Goal: Transaction & Acquisition: Purchase product/service

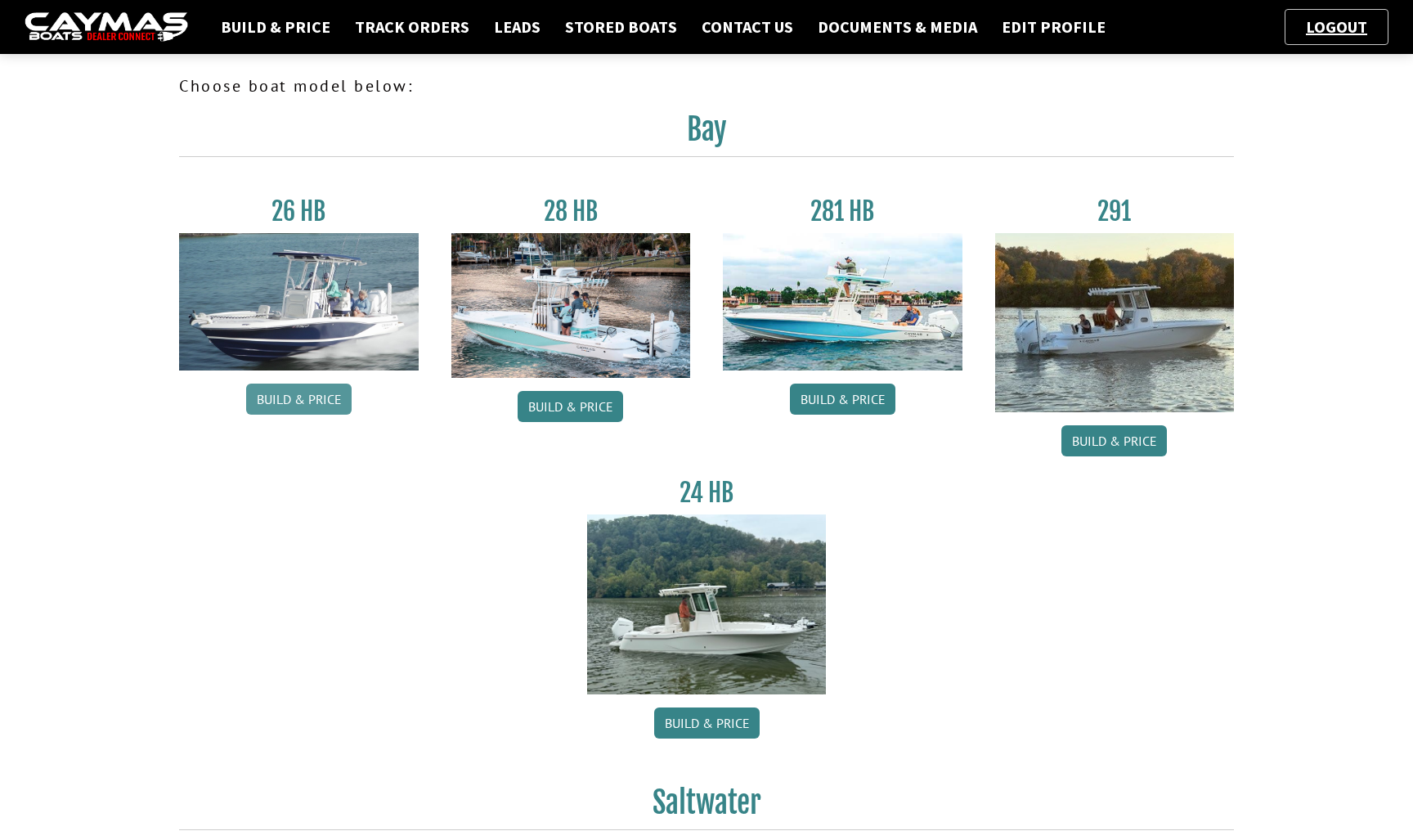
click at [313, 403] on link "Build & Price" at bounding box center [299, 399] width 106 height 31
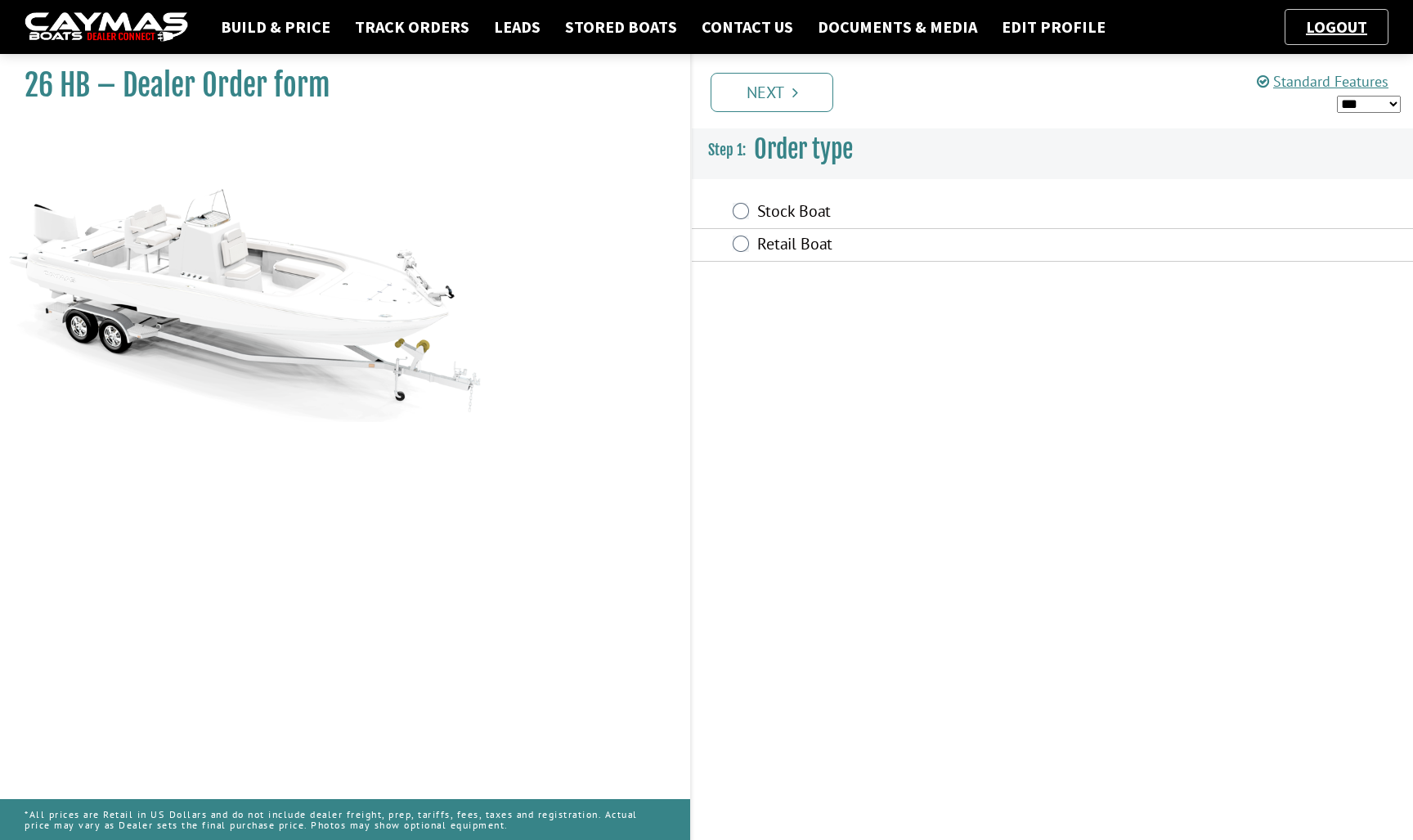
click at [776, 230] on div "Retail Boat" at bounding box center [1052, 245] width 721 height 33
click at [776, 214] on label "Stock Boat" at bounding box center [954, 213] width 393 height 24
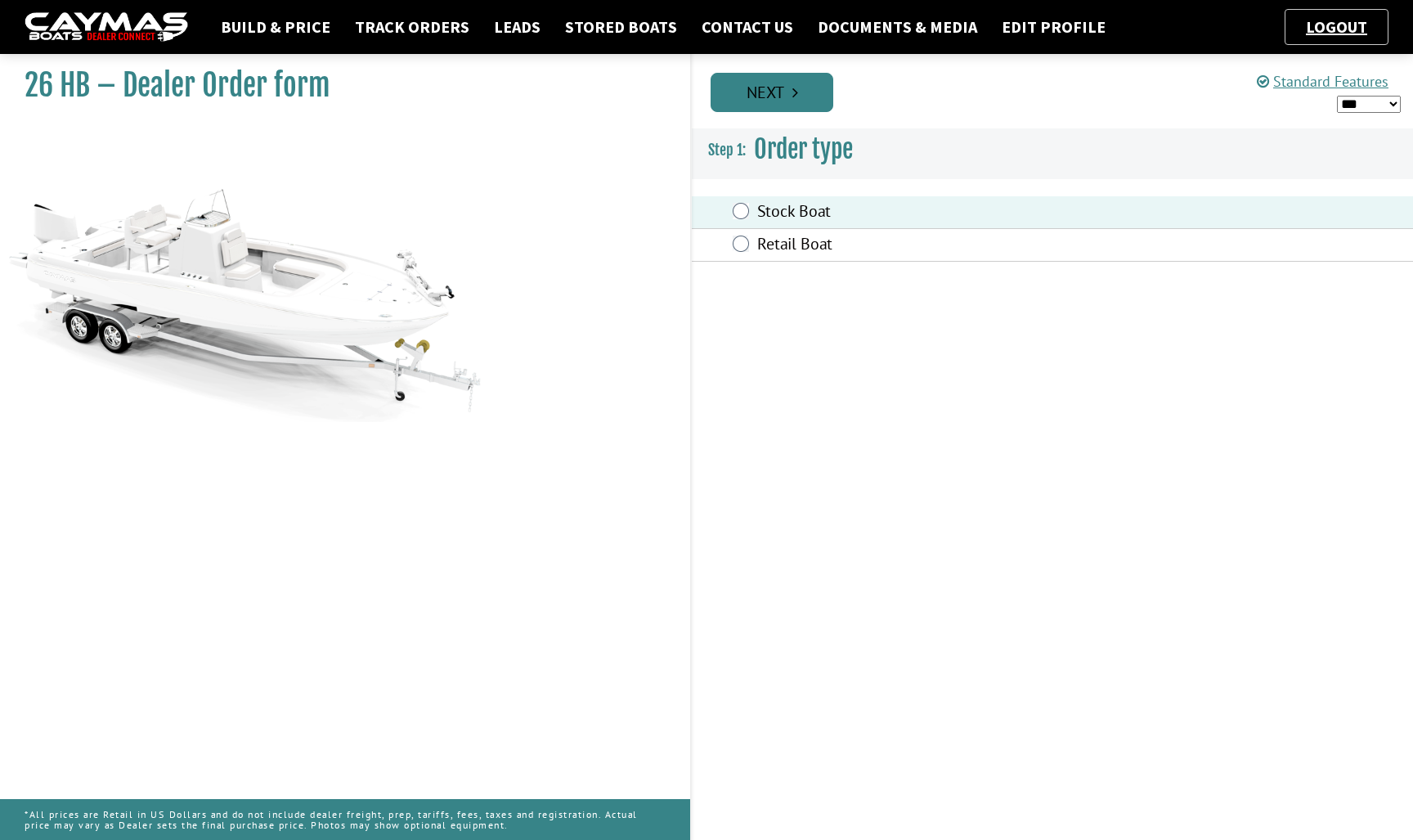
click at [778, 110] on link "Next" at bounding box center [771, 93] width 123 height 39
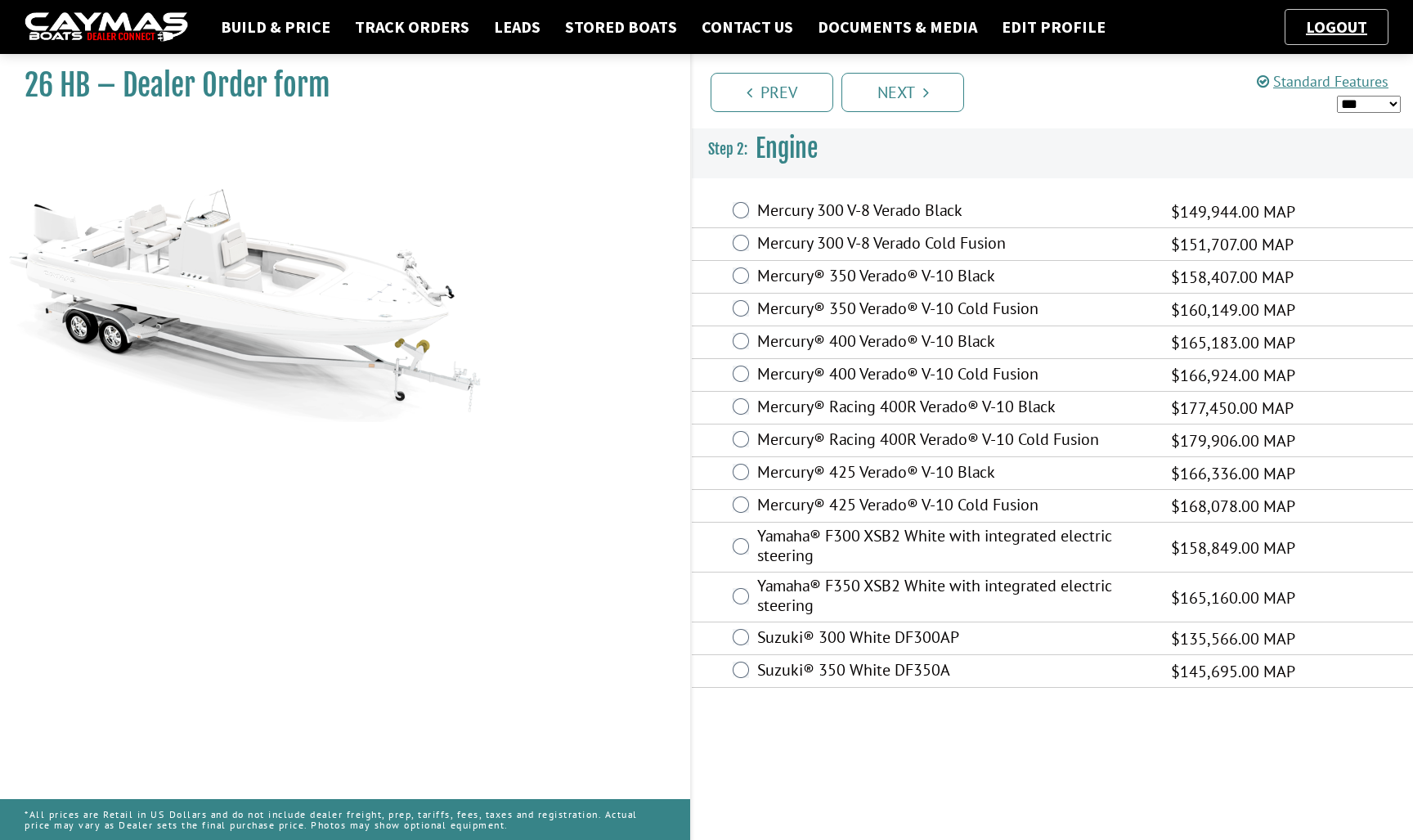
click at [805, 348] on label "Mercury® 400 Verado® V-10 Black" at bounding box center [954, 343] width 393 height 24
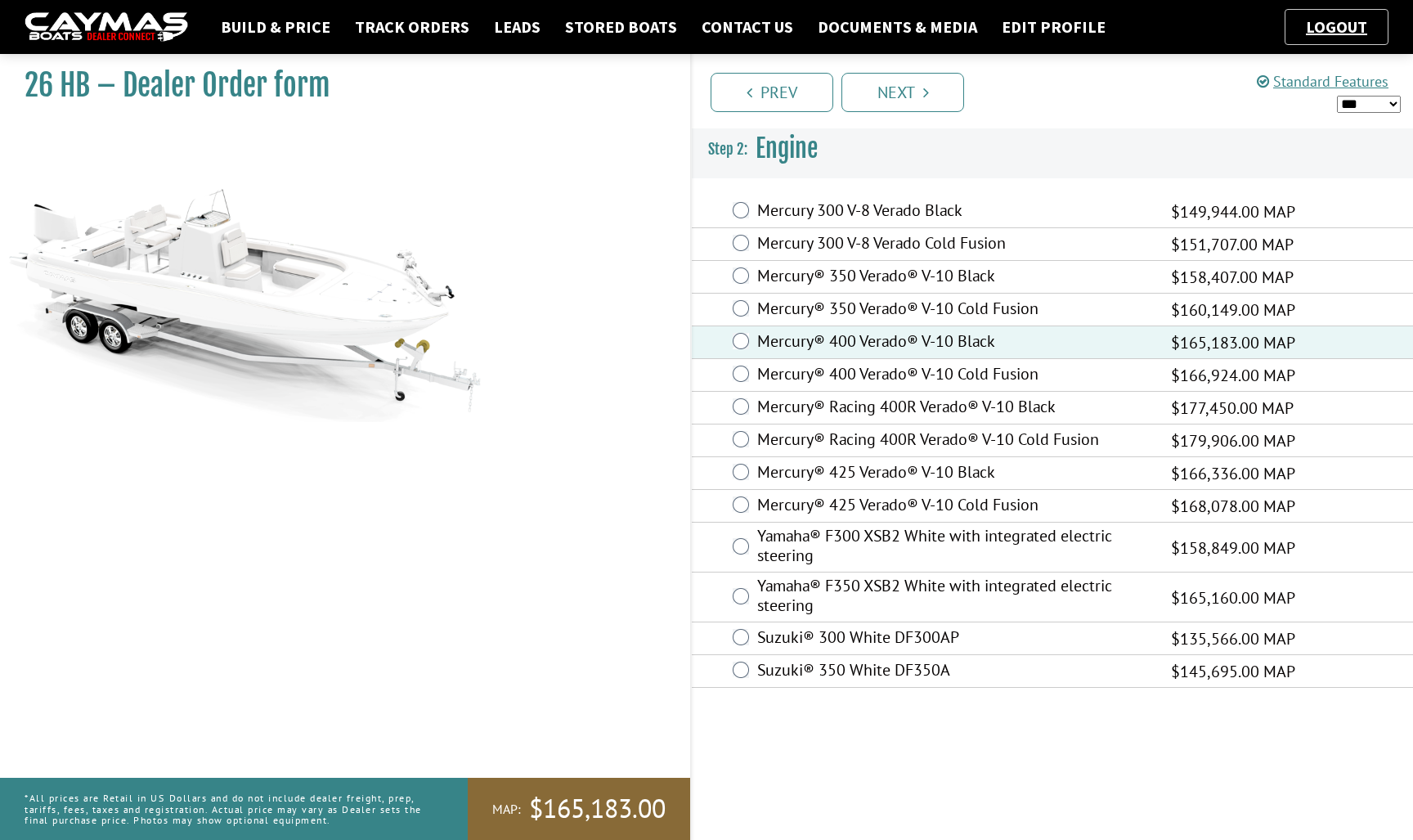
click at [984, 61] on div "Prev Next" at bounding box center [1052, 92] width 723 height 75
click at [942, 80] on link "Next" at bounding box center [903, 93] width 123 height 39
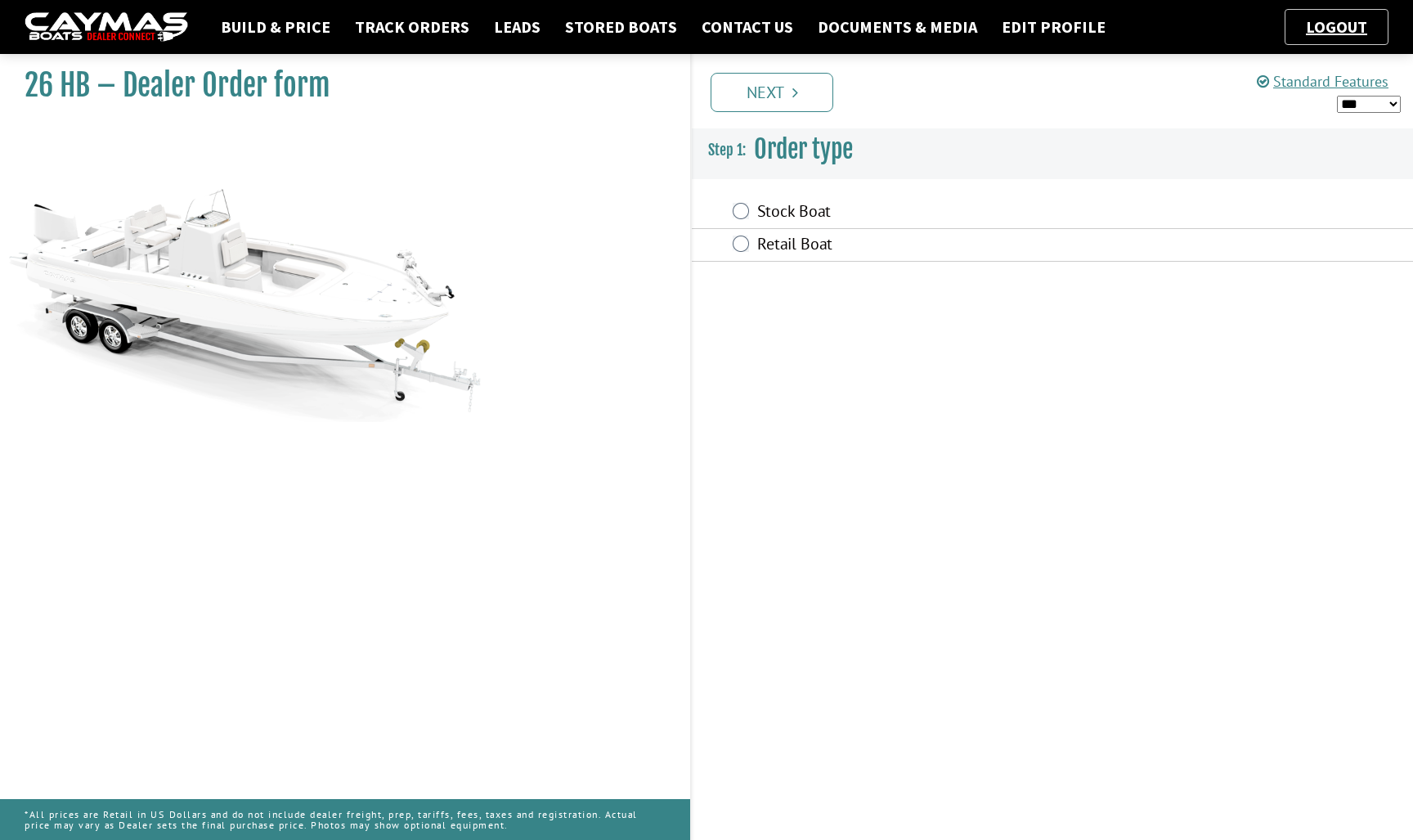
click at [787, 209] on label "Stock Boat" at bounding box center [954, 213] width 393 height 24
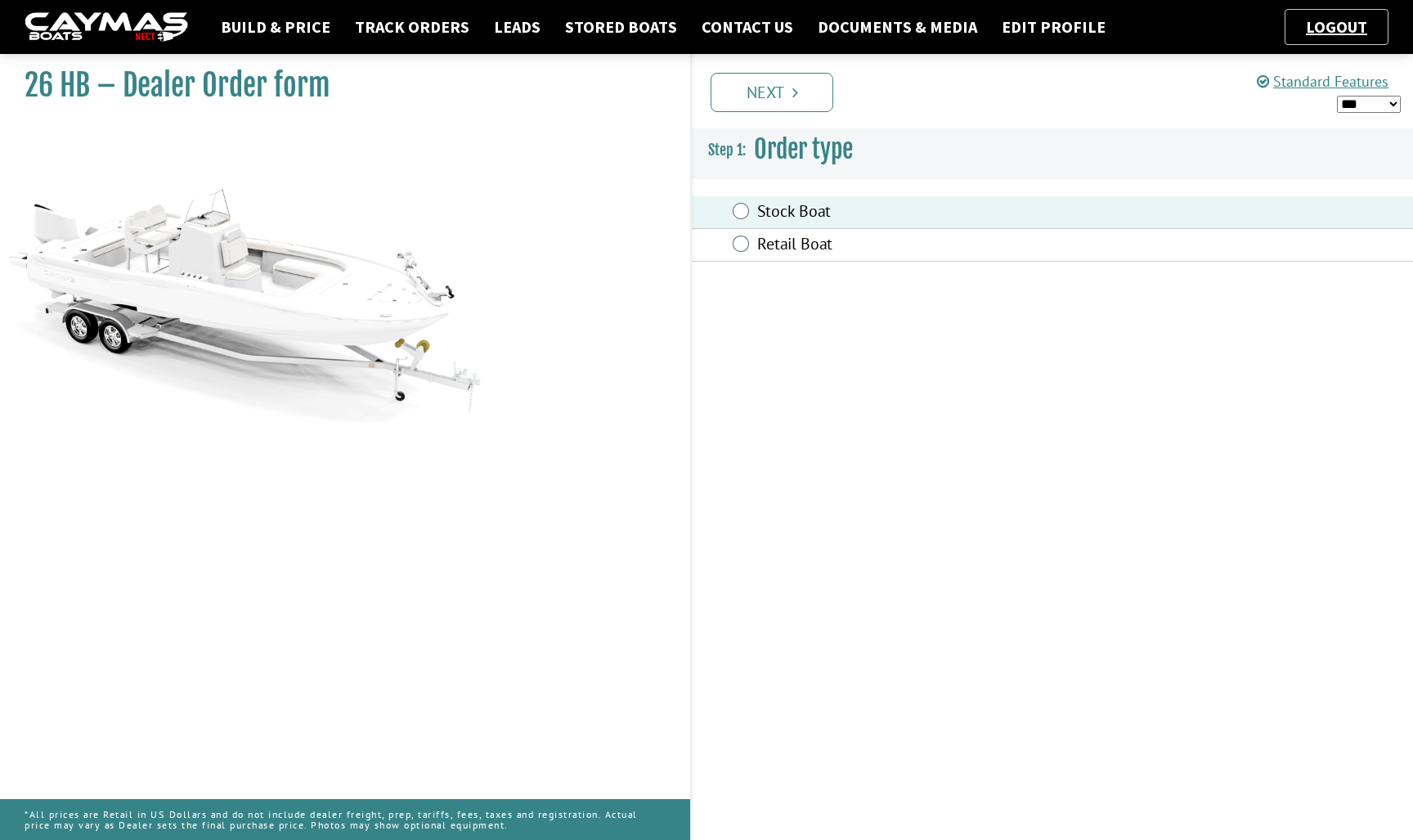
click at [787, 238] on label "Retail Boat" at bounding box center [954, 246] width 393 height 24
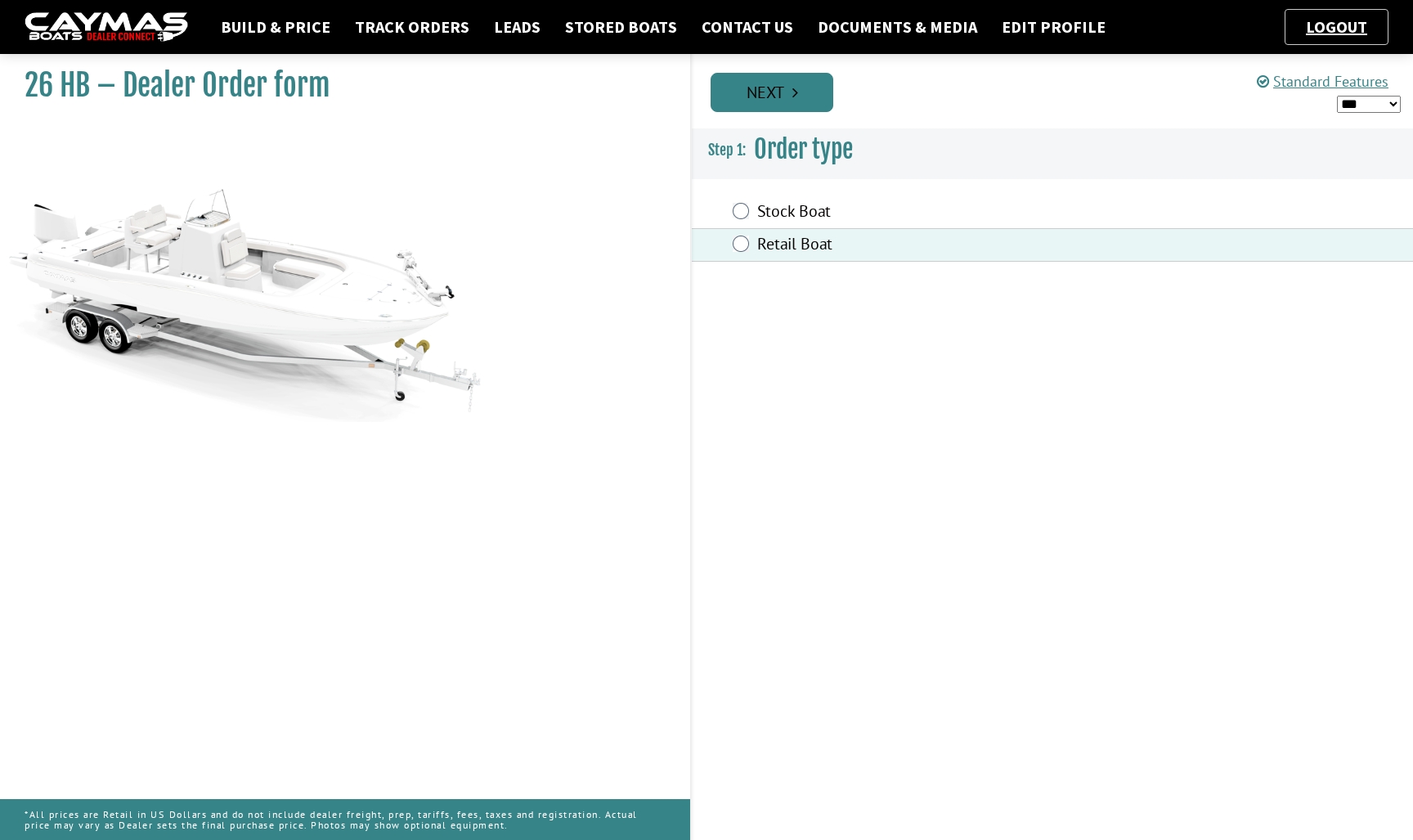
click at [792, 101] on link "Next" at bounding box center [771, 93] width 123 height 39
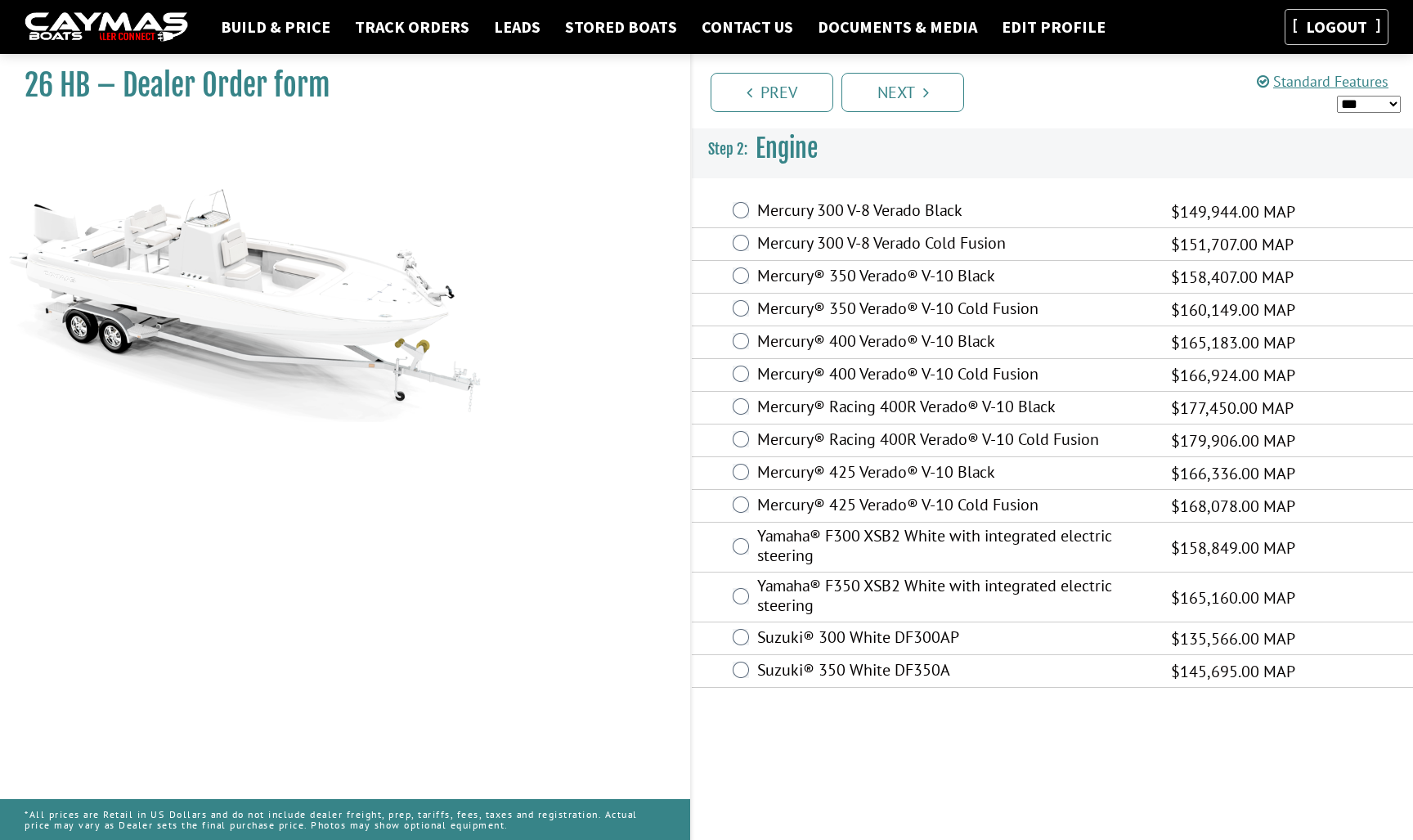
click at [1317, 30] on link "Logout" at bounding box center [1336, 26] width 77 height 20
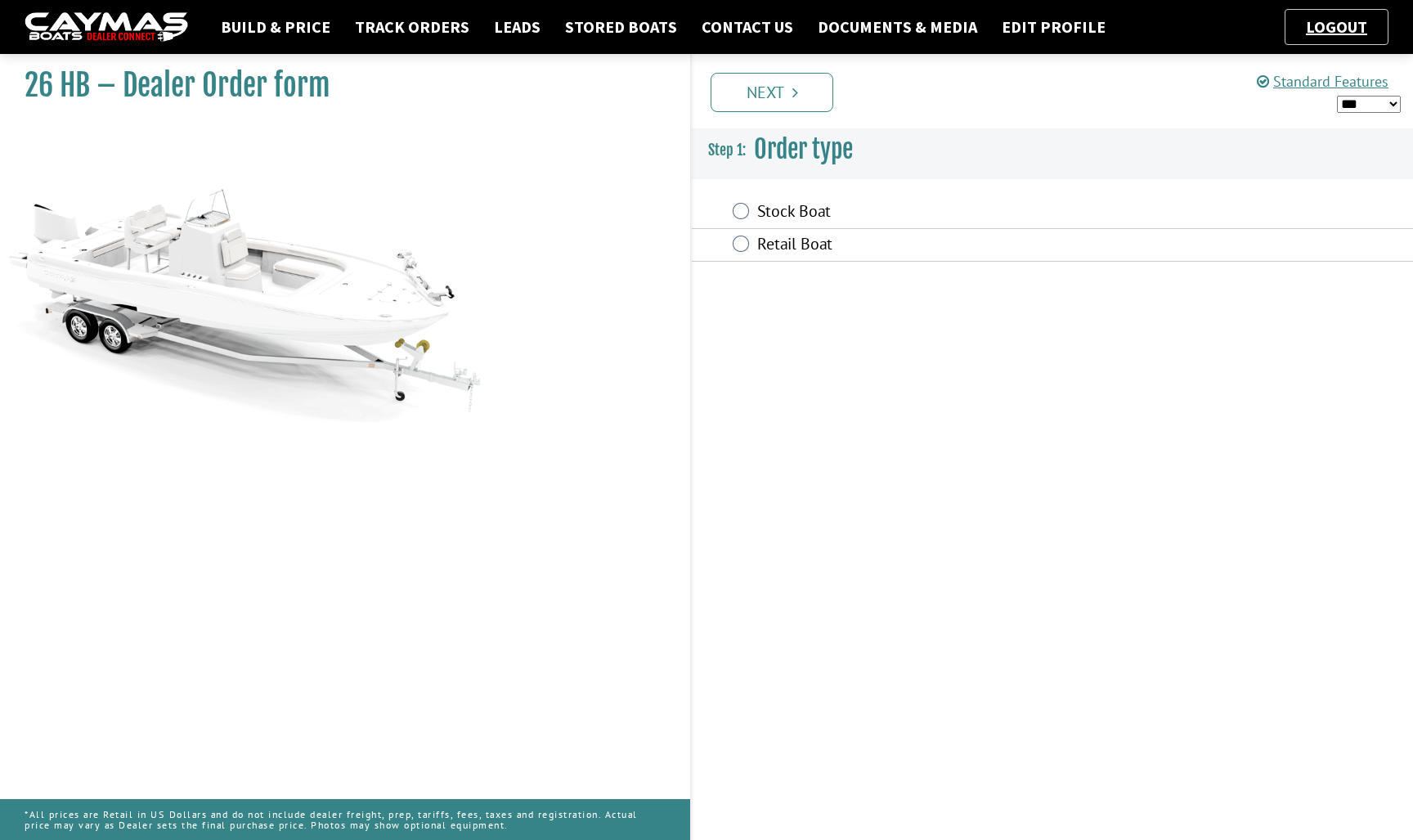
click at [798, 247] on label "Retail Boat" at bounding box center [954, 246] width 393 height 24
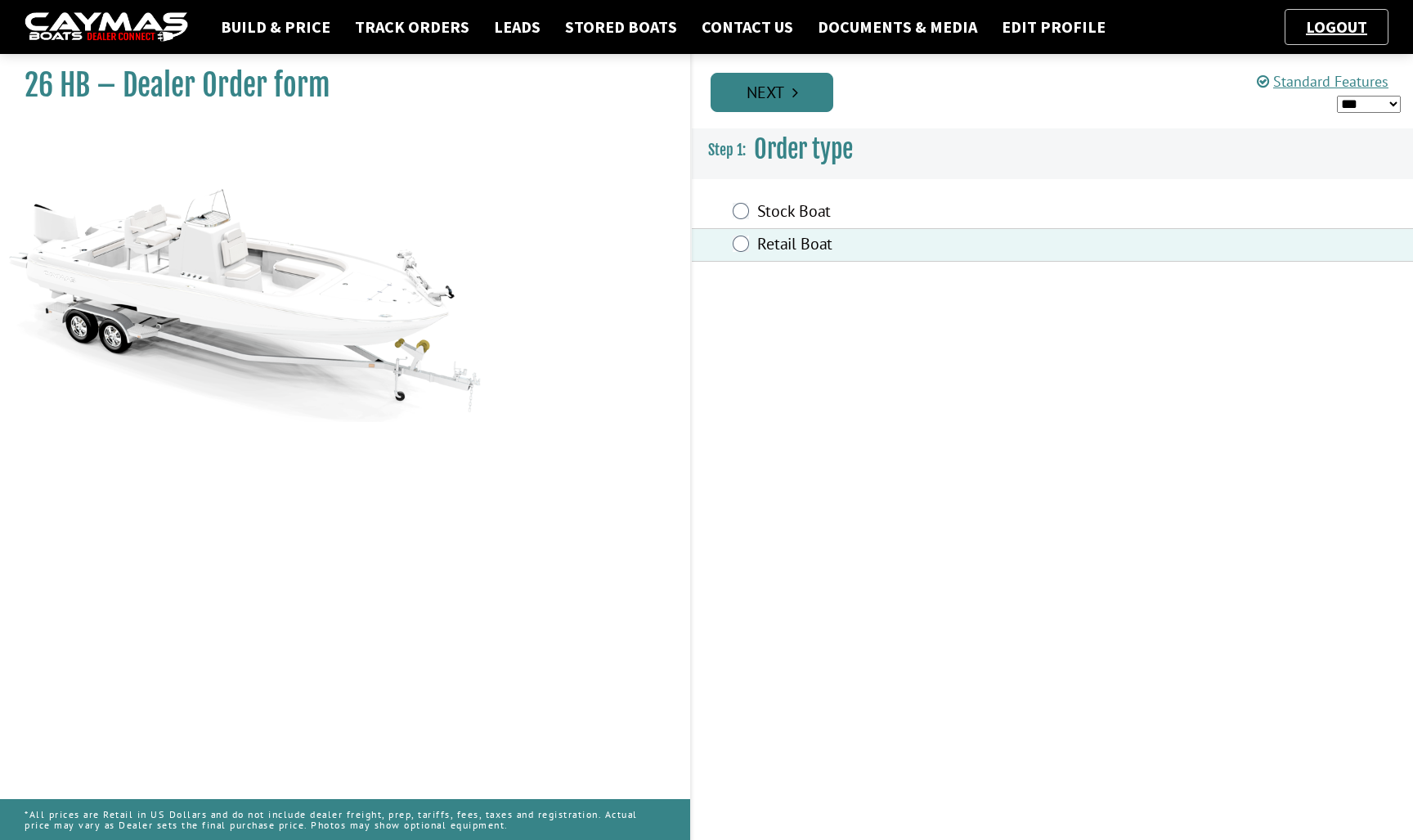
click at [798, 98] on link "Next" at bounding box center [771, 93] width 123 height 39
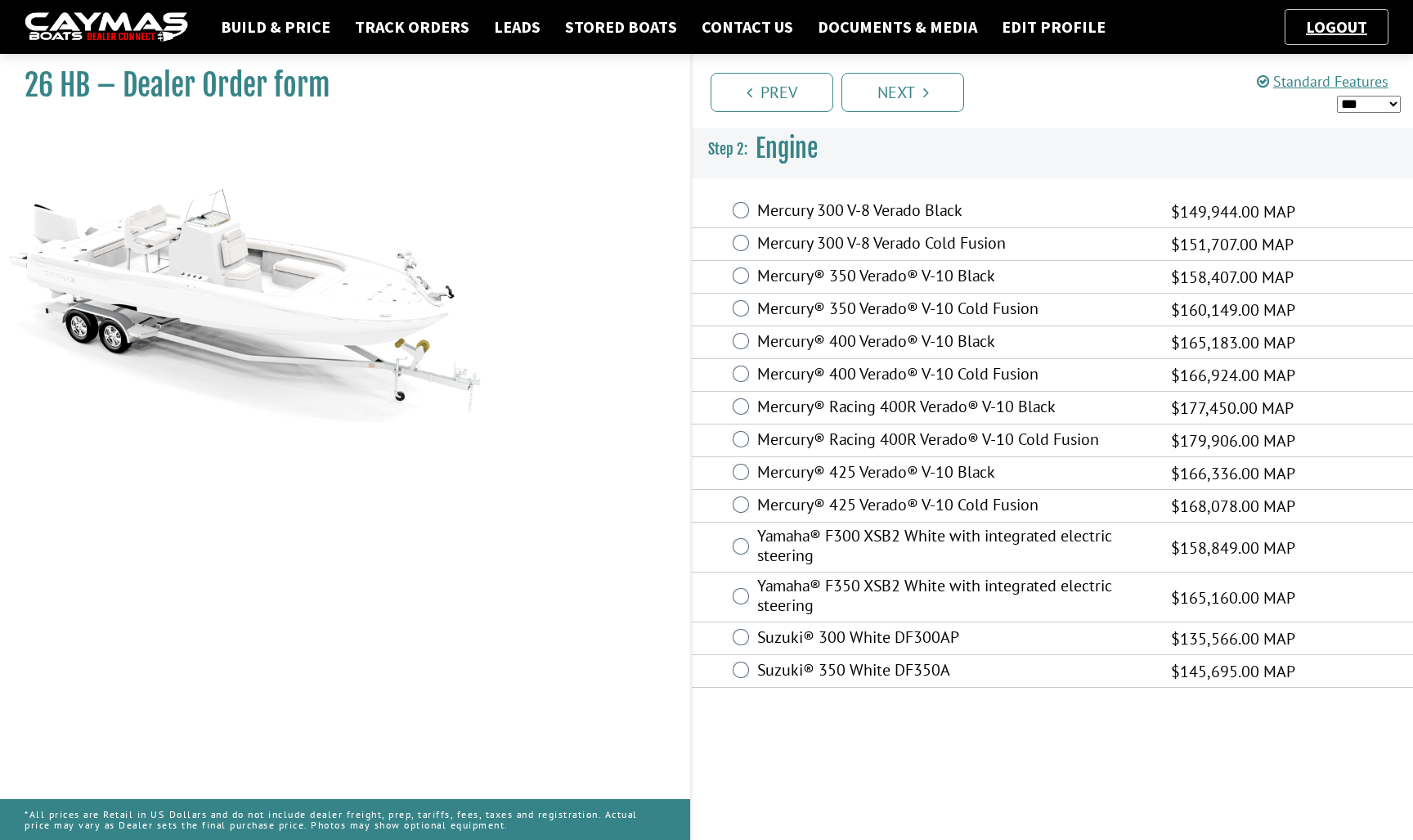
click at [874, 506] on label "Mercury® 425 Verado® V-10 Cold Fusion" at bounding box center [954, 506] width 393 height 24
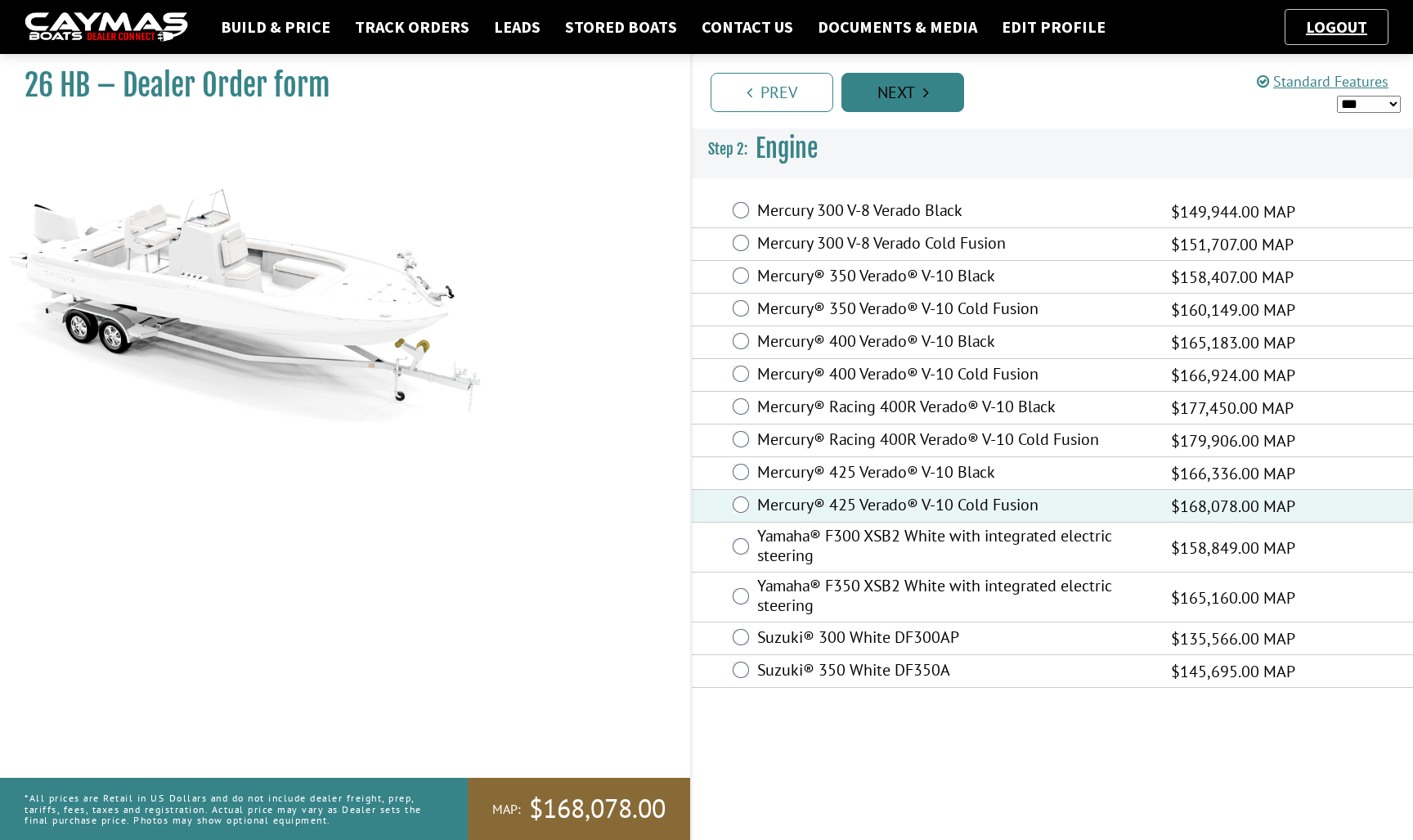
click at [921, 77] on link "Next" at bounding box center [903, 93] width 123 height 39
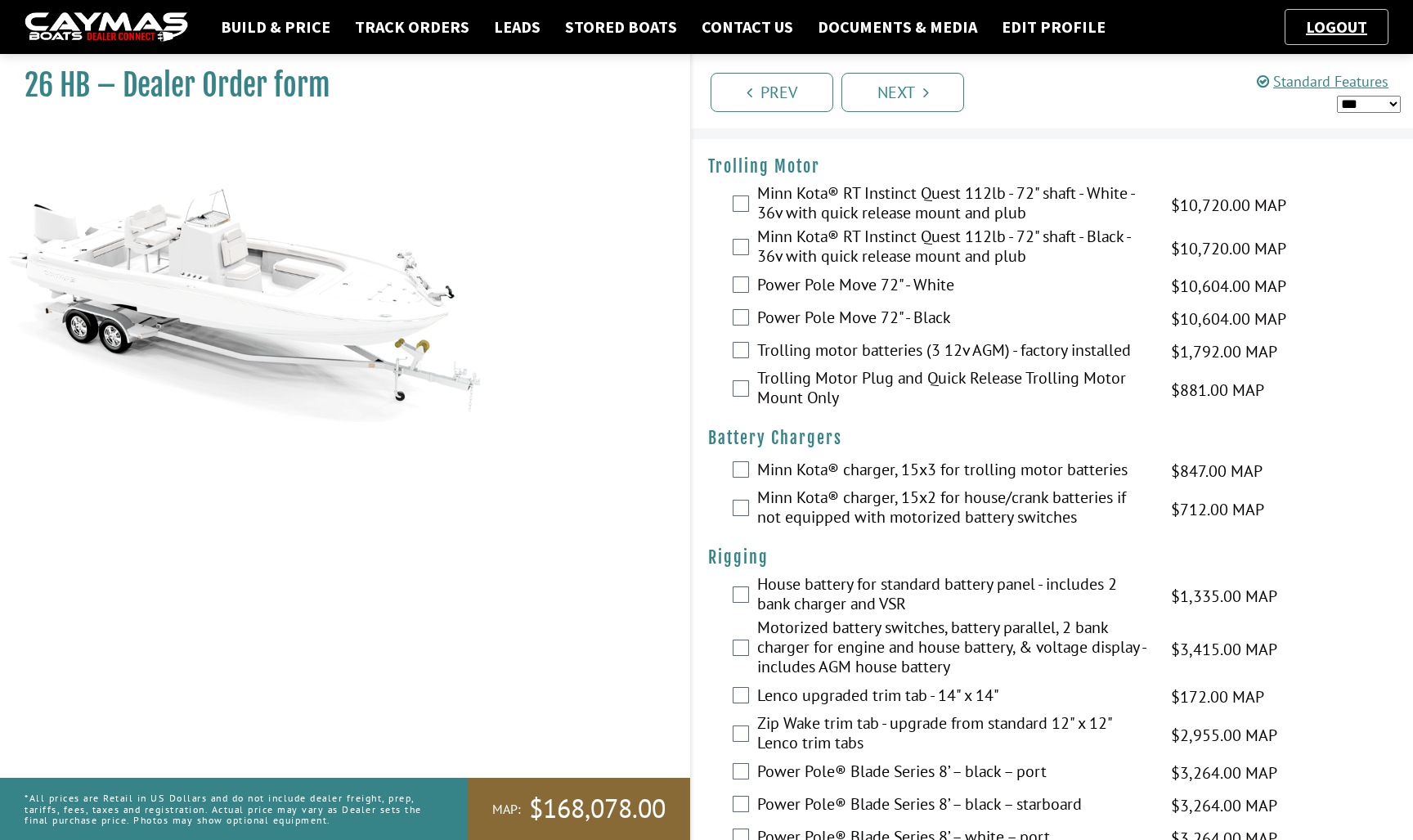
scroll to position [41, 0]
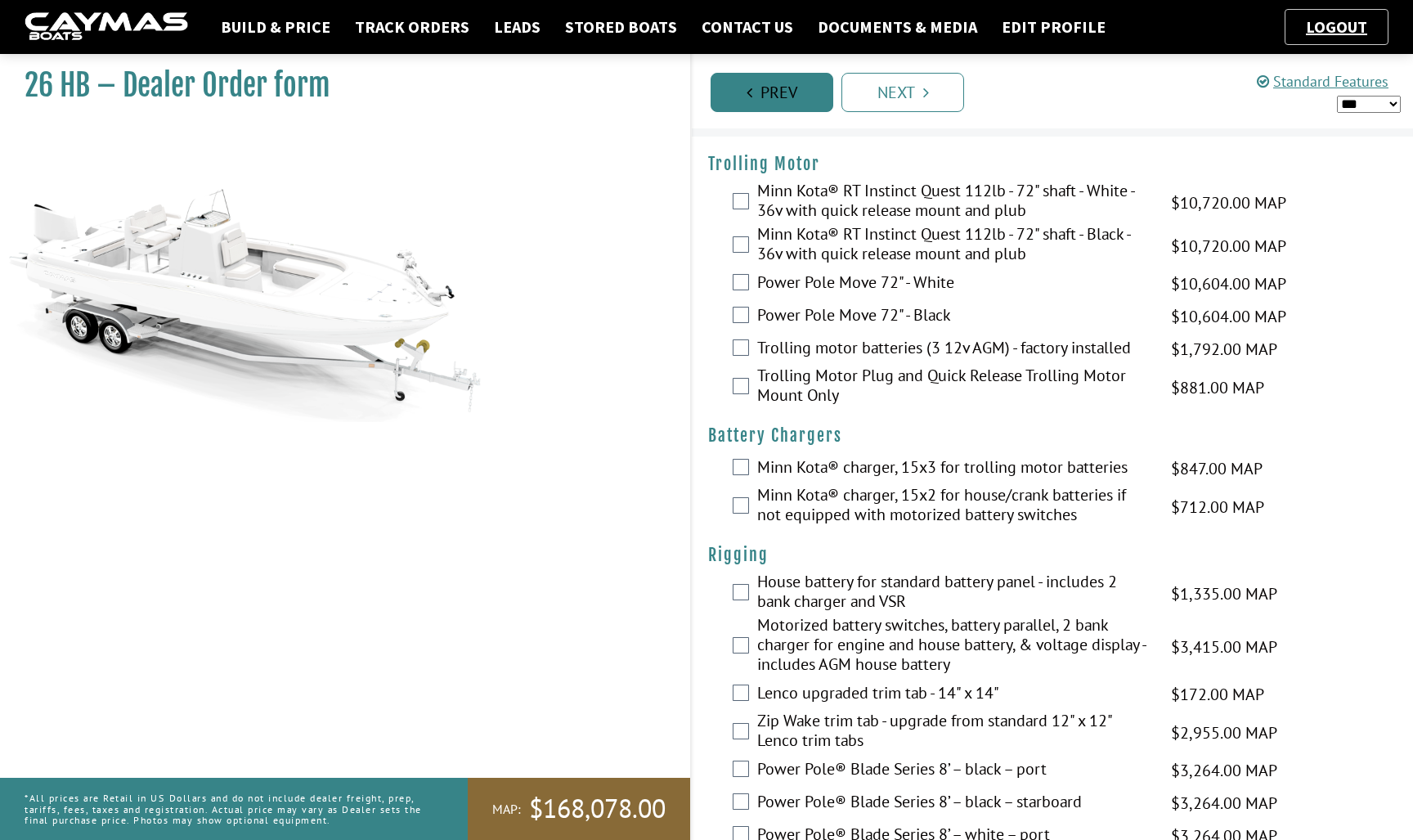
click at [777, 94] on link "Prev" at bounding box center [771, 93] width 123 height 39
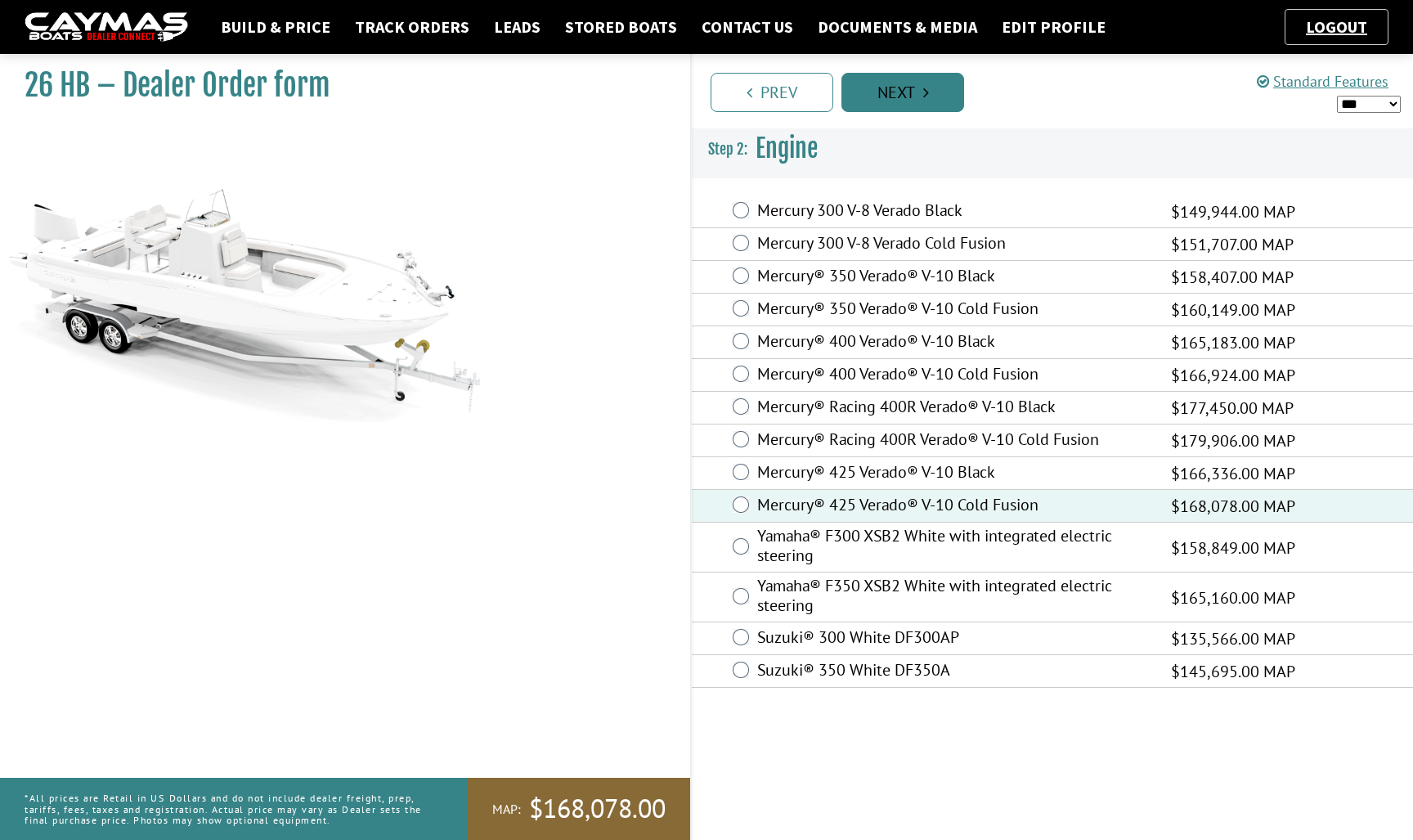
click at [900, 96] on link "Next" at bounding box center [903, 93] width 123 height 39
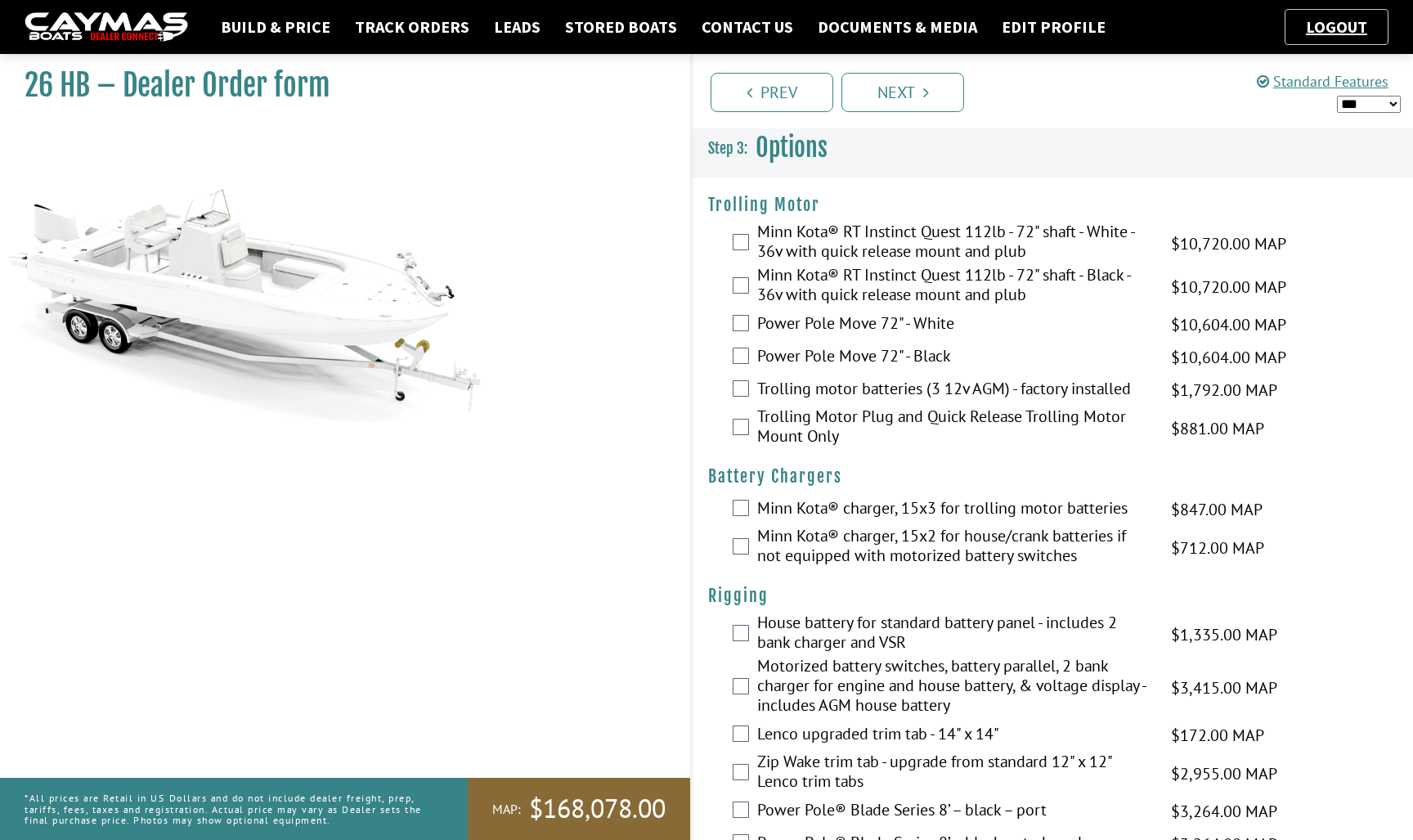
click at [868, 388] on label "Trolling motor batteries (3 12v AGM) - factory installed" at bounding box center [954, 390] width 393 height 24
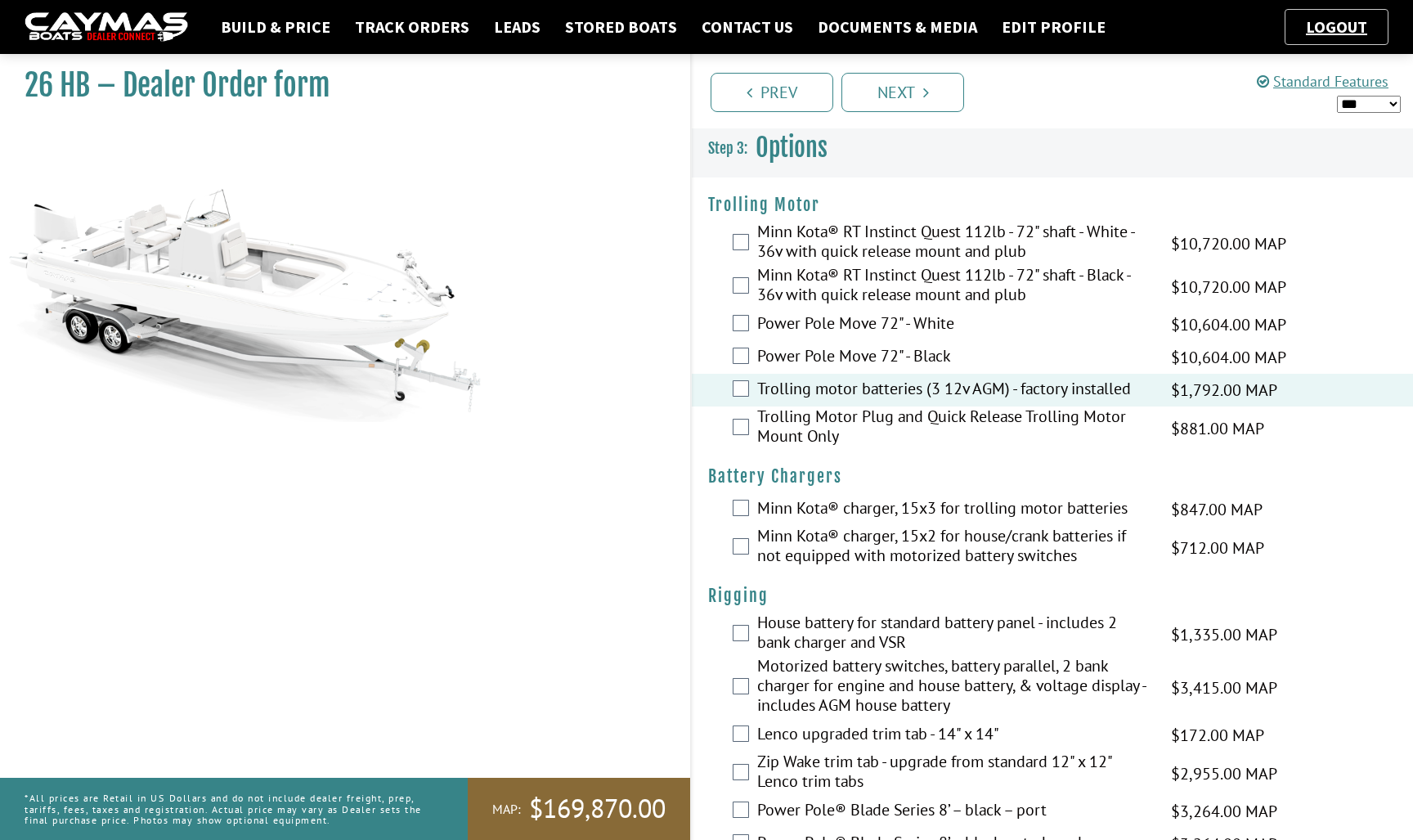
click at [876, 246] on label "Minn Kota® RT Instinct Quest 112lb - 72" shaft - White - 36v with quick release…" at bounding box center [954, 243] width 393 height 44
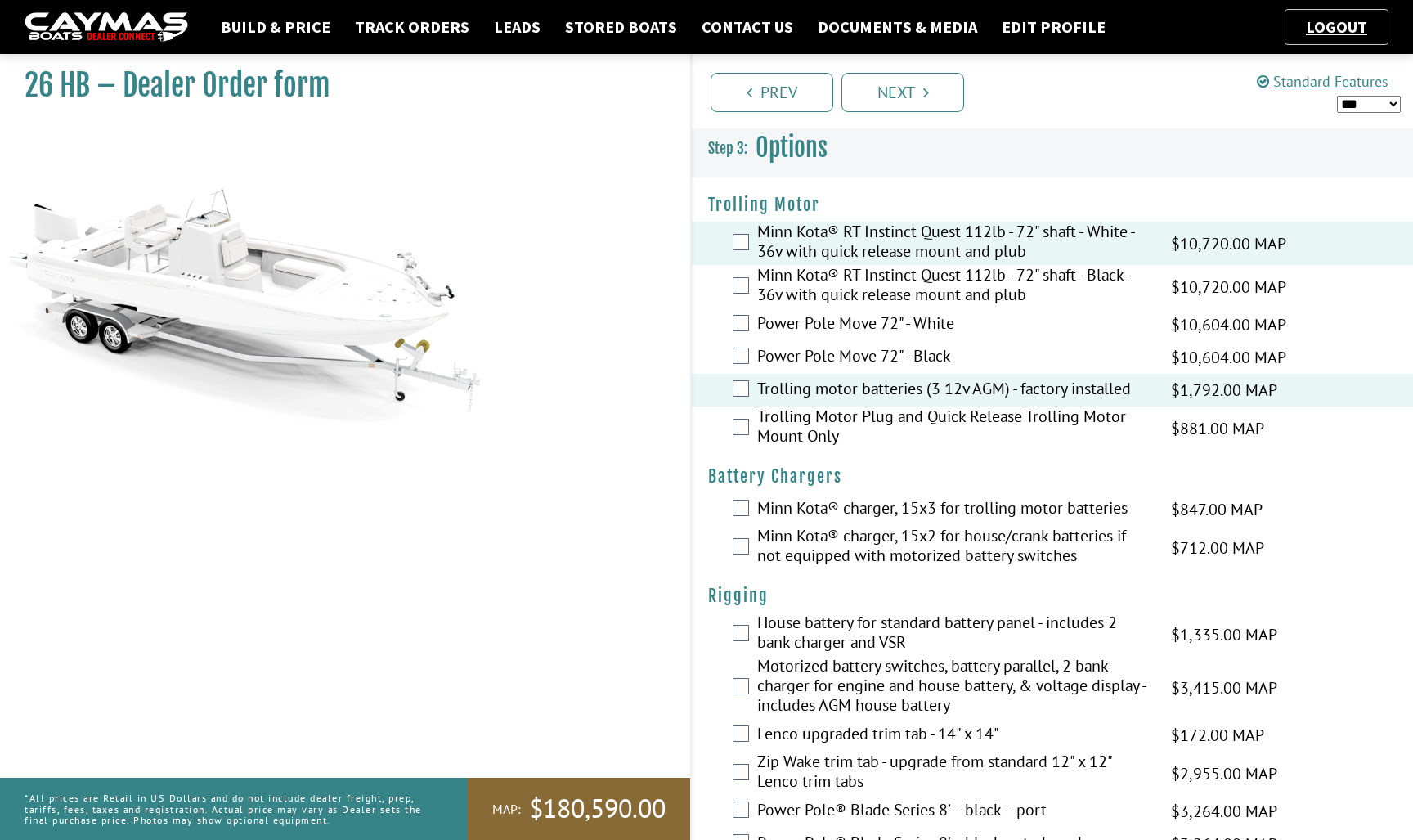
click at [872, 418] on label "Trolling Motor Plug and Quick Release Trolling Motor Mount Only" at bounding box center [954, 428] width 393 height 44
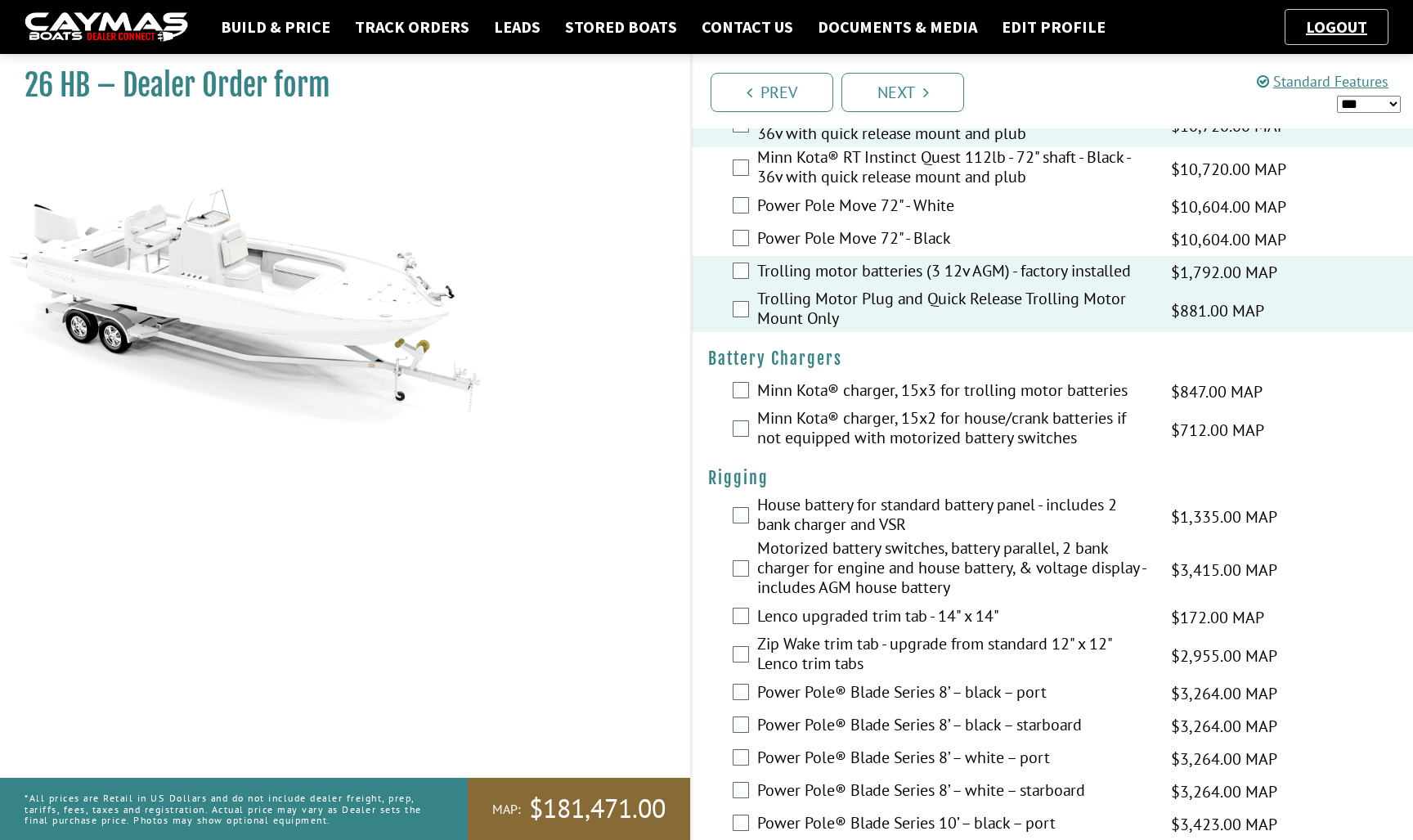
scroll to position [124, 0]
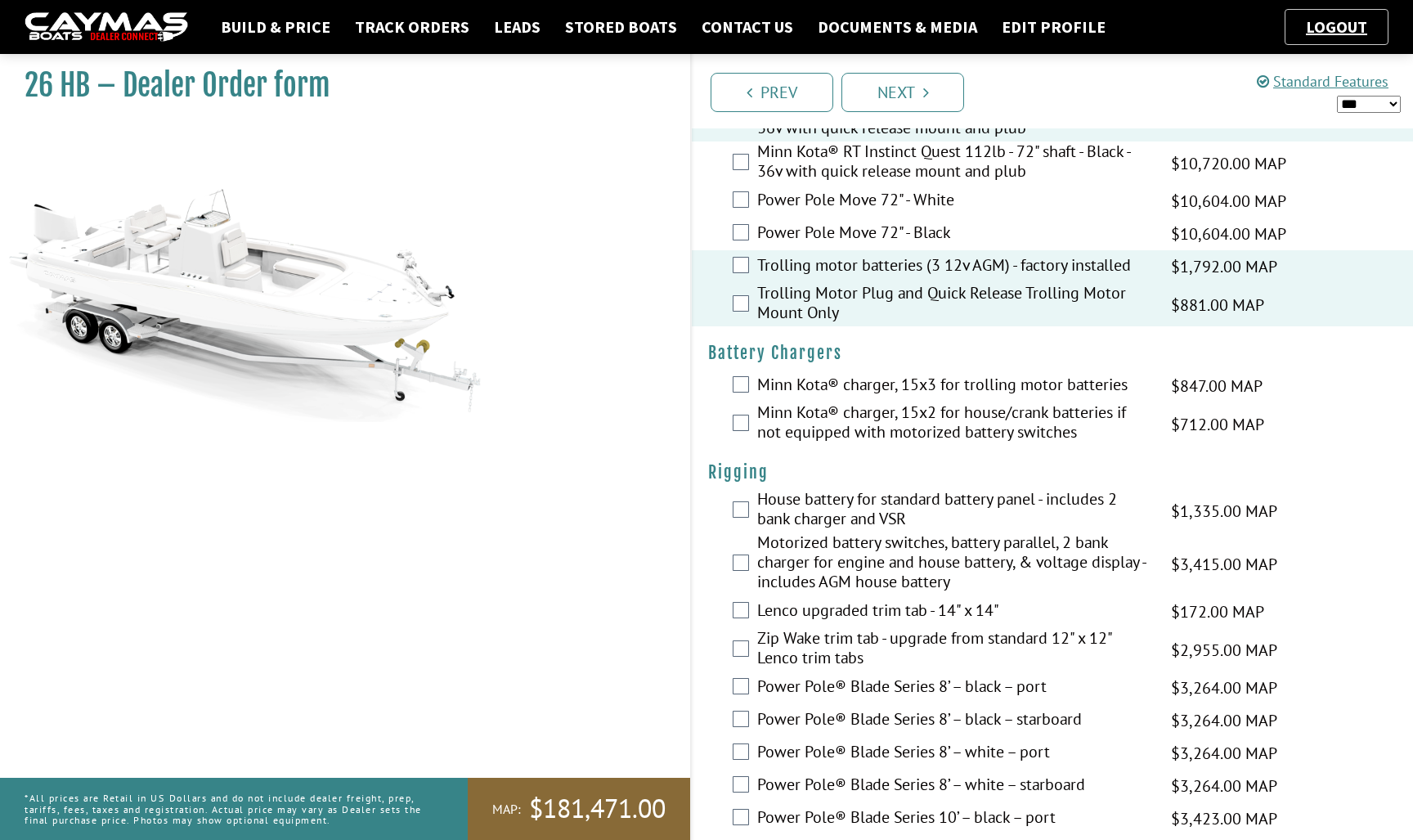
click at [874, 391] on label "Minn Kota® charger, 15x3 for trolling motor batteries" at bounding box center [954, 386] width 393 height 24
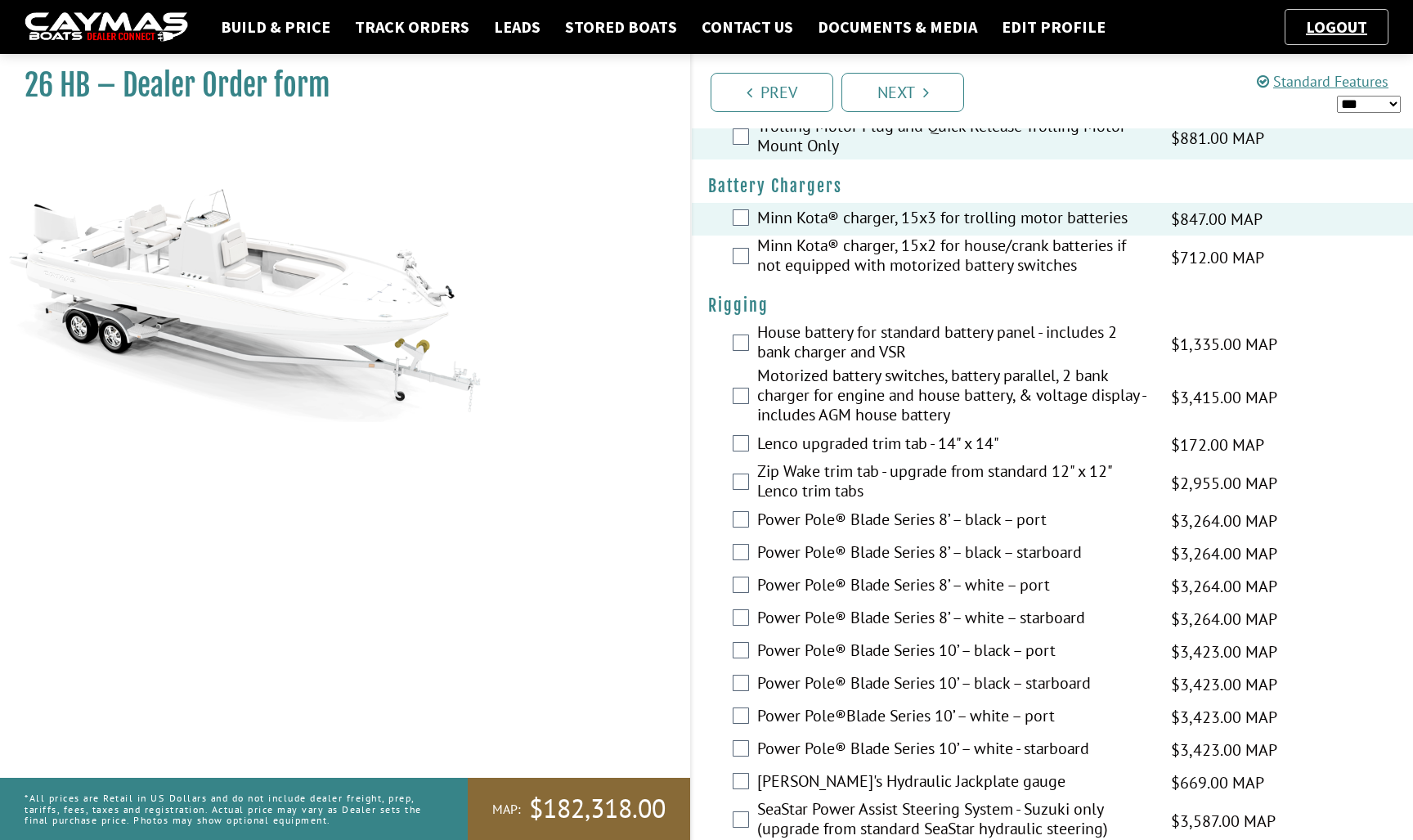
scroll to position [304, 0]
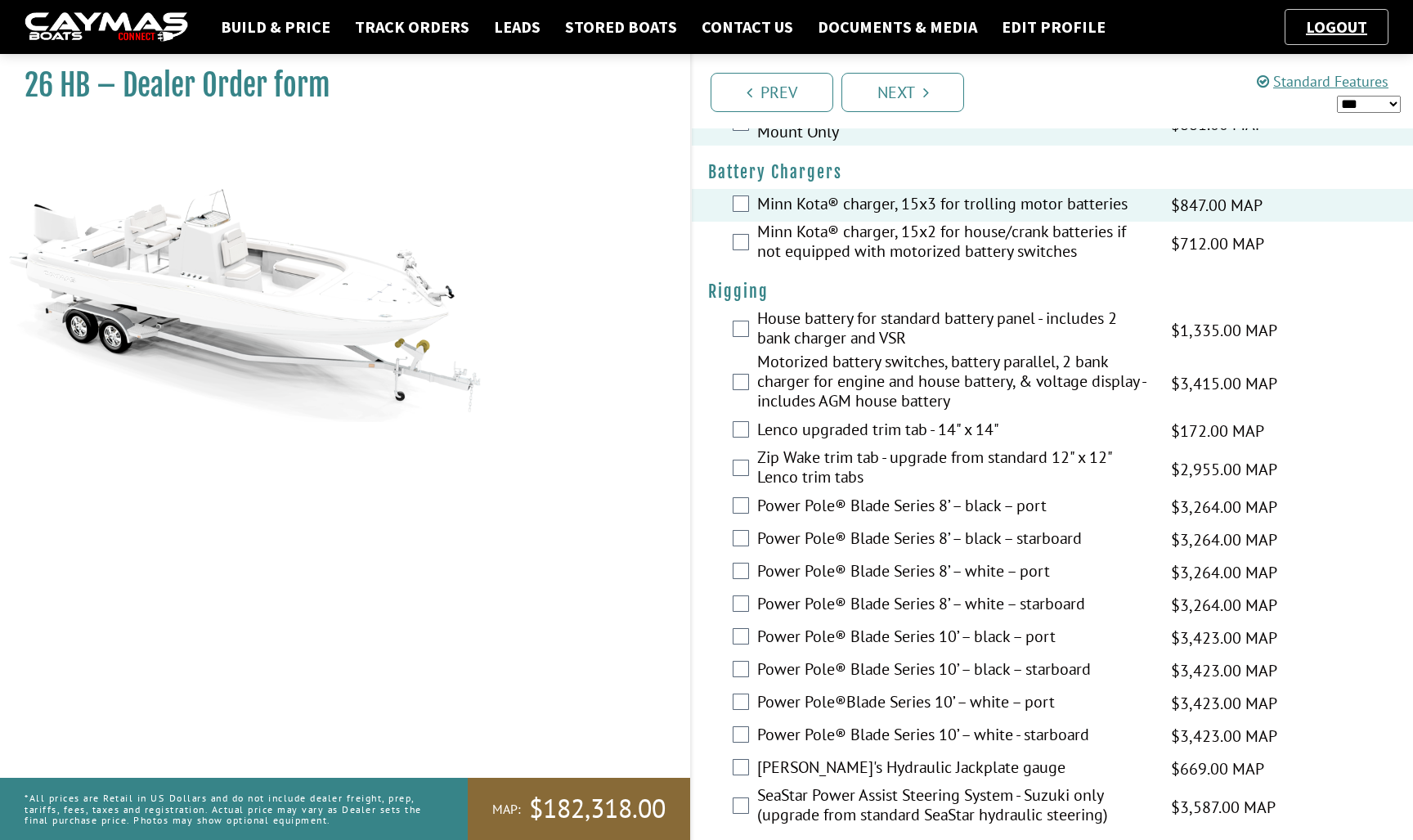
click at [860, 372] on label "Motorized battery switches, battery parallel, 2 bank charger for engine and hou…" at bounding box center [954, 383] width 393 height 63
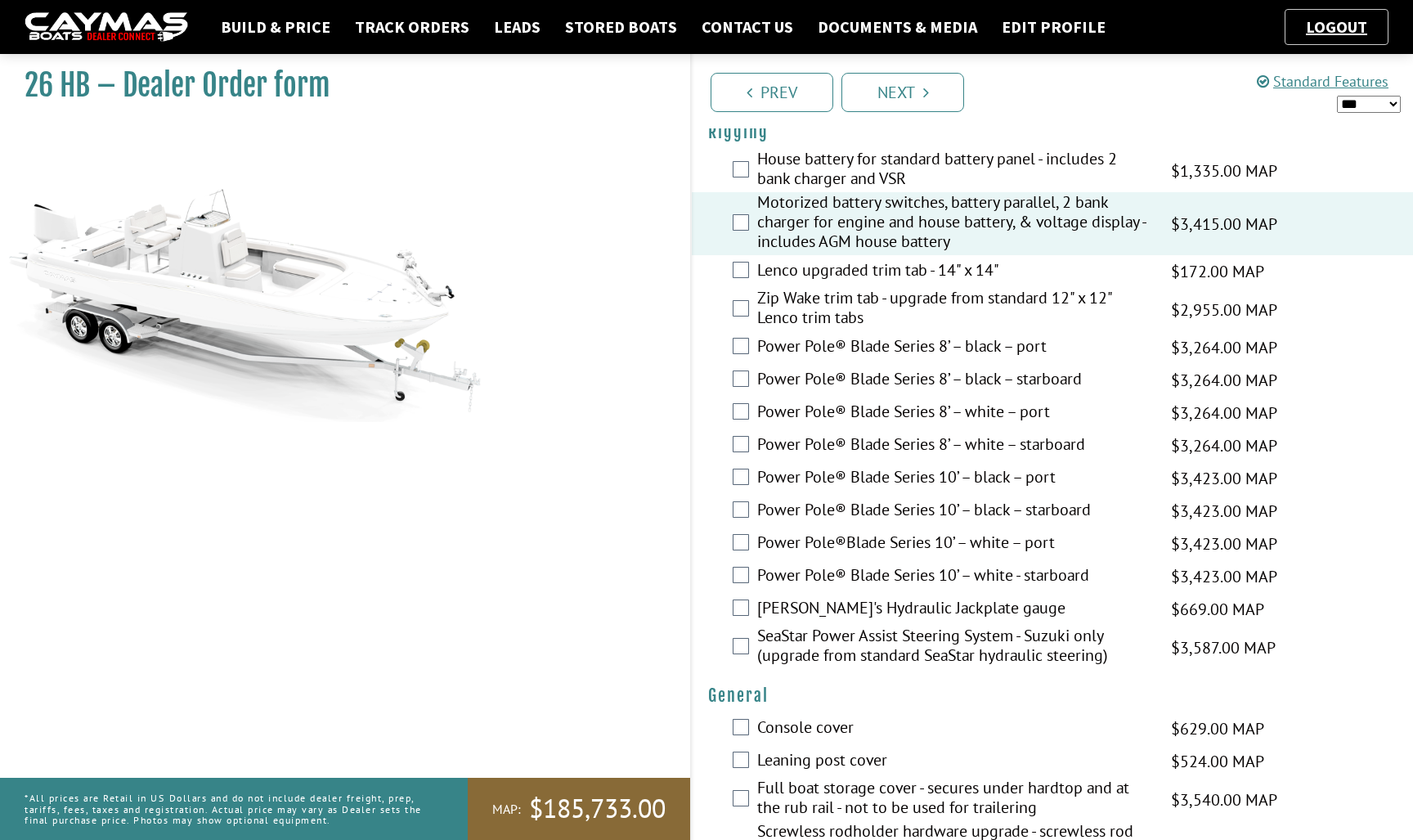
scroll to position [478, 0]
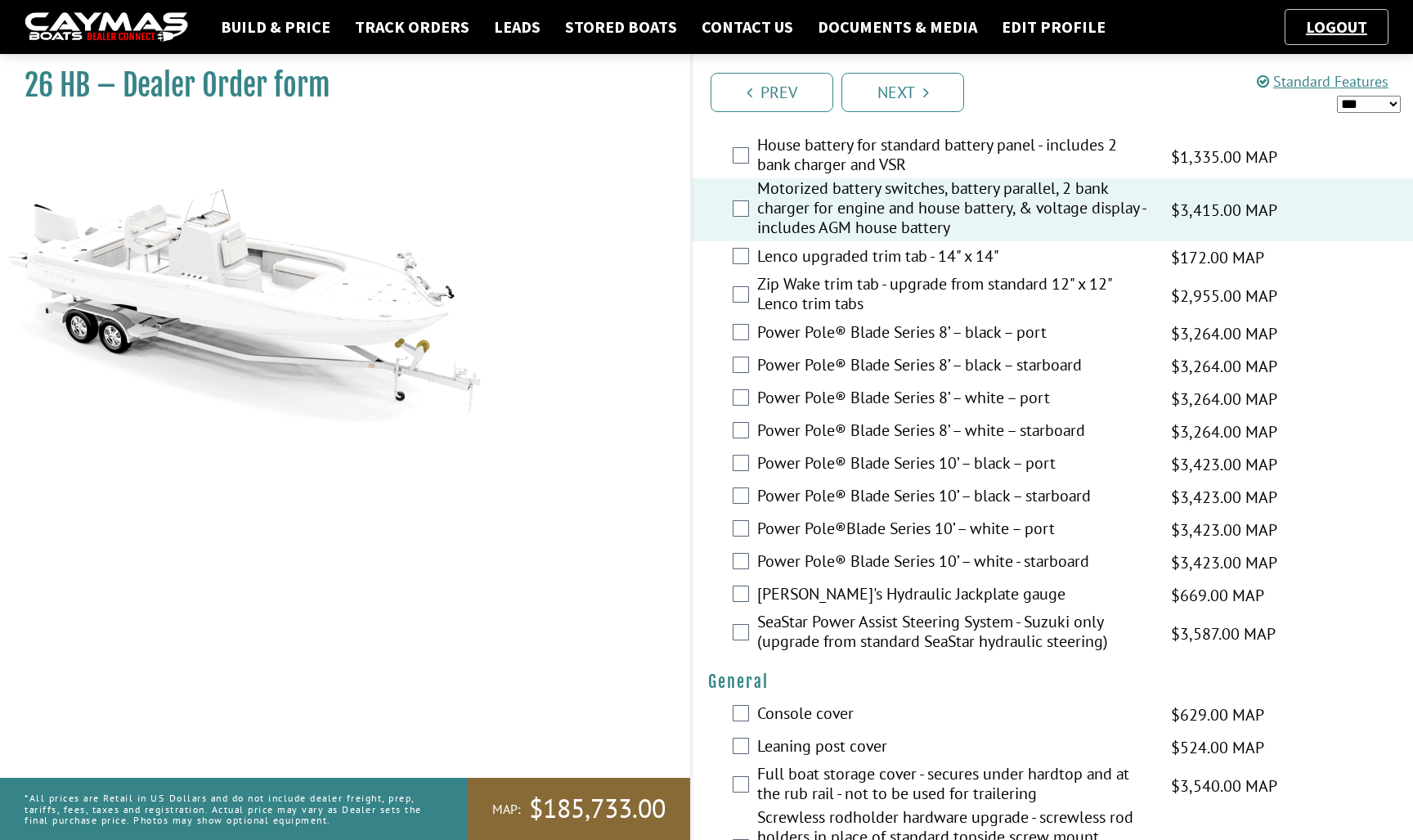
click at [868, 537] on label "Power Pole®Blade Series 10’ – white – port" at bounding box center [954, 530] width 393 height 24
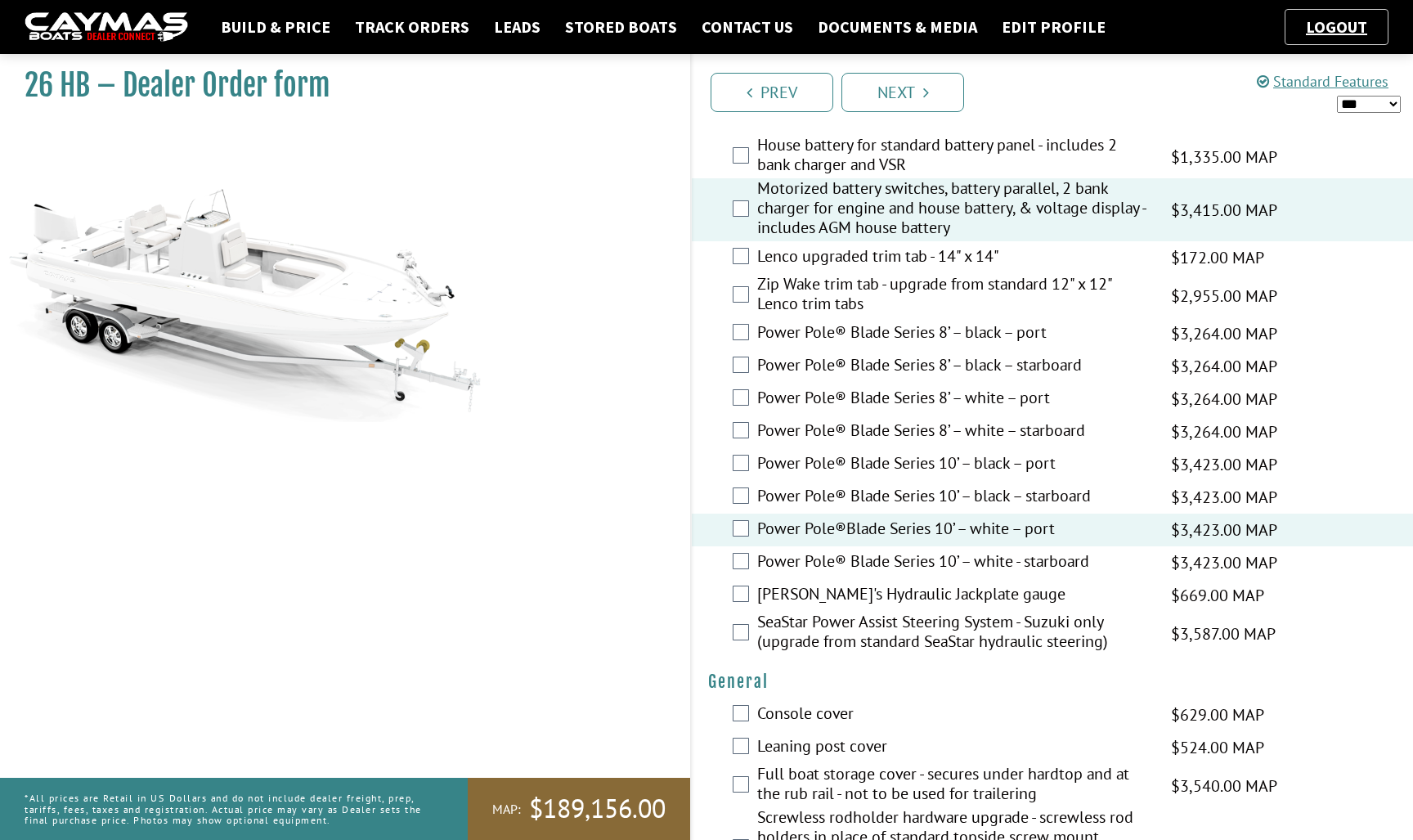
click at [870, 554] on label "Power Pole® Blade Series 10’ – white - starboard" at bounding box center [954, 562] width 393 height 24
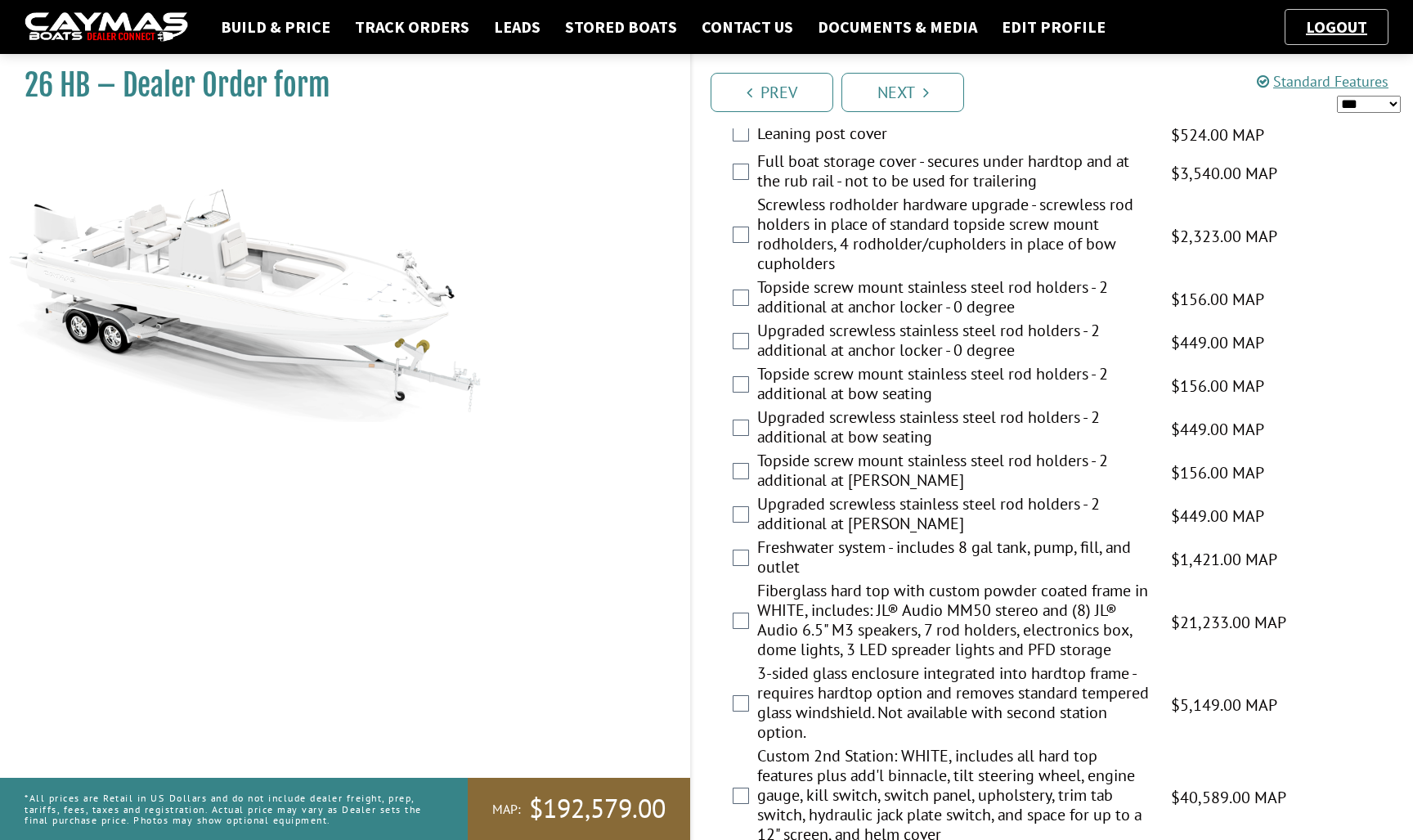
scroll to position [1095, 0]
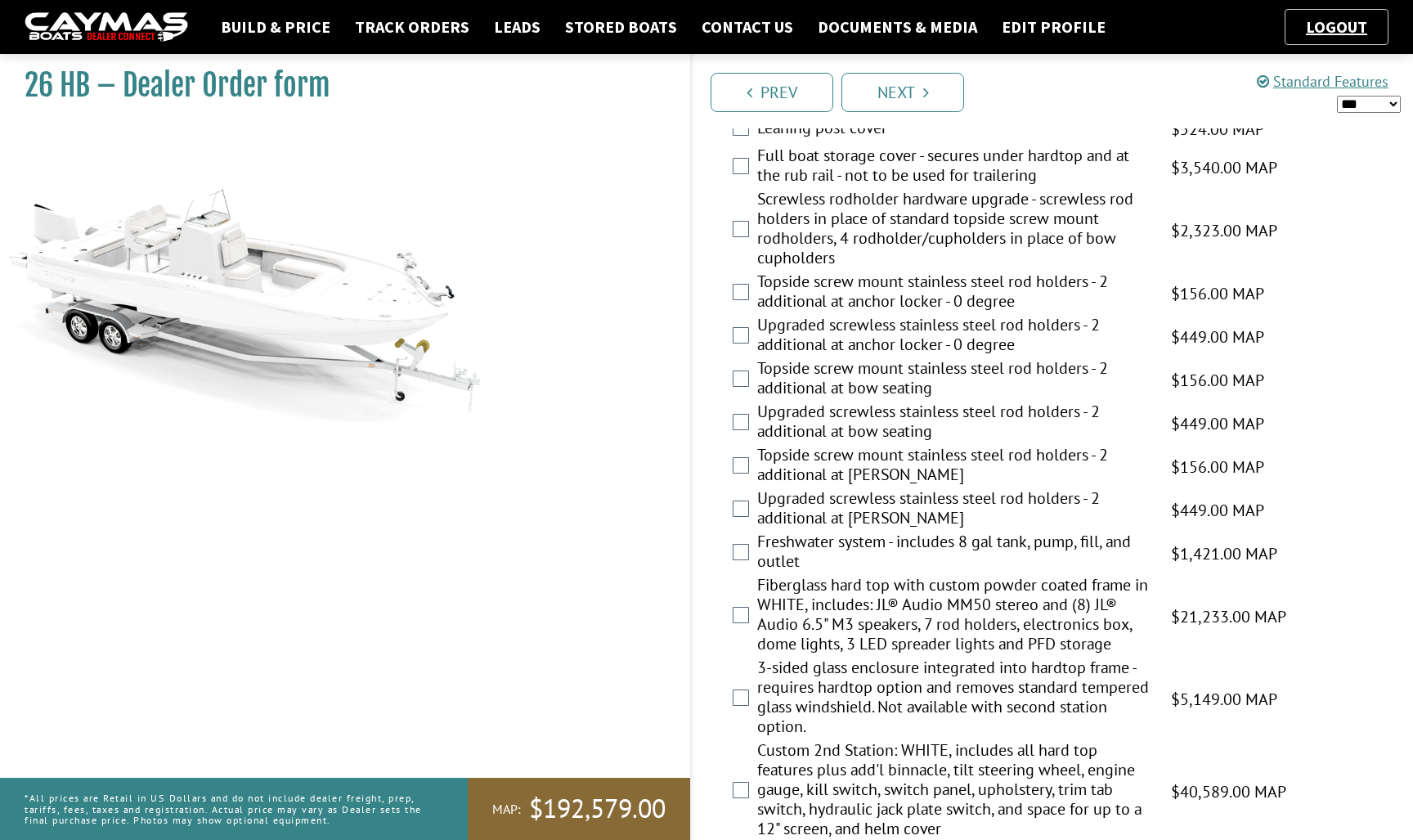
click at [1375, 93] on div "*** ****** ******" at bounding box center [1328, 104] width 144 height 21
select select "*"
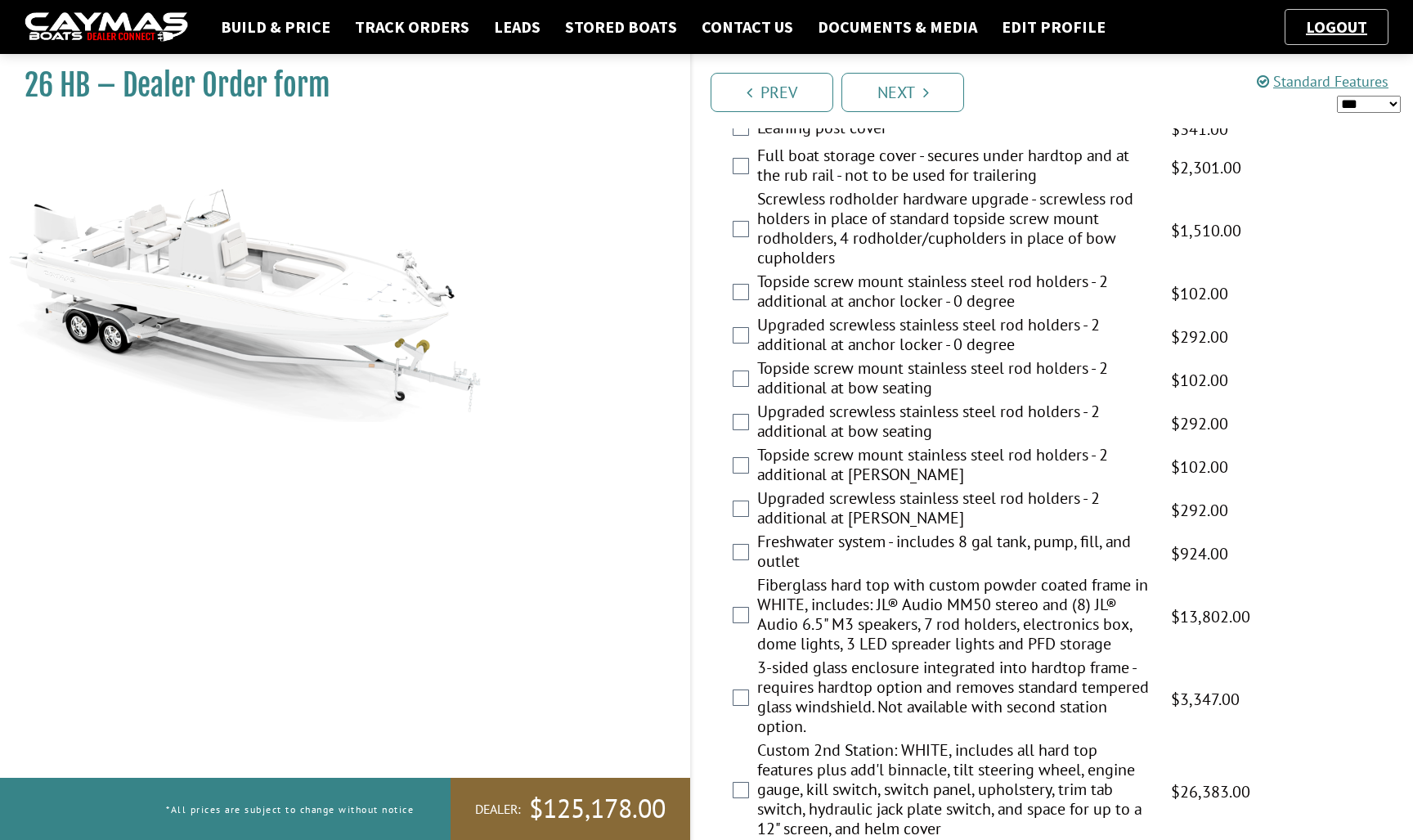
click at [896, 223] on label "Screwless rodholder hardware upgrade - screwless rod holders in place of standa…" at bounding box center [954, 230] width 393 height 83
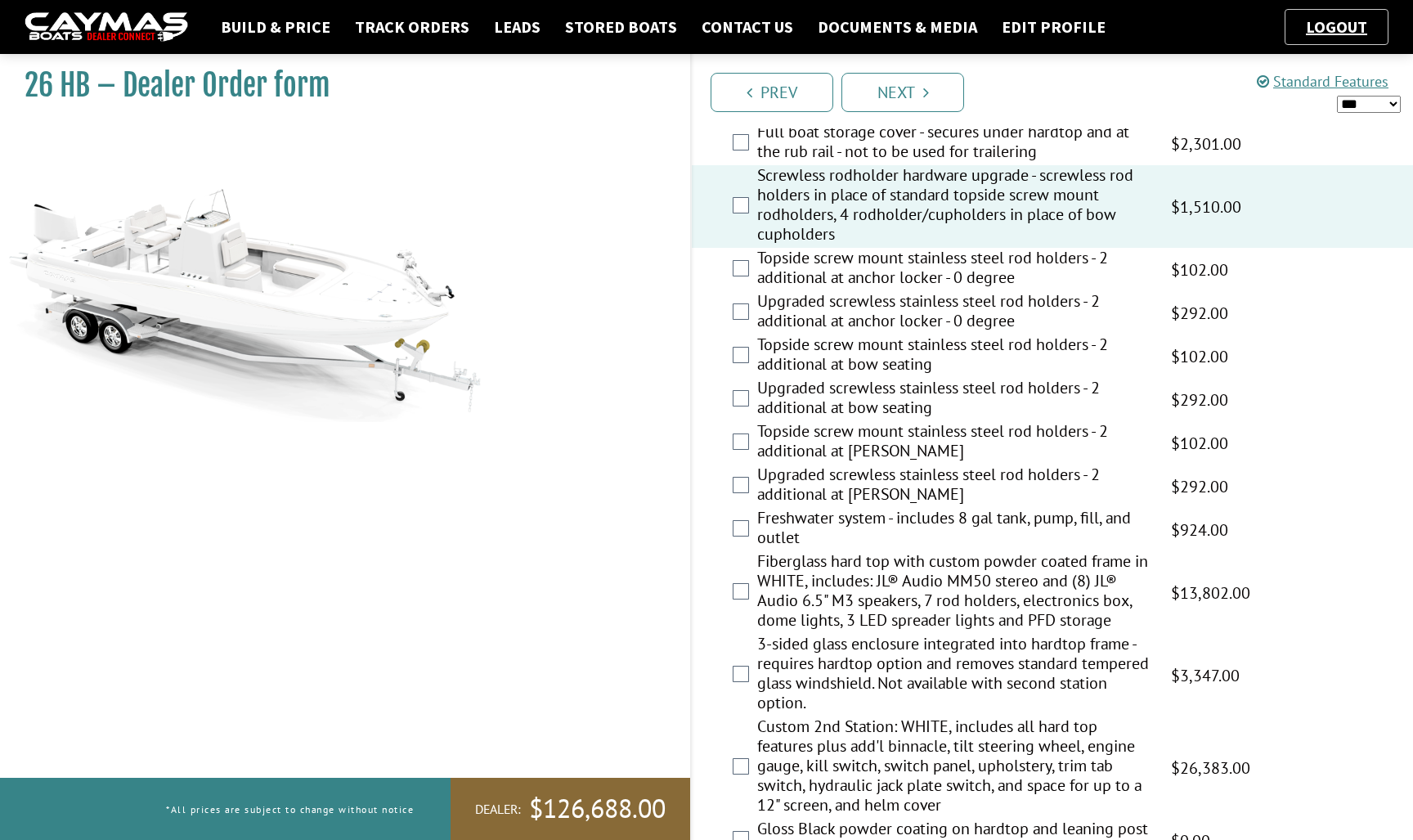
scroll to position [1122, 0]
click at [877, 398] on label "Upgraded screwless stainless steel rod holders - 2 additional at bow seating" at bounding box center [954, 397] width 393 height 44
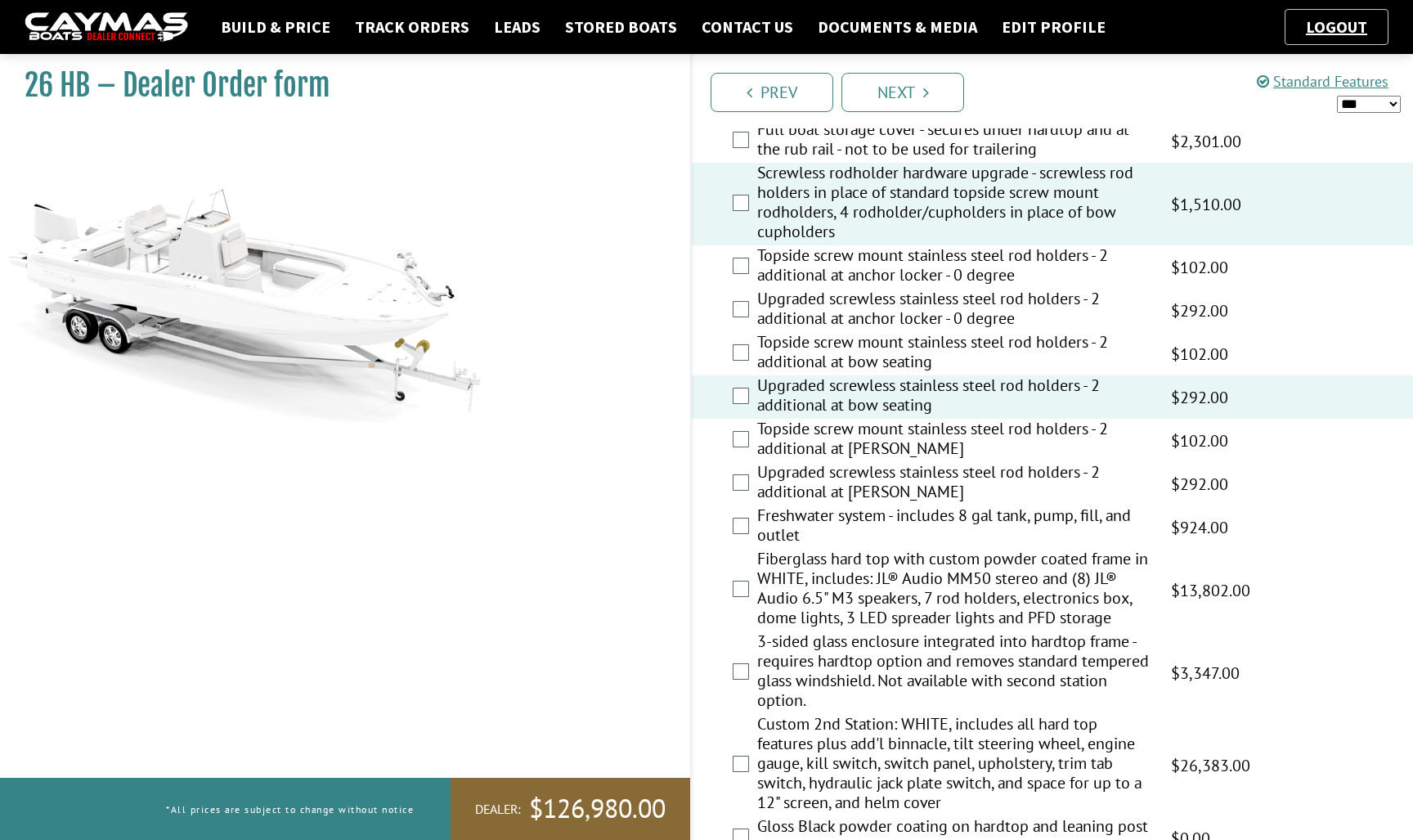
click at [879, 485] on label "Upgraded screwless stainless steel rod holders - 2 additional at stern gunnel" at bounding box center [954, 483] width 393 height 44
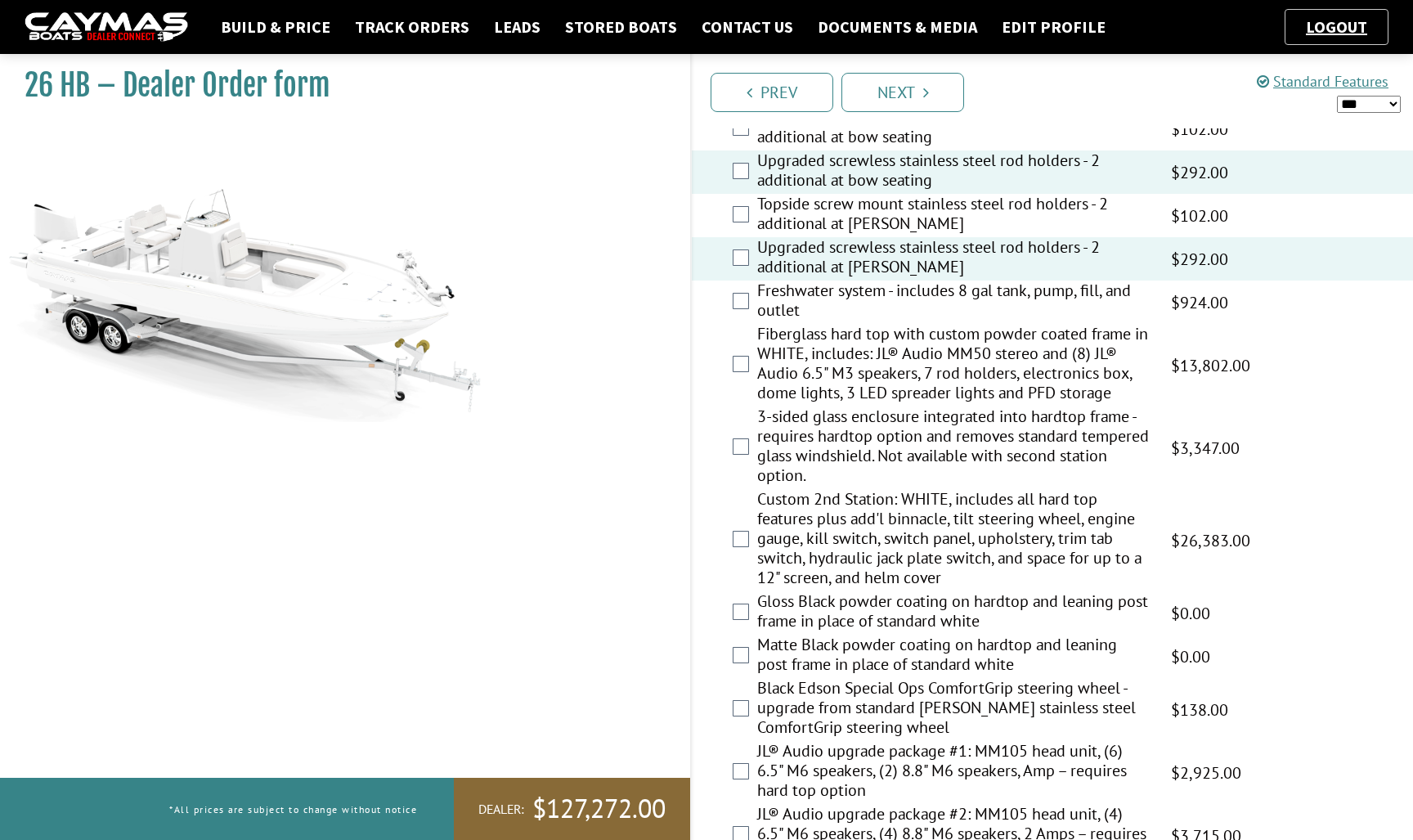
scroll to position [1355, 0]
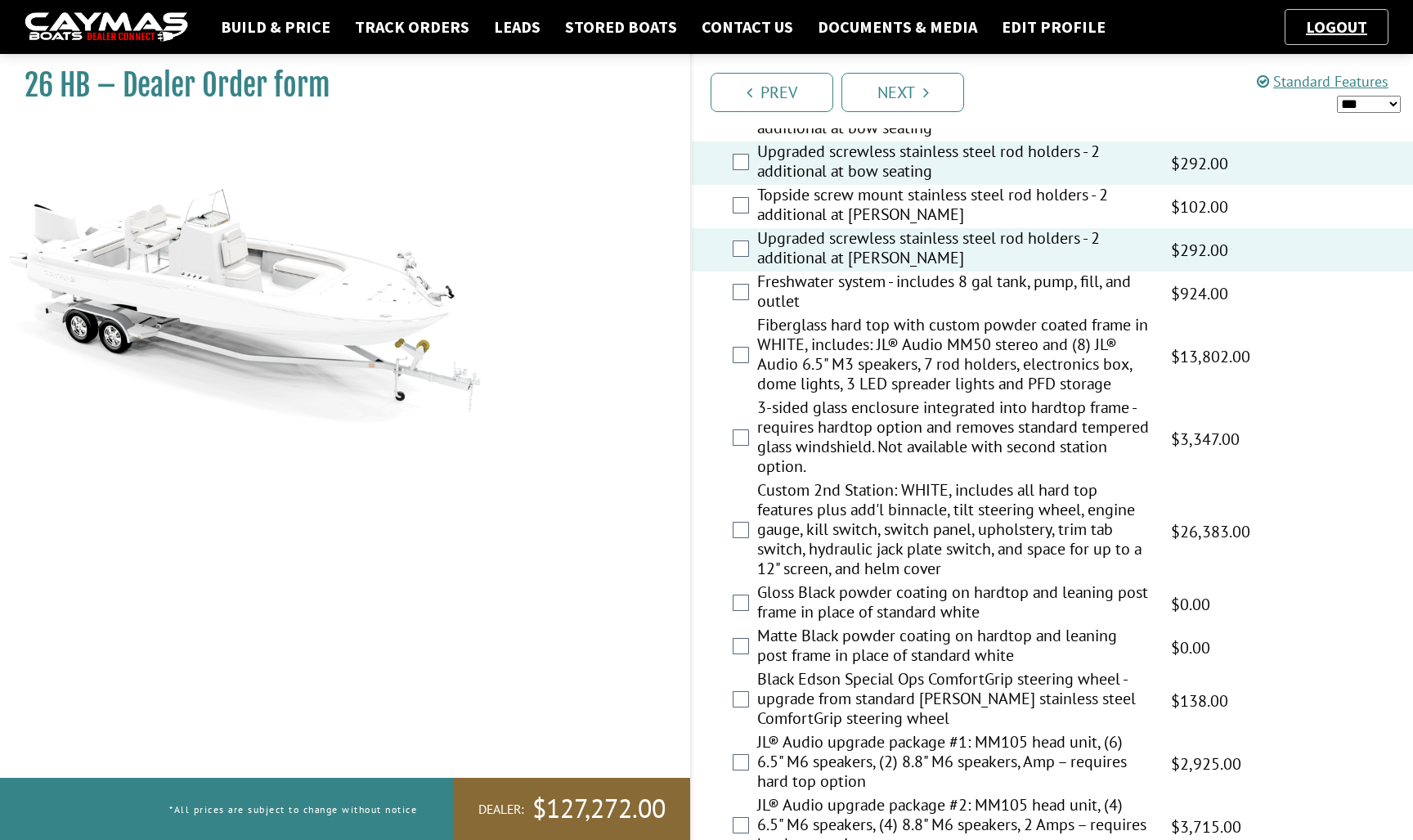
click at [857, 290] on label "Freshwater system - includes 8 gal tank, pump, fill, and outlet" at bounding box center [954, 293] width 393 height 44
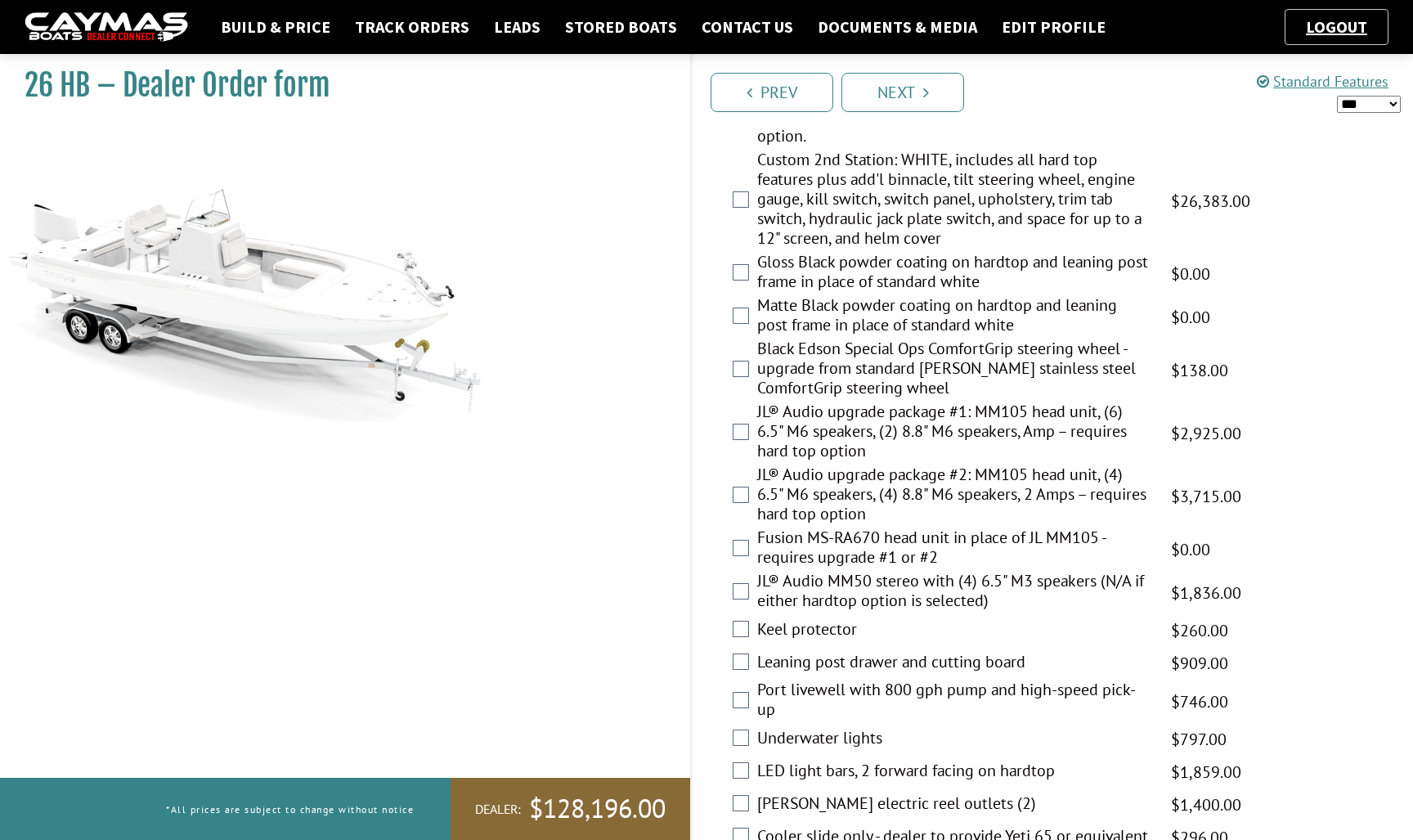
scroll to position [1695, 0]
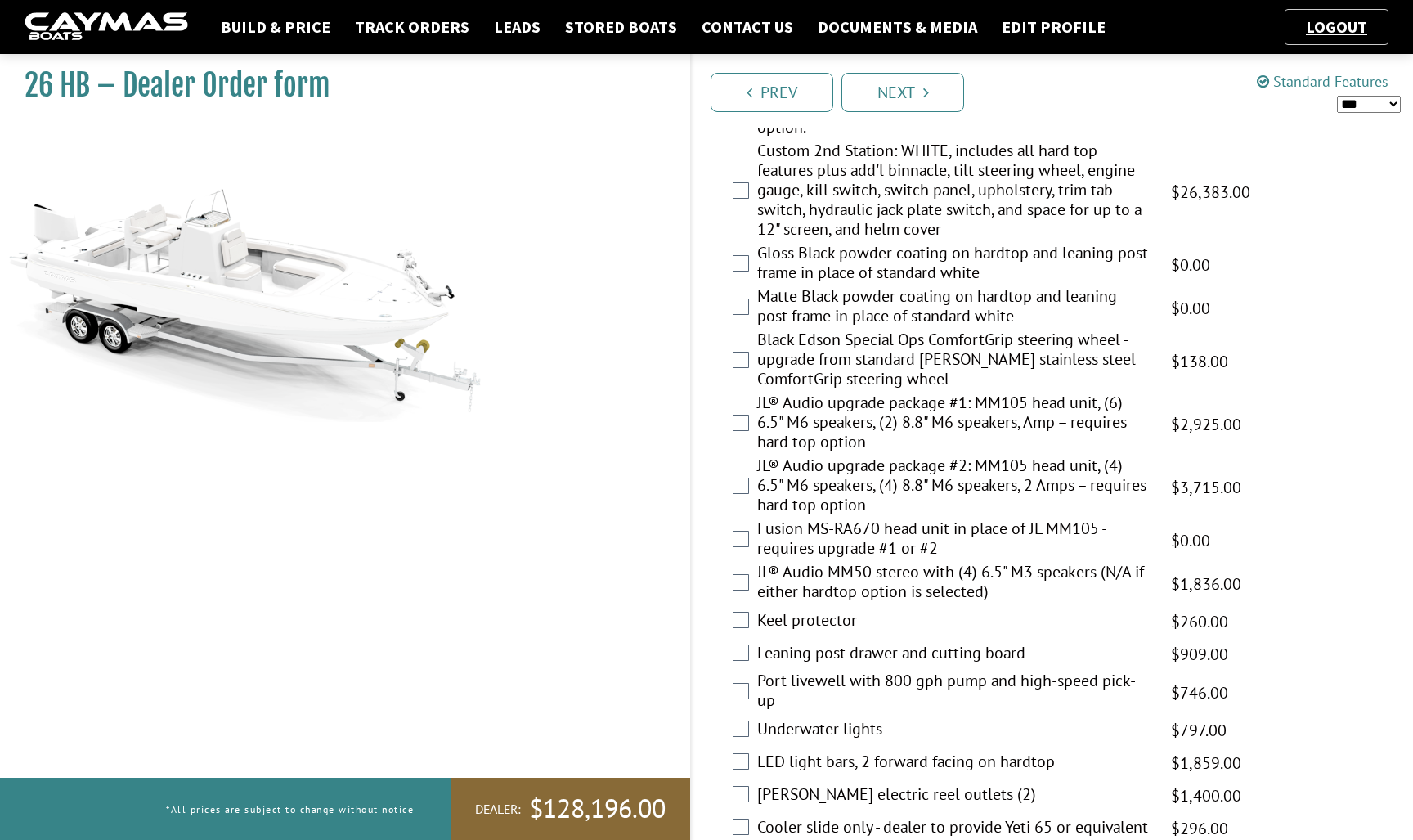
click at [843, 483] on label "JL® Audio upgrade package #2: MM105 head unit, (4) 6.5" M6 speakers, (4) 8.8" M…" at bounding box center [954, 487] width 393 height 63
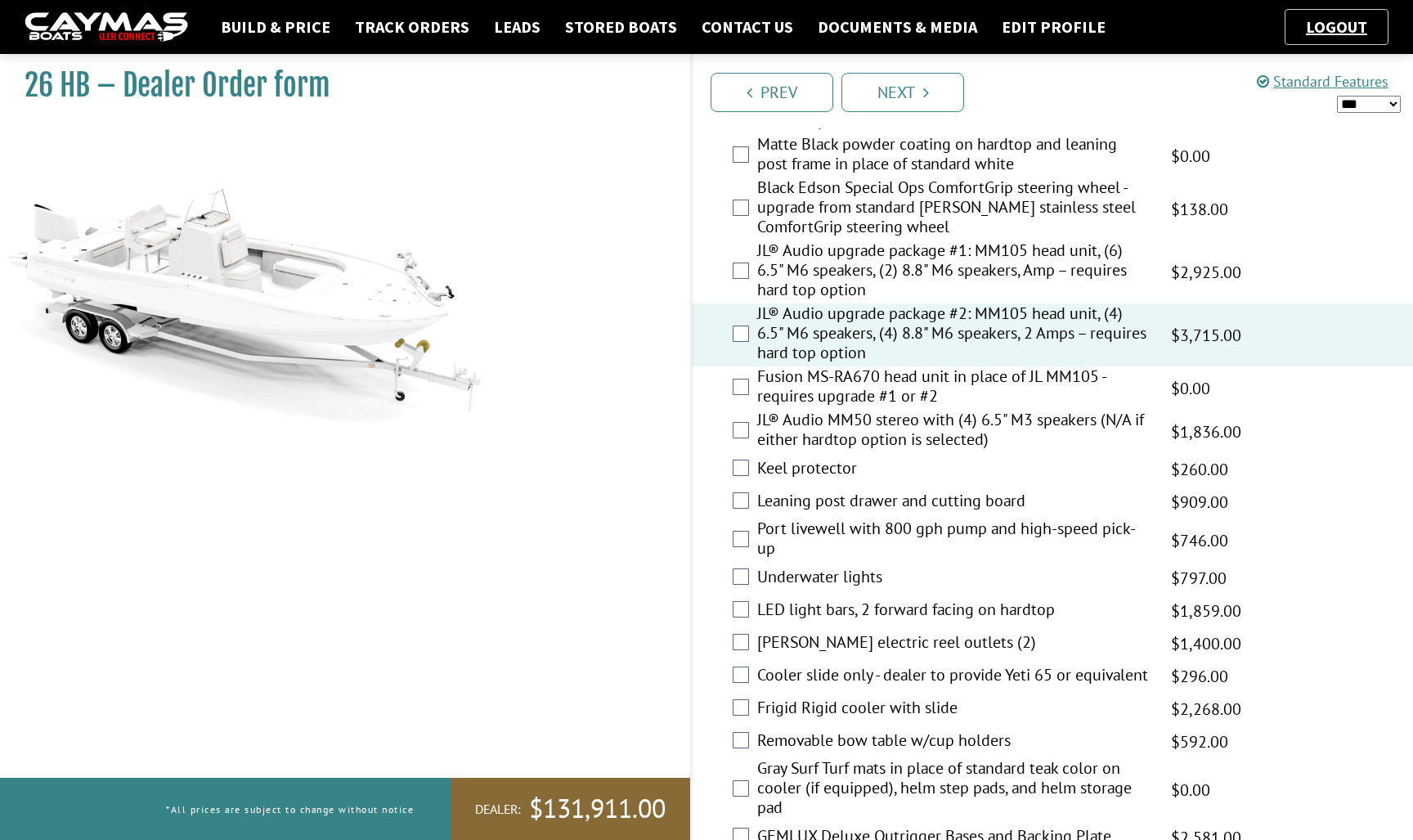
scroll to position [1848, 0]
click at [842, 384] on label "Fusion MS-RA670 head unit in place of JL MM105 - requires upgrade #1 or #2" at bounding box center [954, 387] width 393 height 44
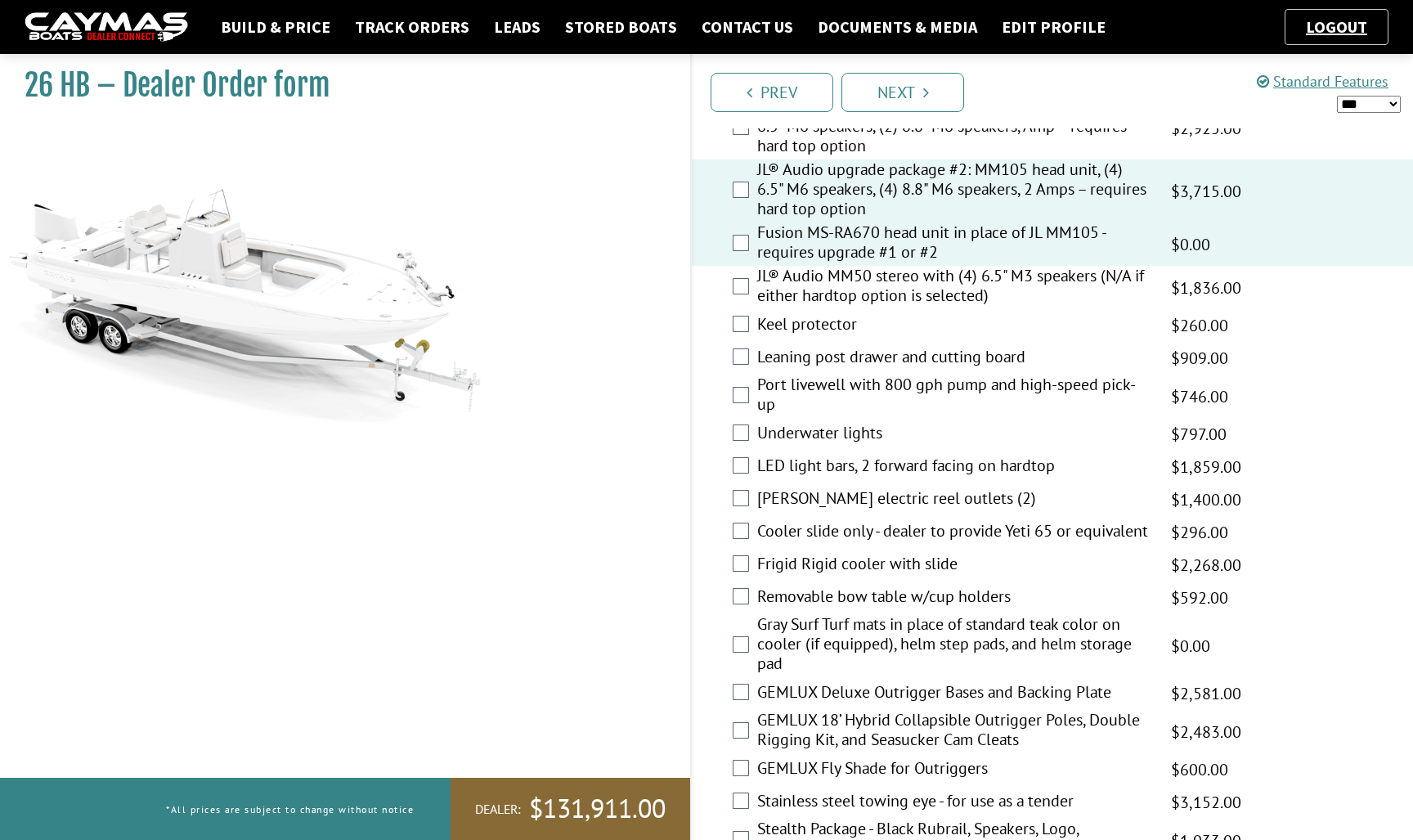
scroll to position [1992, 0]
click at [840, 354] on label "Leaning post drawer and cutting board" at bounding box center [954, 357] width 393 height 24
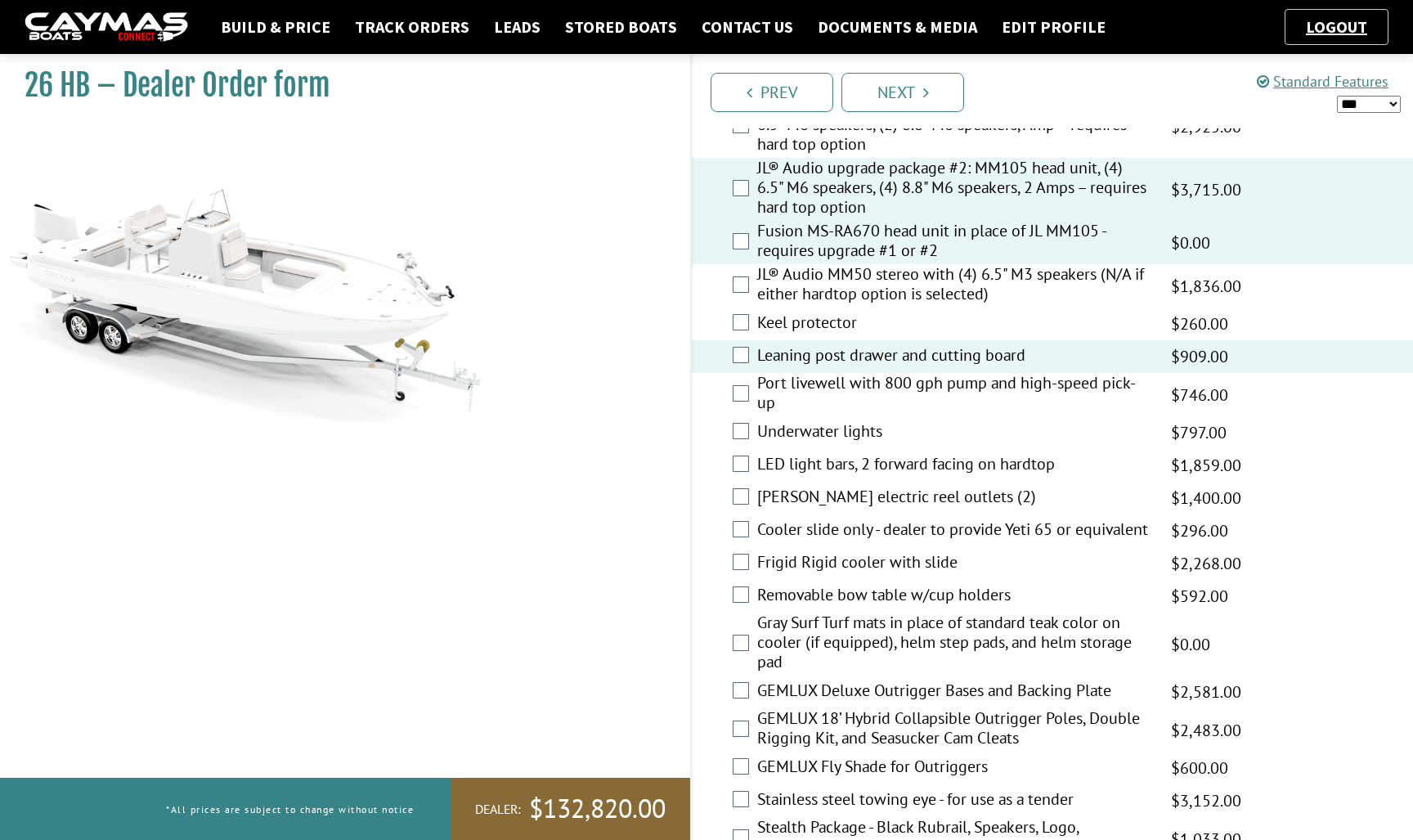
click at [843, 378] on label "Port livewell with 800 gph pump and high-speed pick-up" at bounding box center [954, 394] width 393 height 44
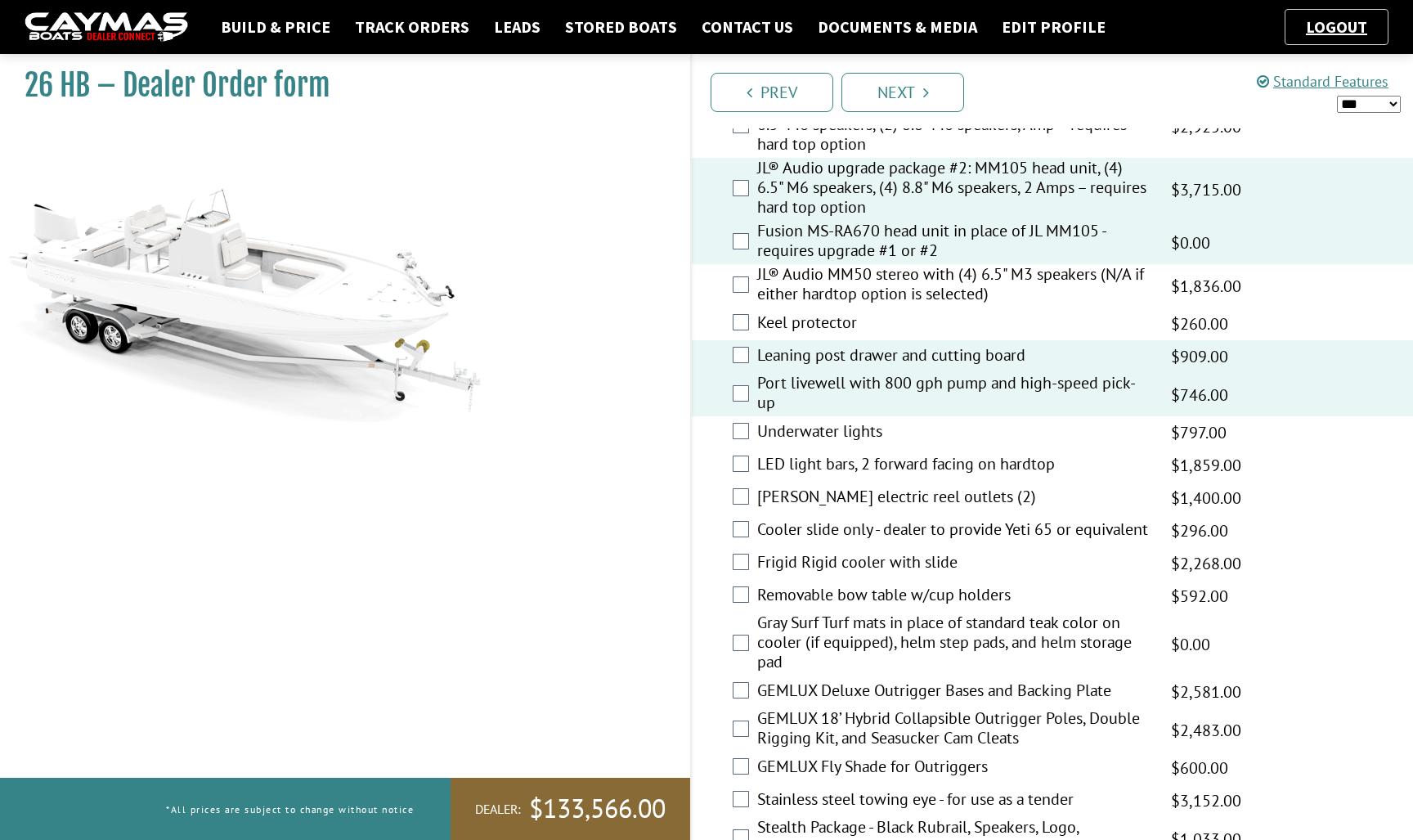
click at [841, 432] on label "Underwater lights" at bounding box center [954, 432] width 393 height 24
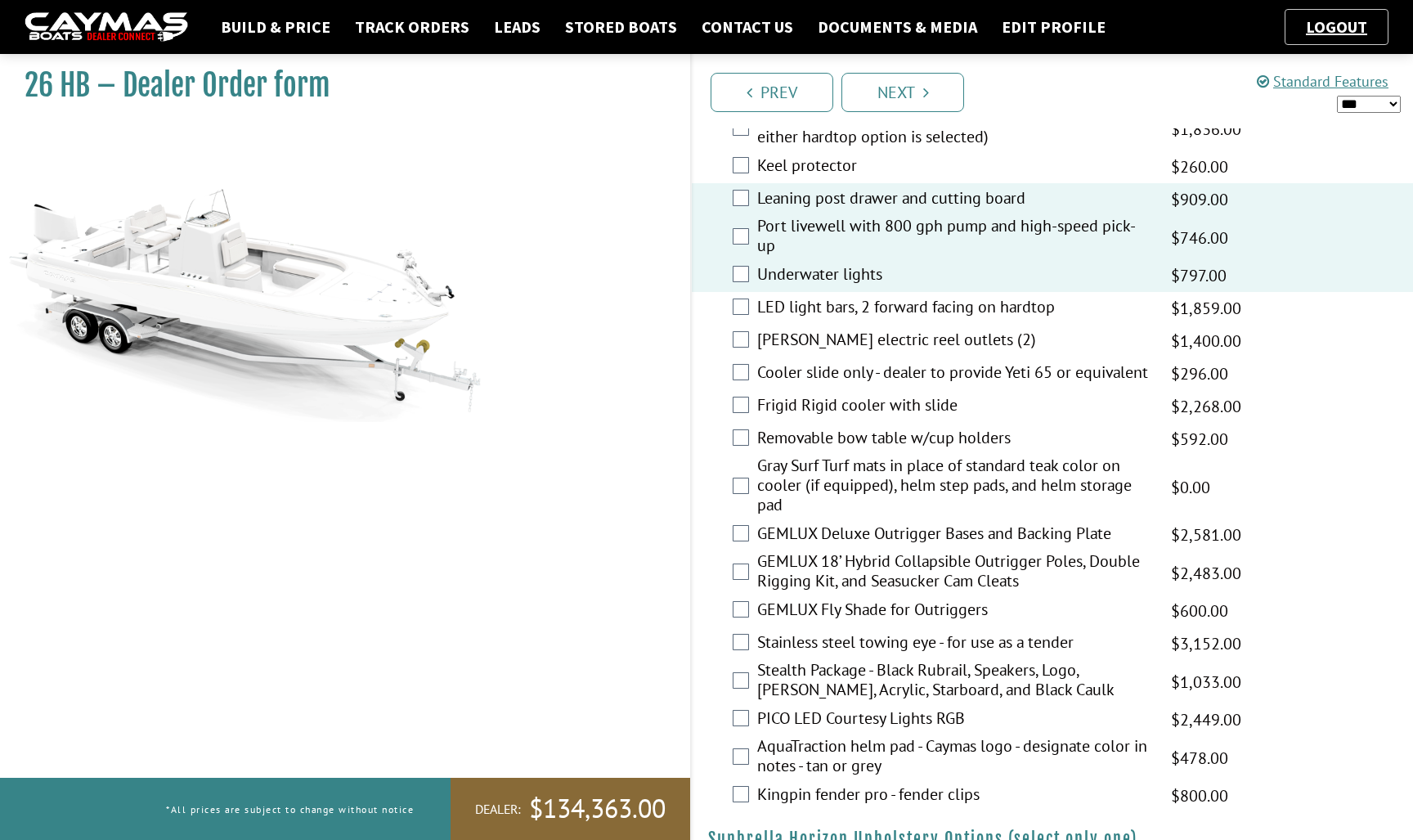
scroll to position [2152, 0]
click at [824, 375] on label "Cooler slide only - dealer to provide Yeti 65 or equivalent" at bounding box center [954, 372] width 393 height 24
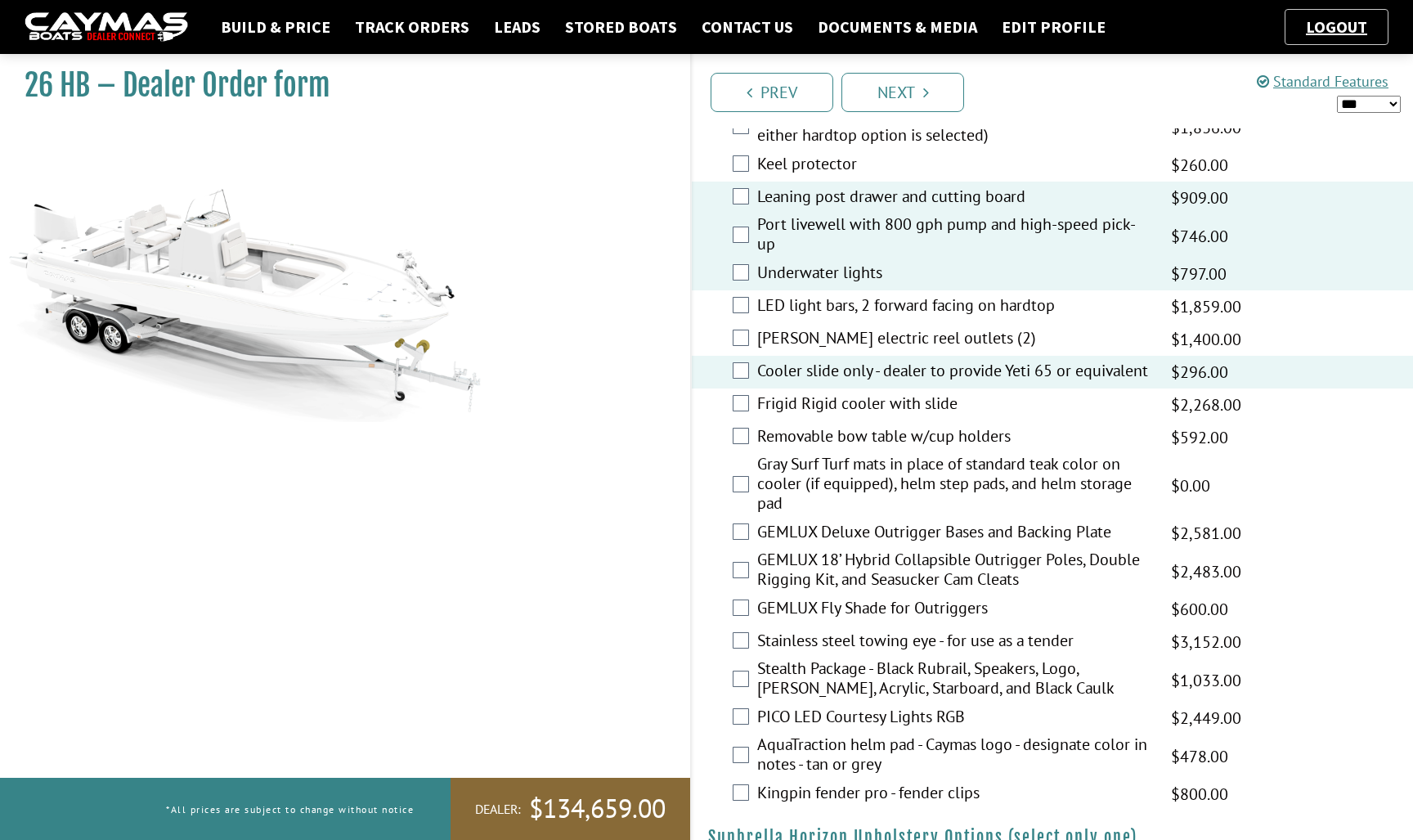
click at [820, 262] on label "Underwater lights" at bounding box center [954, 274] width 393 height 24
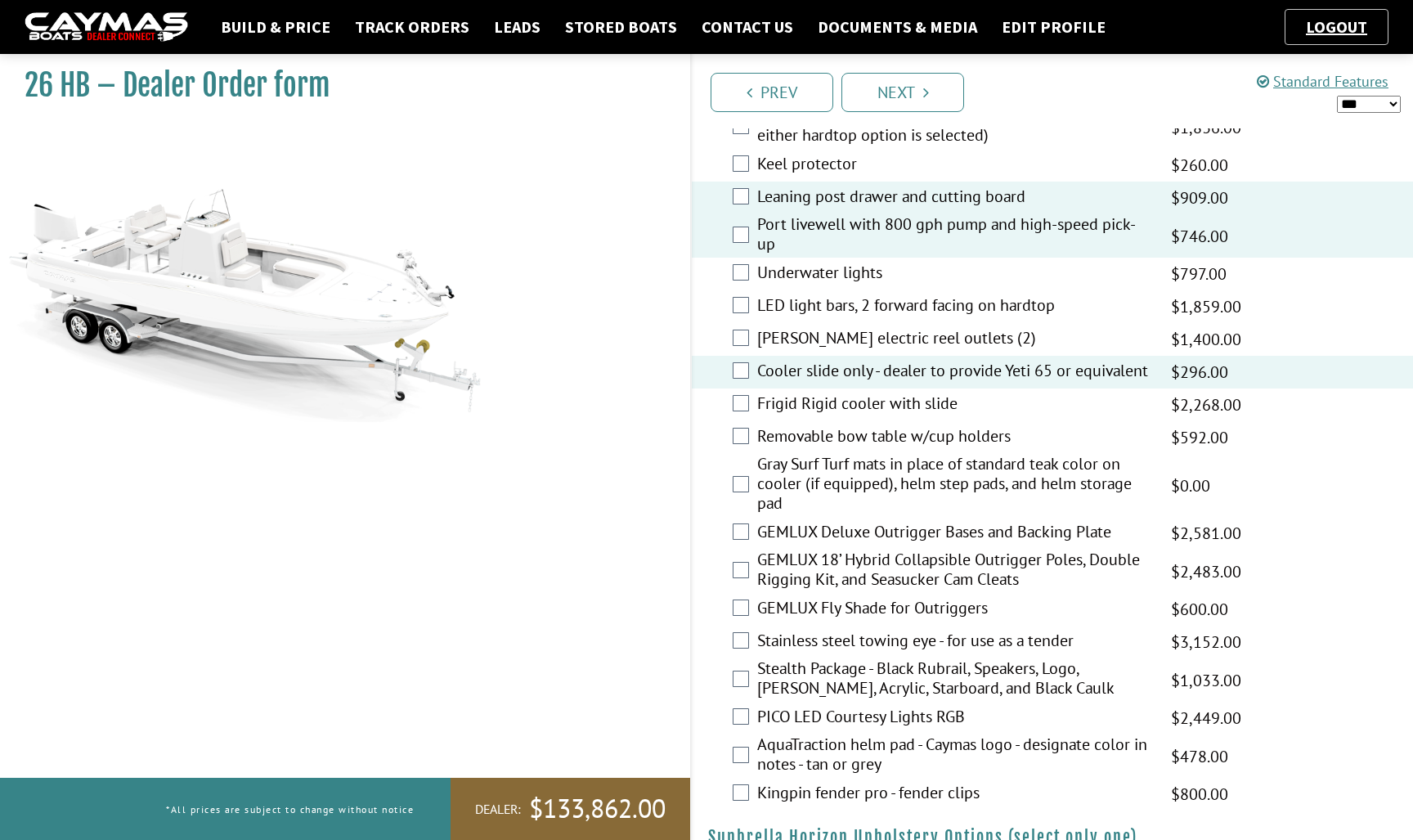
click at [805, 277] on label "Underwater lights" at bounding box center [954, 274] width 393 height 24
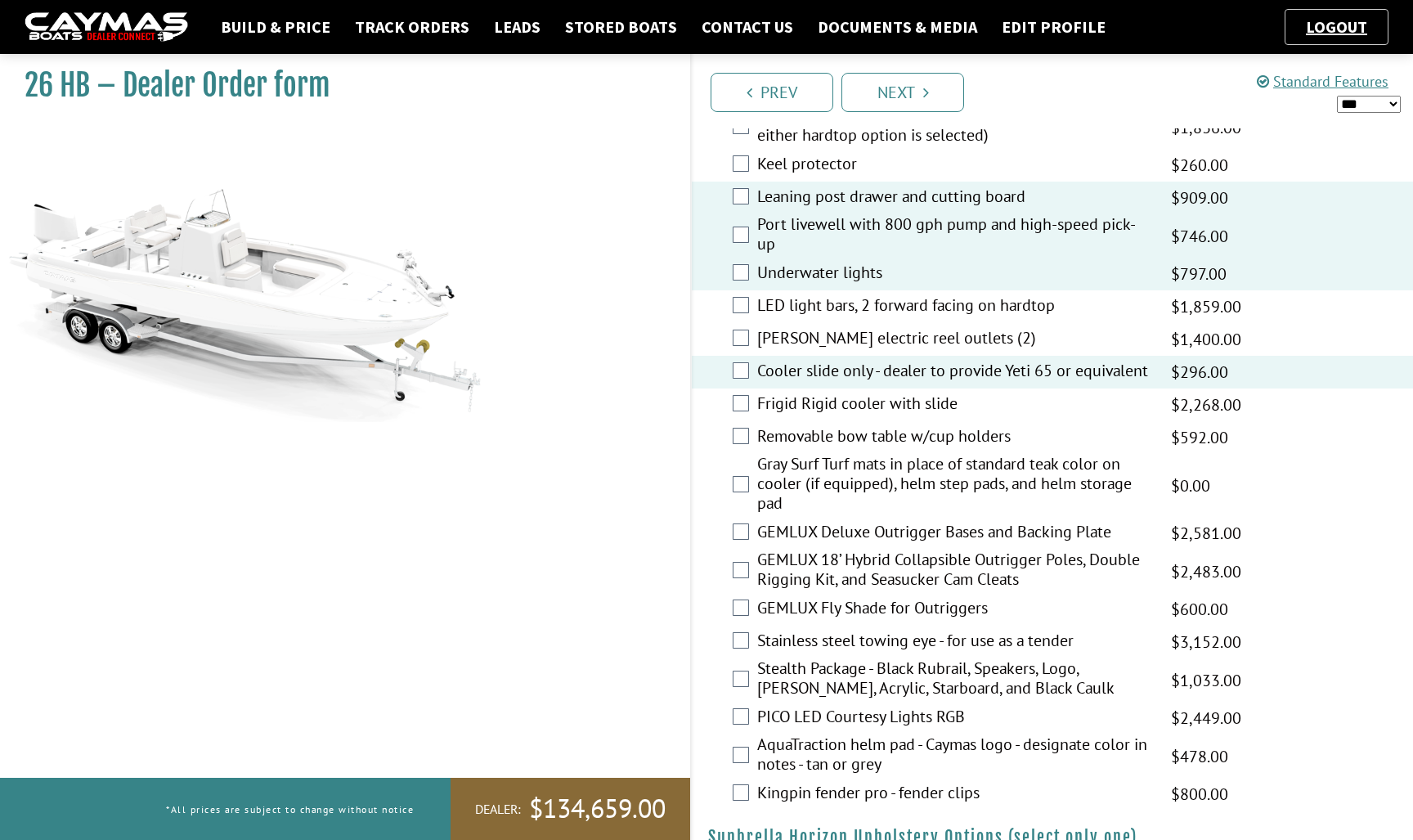
click at [811, 489] on label "Gray Surf Turf mats in place of standard teak color on cooler (if equipped), he…" at bounding box center [954, 485] width 393 height 63
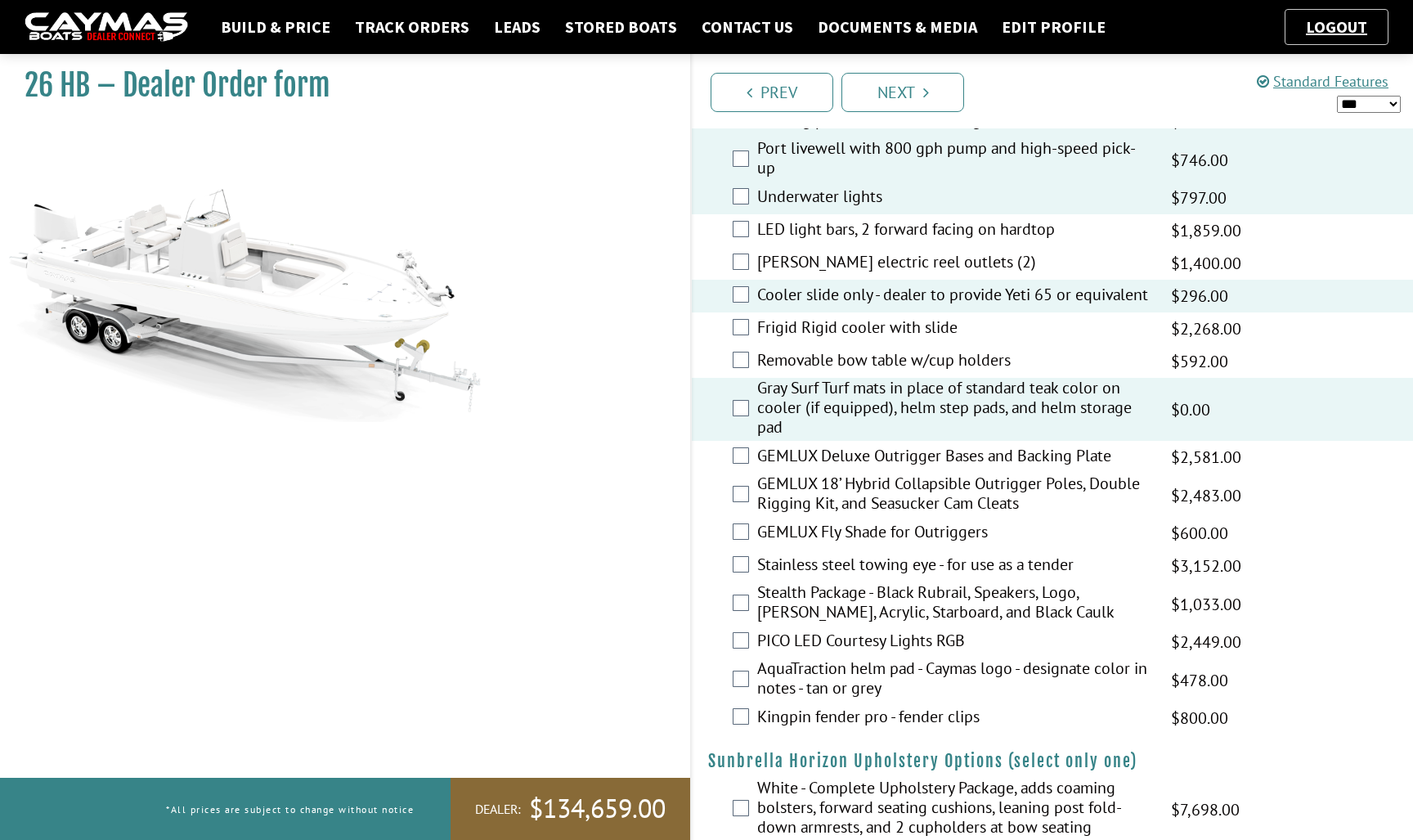
scroll to position [2293, 0]
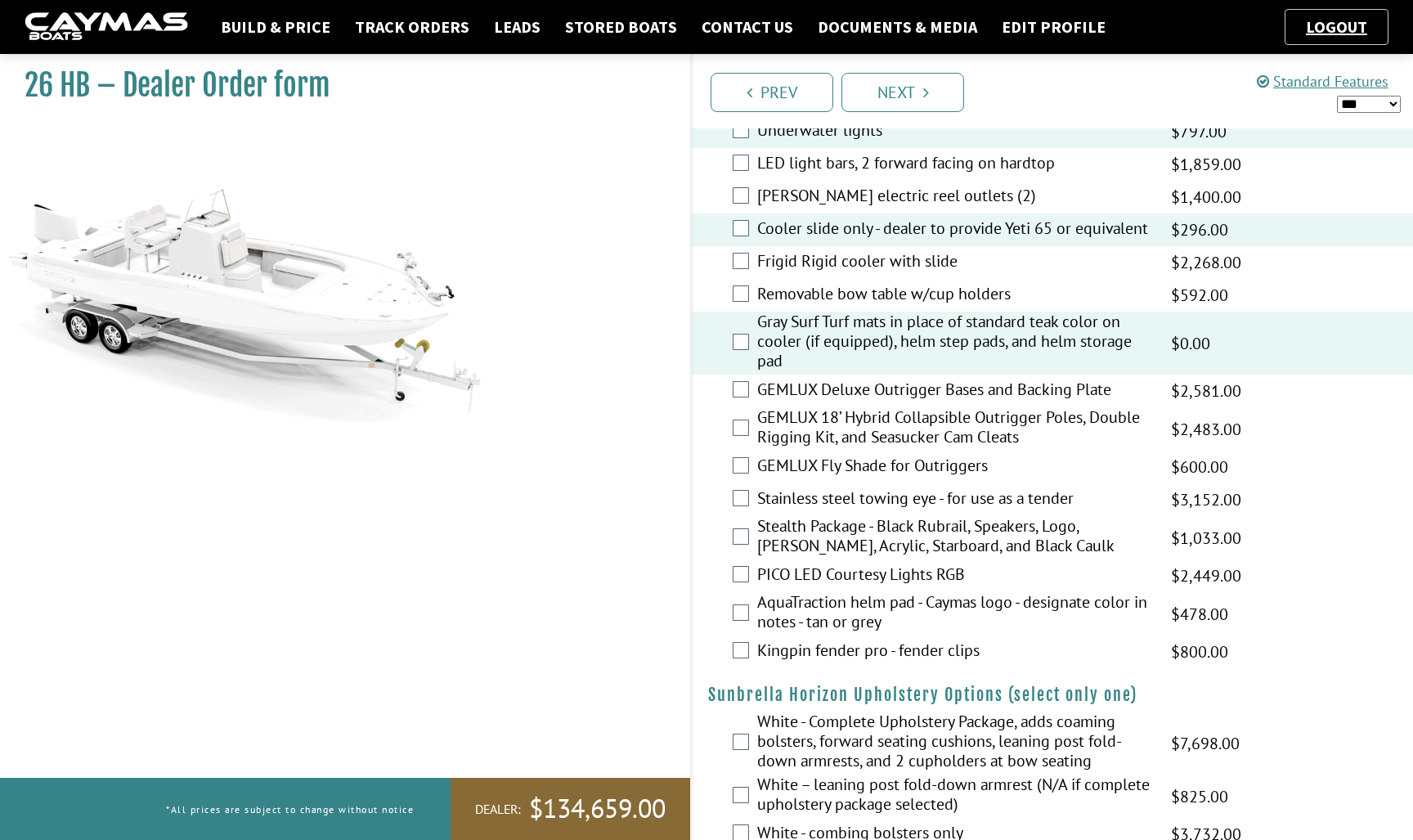
click at [820, 621] on label "AquaTraction helm pad - Caymas logo - designate color in notes - tan or grey" at bounding box center [954, 613] width 393 height 44
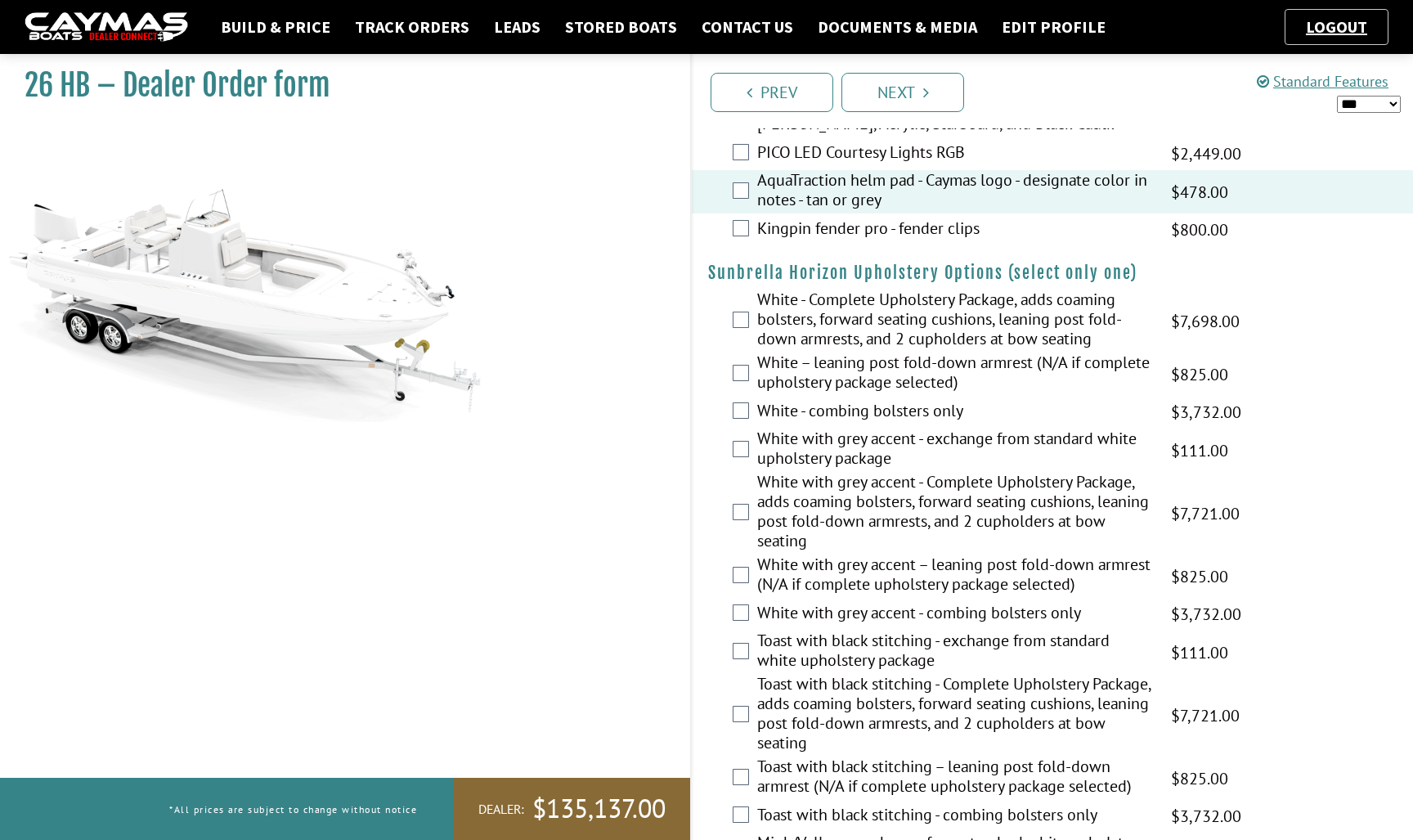
scroll to position [2740, 0]
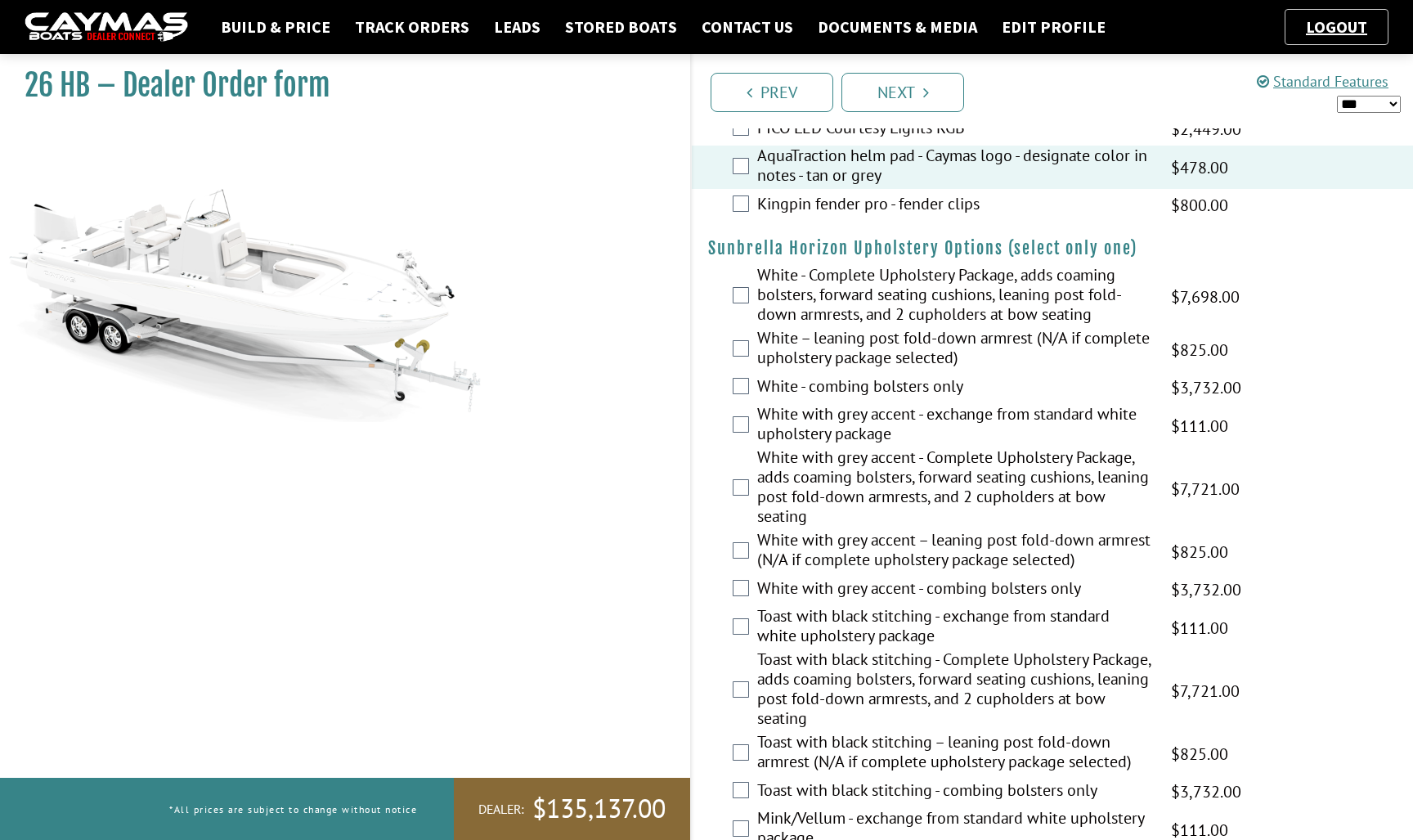
click at [850, 489] on label "White with grey accent - Complete Upholstery Package, adds coaming bolsters, fo…" at bounding box center [954, 489] width 393 height 83
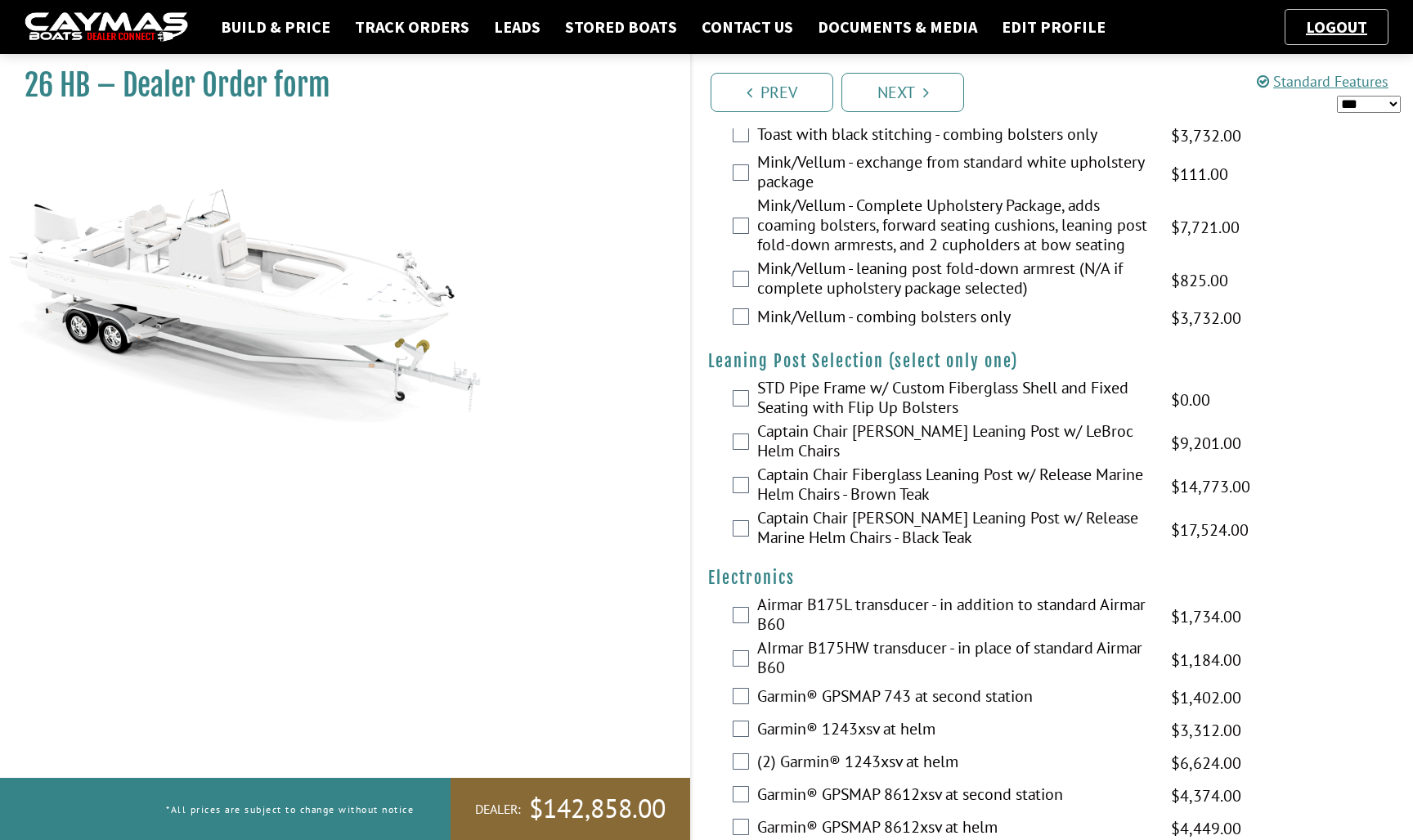
scroll to position [3401, 0]
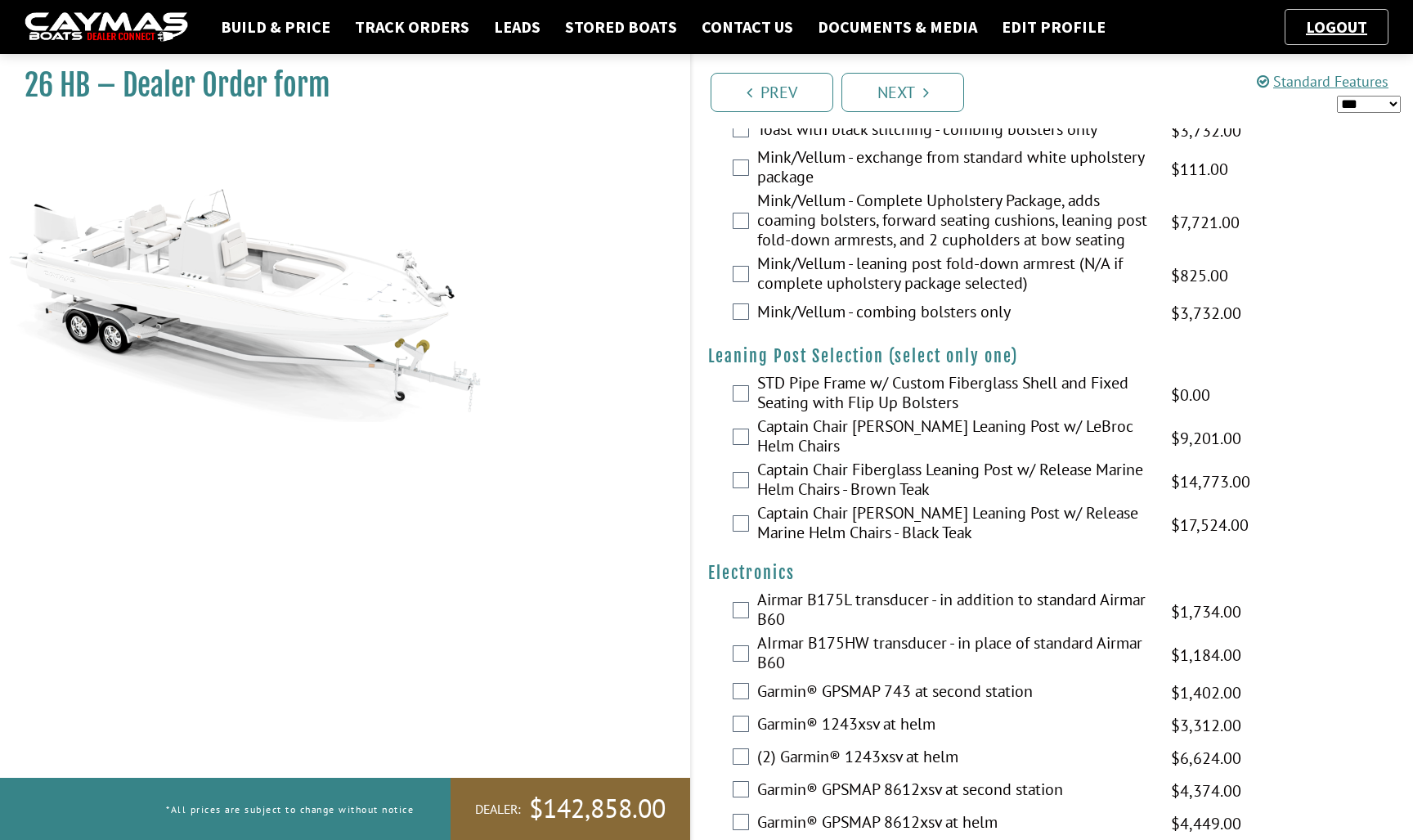
click at [855, 414] on label "STD Pipe Frame w/ Custom Fiberglass Shell and Fixed Seating with Flip Up Bolste…" at bounding box center [954, 394] width 393 height 44
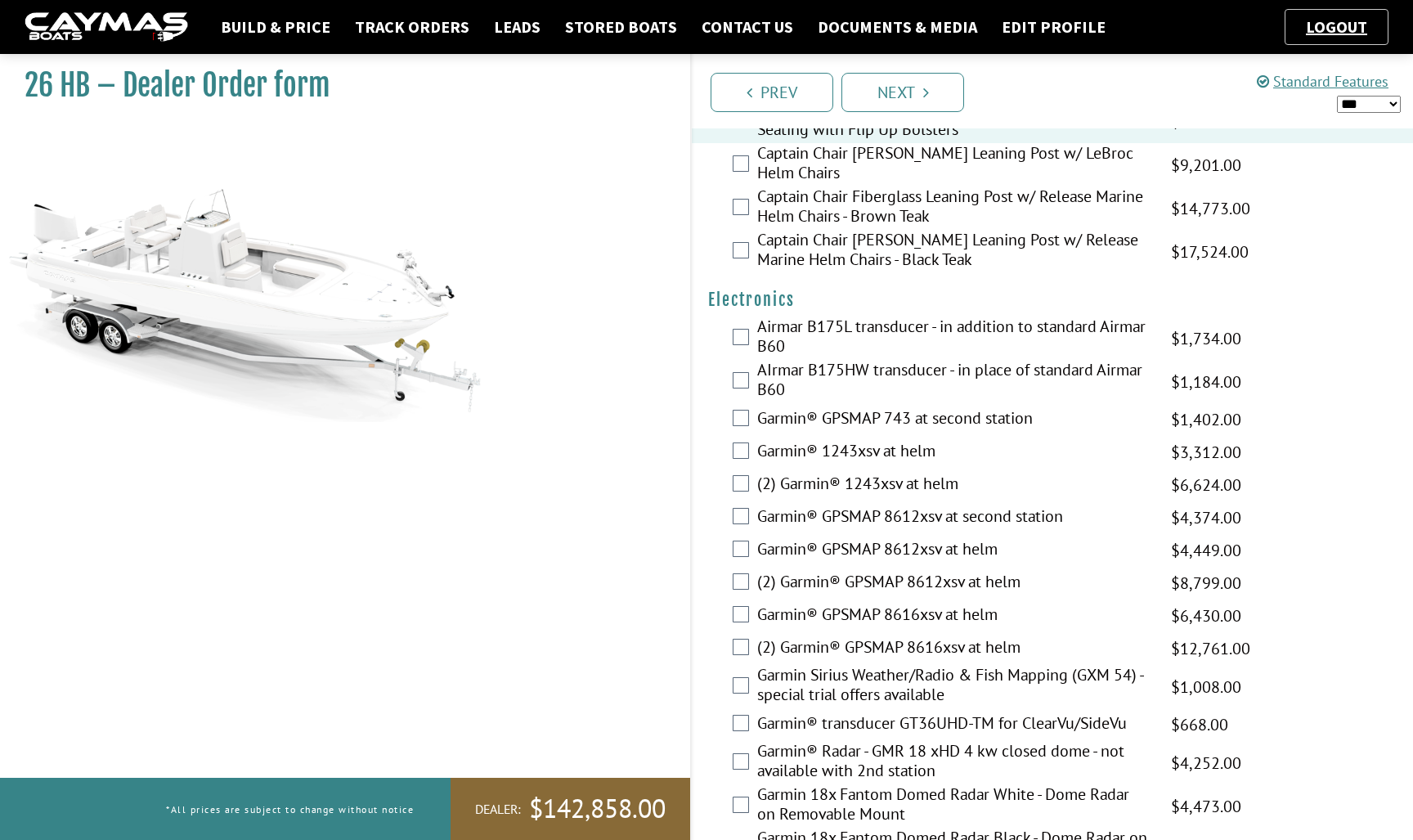
scroll to position [3763, 0]
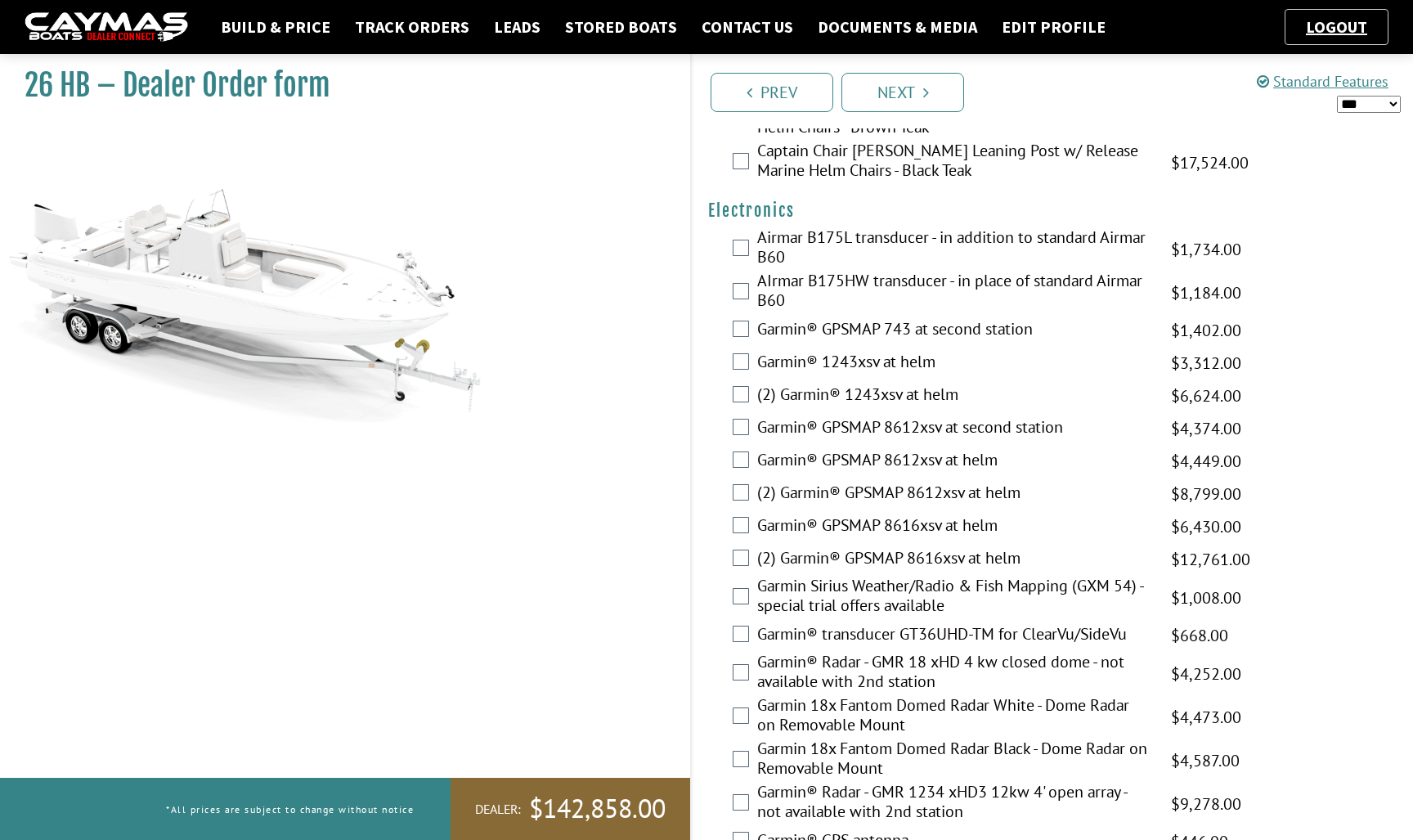
click at [830, 571] on label "(2) Garmin® GPSMAP 8616xsv at helm" at bounding box center [954, 560] width 393 height 24
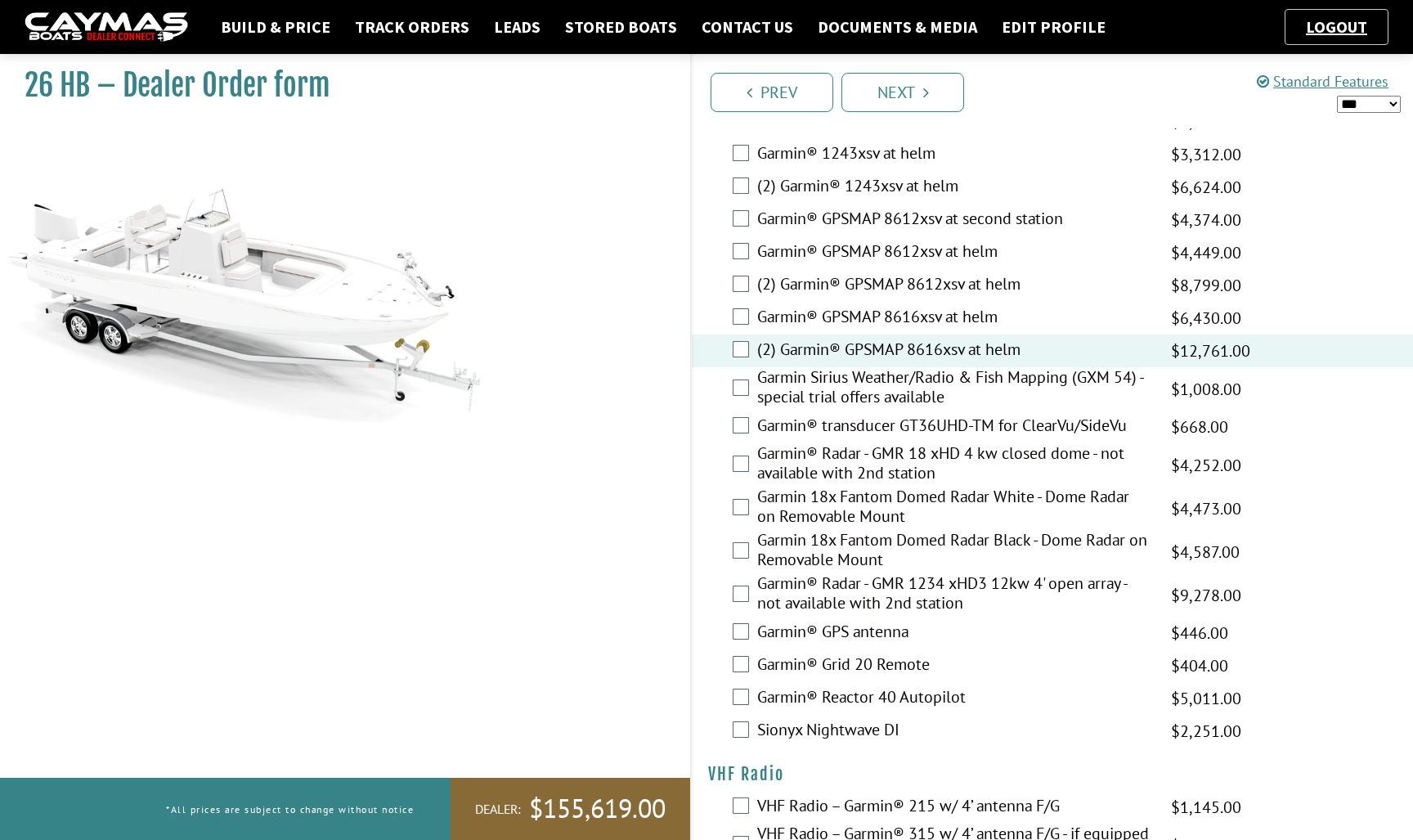
scroll to position [4024, 0]
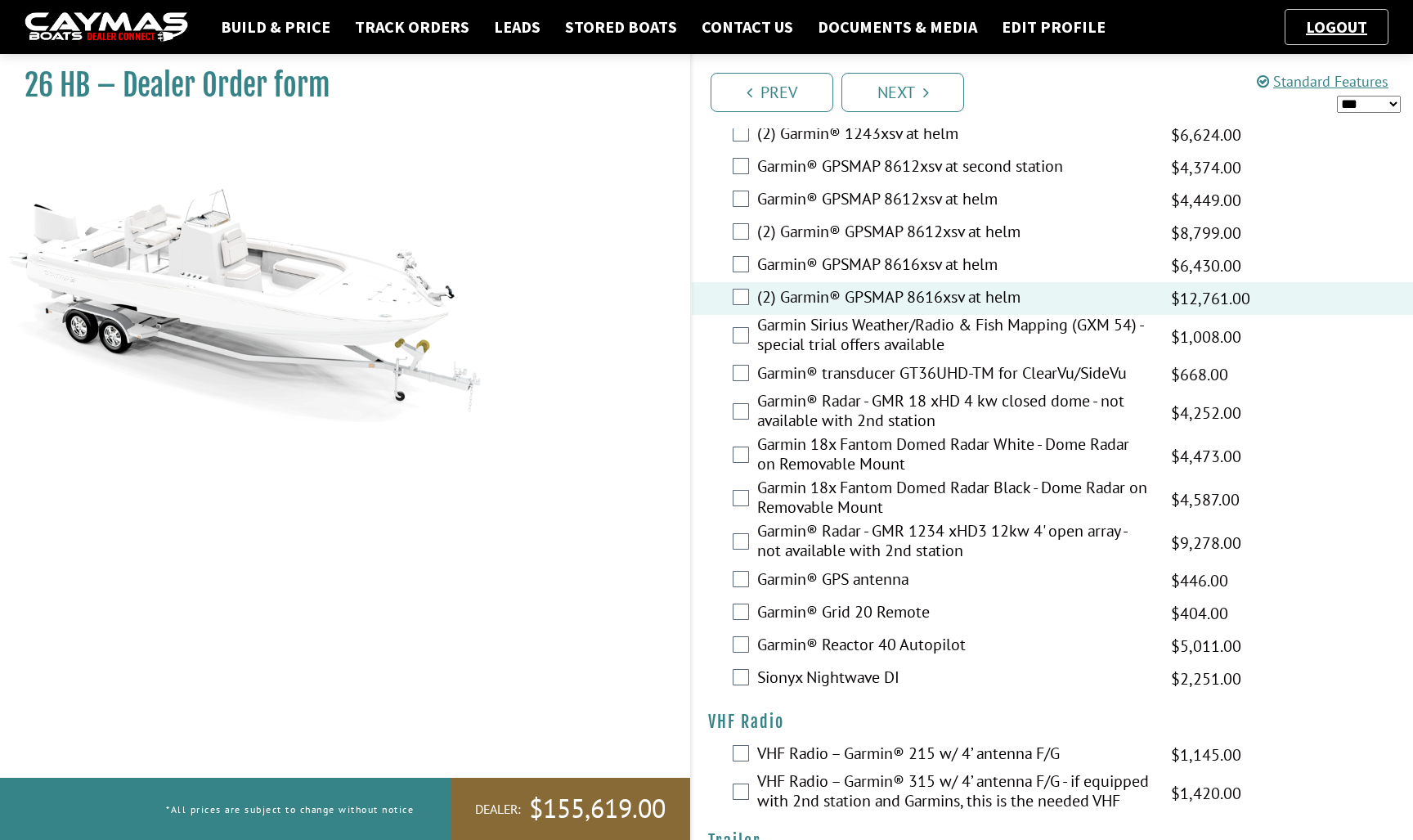
click at [851, 387] on label "Garmin® transducer GT36UHD-TM for ClearVu/SideVu" at bounding box center [954, 375] width 393 height 24
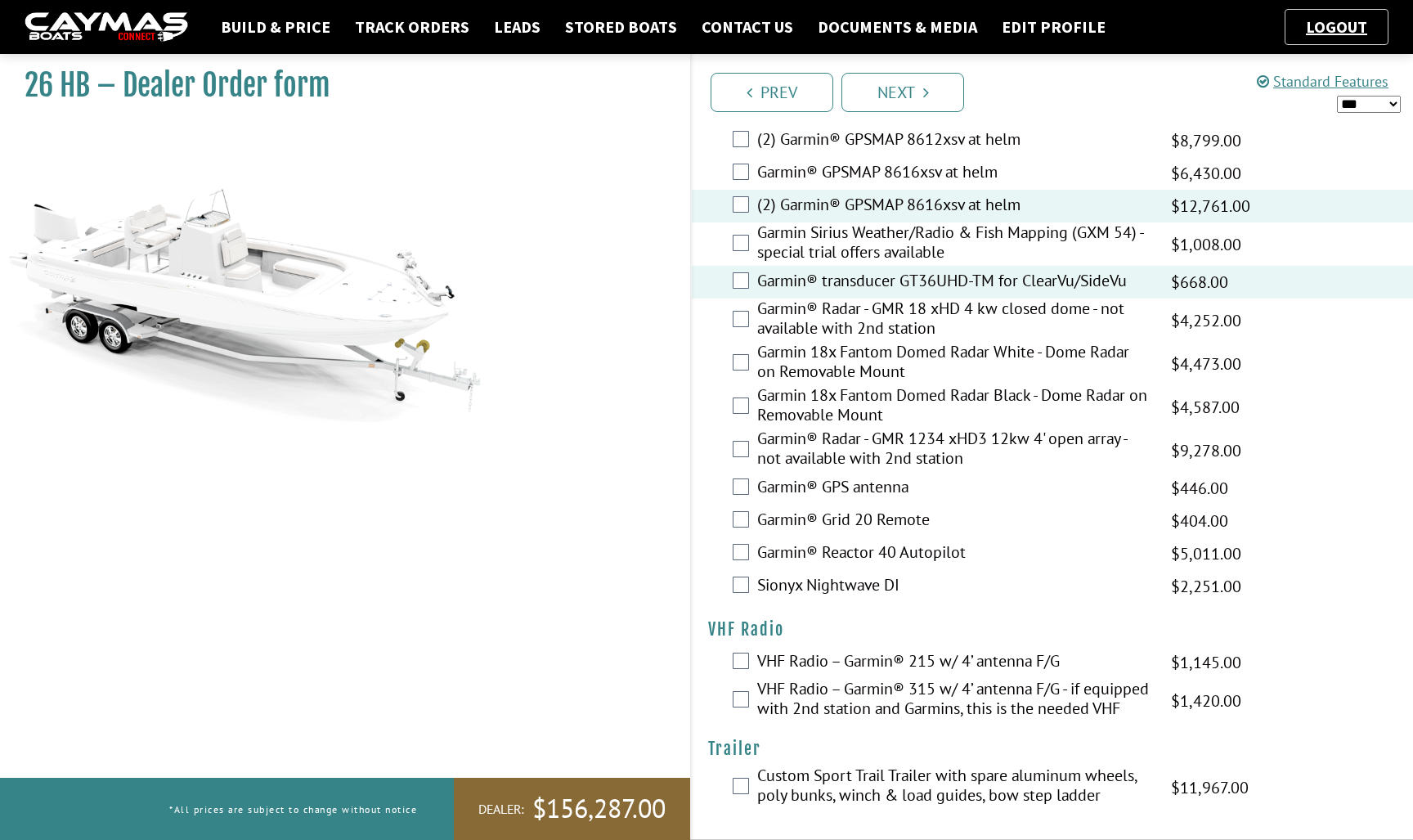
click at [854, 711] on label "VHF Radio – Garmin® 315 w/ 4’ antenna F/G - if equipped with 2nd station and Ga…" at bounding box center [954, 700] width 393 height 44
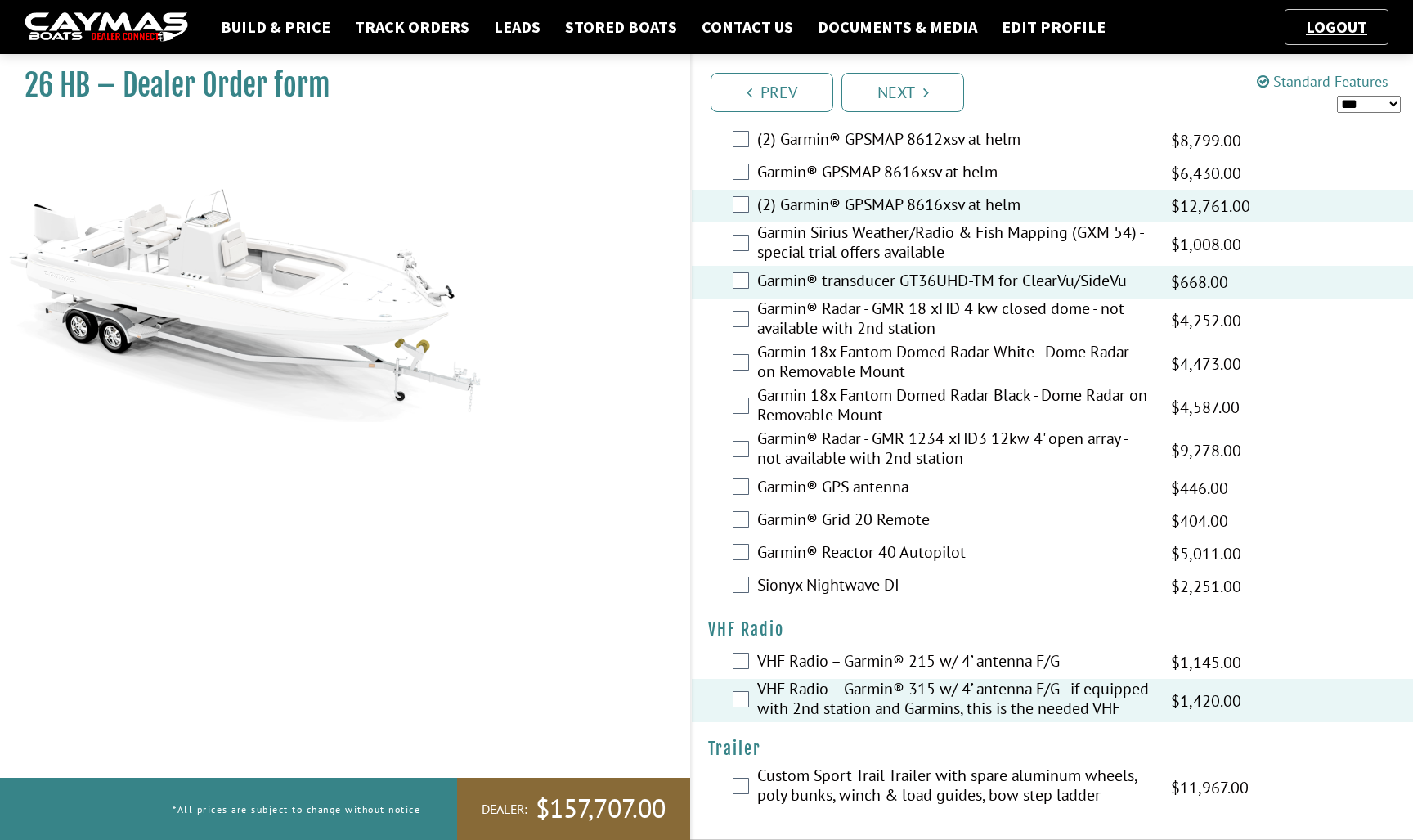
scroll to position [4166, 0]
click at [913, 88] on link "Next" at bounding box center [903, 93] width 123 height 39
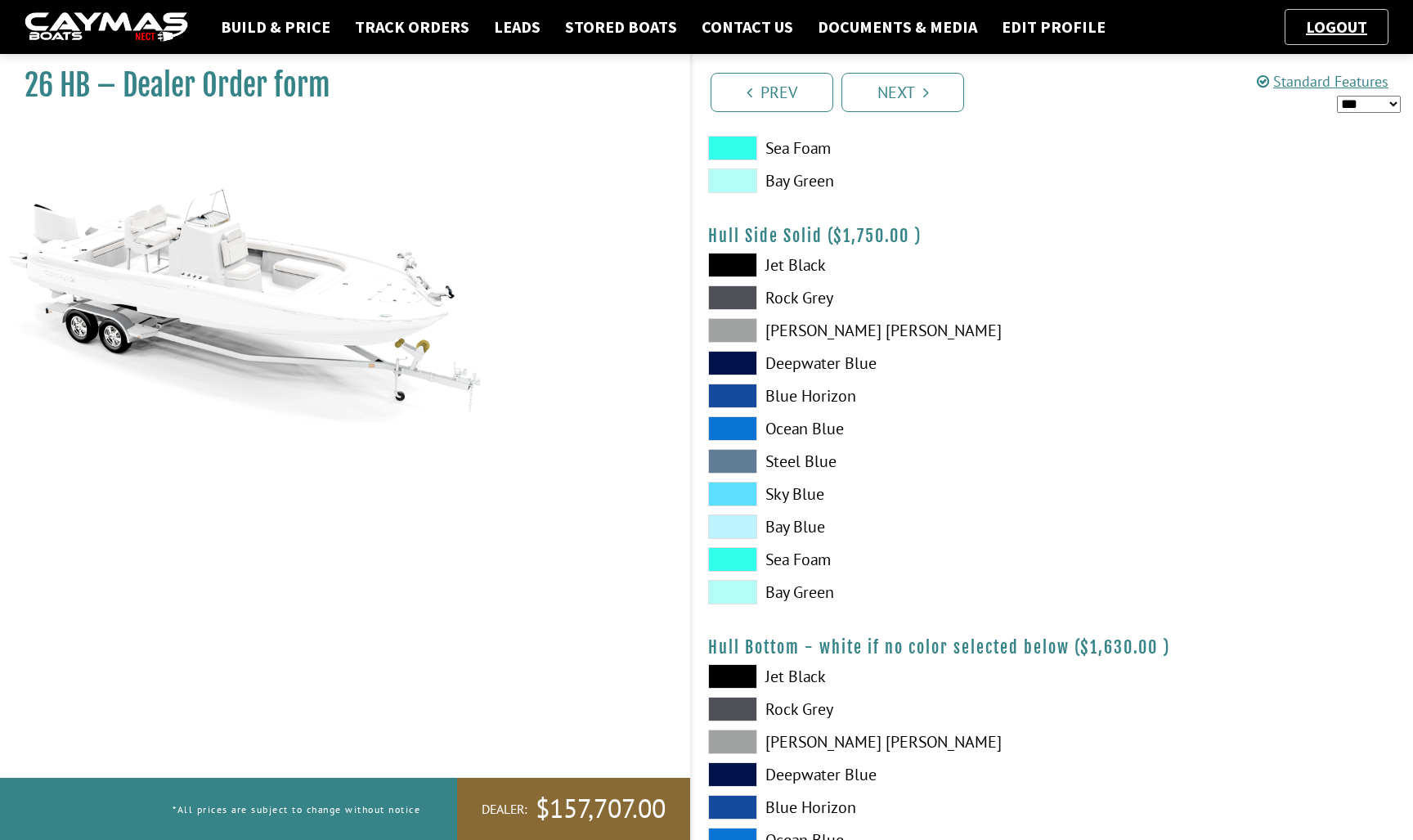
scroll to position [603, 0]
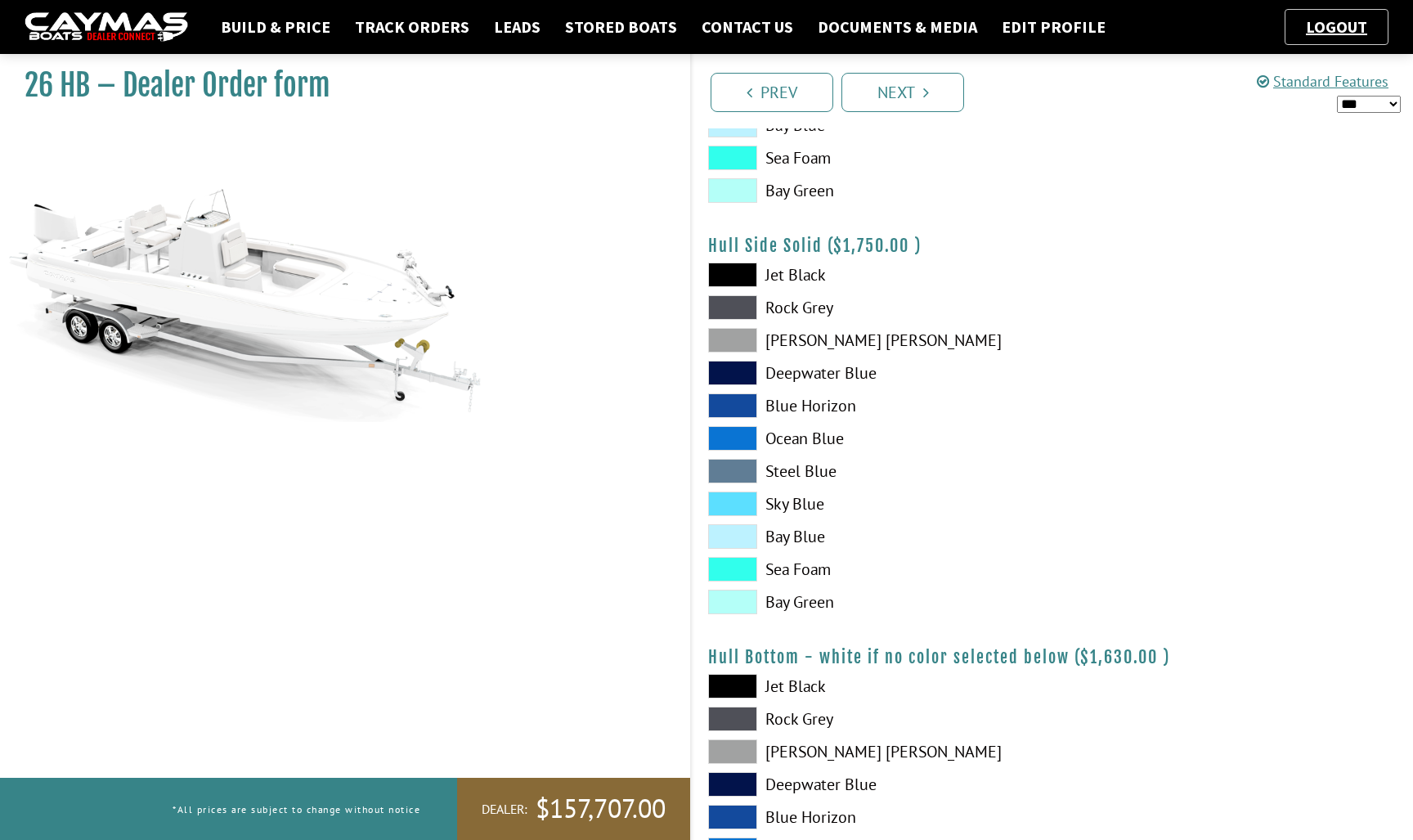
click at [745, 297] on span at bounding box center [732, 308] width 49 height 25
click at [794, 85] on link "Prev" at bounding box center [771, 93] width 123 height 39
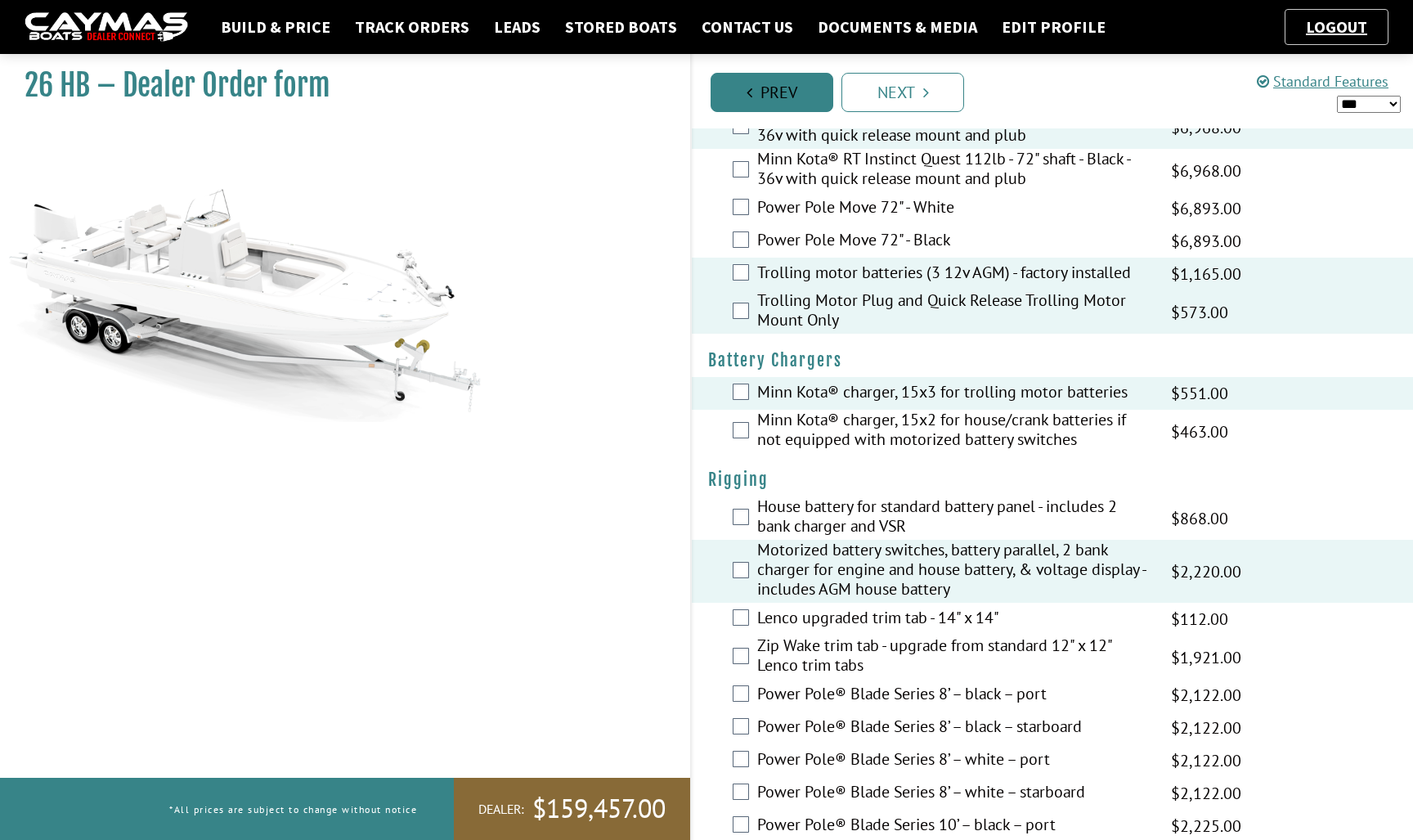
scroll to position [0, 0]
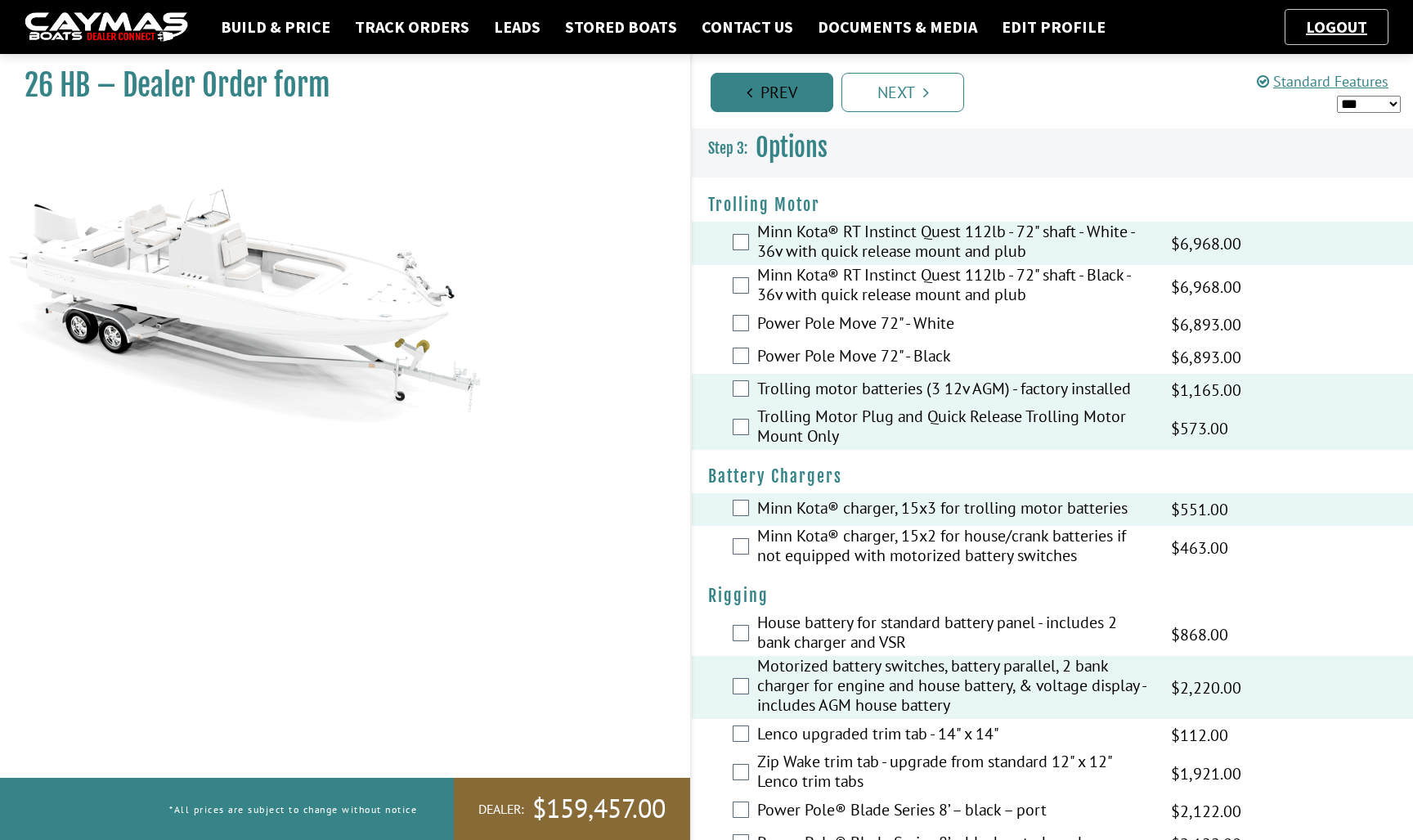
click at [794, 85] on link "Prev" at bounding box center [771, 93] width 123 height 39
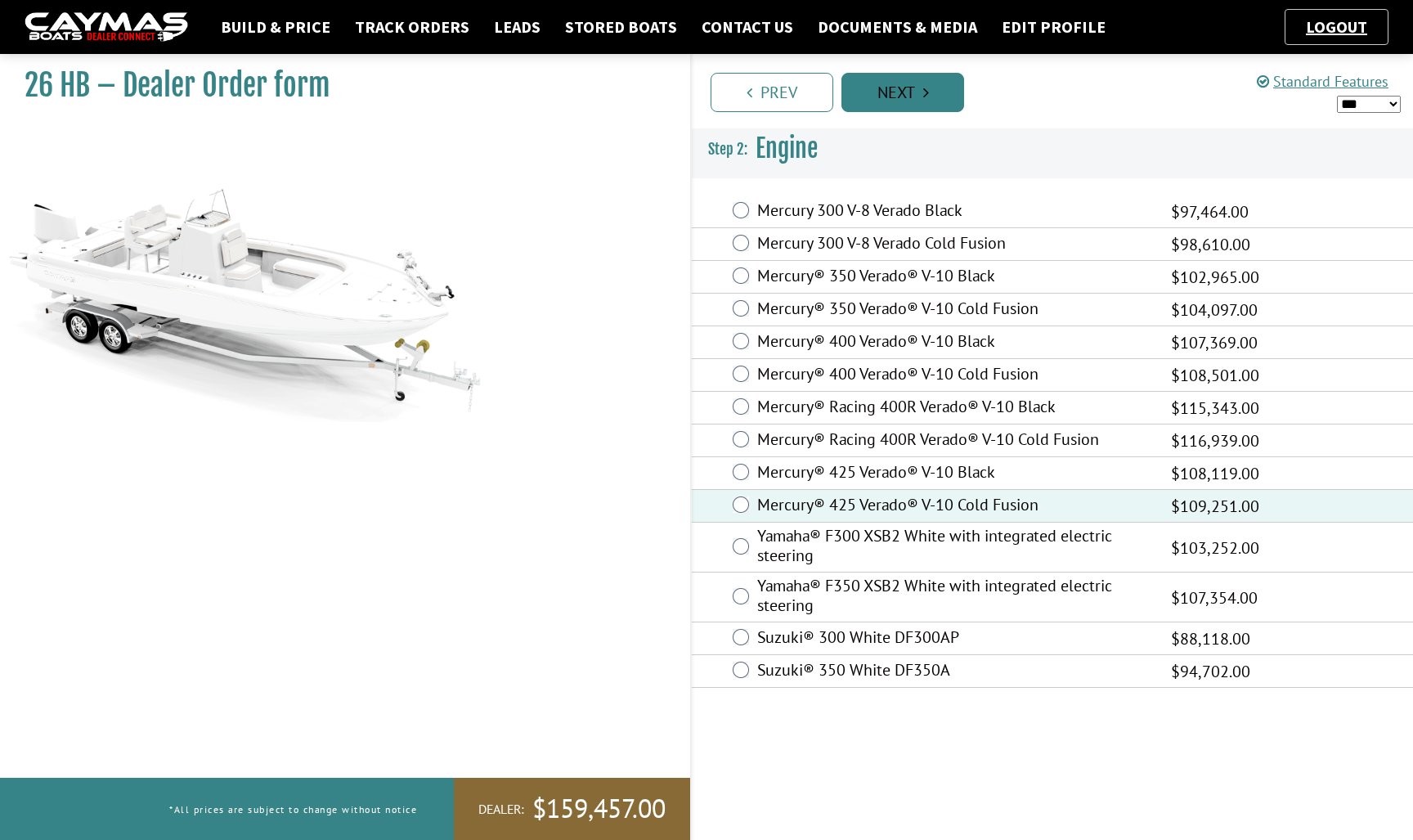
click at [932, 96] on link "Next" at bounding box center [903, 93] width 123 height 39
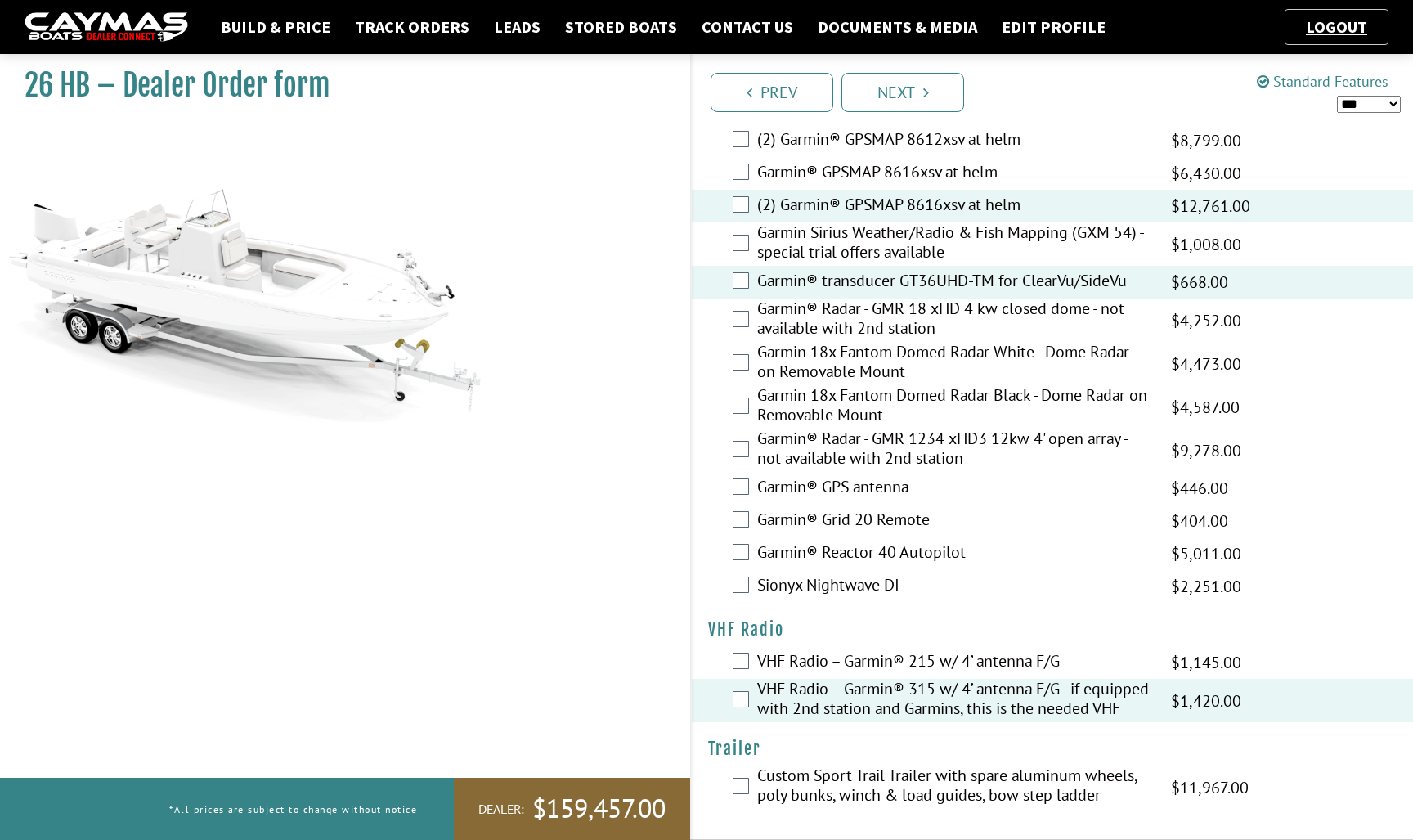
scroll to position [4166, 0]
click at [930, 85] on link "Next" at bounding box center [903, 93] width 123 height 39
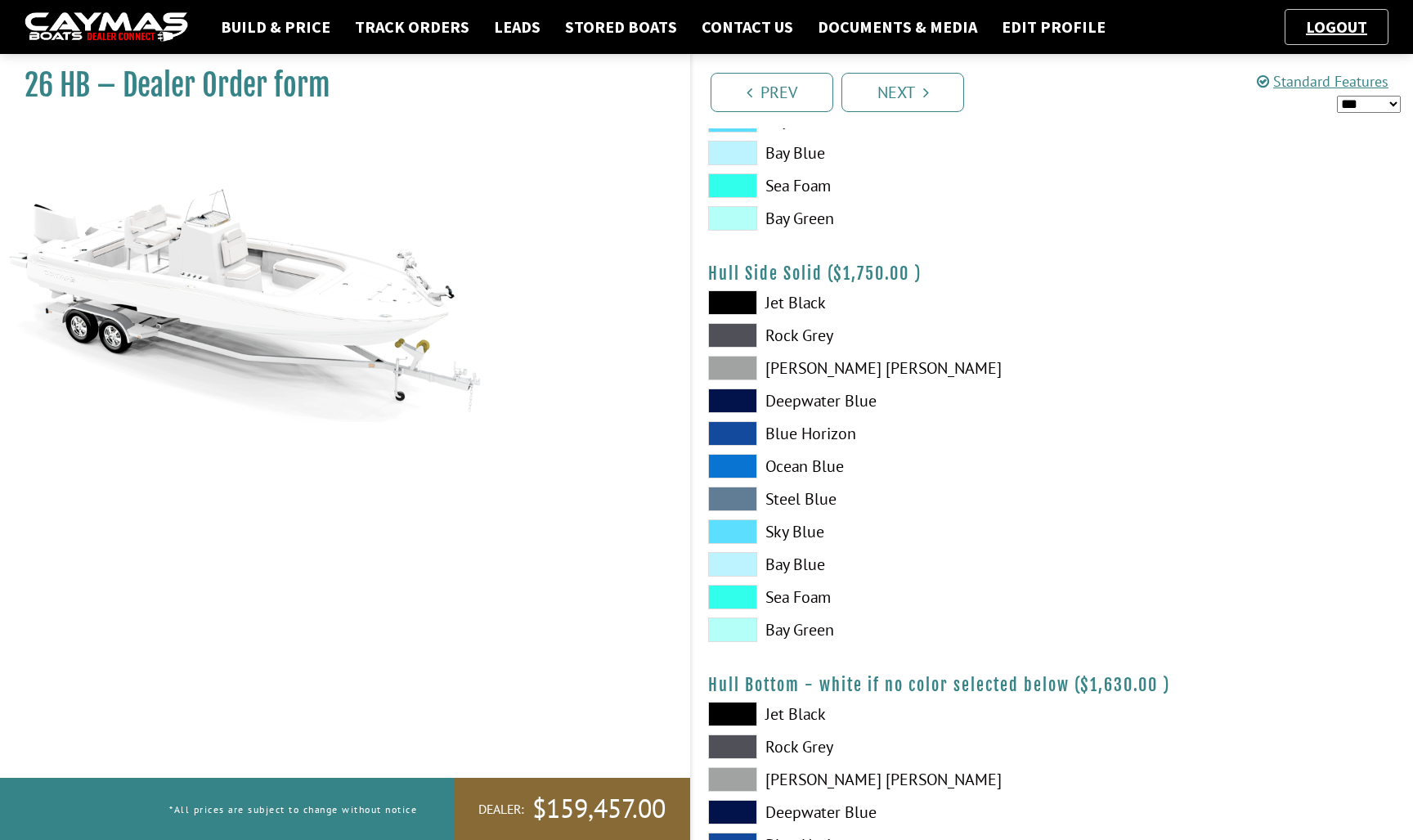
scroll to position [621, 0]
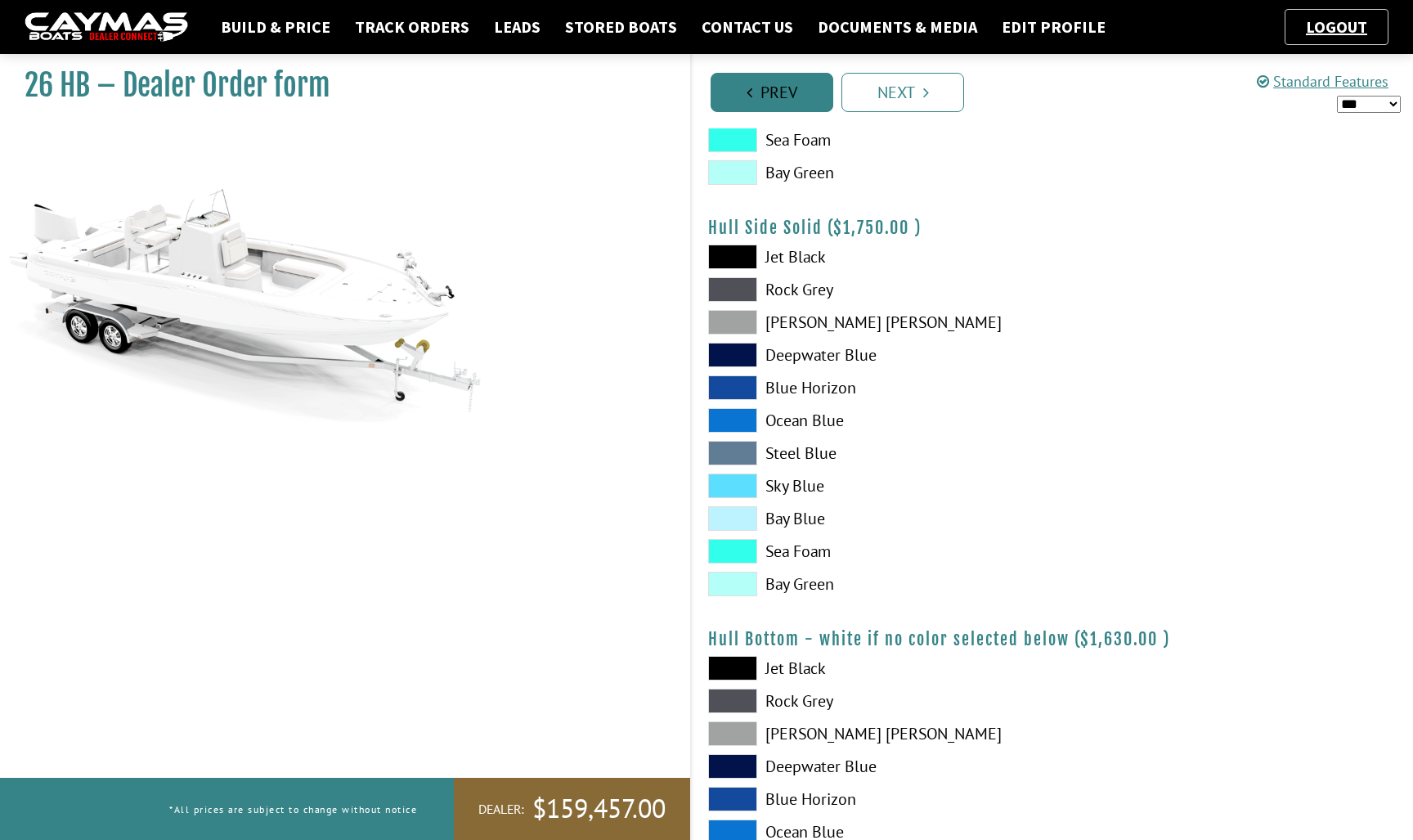
click at [781, 99] on link "Prev" at bounding box center [771, 93] width 123 height 39
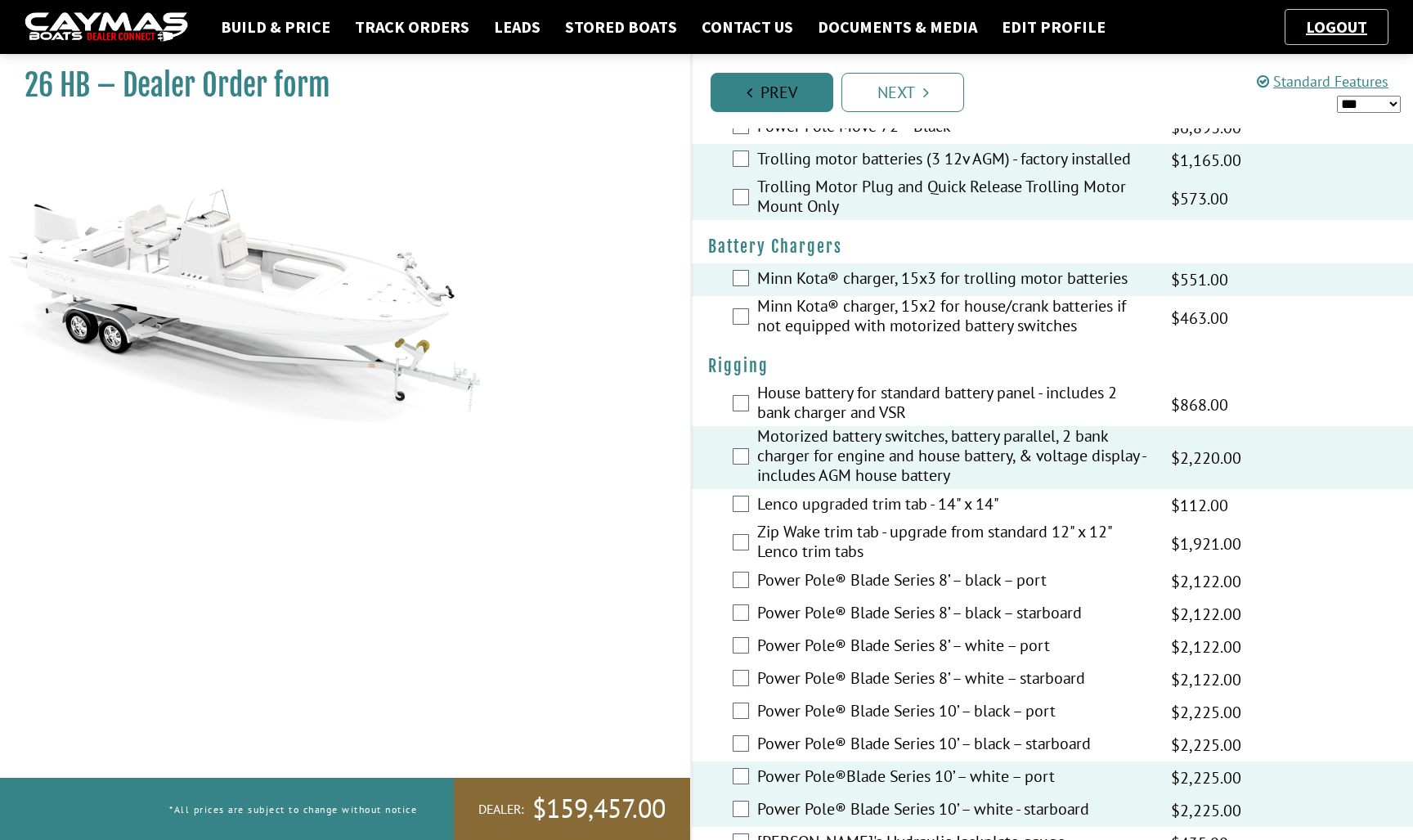
click at [781, 99] on link "Prev" at bounding box center [771, 93] width 123 height 39
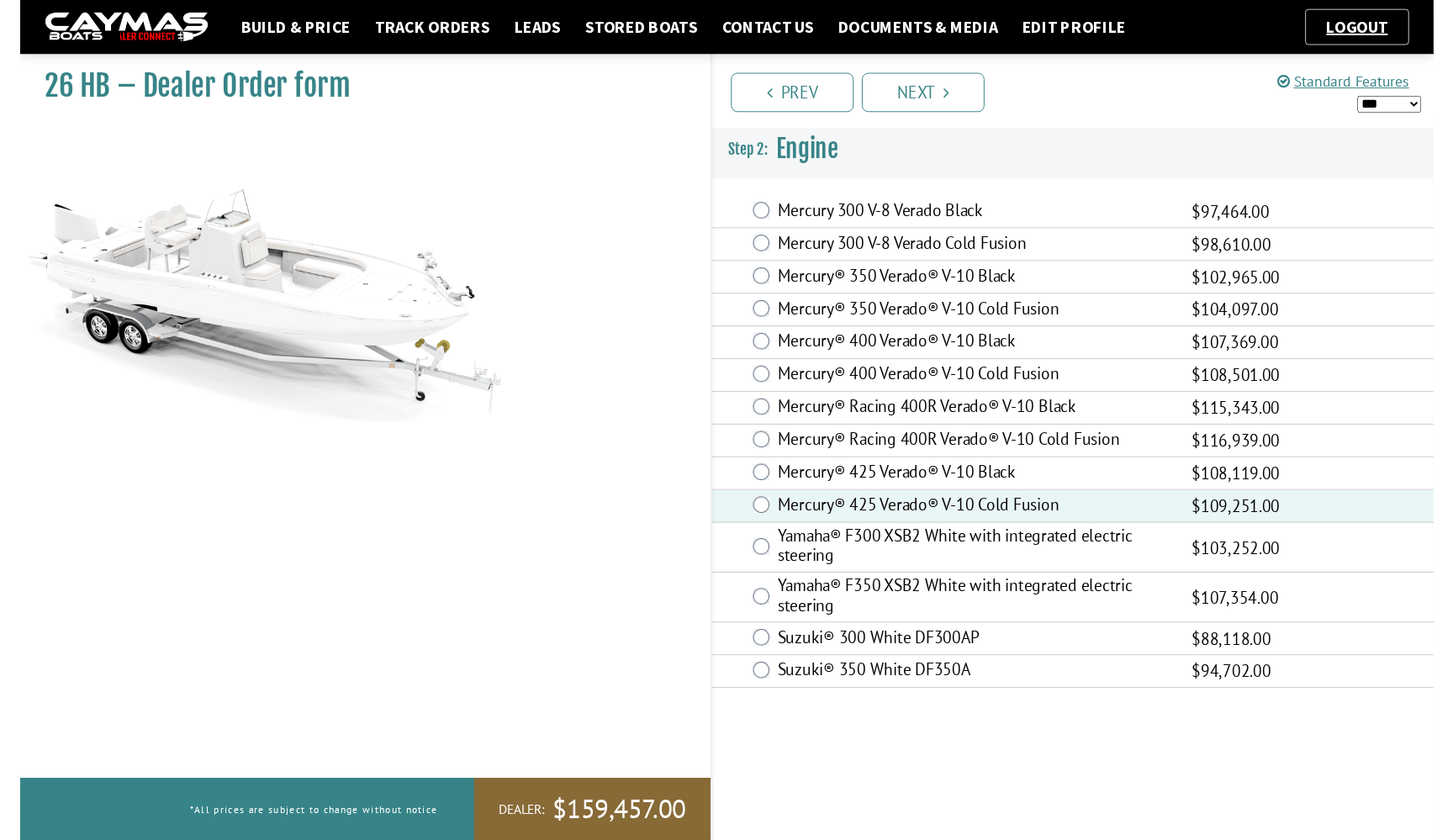
scroll to position [0, 0]
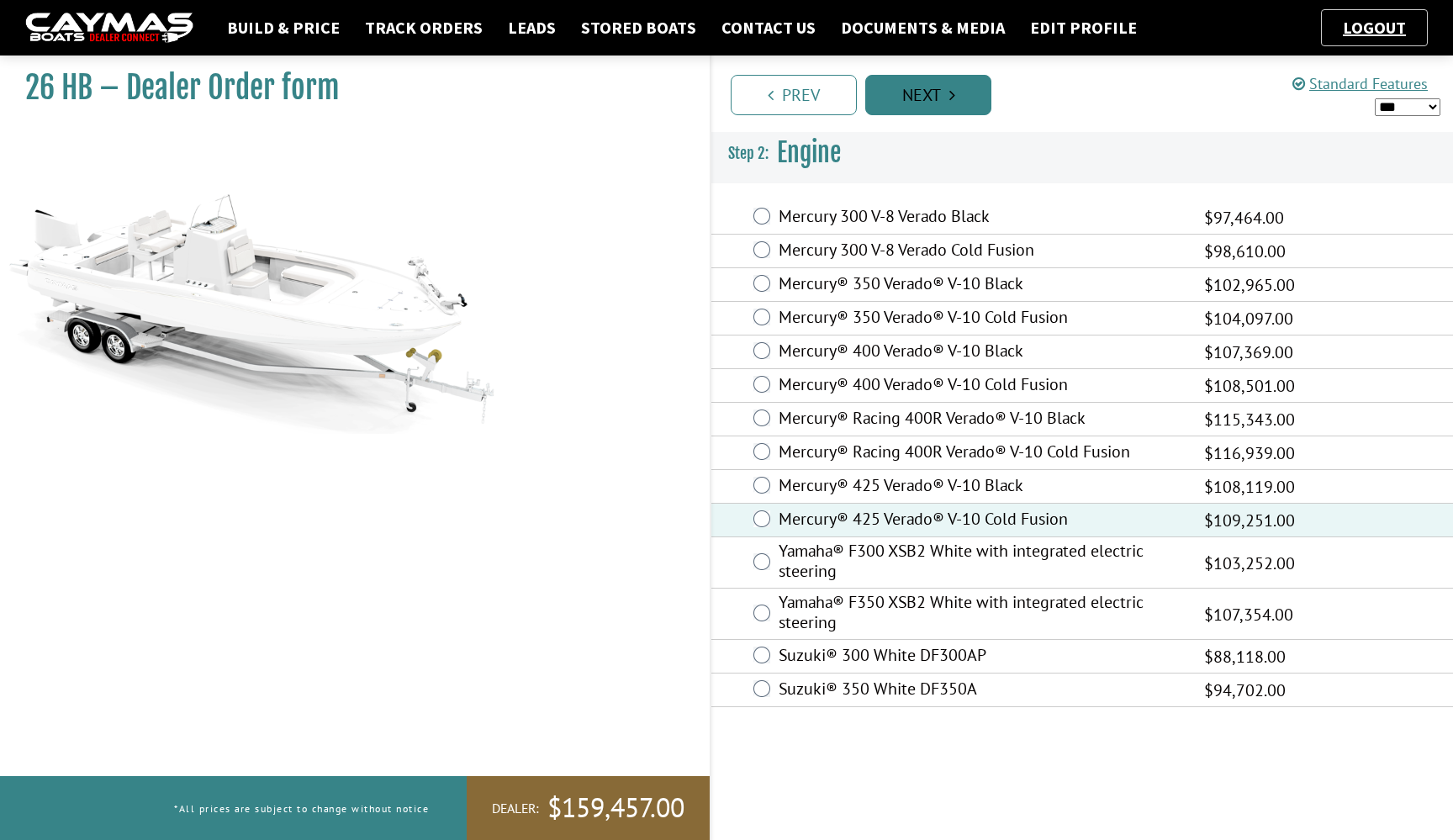
click at [946, 102] on link "Next" at bounding box center [929, 95] width 126 height 40
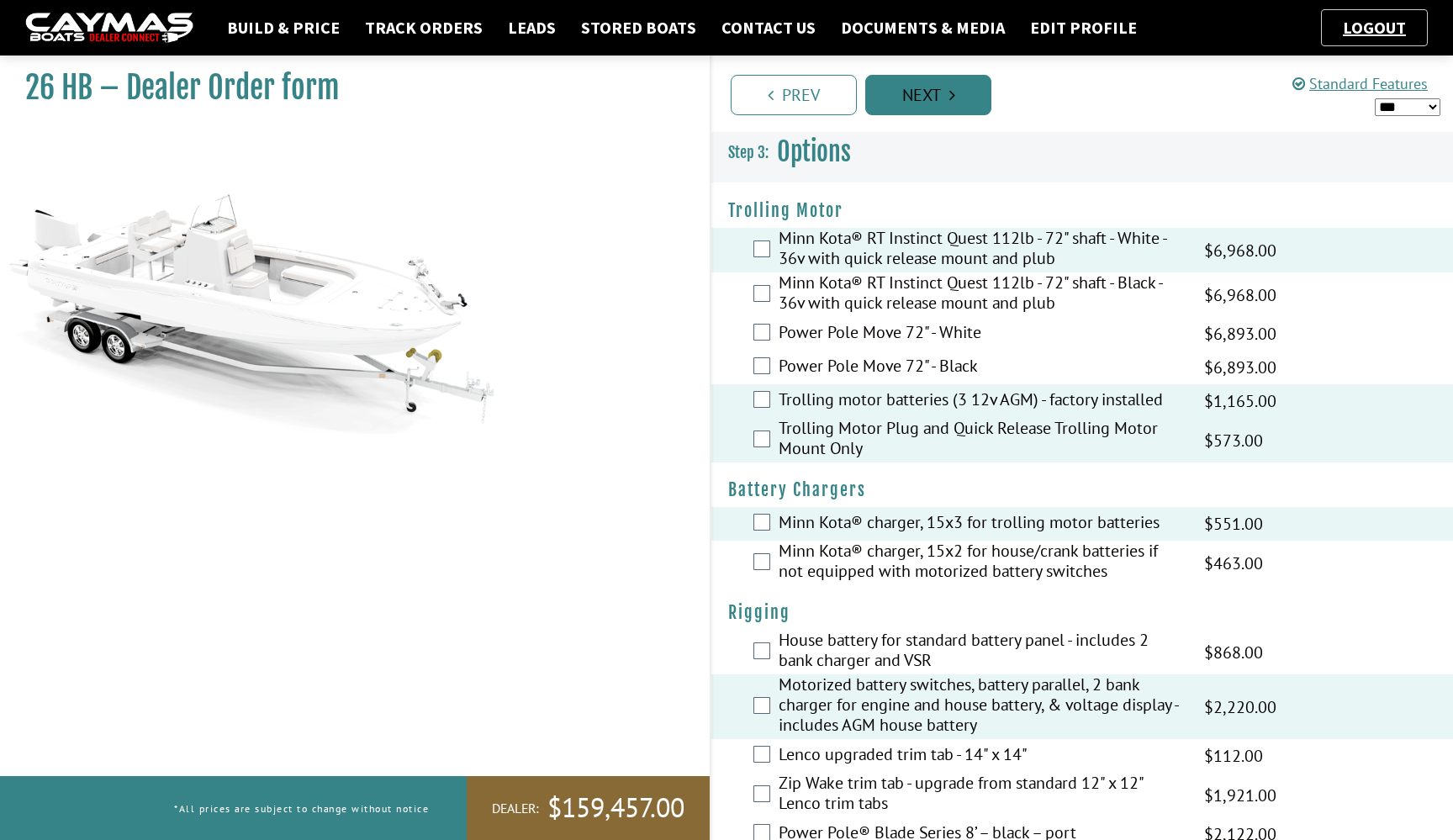
click at [946, 102] on link "Next" at bounding box center [929, 95] width 126 height 40
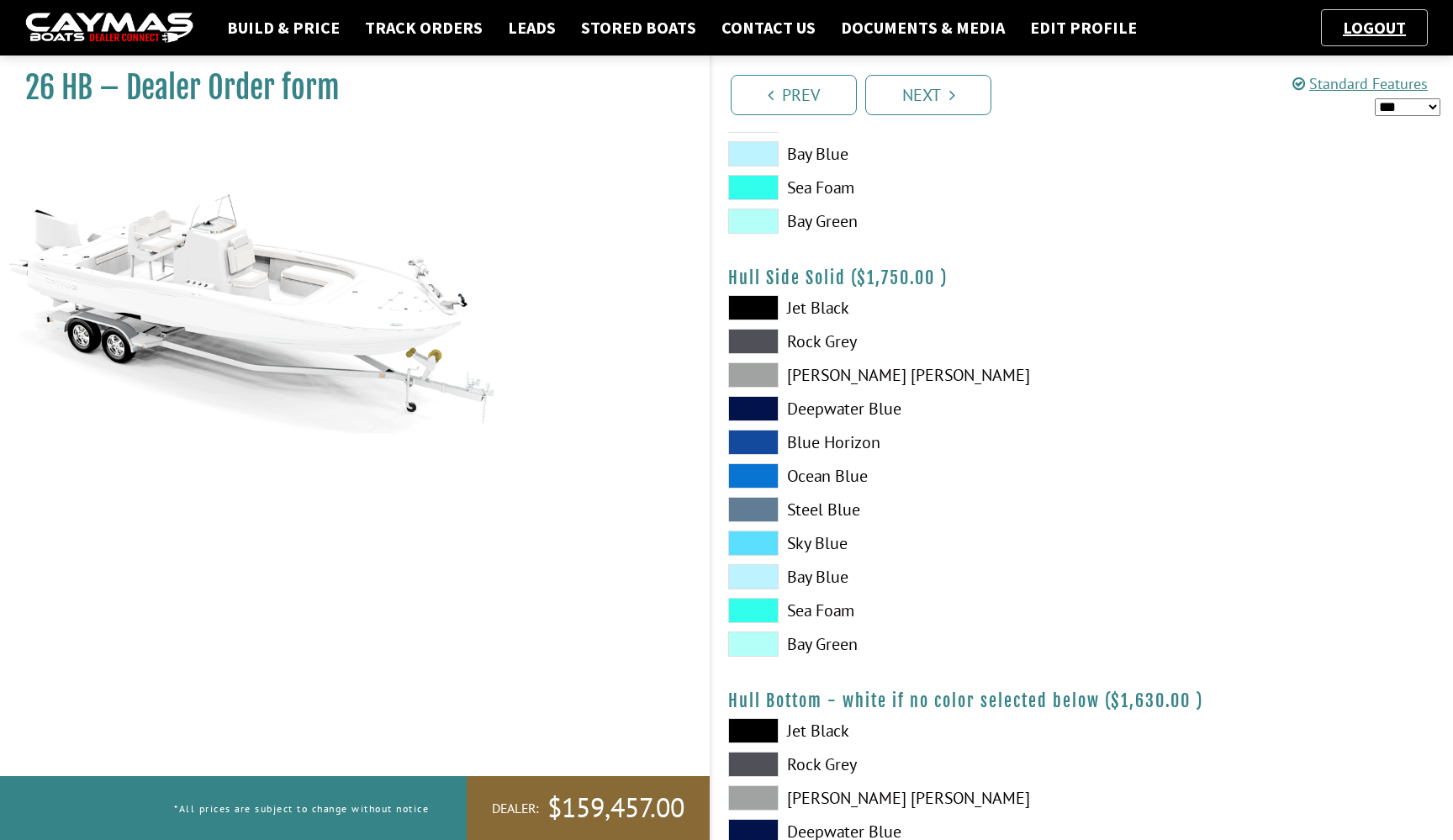
scroll to position [624, 0]
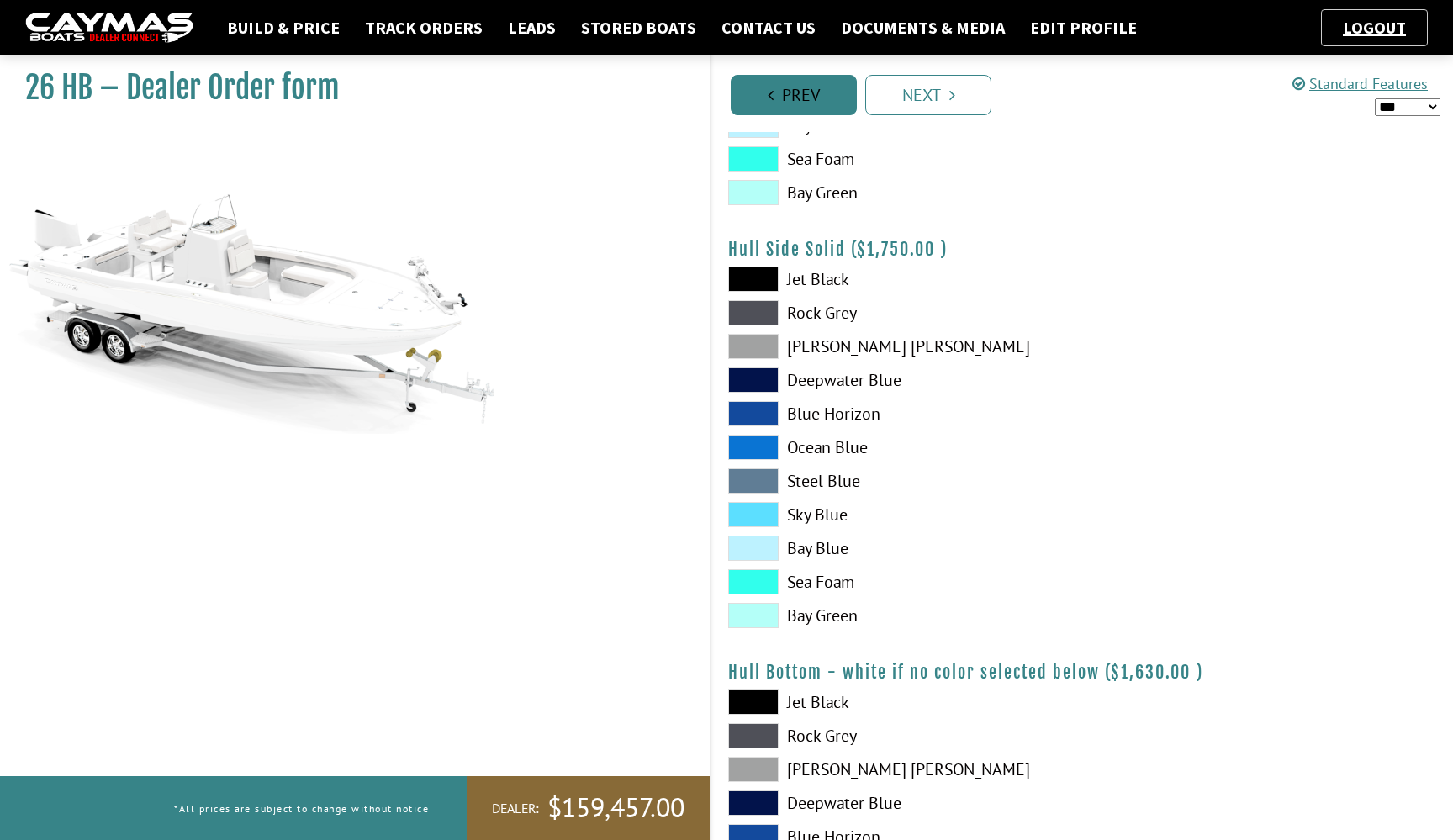
click at [820, 85] on link "Prev" at bounding box center [793, 95] width 126 height 40
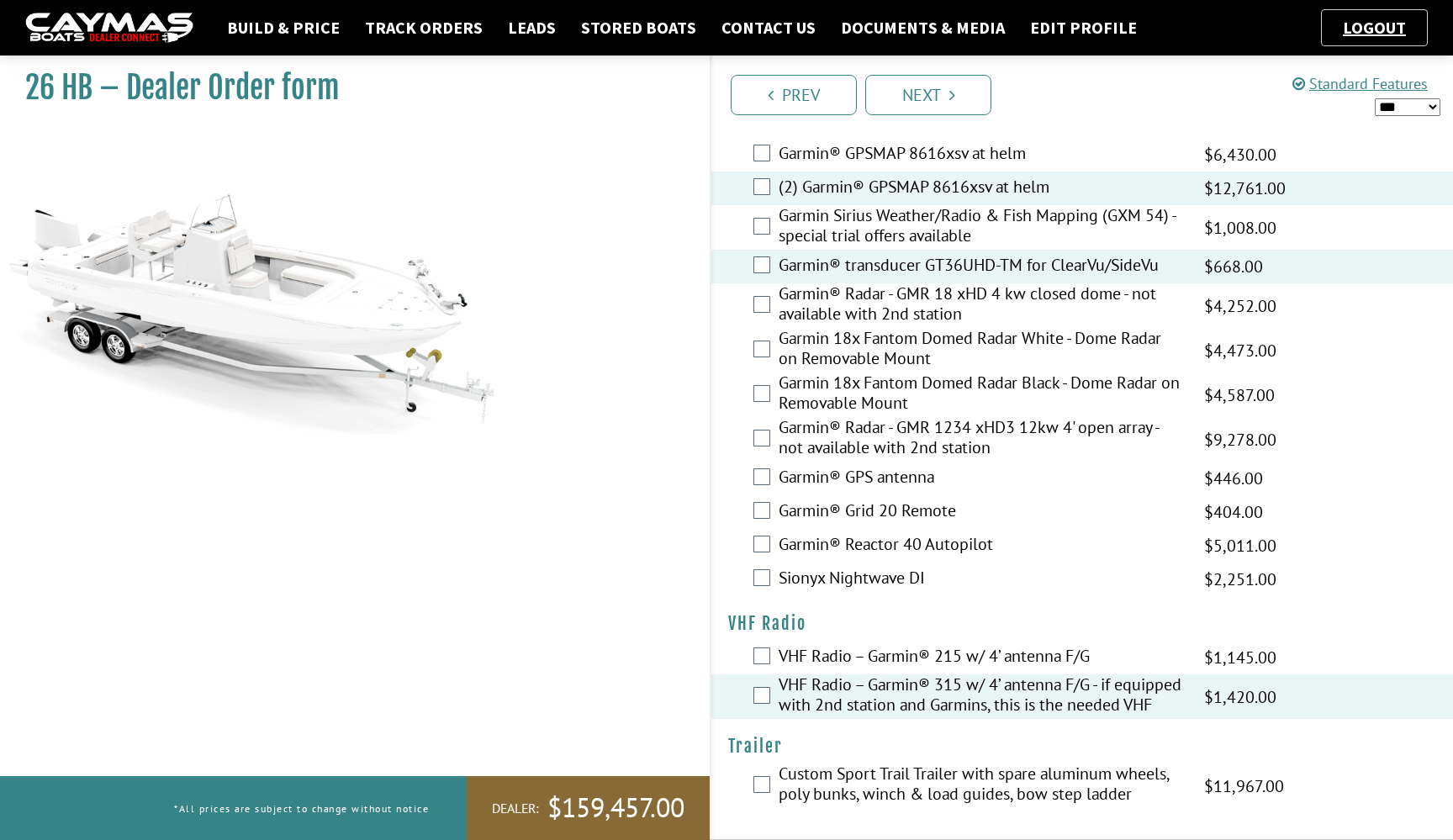
scroll to position [4307, 0]
click at [948, 88] on link "Next" at bounding box center [929, 95] width 126 height 40
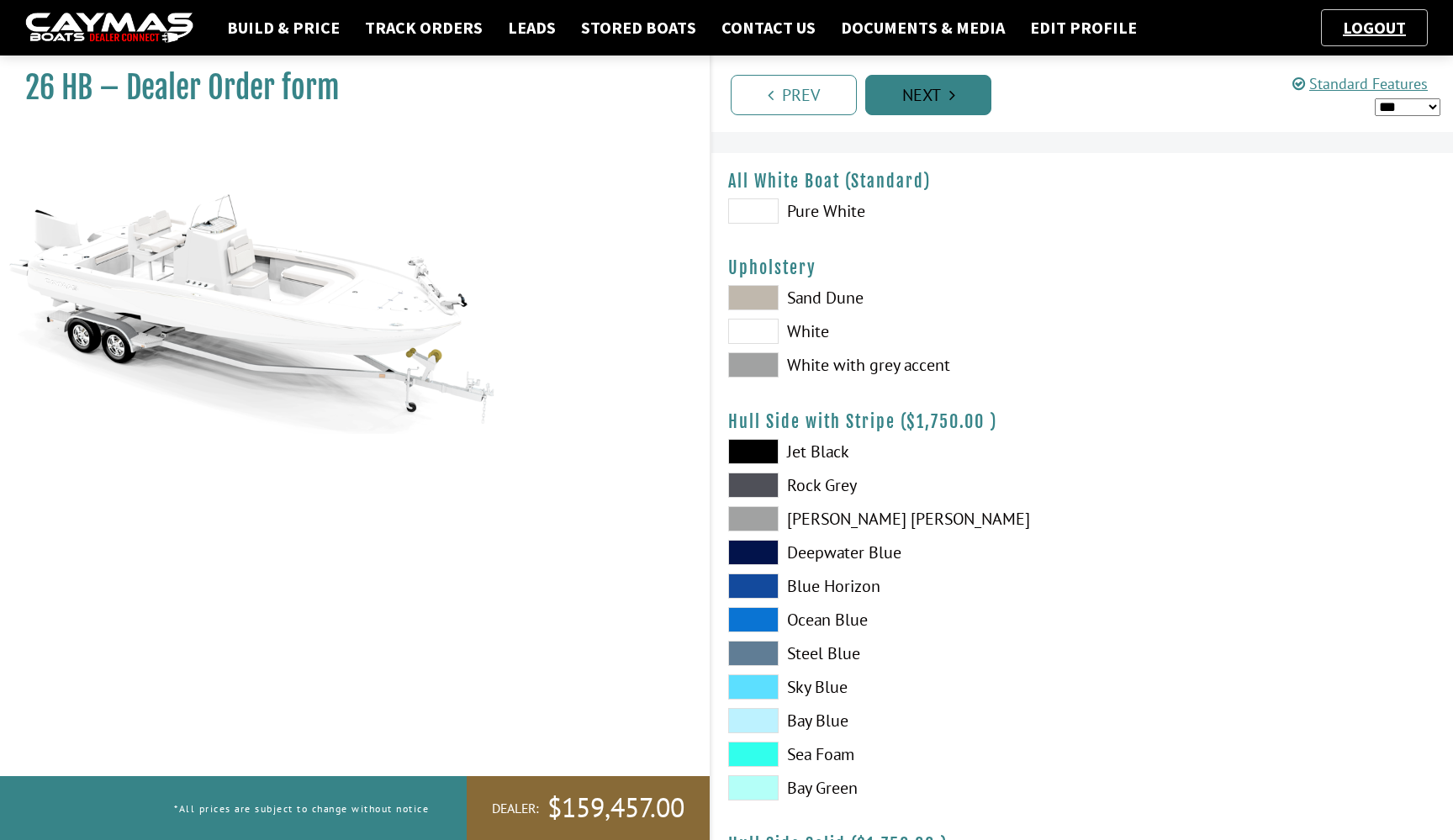
scroll to position [0, 0]
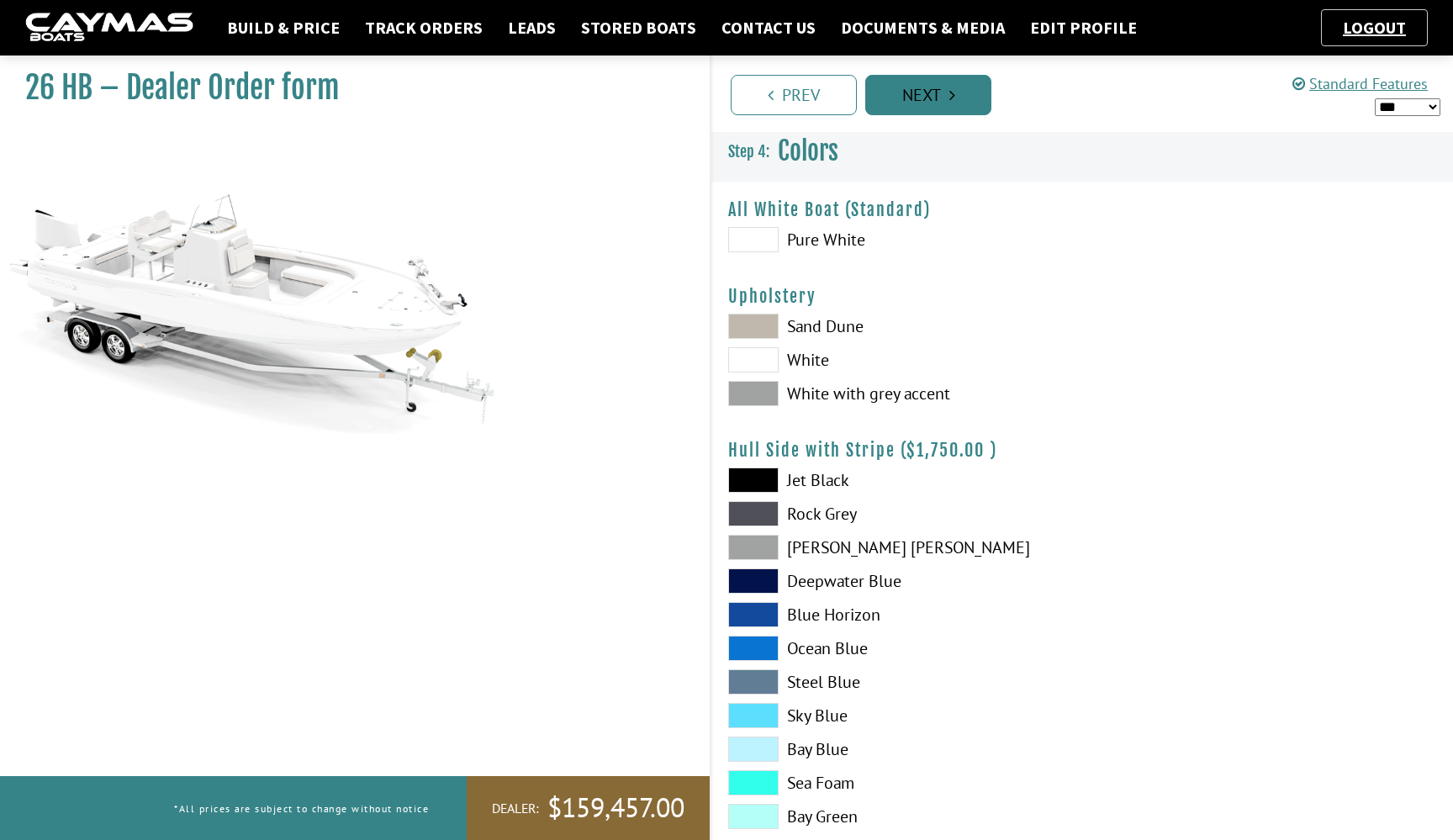
click at [948, 88] on link "Next" at bounding box center [929, 95] width 126 height 40
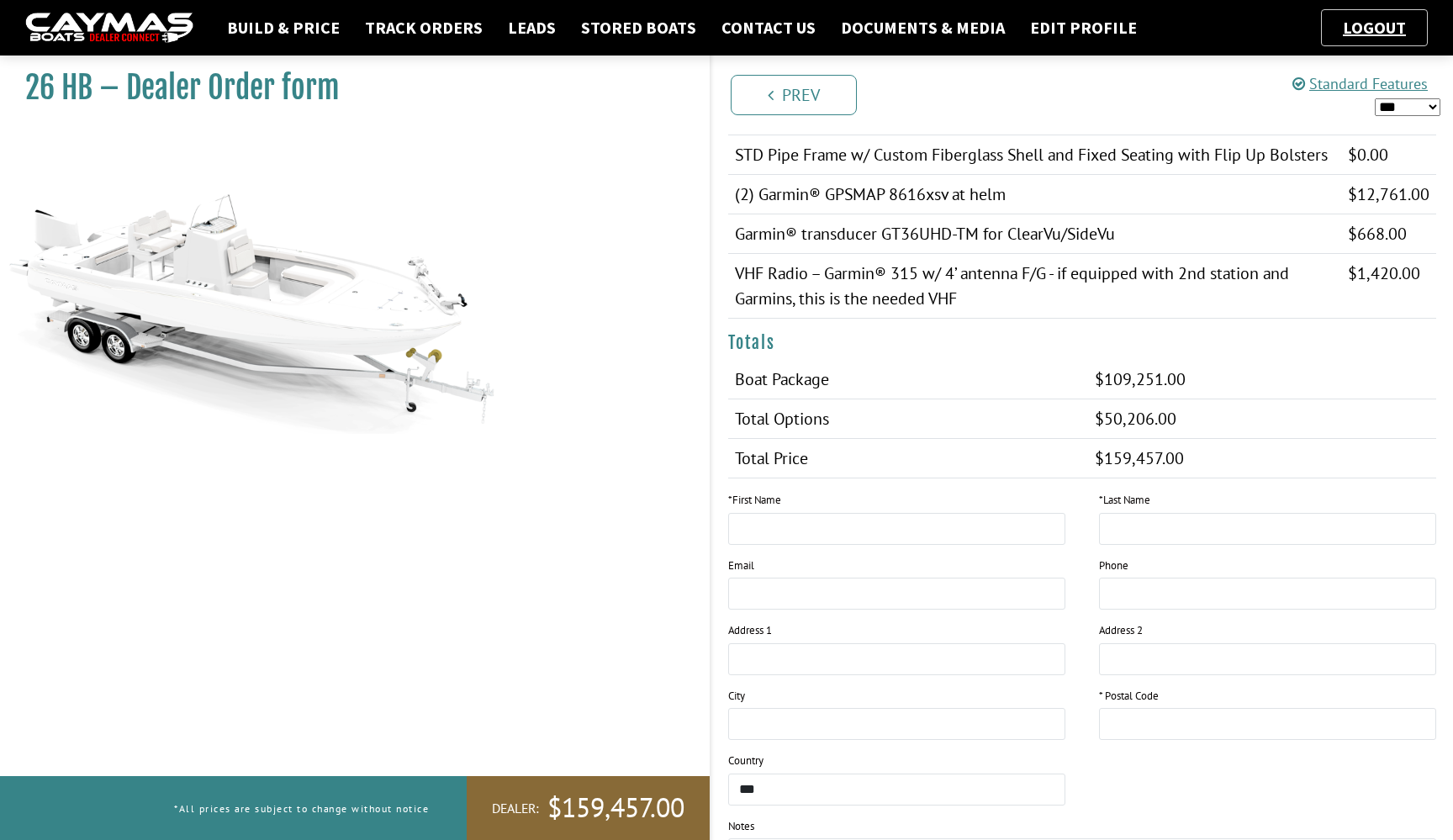
scroll to position [1577, 0]
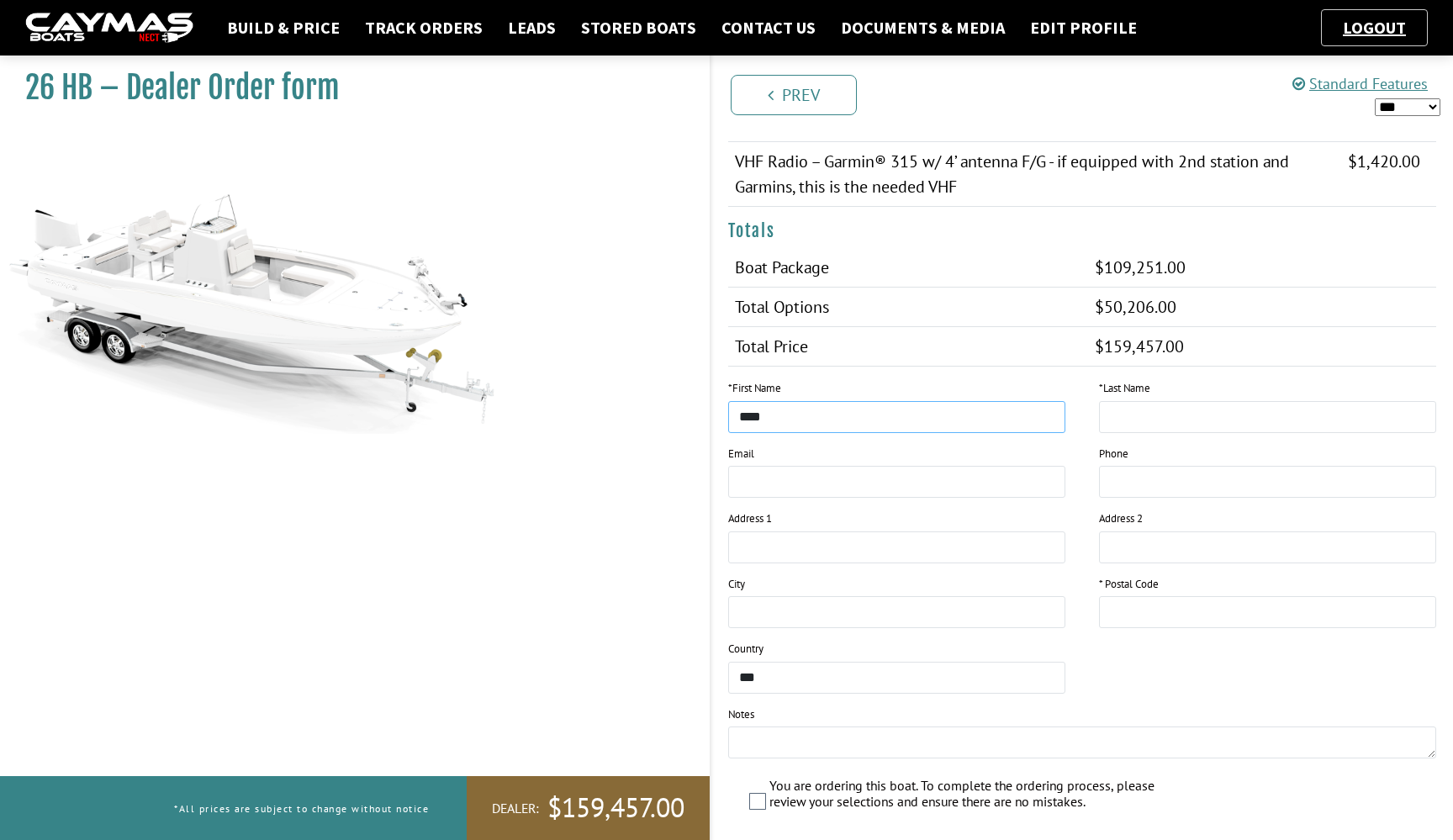
type input "****"
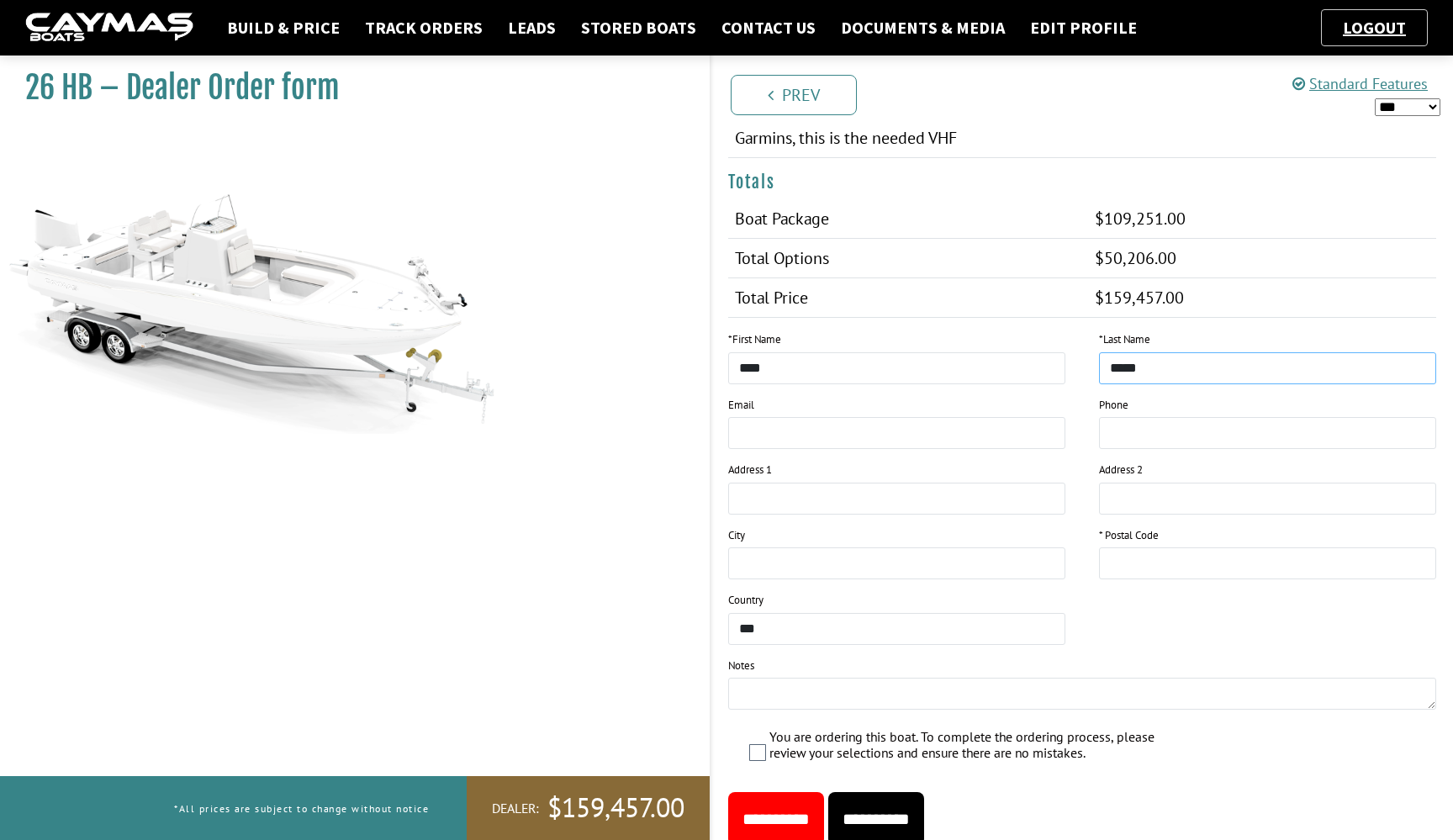
type input "*****"
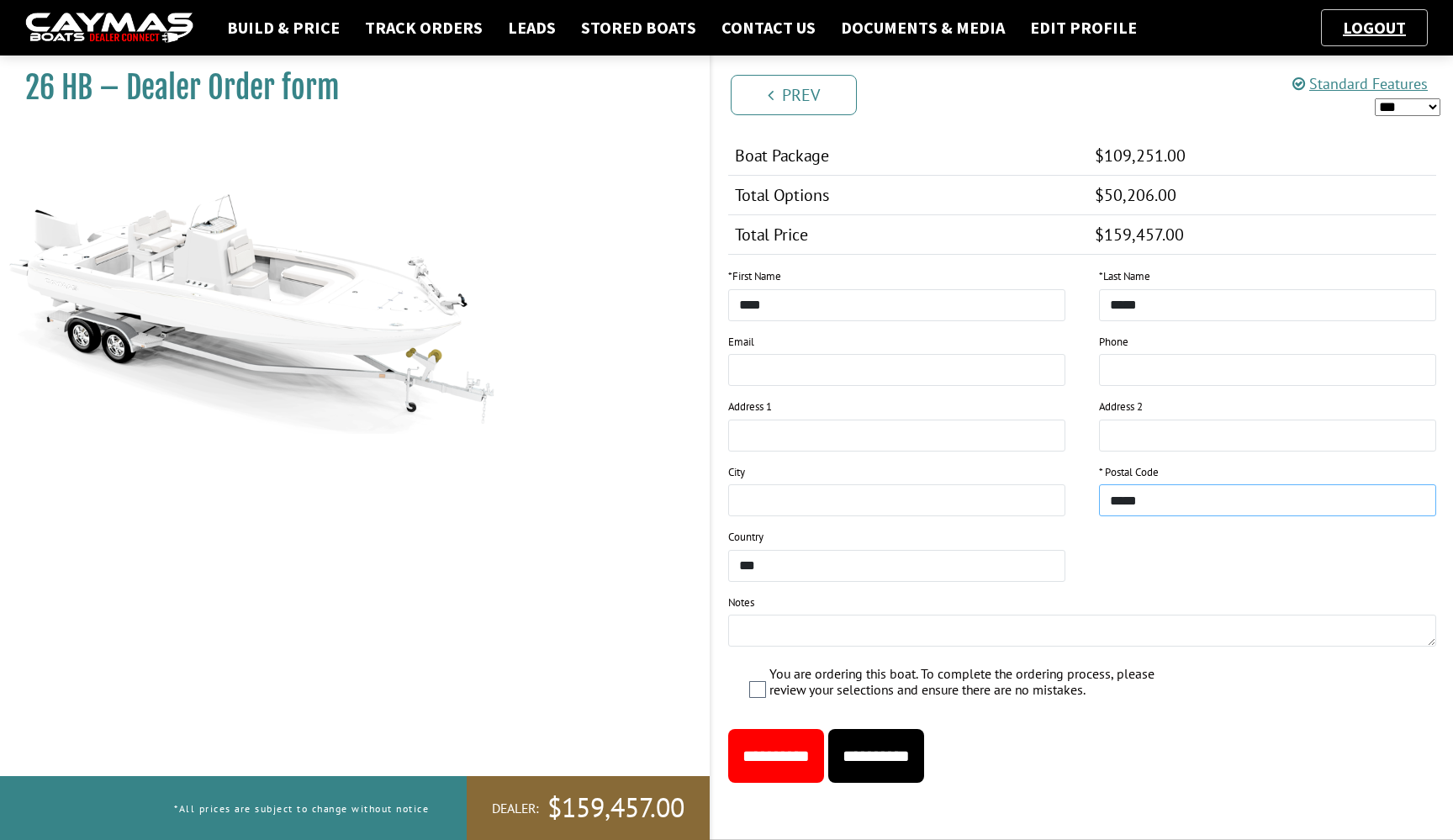
scroll to position [1711, 0]
type input "*****"
click at [899, 748] on input "**********" at bounding box center [876, 756] width 96 height 54
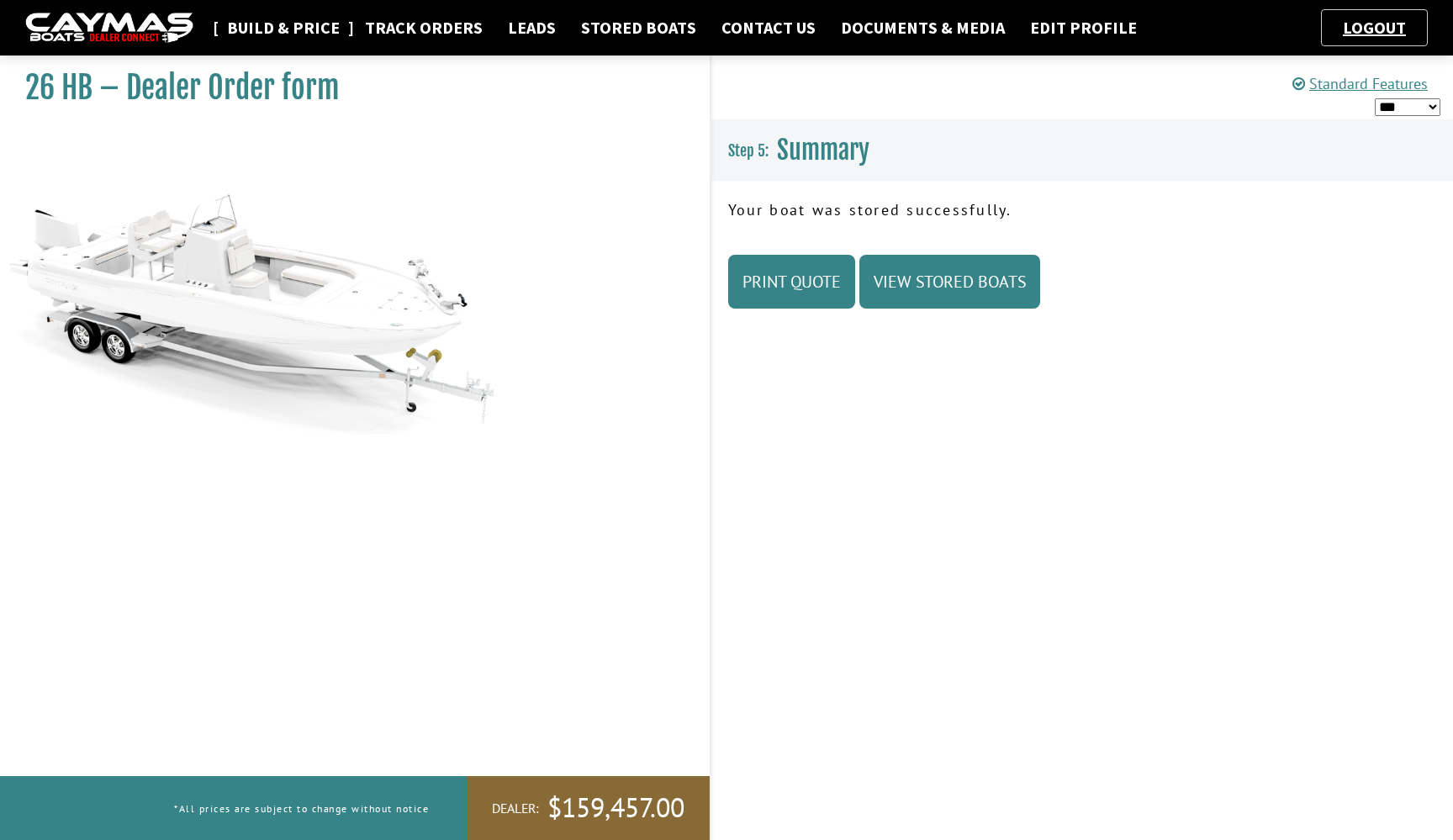
click at [285, 25] on link "Build & Price" at bounding box center [284, 27] width 130 height 22
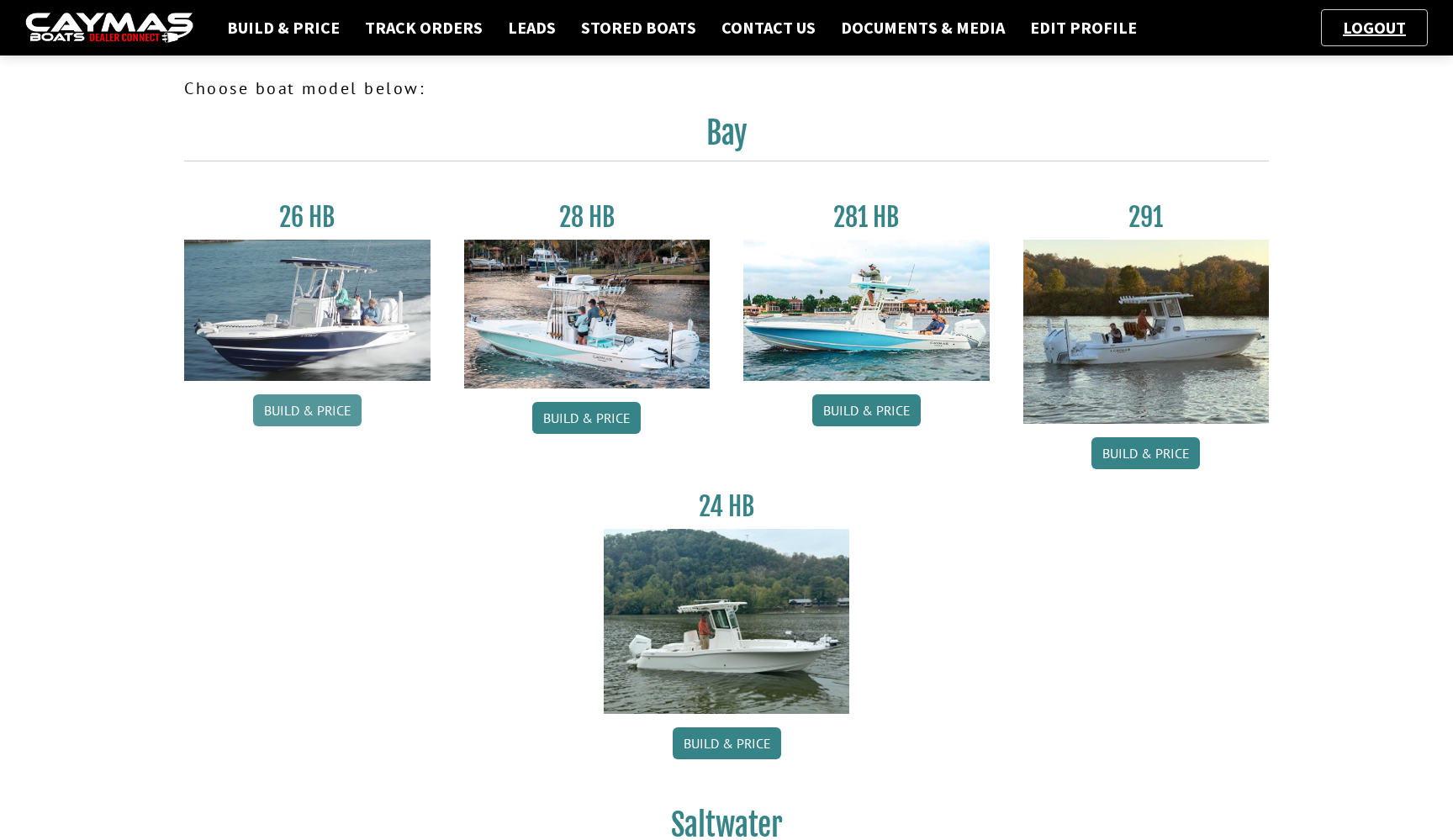
click at [328, 424] on link "Build & Price" at bounding box center [307, 410] width 109 height 32
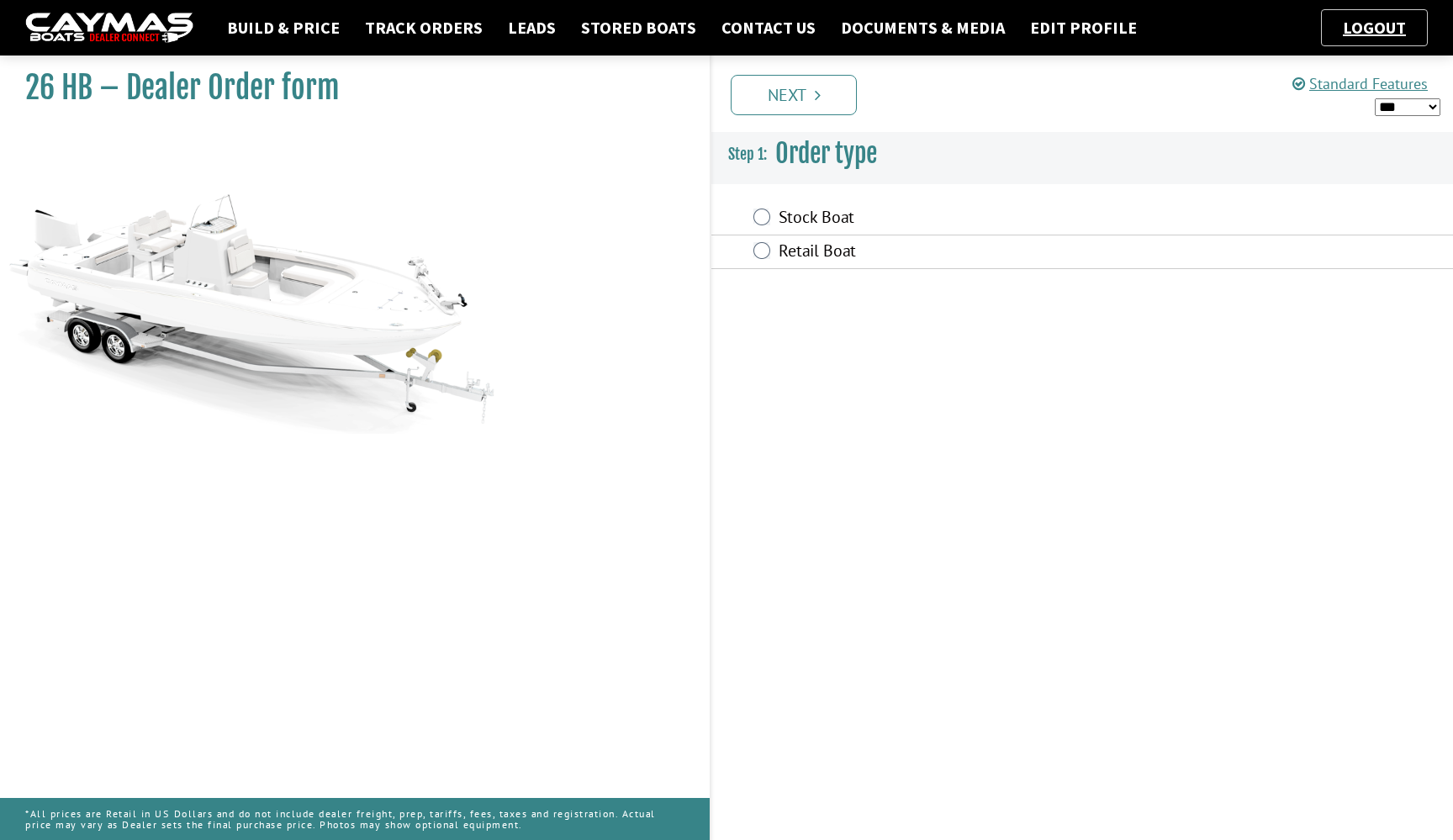
click at [811, 223] on label "Stock Boat" at bounding box center [981, 219] width 404 height 25
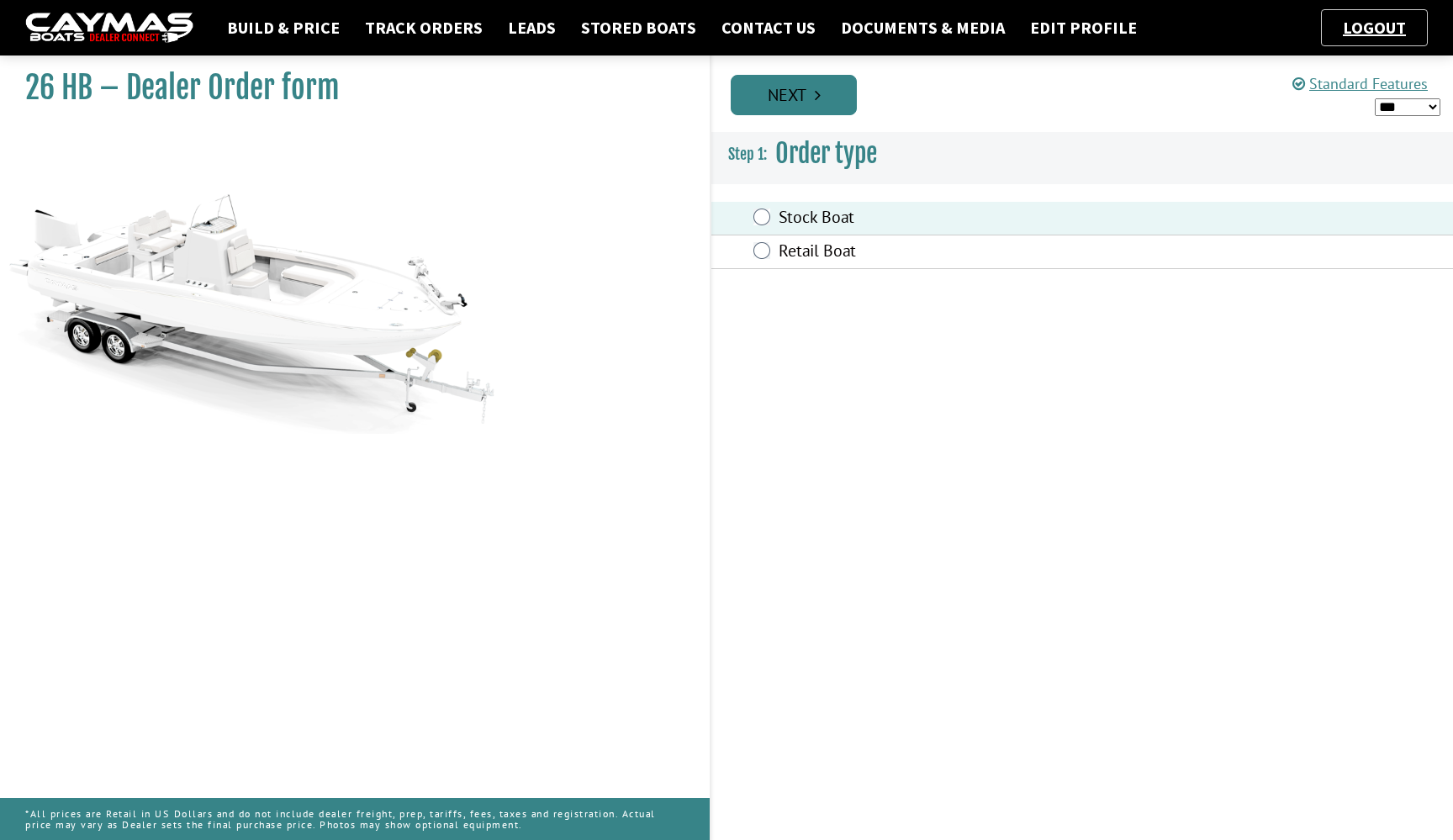
click at [814, 79] on link "Next" at bounding box center [793, 95] width 126 height 40
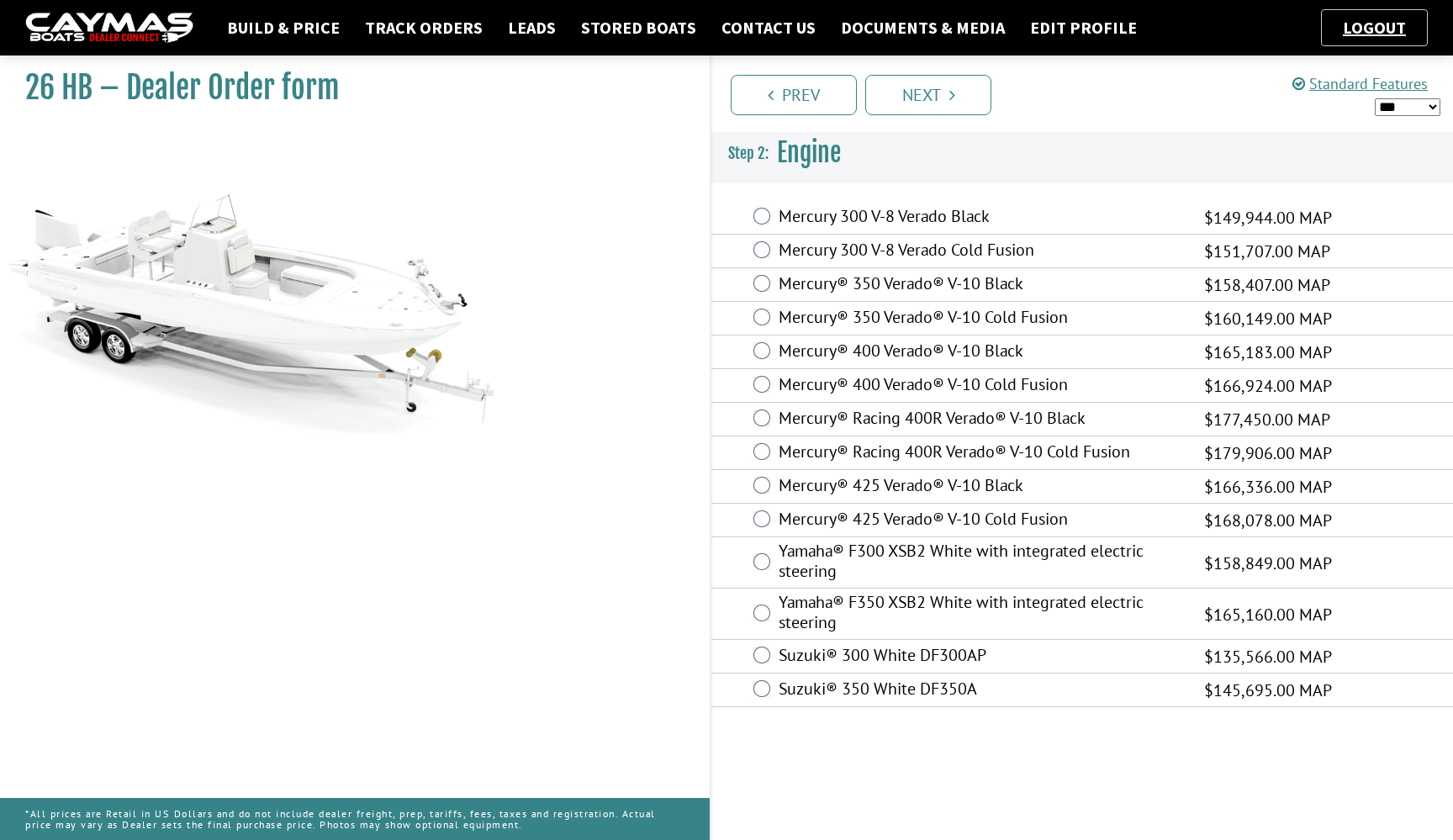
click at [859, 511] on label "Mercury® 425 Verado® V-10 Cold Fusion" at bounding box center [981, 521] width 404 height 25
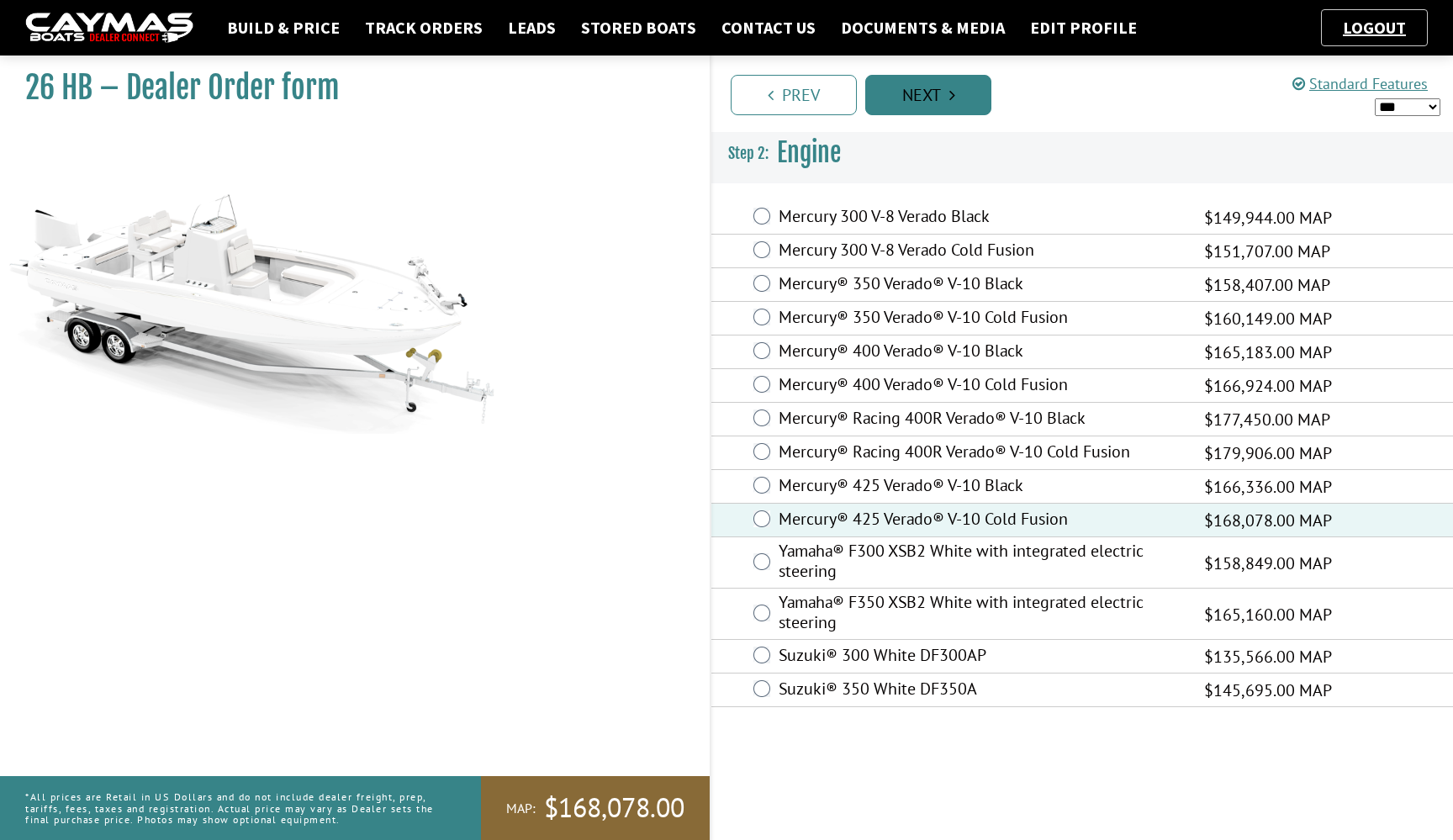
click at [927, 101] on link "Next" at bounding box center [929, 95] width 126 height 40
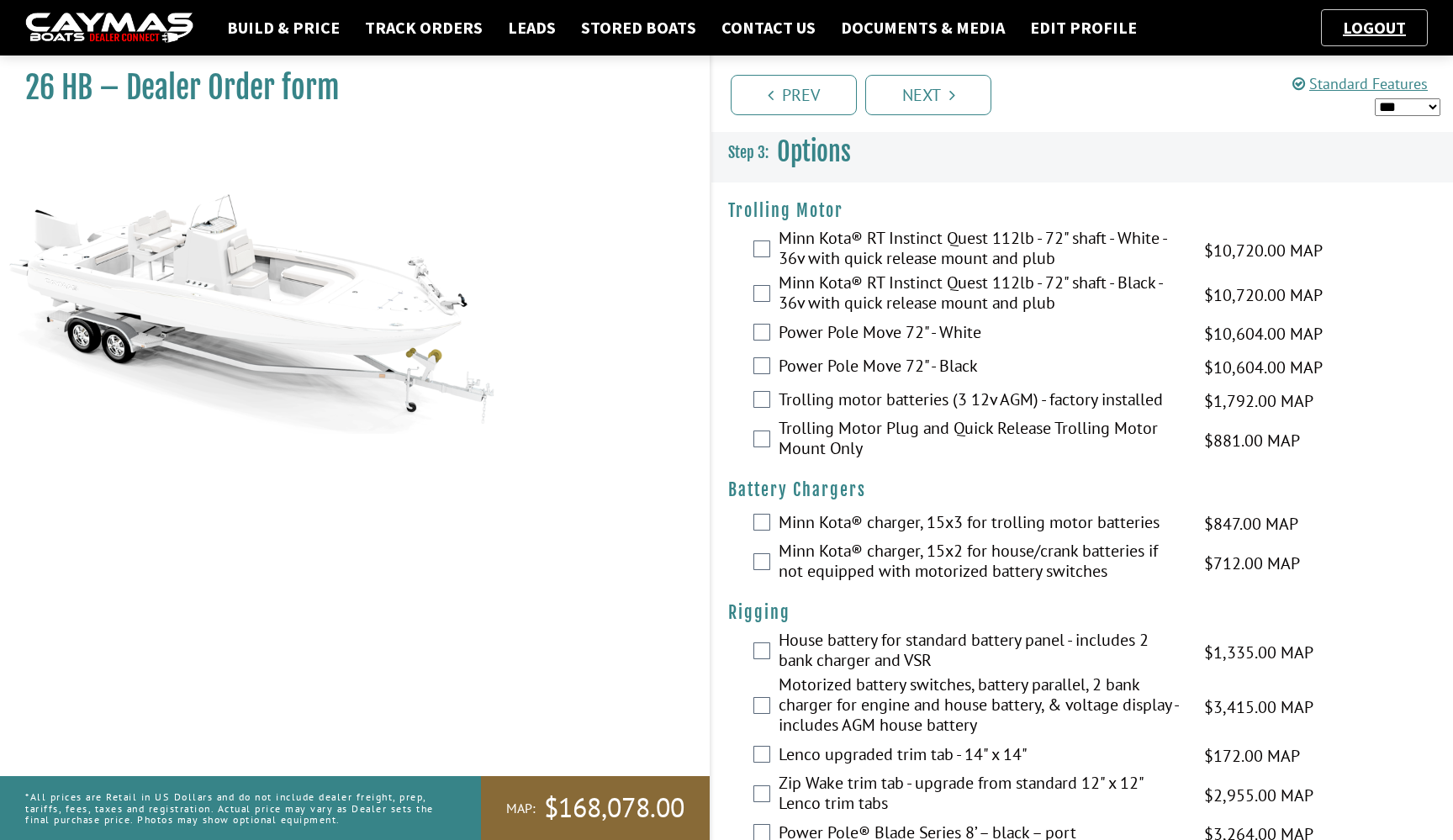
click at [971, 253] on label "Minn Kota® RT Instinct Quest 112lb - 72" shaft - White - 36v with quick release…" at bounding box center [981, 250] width 404 height 45
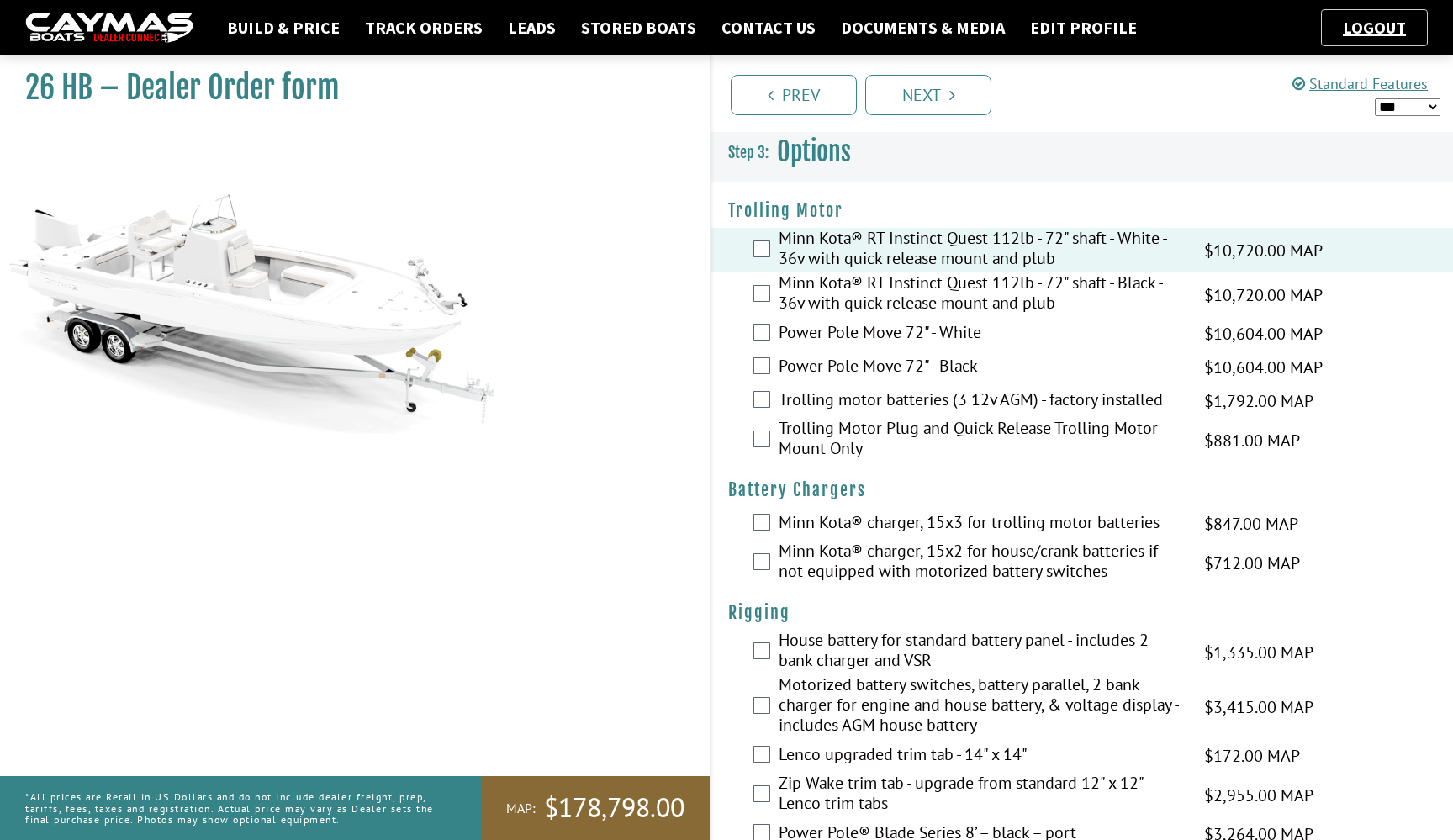
click at [939, 400] on label "Trolling motor batteries (3 12v AGM) - factory installed" at bounding box center [981, 401] width 404 height 25
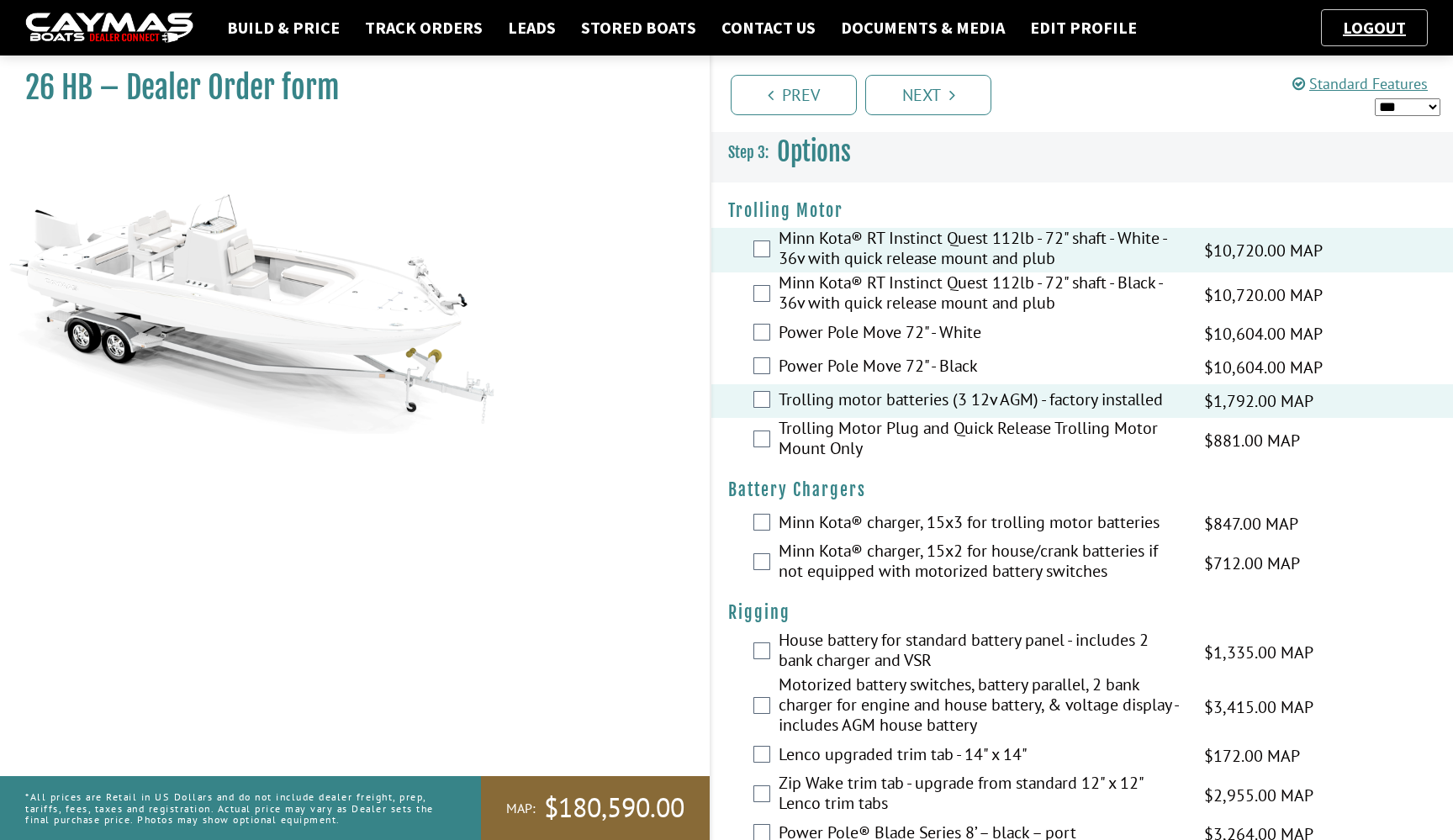
click at [927, 436] on label "Trolling Motor Plug and Quick Release Trolling Motor Mount Only" at bounding box center [981, 440] width 404 height 45
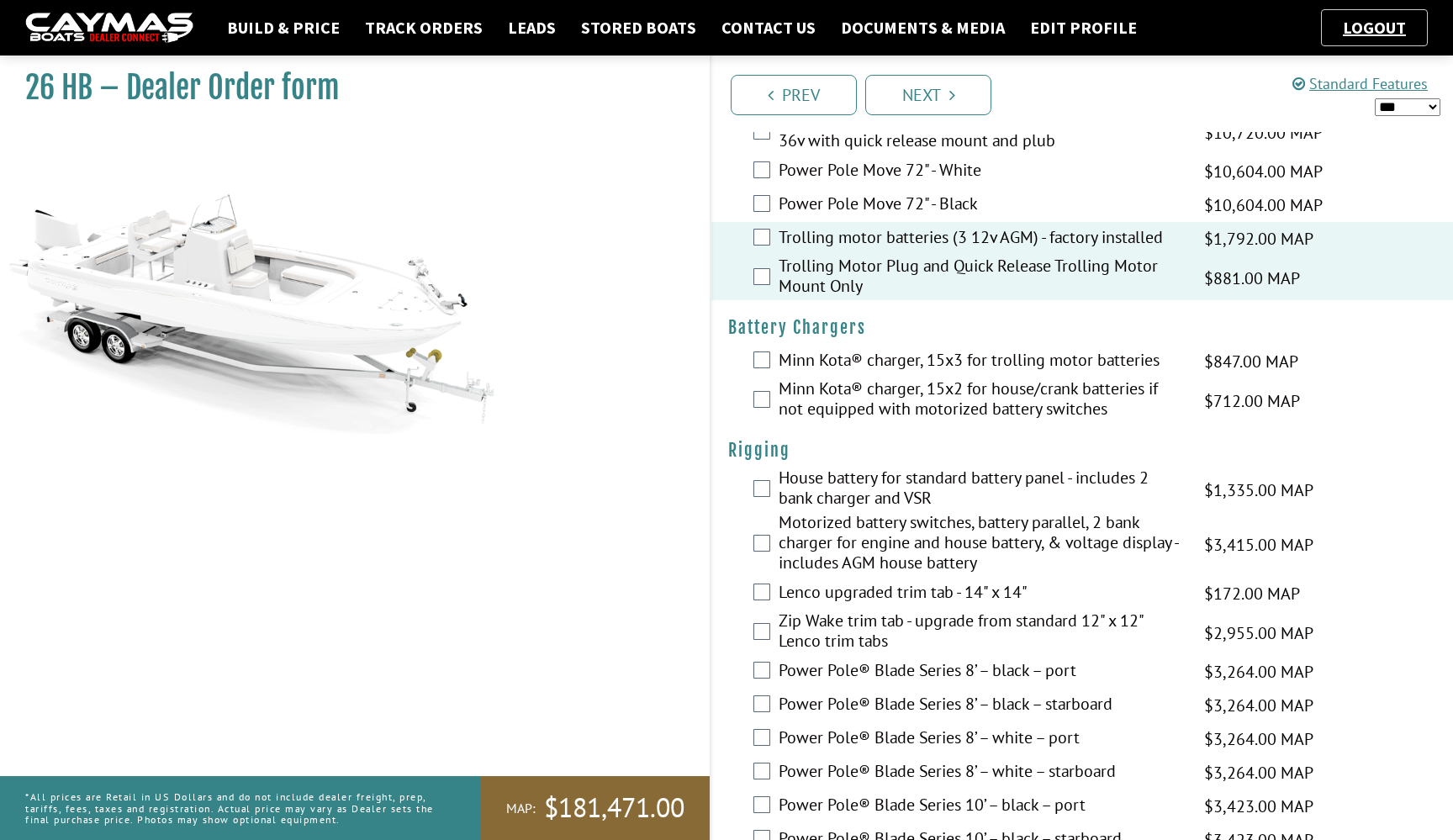
scroll to position [163, 0]
click at [975, 363] on label "Minn Kota® charger, 15x3 for trolling motor batteries" at bounding box center [981, 361] width 404 height 25
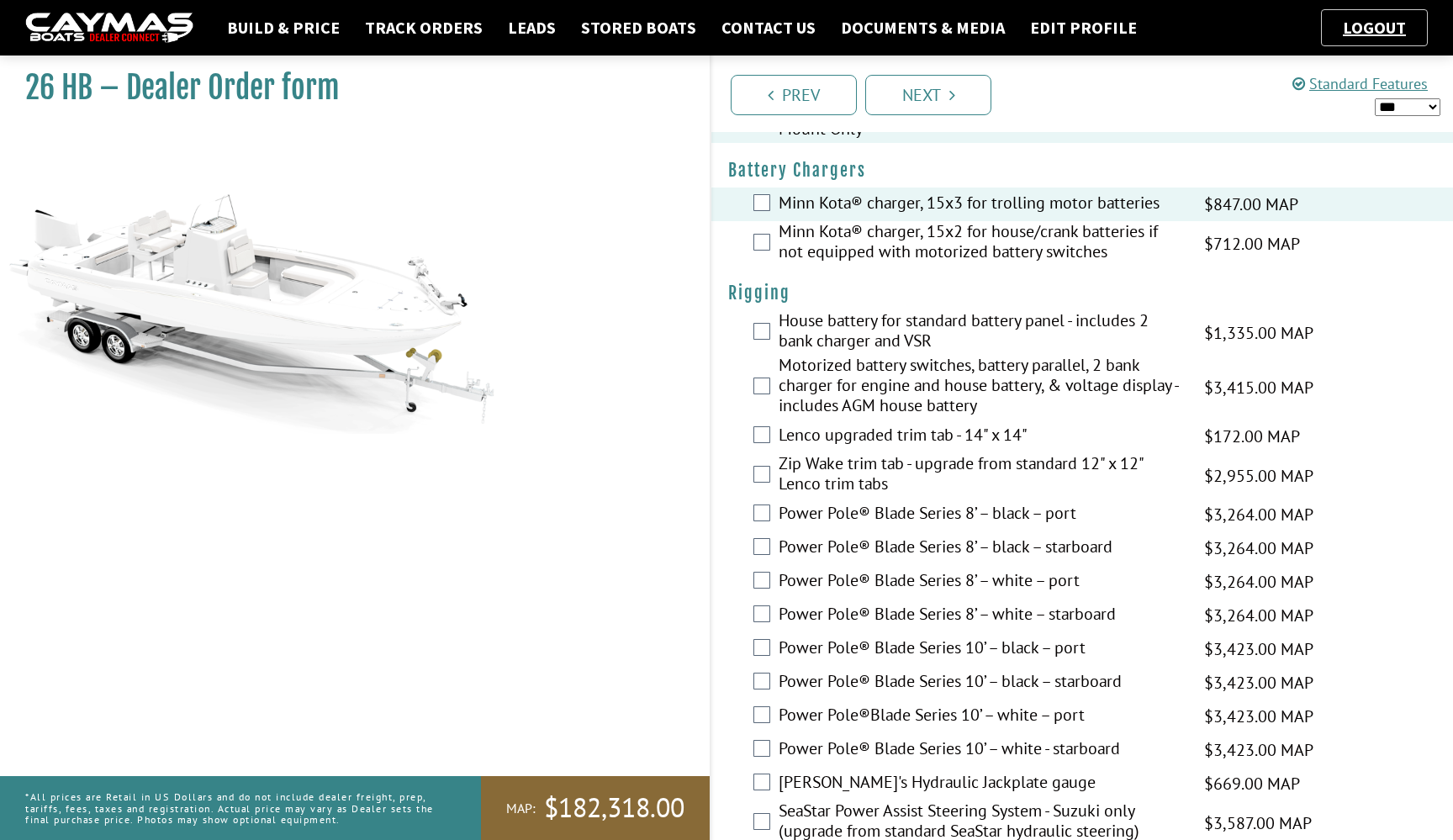
scroll to position [328, 0]
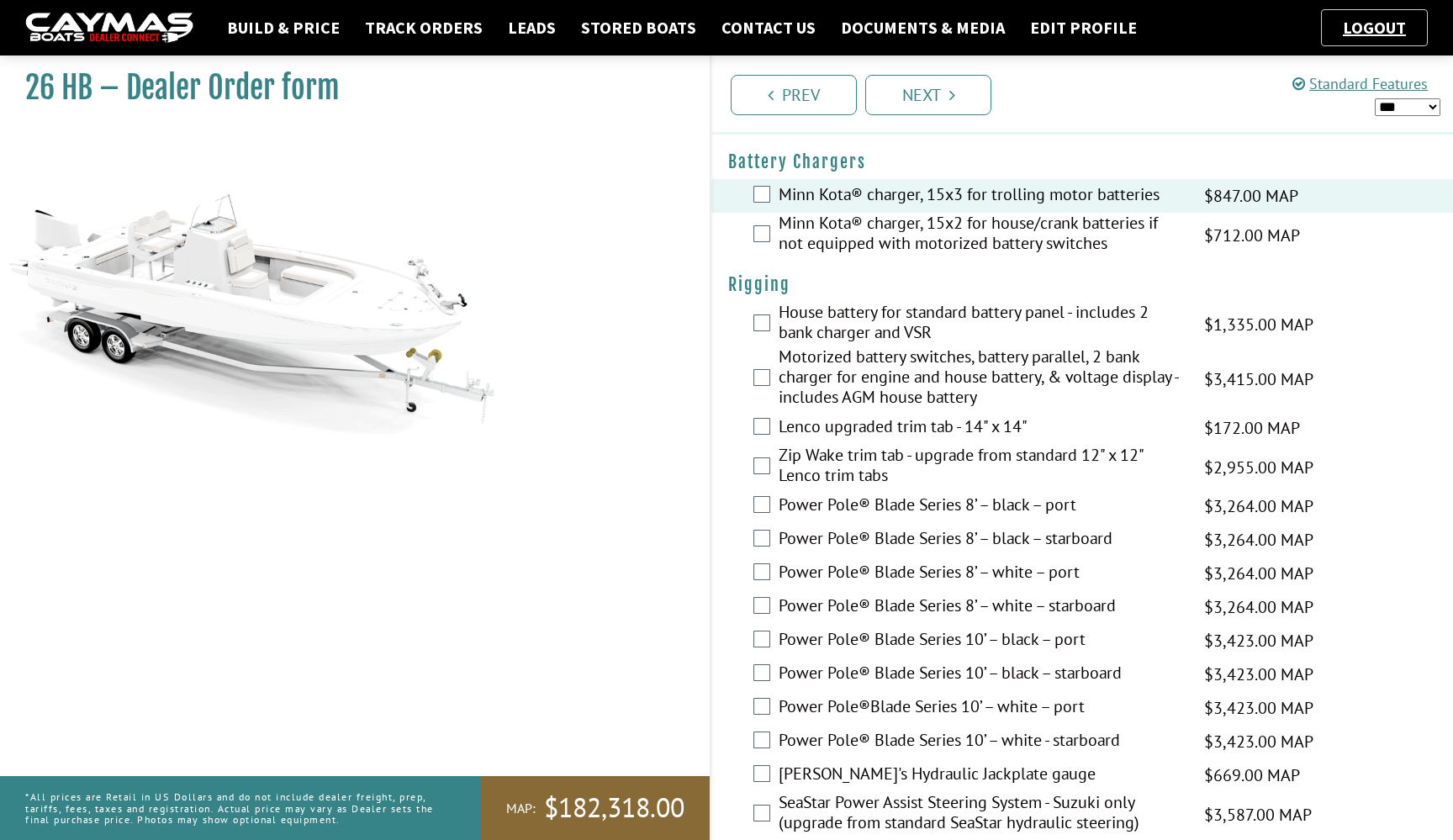
click at [968, 368] on label "Motorized battery switches, battery parallel, 2 bank charger for engine and hou…" at bounding box center [981, 379] width 404 height 65
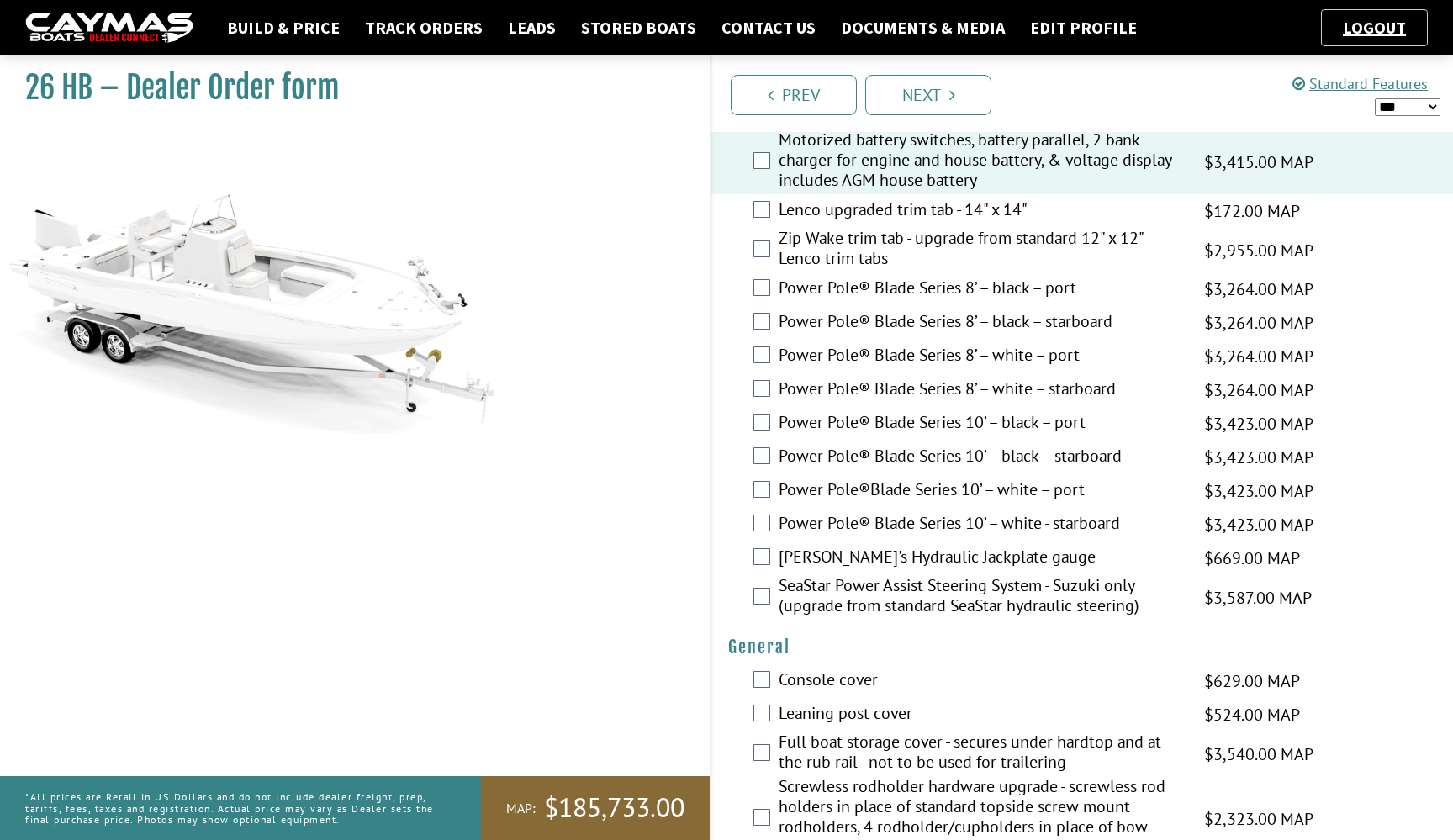
scroll to position [558, 0]
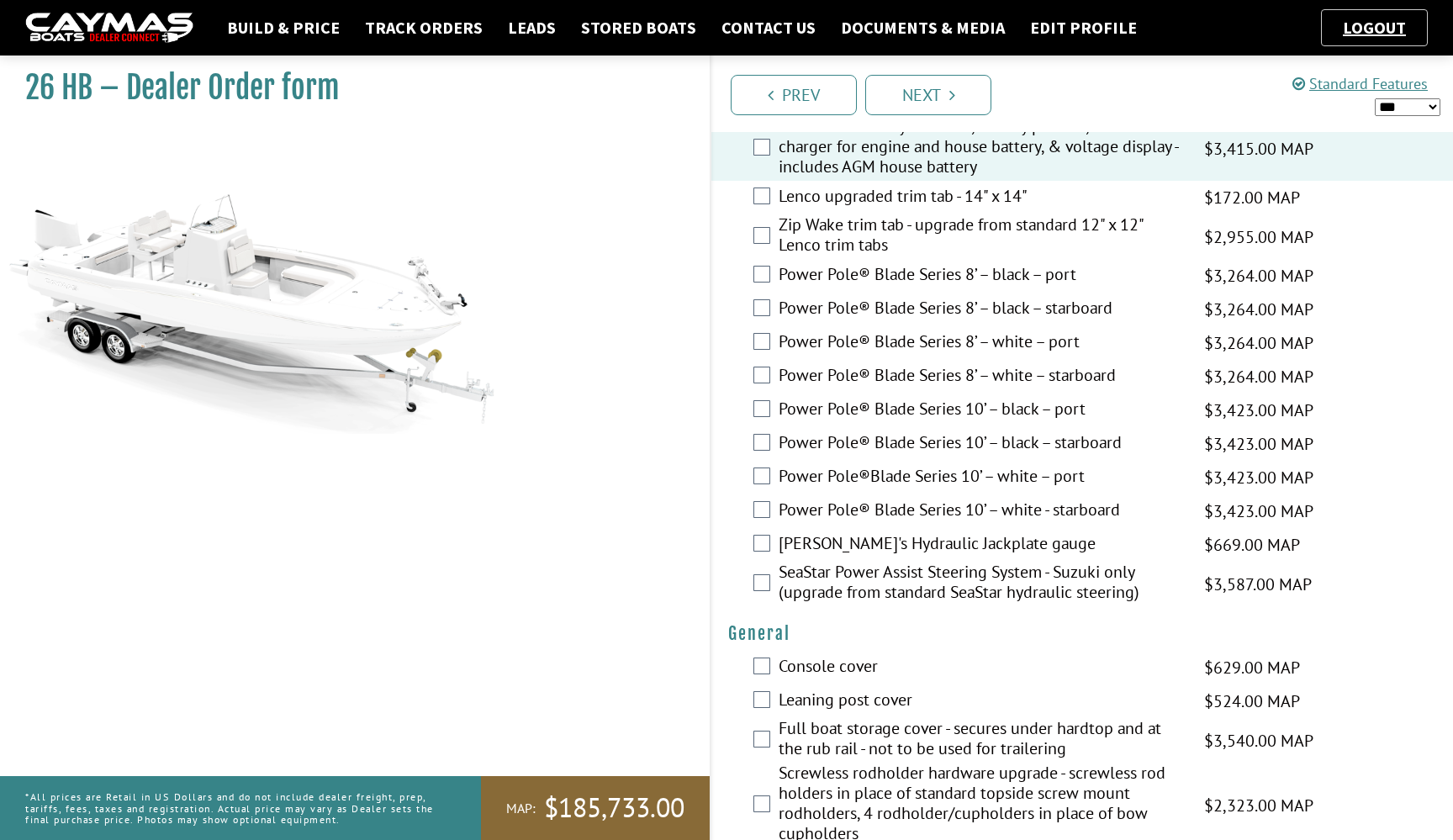
select select "*"
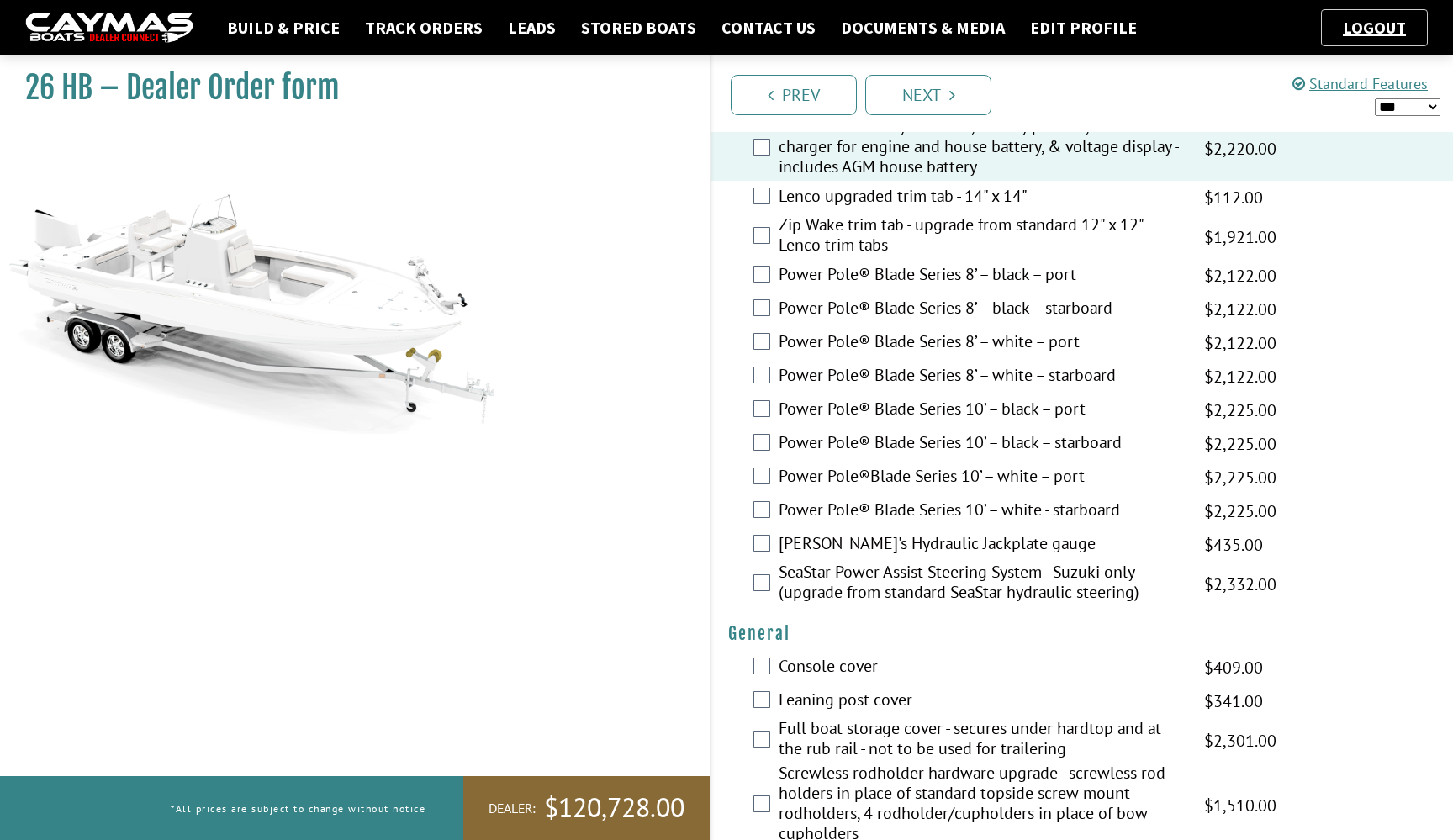
click at [1034, 473] on label "Power Pole®Blade Series 10’ – white – port" at bounding box center [981, 478] width 404 height 25
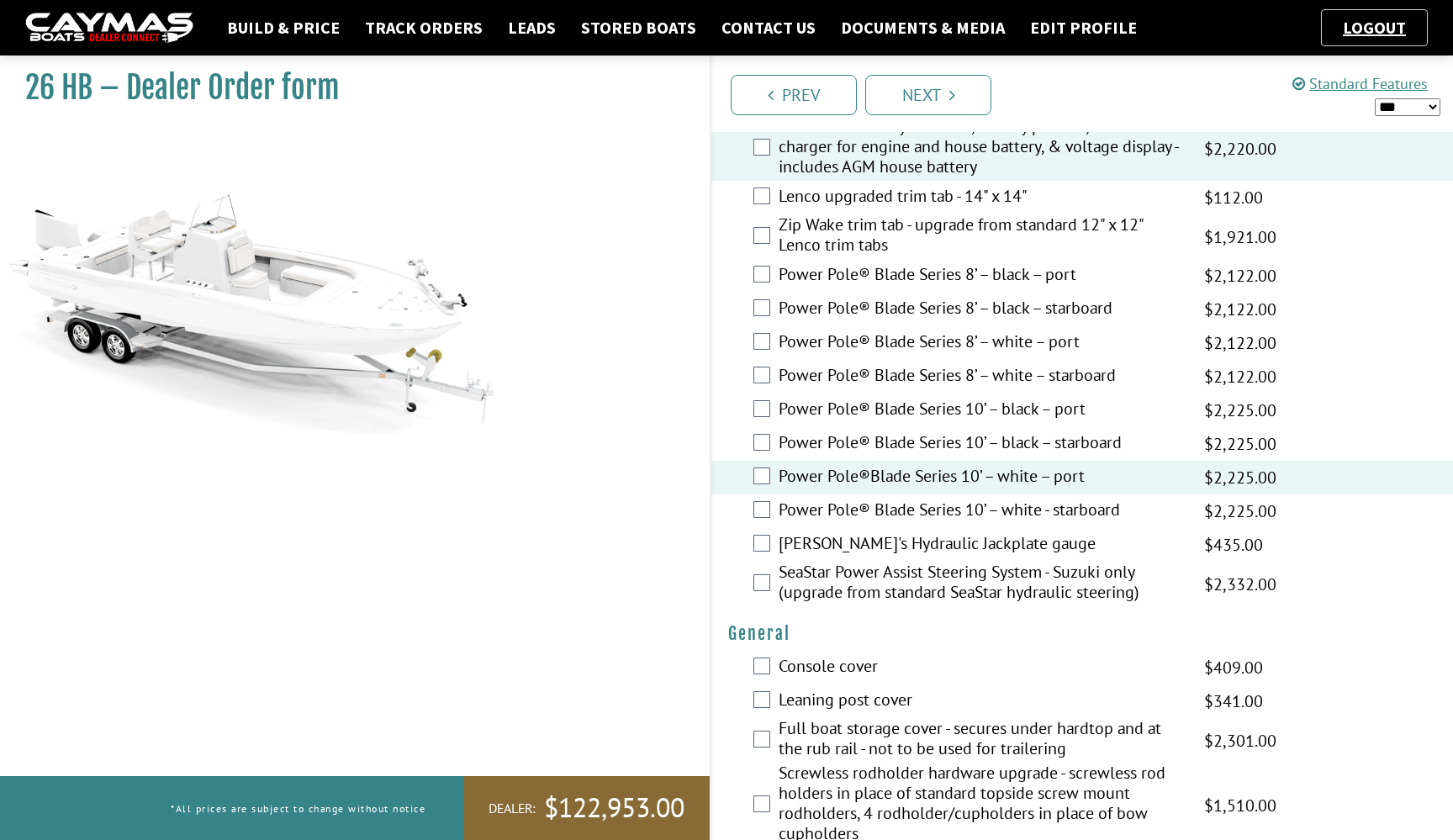
click at [1039, 508] on label "Power Pole® Blade Series 10’ – white - starboard" at bounding box center [981, 512] width 404 height 25
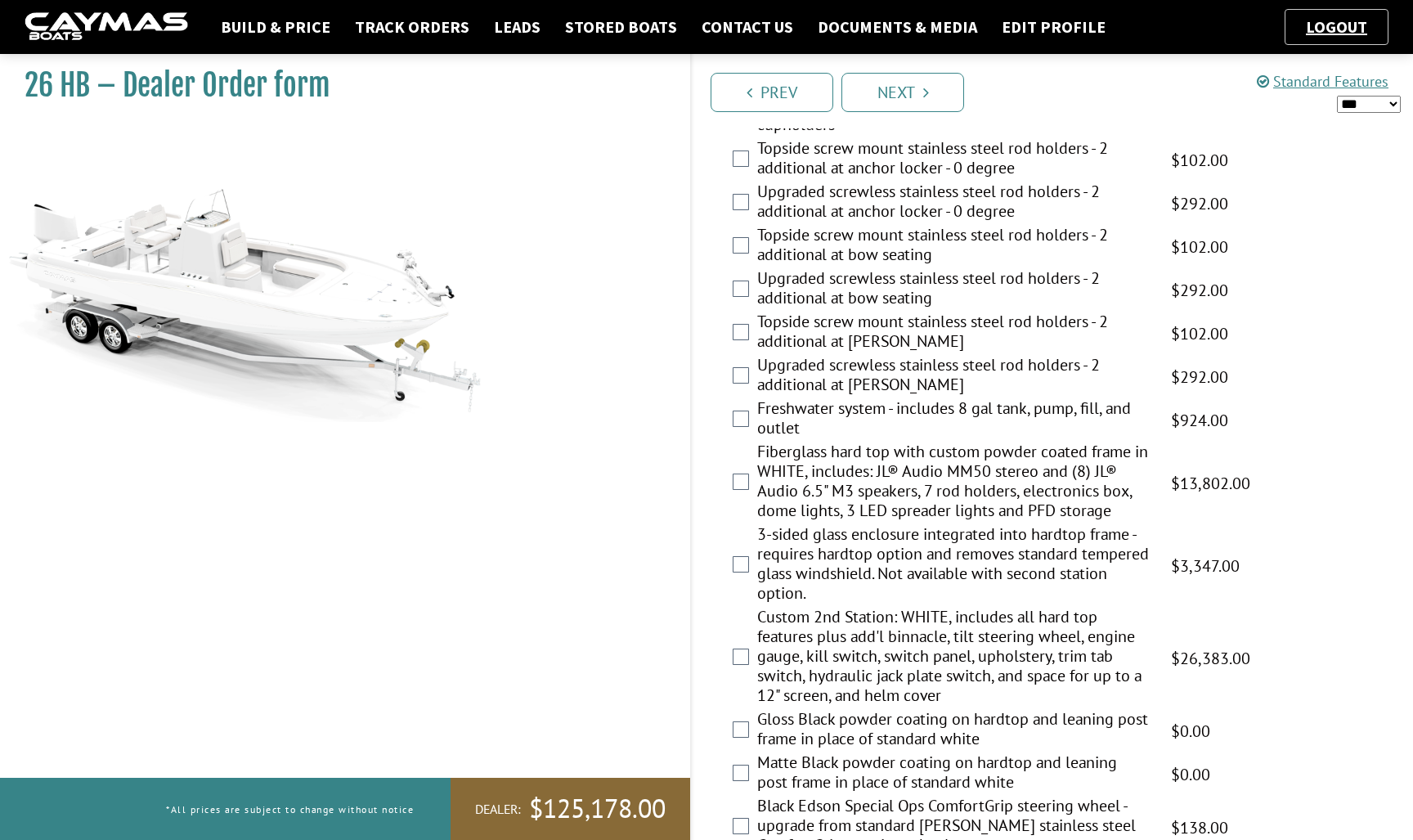
scroll to position [1282, 0]
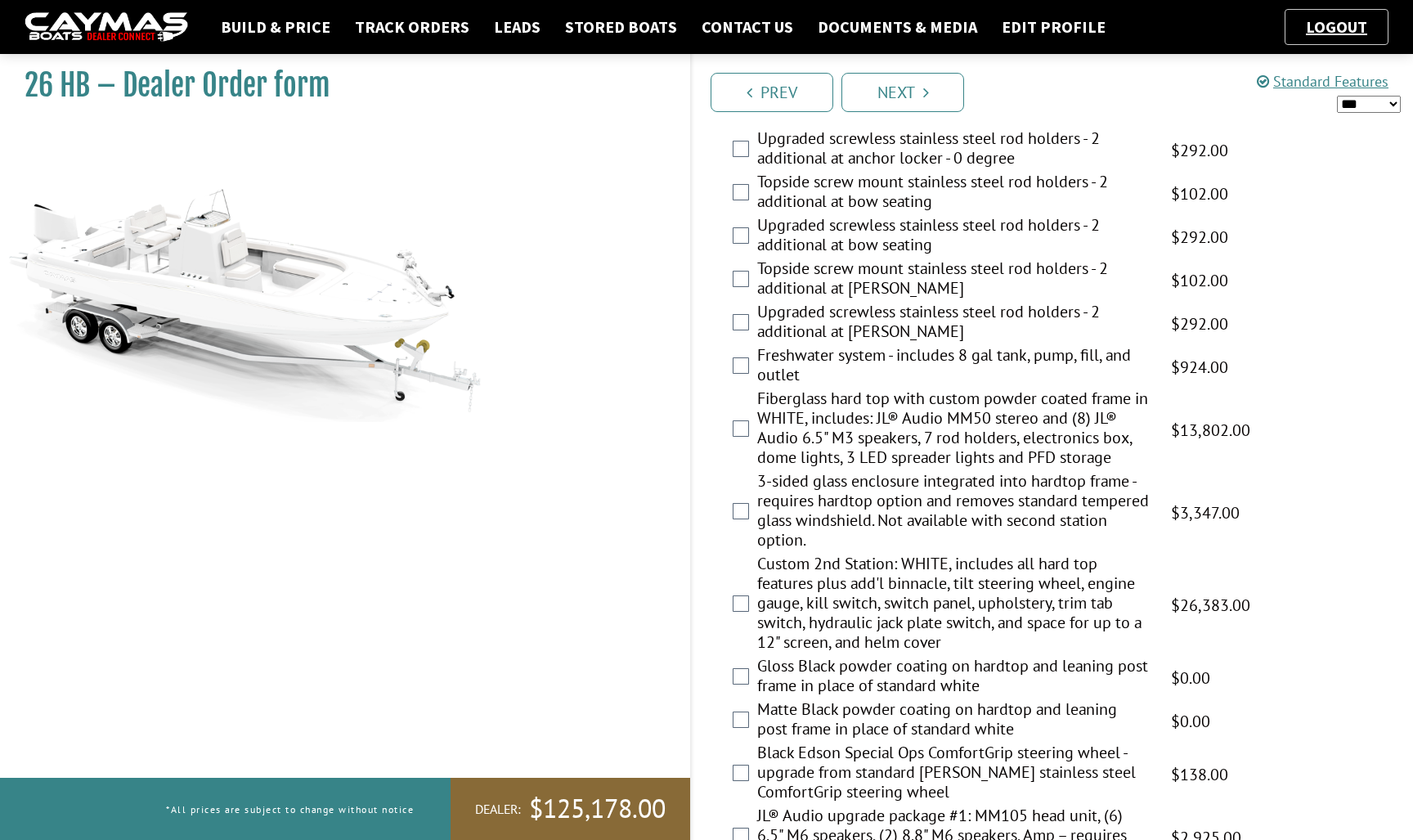
click at [1010, 366] on label "Freshwater system - includes 8 gal tank, pump, fill, and outlet" at bounding box center [954, 367] width 393 height 44
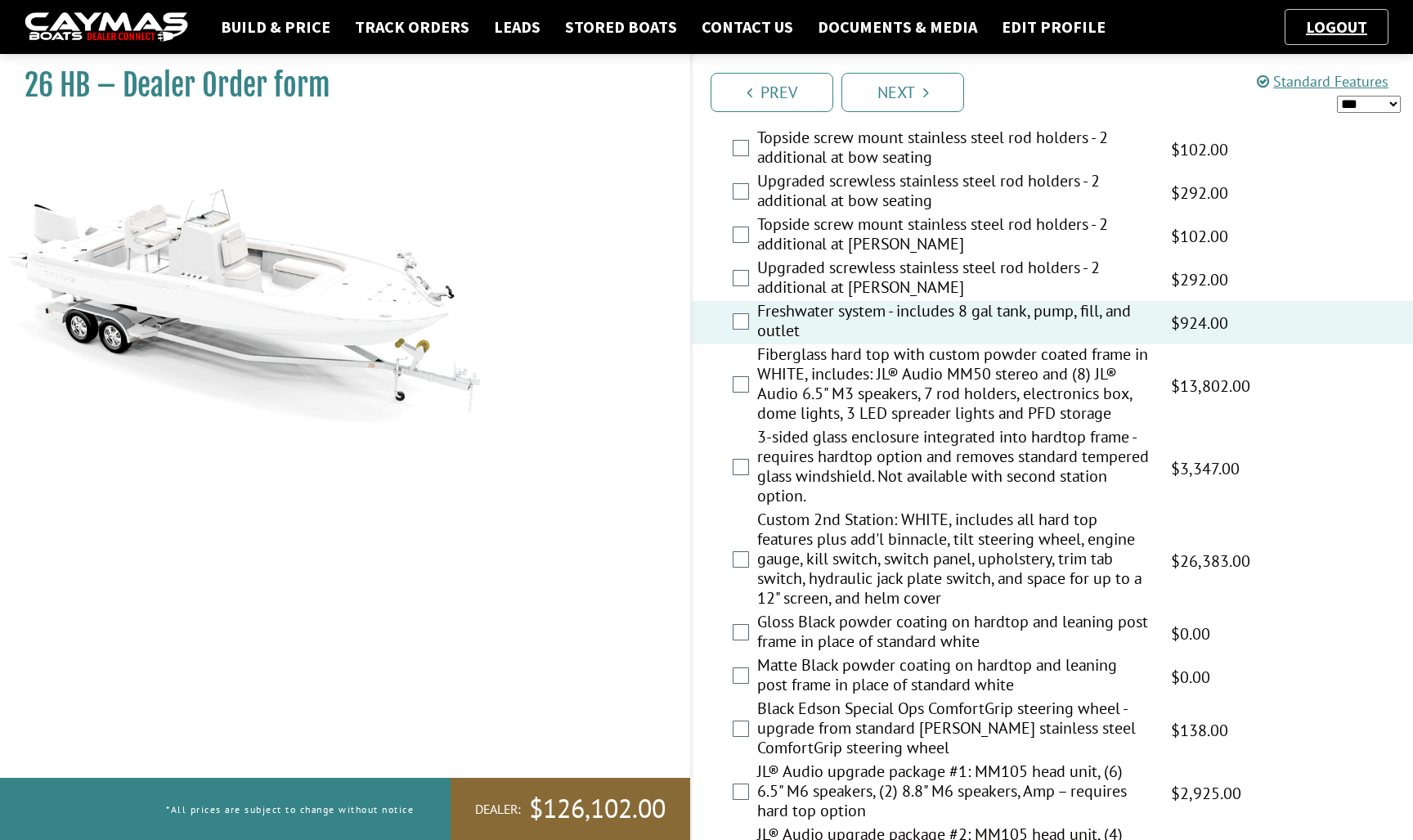
scroll to position [1345, 0]
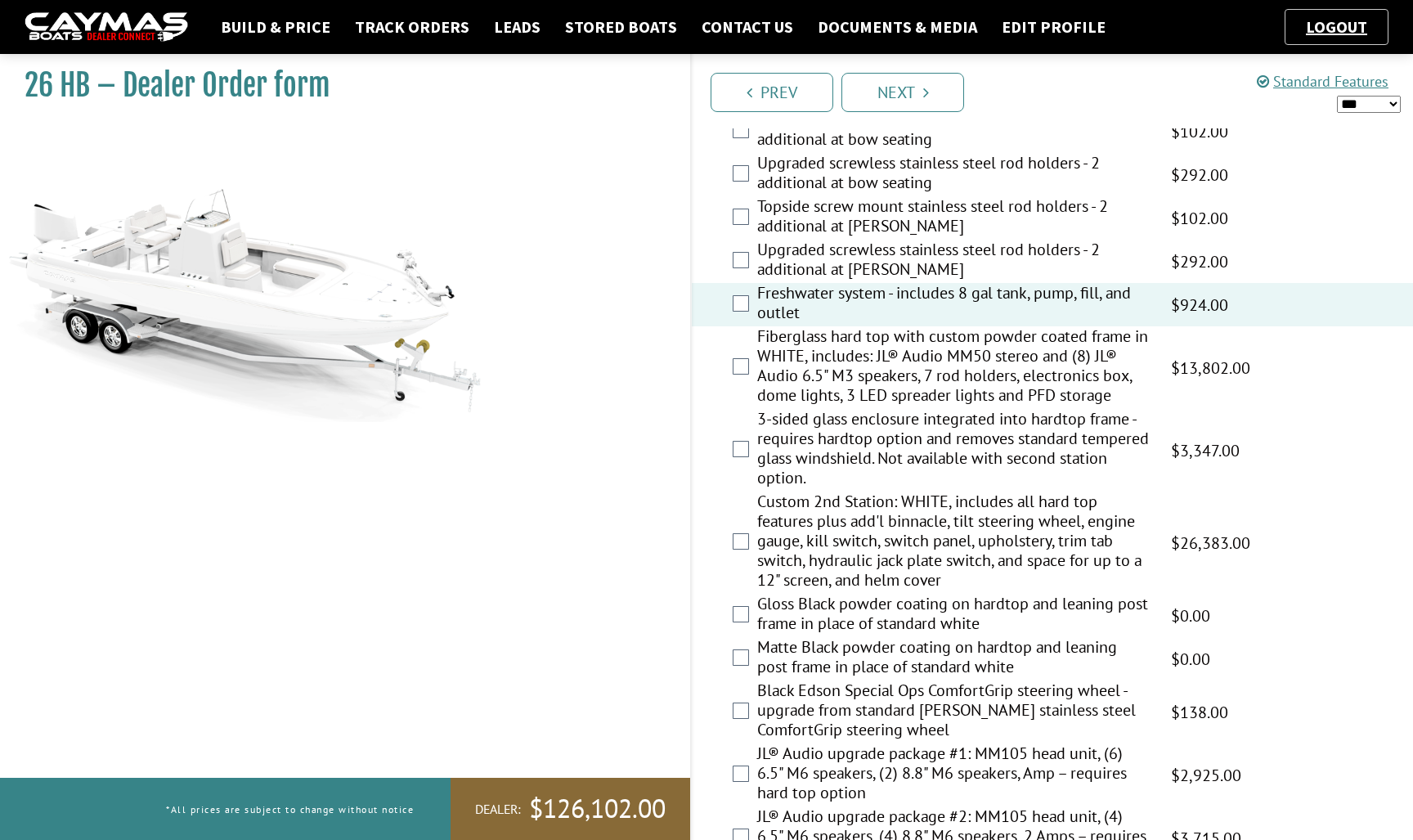
click at [1010, 366] on label "Fiberglass hard top with custom powder coated frame in WHITE, includes: JL® Aud…" at bounding box center [954, 368] width 393 height 83
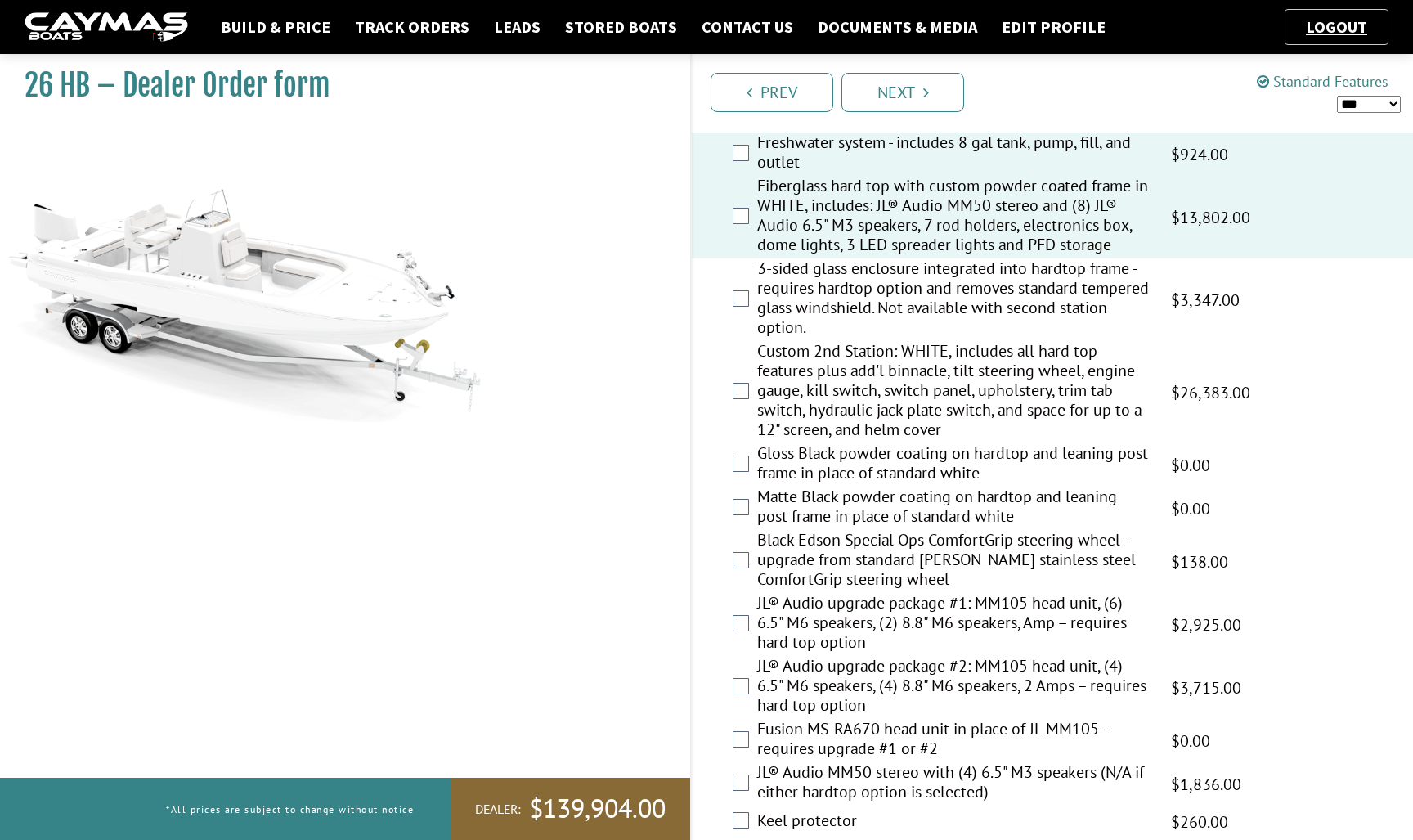
scroll to position [1511, 0]
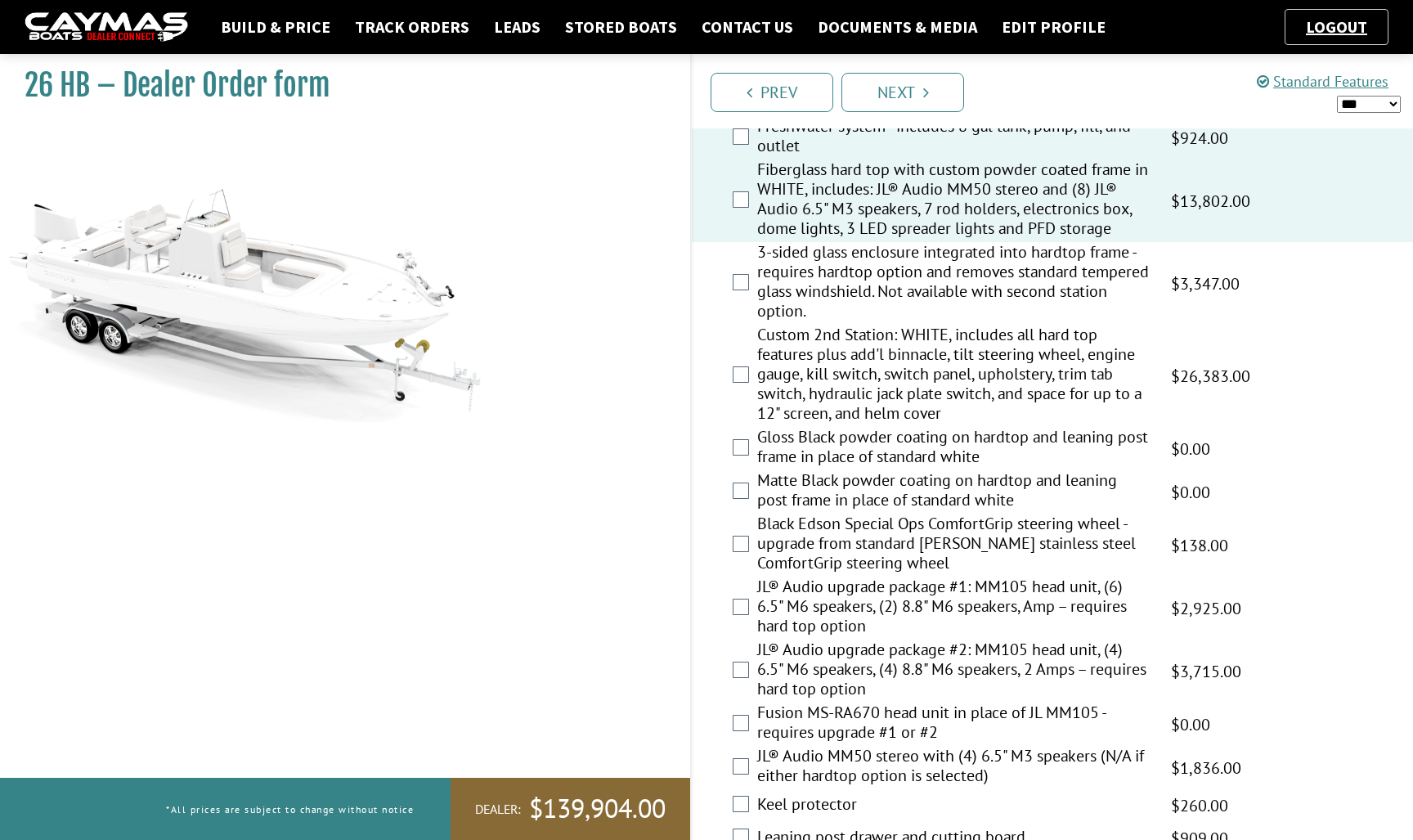
click at [873, 720] on label "Fusion MS-RA670 head unit in place of JL MM105 - requires upgrade #1 or #2" at bounding box center [954, 723] width 393 height 44
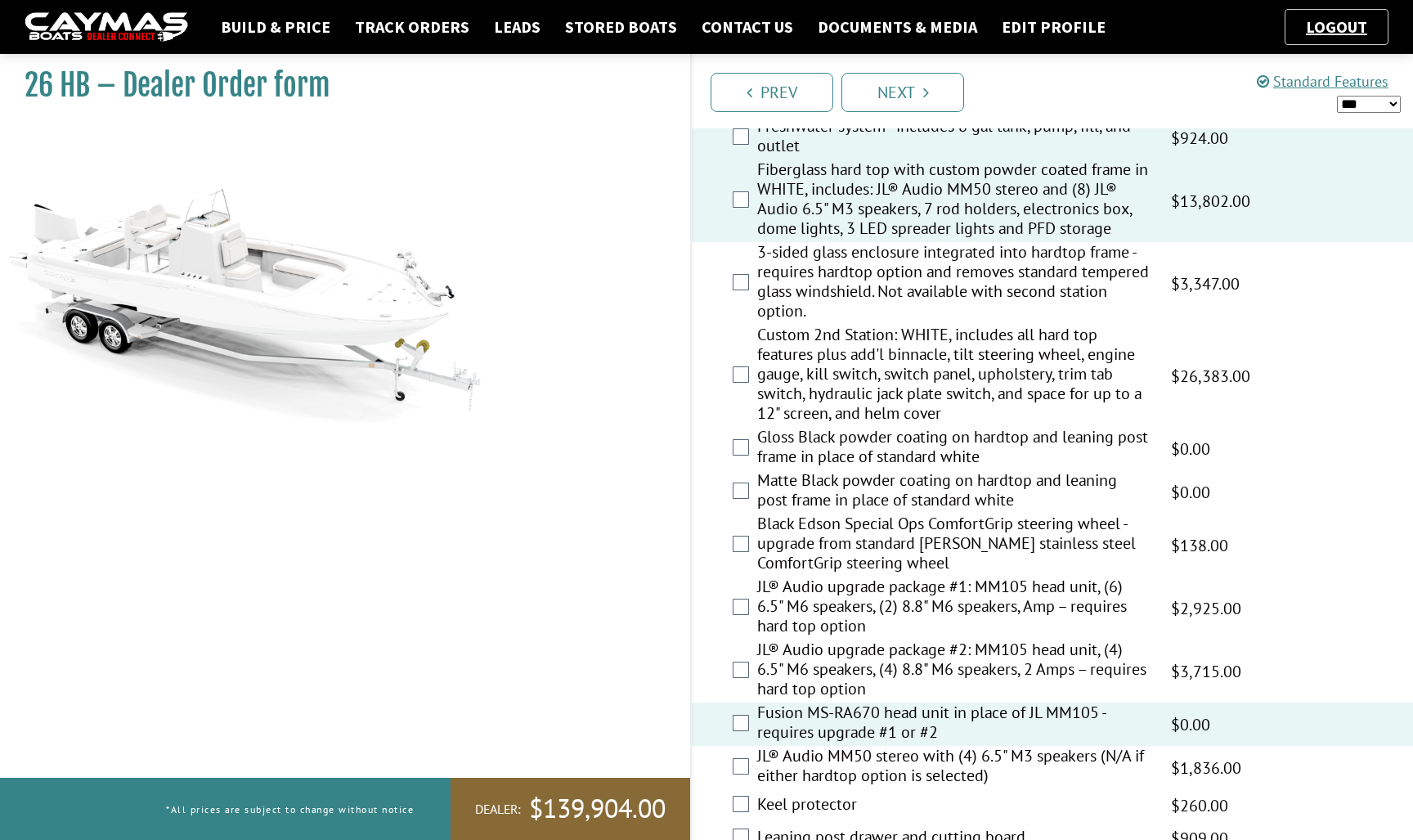
click at [855, 664] on label "JL® Audio upgrade package #2: MM105 head unit, (4) 6.5" M6 speakers, (4) 8.8" M…" at bounding box center [954, 671] width 393 height 63
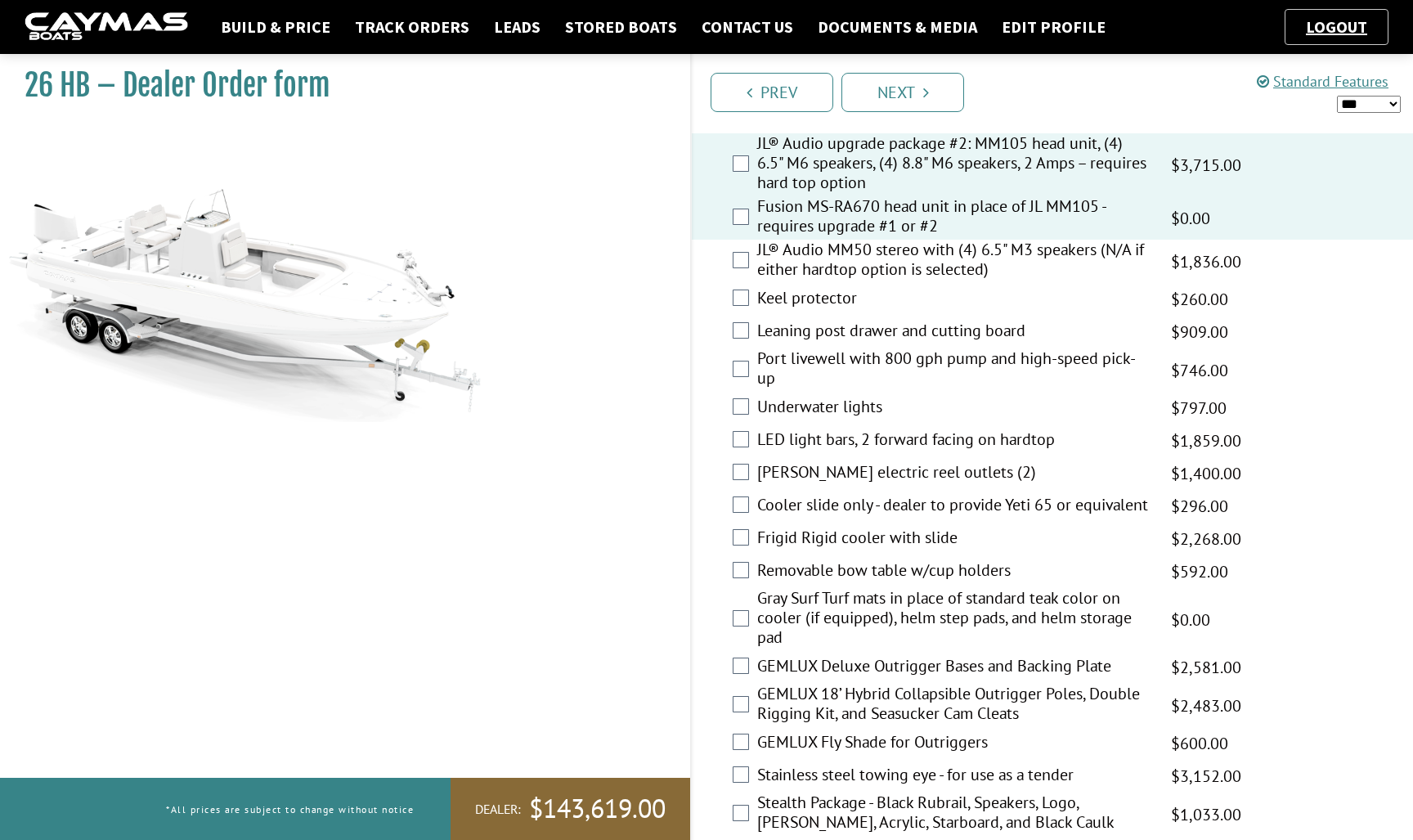
scroll to position [2025, 0]
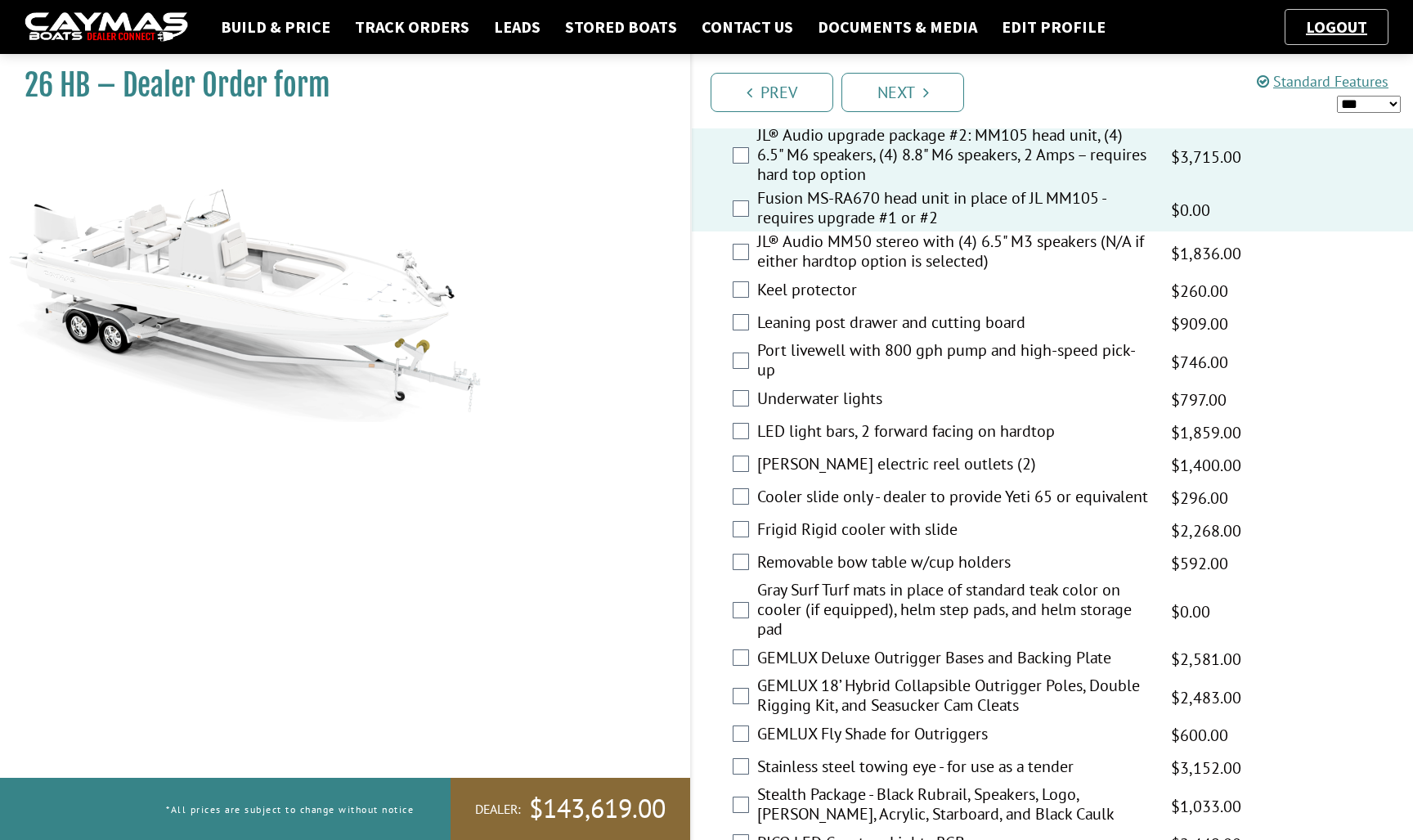
click at [829, 495] on label "Cooler slide only - dealer to provide Yeti 65 or equivalent" at bounding box center [954, 498] width 393 height 24
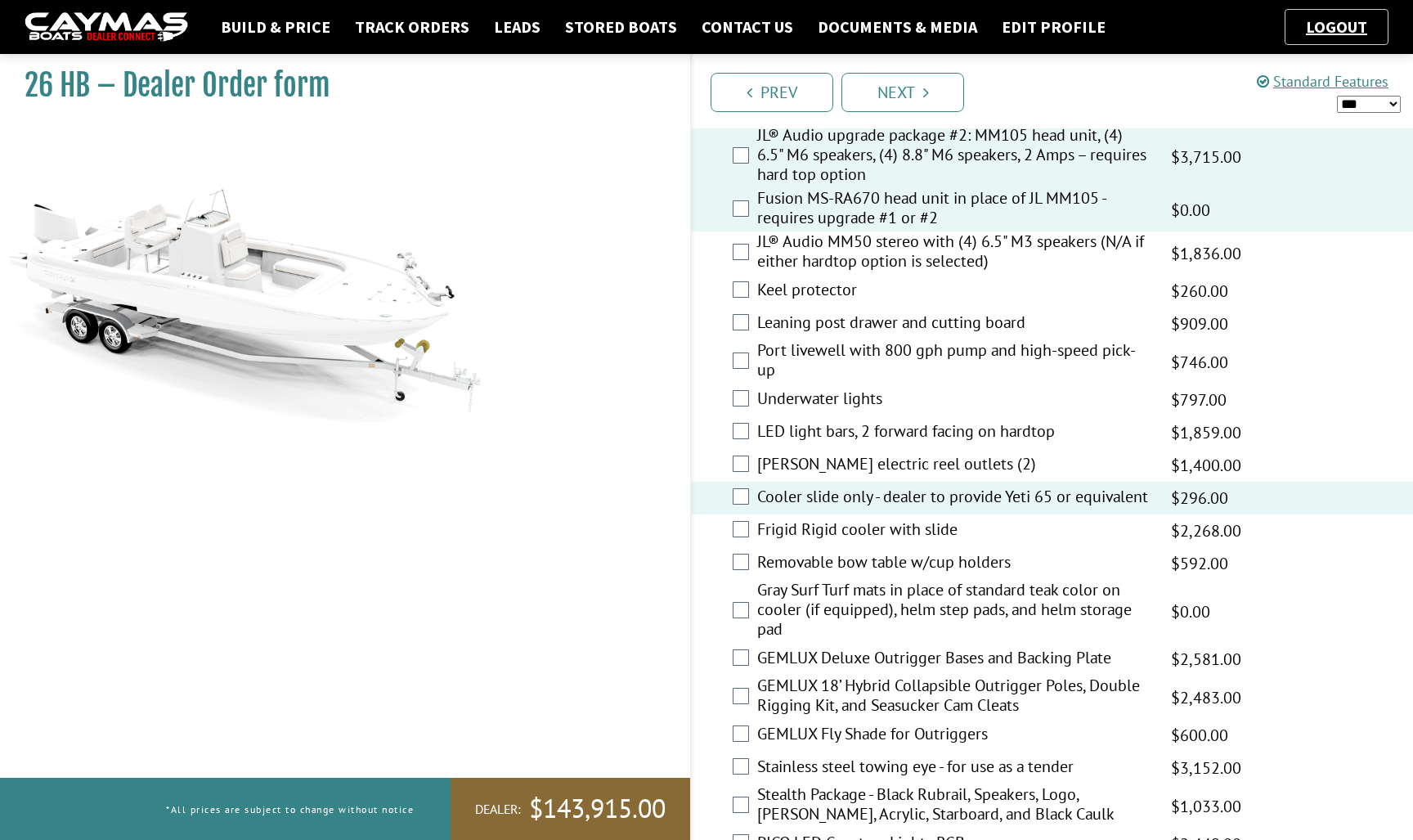
click at [825, 594] on label "Gray Surf Turf mats in place of standard teak color on cooler (if equipped), he…" at bounding box center [954, 610] width 393 height 63
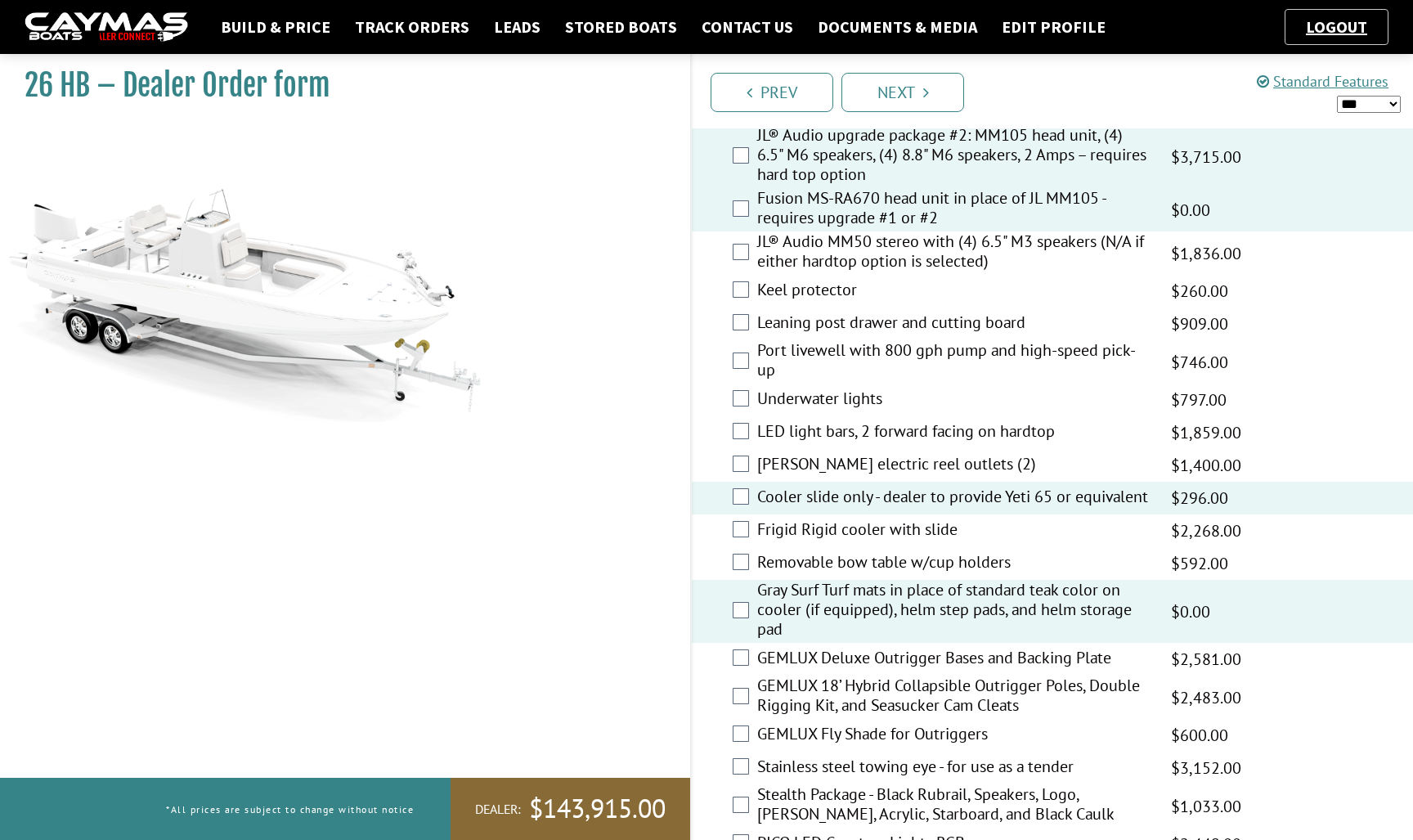
click at [815, 393] on label "Underwater lights" at bounding box center [954, 400] width 393 height 24
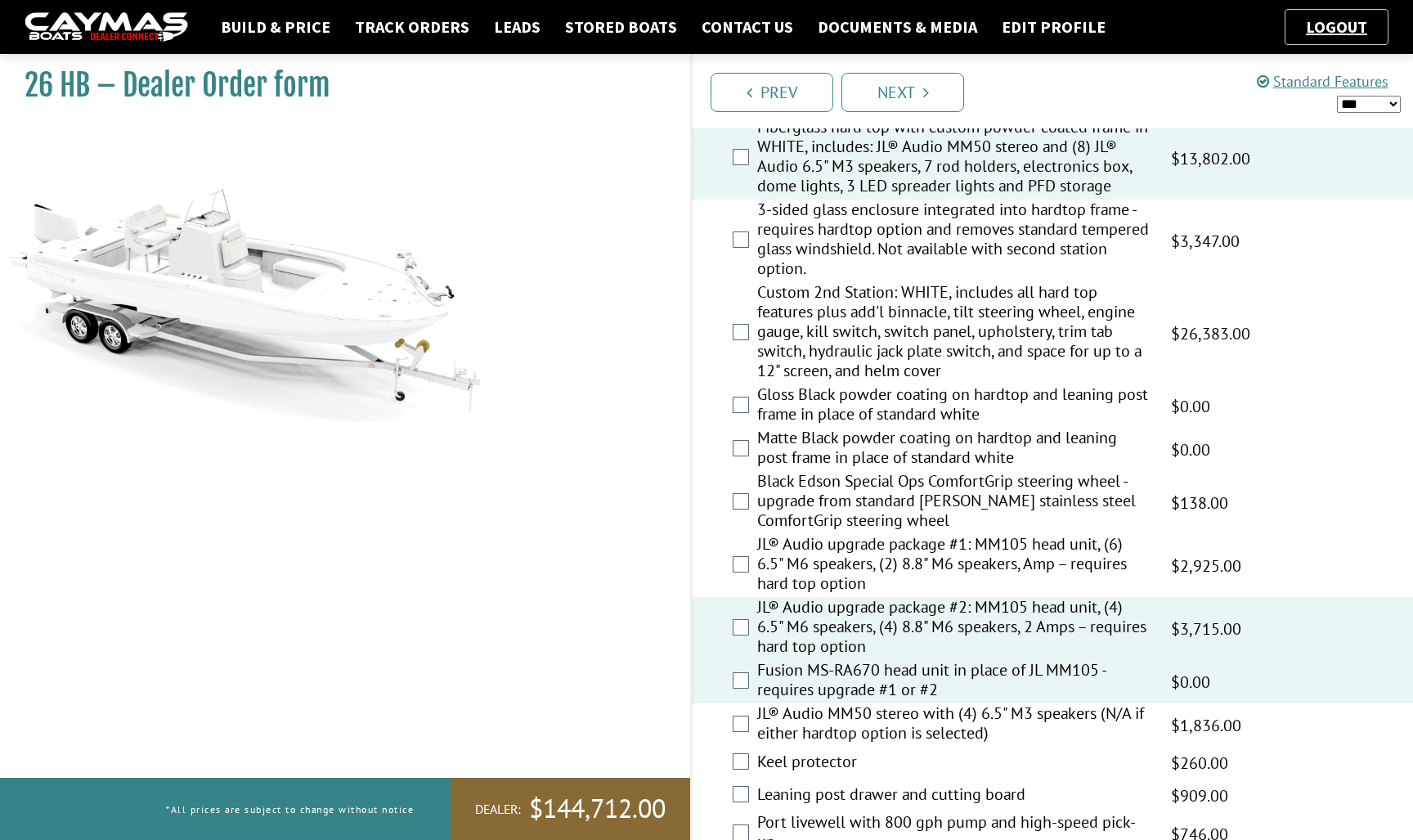
scroll to position [1530, 0]
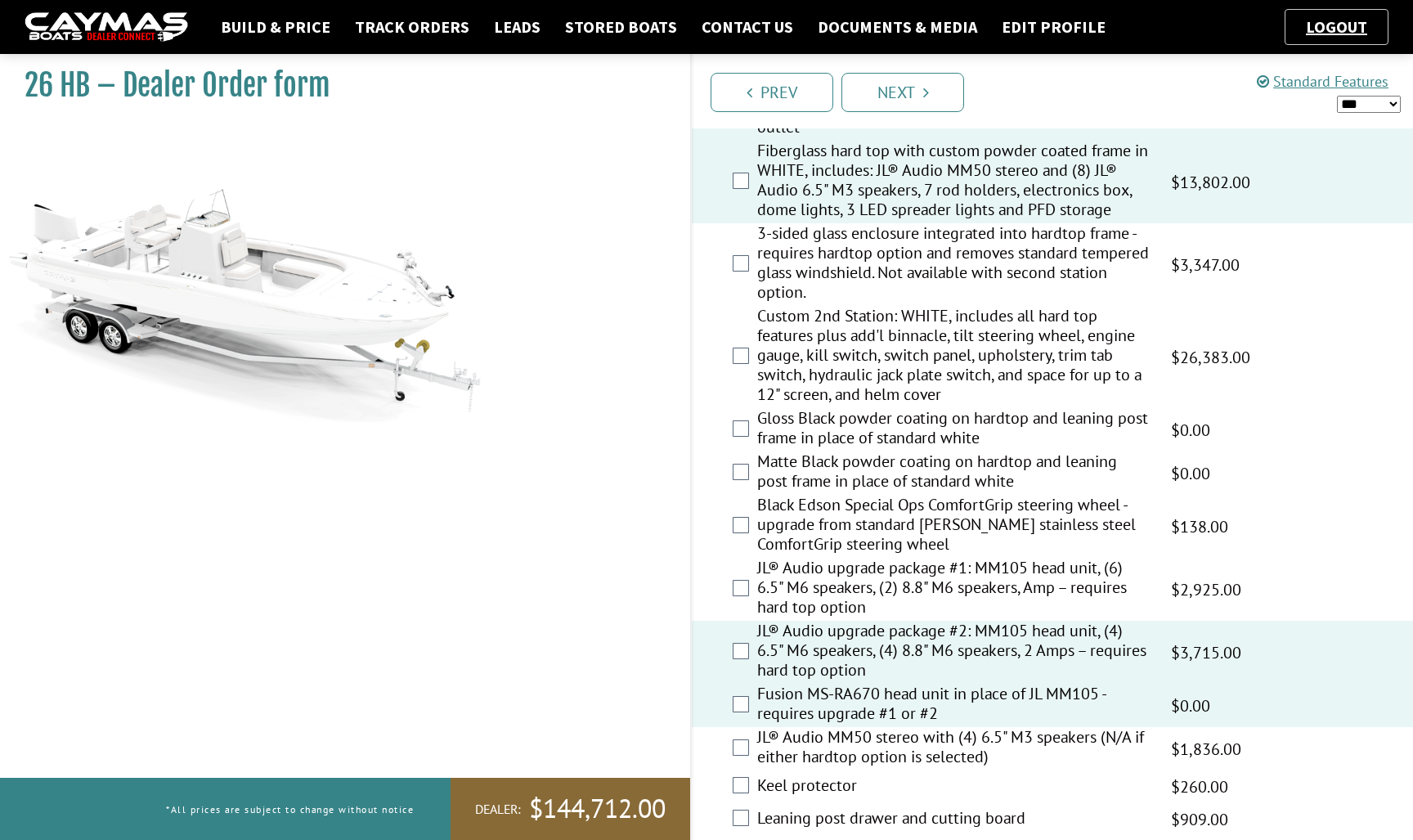
click at [821, 260] on label "3-sided glass enclosure integrated into hardtop frame - requires hardtop option…" at bounding box center [954, 264] width 393 height 83
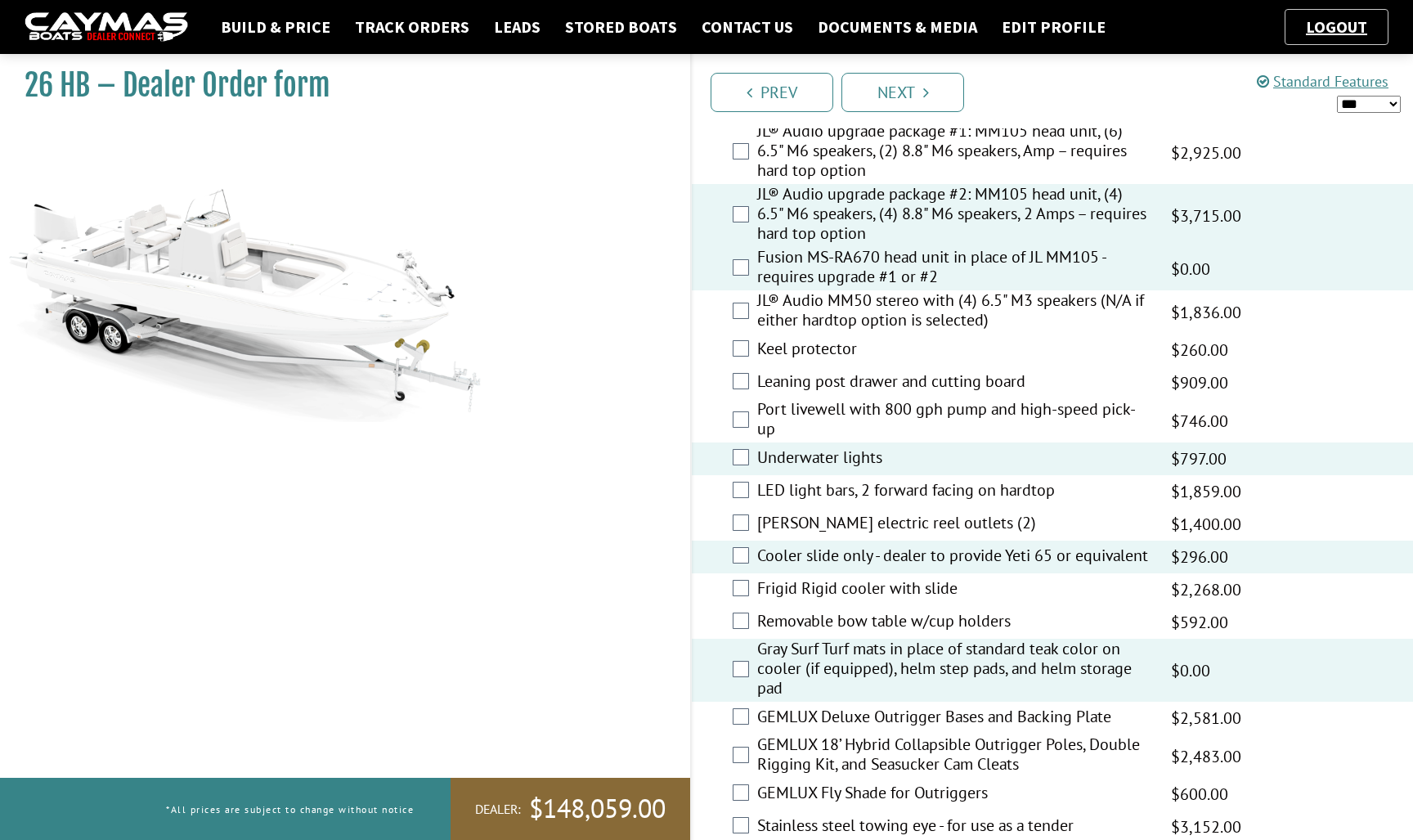
scroll to position [1993, 0]
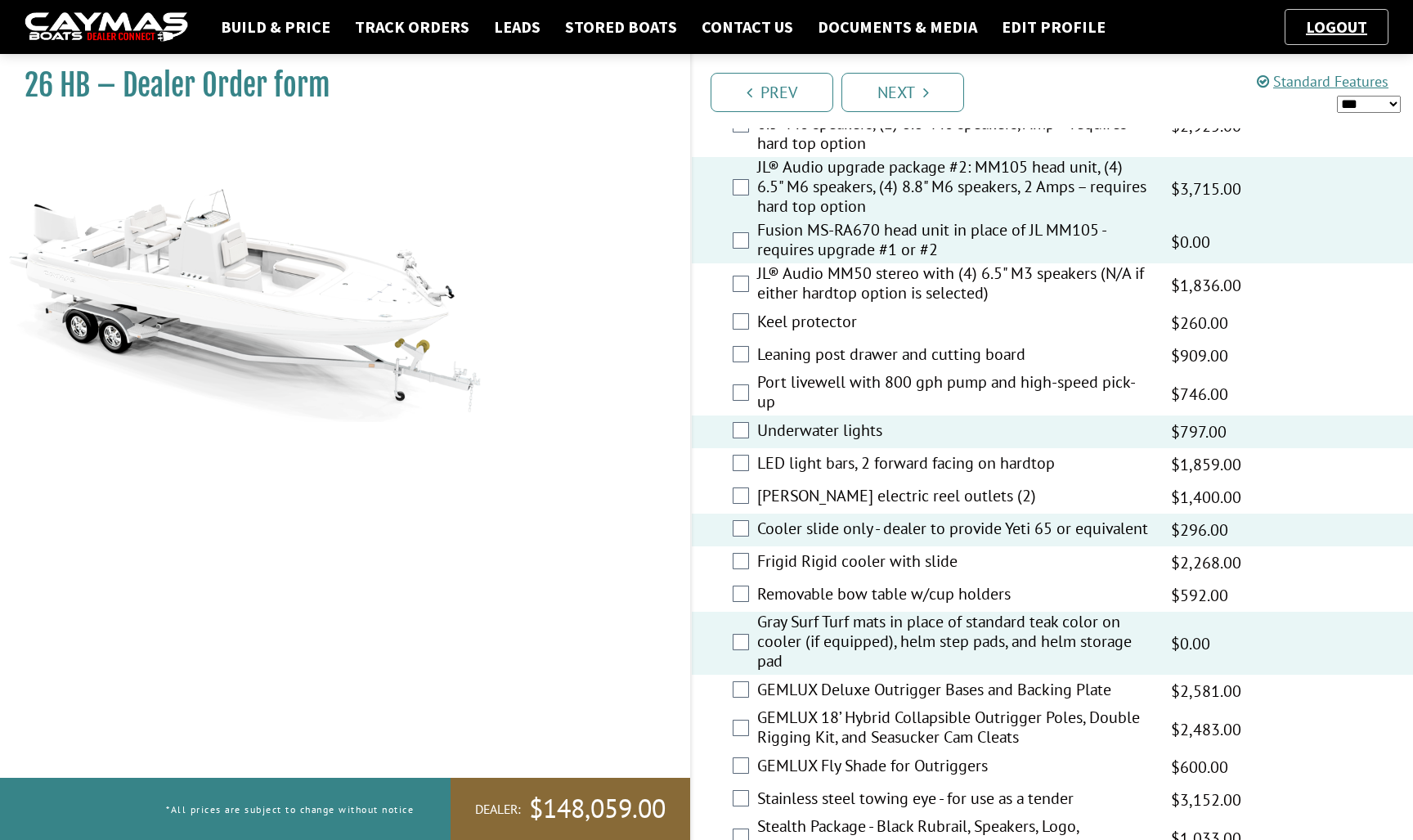
click at [856, 384] on label "Port livewell with 800 gph pump and high-speed pick-up" at bounding box center [954, 393] width 393 height 44
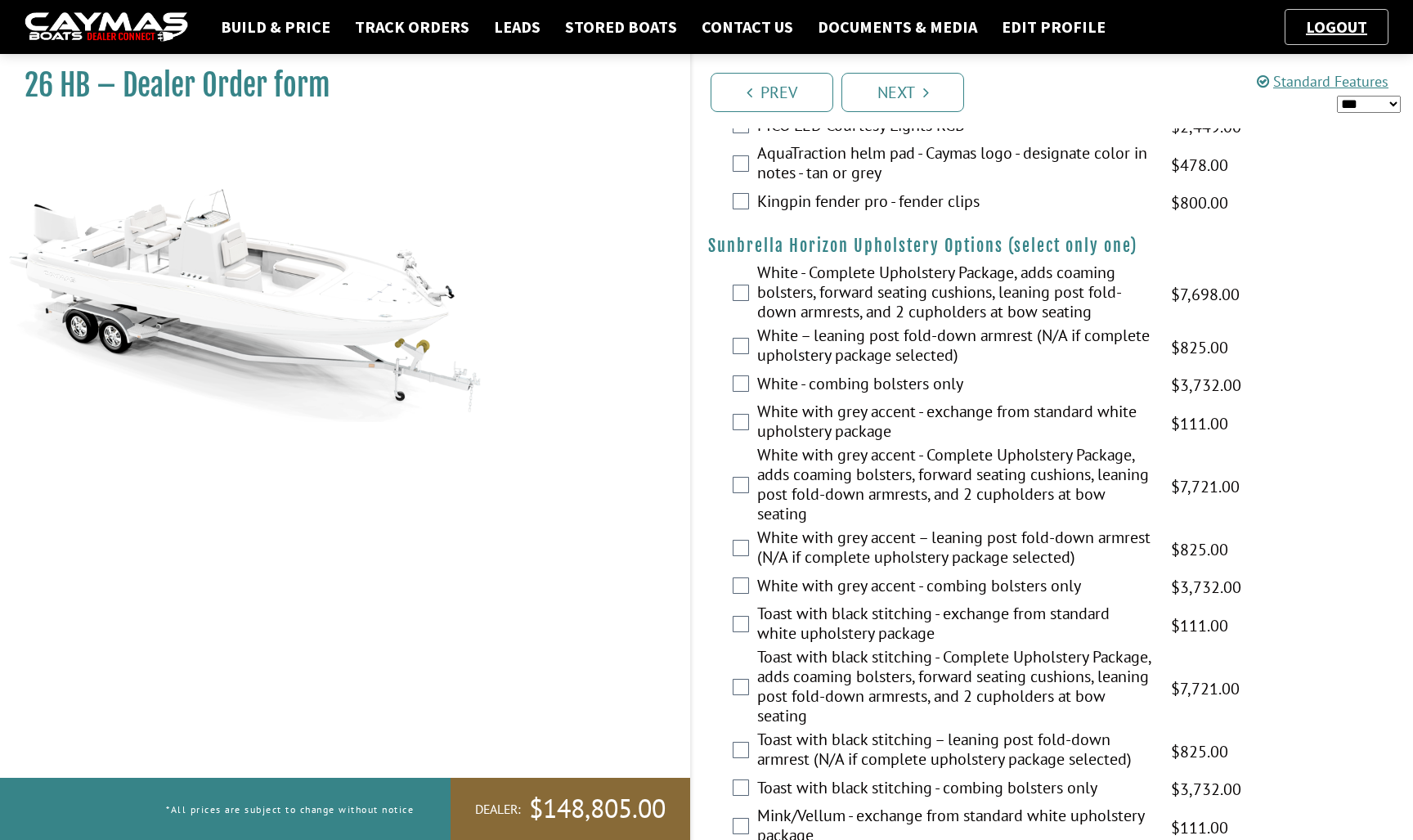
scroll to position [2765, 0]
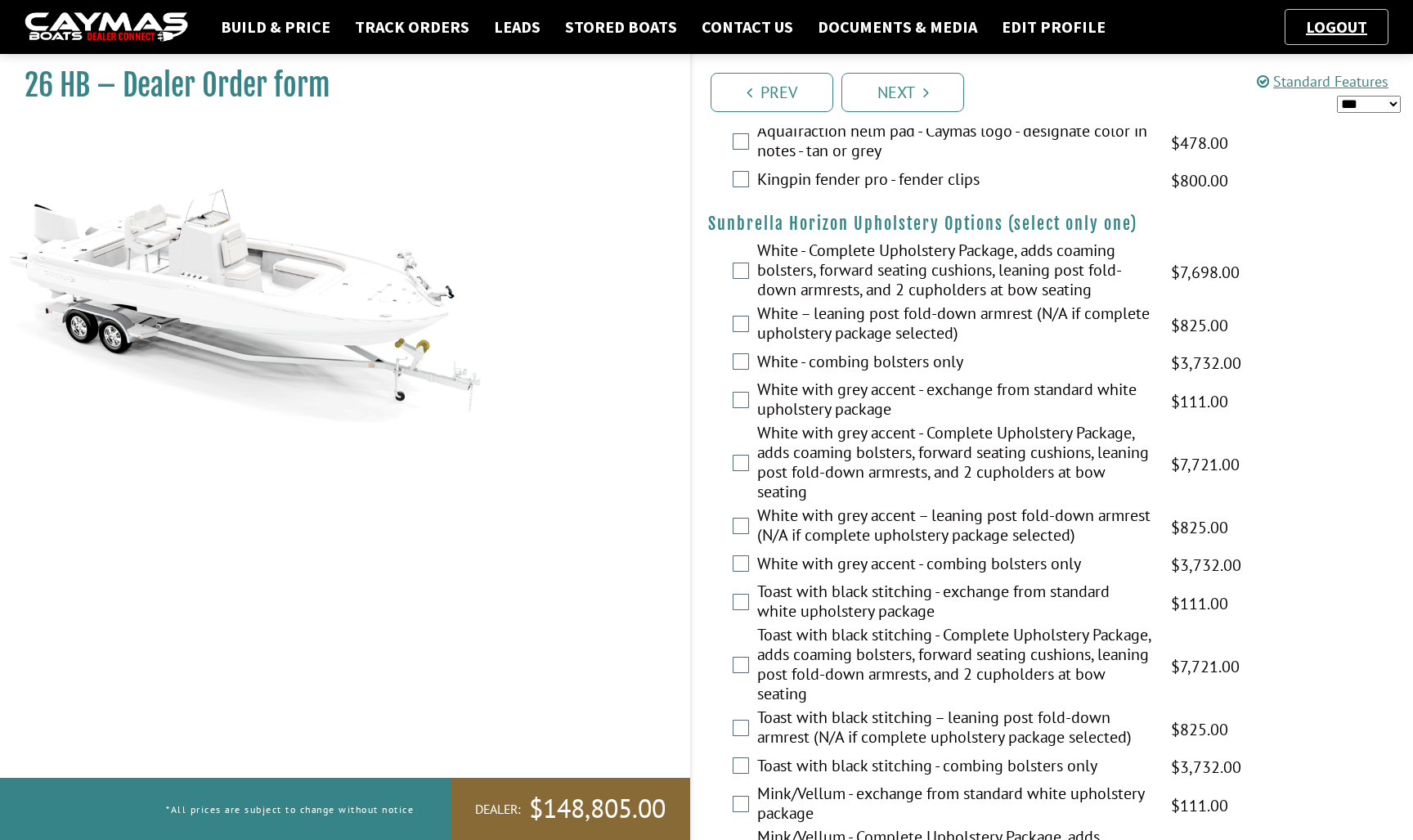
click at [859, 472] on label "White with grey accent - Complete Upholstery Package, adds coaming bolsters, fo…" at bounding box center [954, 464] width 393 height 83
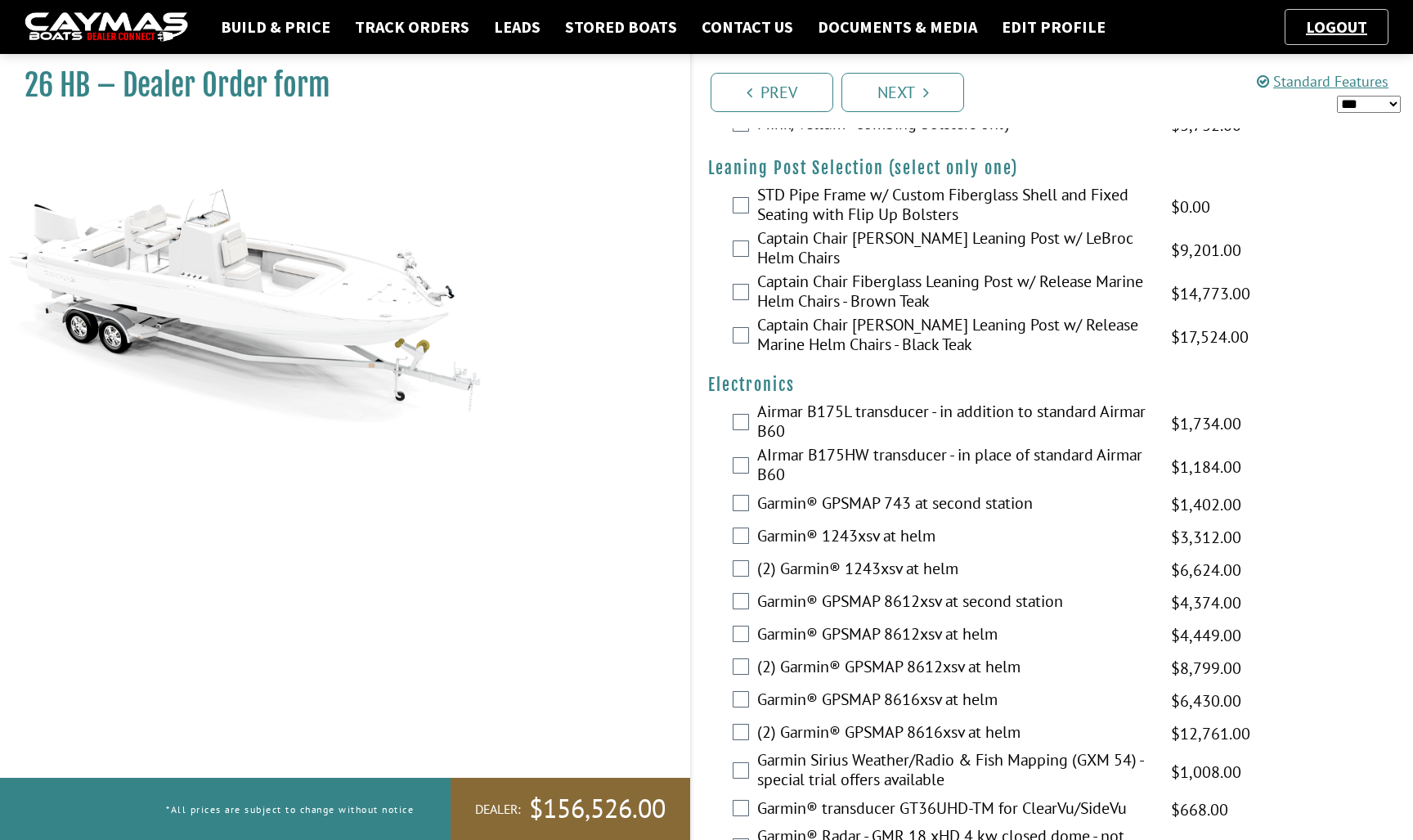
scroll to position [3589, 0]
click at [849, 228] on label "STD Pipe Frame w/ Custom Fiberglass Shell and Fixed Seating with Flip Up Bolste…" at bounding box center [954, 206] width 393 height 44
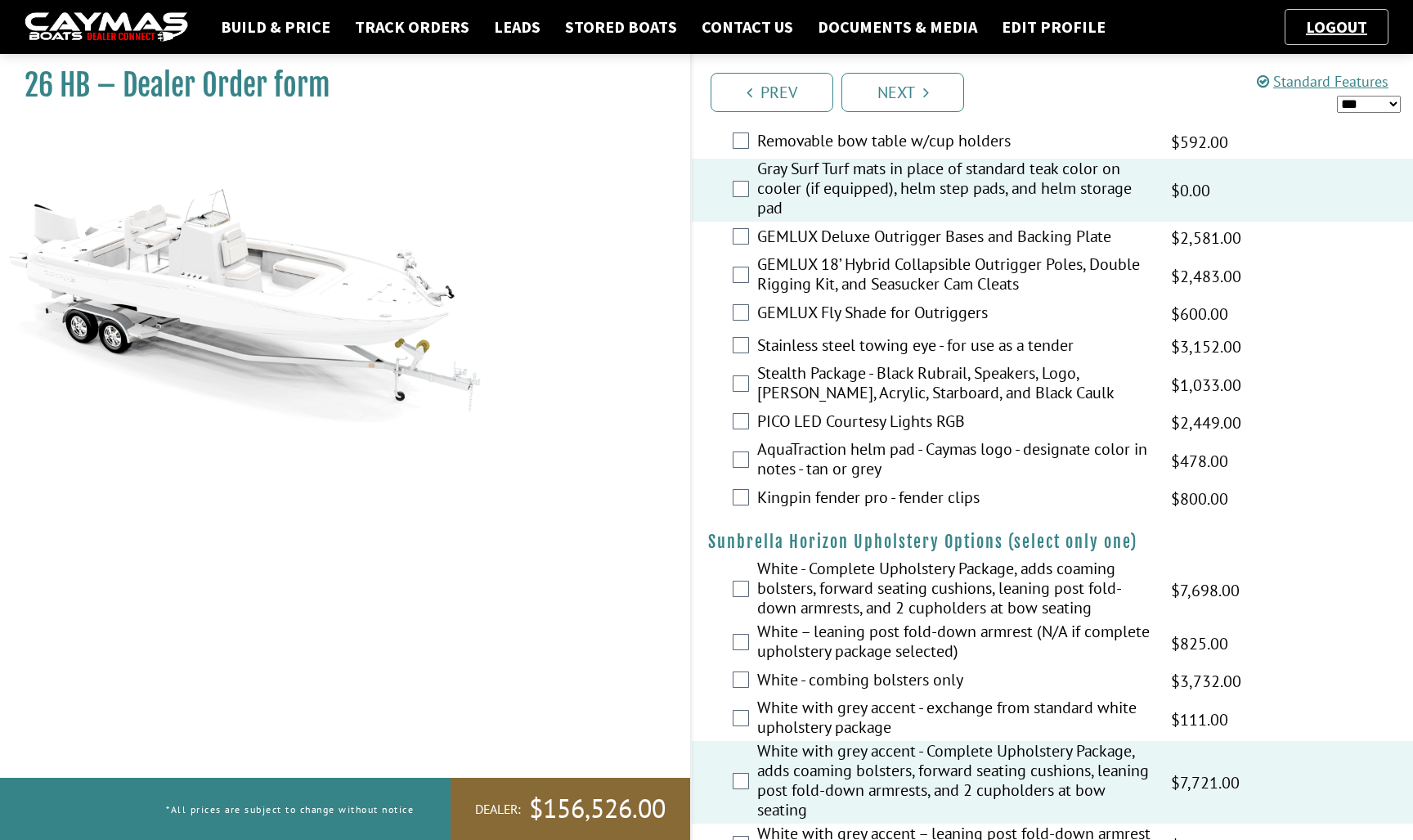
scroll to position [2461, 0]
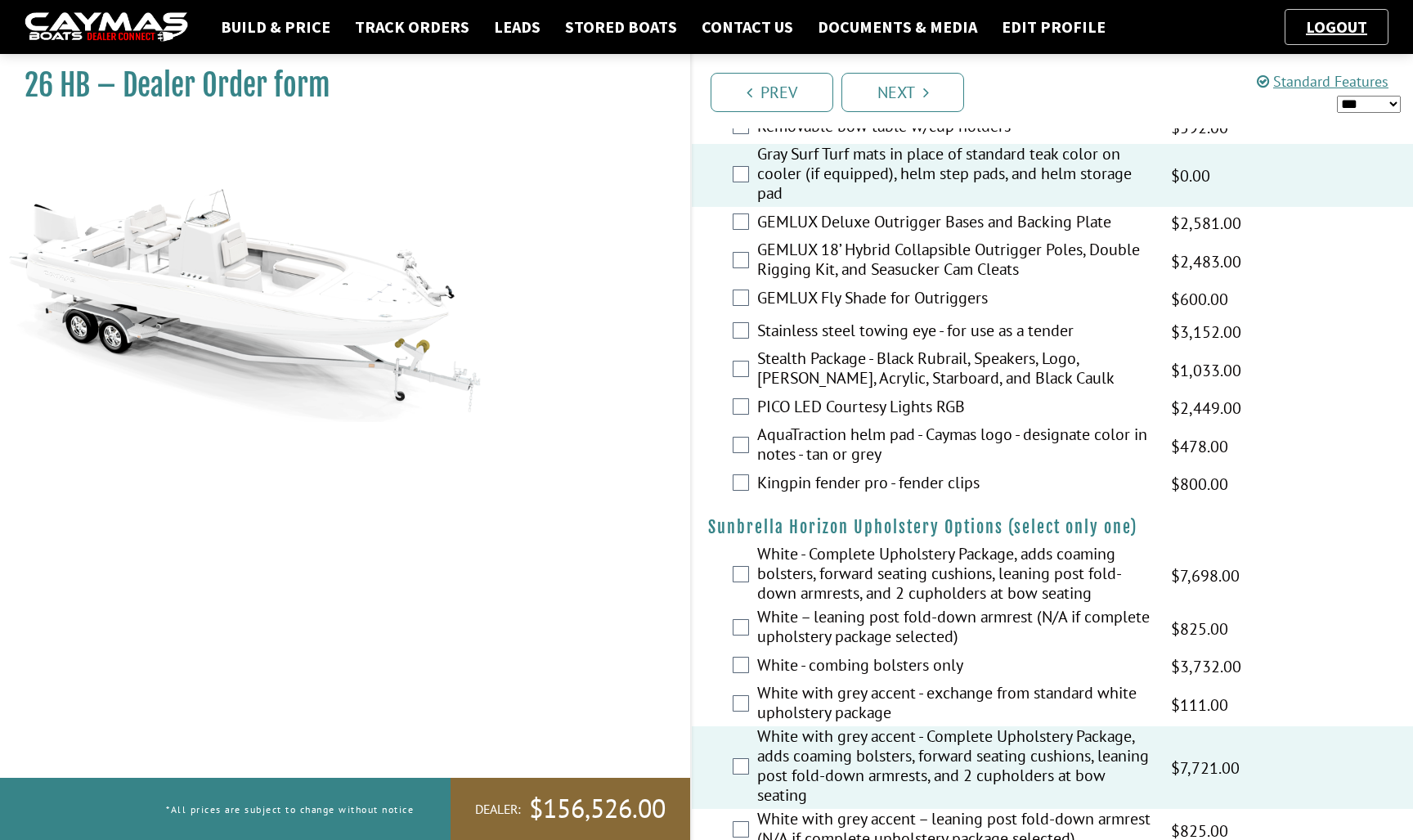
click at [850, 455] on label "AquaTraction helm pad - Caymas logo - designate color in notes - tan or grey" at bounding box center [954, 446] width 393 height 44
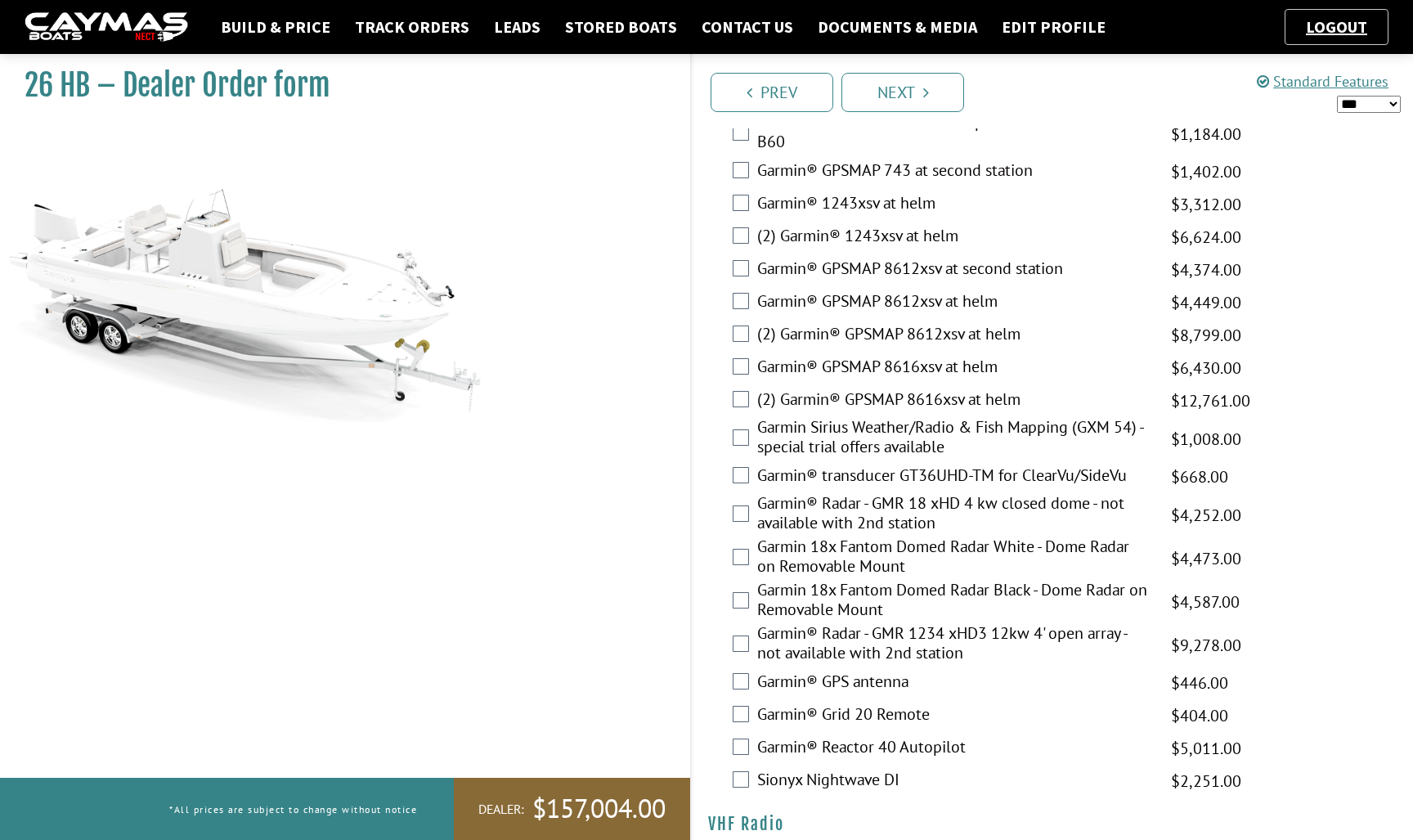
scroll to position [3925, 0]
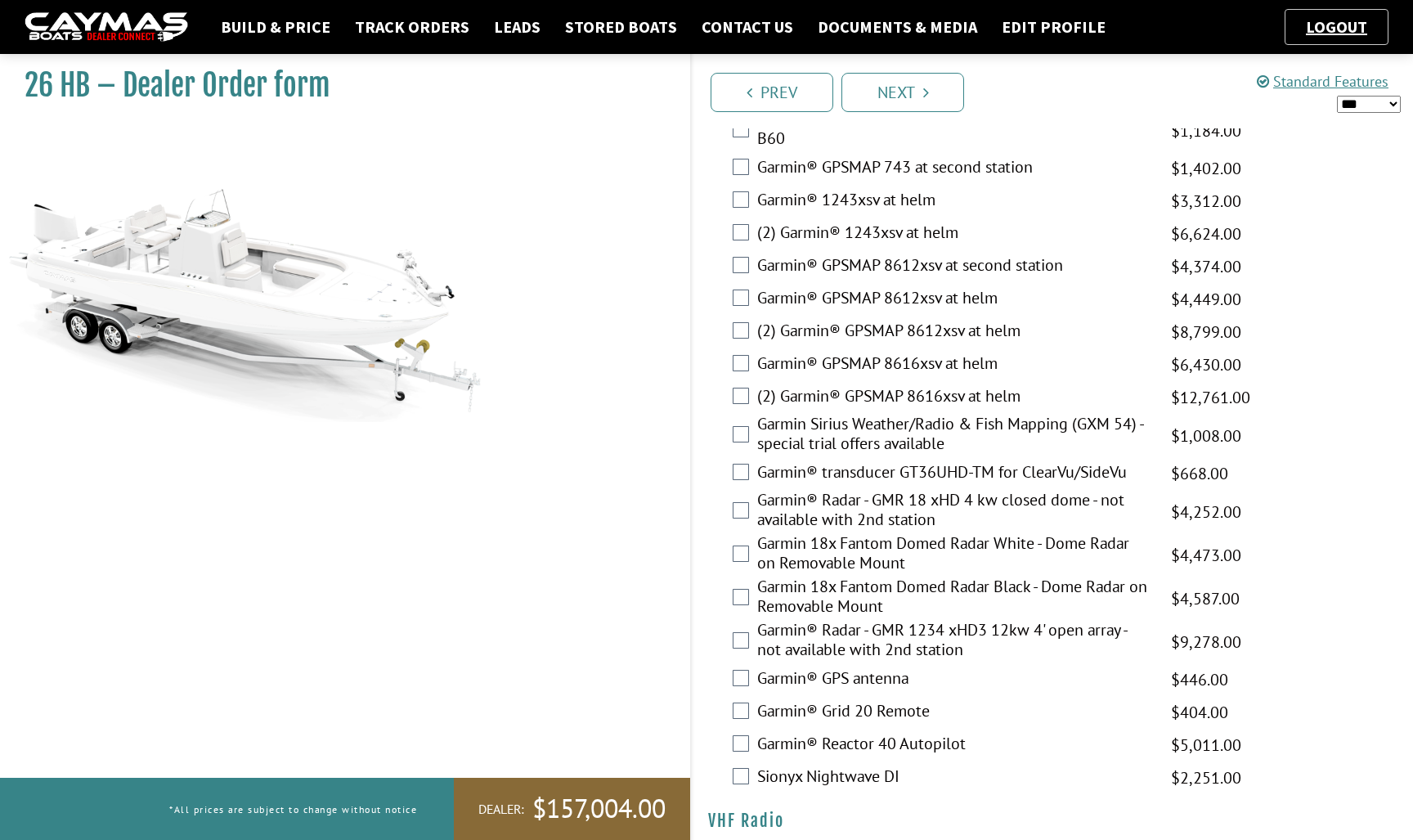
click at [860, 344] on label "(2) Garmin® GPSMAP 8612xsv at helm" at bounding box center [954, 332] width 393 height 24
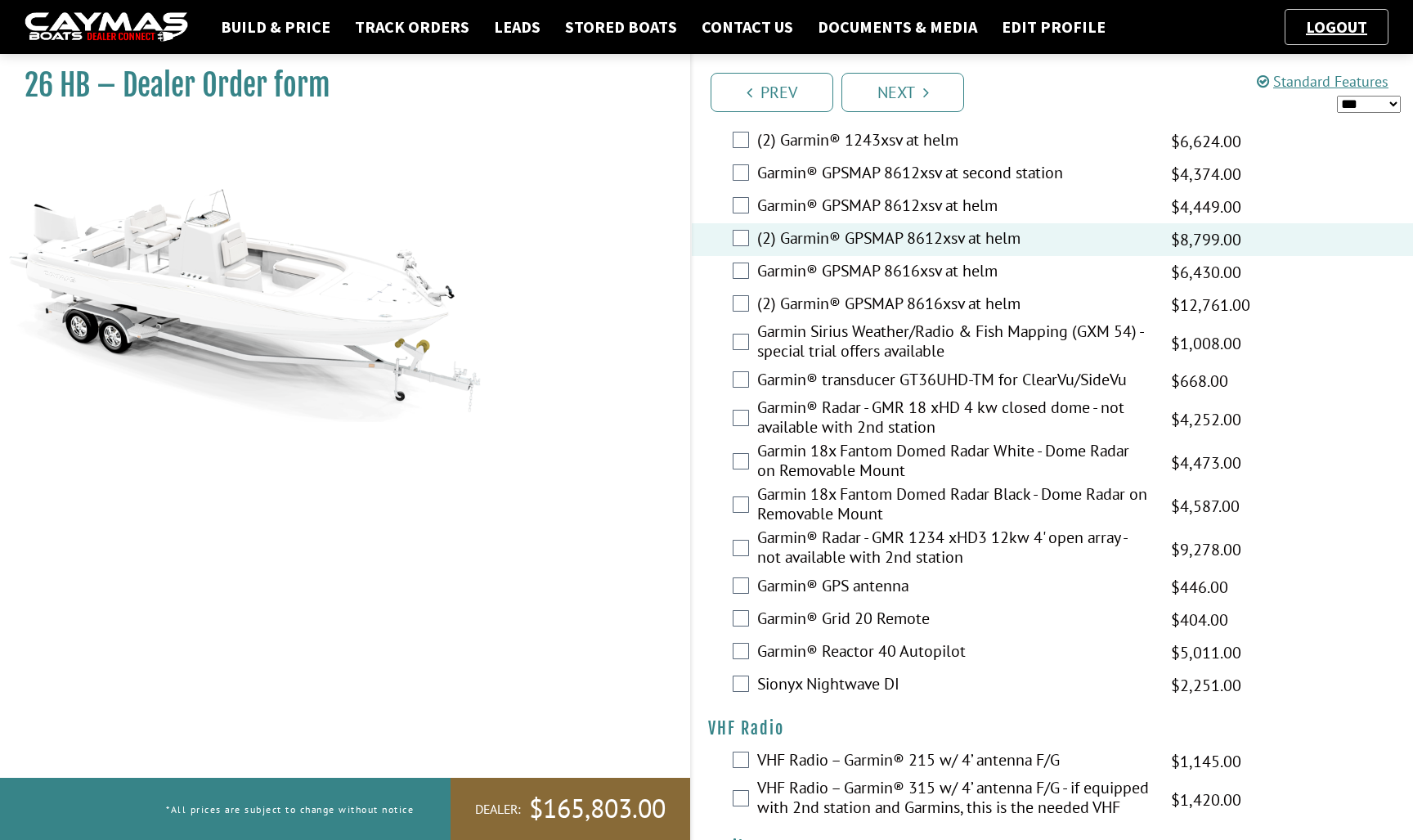
scroll to position [4051, 0]
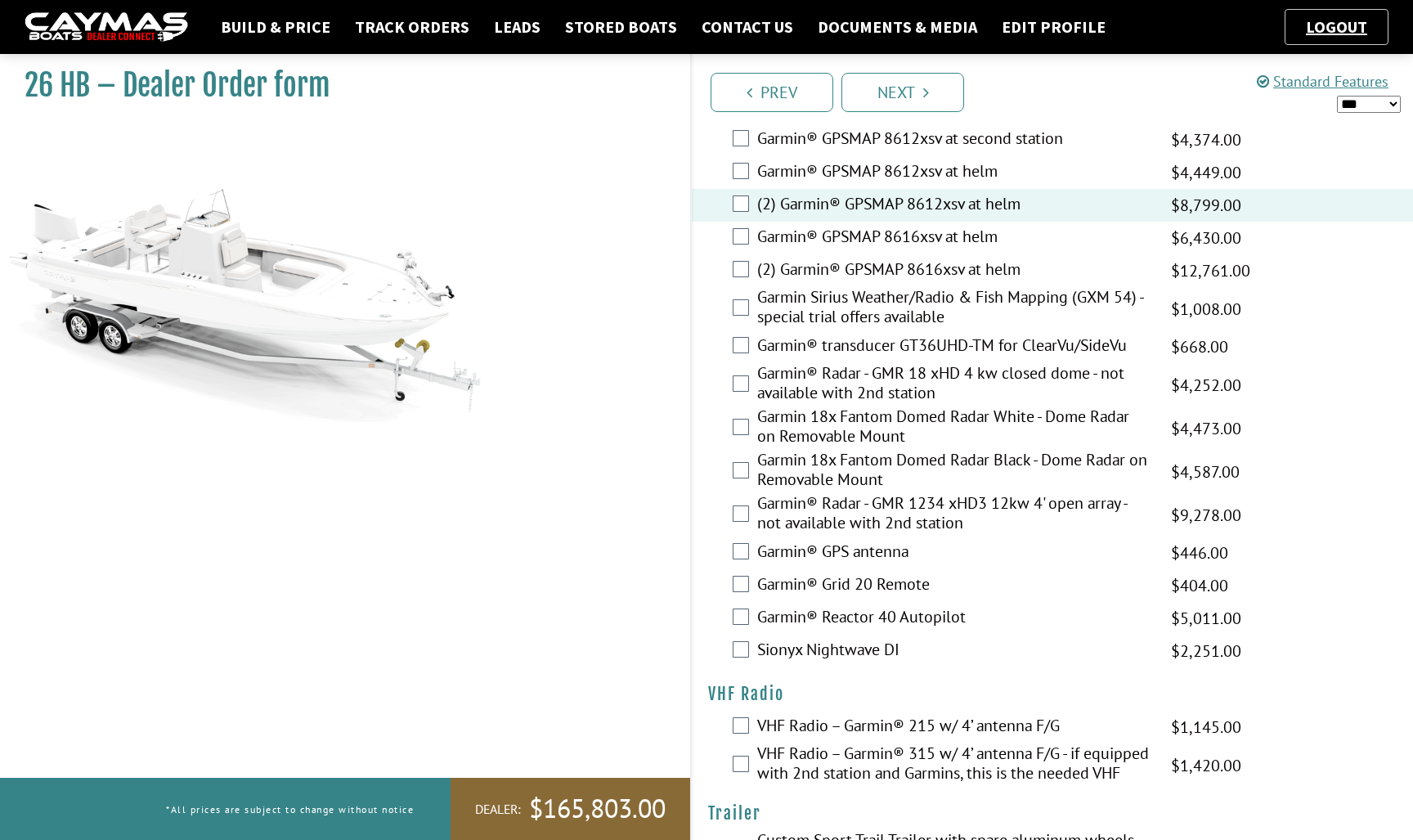
click at [861, 359] on label "Garmin® transducer GT36UHD-TM for ClearVu/SideVu" at bounding box center [954, 347] width 393 height 24
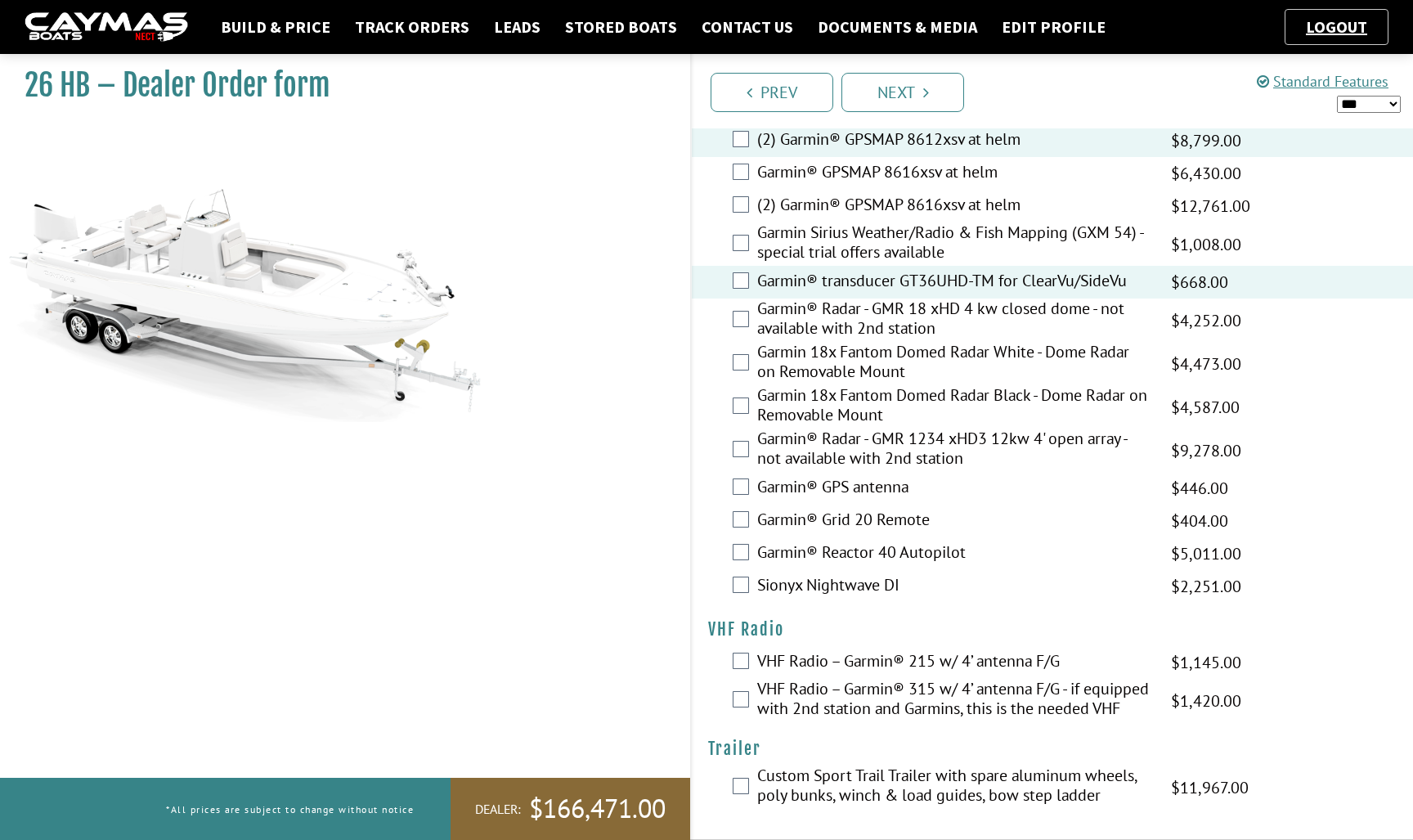
scroll to position [4166, 0]
click at [861, 650] on label "VHF Radio – Garmin® 215 w/ 4’ antenna F/G" at bounding box center [954, 662] width 393 height 24
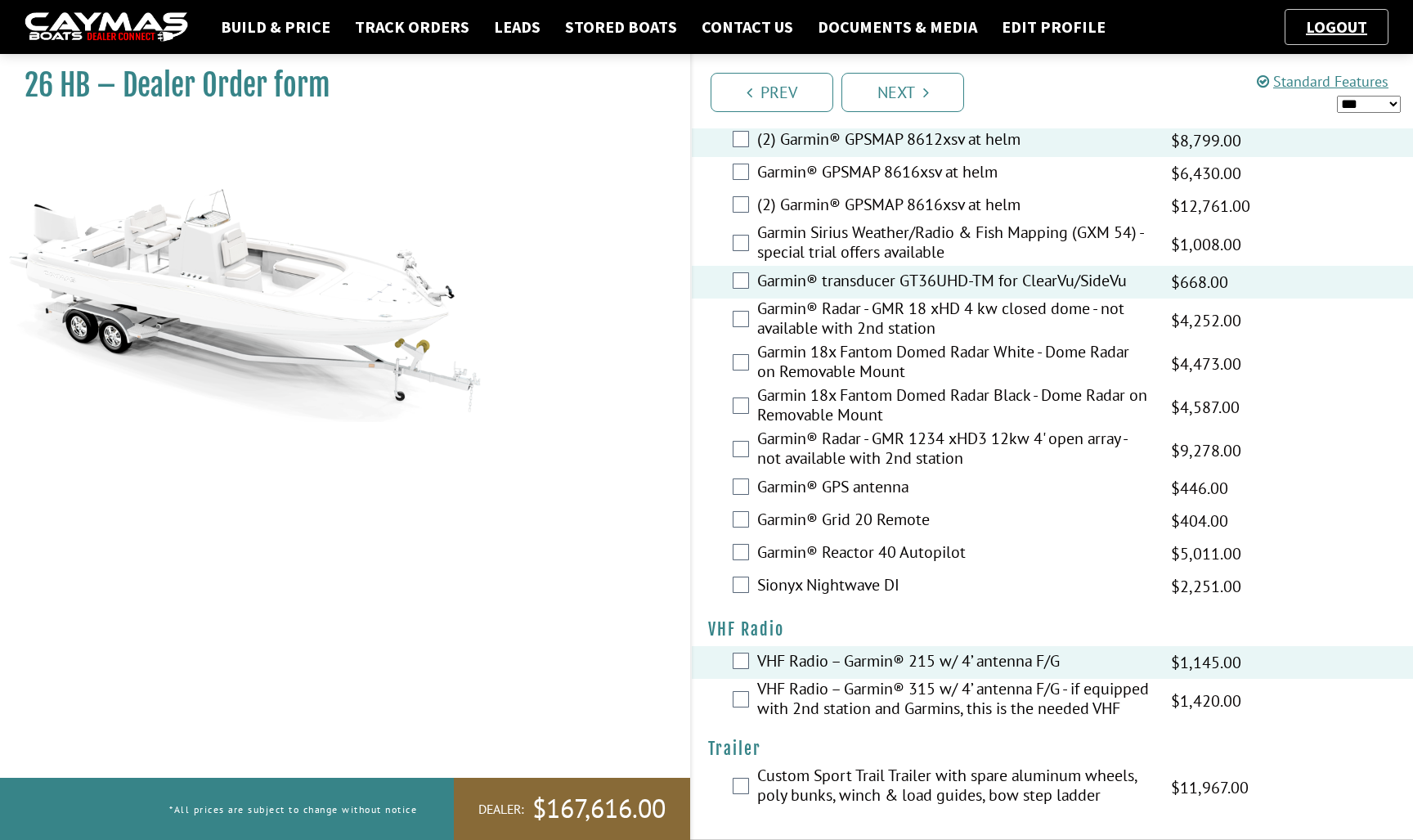
click at [890, 112] on div "Prev Next" at bounding box center [1052, 92] width 723 height 75
click at [890, 89] on link "Next" at bounding box center [903, 93] width 123 height 39
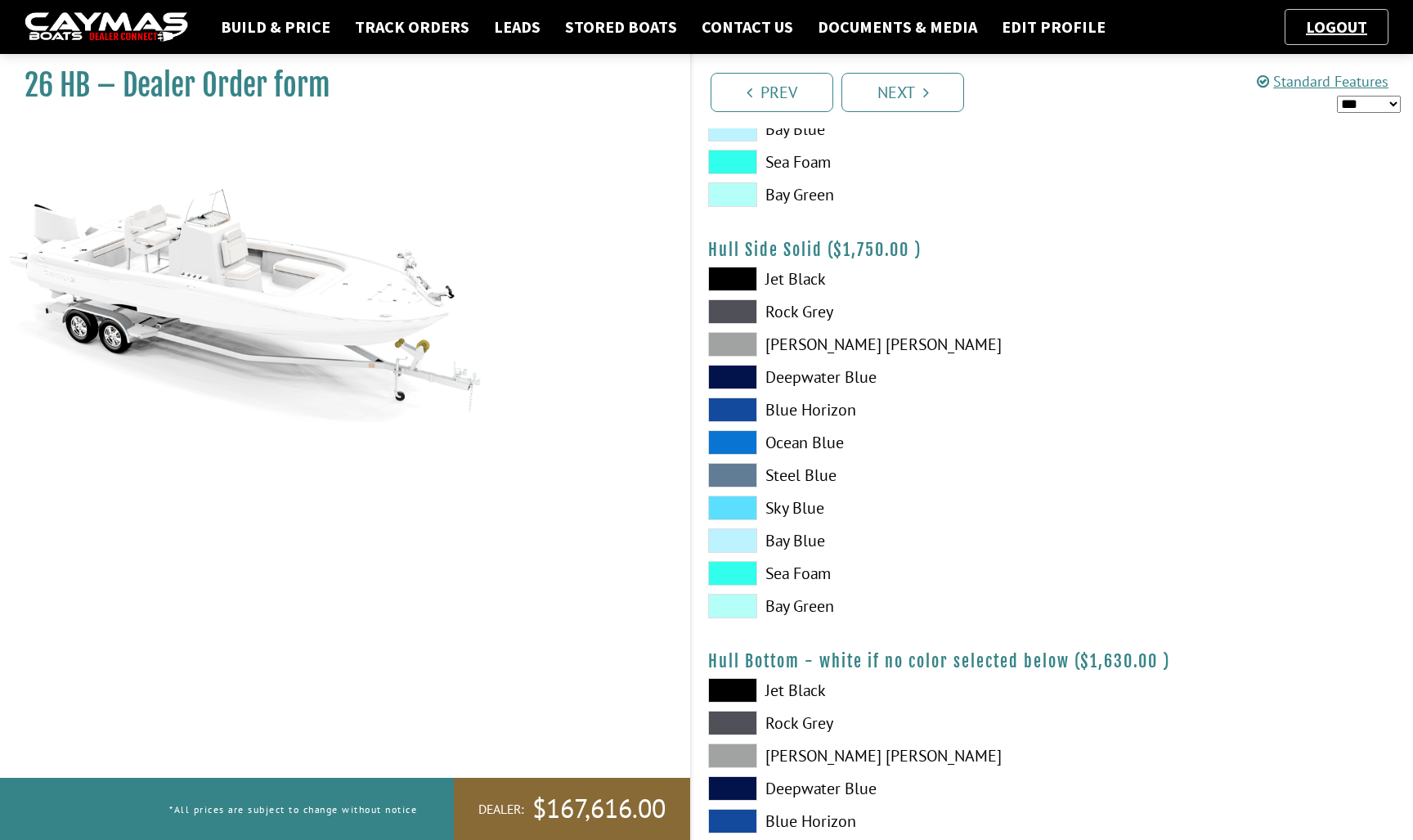
scroll to position [601, 0]
click at [741, 469] on span at bounding box center [732, 473] width 49 height 25
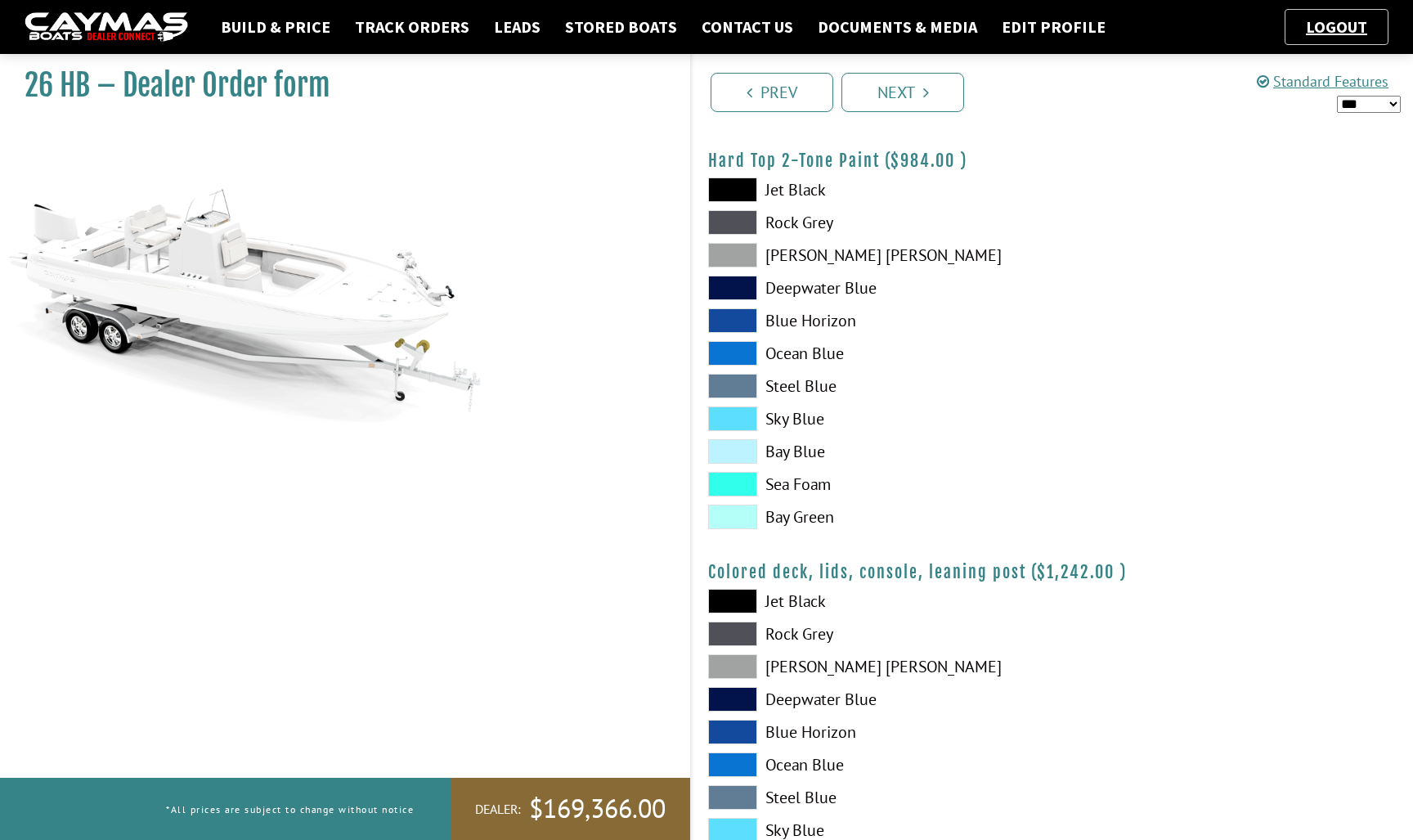
scroll to position [1513, 0]
click at [741, 381] on span at bounding box center [732, 384] width 49 height 25
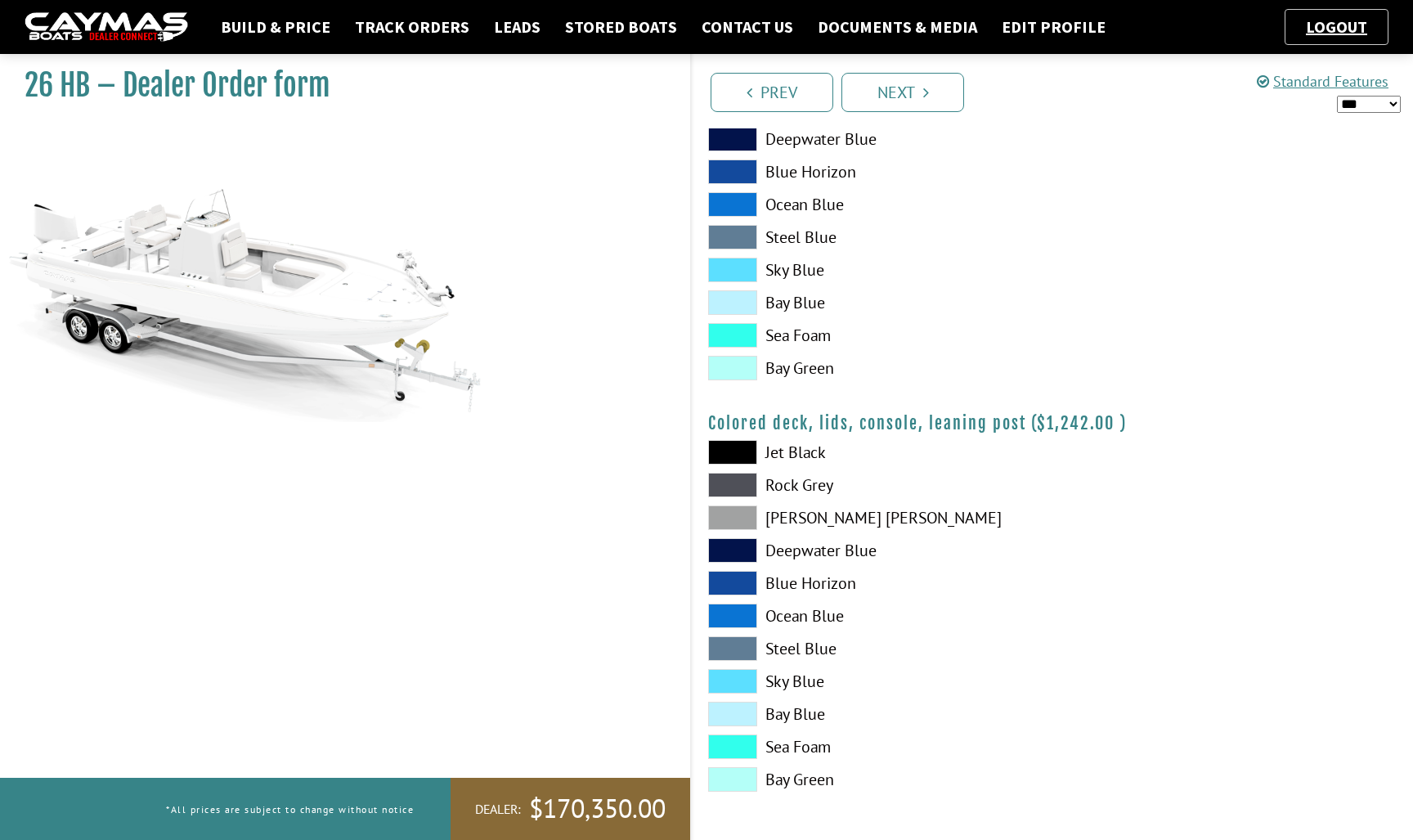
scroll to position [1660, 0]
click at [753, 97] on link "Prev" at bounding box center [771, 93] width 123 height 39
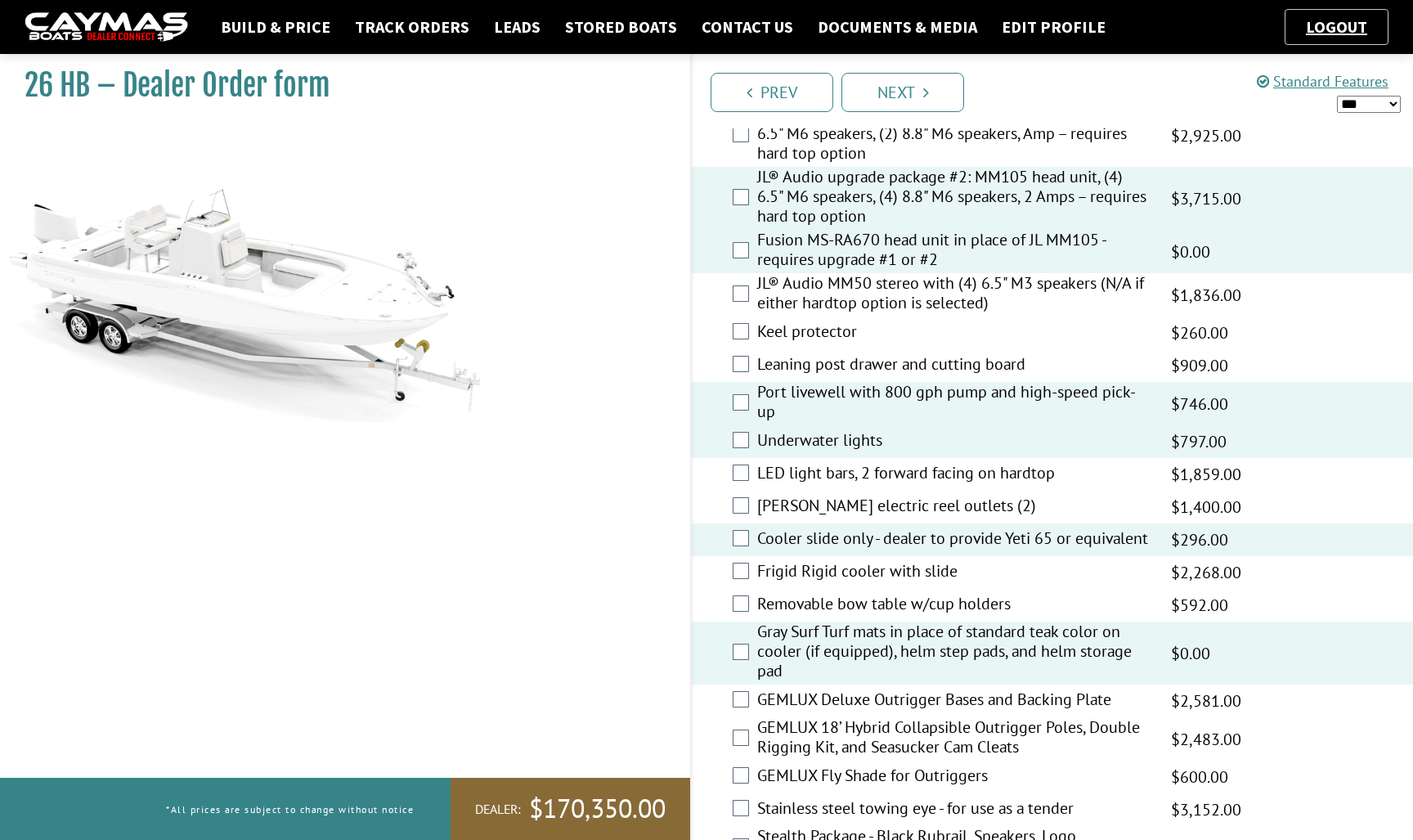
scroll to position [1983, 0]
click at [831, 368] on label "Leaning post drawer and cutting board" at bounding box center [954, 367] width 393 height 24
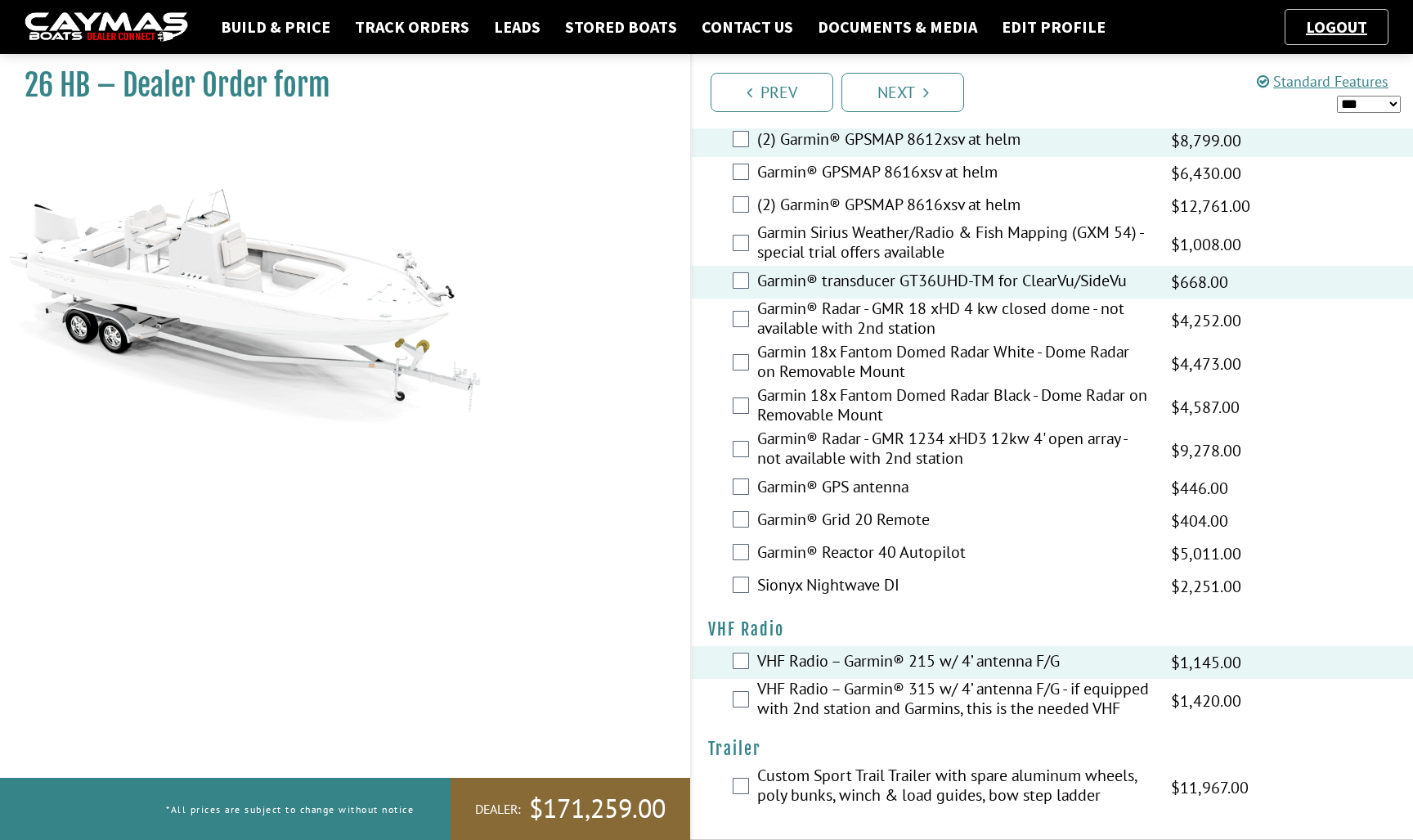
scroll to position [4166, 0]
click at [926, 94] on icon "Pagination" at bounding box center [925, 93] width 5 height 16
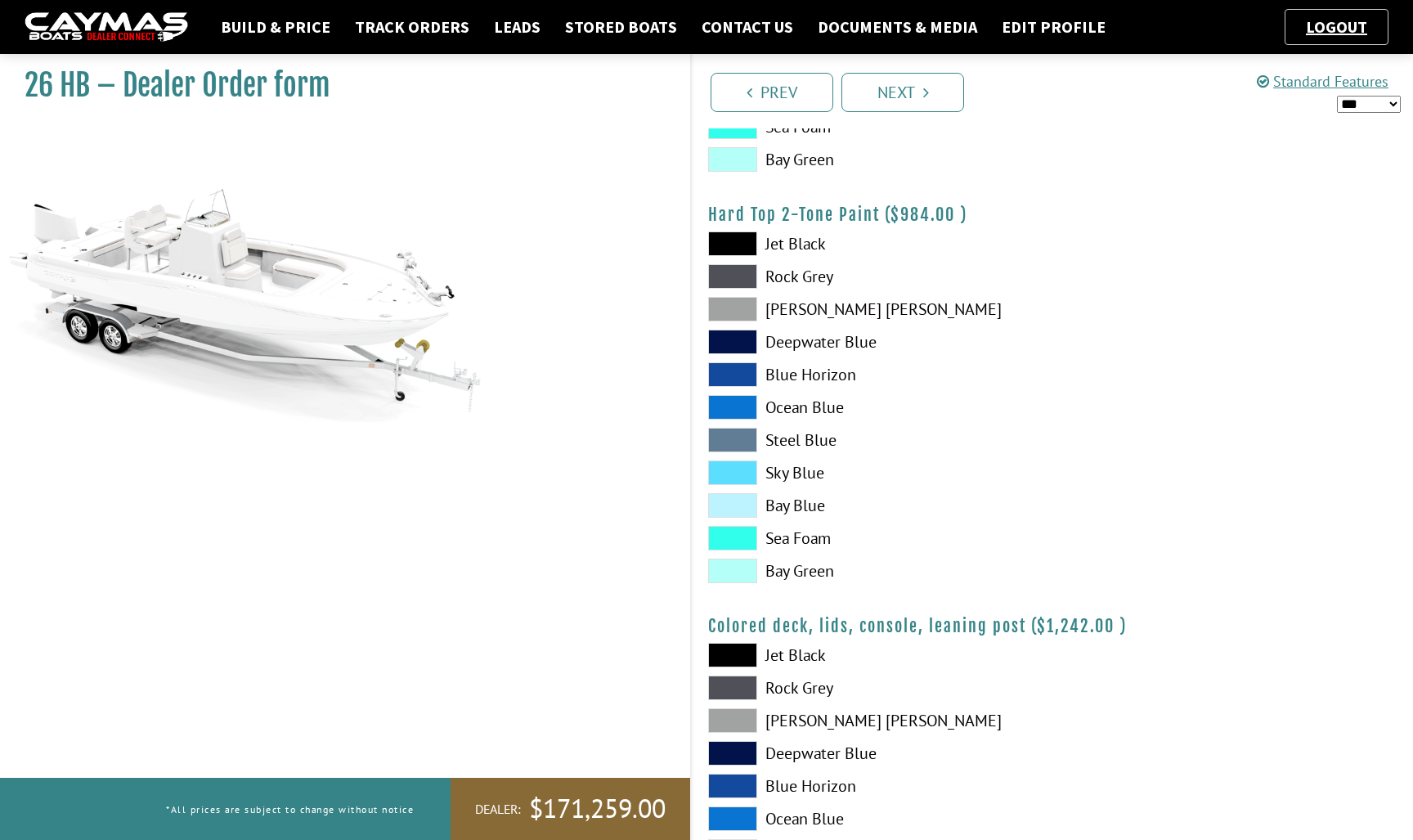
scroll to position [1457, 0]
click at [897, 101] on link "Next" at bounding box center [903, 93] width 123 height 39
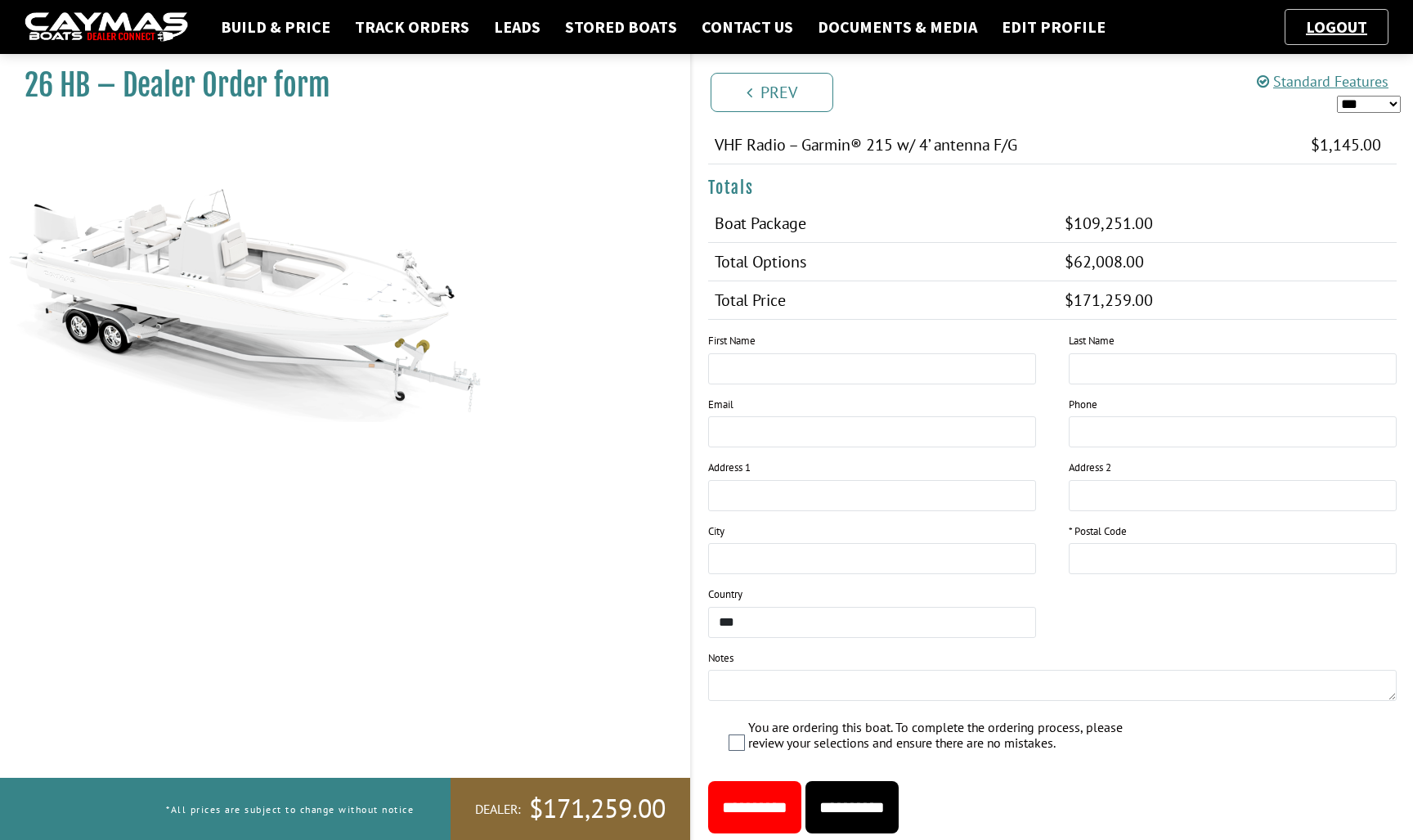
scroll to position [1569, 0]
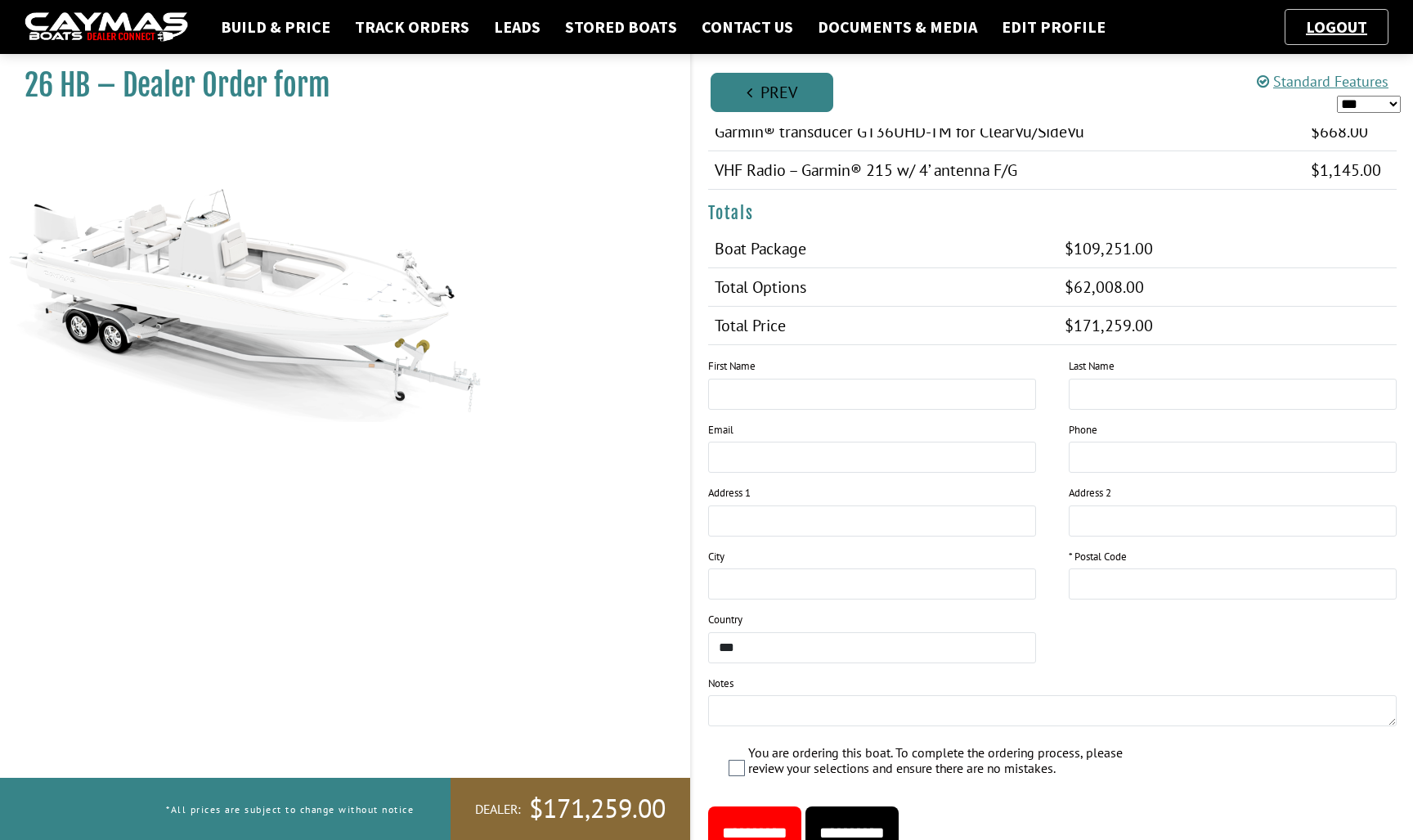
click at [781, 104] on link "Prev" at bounding box center [771, 93] width 123 height 39
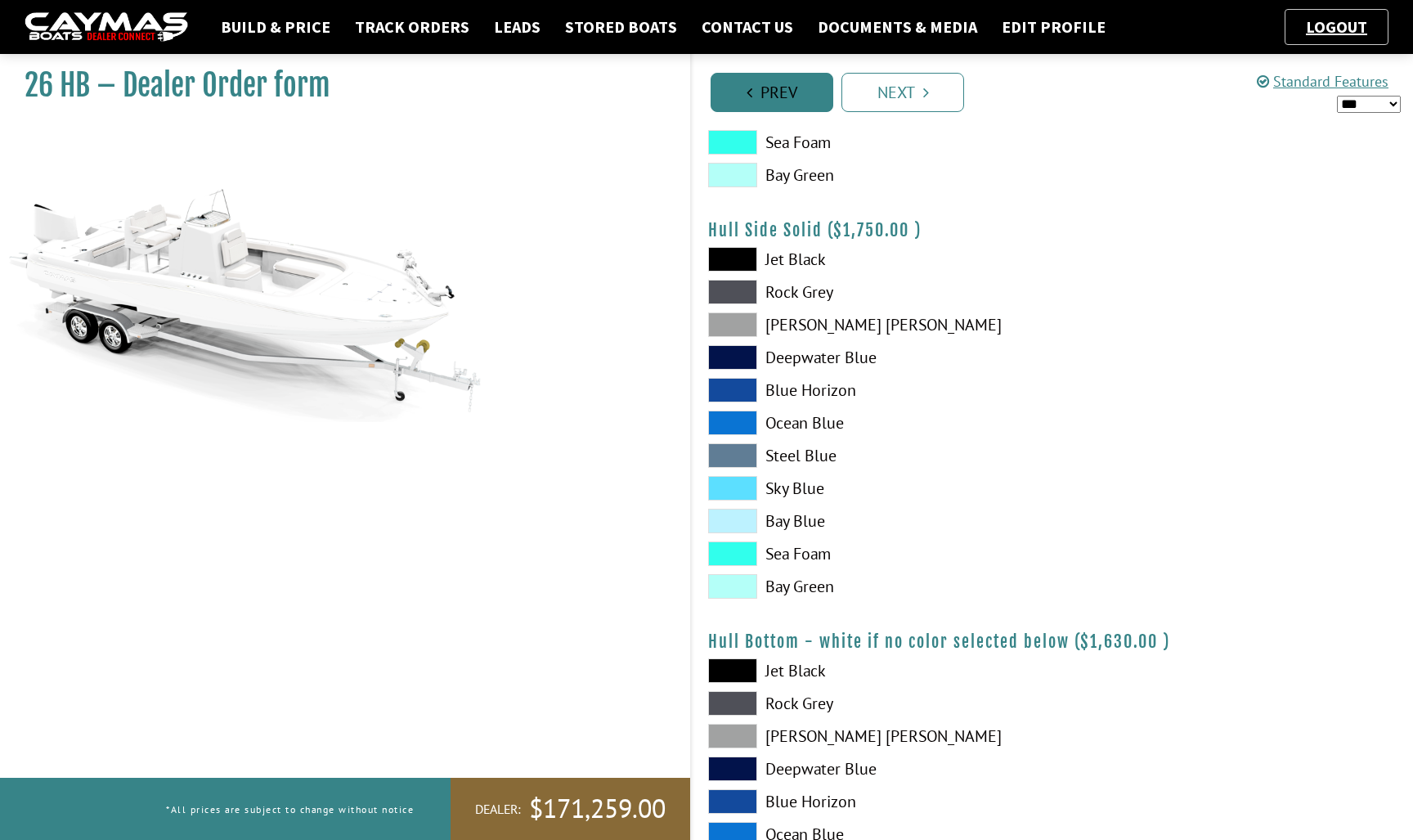
scroll to position [36, 0]
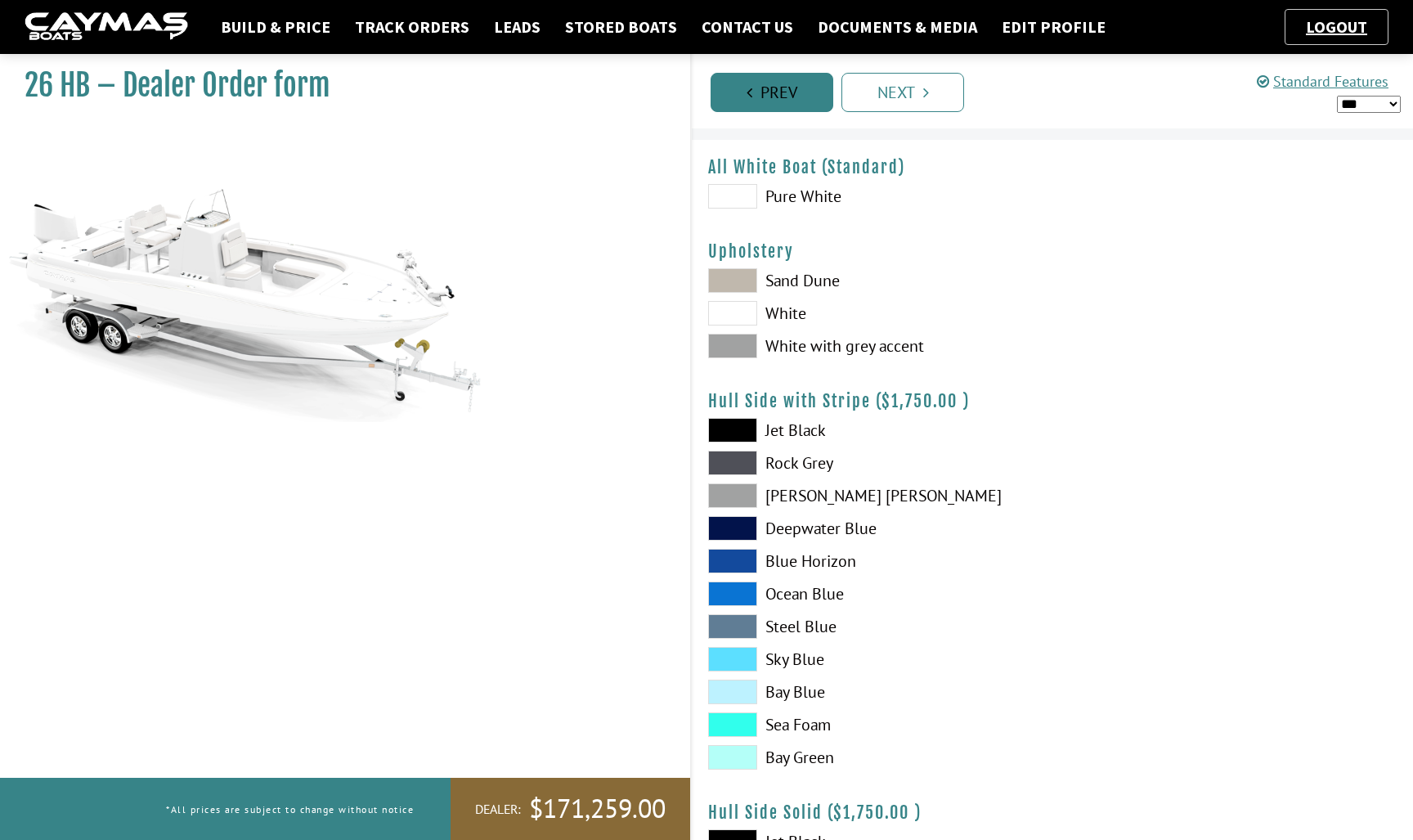
click at [781, 104] on link "Prev" at bounding box center [771, 93] width 123 height 39
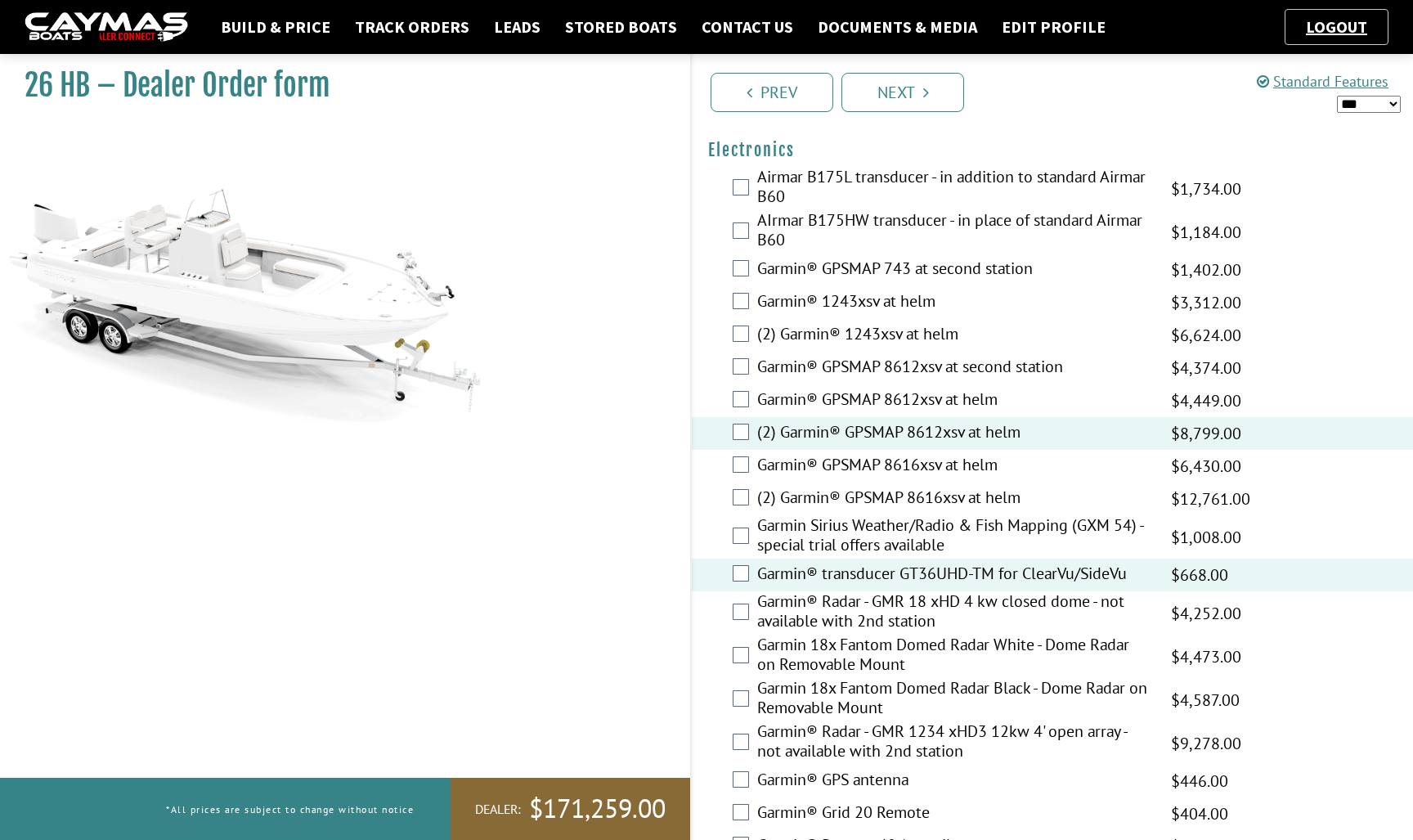
scroll to position [3854, 0]
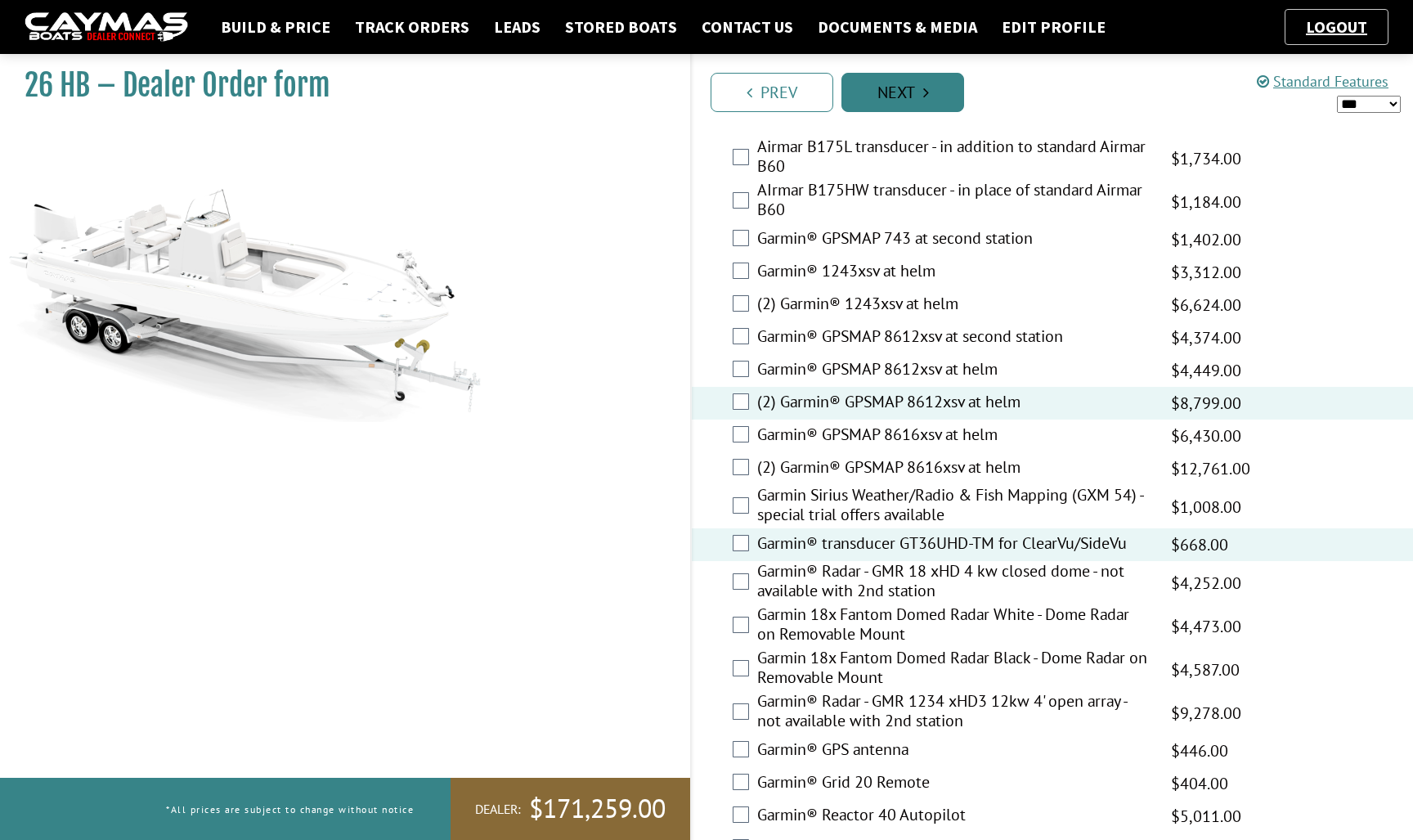
click at [908, 103] on link "Next" at bounding box center [903, 93] width 123 height 39
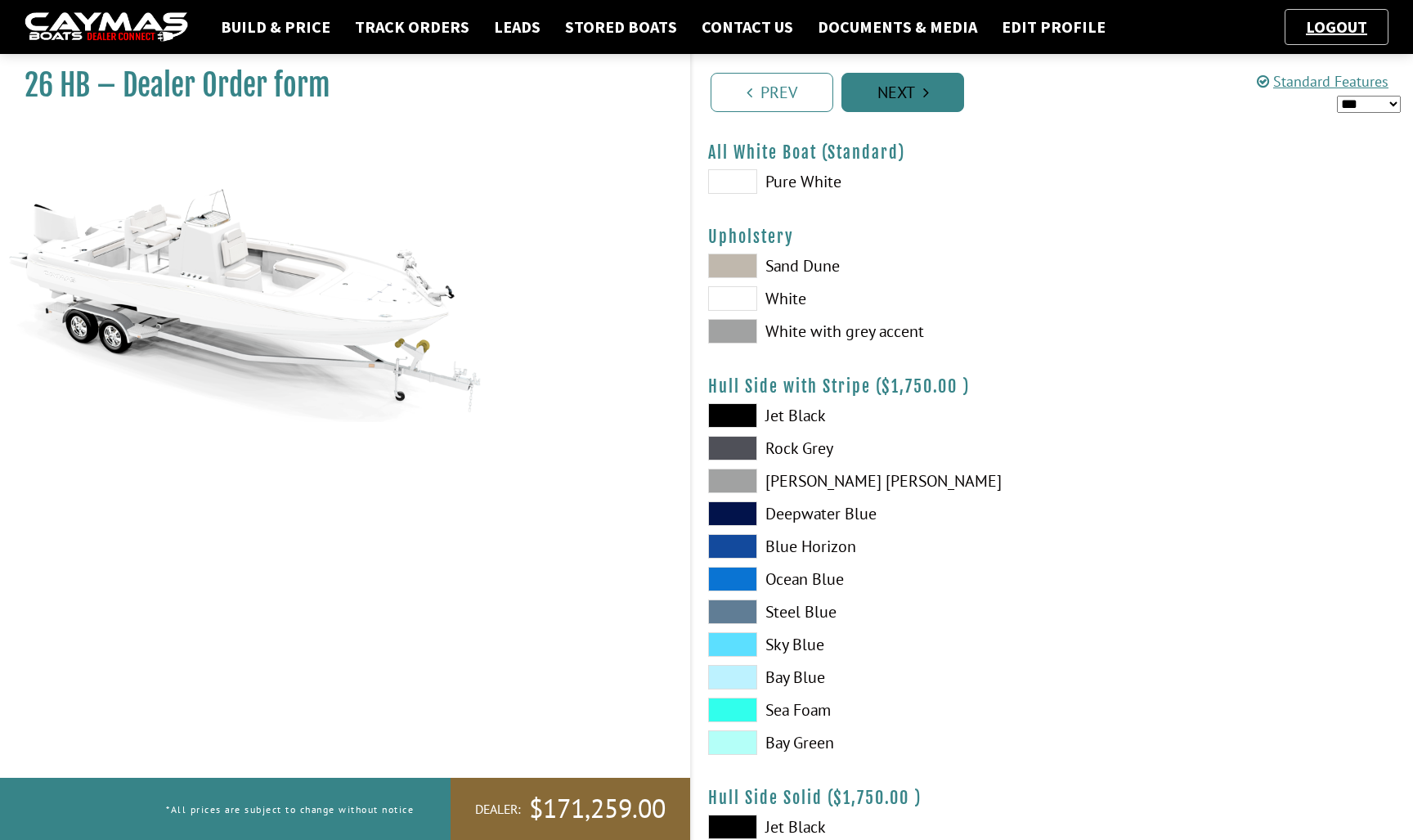
scroll to position [0, 0]
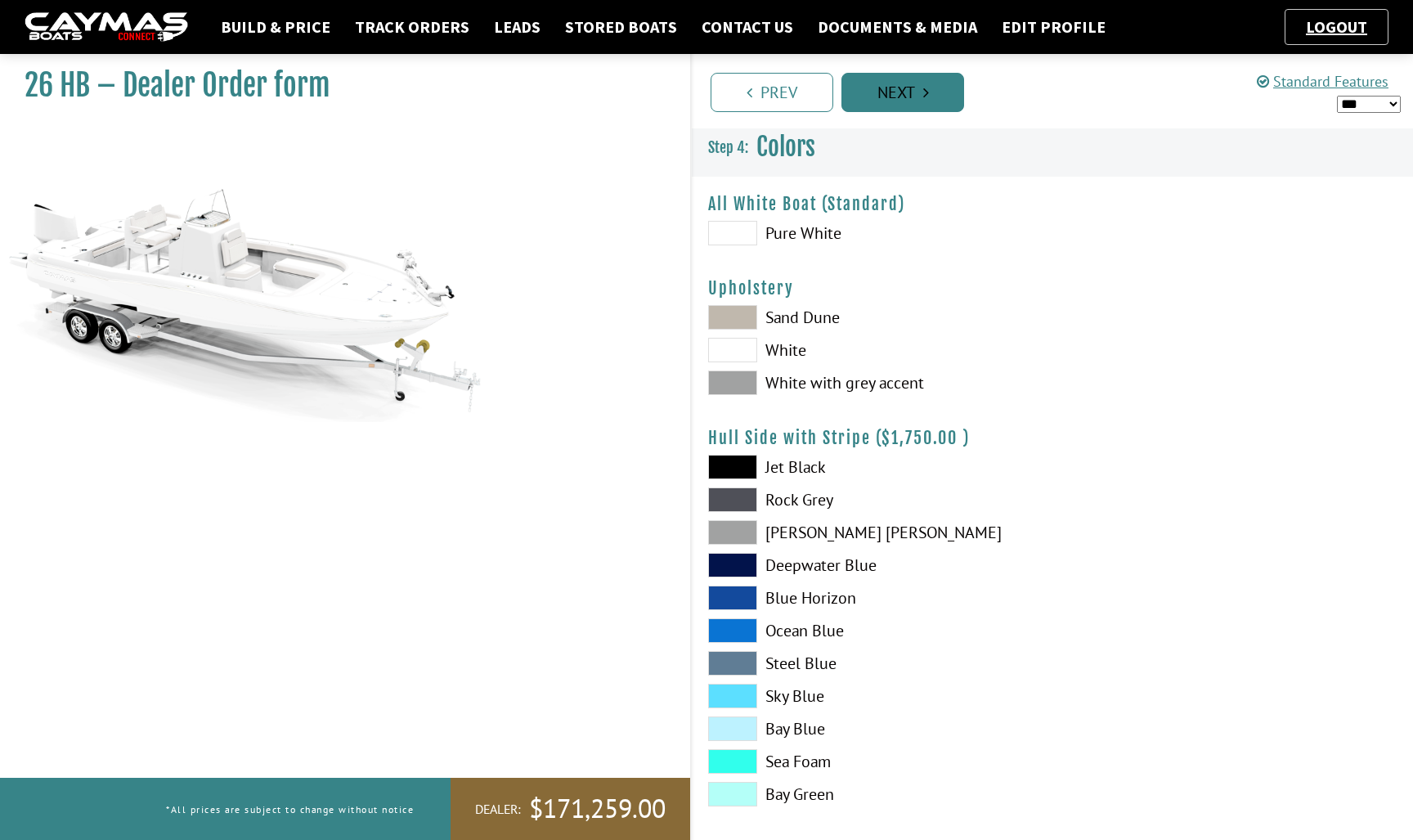
click at [908, 103] on link "Next" at bounding box center [903, 93] width 123 height 39
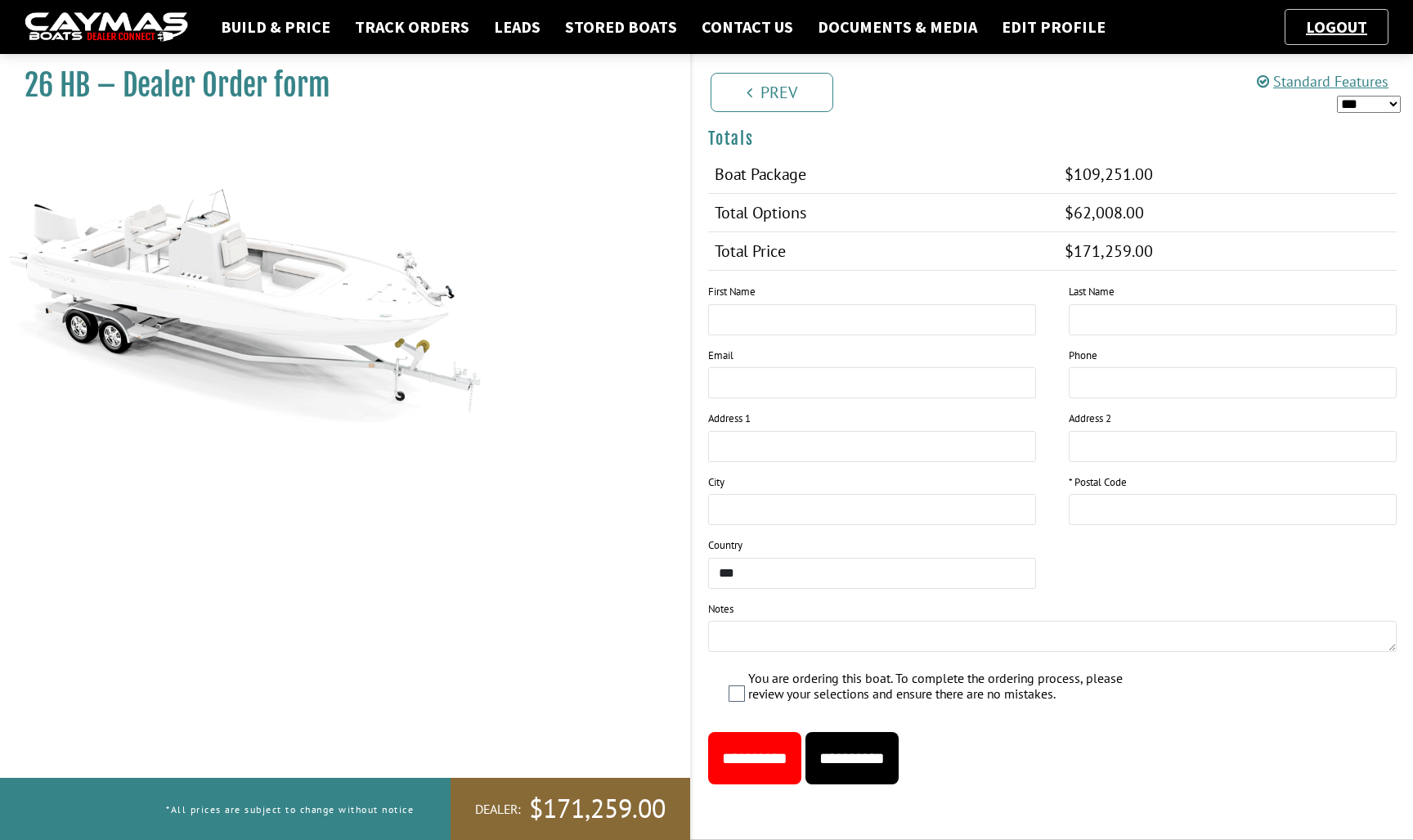
scroll to position [1666, 0]
type input "****"
type input "******"
type input "*****"
click at [868, 752] on input "**********" at bounding box center [852, 757] width 93 height 52
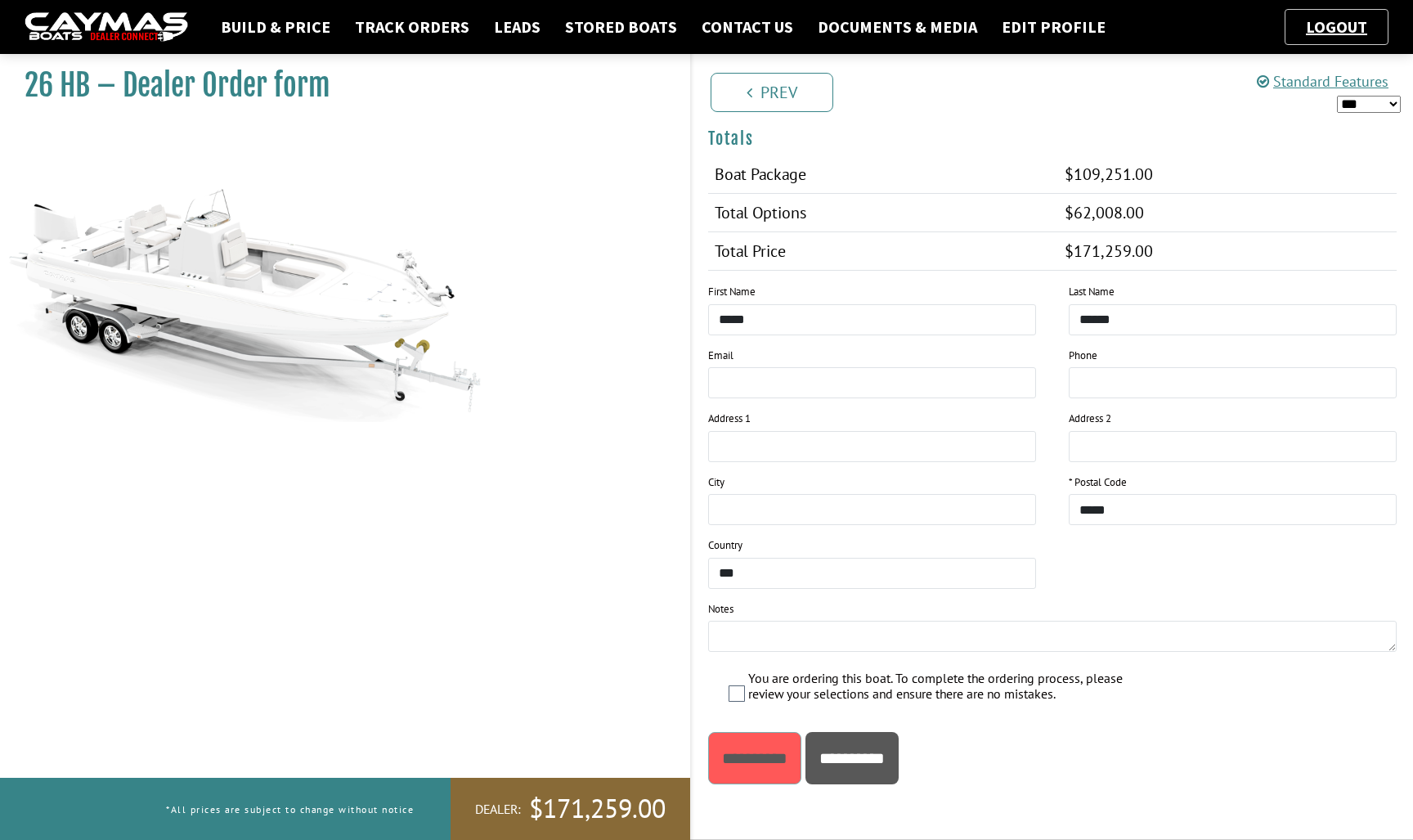
scroll to position [0, 0]
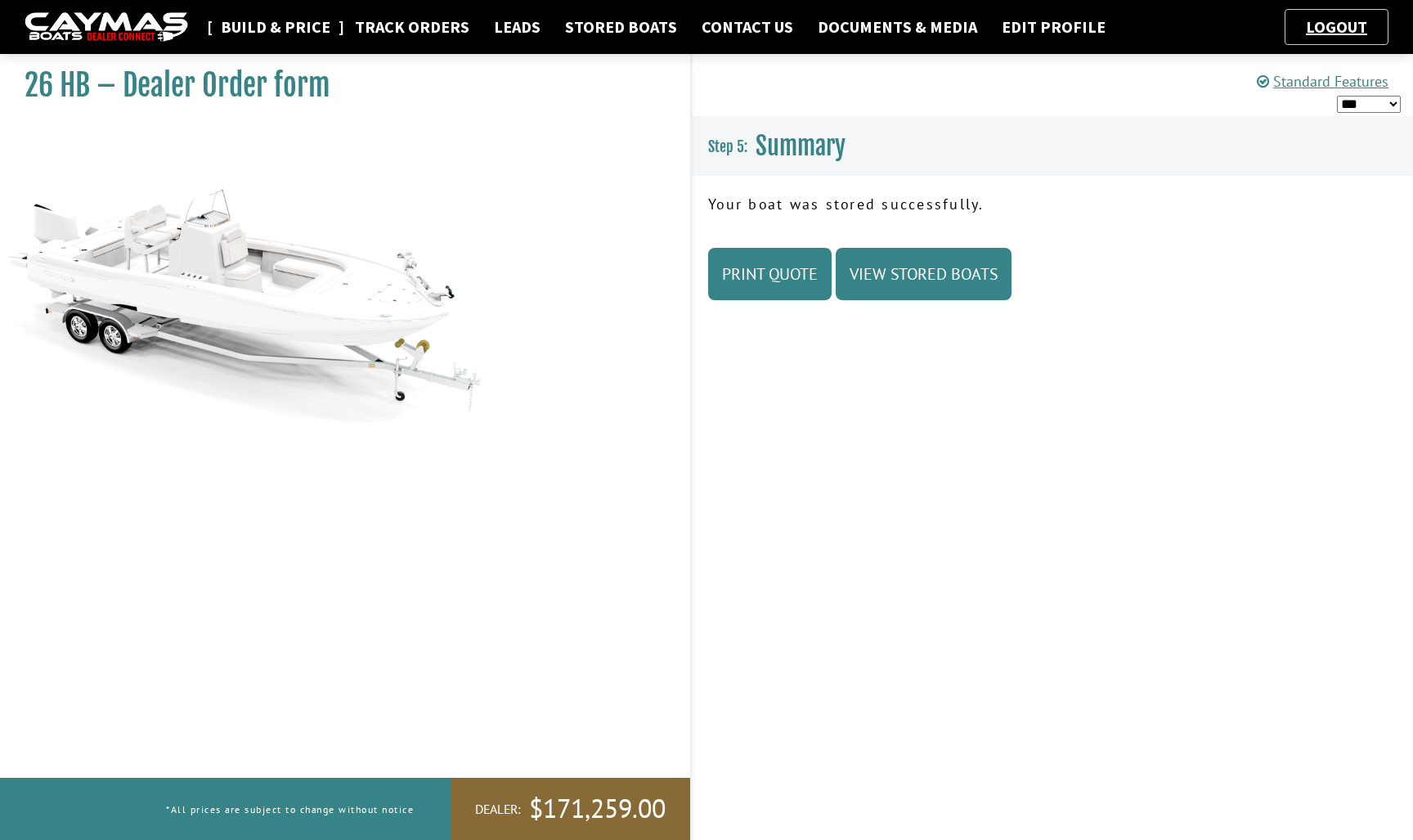
click at [294, 24] on link "Build & Price" at bounding box center [276, 27] width 126 height 21
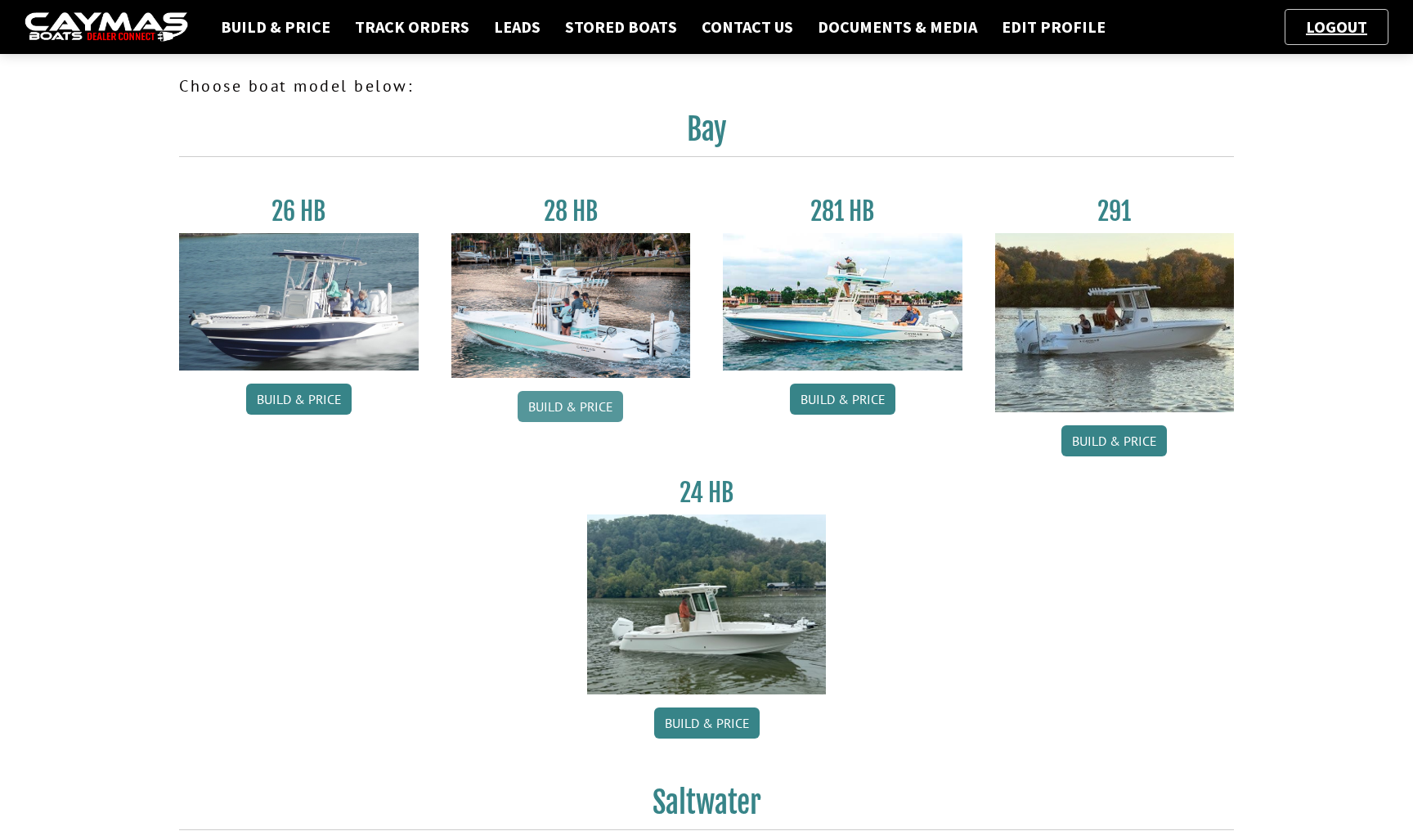
click at [576, 402] on link "Build & Price" at bounding box center [570, 406] width 106 height 31
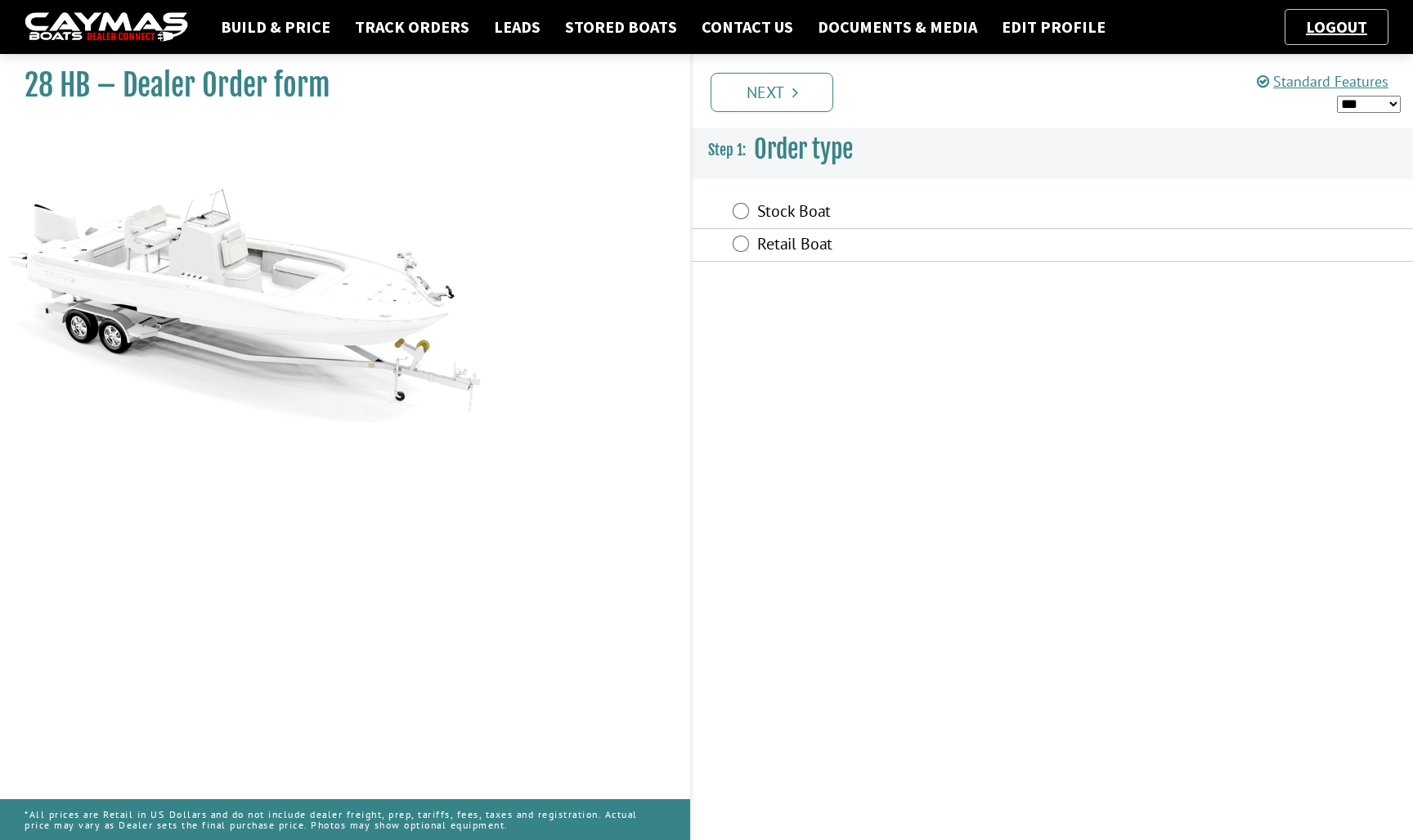
click at [795, 216] on label "Stock Boat" at bounding box center [954, 213] width 393 height 24
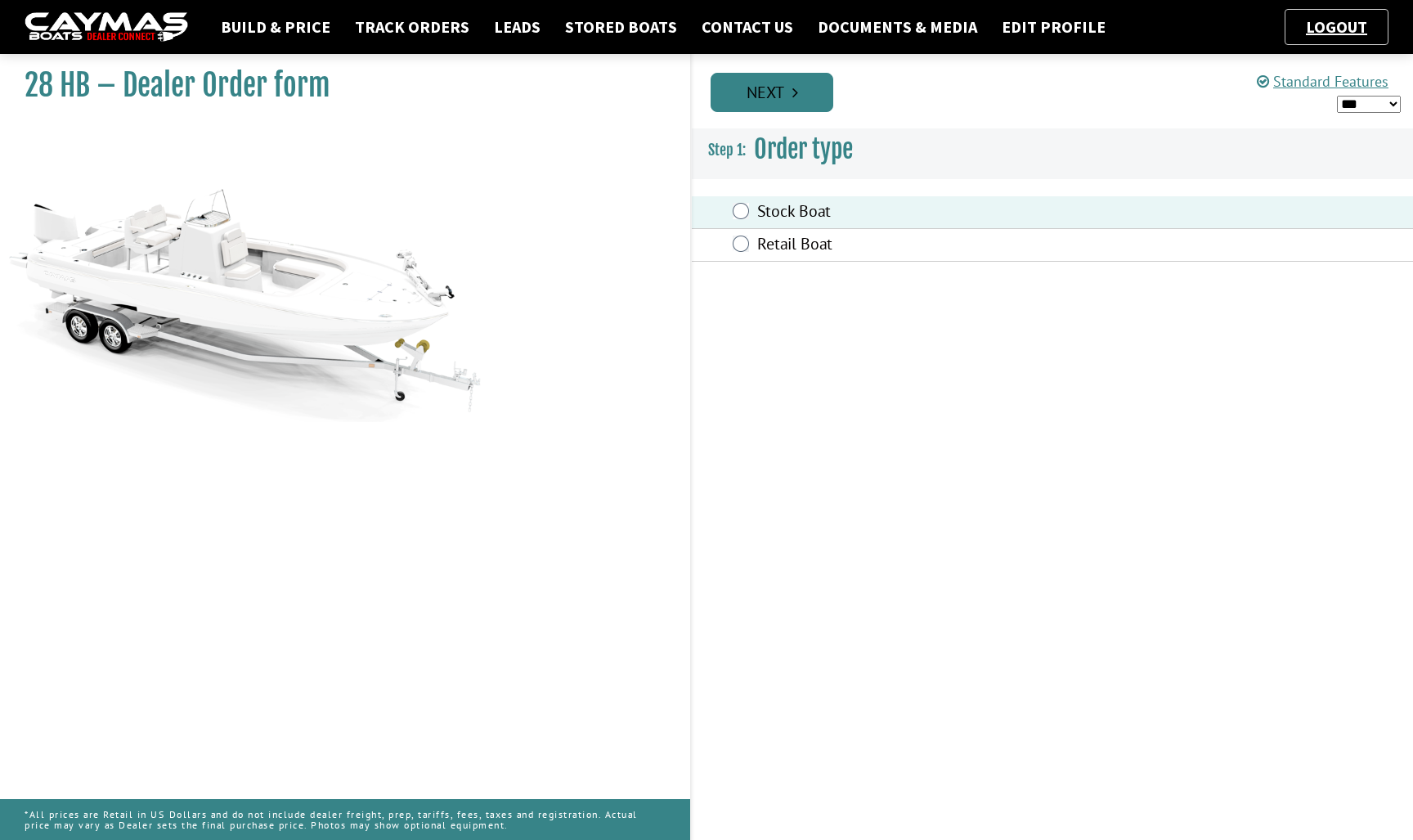
click at [787, 101] on link "Next" at bounding box center [771, 93] width 123 height 39
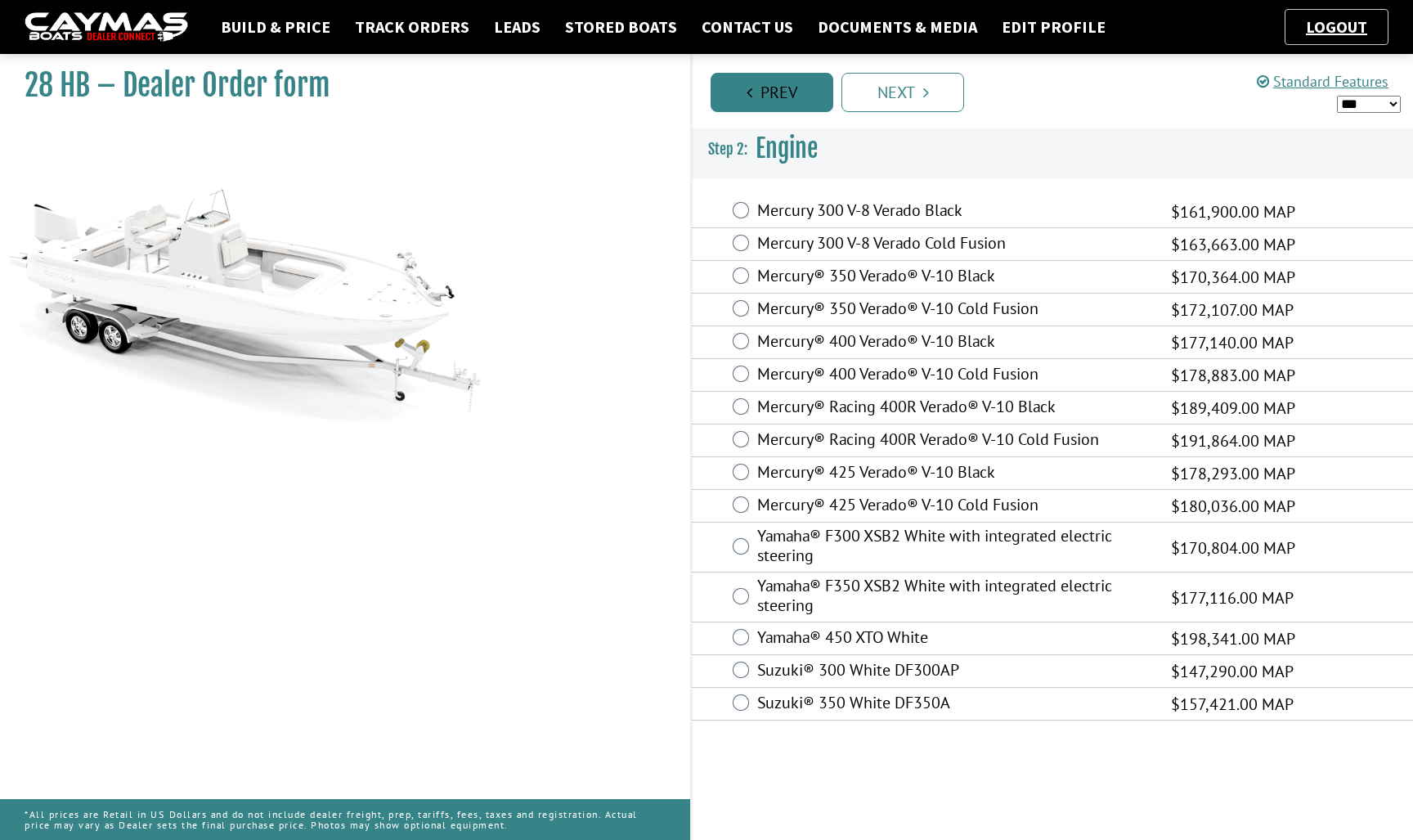
click at [788, 96] on link "Prev" at bounding box center [771, 93] width 123 height 39
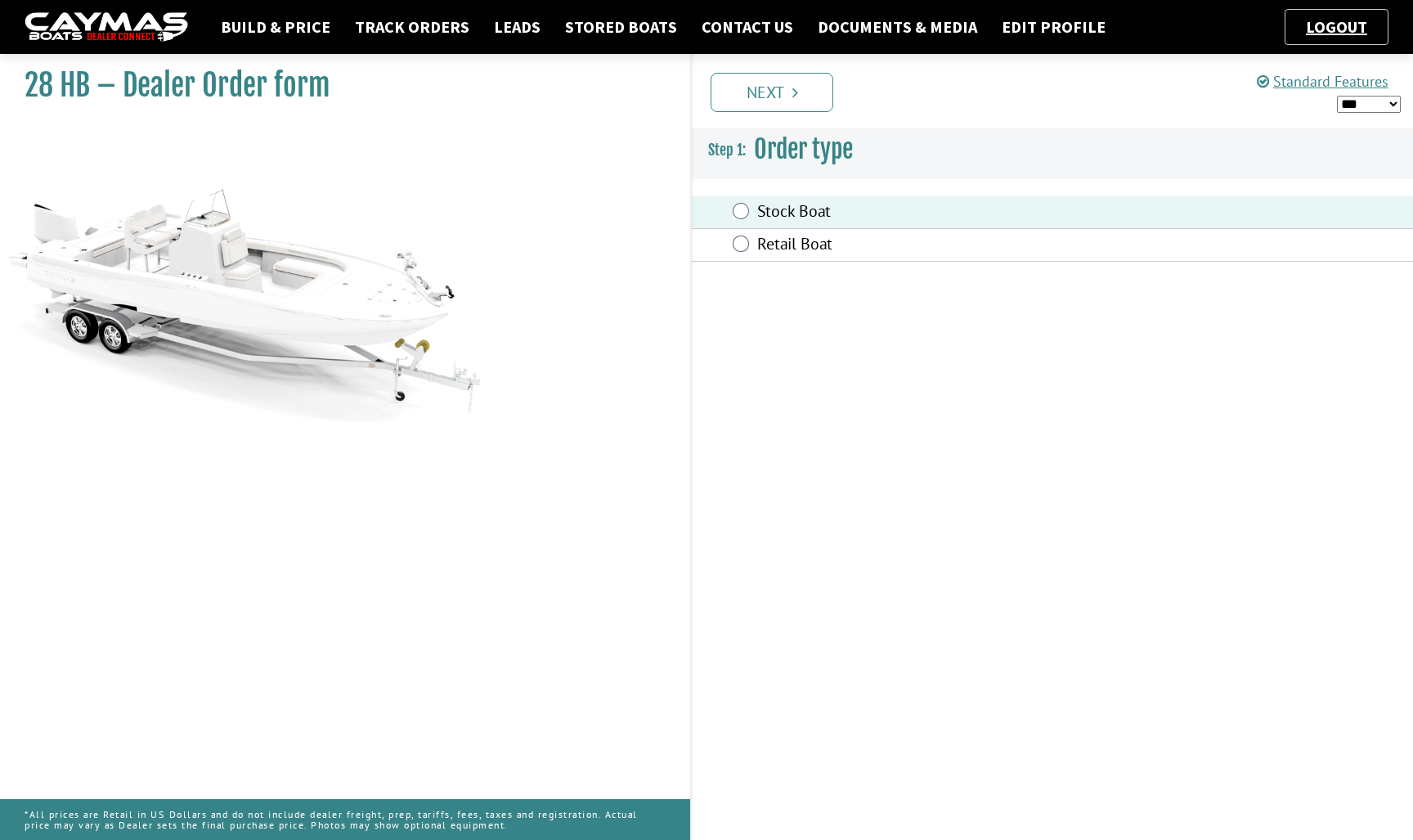
click at [779, 244] on label "Retail Boat" at bounding box center [954, 246] width 393 height 24
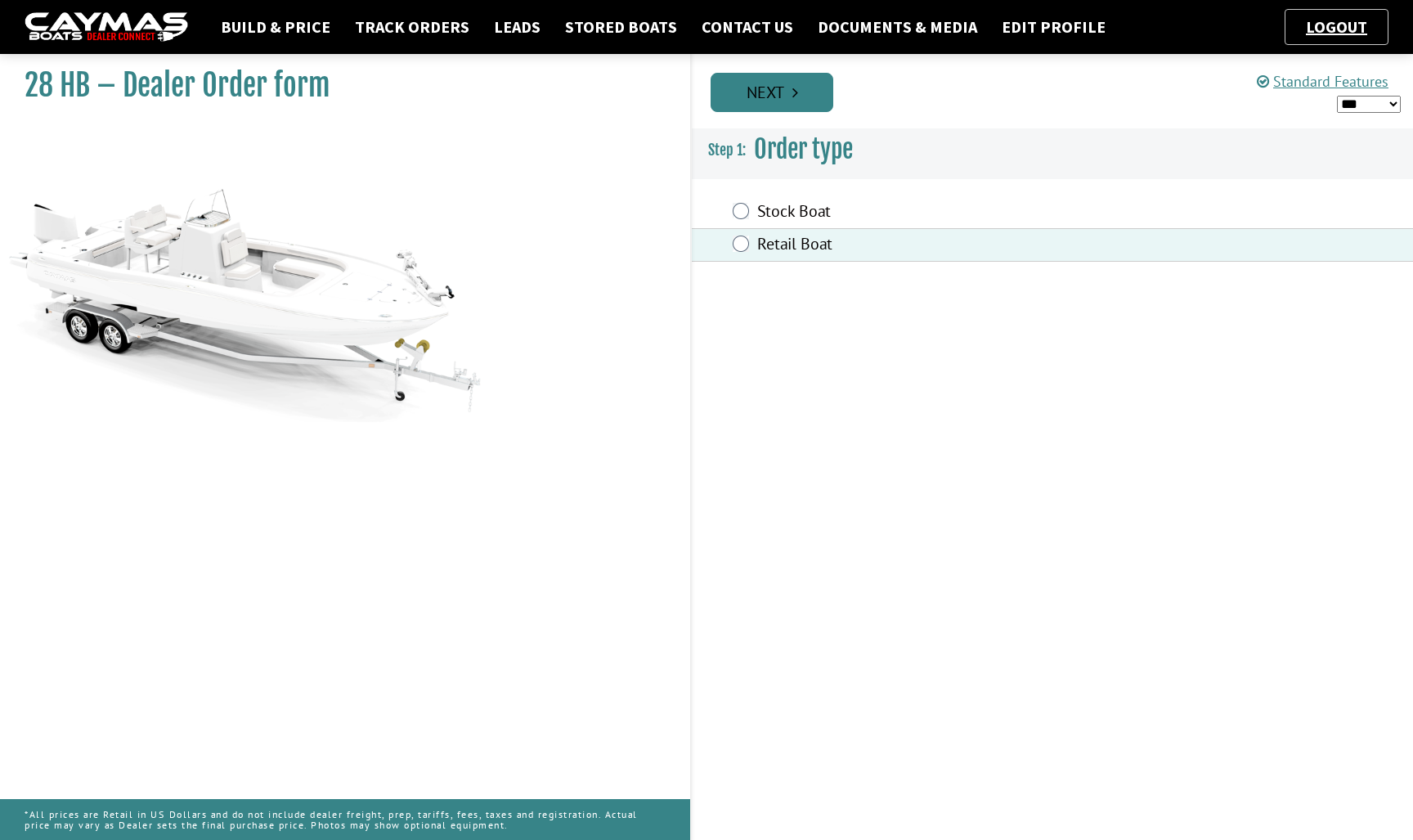
click at [795, 107] on link "Next" at bounding box center [771, 93] width 123 height 39
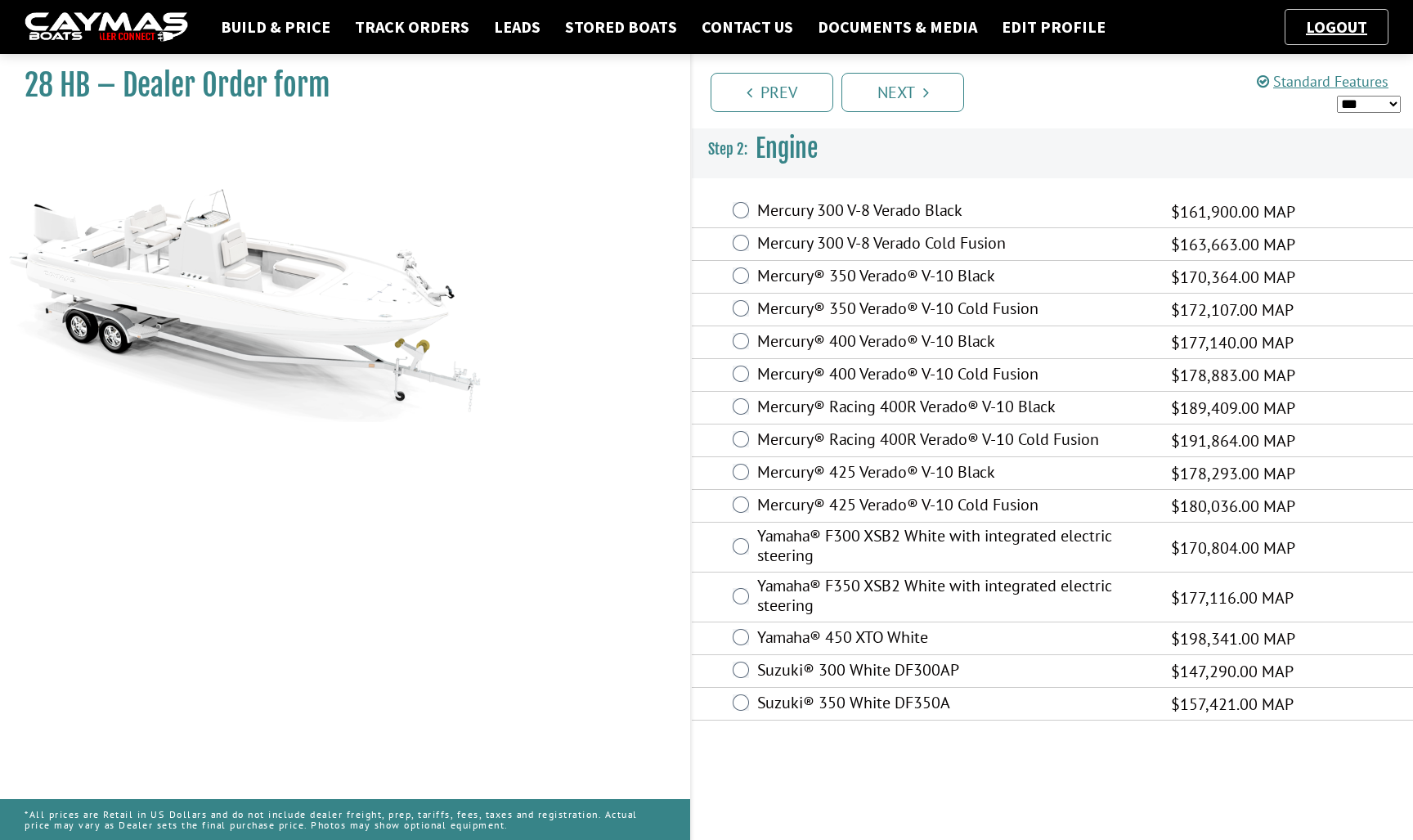
click at [931, 465] on label "Mercury® 425 Verado® V-10 Black" at bounding box center [954, 473] width 393 height 24
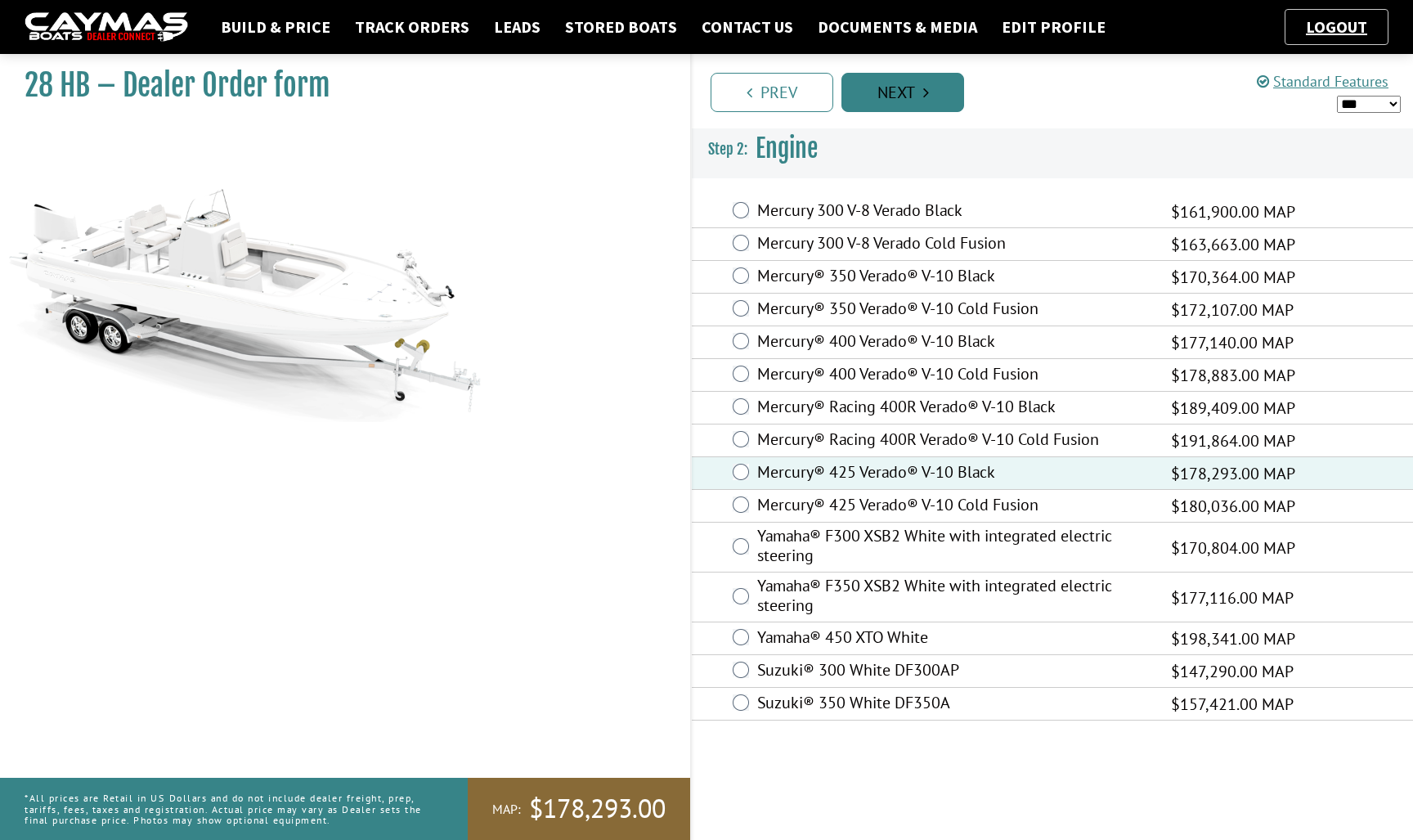
click at [908, 95] on link "Next" at bounding box center [903, 93] width 123 height 39
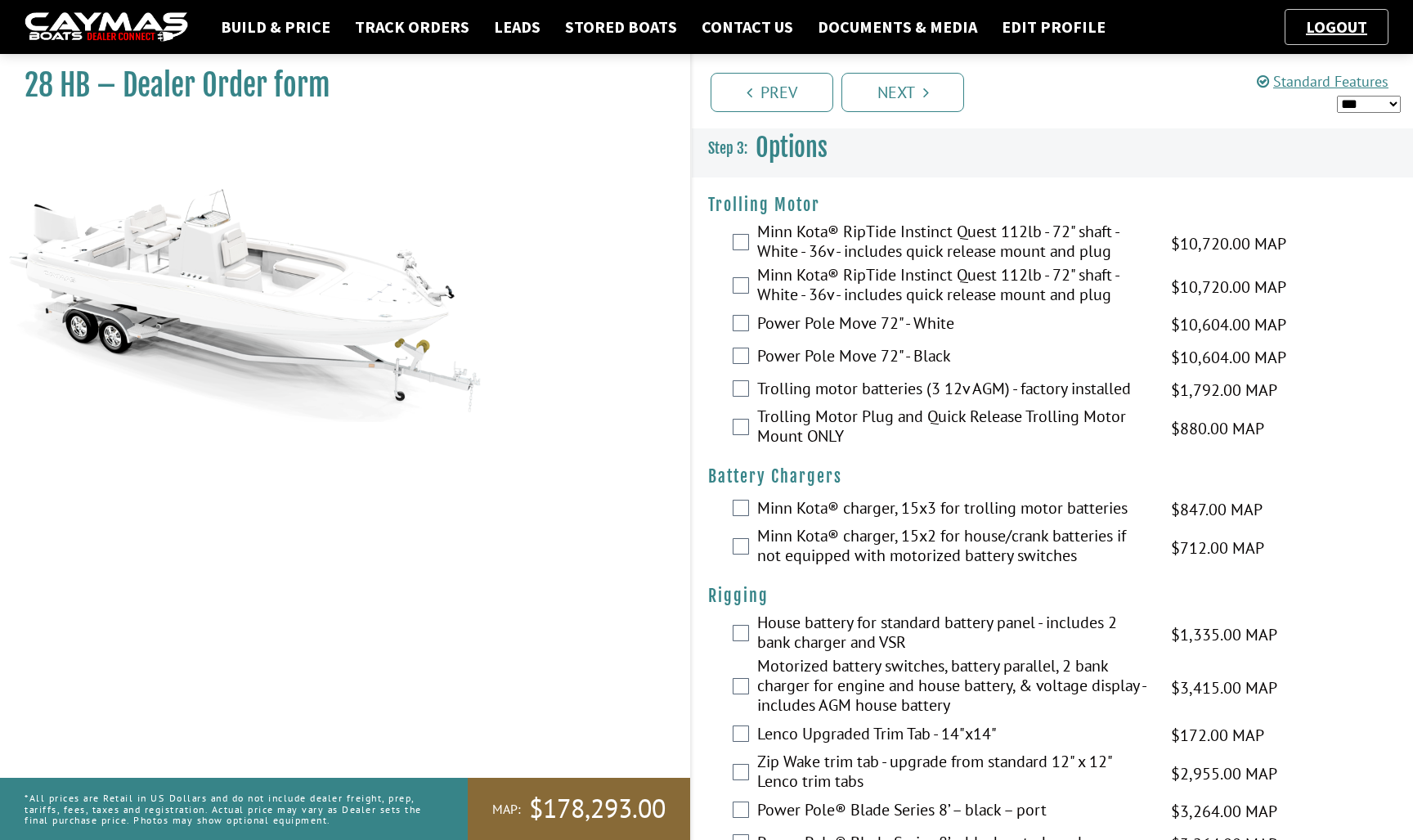
click at [920, 240] on label "Minn Kota® RipTide Instinct Quest 112lb - 72" shaft - White - 36v - includes qu…" at bounding box center [954, 243] width 393 height 44
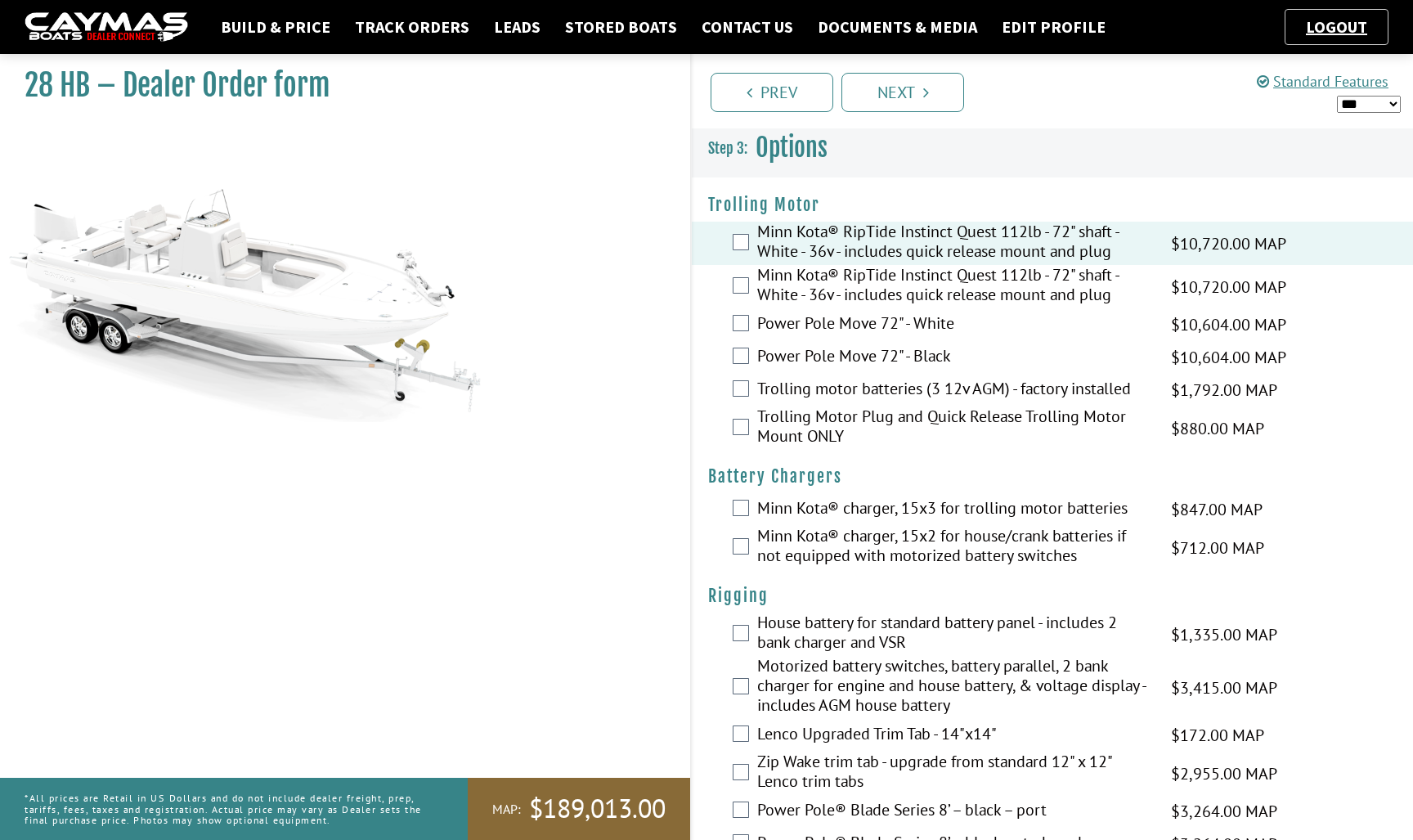
click at [891, 241] on label "Minn Kota® RipTide Instinct Quest 112lb - 72" shaft - White - 36v - includes qu…" at bounding box center [954, 243] width 393 height 44
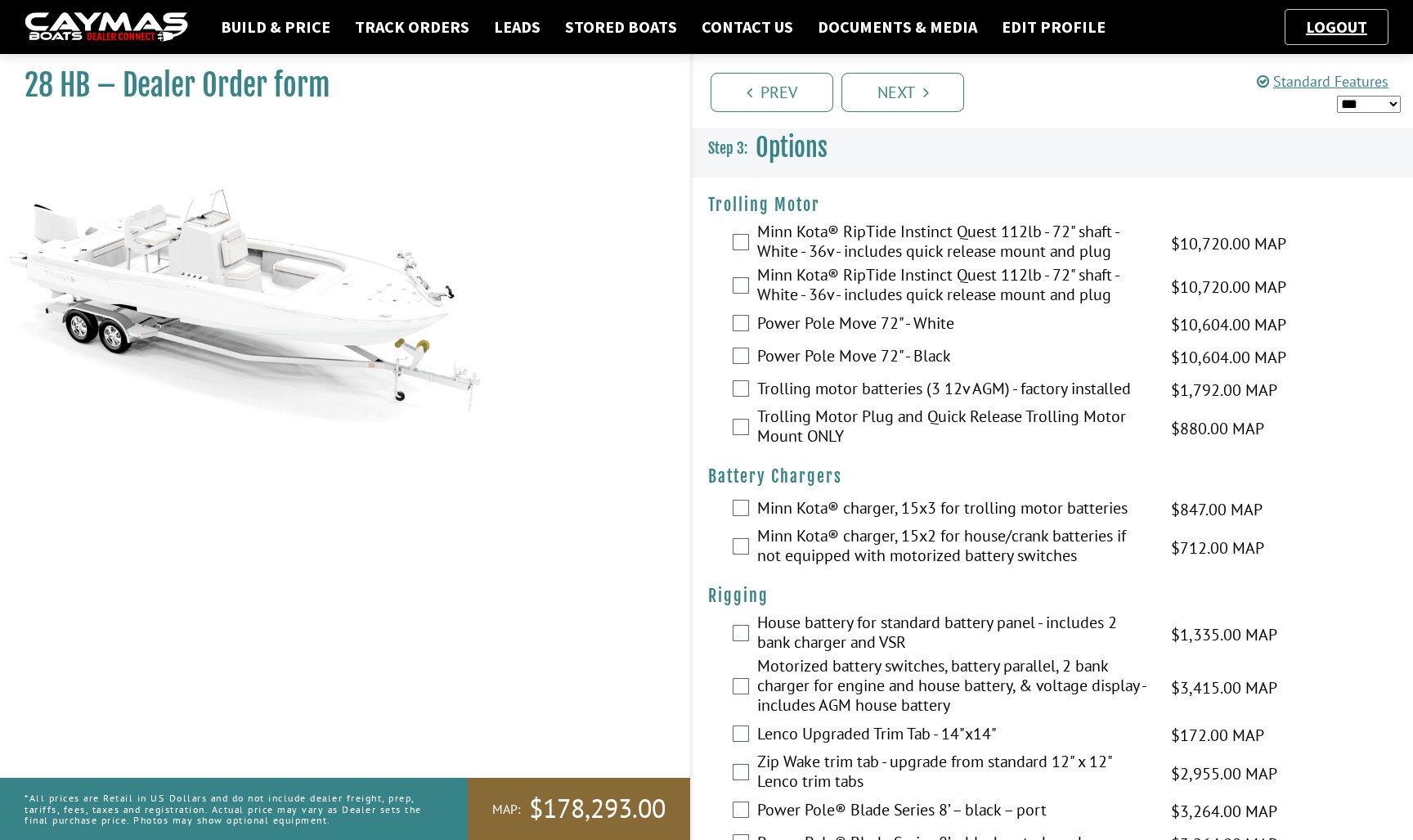
click at [899, 388] on label "Trolling motor batteries (3 12v AGM) - factory installed" at bounding box center [954, 390] width 393 height 24
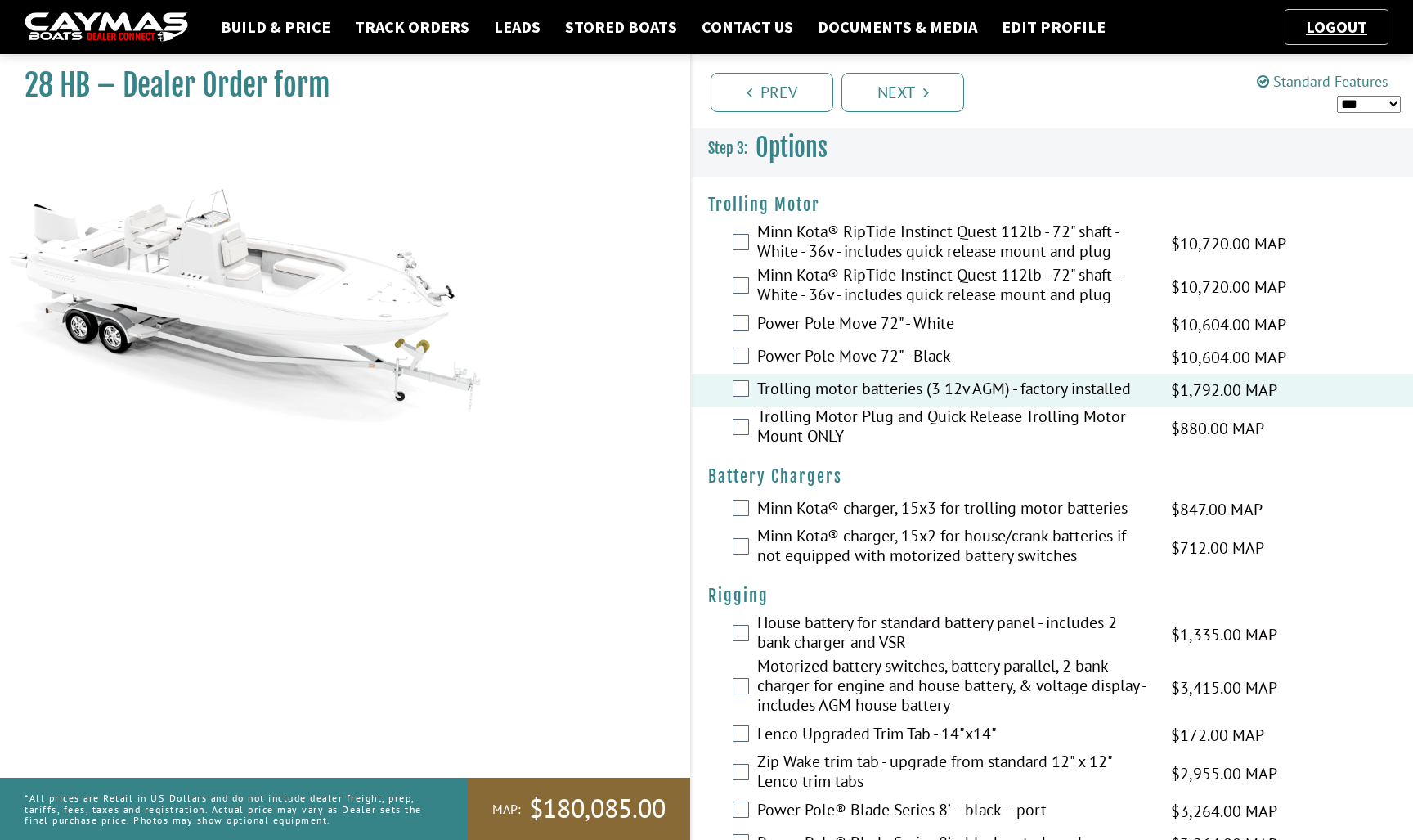
click at [904, 424] on label "Trolling Motor Plug and Quick Release Trolling Motor Mount ONLY" at bounding box center [954, 428] width 393 height 44
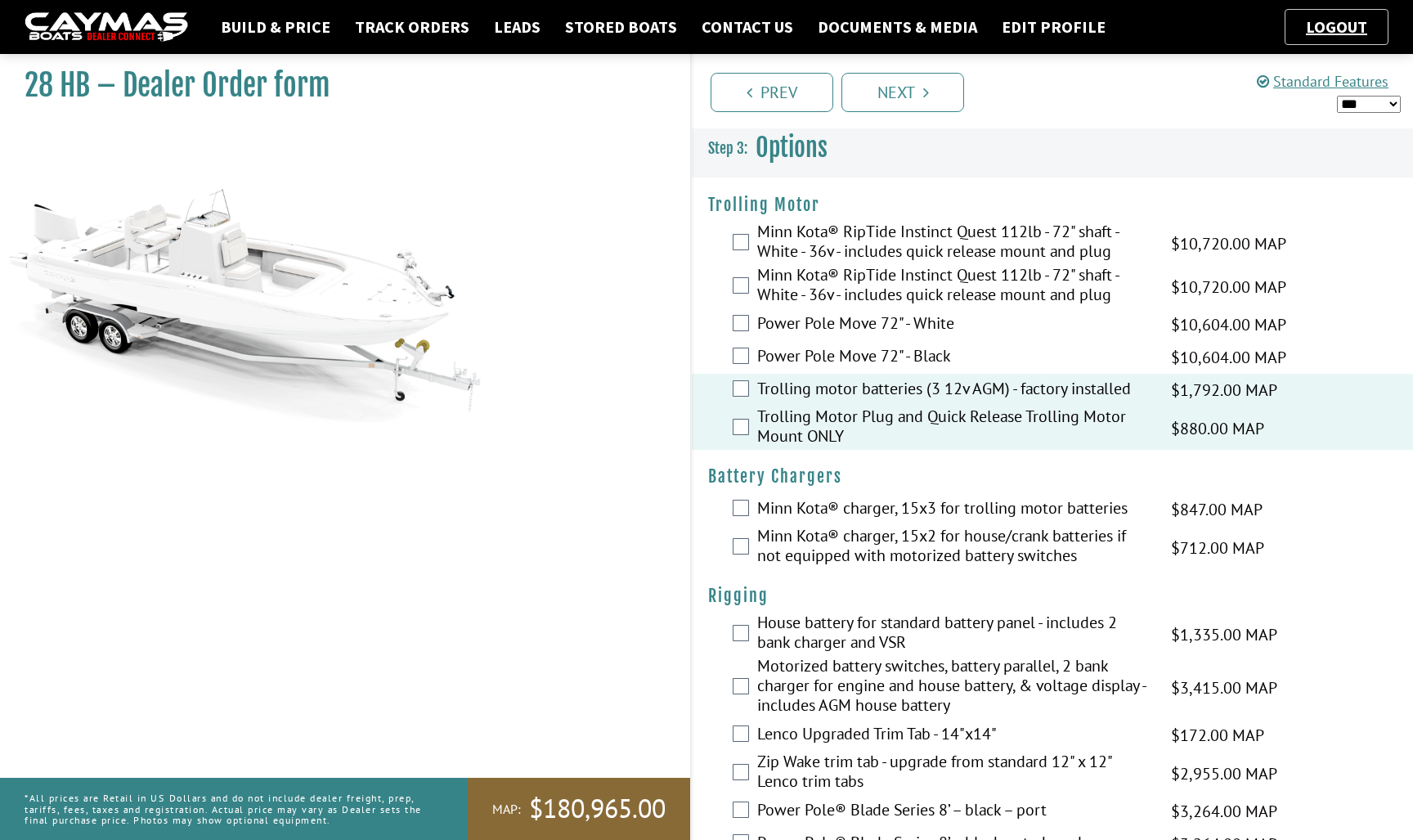
click at [962, 508] on label "Minn Kota® charger, 15x3 for trolling motor batteries" at bounding box center [954, 510] width 393 height 24
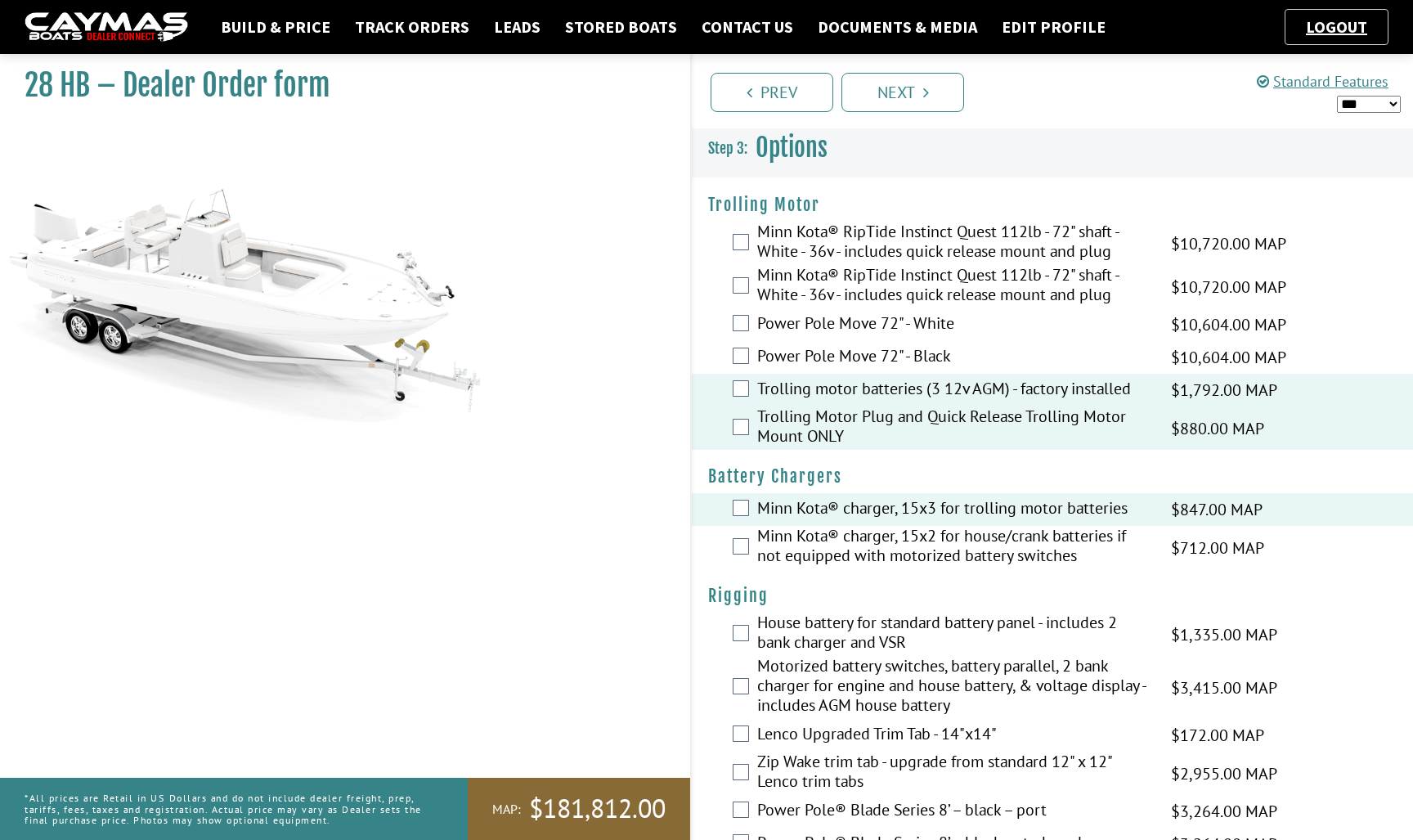
select select "*"
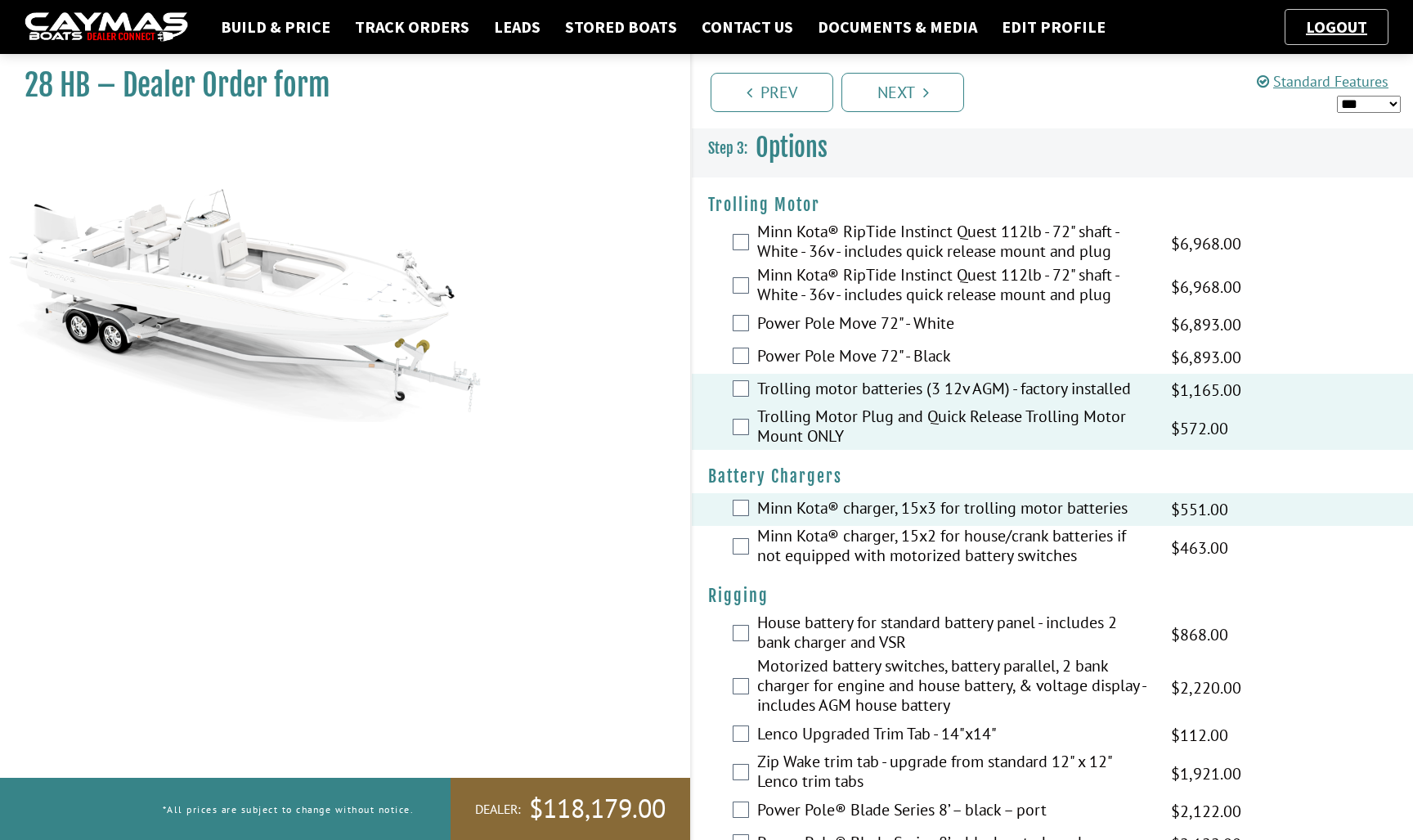
click at [1016, 396] on label "Trolling motor batteries (3 12v AGM) - factory installed" at bounding box center [954, 390] width 393 height 24
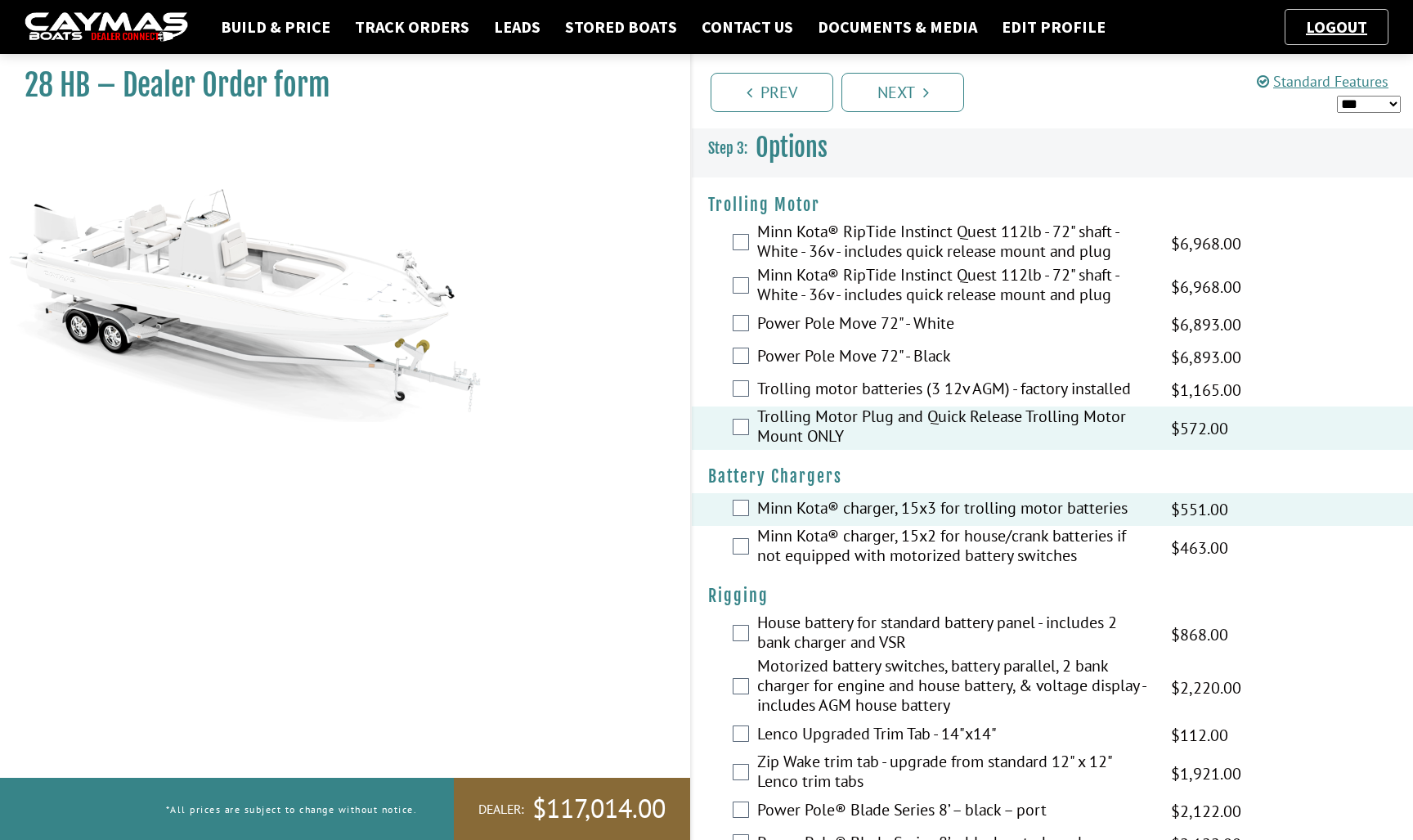
click at [988, 387] on label "Trolling motor batteries (3 12v AGM) - factory installed" at bounding box center [954, 390] width 393 height 24
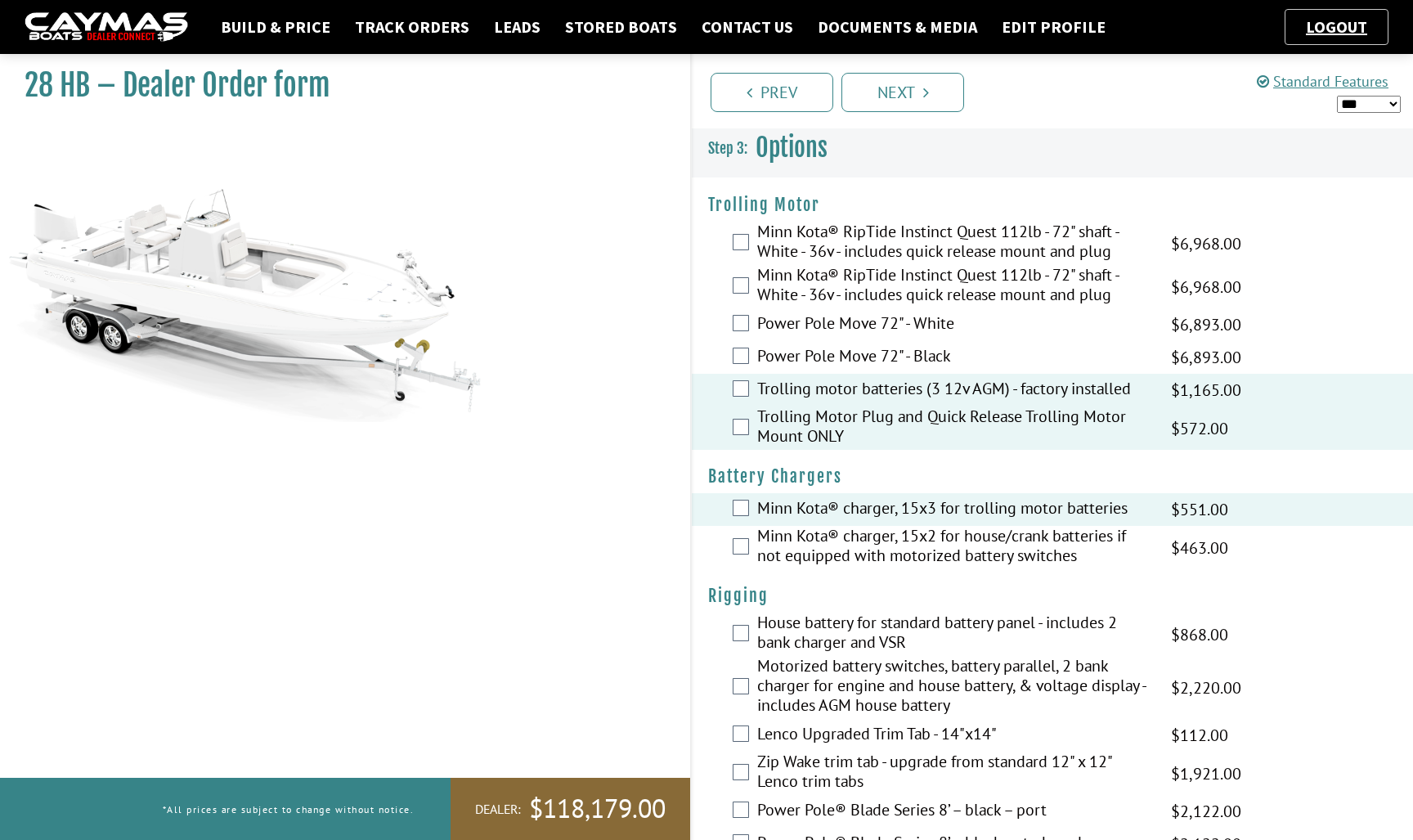
click at [1009, 238] on label "Minn Kota® RipTide Instinct Quest 112lb - 72" shaft - White - 36v - includes qu…" at bounding box center [954, 243] width 393 height 44
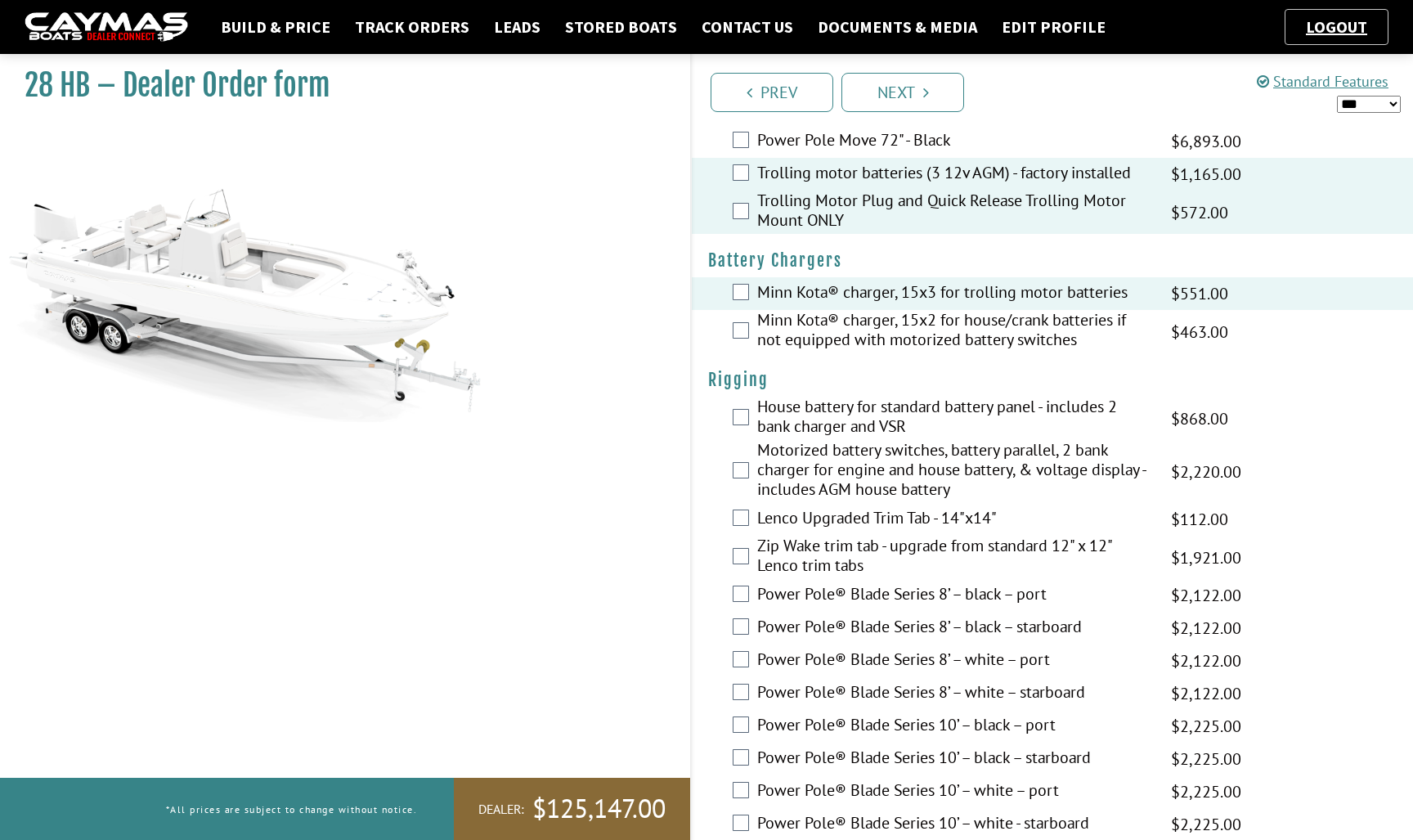
scroll to position [218, 0]
click at [970, 469] on label "Motorized battery switches, battery parallel, 2 bank charger for engine and hou…" at bounding box center [954, 469] width 393 height 63
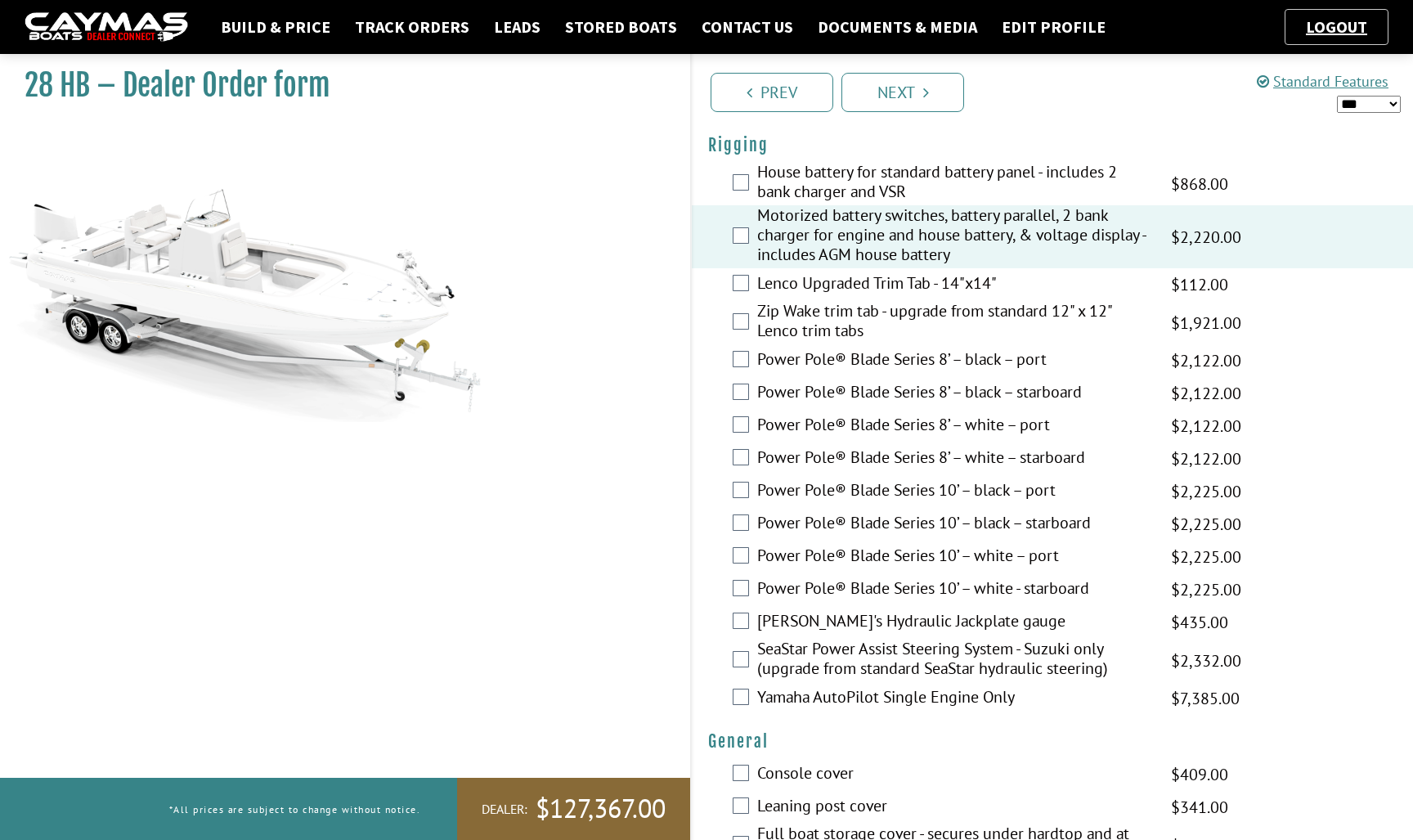
scroll to position [451, 0]
click at [982, 518] on label "Power Pole® Blade Series 10’ – black – starboard" at bounding box center [954, 523] width 393 height 24
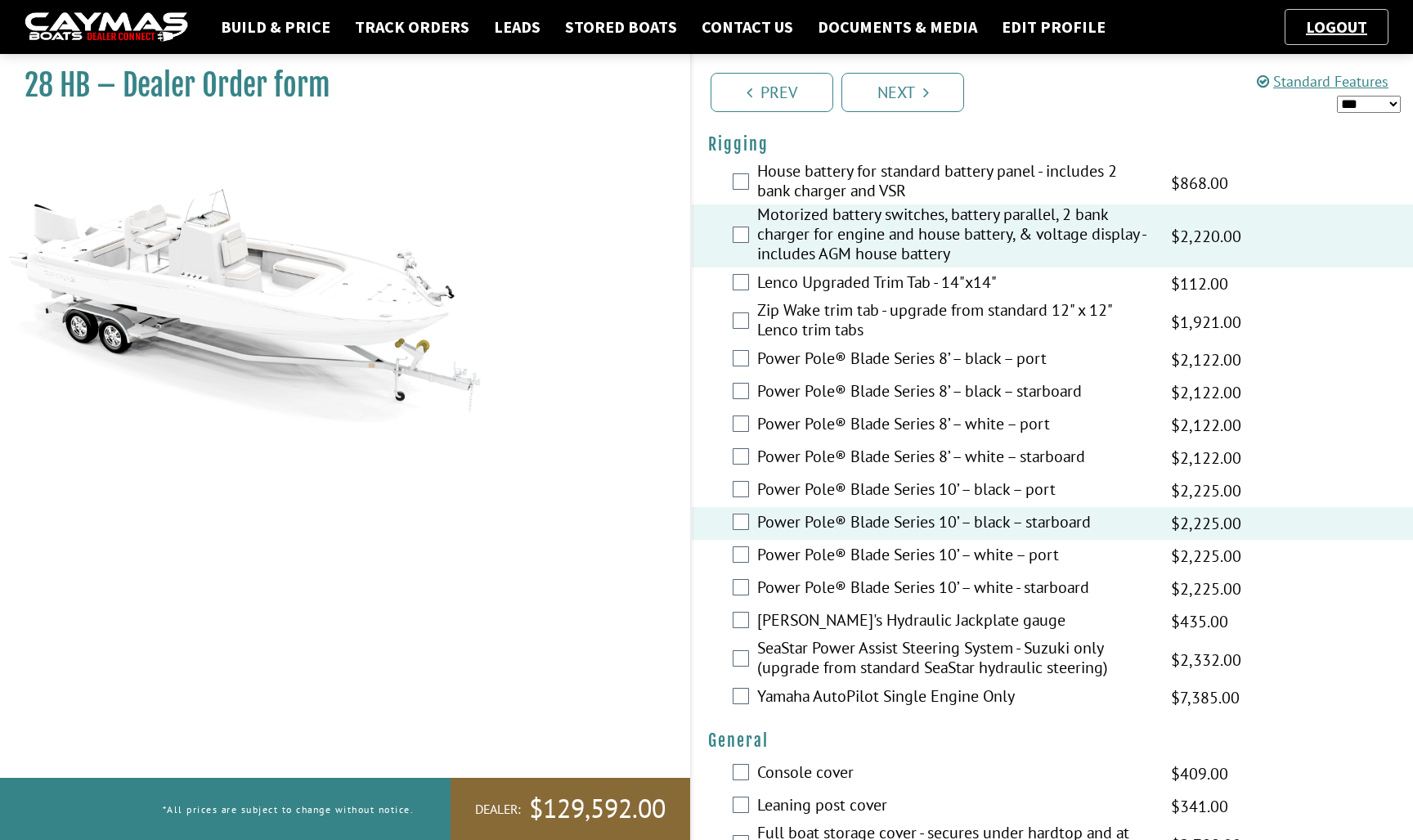
click at [982, 488] on label "Power Pole® Blade Series 10’ – black – port" at bounding box center [954, 490] width 393 height 24
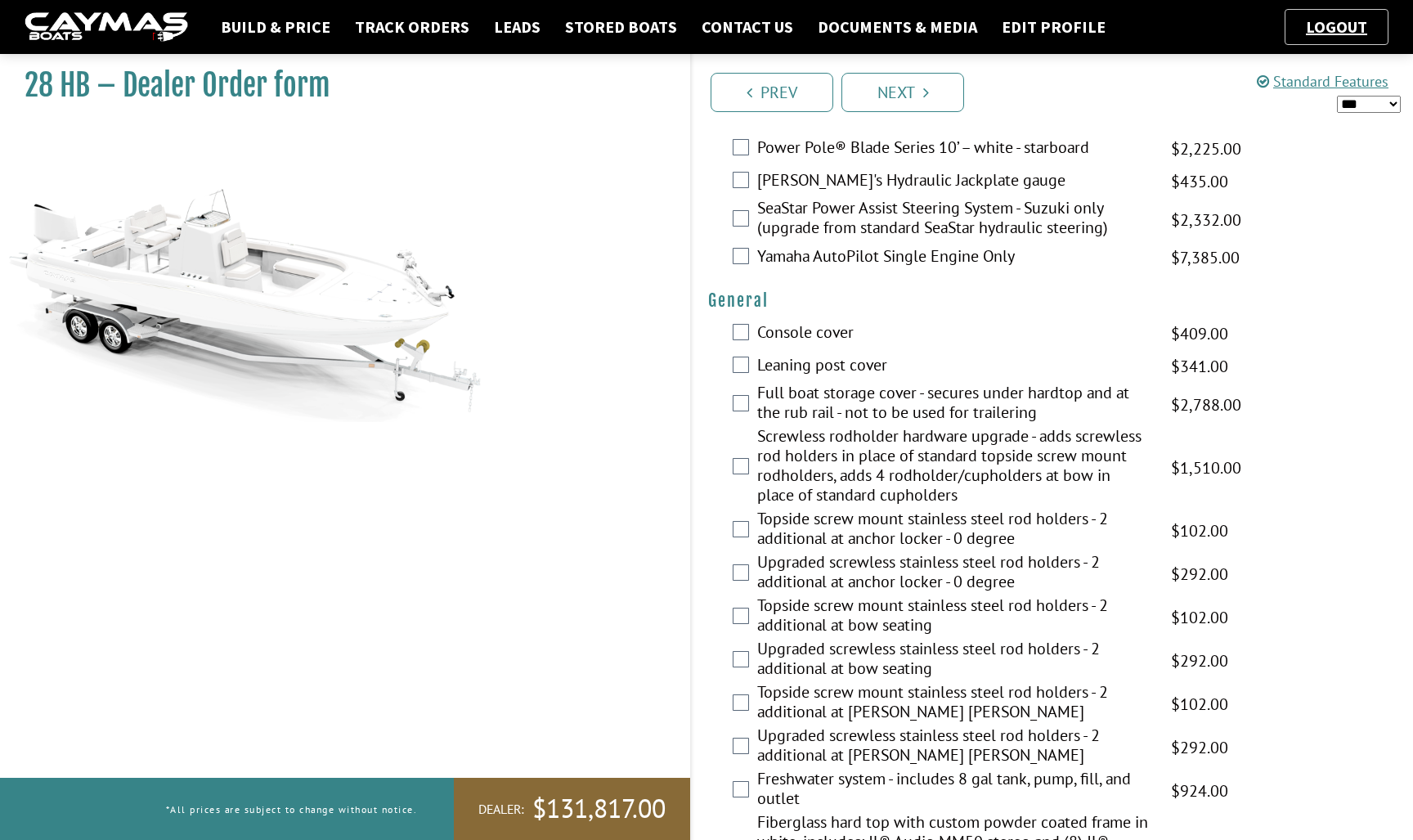
scroll to position [918, 0]
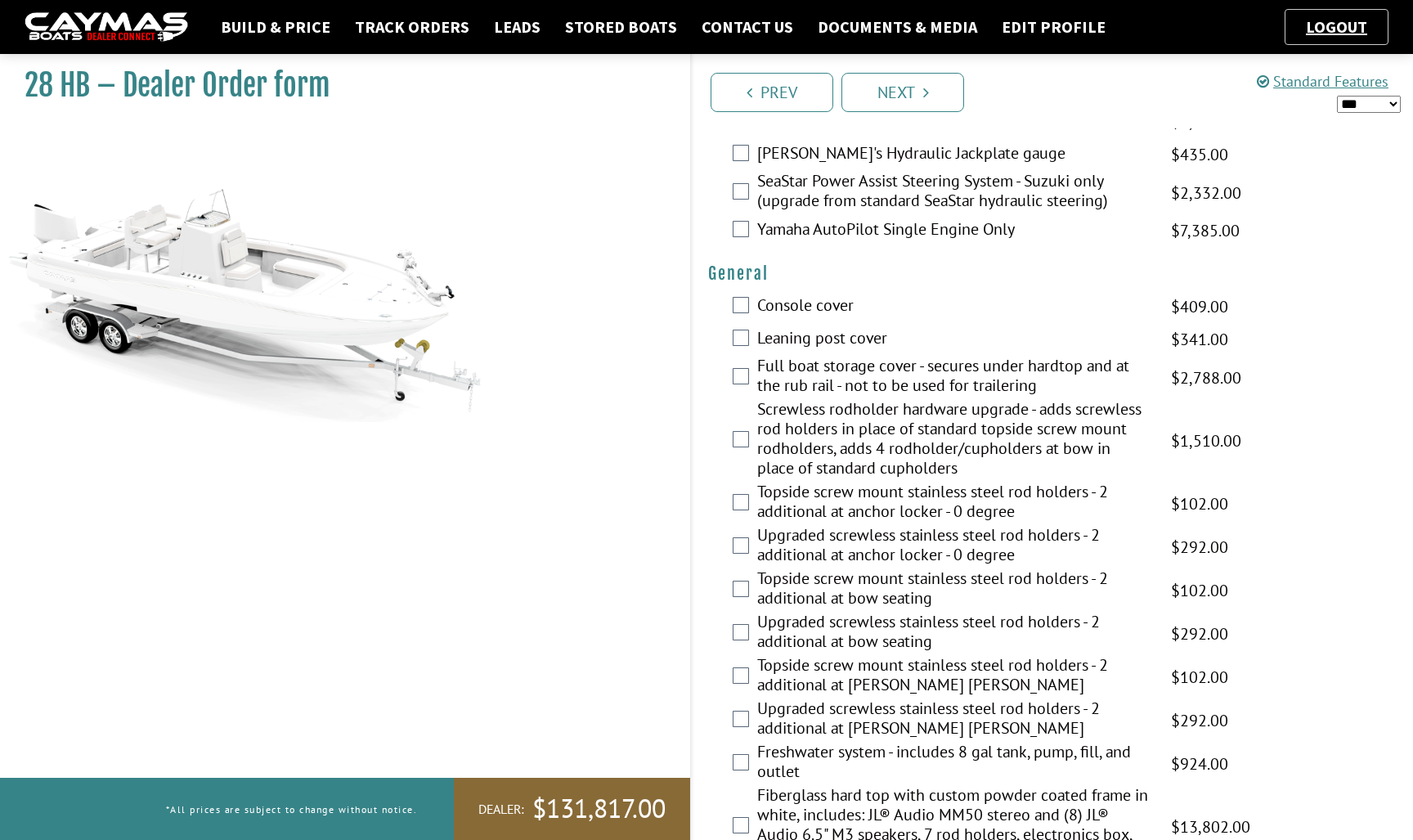
click at [956, 585] on label "Topside screw mount stainless steel rod holders - 2 additional at bow seating" at bounding box center [954, 590] width 393 height 44
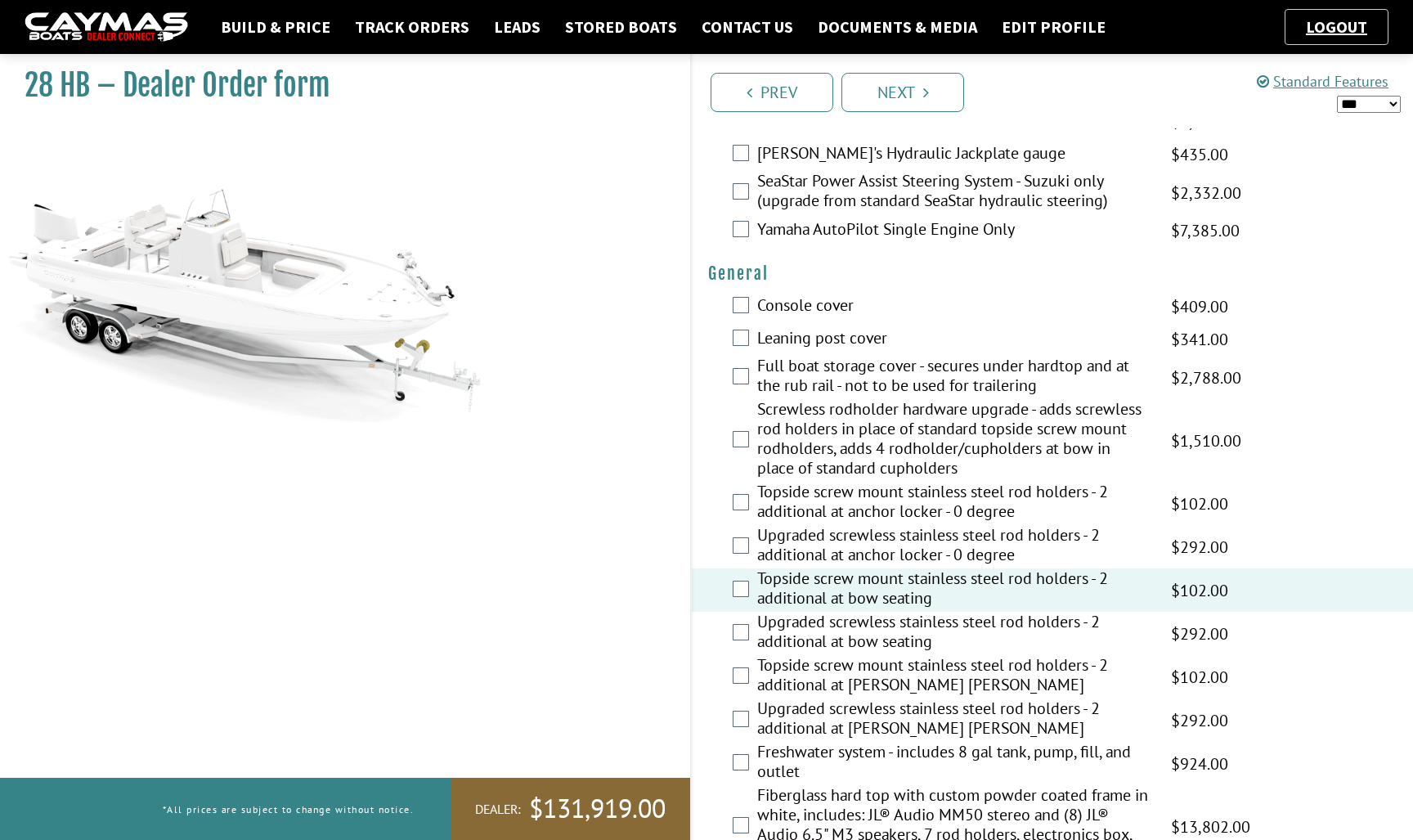
click at [949, 685] on label "Topside screw mount stainless steel rod holders - 2 additional at stern gunnels" at bounding box center [954, 676] width 393 height 44
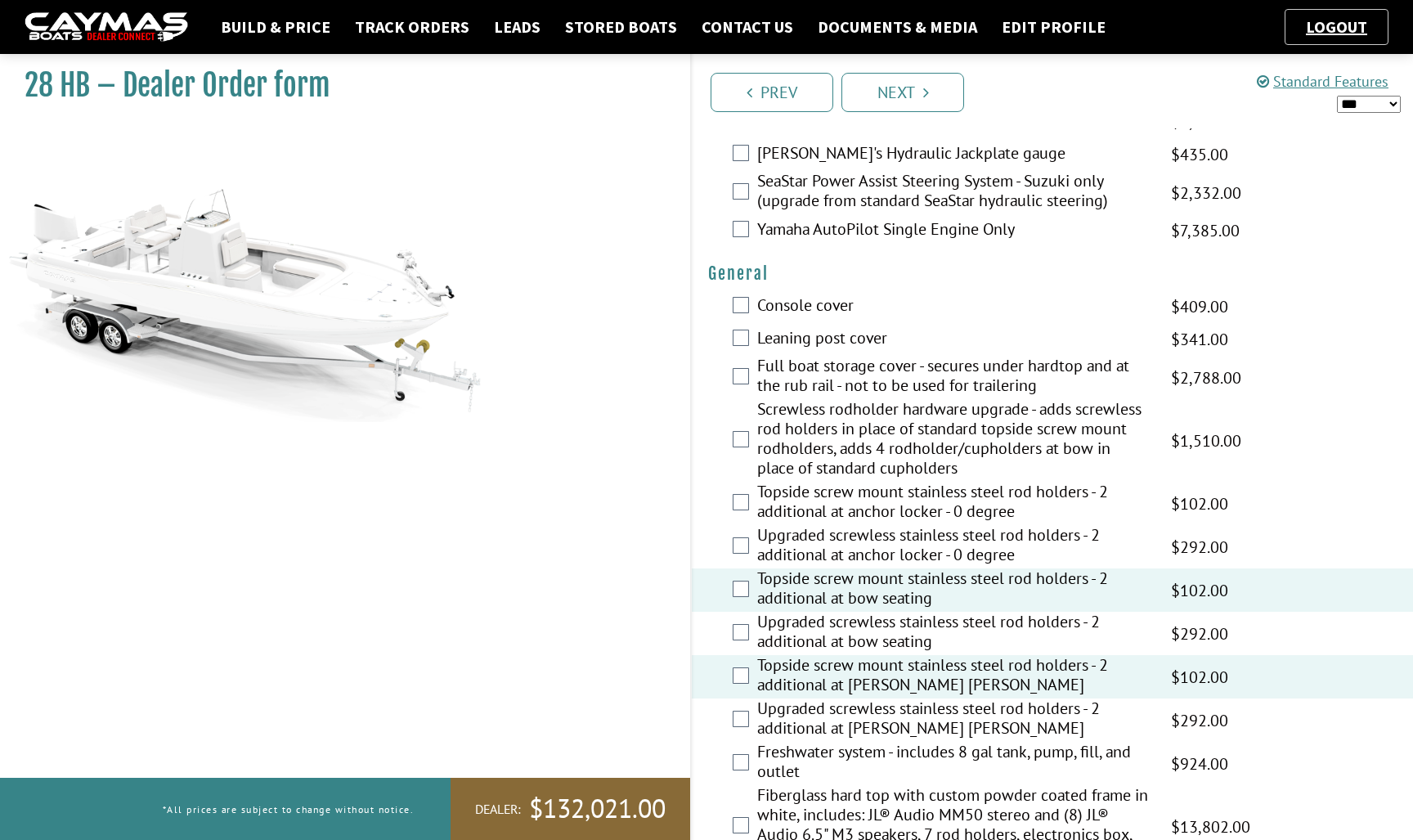
click at [948, 751] on label "Freshwater system - includes 8 gal tank, pump, fill, and outlet" at bounding box center [954, 763] width 393 height 44
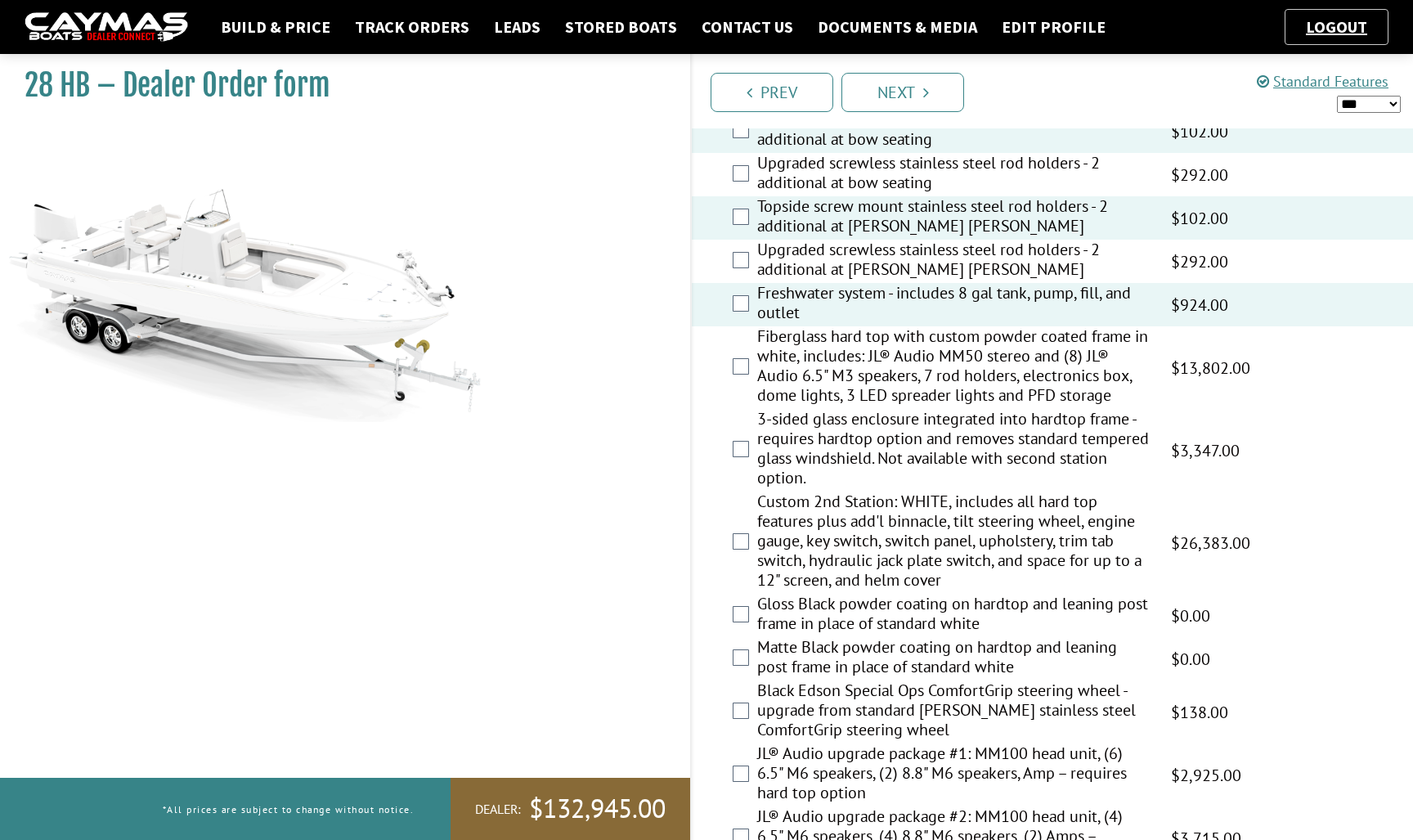
scroll to position [1382, 0]
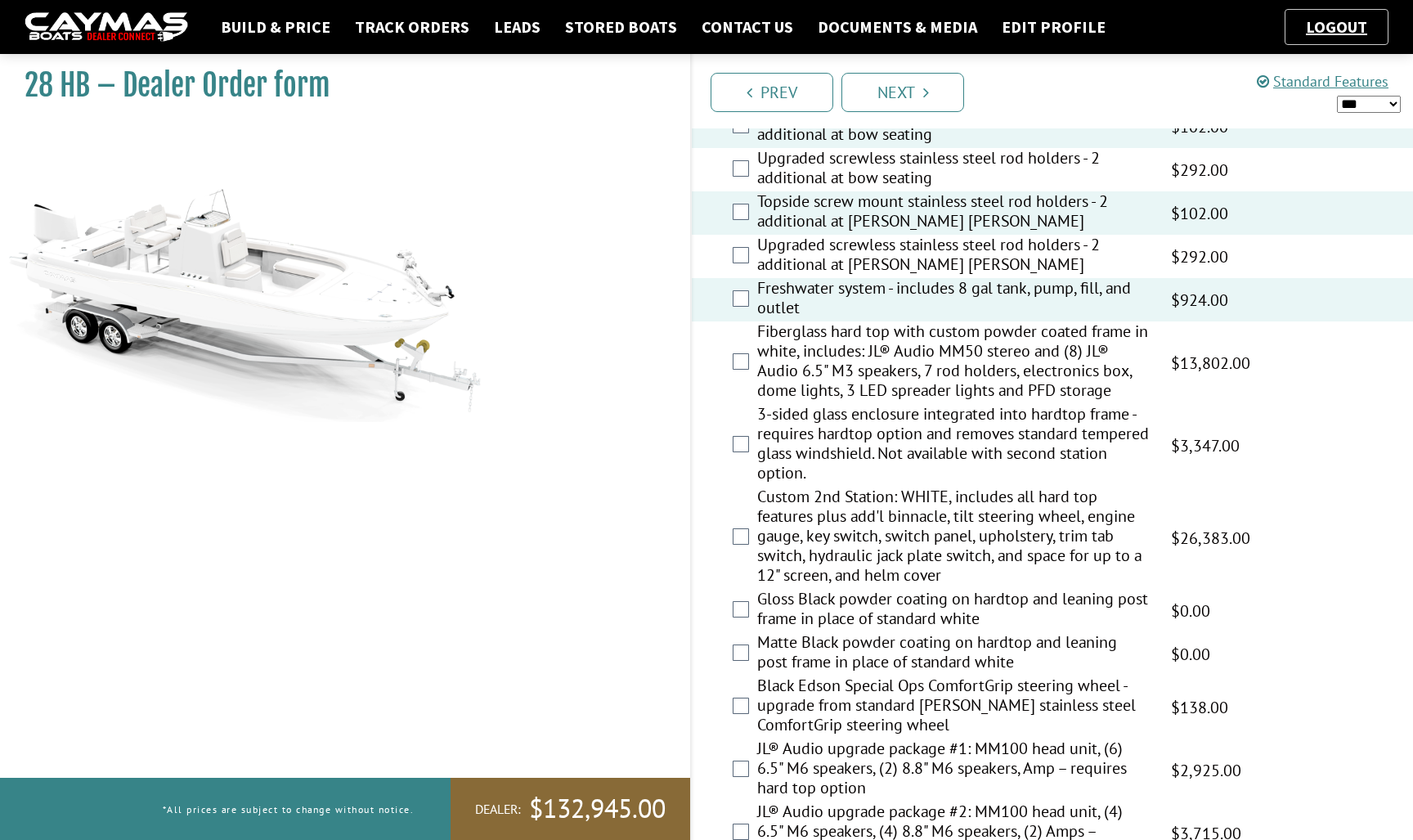
click at [872, 658] on label "Matte Black powder coating on hardtop and leaning post frame in place of standa…" at bounding box center [954, 653] width 393 height 44
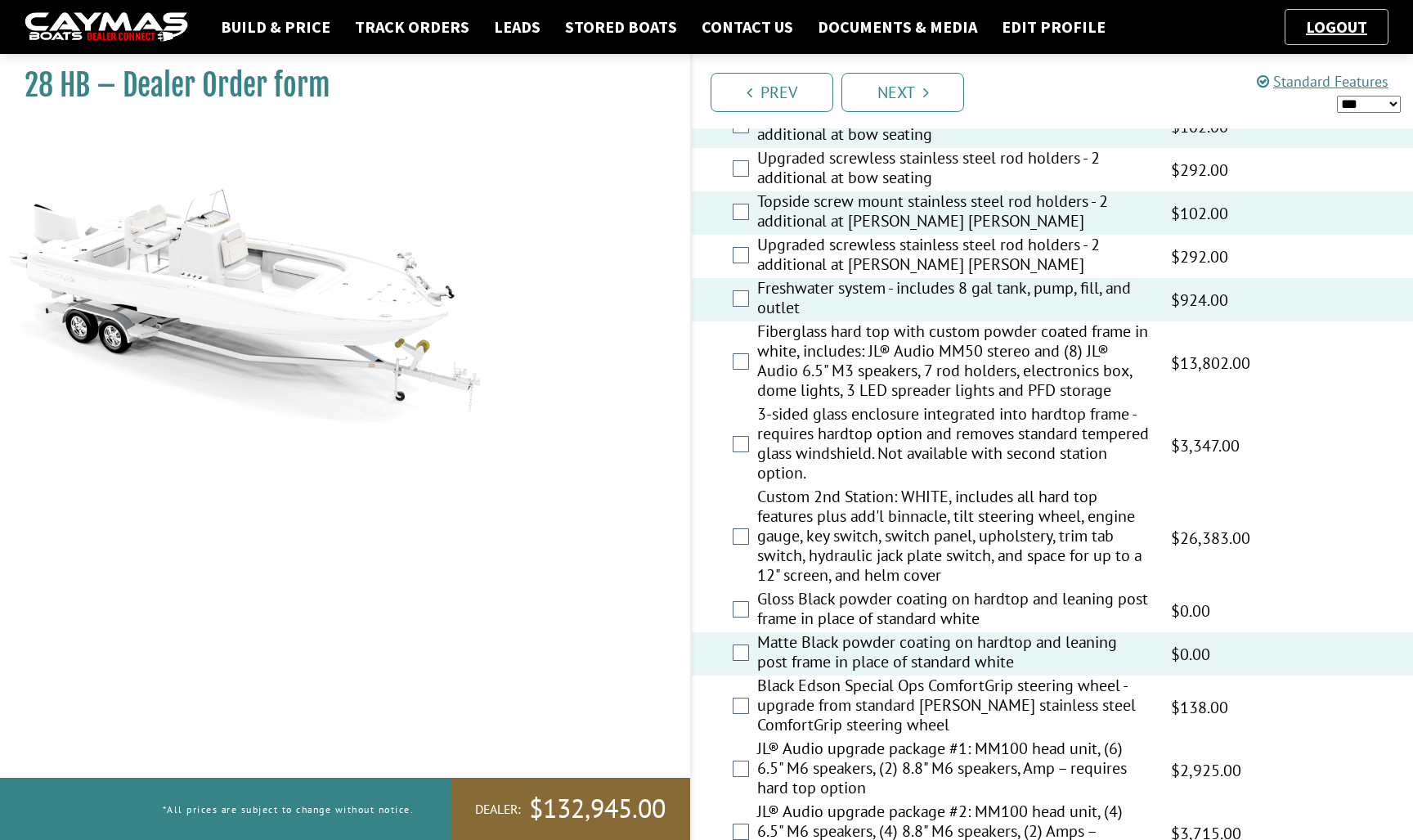
click at [877, 519] on label "Custom 2nd Station: WHITE, includes all hard top features plus add'l binnacle, …" at bounding box center [954, 537] width 393 height 102
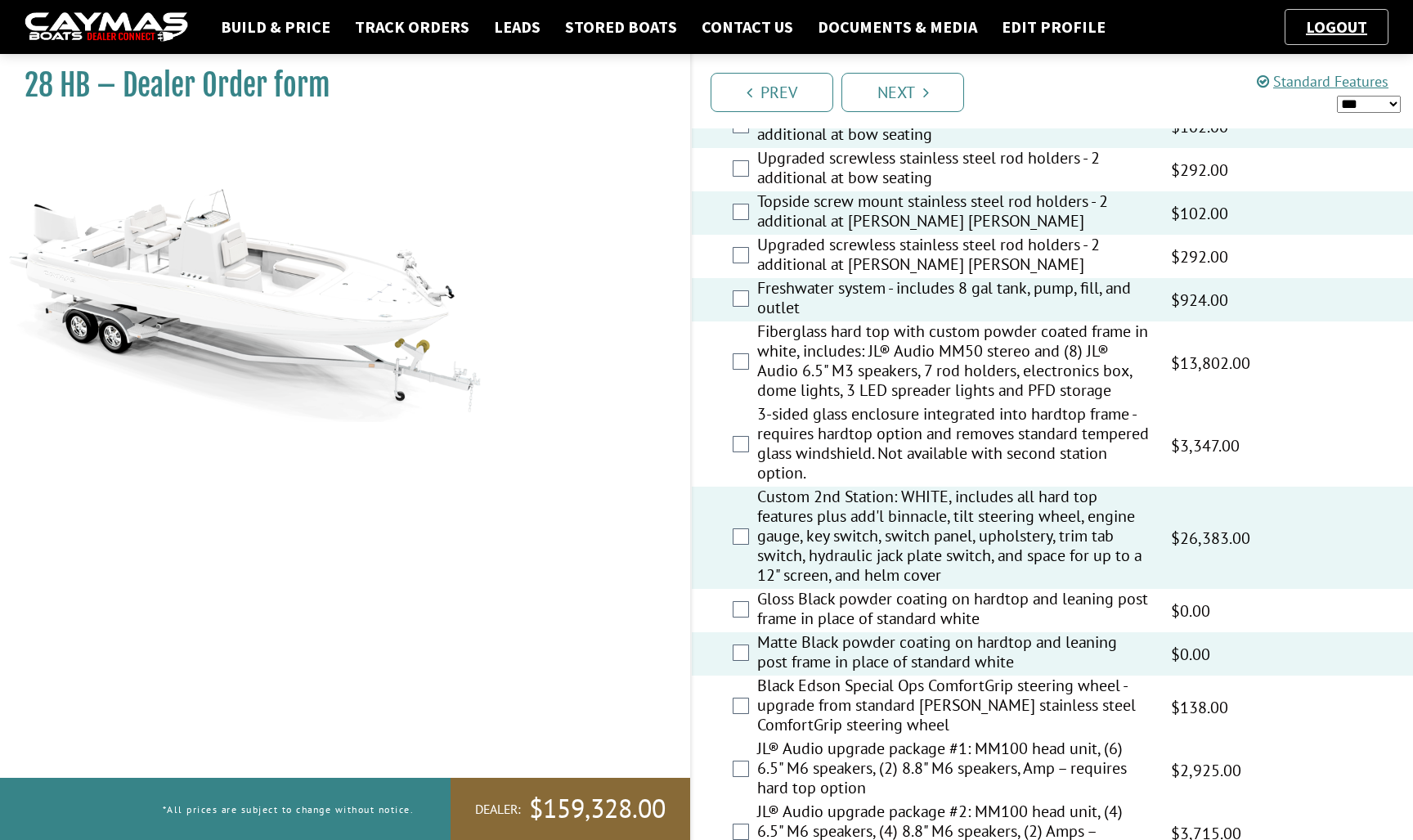
click at [846, 824] on label "JL® Audio upgrade package #2: MM100 head unit, (4) 6.5" M6 speakers, (4) 8.8" M…" at bounding box center [954, 832] width 393 height 63
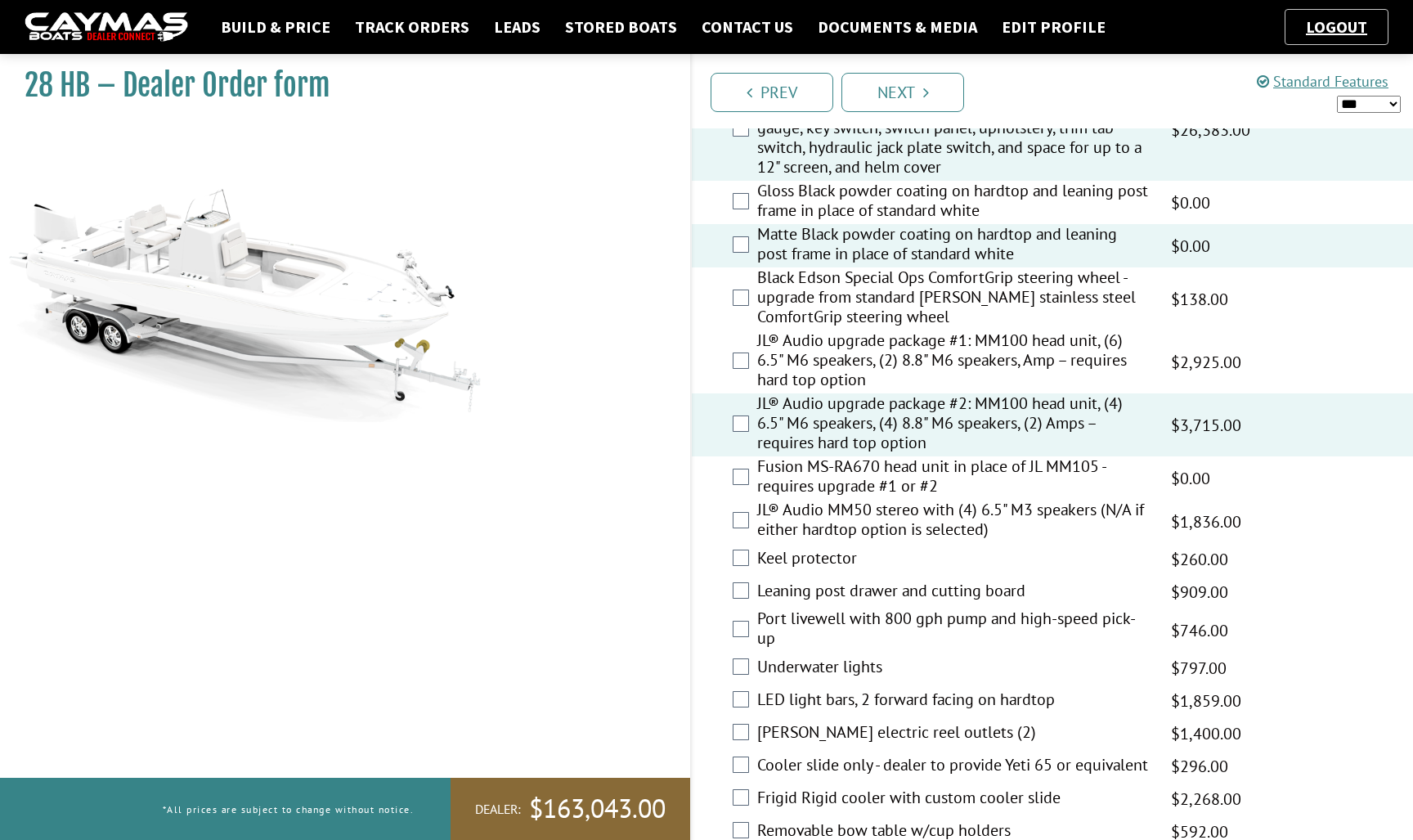
scroll to position [1794, 0]
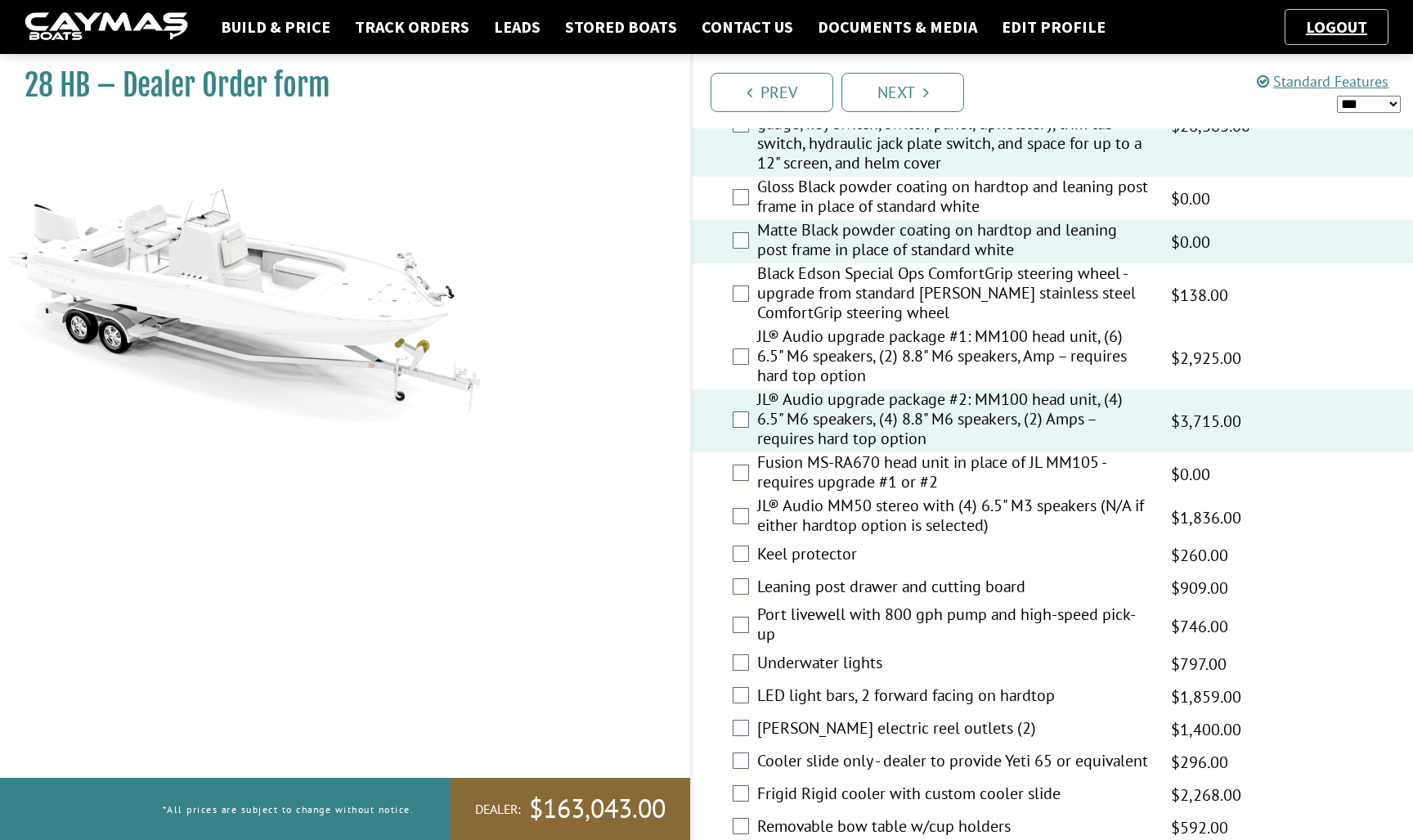
click at [833, 471] on label "Fusion MS-RA670 head unit in place of JL MM105 - requires upgrade #1 or #2" at bounding box center [954, 473] width 393 height 44
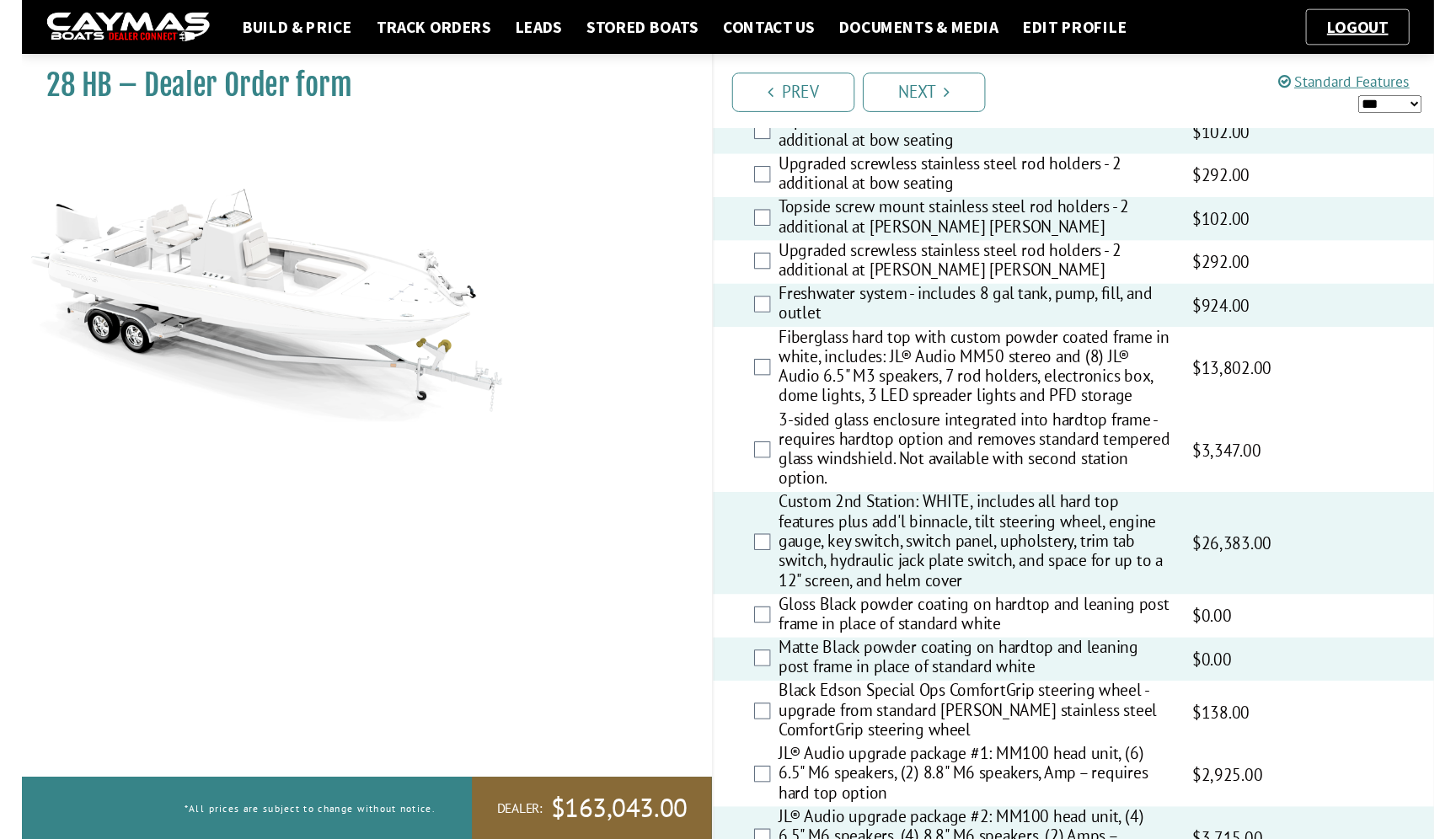
scroll to position [1430, 0]
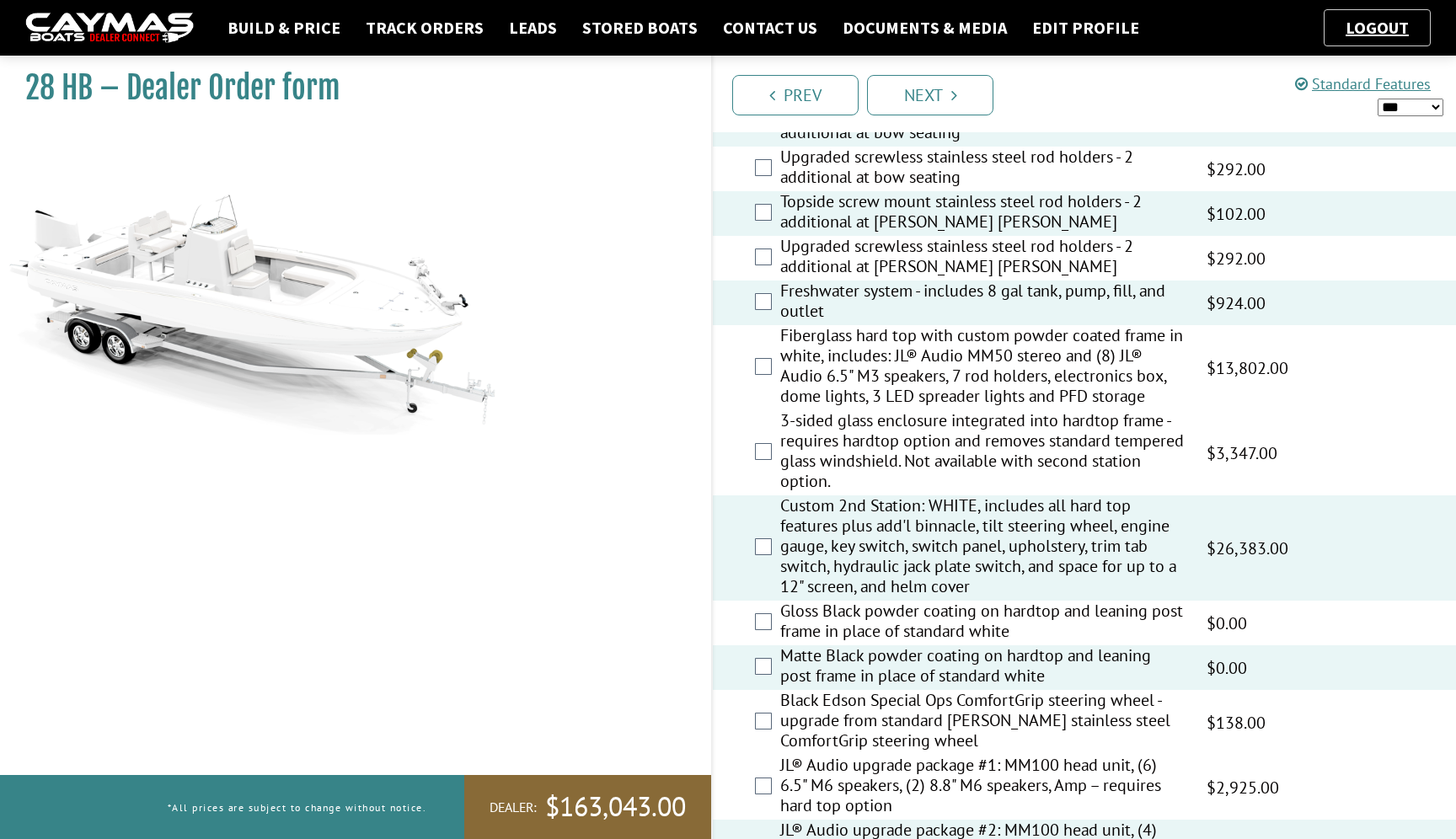
click at [1028, 711] on label "Black Edson Special Ops ComfortGrip steering wheel - upgrade from standard [PER…" at bounding box center [983, 723] width 405 height 65
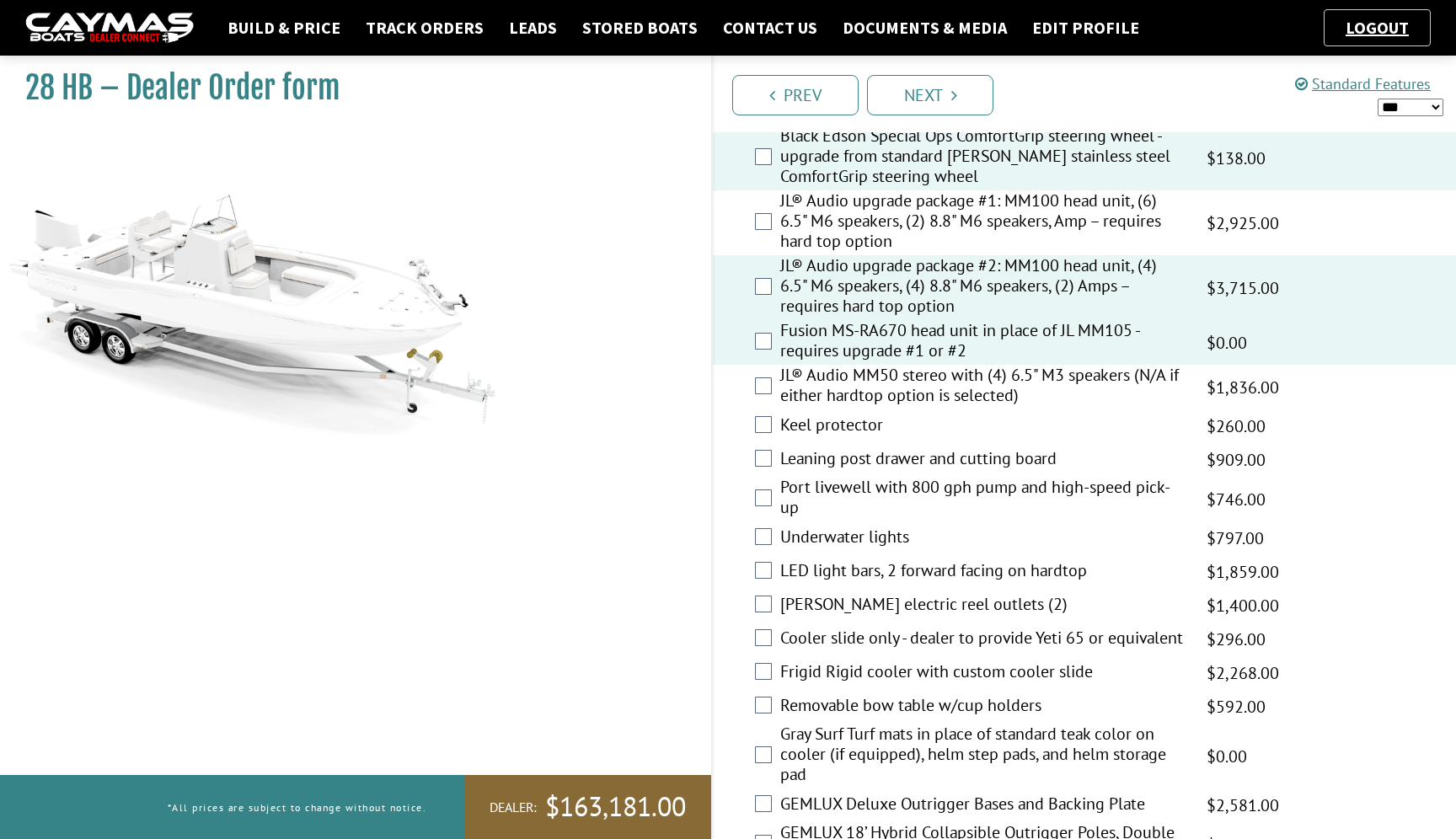
scroll to position [1995, 0]
click at [975, 450] on label "Leaning post drawer and cutting board" at bounding box center [983, 459] width 405 height 25
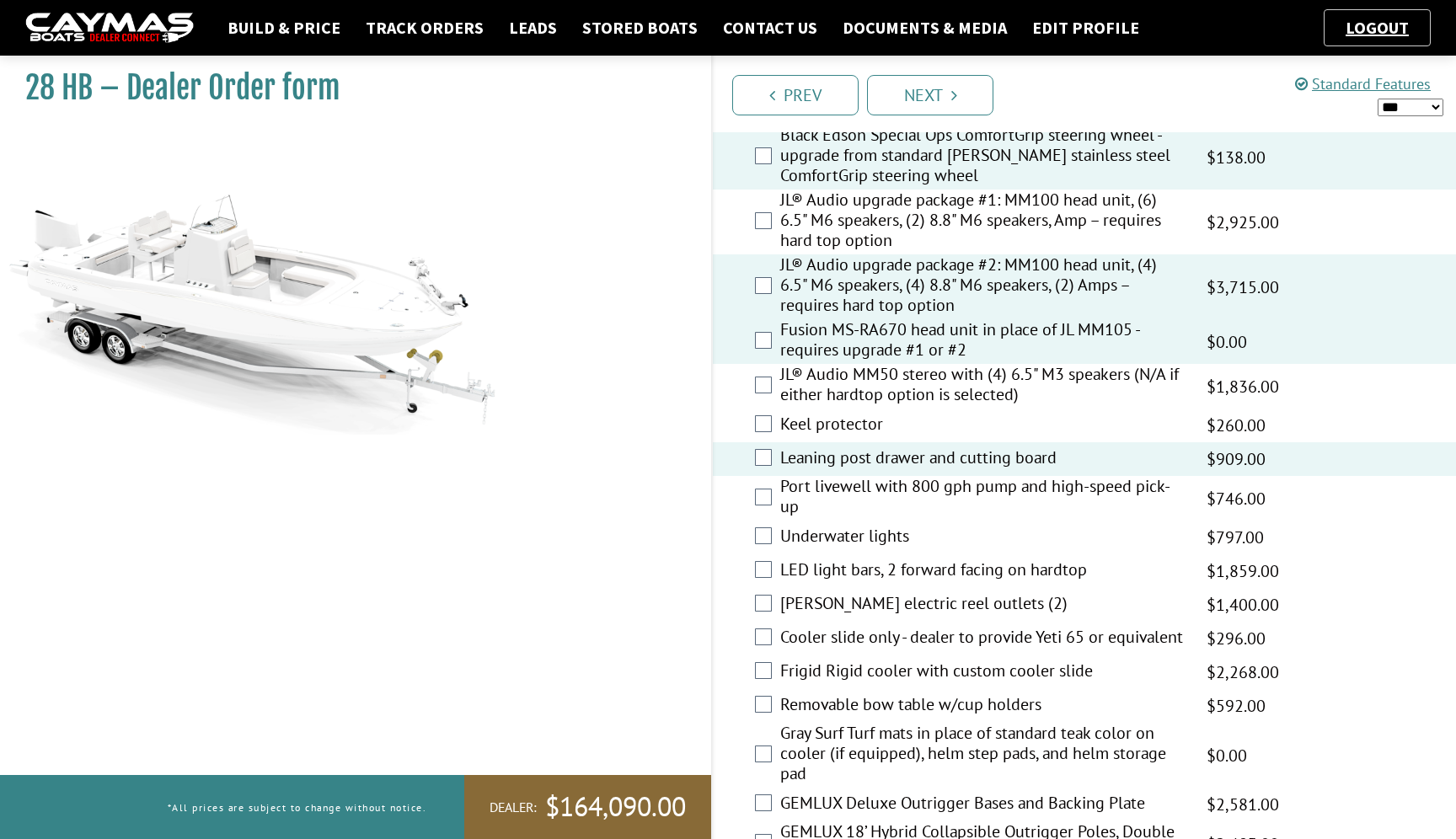
click at [940, 640] on label "Cooler slide only - dealer to provide Yeti 65 or equivalent" at bounding box center [983, 639] width 405 height 25
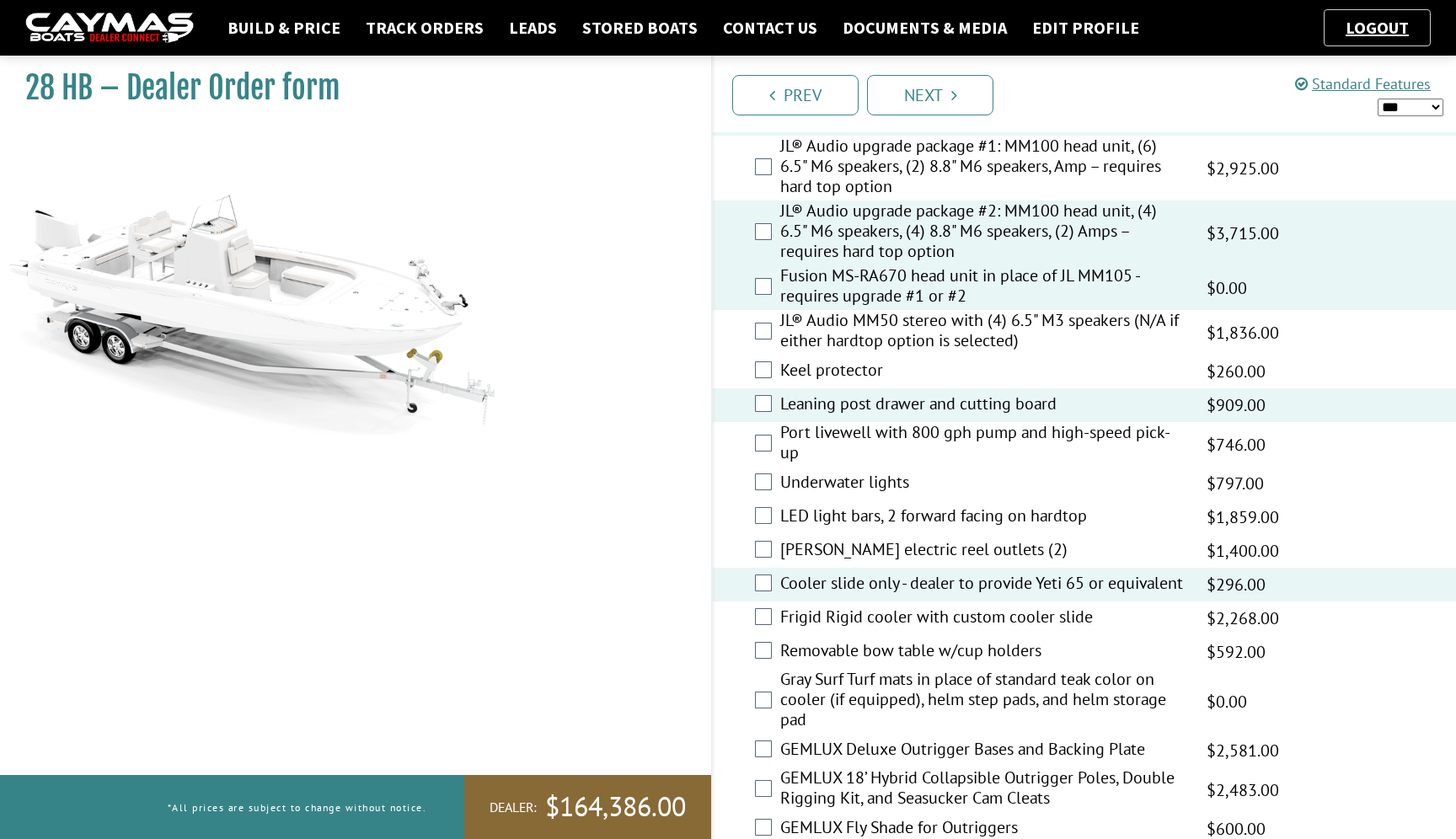
scroll to position [2050, 0]
click at [892, 707] on label "Gray Surf Turf mats in place of standard teak color on cooler (if equipped), he…" at bounding box center [983, 701] width 405 height 65
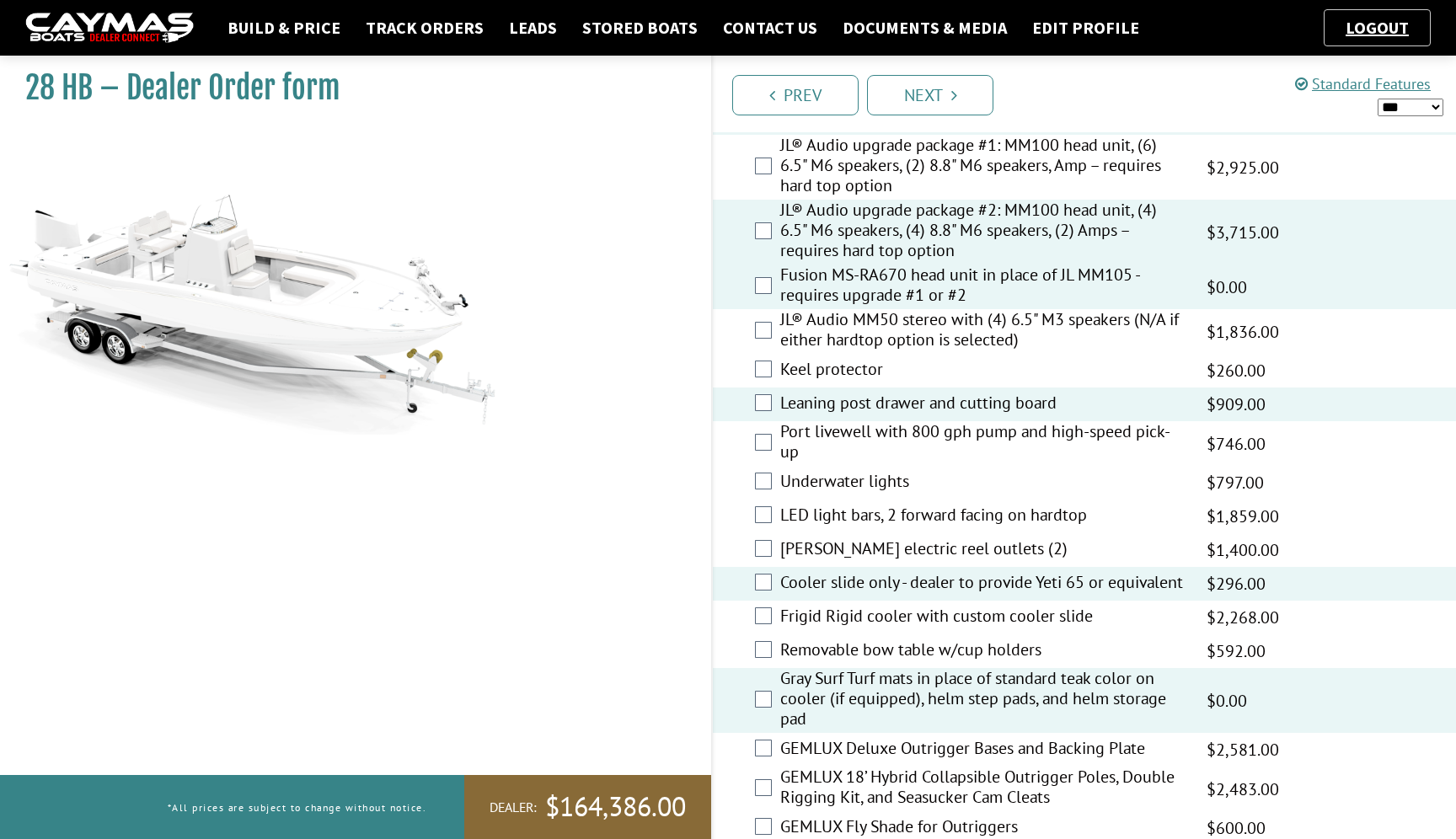
click at [887, 484] on label "Underwater lights" at bounding box center [983, 483] width 405 height 25
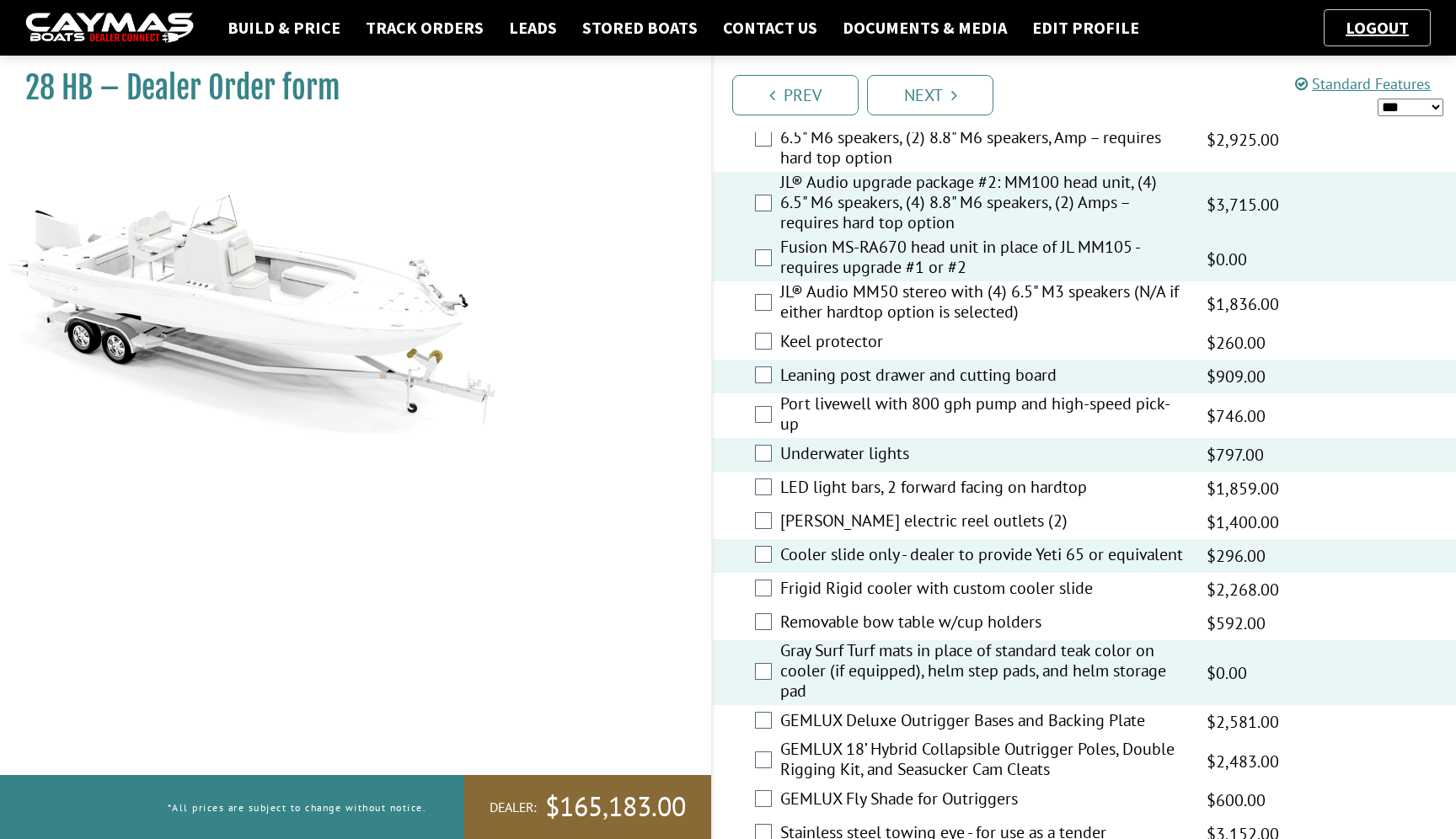
scroll to position [2092, 0]
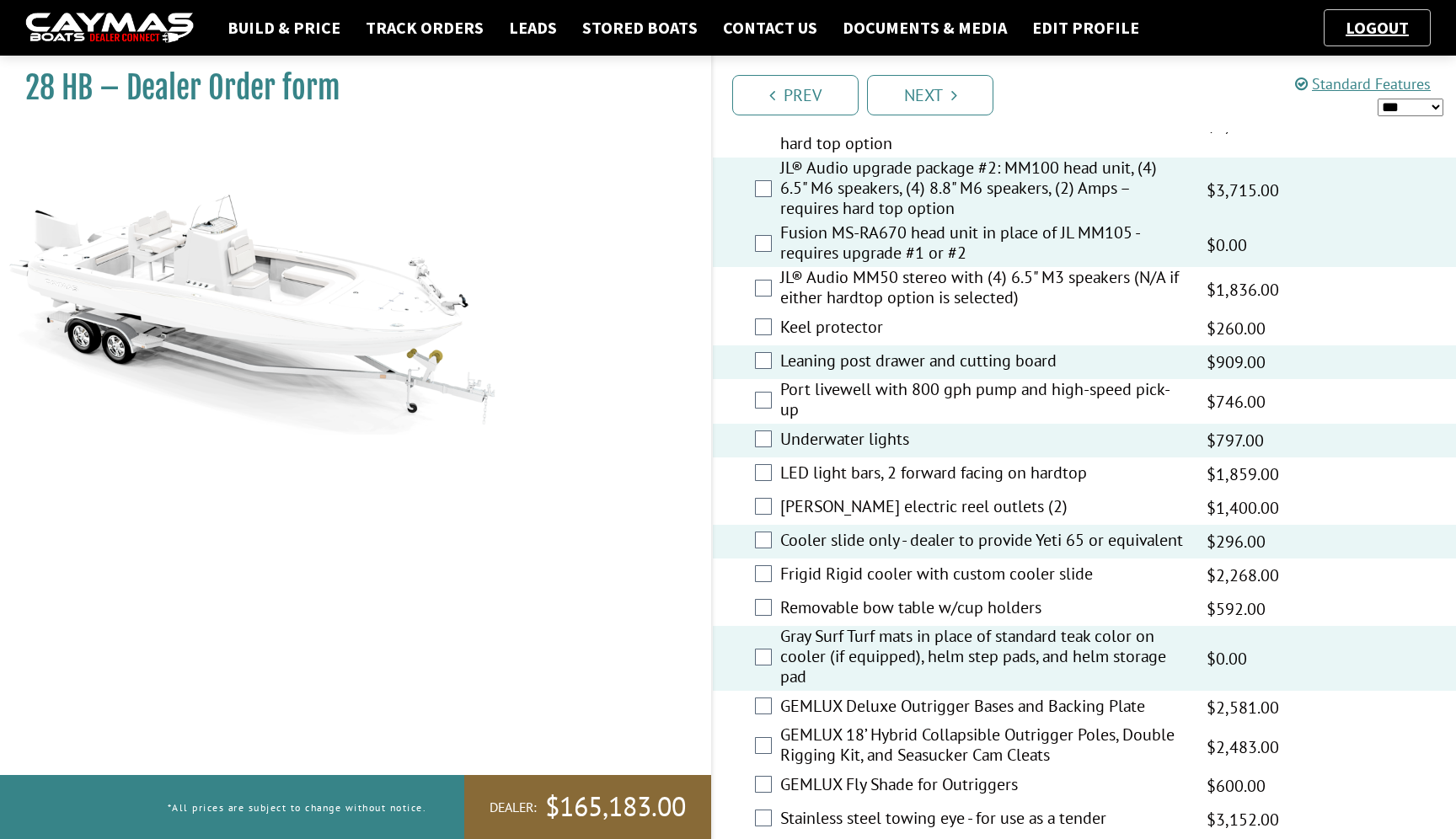
click at [887, 407] on label "Port livewell with 800 gph pump and high-speed pick-up" at bounding box center [983, 401] width 405 height 45
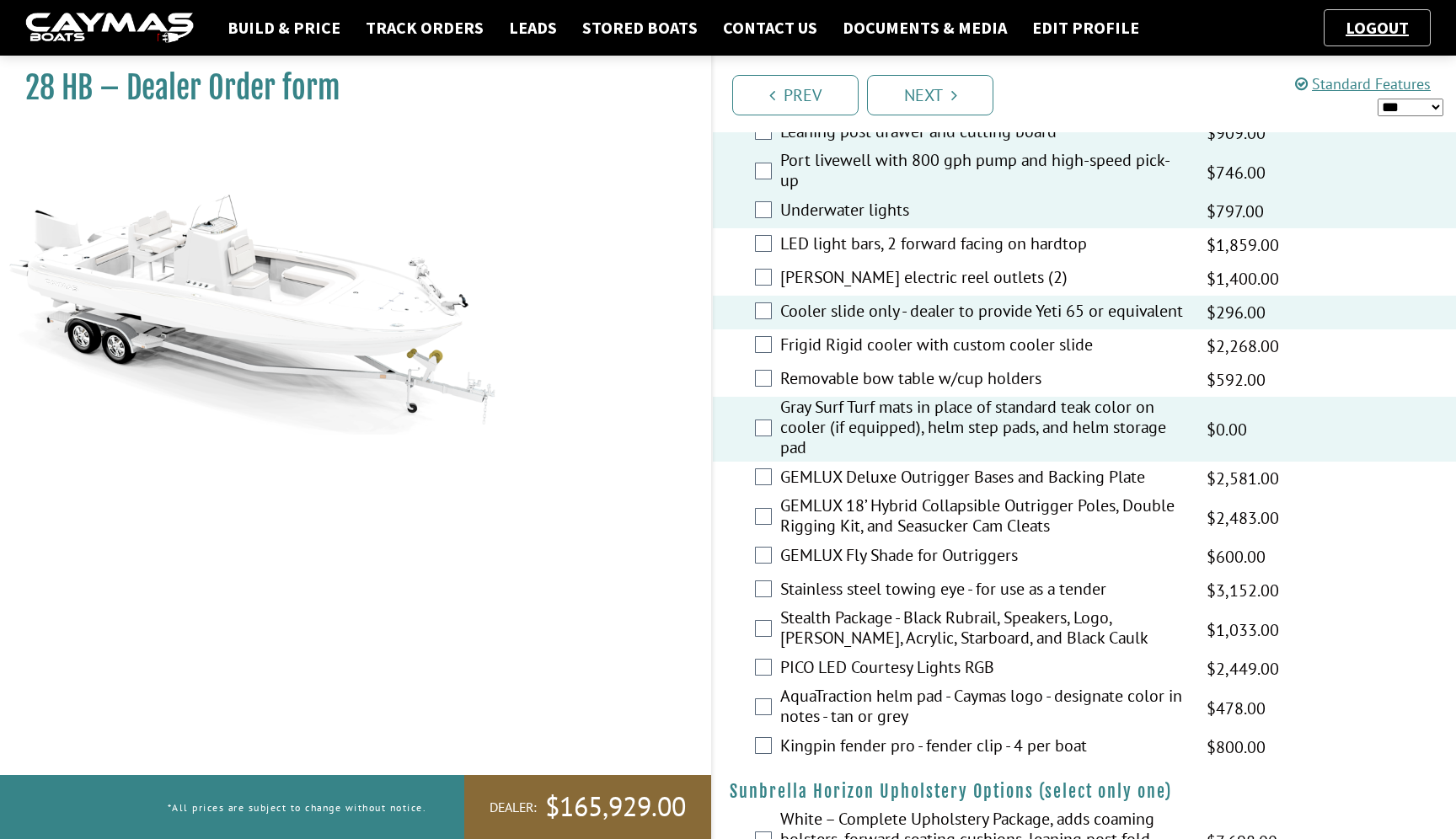
scroll to position [2327, 0]
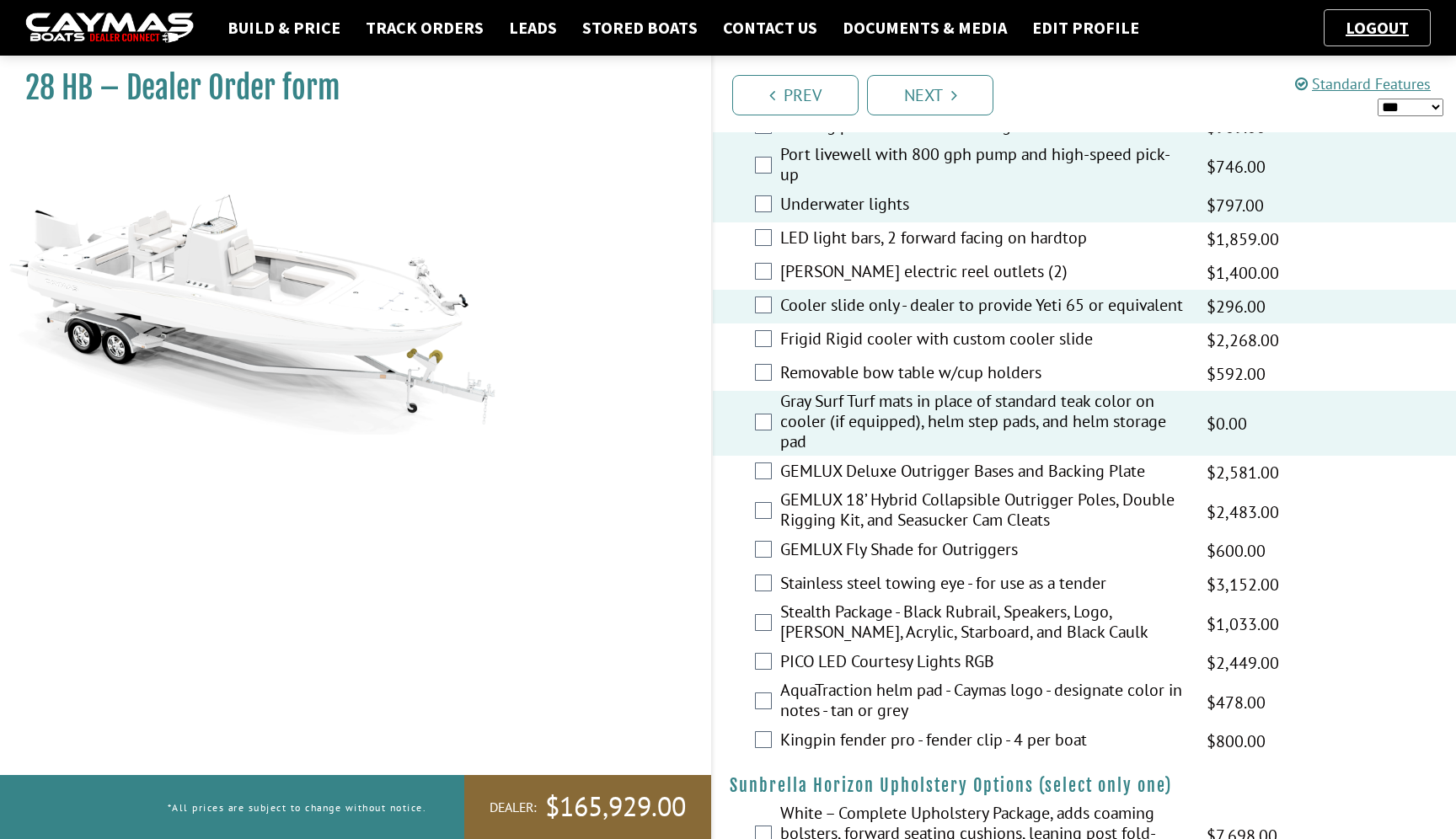
click at [890, 240] on label "LED light bars, 2 forward facing on hardtop" at bounding box center [983, 239] width 405 height 25
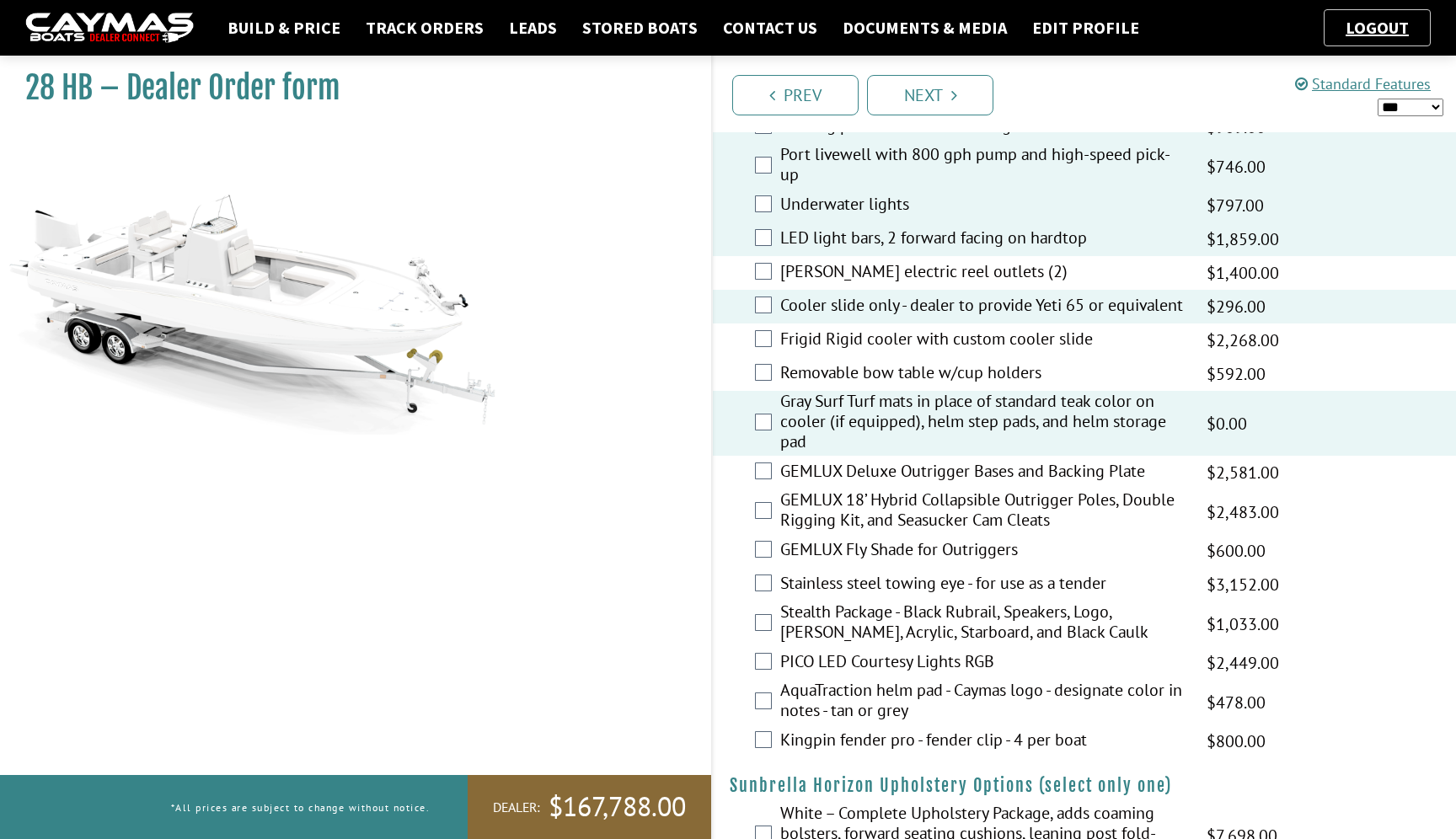
click at [854, 695] on label "AquaTraction helm pad - Caymas logo - designate color in notes - tan or grey" at bounding box center [983, 702] width 405 height 45
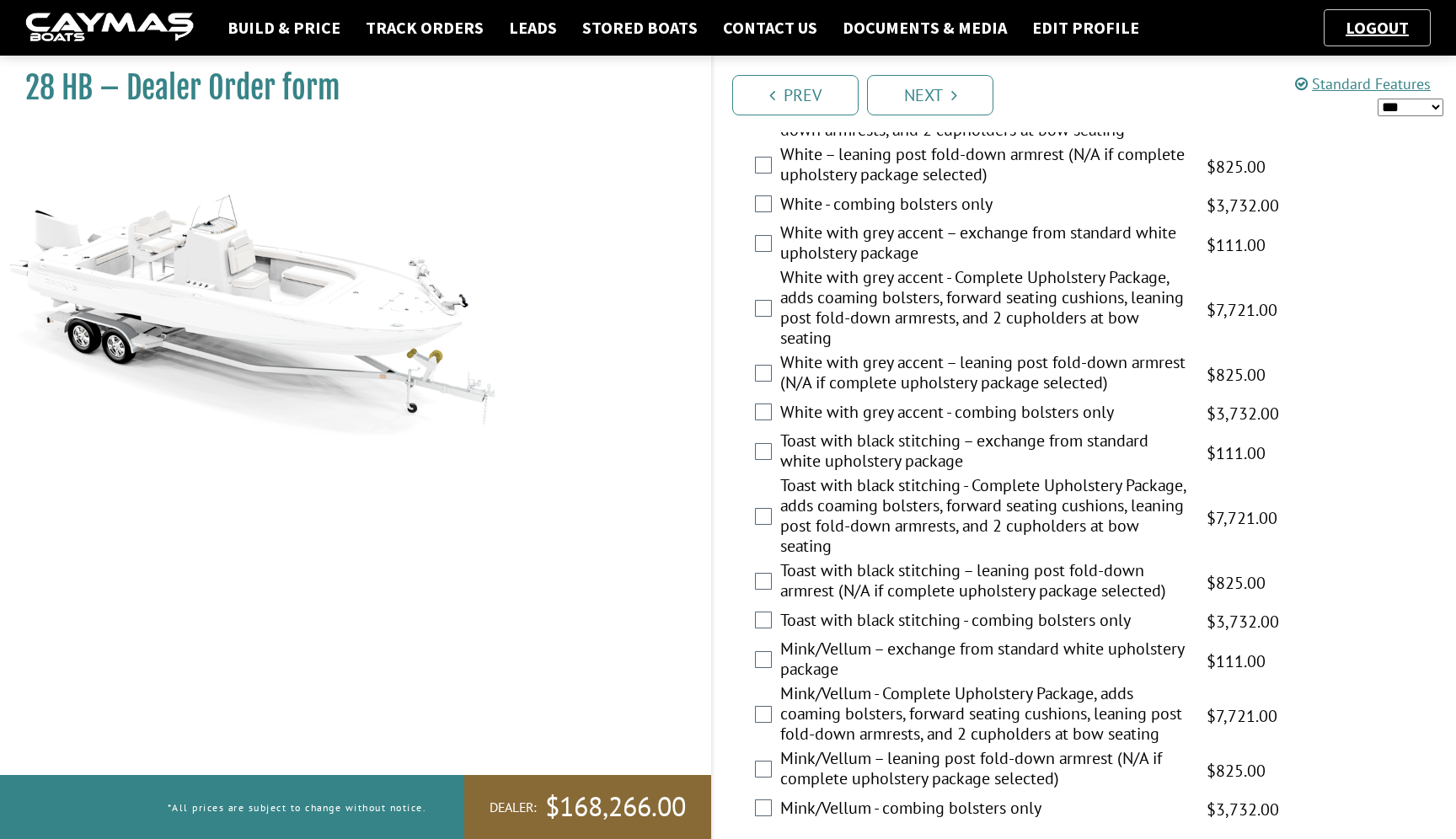
scroll to position [3010, 0]
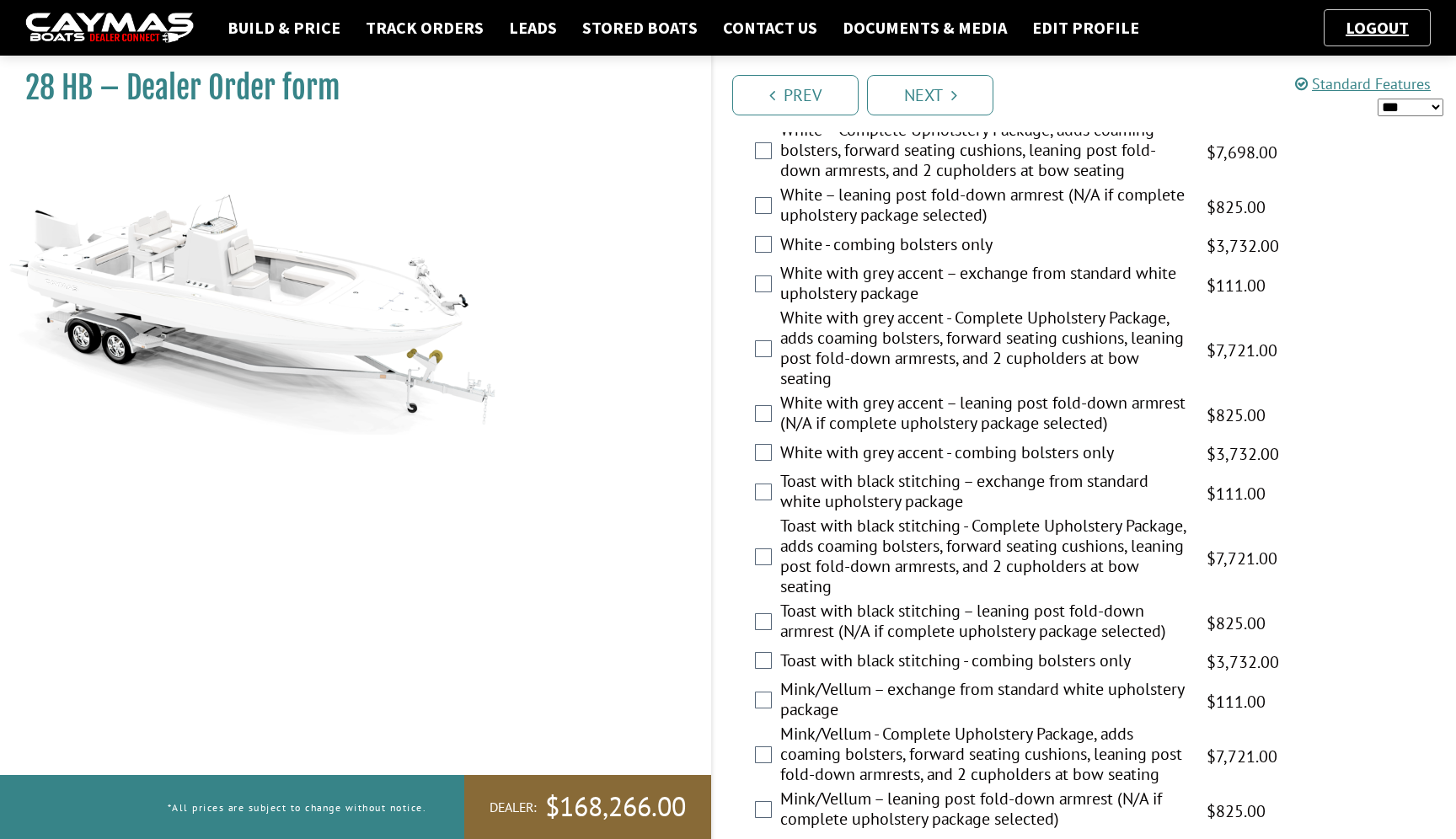
click at [891, 356] on label "White with grey accent - Complete Upholstery Package, adds coaming bolsters, fo…" at bounding box center [983, 349] width 405 height 85
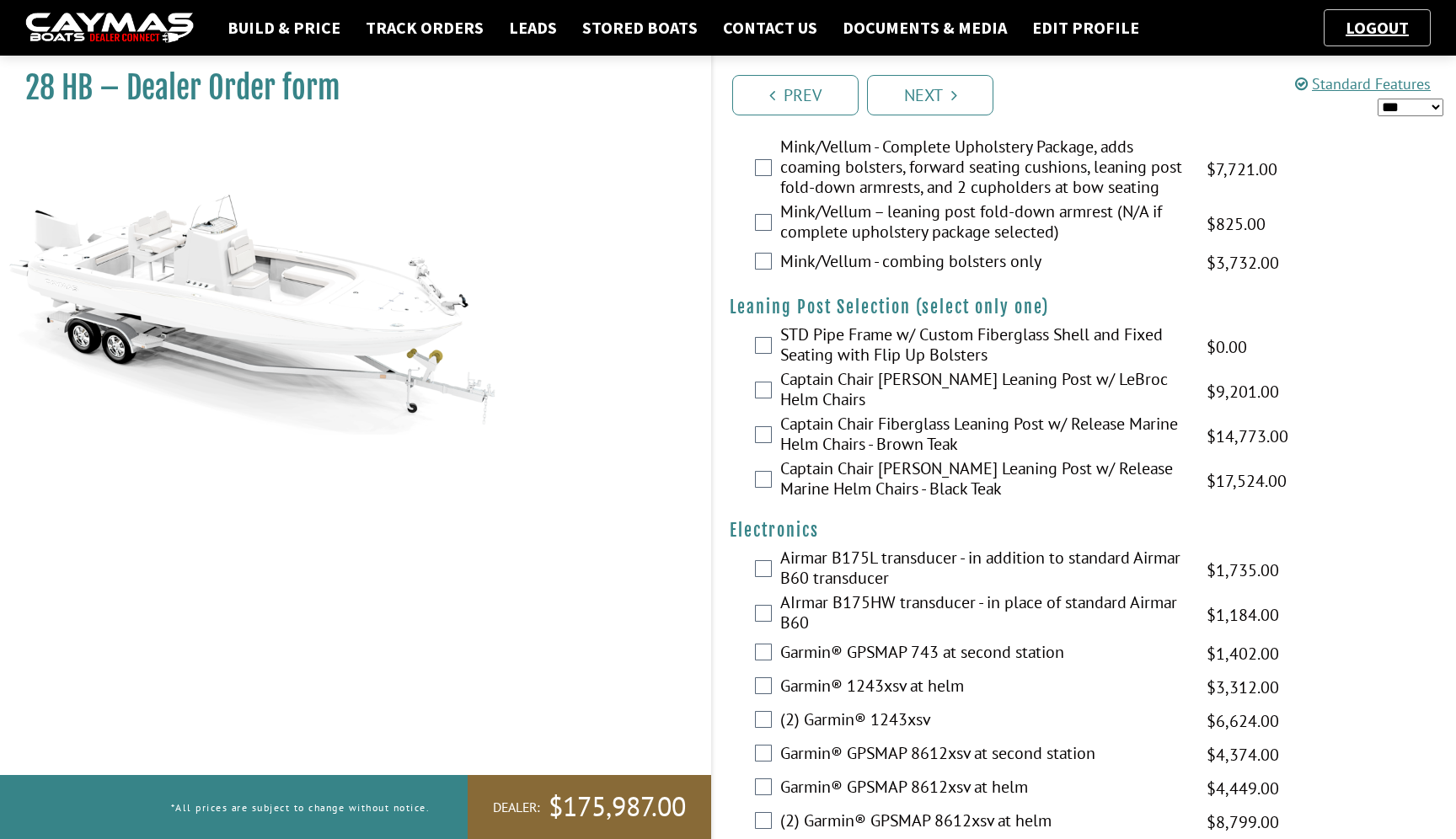
scroll to position [3598, 0]
click at [891, 356] on label "STD Pipe Frame w/ Custom Fiberglass Shell and Fixed Seating with Flip Up Bolste…" at bounding box center [983, 346] width 405 height 45
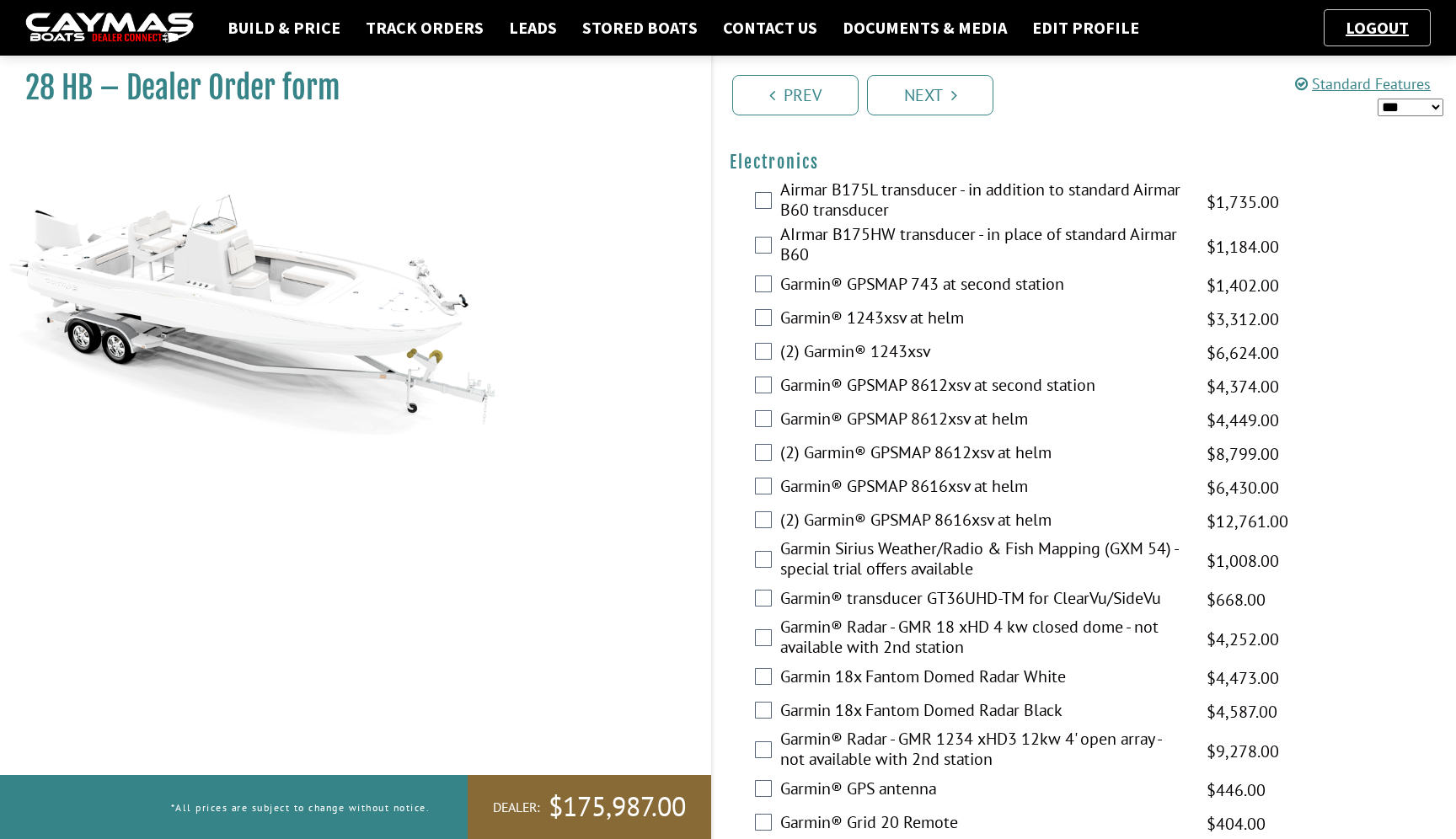
scroll to position [3984, 0]
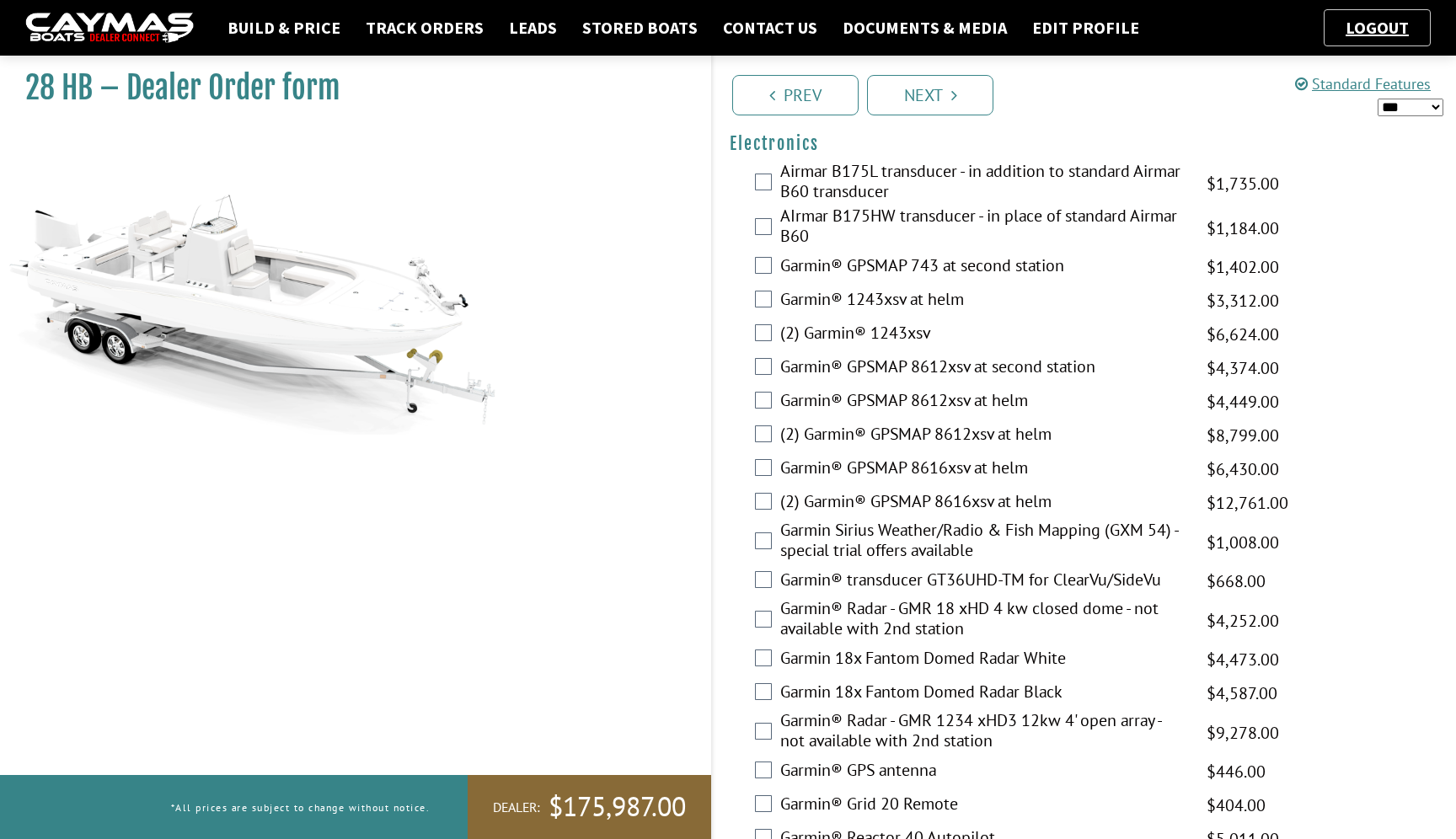
click at [899, 448] on label "(2) Garmin® GPSMAP 8612xsv at helm" at bounding box center [983, 436] width 405 height 25
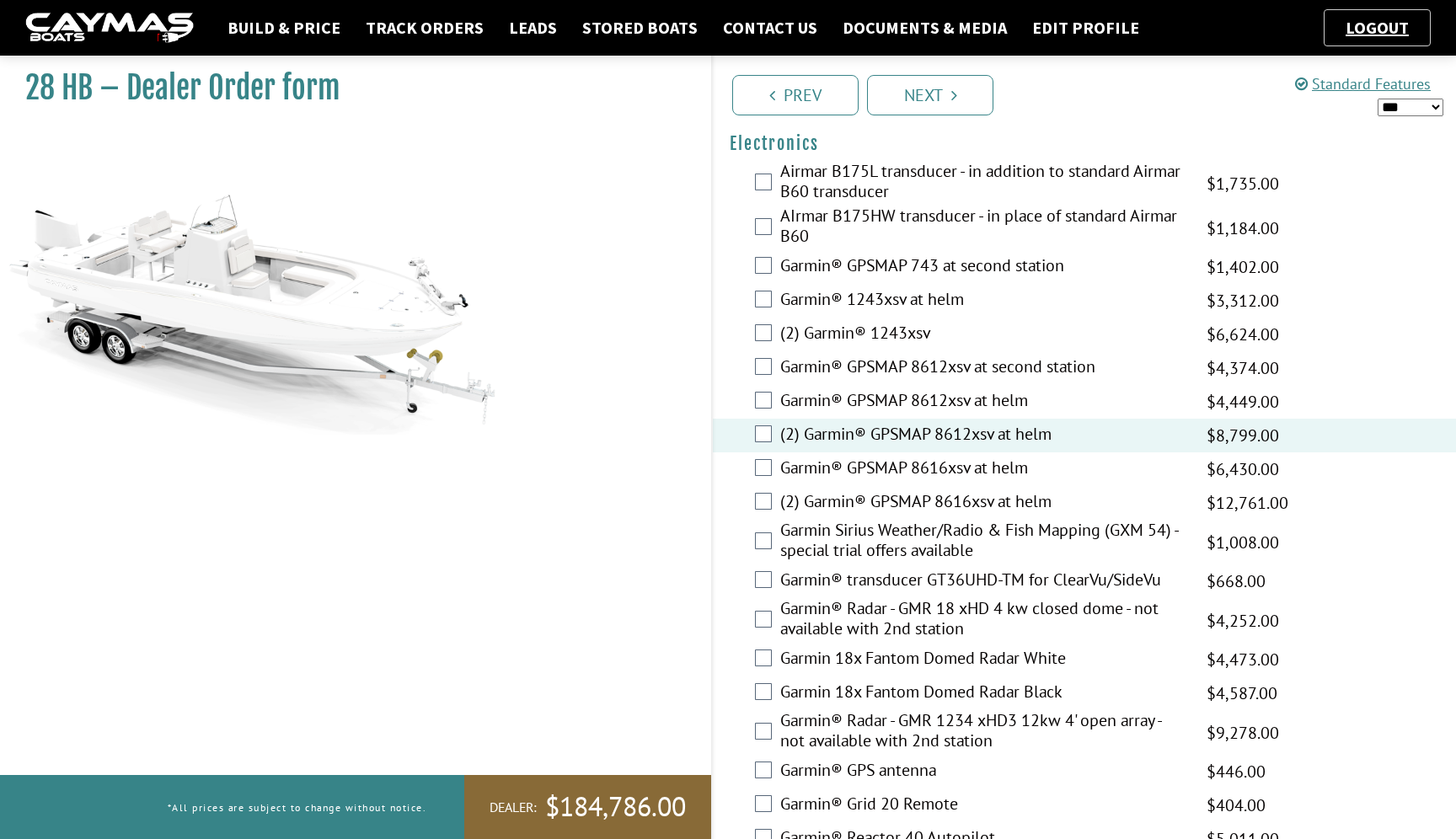
click at [943, 280] on label "Garmin® GPSMAP 743 at second station" at bounding box center [983, 267] width 405 height 25
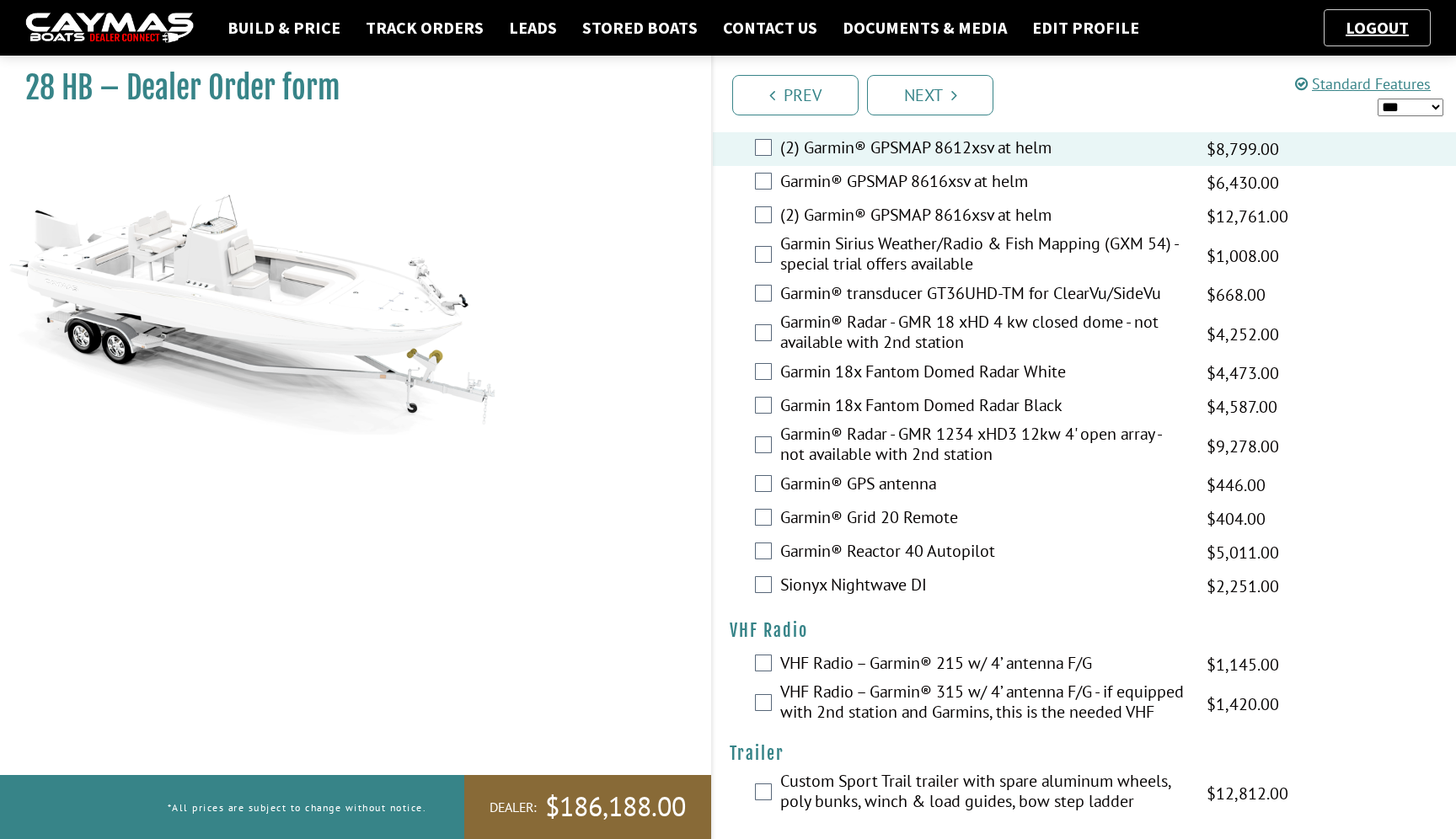
scroll to position [4256, 0]
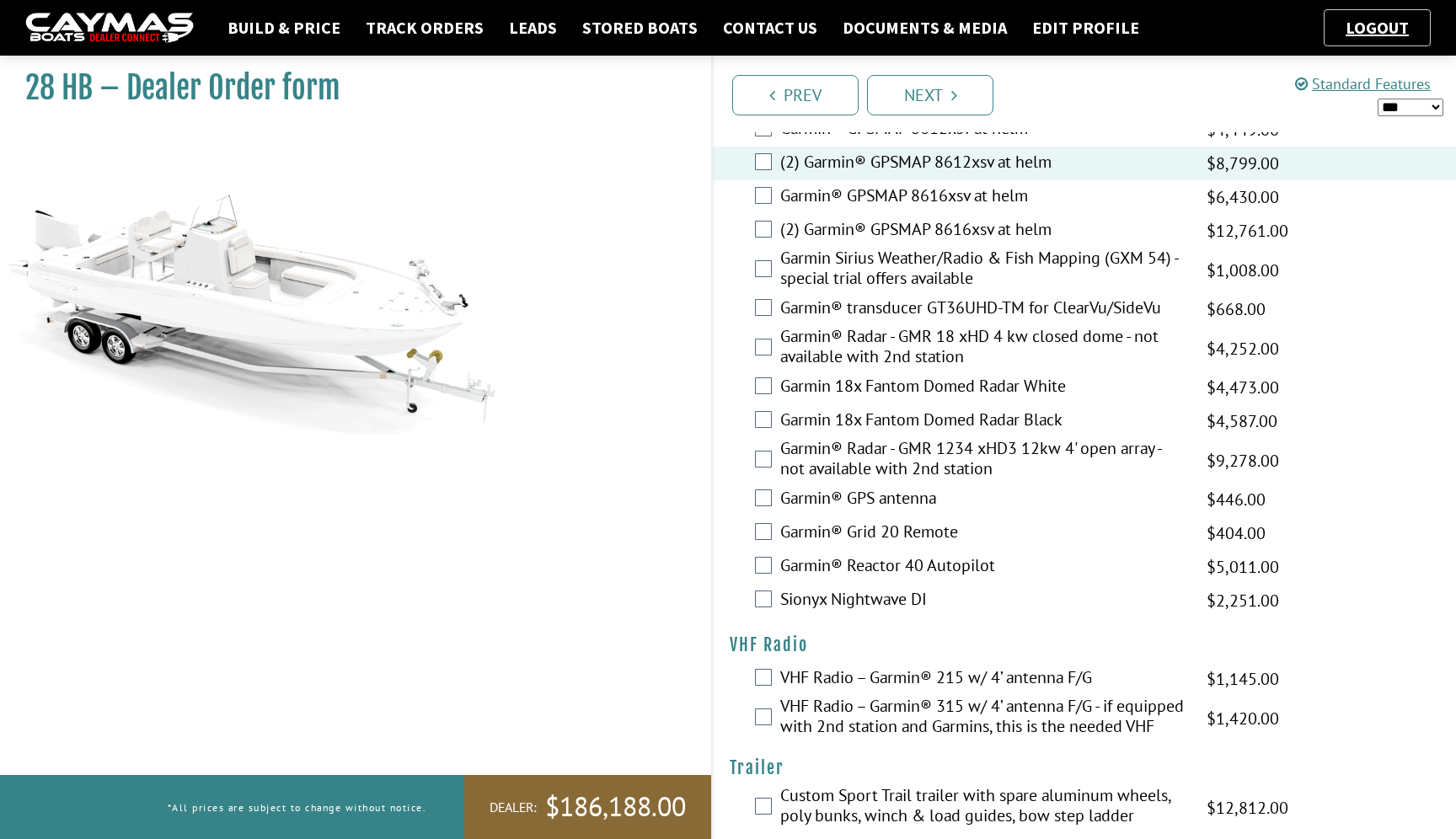
click at [872, 293] on label "Garmin Sirius Weather/Radio & Fish Mapping (GXM 54) - special trial offers avai…" at bounding box center [983, 270] width 405 height 45
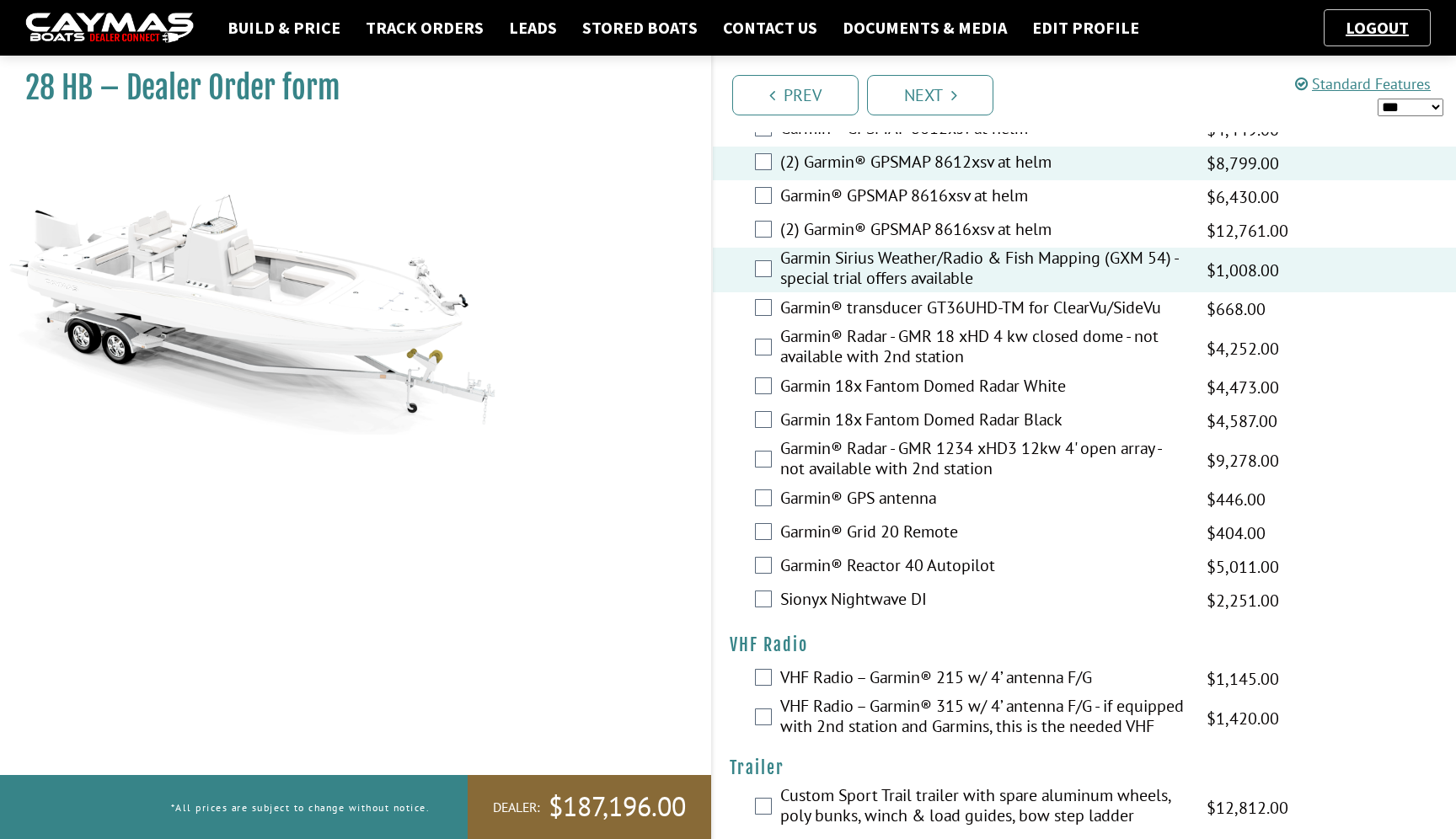
click at [872, 322] on label "Garmin® transducer GT36UHD-TM for ClearVu/SideVu" at bounding box center [983, 309] width 405 height 25
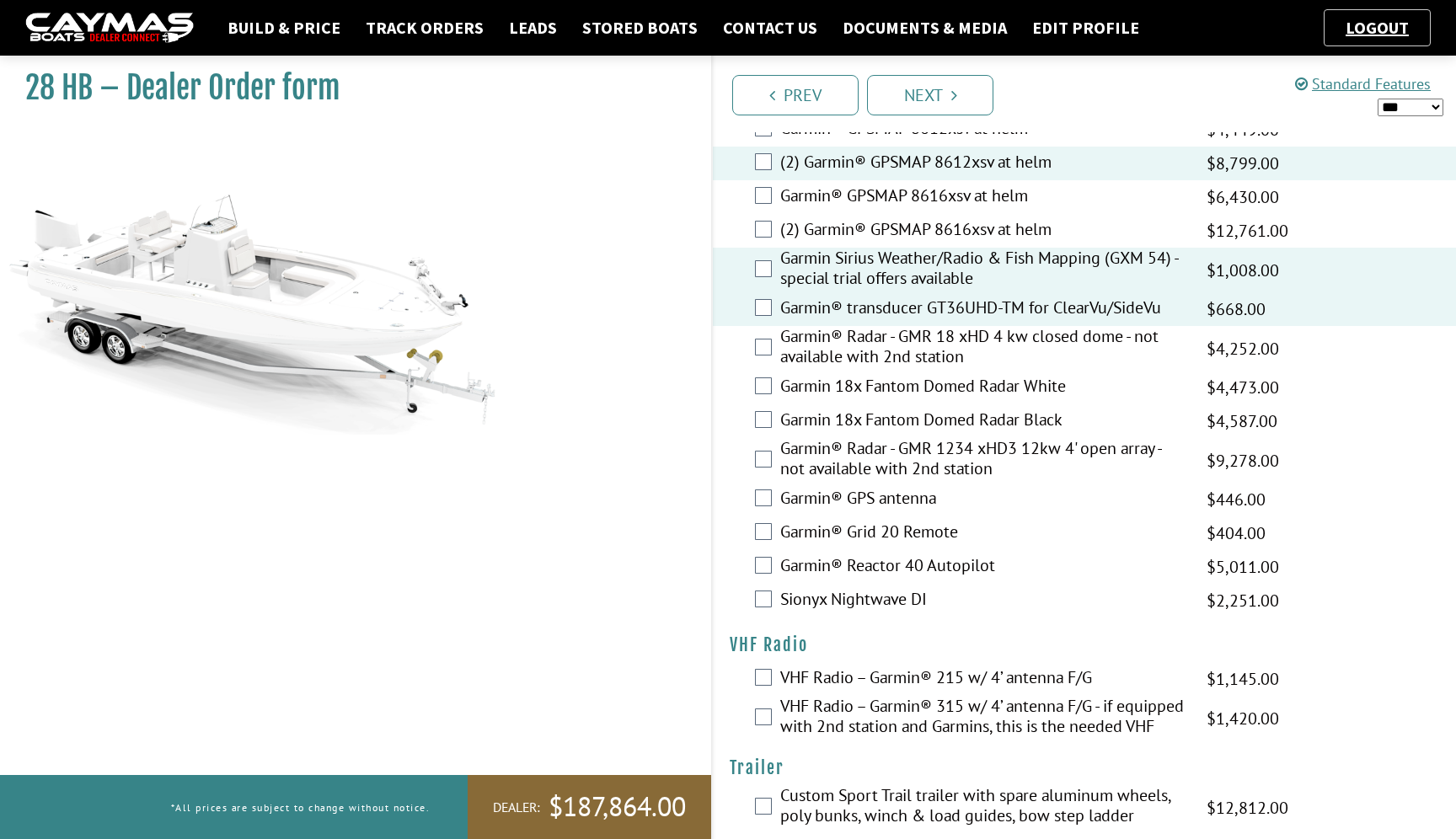
click at [898, 739] on label "VHF Radio – Garmin® 315 w/ 4’ antenna F/G - if equipped with 2nd station and Ga…" at bounding box center [983, 718] width 405 height 45
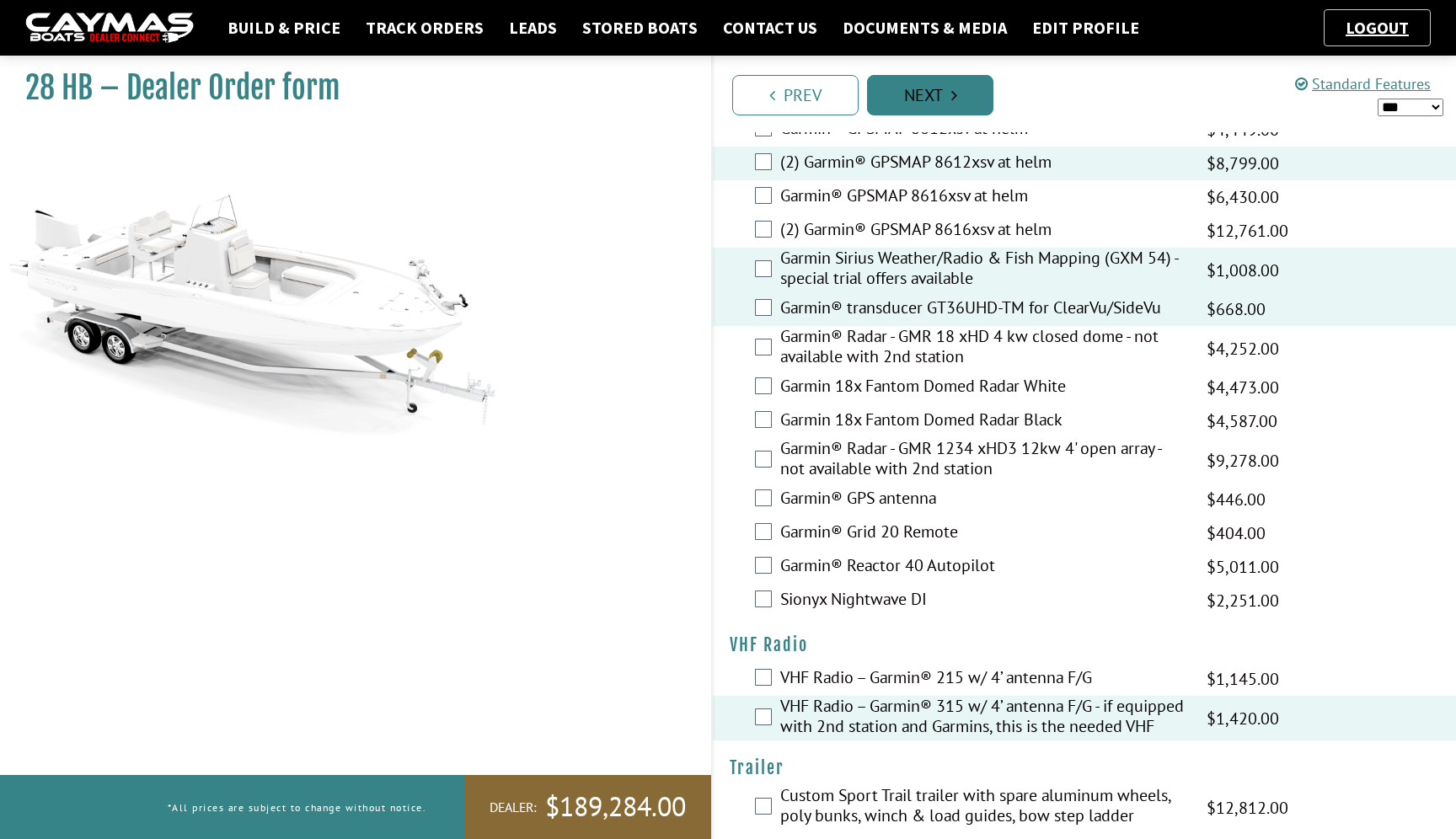
click at [930, 103] on link "Next" at bounding box center [931, 95] width 127 height 40
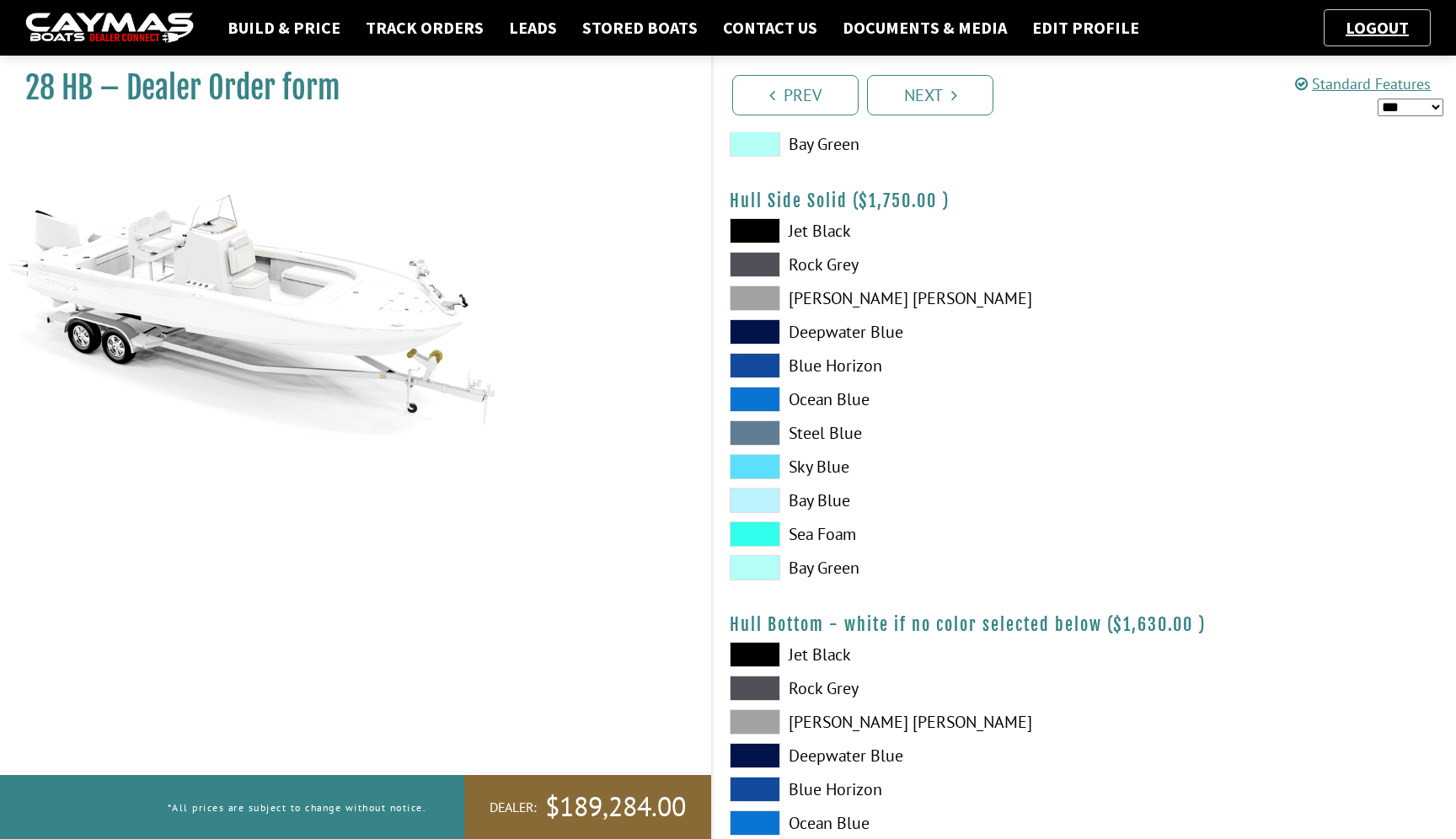
scroll to position [695, 0]
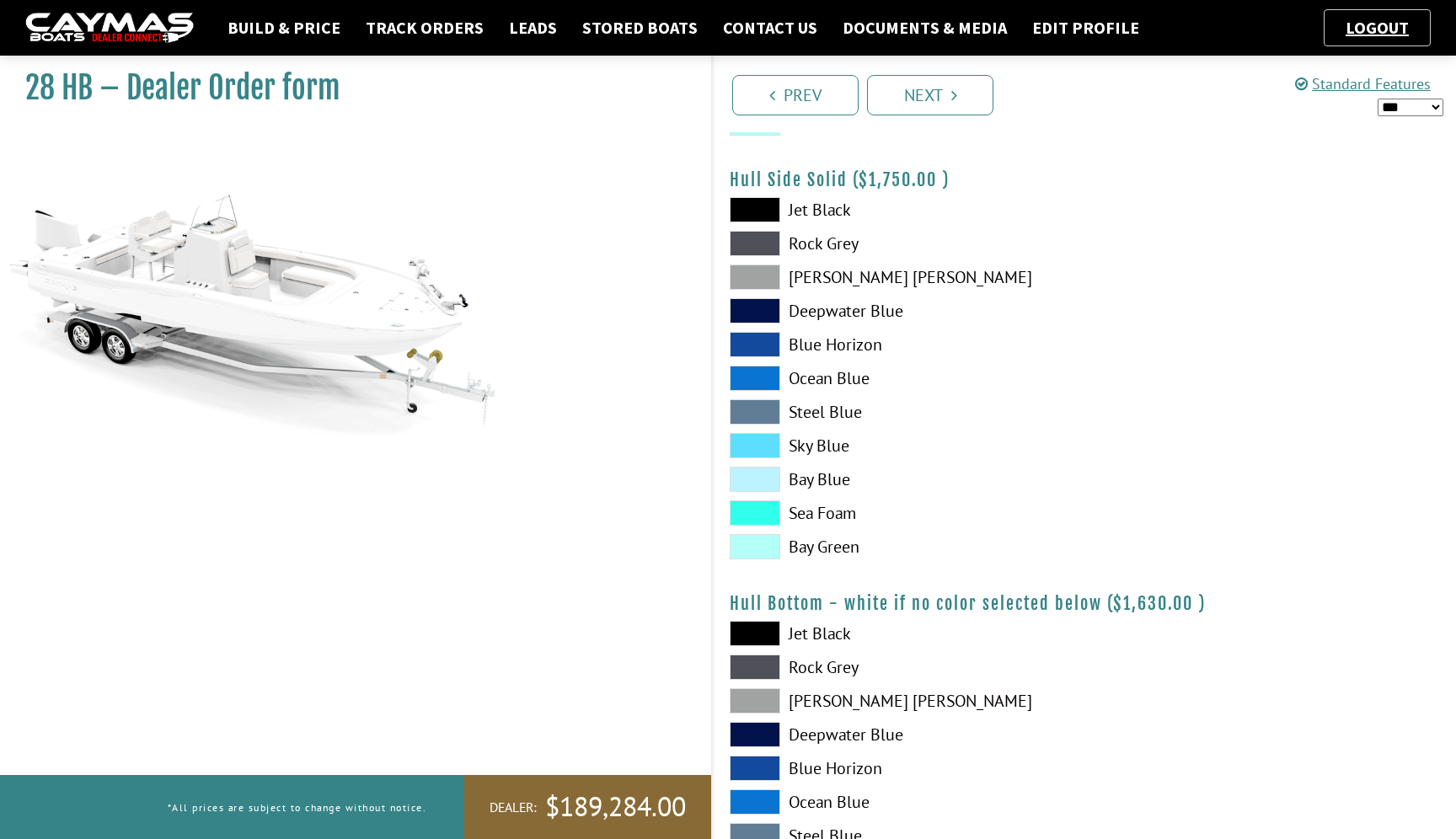
click at [766, 544] on span at bounding box center [755, 547] width 50 height 26
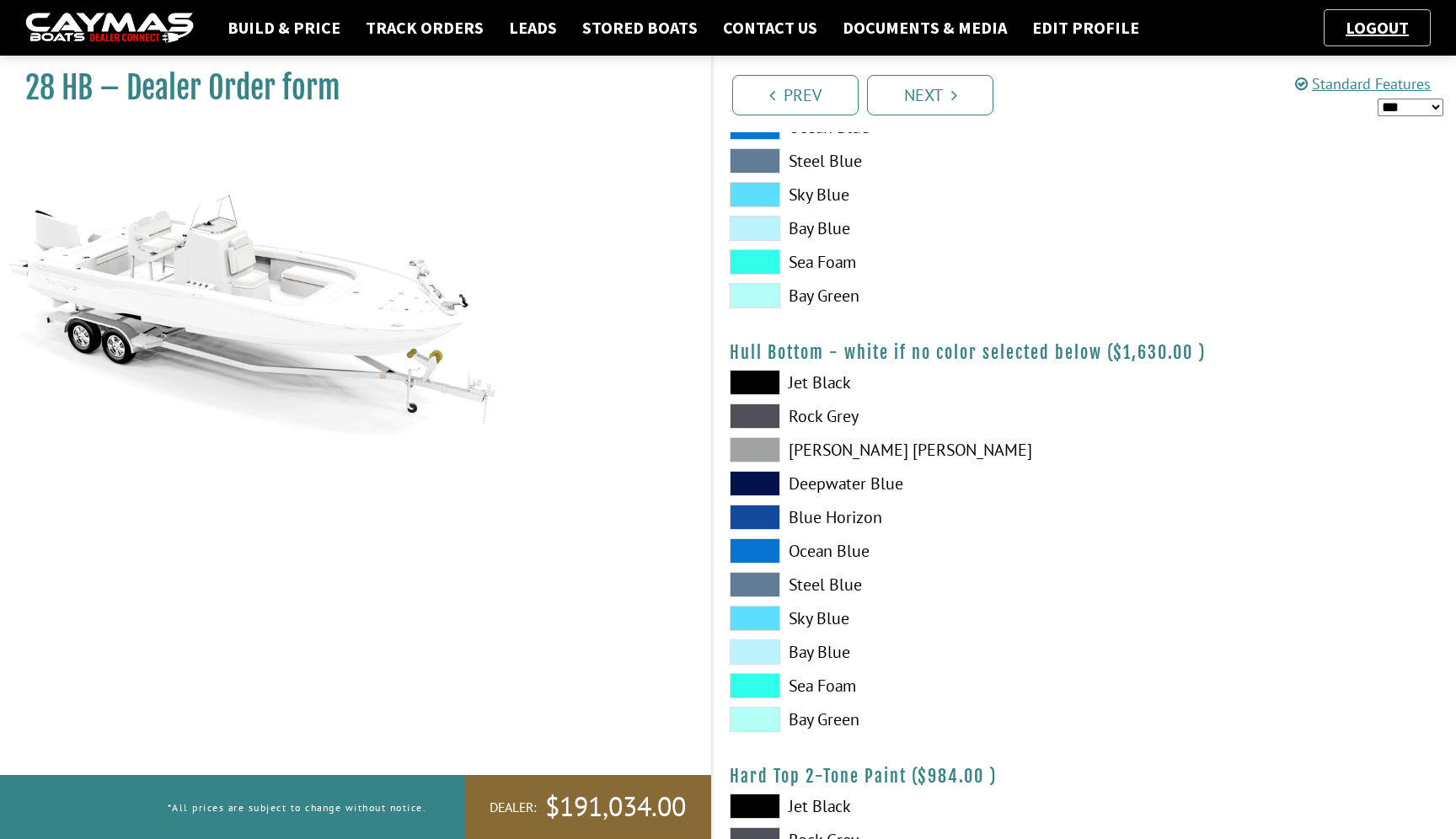
scroll to position [977, 0]
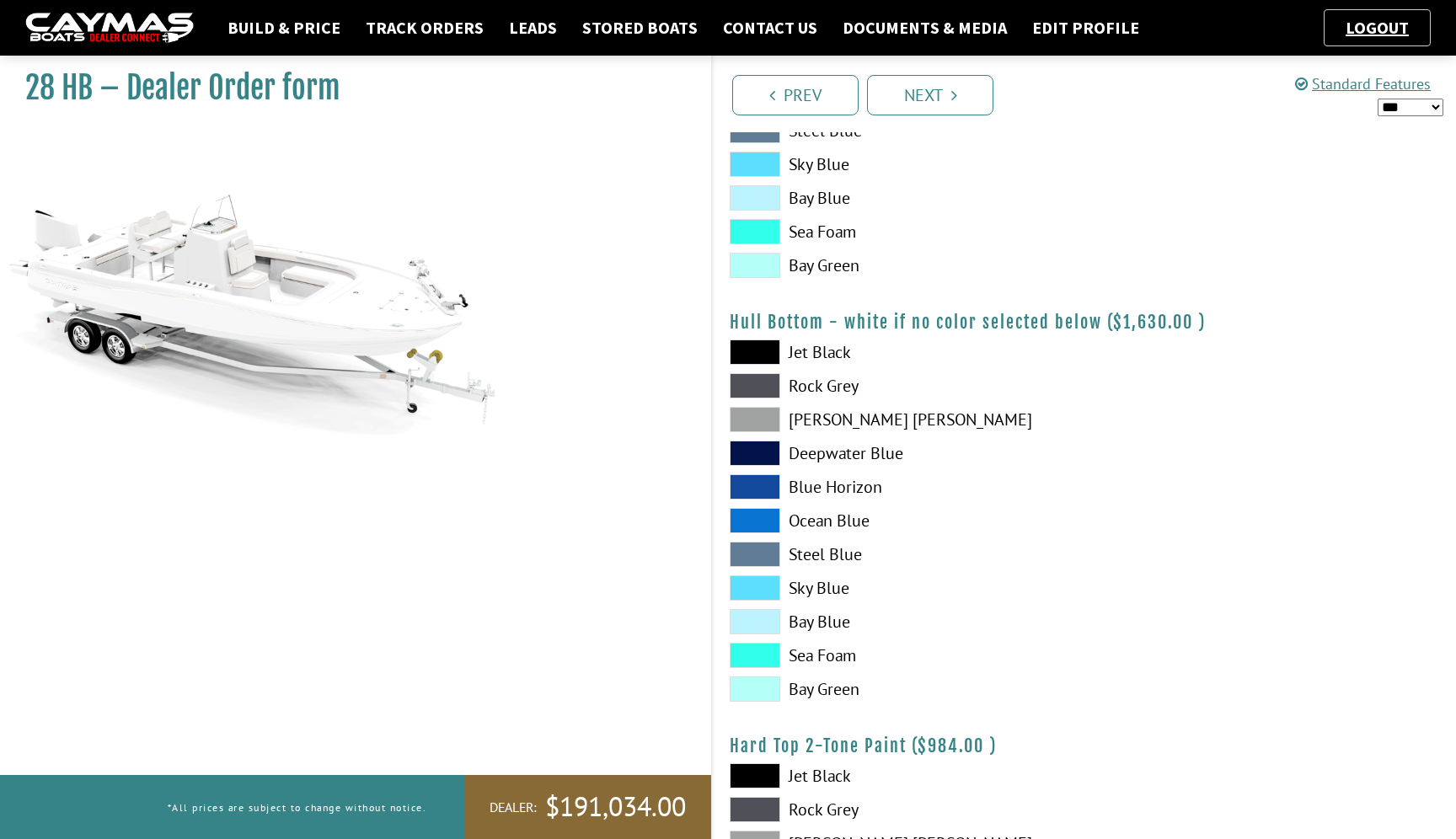
click at [763, 695] on span at bounding box center [755, 690] width 50 height 26
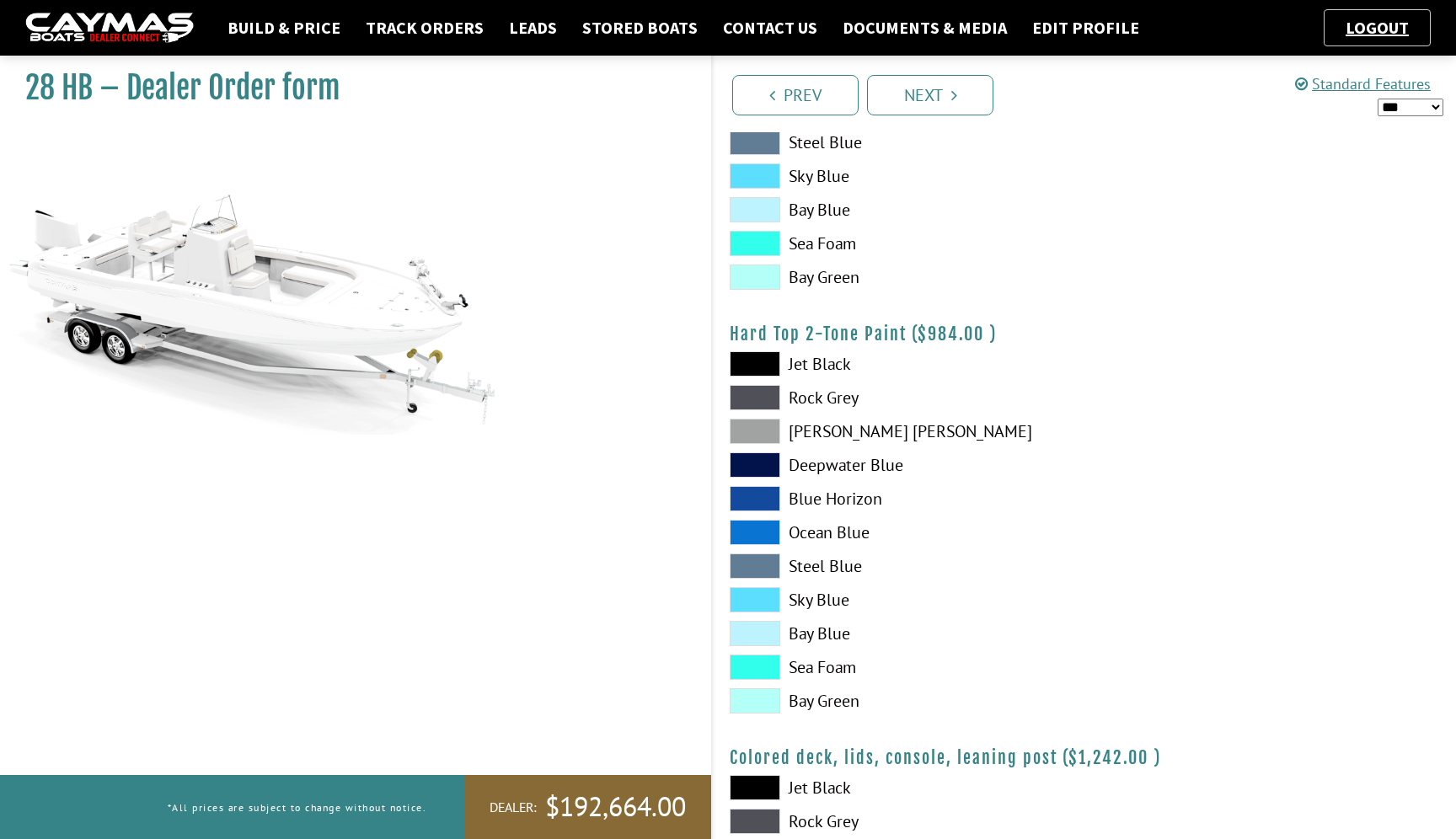
scroll to position [1408, 0]
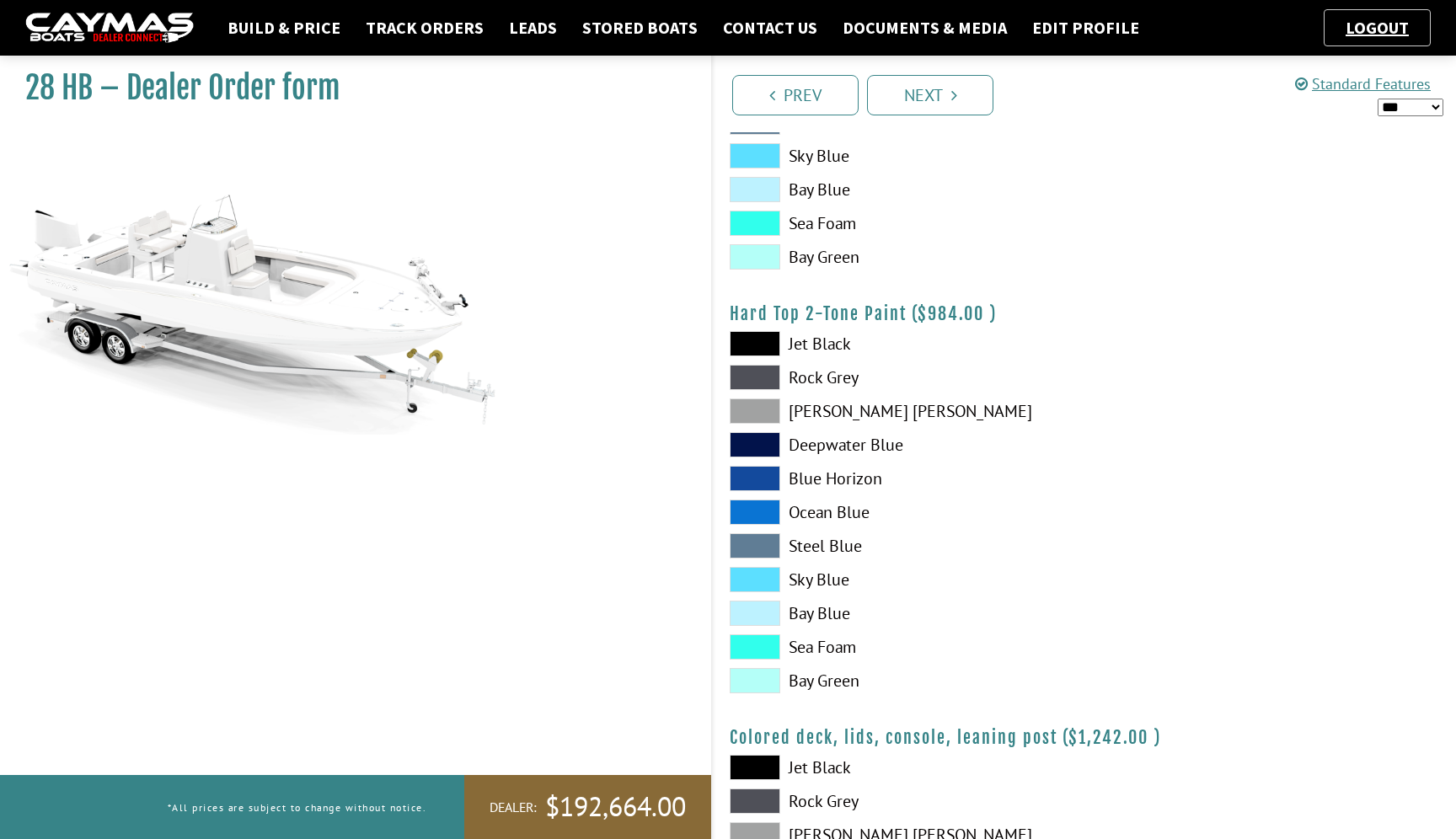
click at [764, 677] on span at bounding box center [755, 681] width 50 height 26
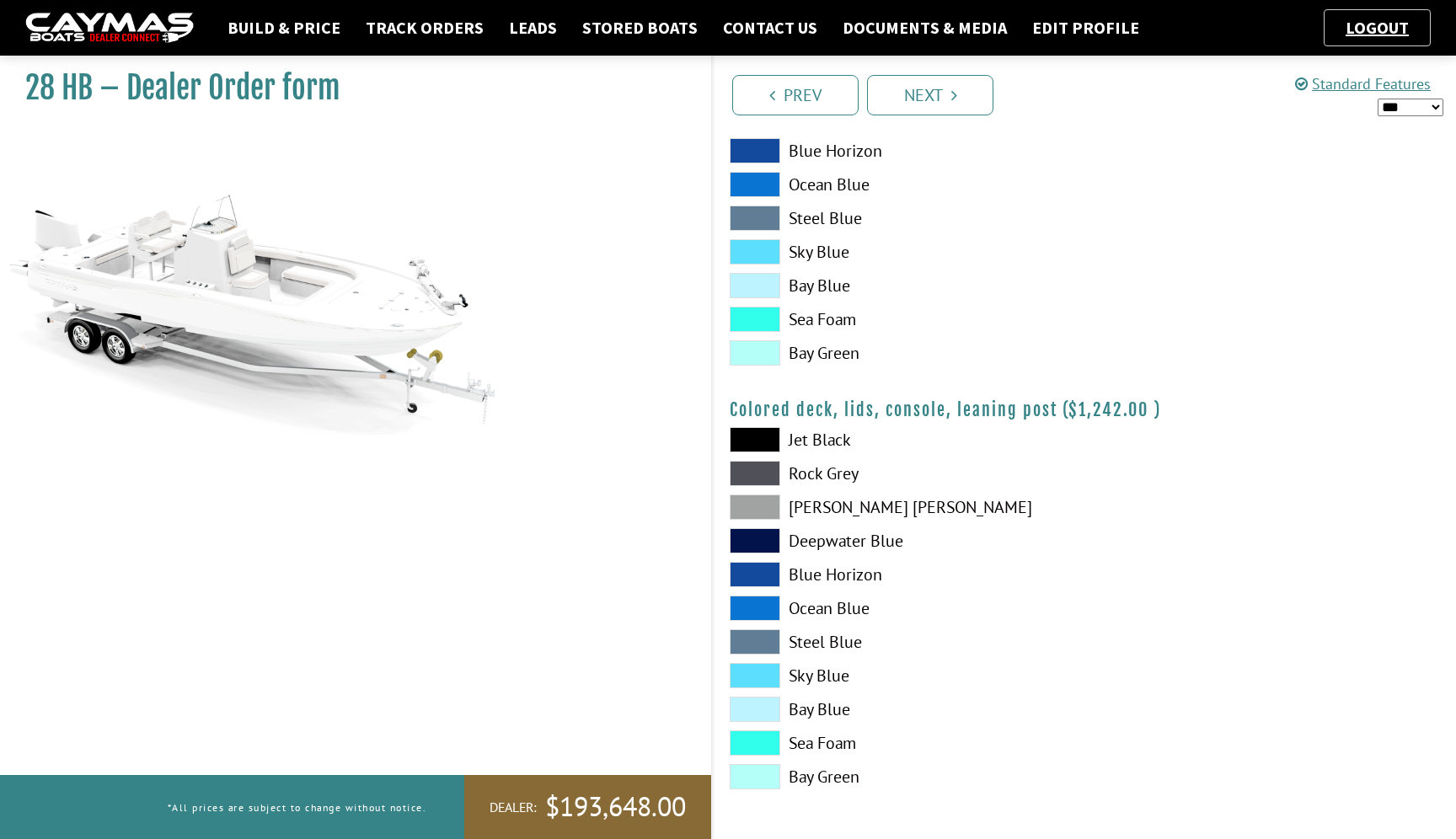
scroll to position [1737, 0]
click at [763, 512] on span at bounding box center [755, 507] width 50 height 26
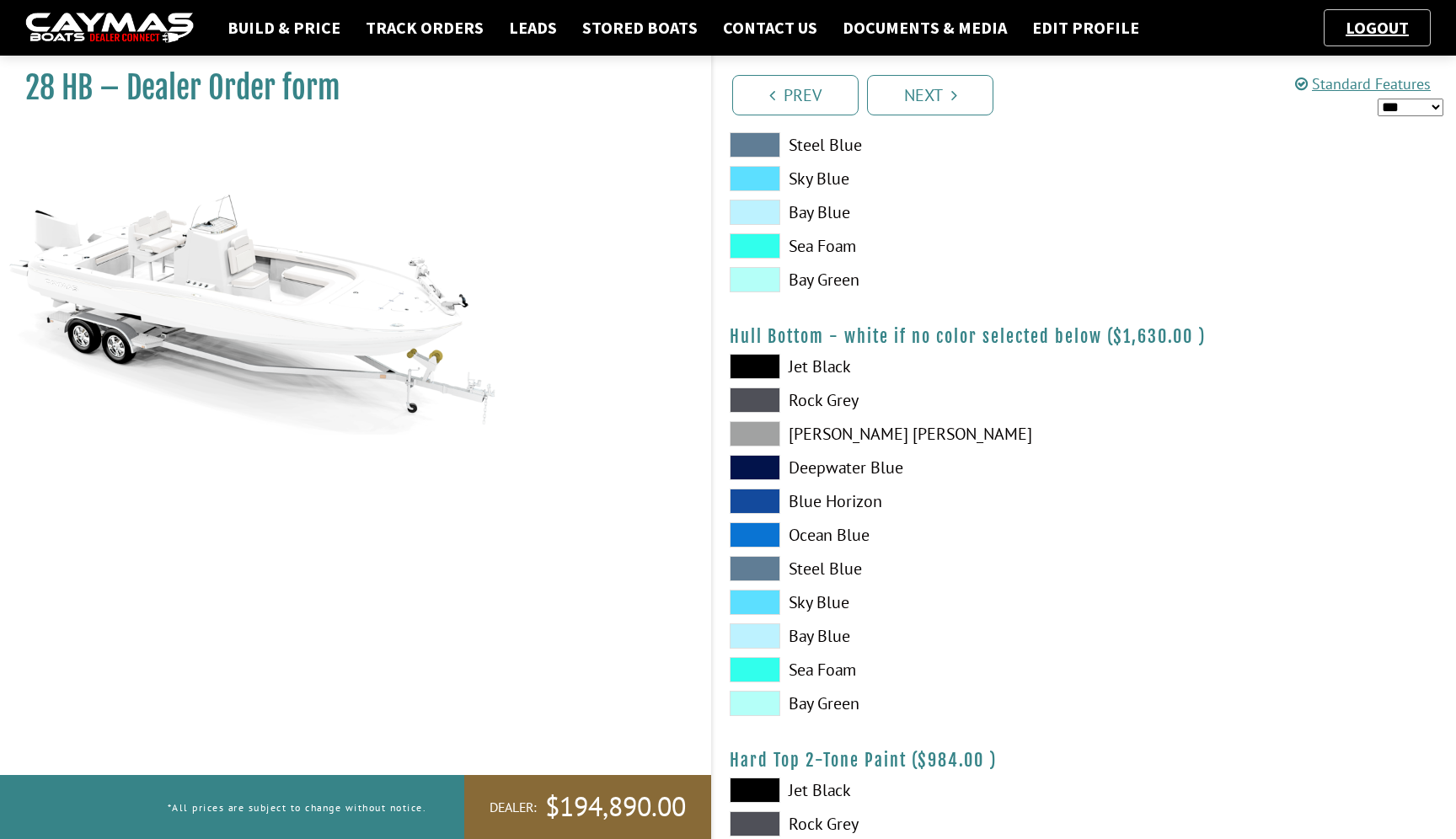
scroll to position [961, 0]
click at [811, 90] on link "Prev" at bounding box center [795, 95] width 127 height 40
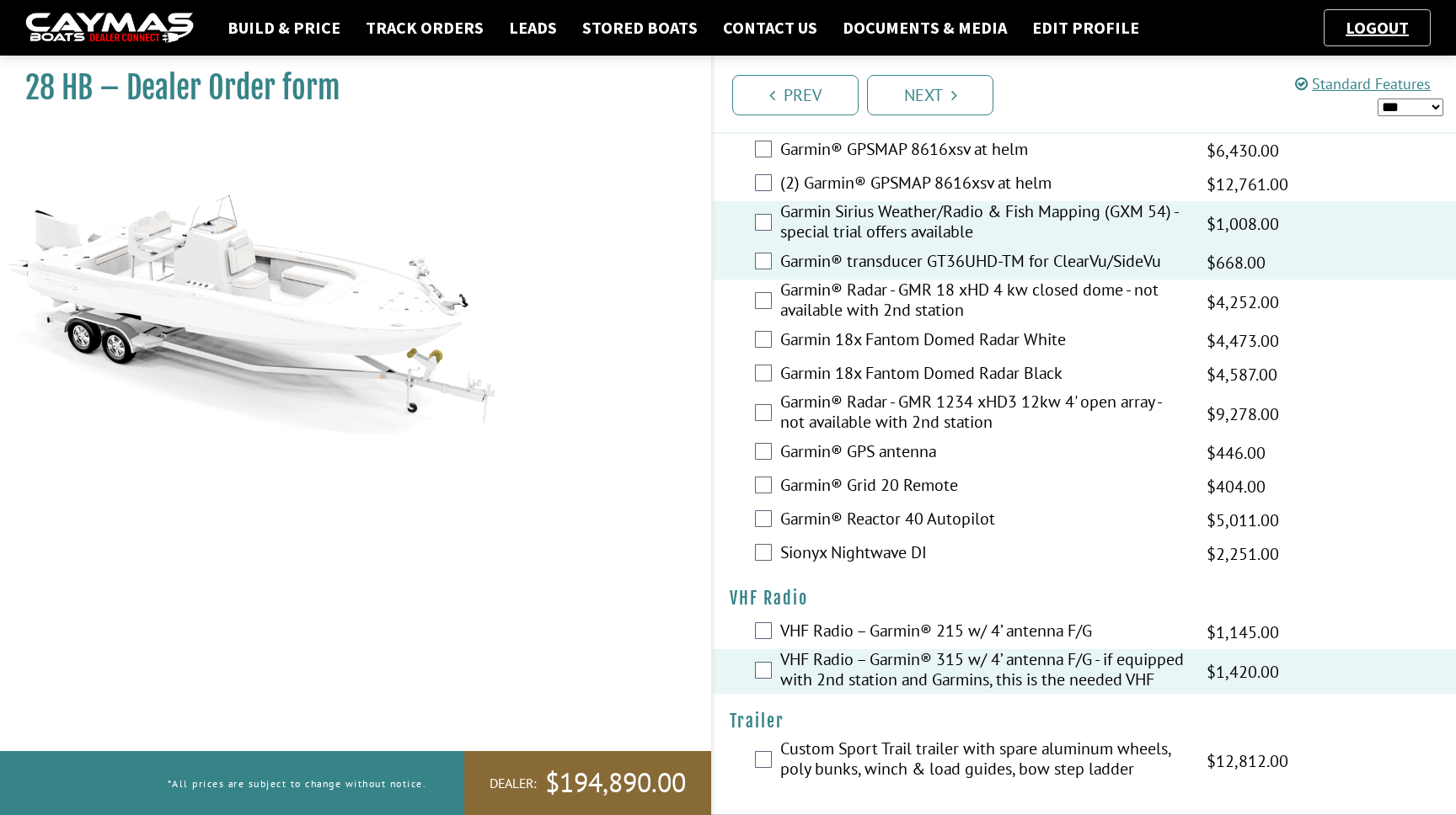
scroll to position [4354, 0]
click at [943, 98] on link "Next" at bounding box center [931, 95] width 127 height 40
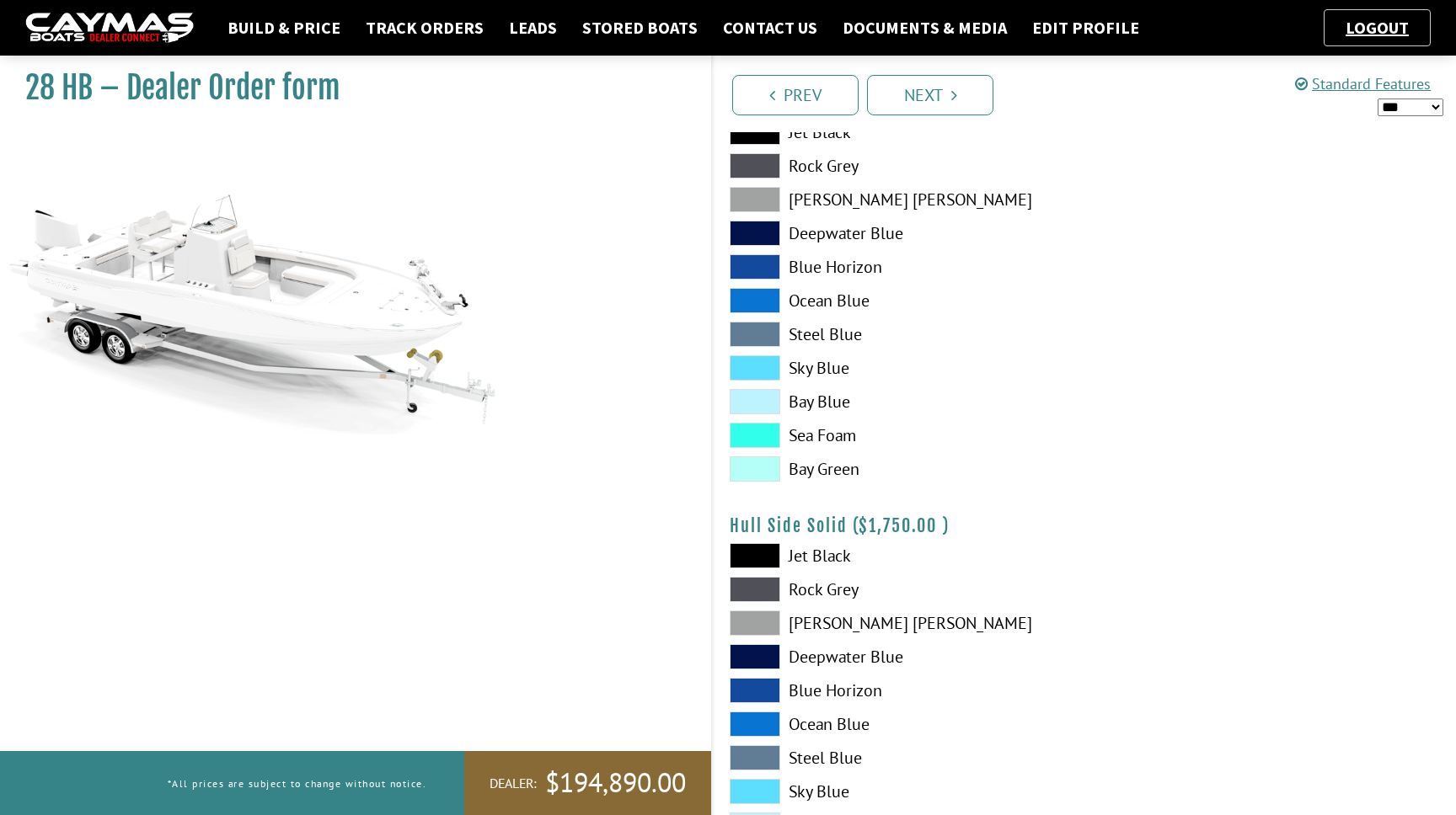
scroll to position [0, 0]
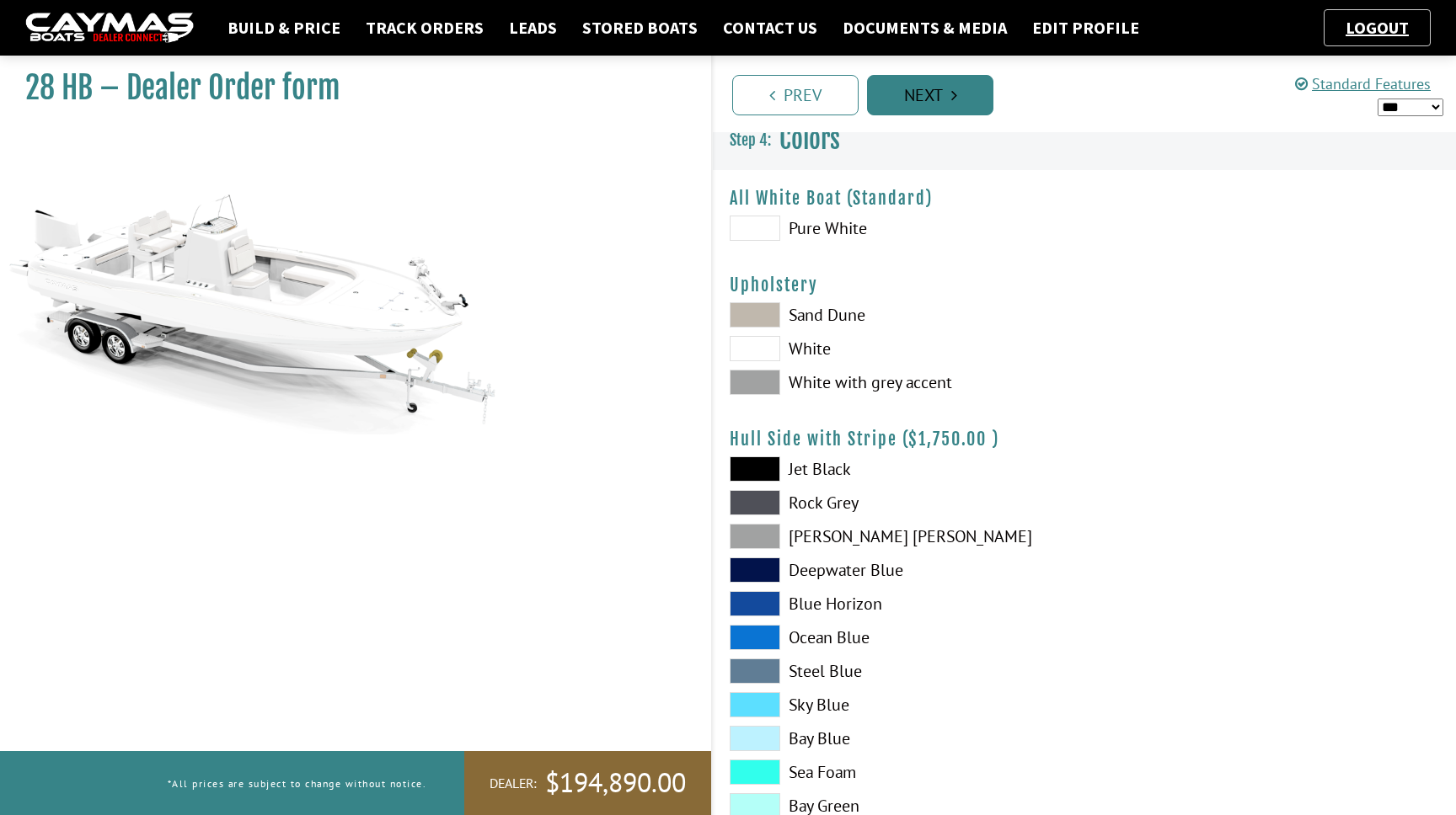
click at [934, 97] on link "Next" at bounding box center [931, 95] width 127 height 40
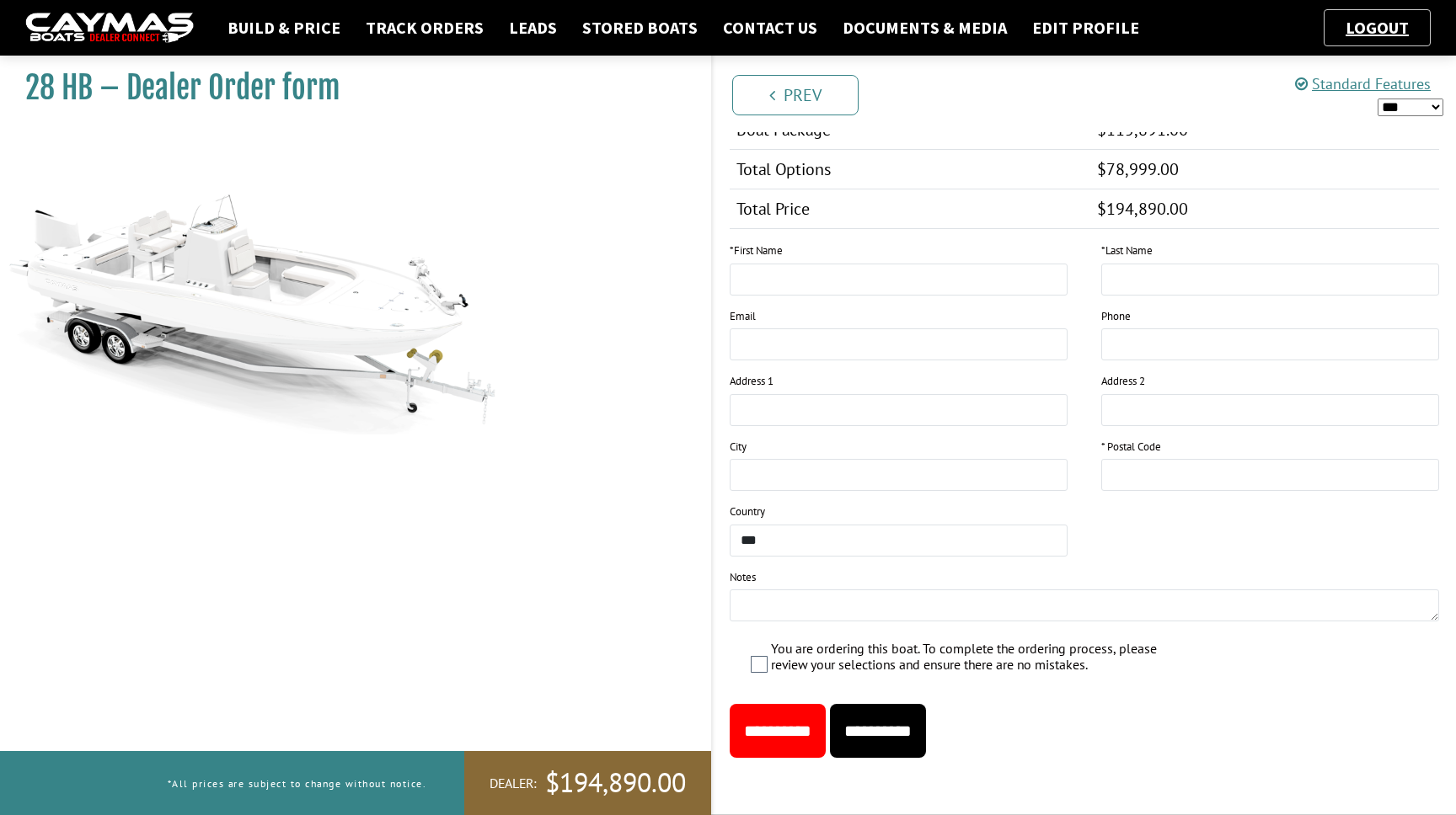
scroll to position [2133, 0]
type input "*****"
type input "******"
type input "*****"
click at [926, 721] on input "**********" at bounding box center [877, 731] width 96 height 54
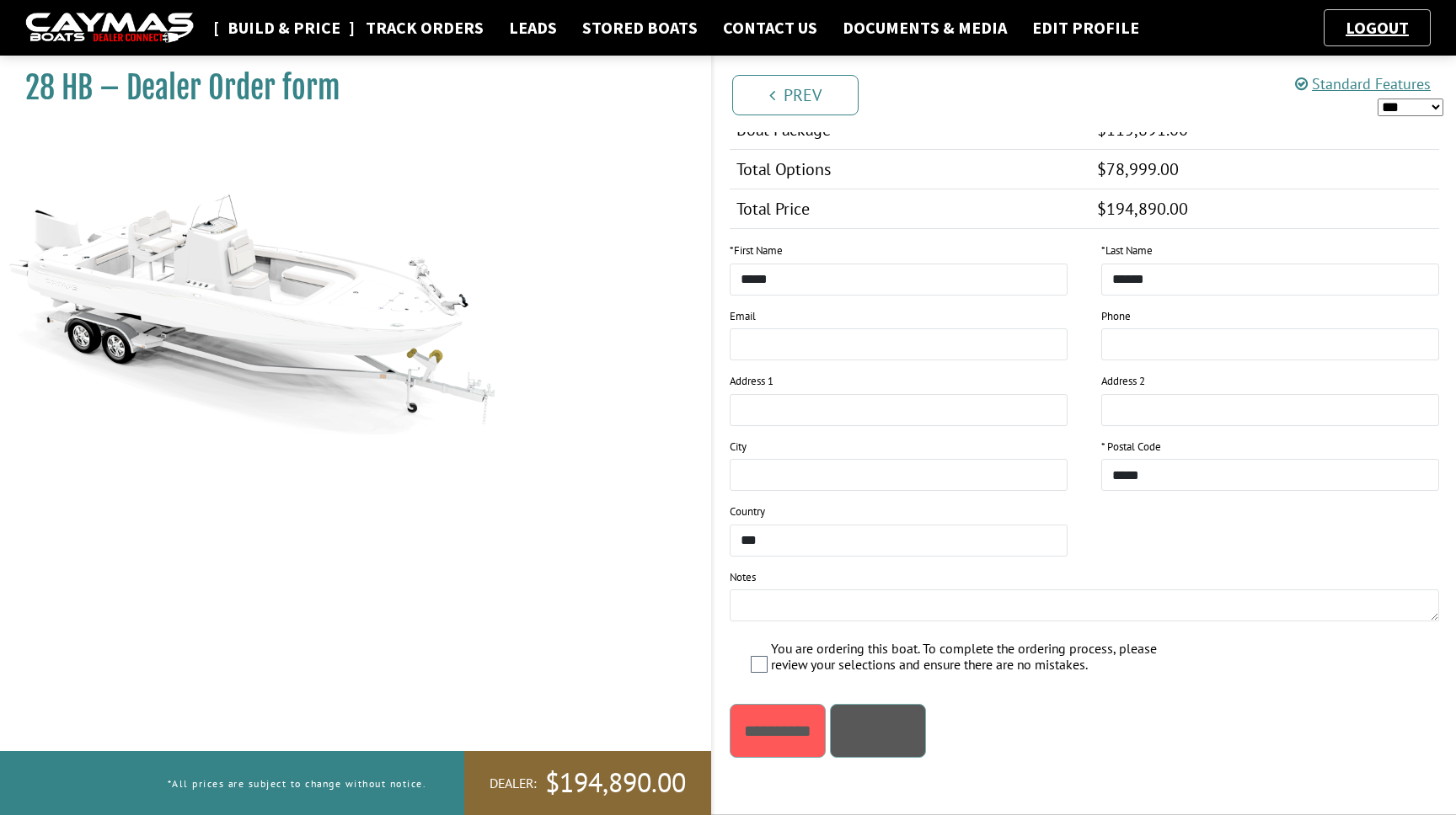
scroll to position [0, 0]
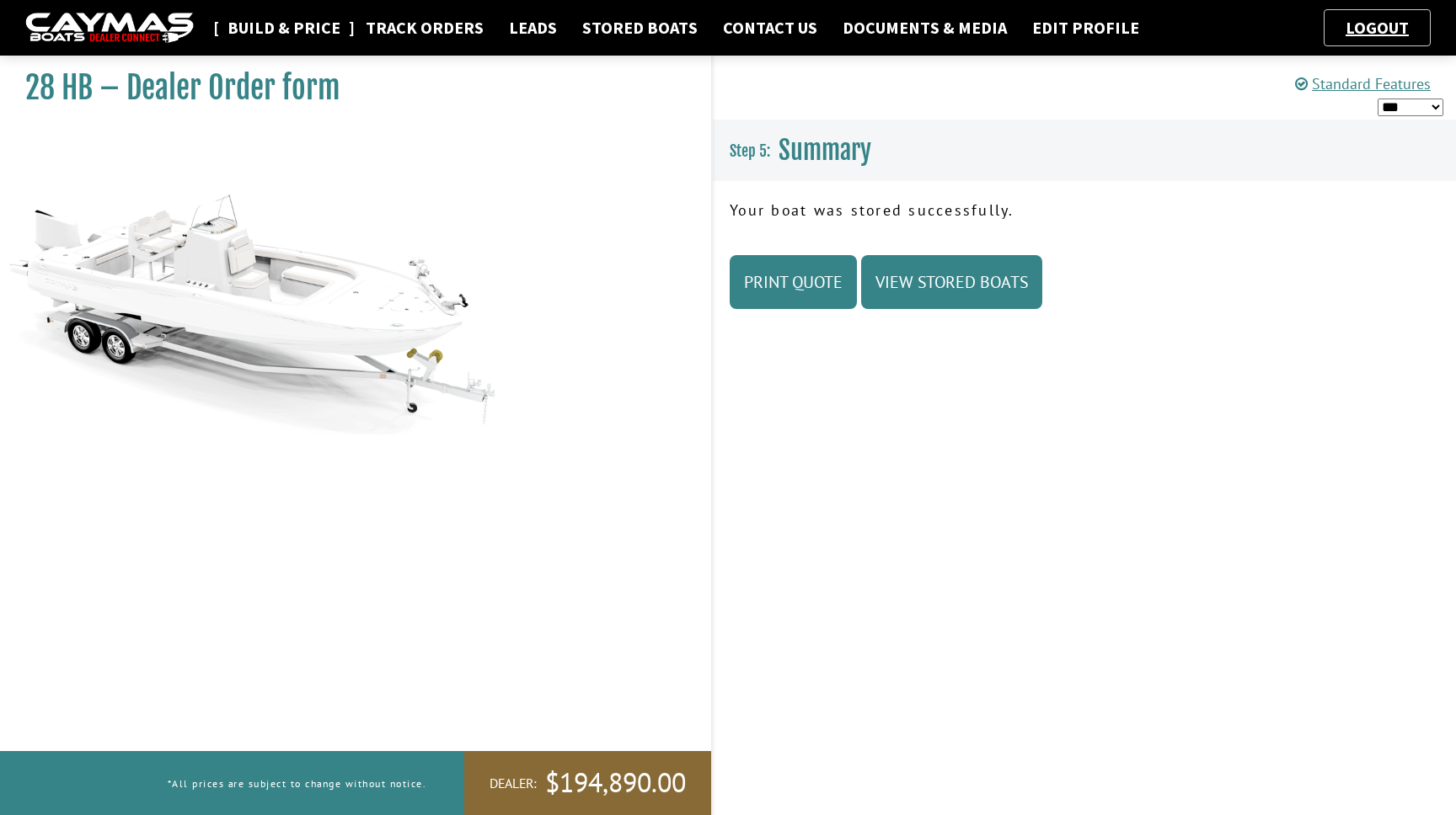
click at [300, 34] on link "Build & Price" at bounding box center [284, 28] width 130 height 22
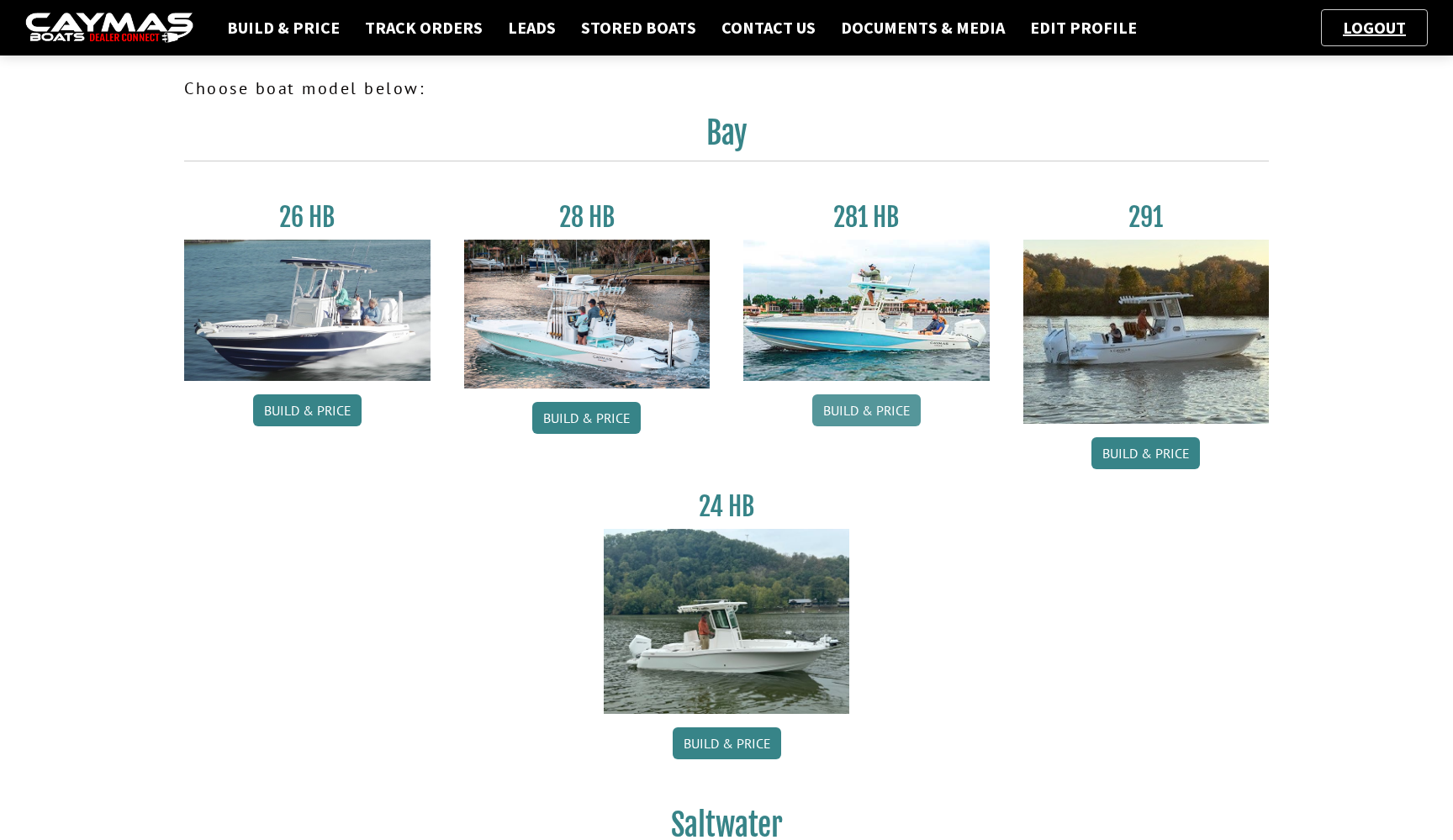
click at [873, 415] on link "Build & Price" at bounding box center [866, 410] width 109 height 32
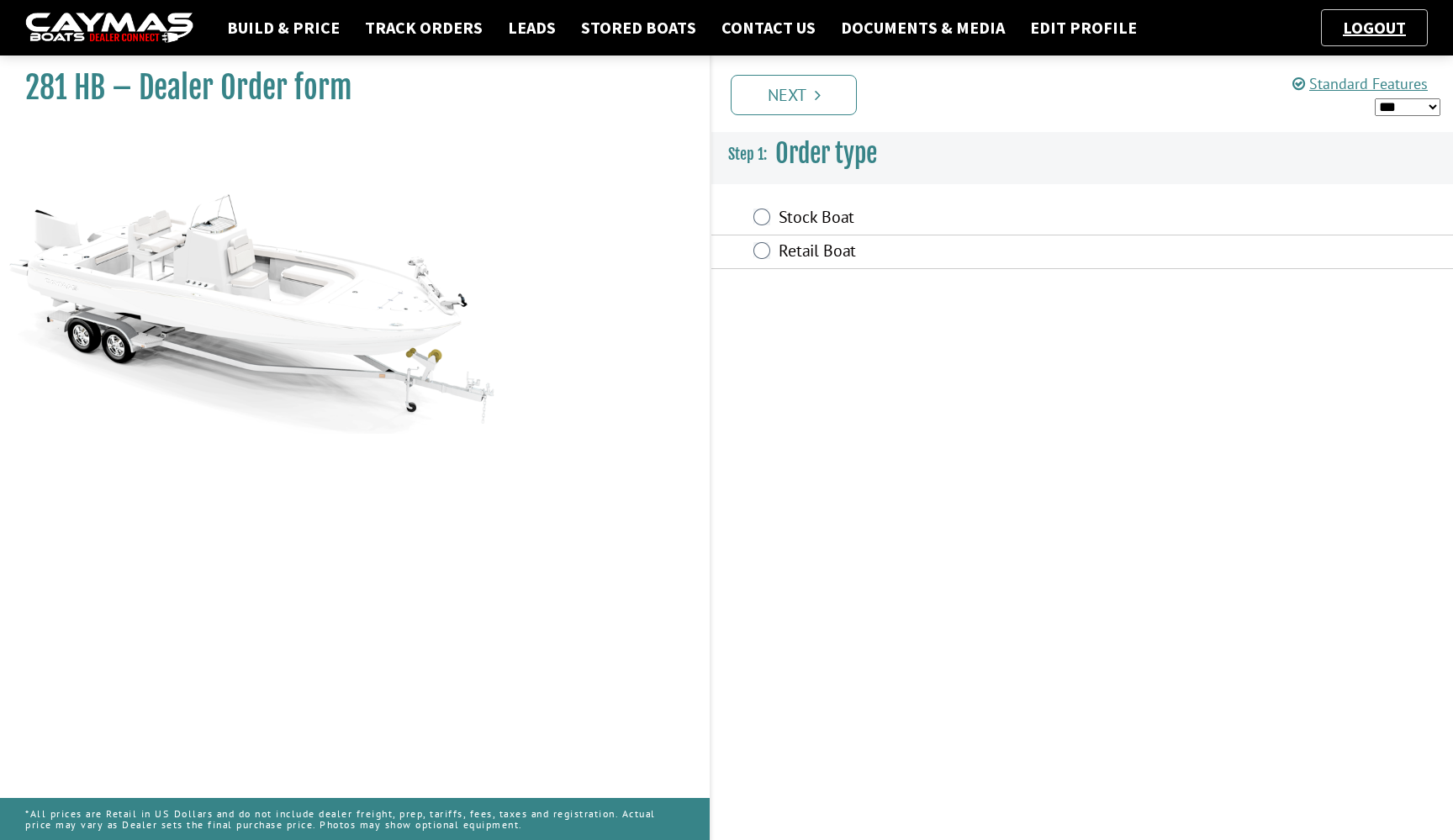
click at [842, 217] on label "Stock Boat" at bounding box center [981, 219] width 404 height 25
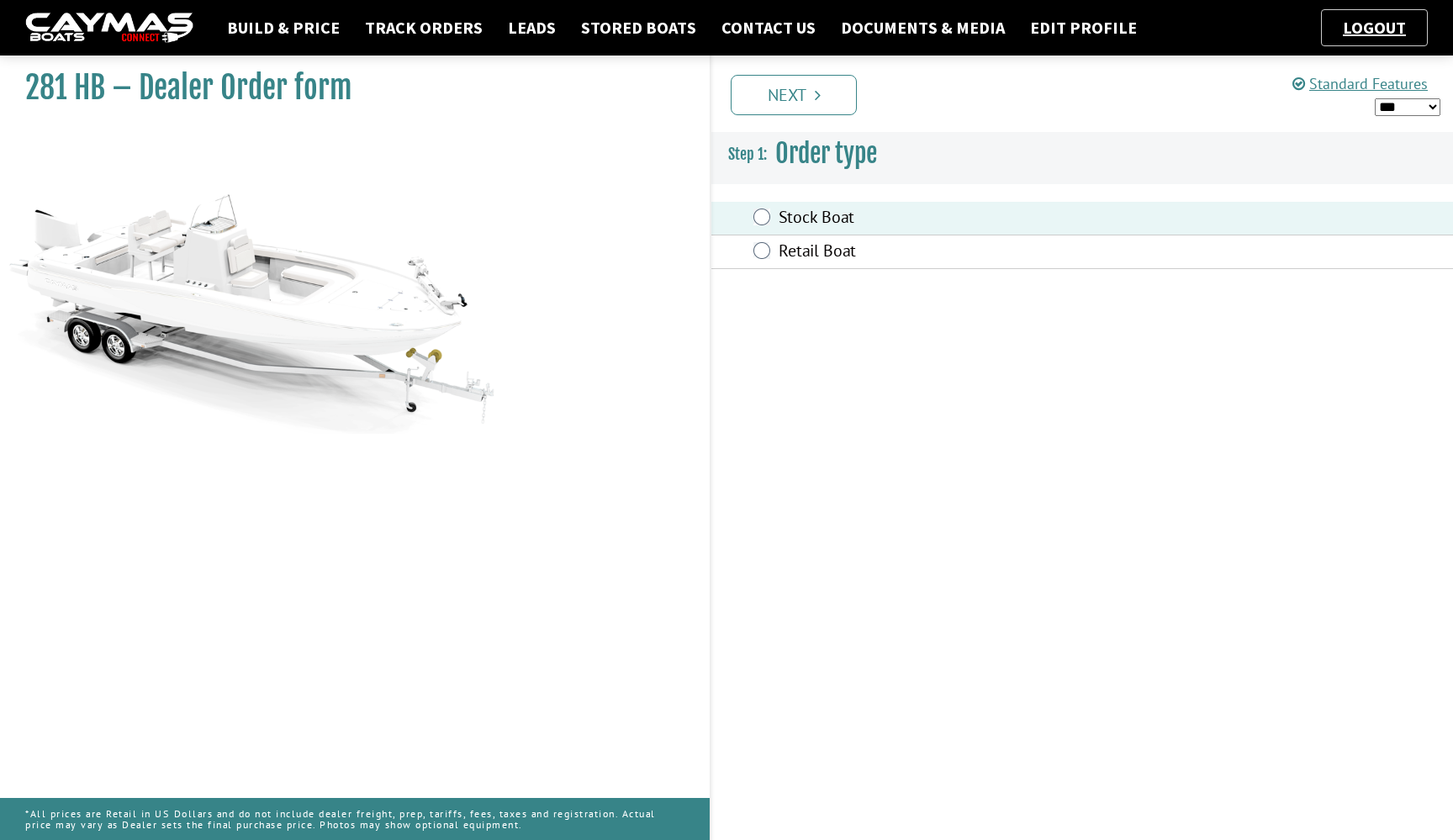
click at [813, 72] on li "Next" at bounding box center [793, 93] width 126 height 43
click at [814, 87] on icon "Pagination" at bounding box center [817, 95] width 5 height 16
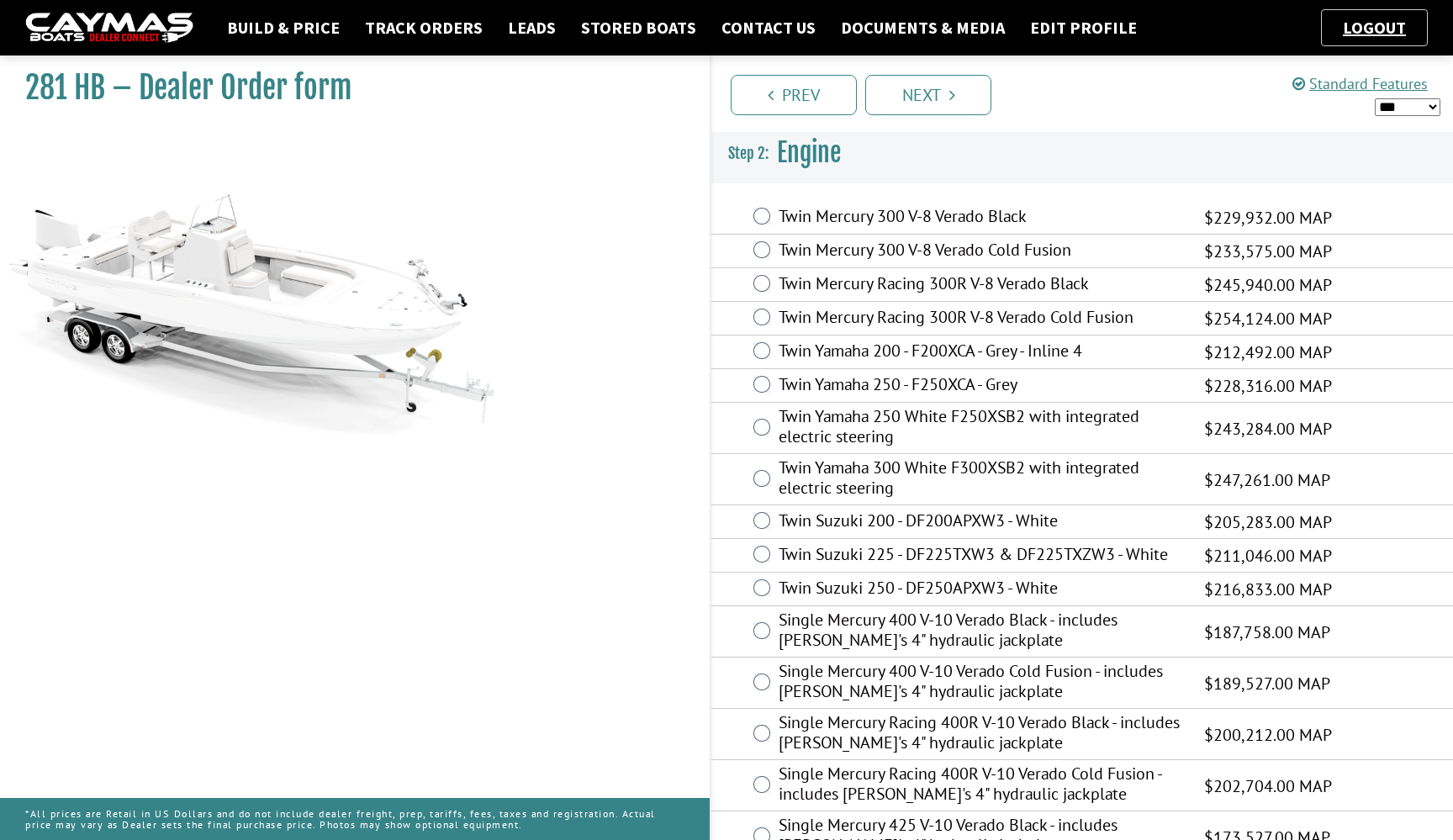
click at [848, 246] on label "Twin Mercury 300 V-8 Verado Cold Fusion" at bounding box center [981, 252] width 404 height 25
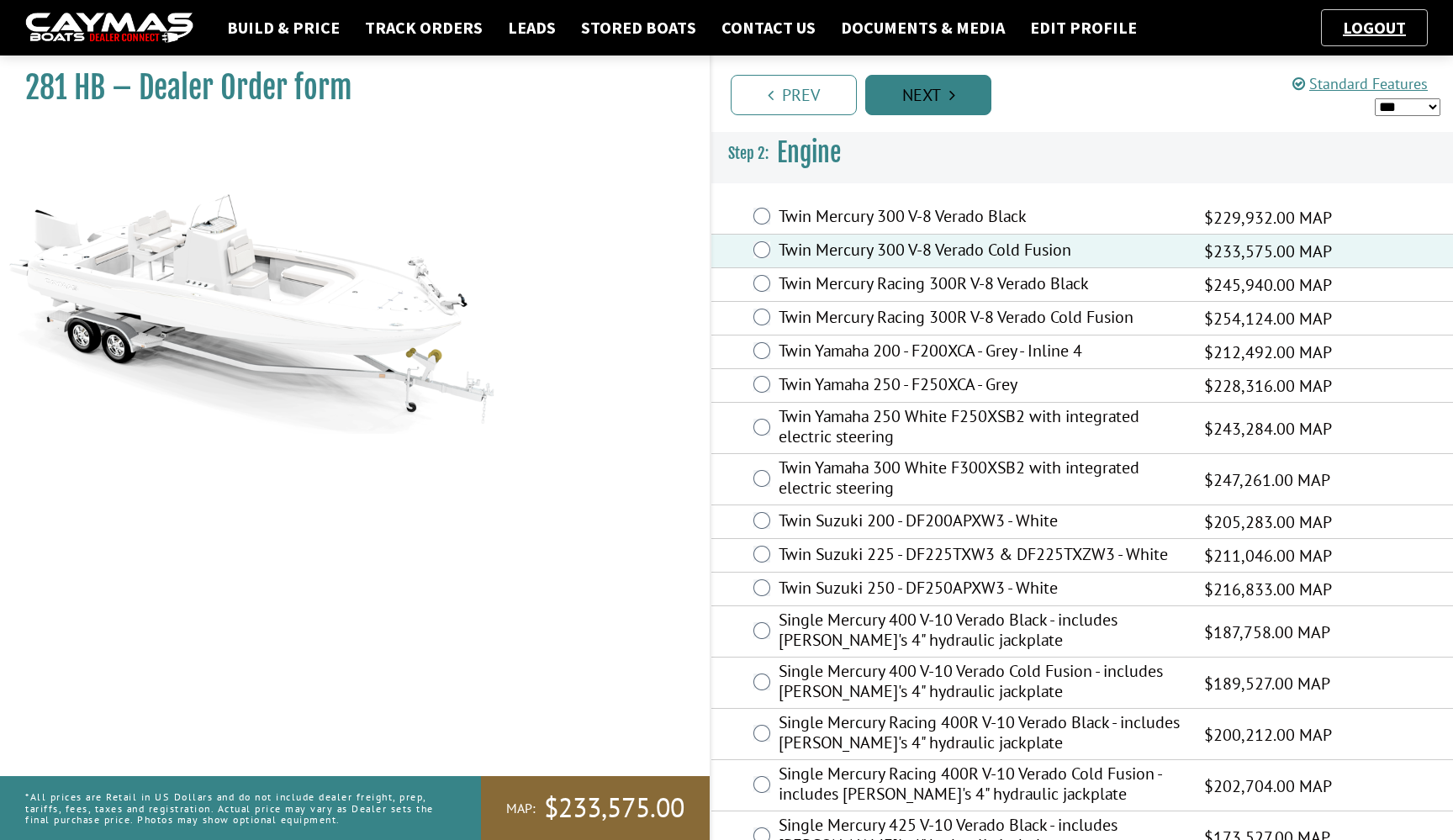
click at [913, 109] on link "Next" at bounding box center [929, 95] width 126 height 40
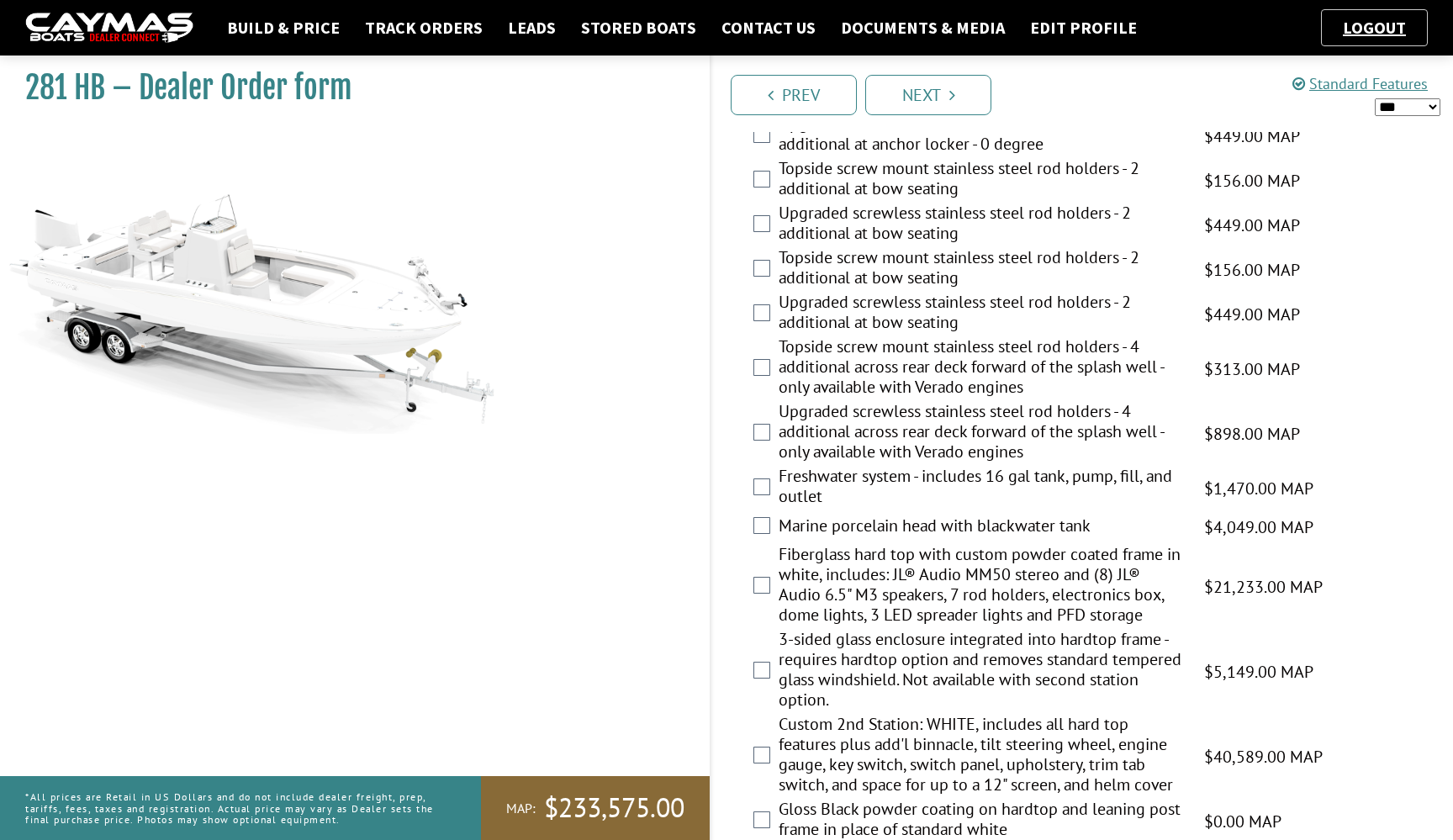
scroll to position [1598, 0]
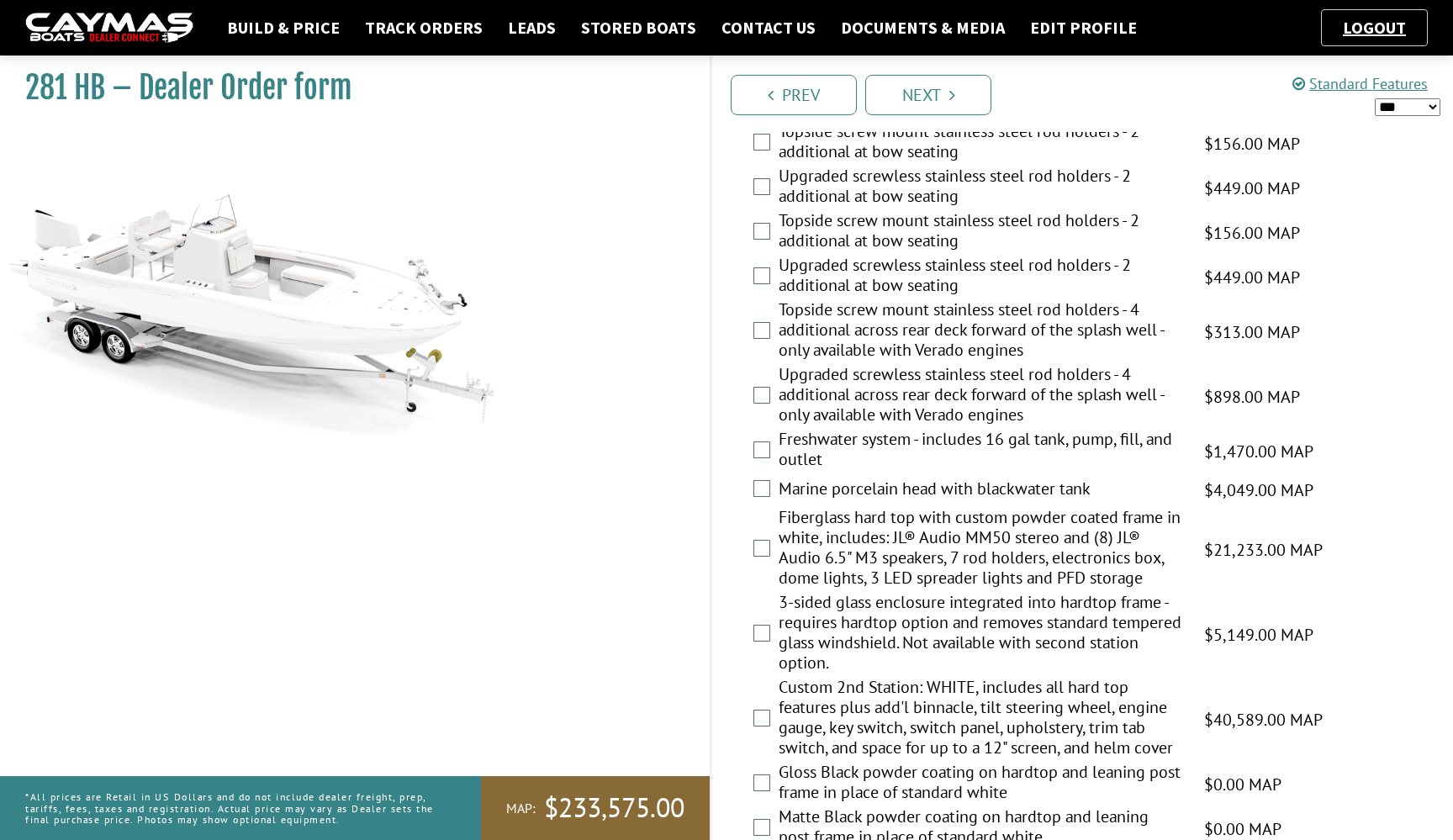
select select "*"
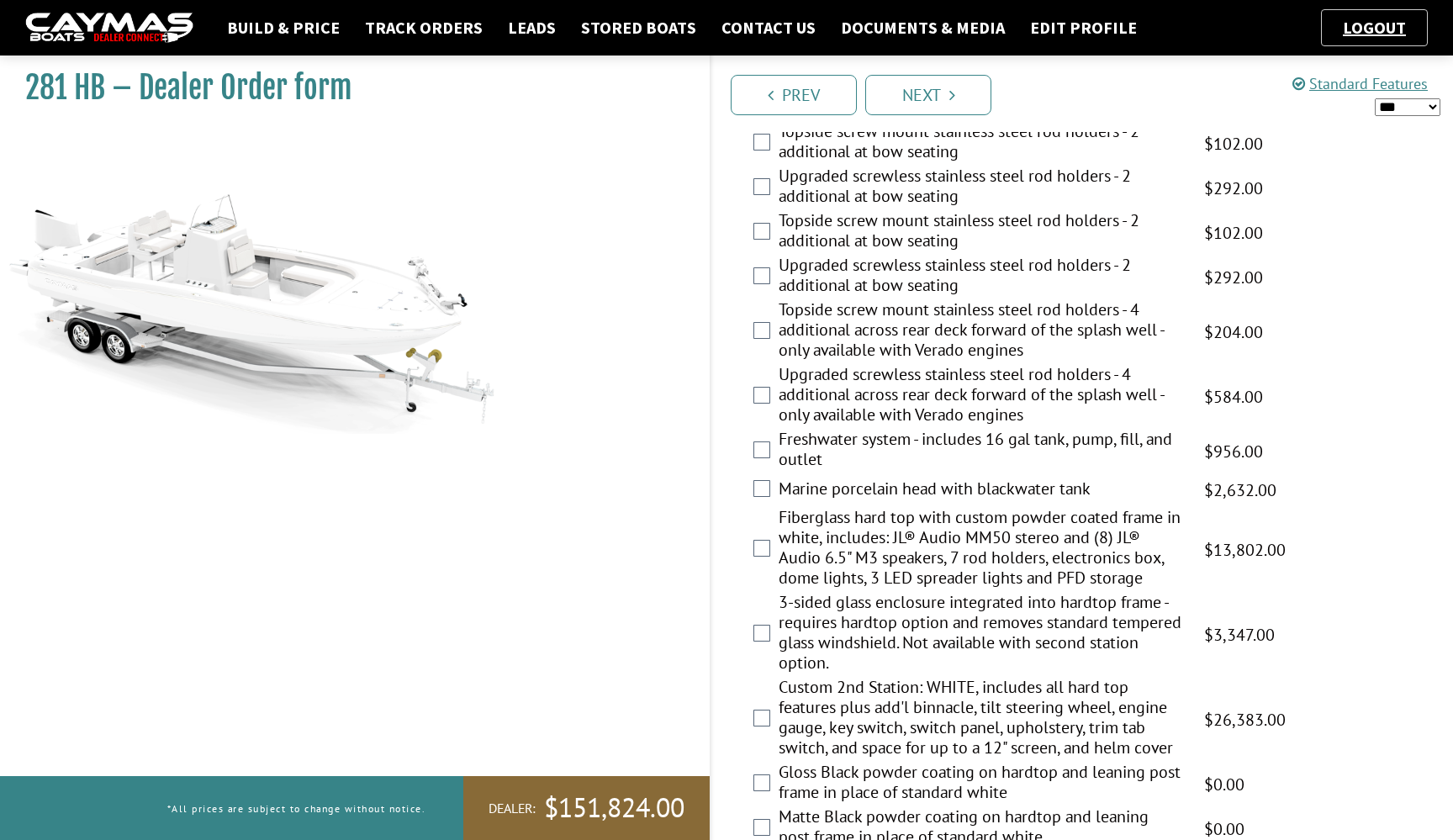
click at [1402, 120] on div "Prev Next" at bounding box center [1082, 94] width 743 height 77
click at [242, 23] on link "Build & Price" at bounding box center [284, 27] width 130 height 22
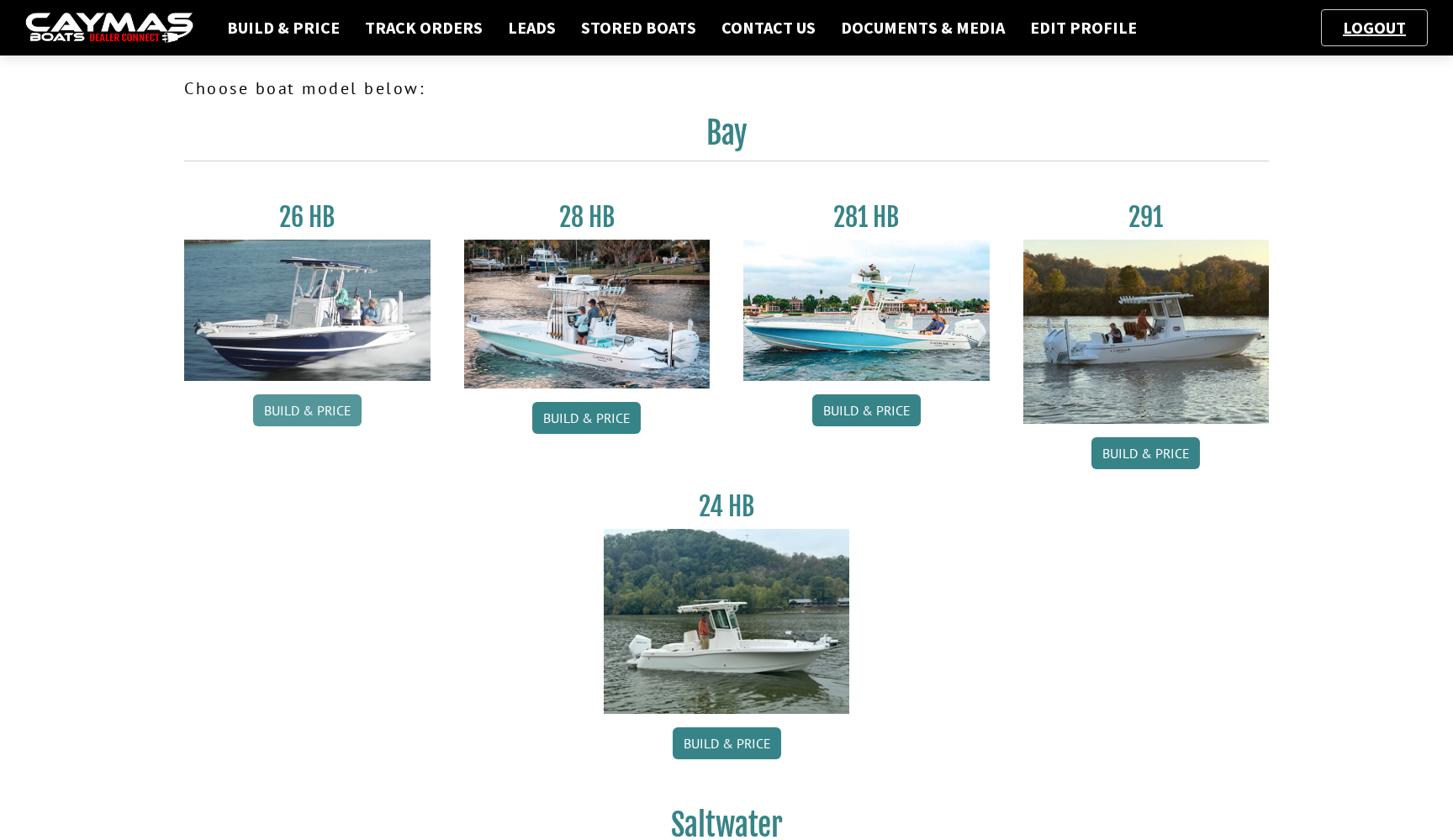
click at [326, 414] on link "Build & Price" at bounding box center [307, 410] width 109 height 32
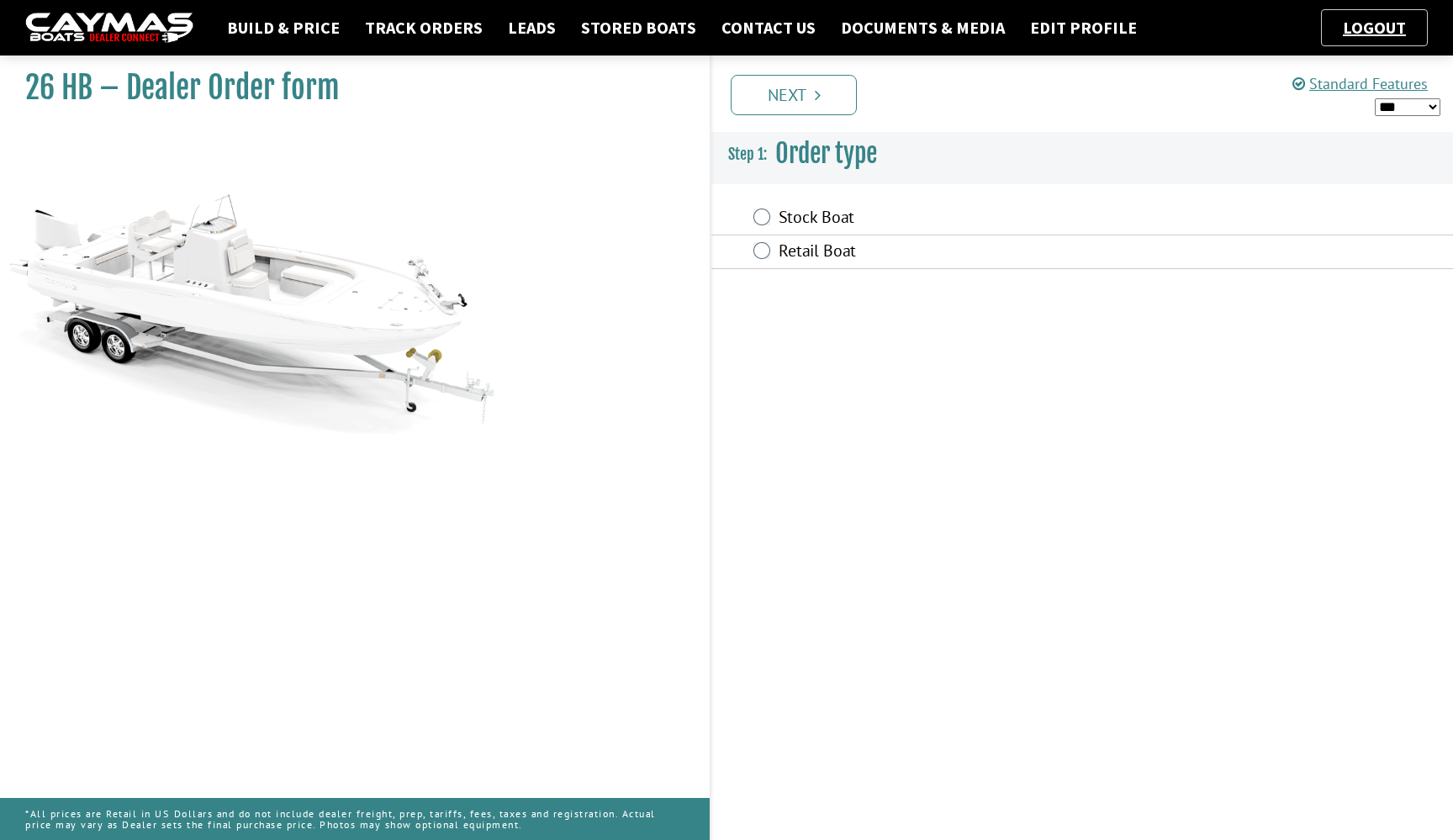
click at [789, 222] on label "Stock Boat" at bounding box center [981, 219] width 404 height 25
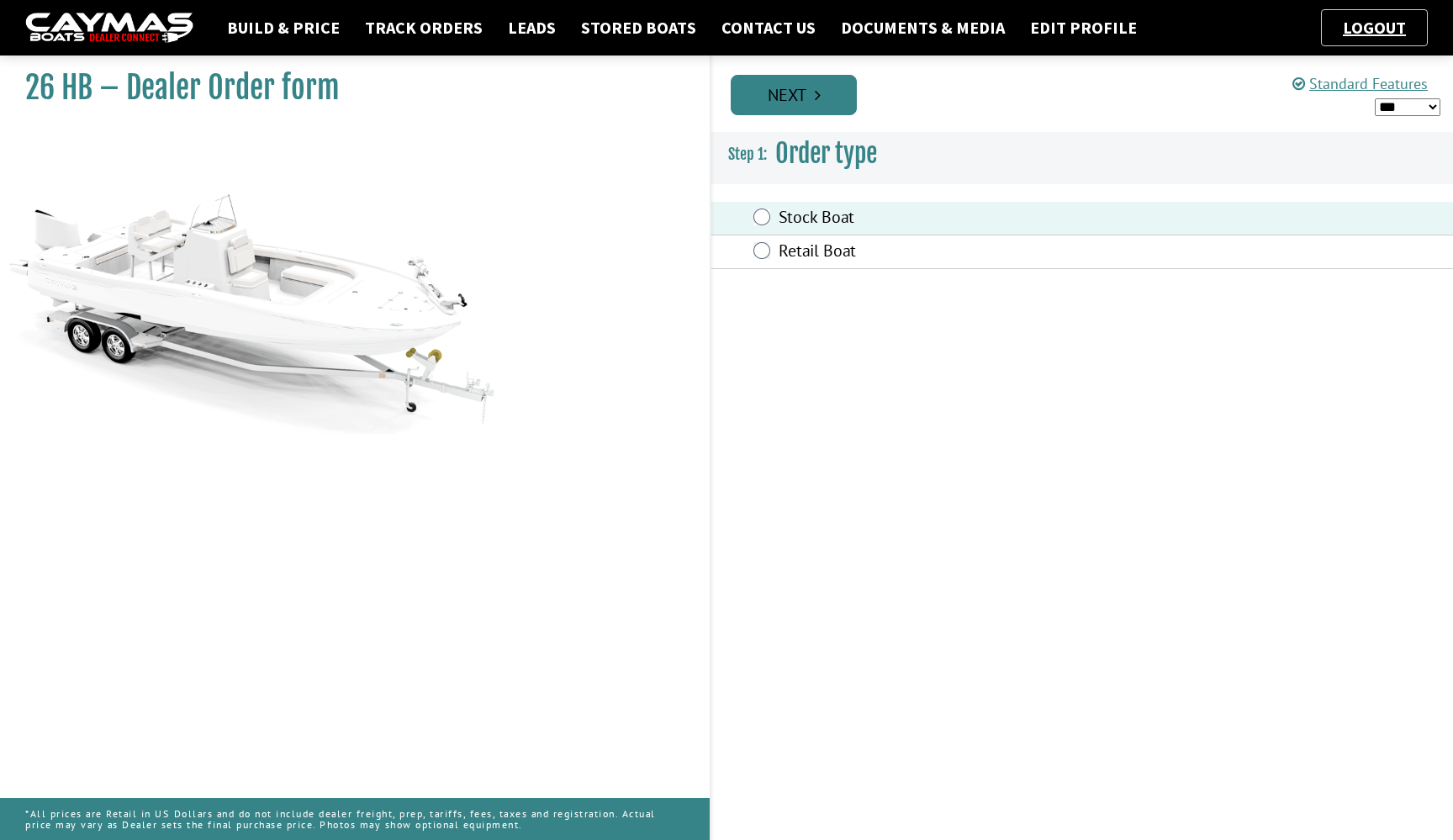
click at [821, 90] on link "Next" at bounding box center [793, 95] width 126 height 40
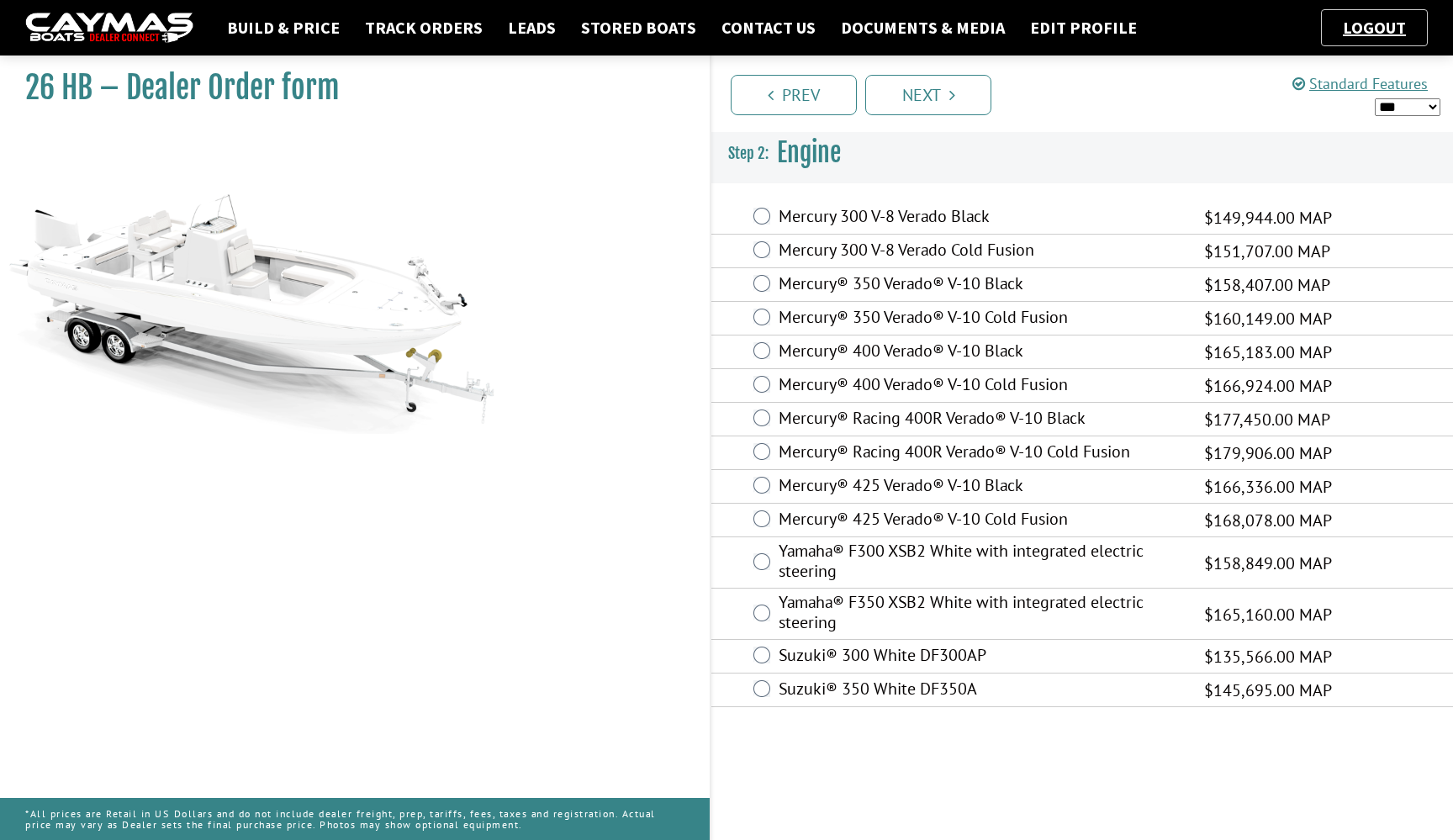
click at [938, 524] on label "Mercury® 425 Verado® V-10 Cold Fusion" at bounding box center [981, 521] width 404 height 25
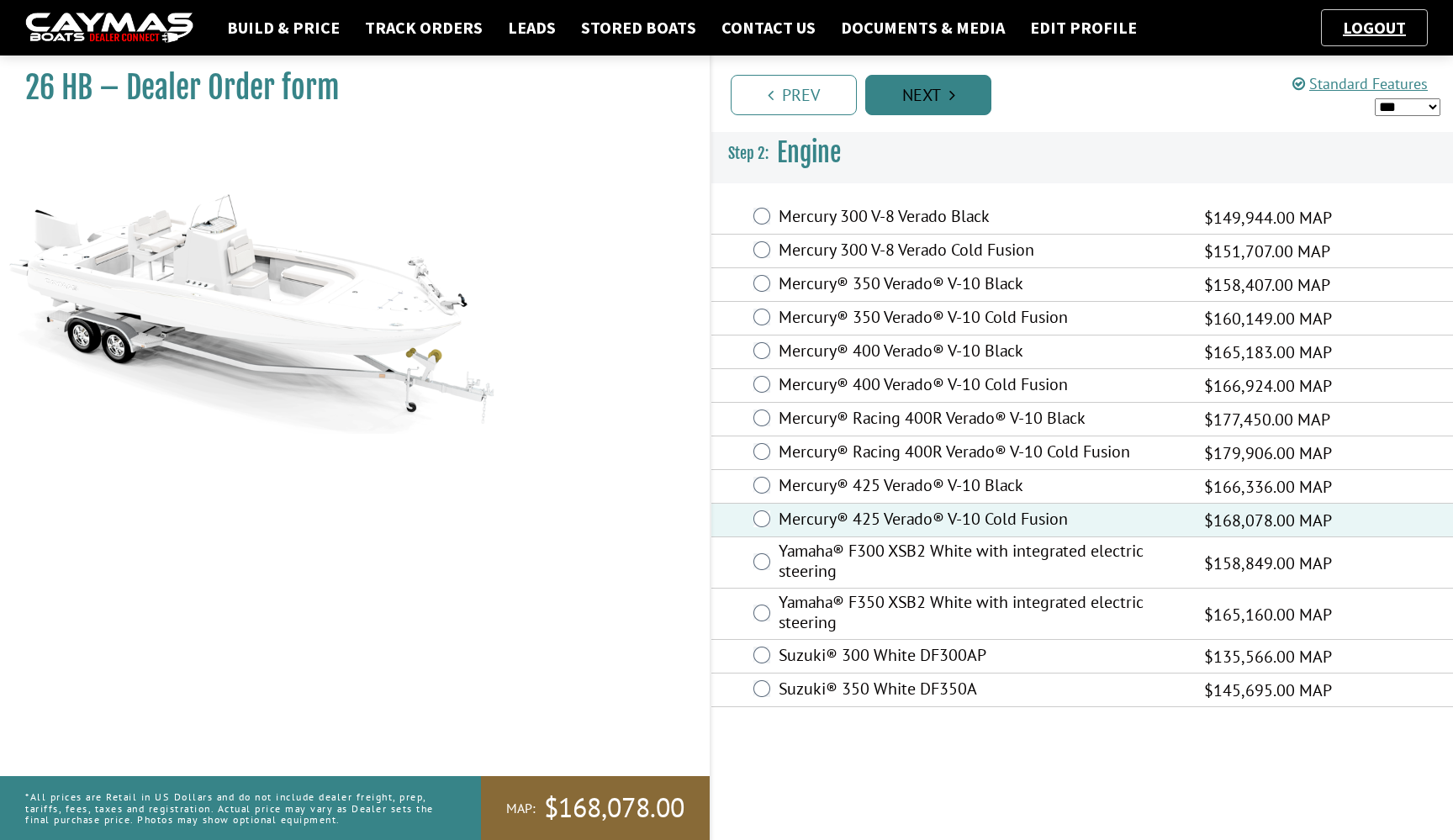
click at [956, 78] on link "Next" at bounding box center [929, 95] width 126 height 40
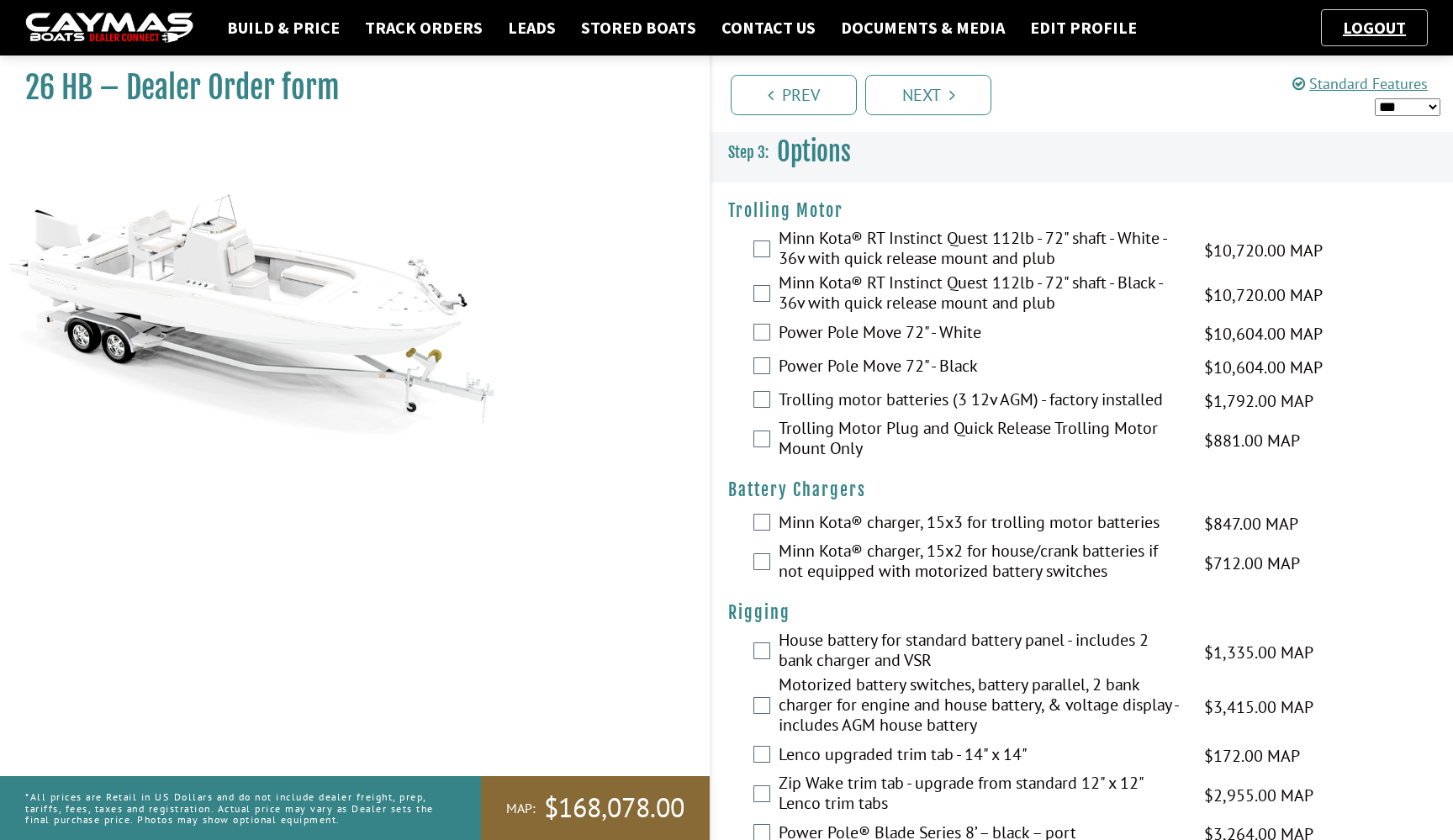
click at [924, 236] on label "Minn Kota® RT Instinct Quest 112lb - 72" shaft - White - 36v with quick release…" at bounding box center [981, 250] width 404 height 45
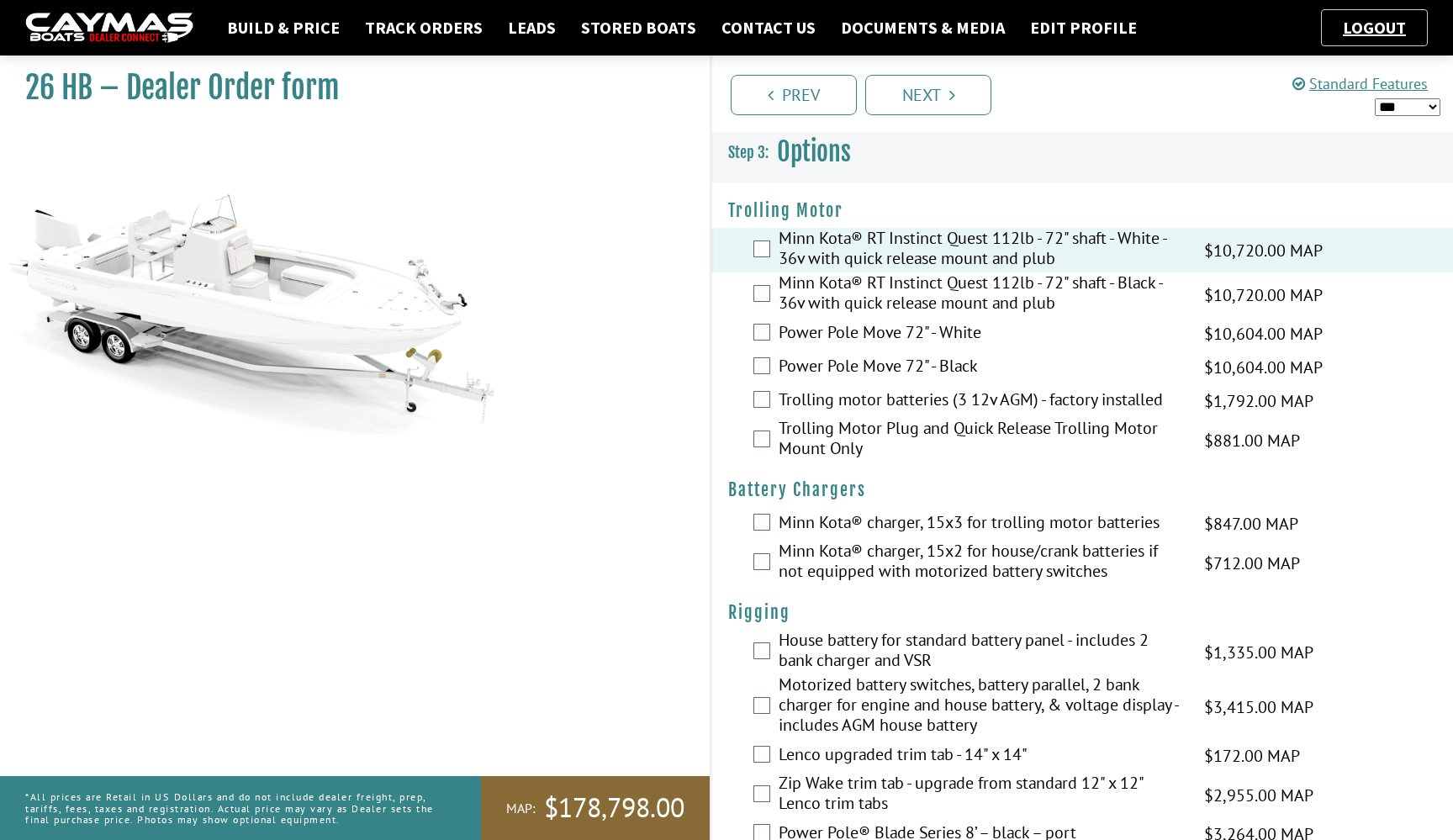
click at [934, 402] on label "Trolling motor batteries (3 12v AGM) - factory installed" at bounding box center [981, 401] width 404 height 25
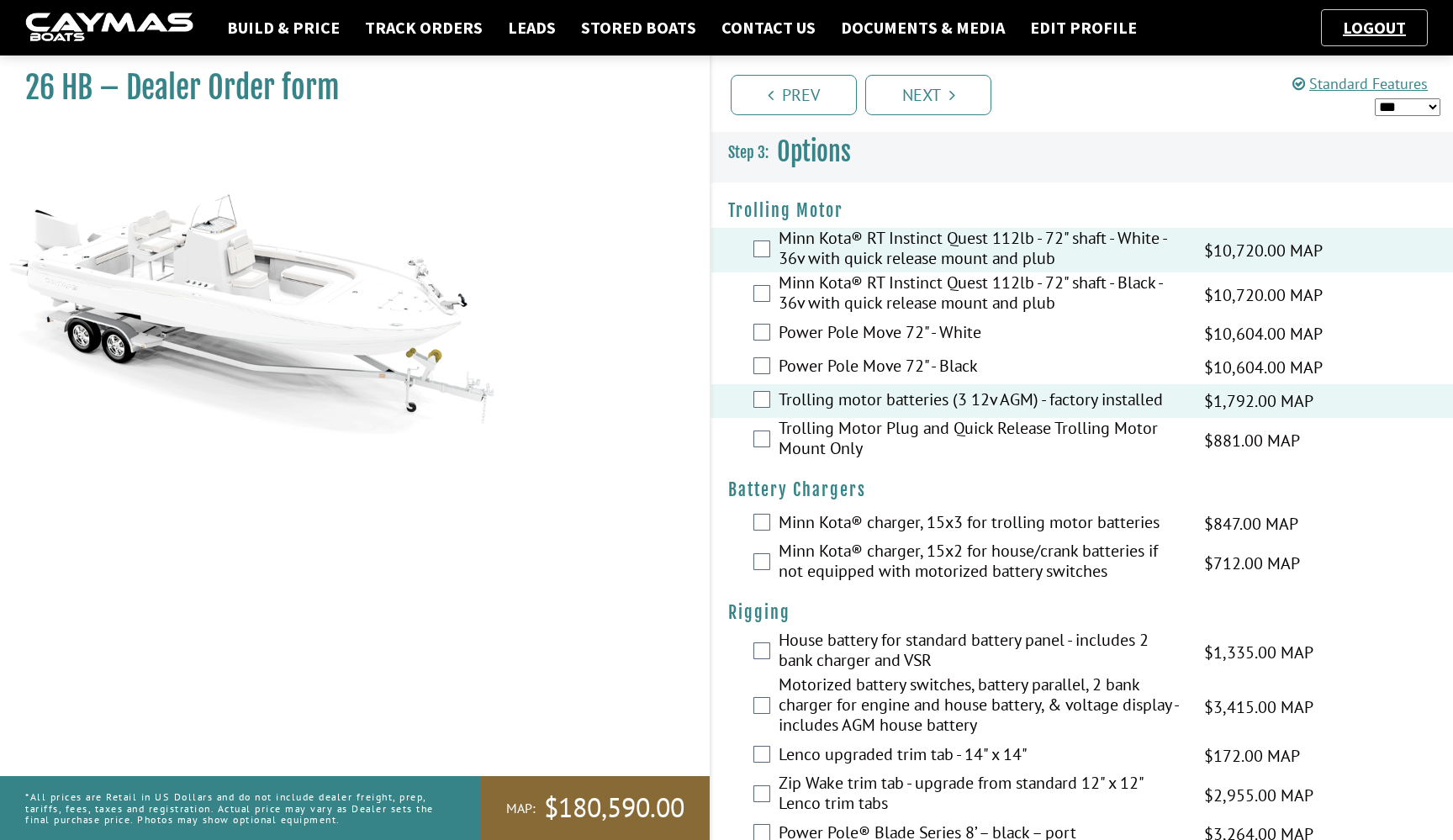
click at [929, 423] on label "Trolling Motor Plug and Quick Release Trolling Motor Mount Only" at bounding box center [981, 440] width 404 height 45
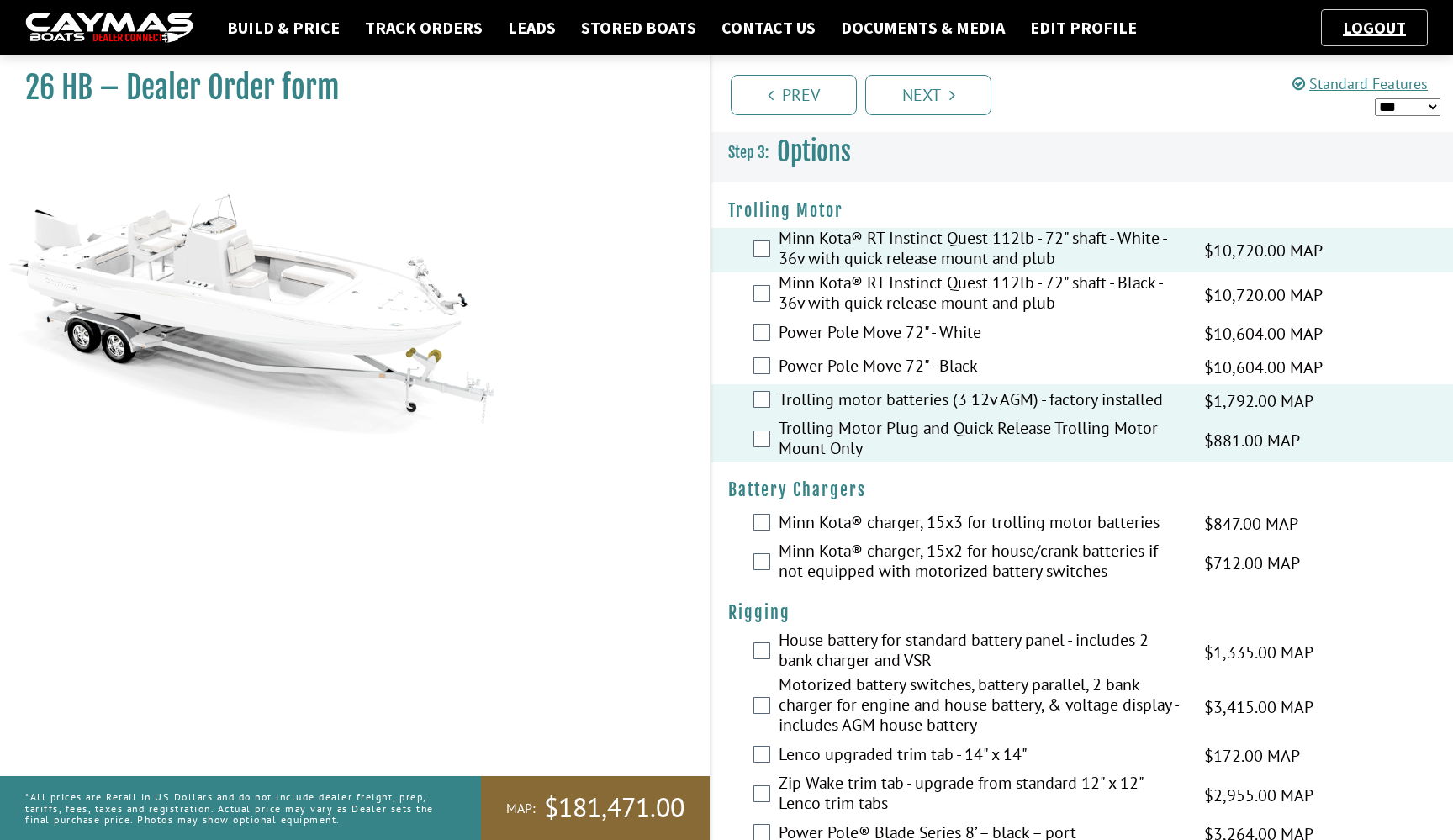
click at [933, 521] on label "Minn Kota® charger, 15x3 for trolling motor batteries" at bounding box center [981, 524] width 404 height 25
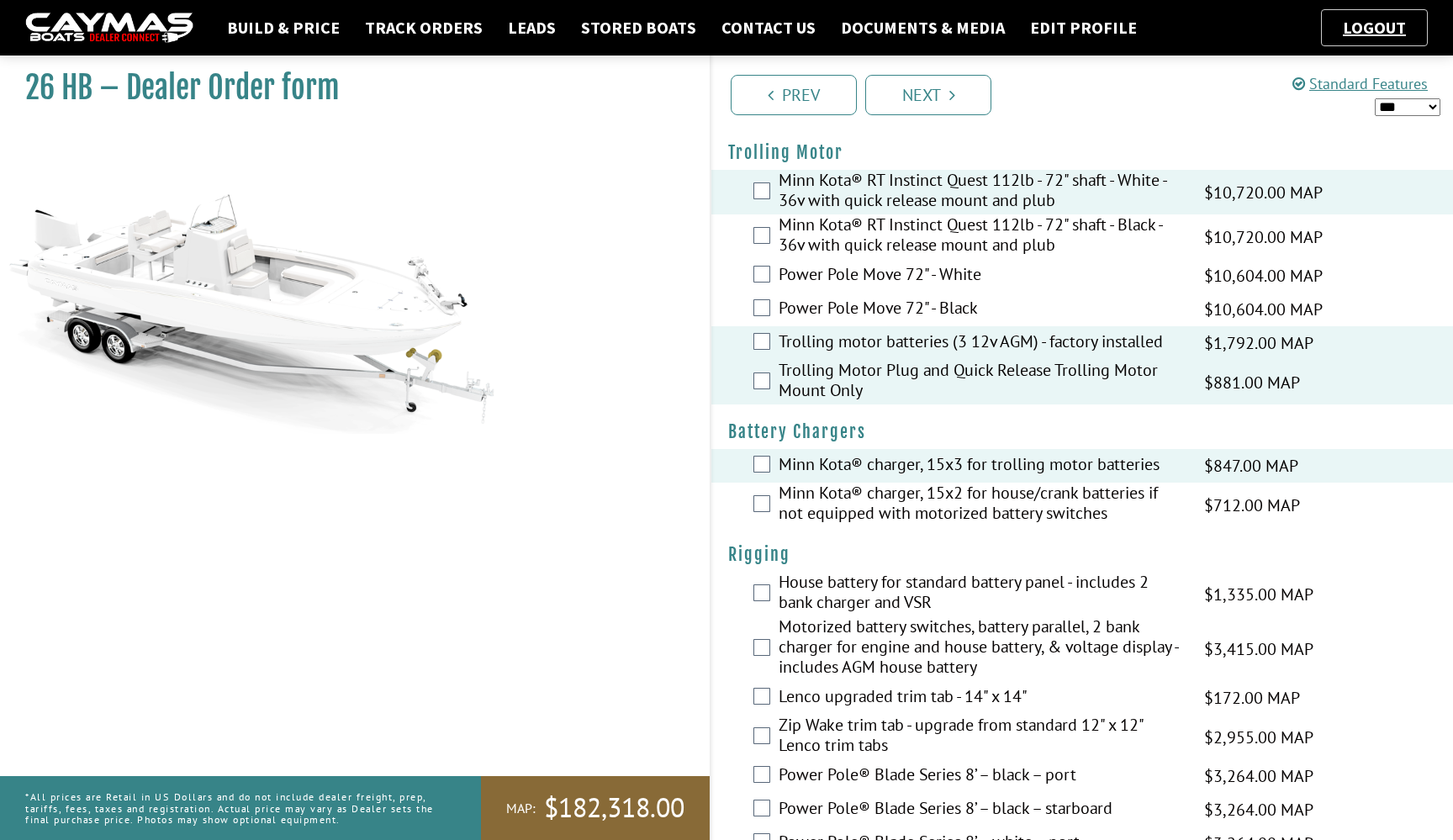
scroll to position [45, 0]
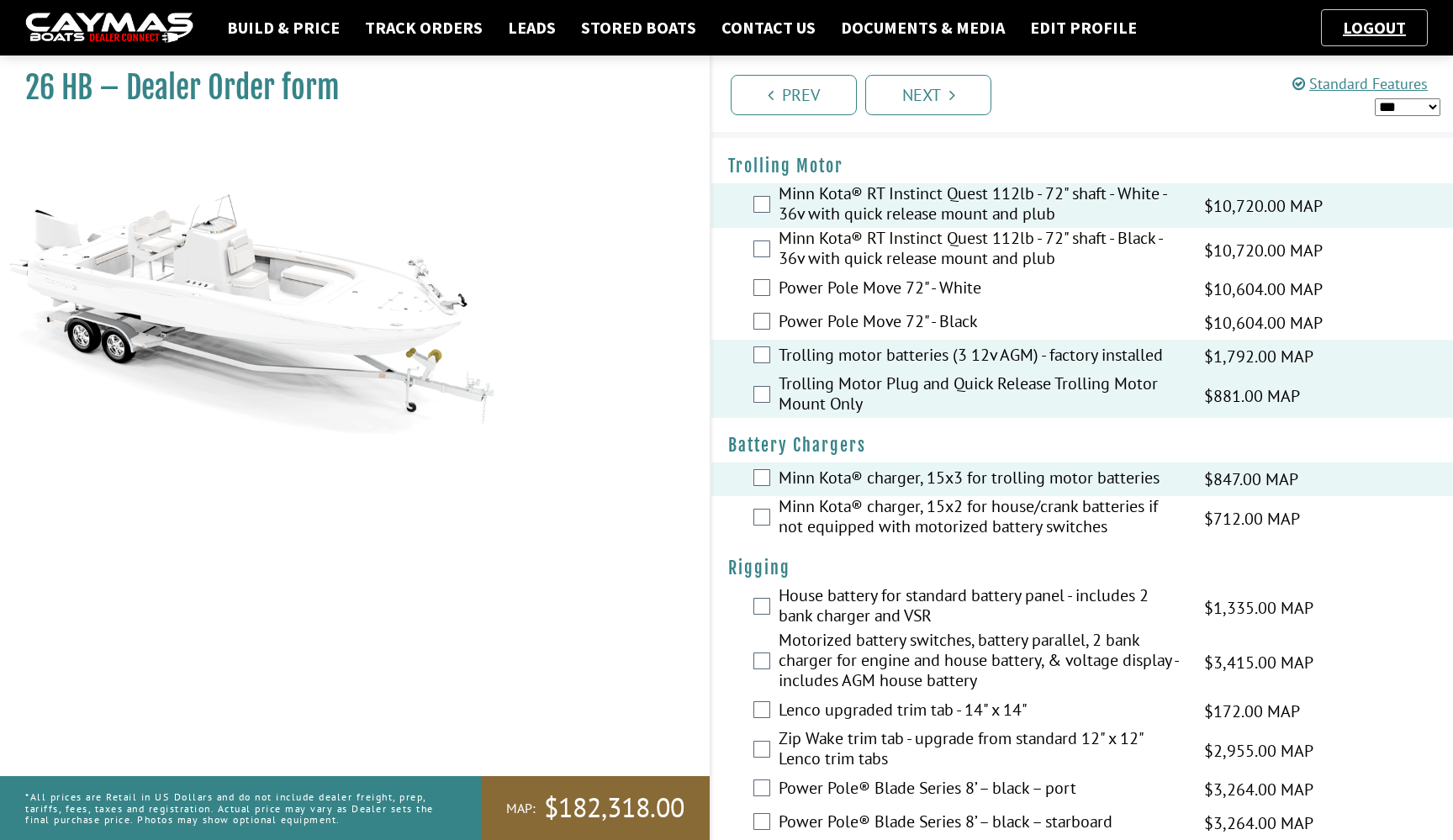
click at [948, 290] on label "Power Pole Move 72" - White" at bounding box center [981, 289] width 404 height 25
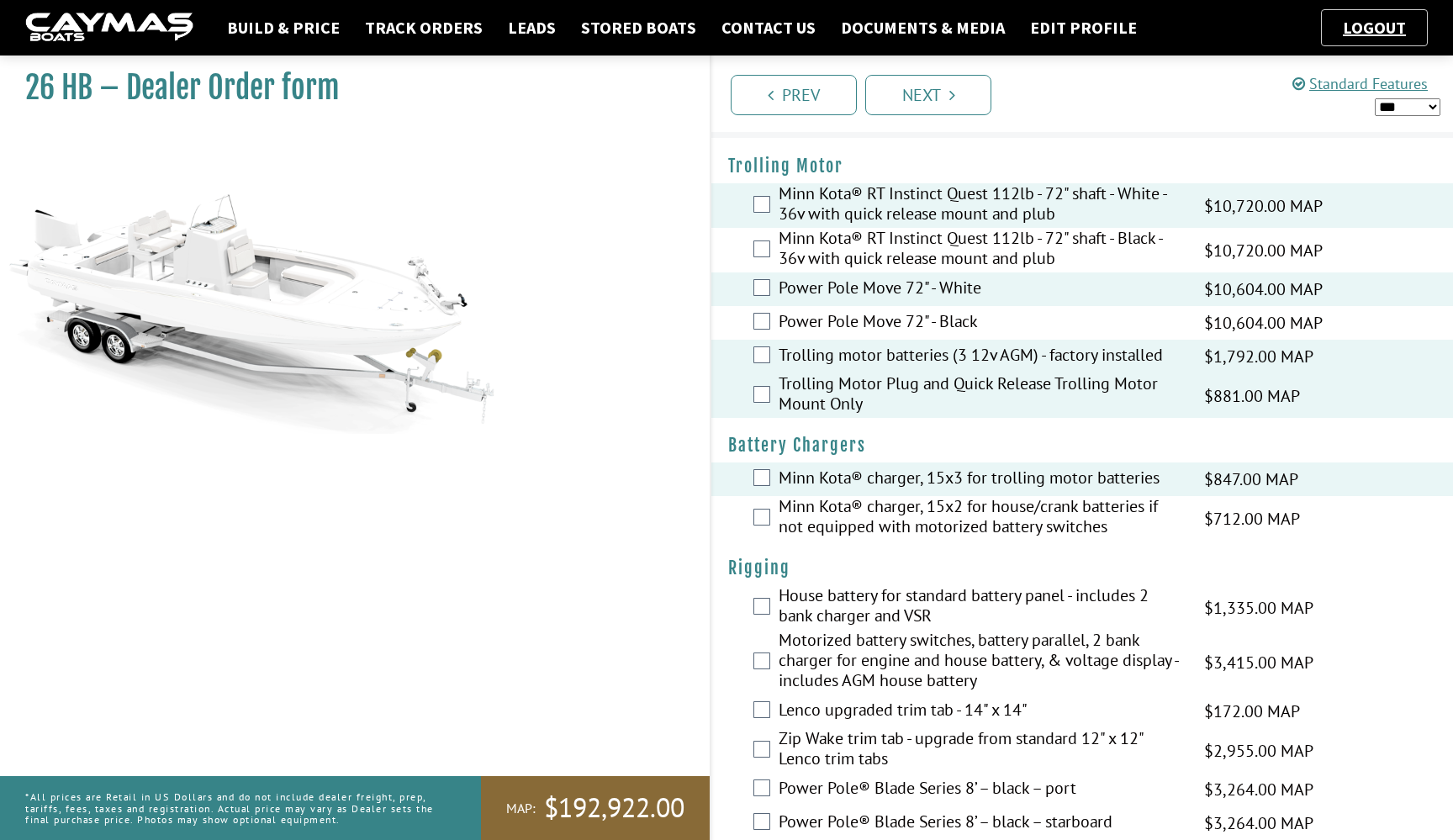
click at [959, 211] on label "Minn Kota® RT Instinct Quest 112lb - 72" shaft - White - 36v with quick release…" at bounding box center [981, 205] width 404 height 45
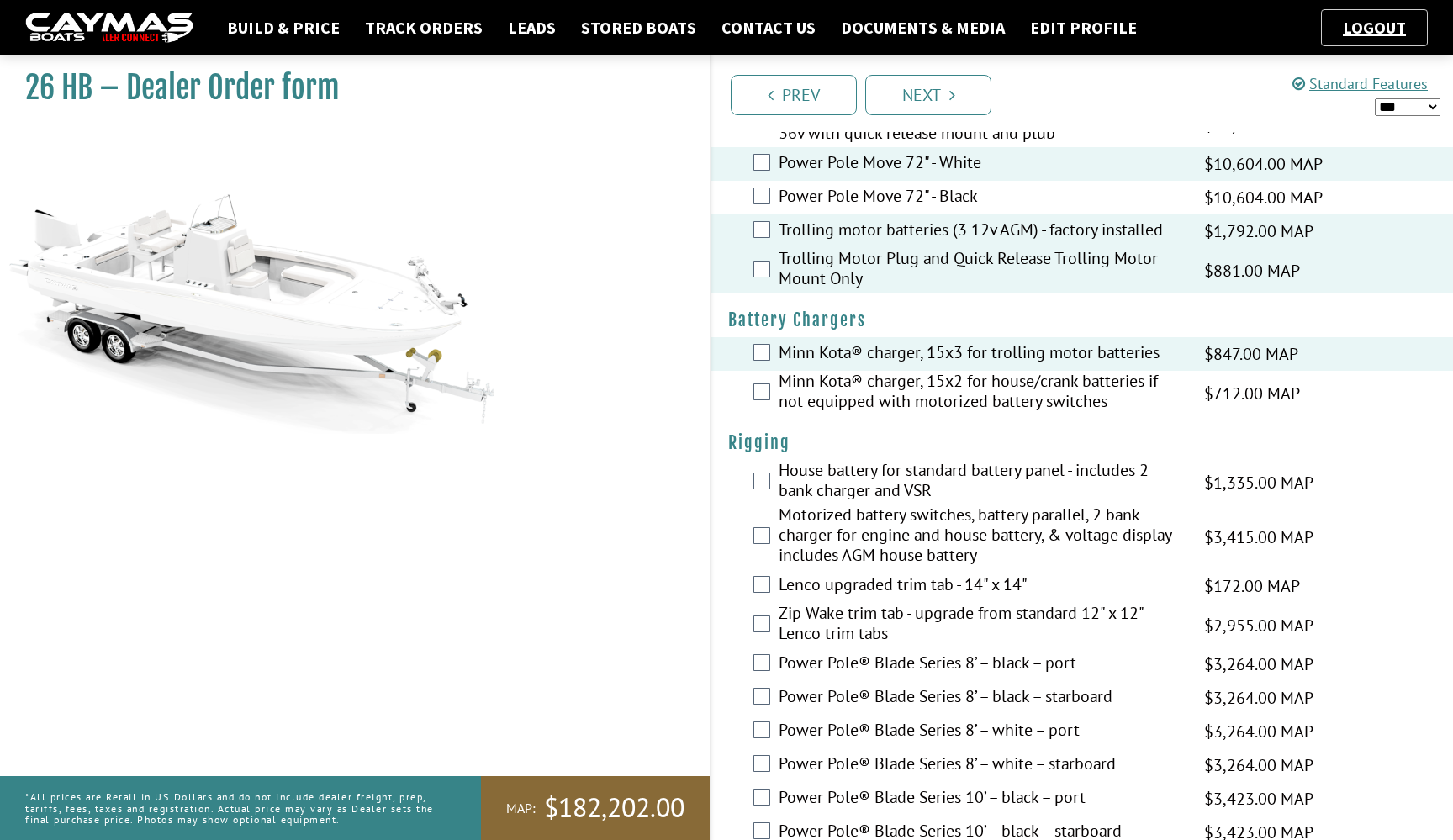
scroll to position [297, 0]
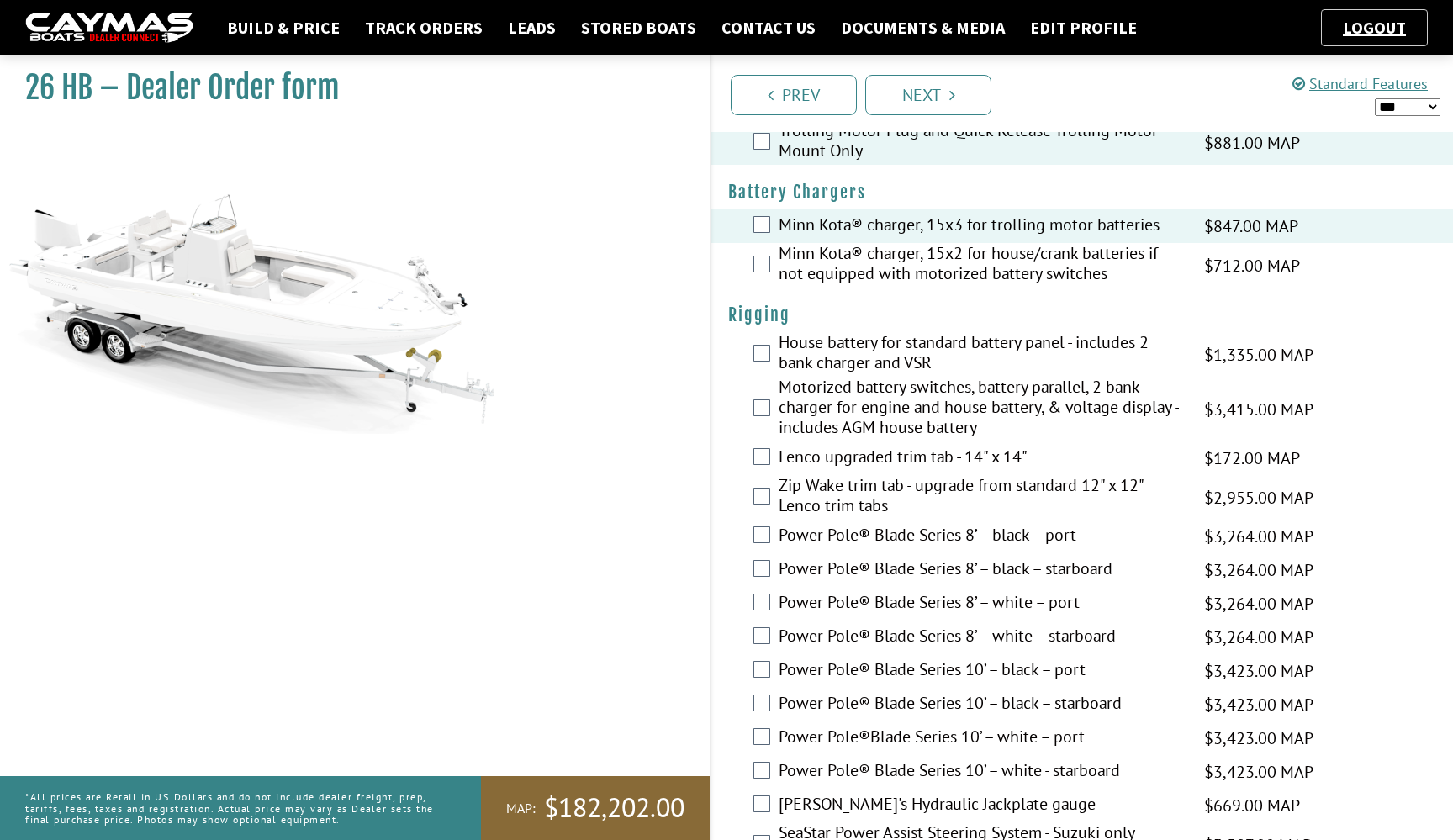
click at [923, 363] on label "House battery for standard battery panel - includes 2 bank charger and VSR" at bounding box center [981, 354] width 404 height 45
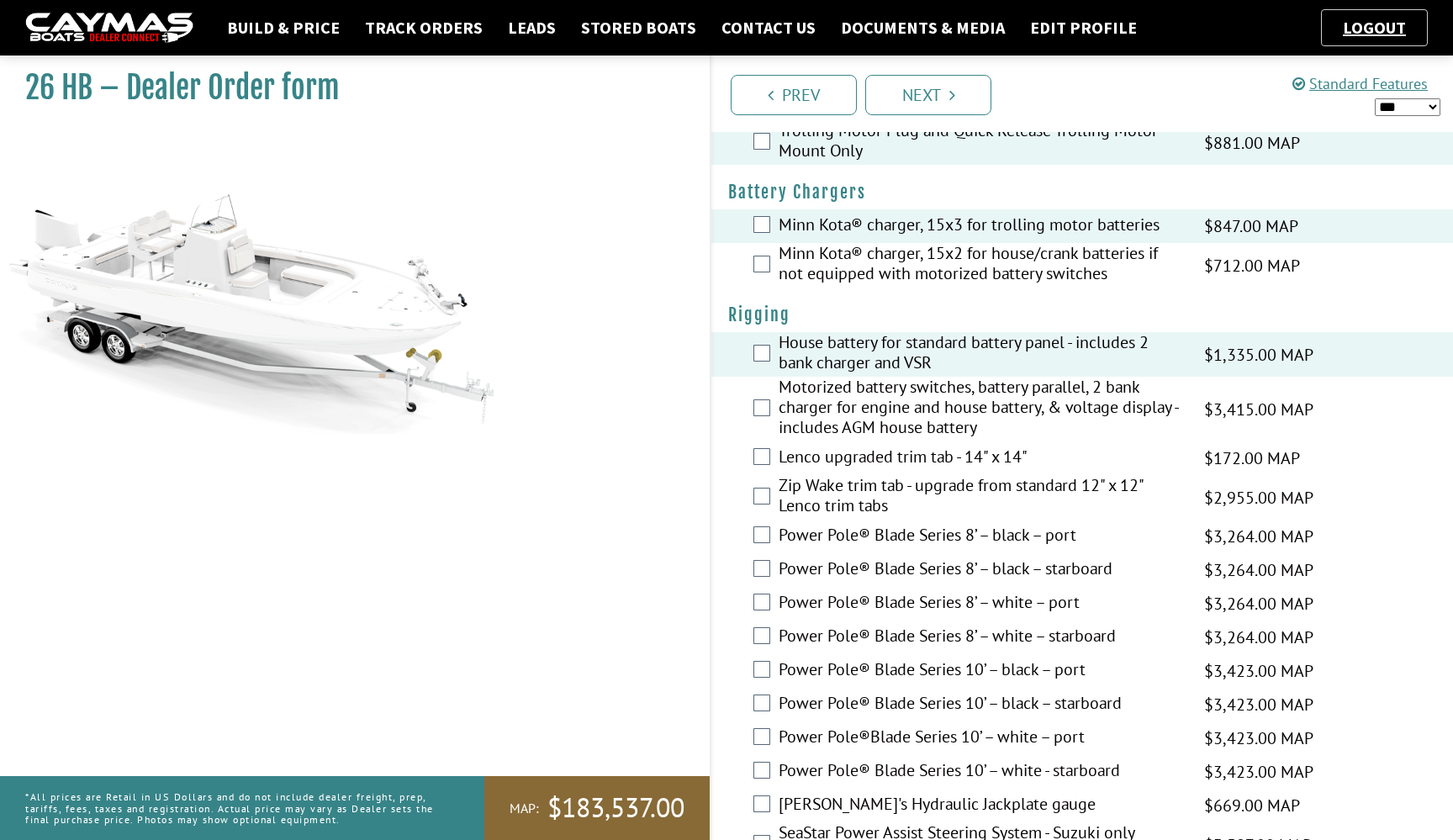
click at [923, 363] on label "House battery for standard battery panel - includes 2 bank charger and VSR" at bounding box center [981, 354] width 404 height 45
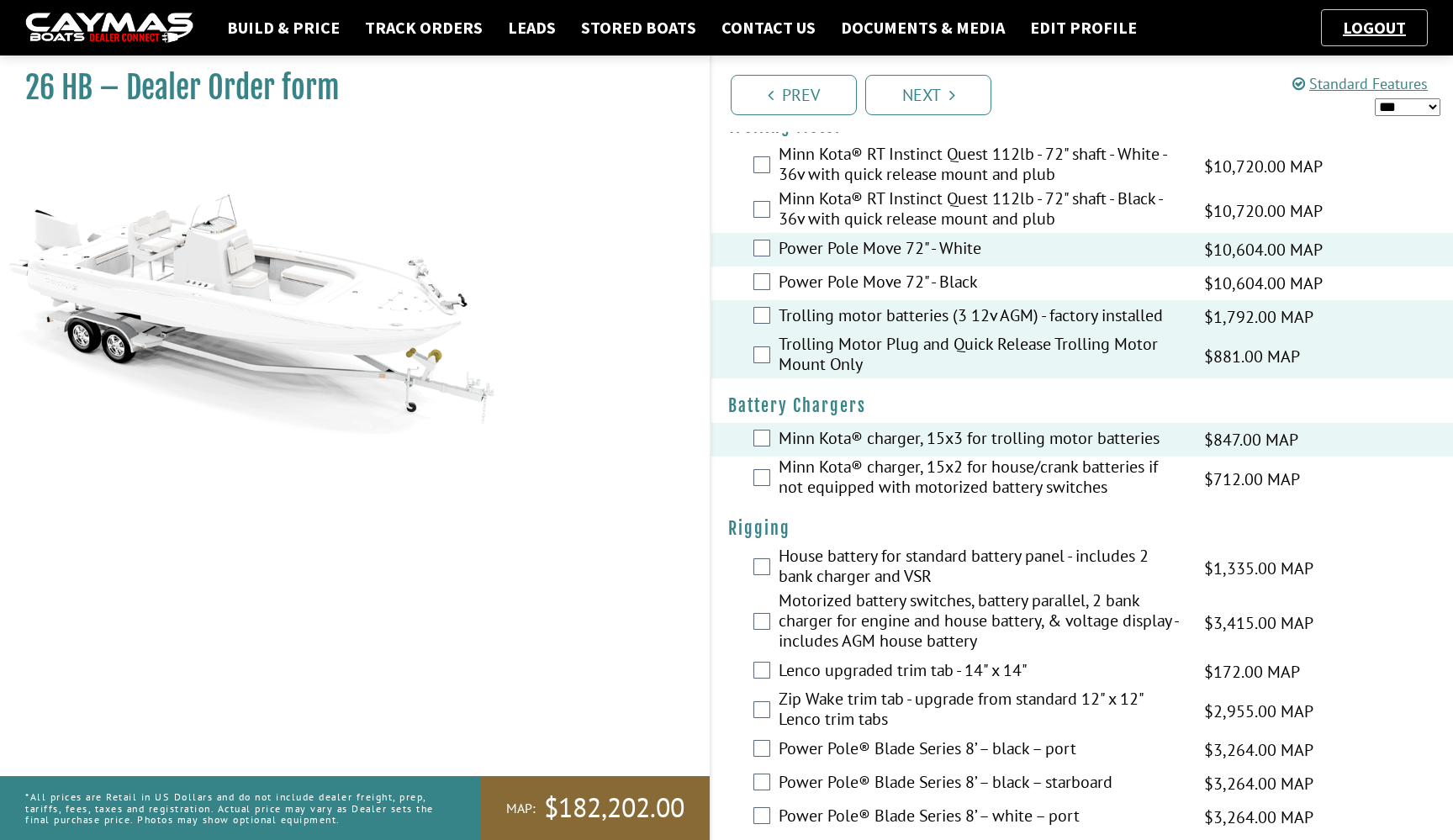
scroll to position [69, 0]
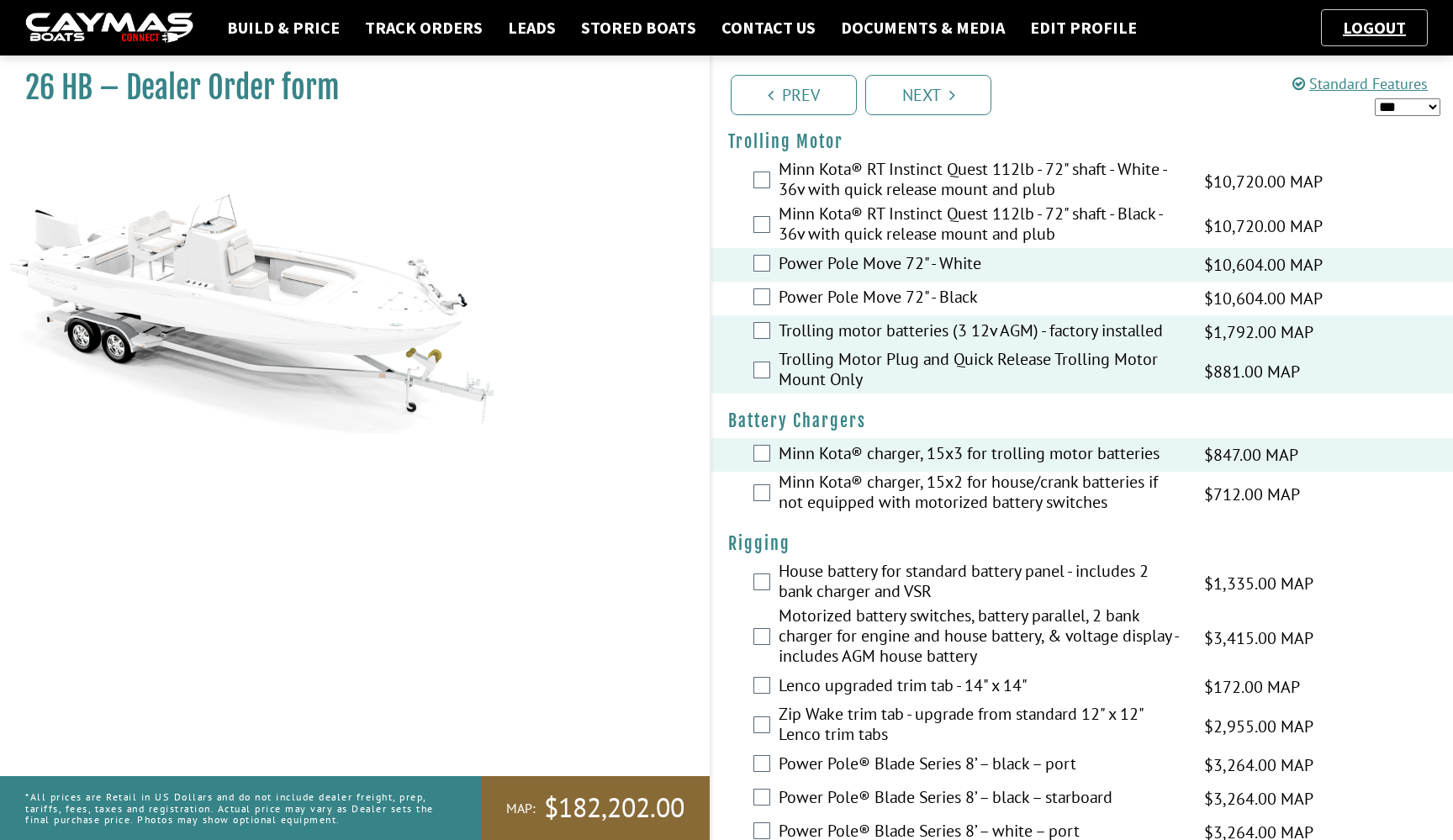
click at [948, 446] on label "Minn Kota® charger, 15x3 for trolling motor batteries" at bounding box center [981, 455] width 404 height 25
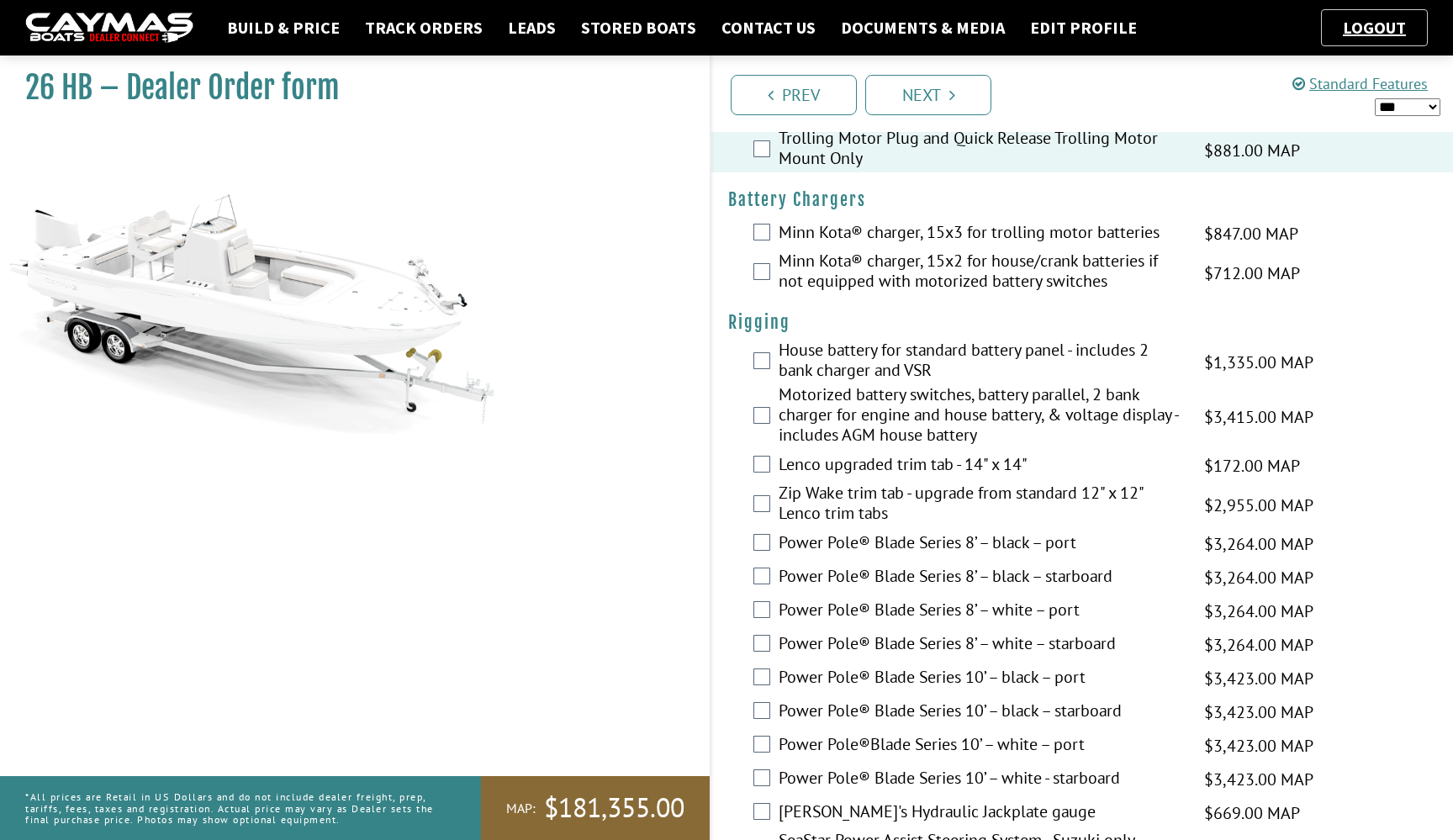
scroll to position [288, 0]
select select "*"
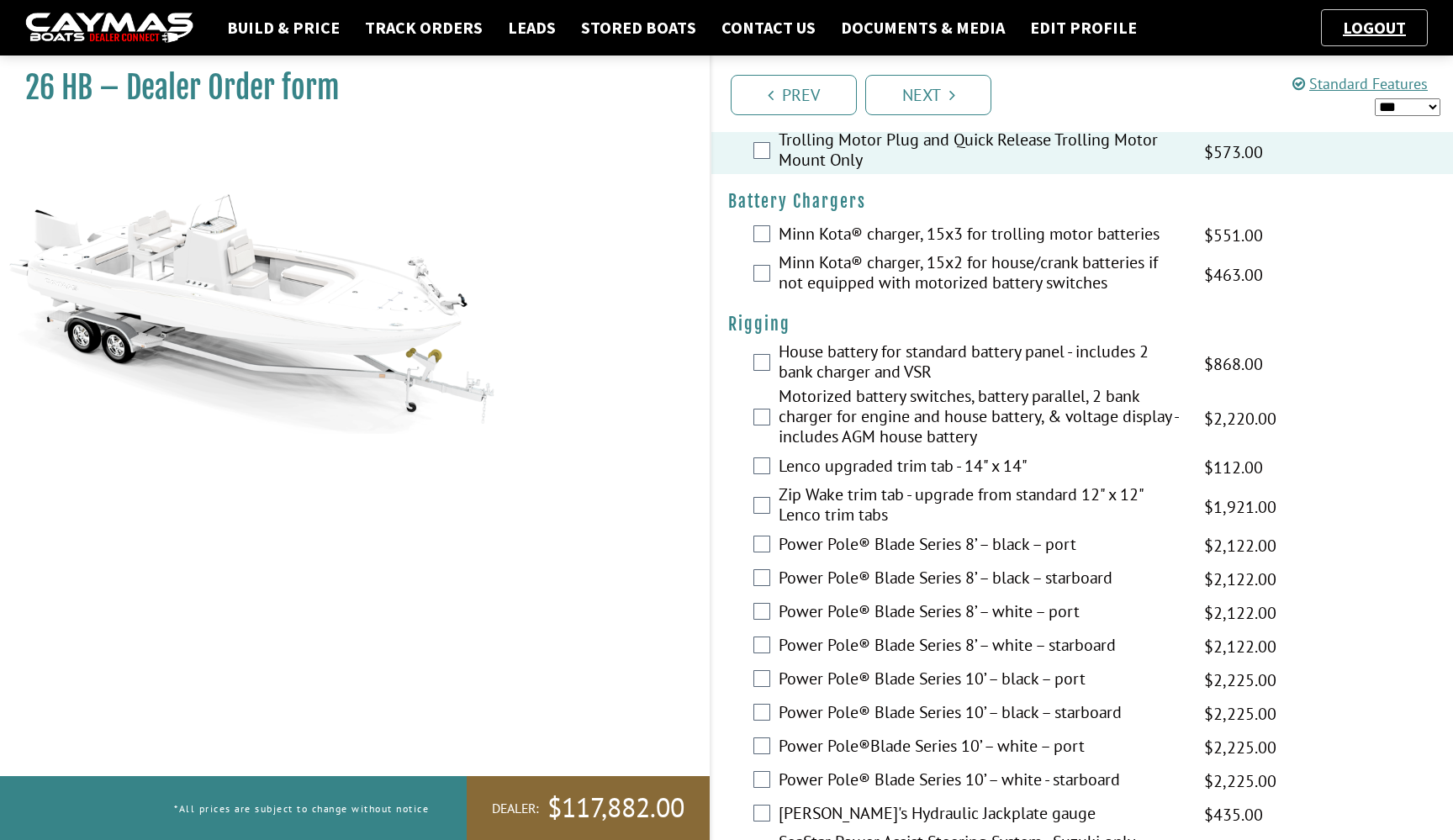
click at [972, 399] on label "Motorized battery switches, battery parallel, 2 bank charger for engine and hou…" at bounding box center [981, 418] width 404 height 65
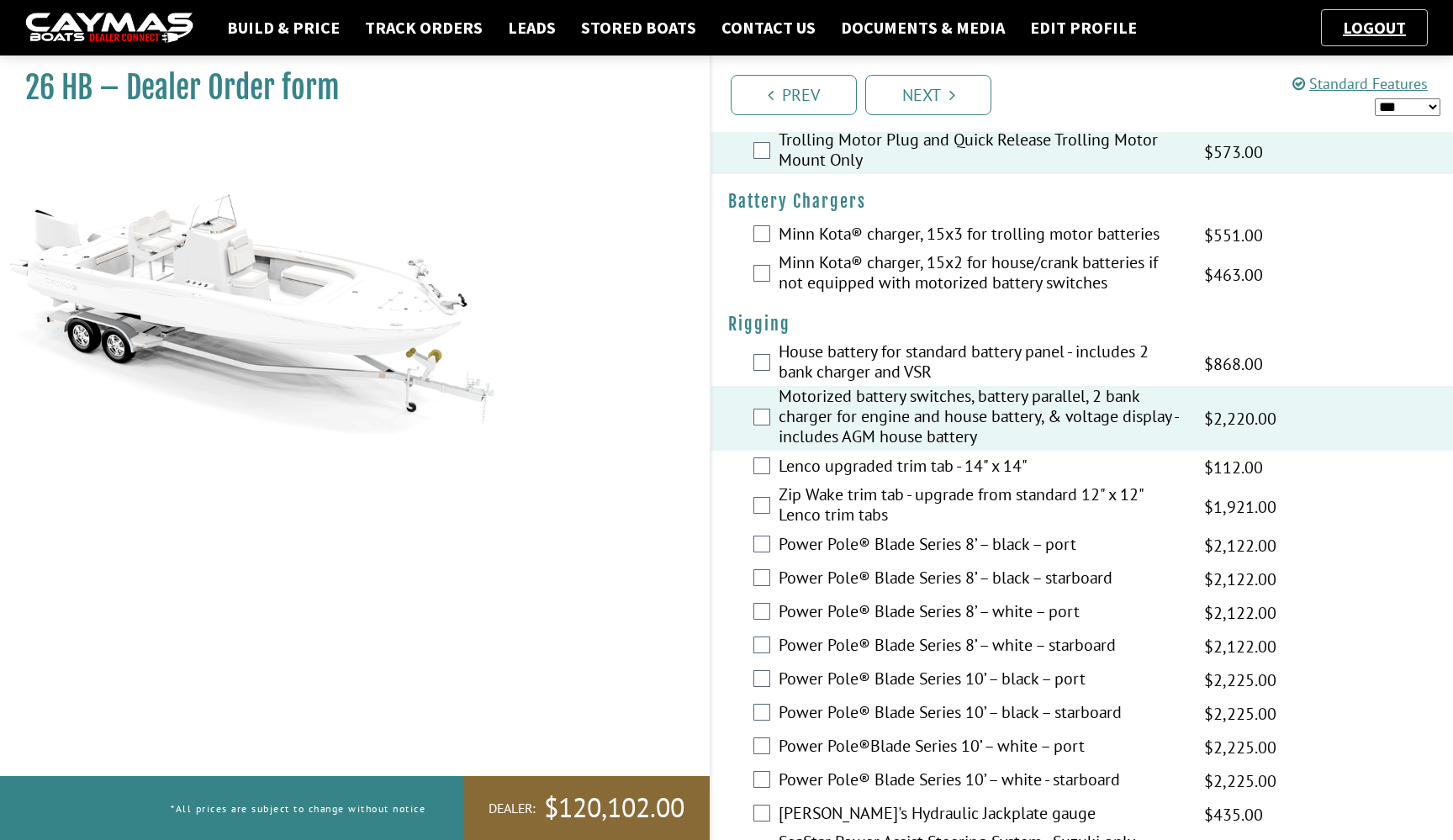
scroll to position [530, 0]
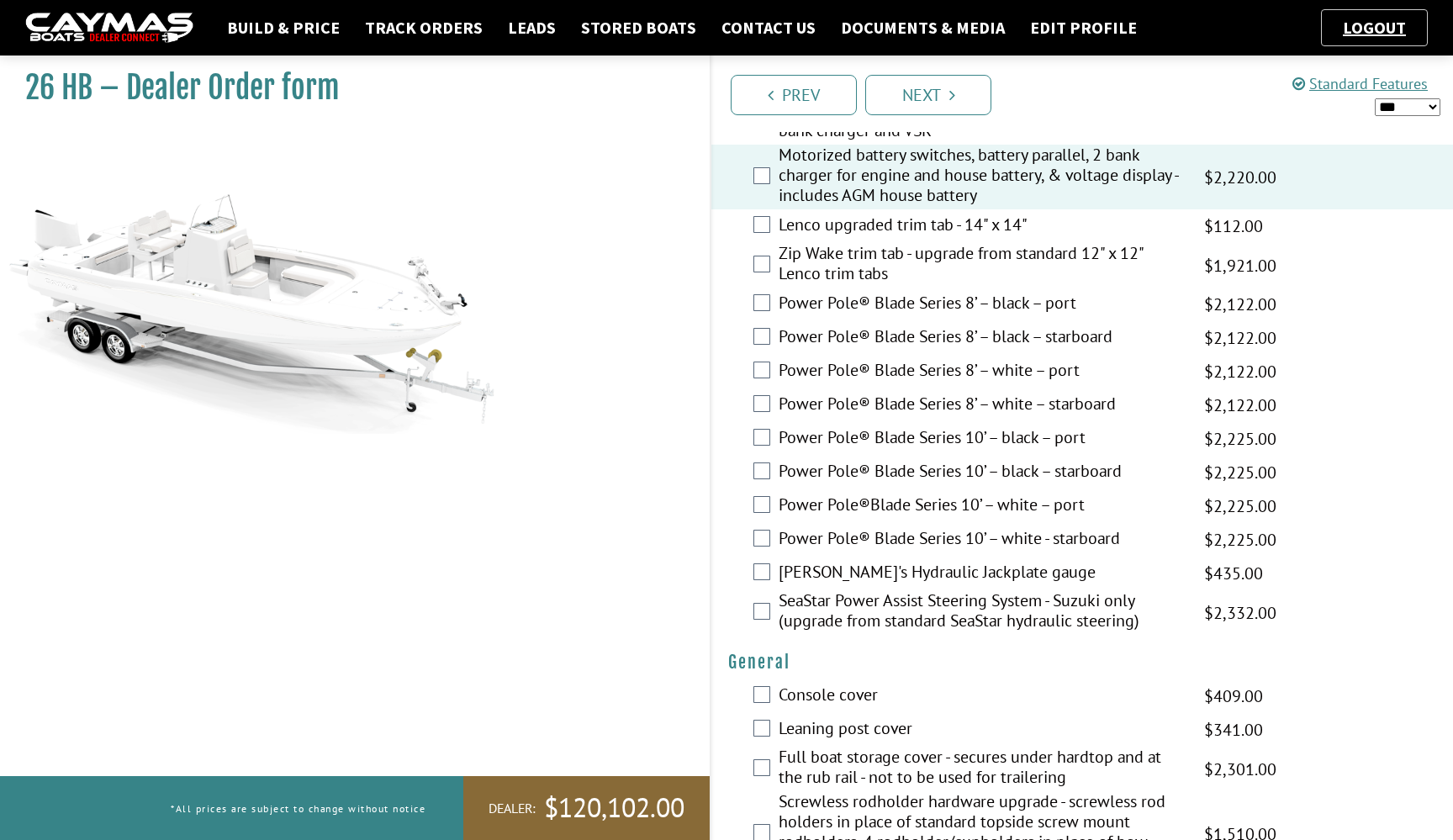
click at [985, 508] on label "Power Pole®Blade Series 10’ – white – port" at bounding box center [981, 506] width 404 height 25
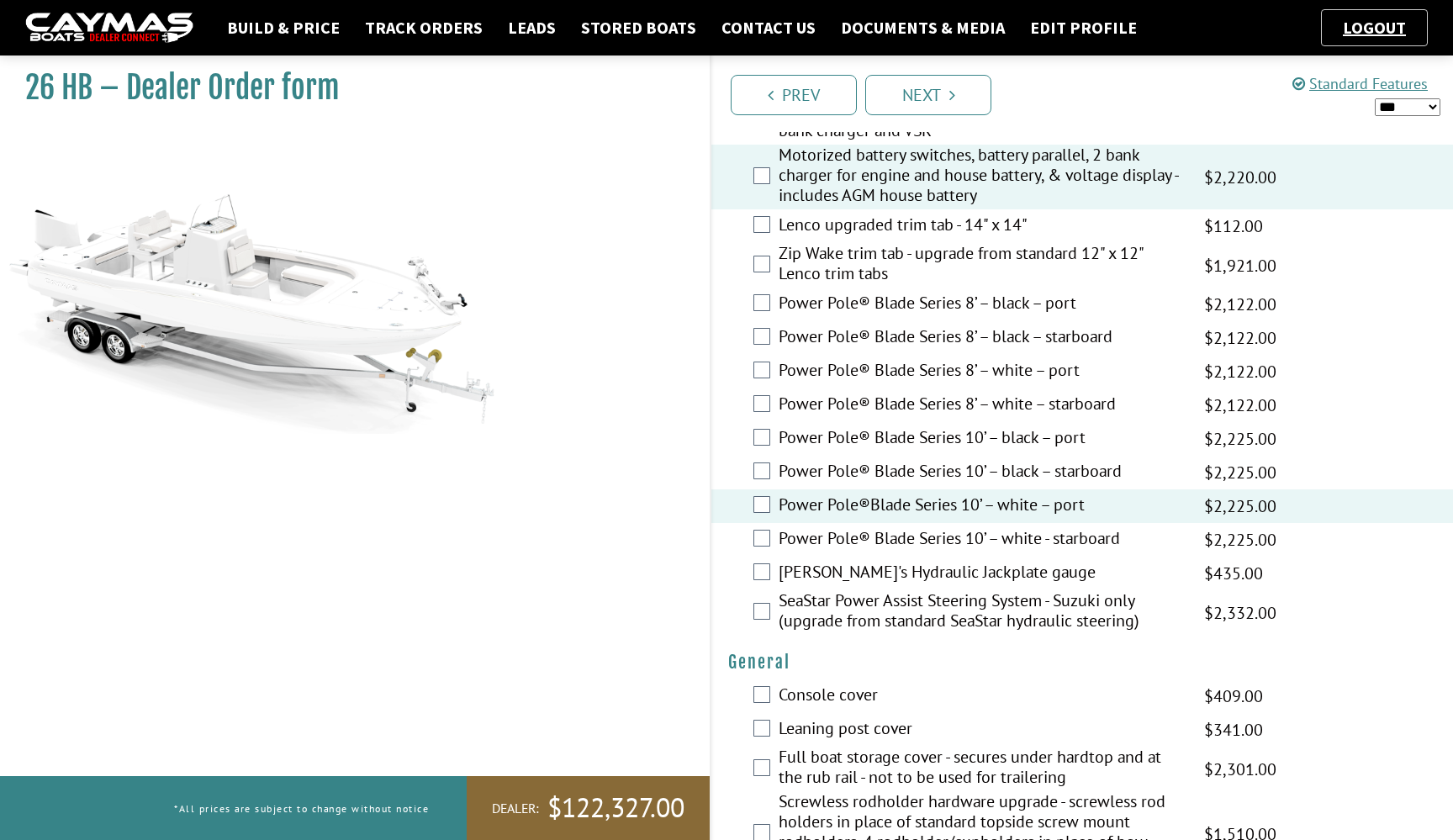
click at [989, 532] on label "Power Pole® Blade Series 10’ – white - starboard" at bounding box center [981, 540] width 404 height 25
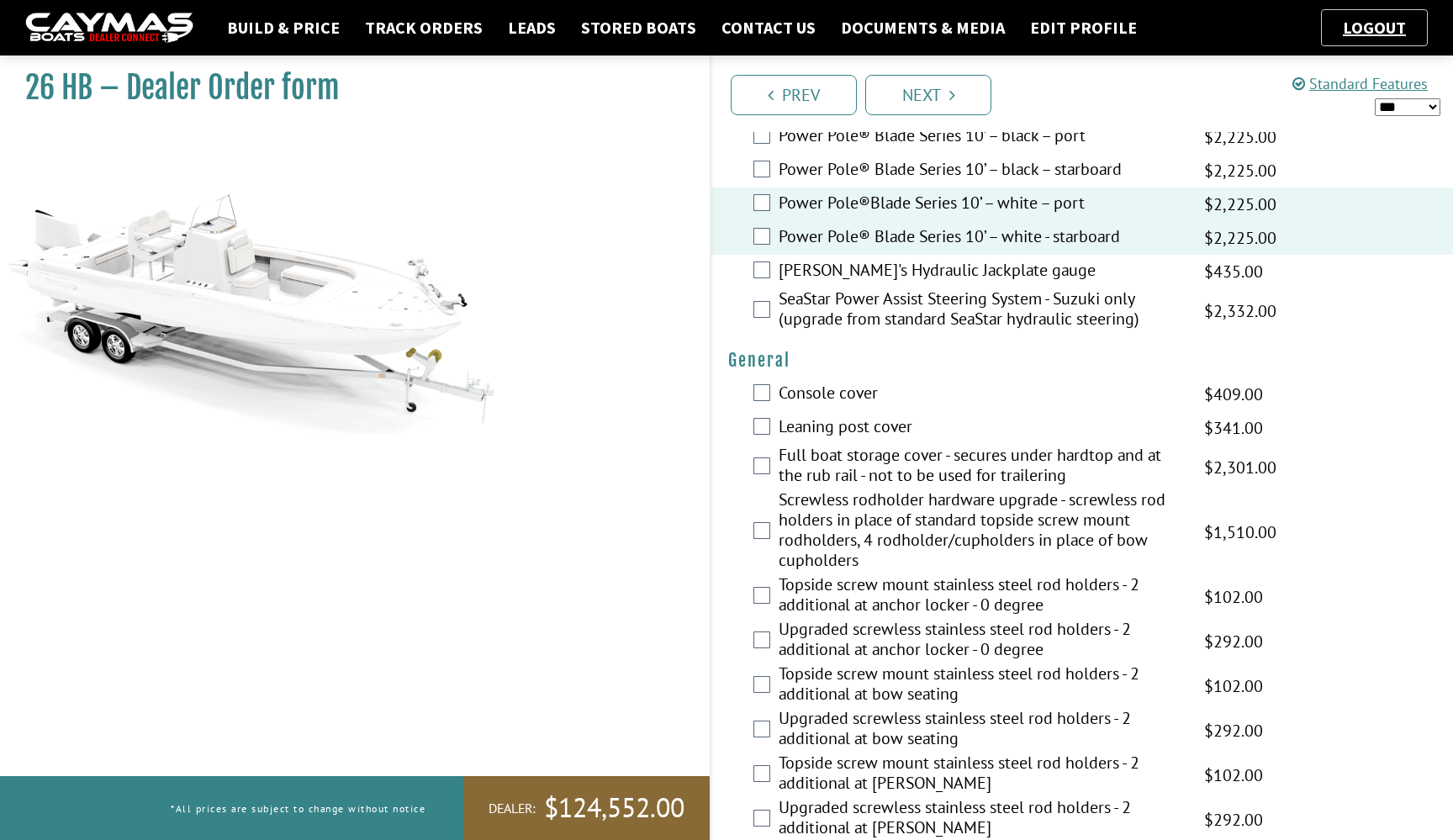
scroll to position [907, 0]
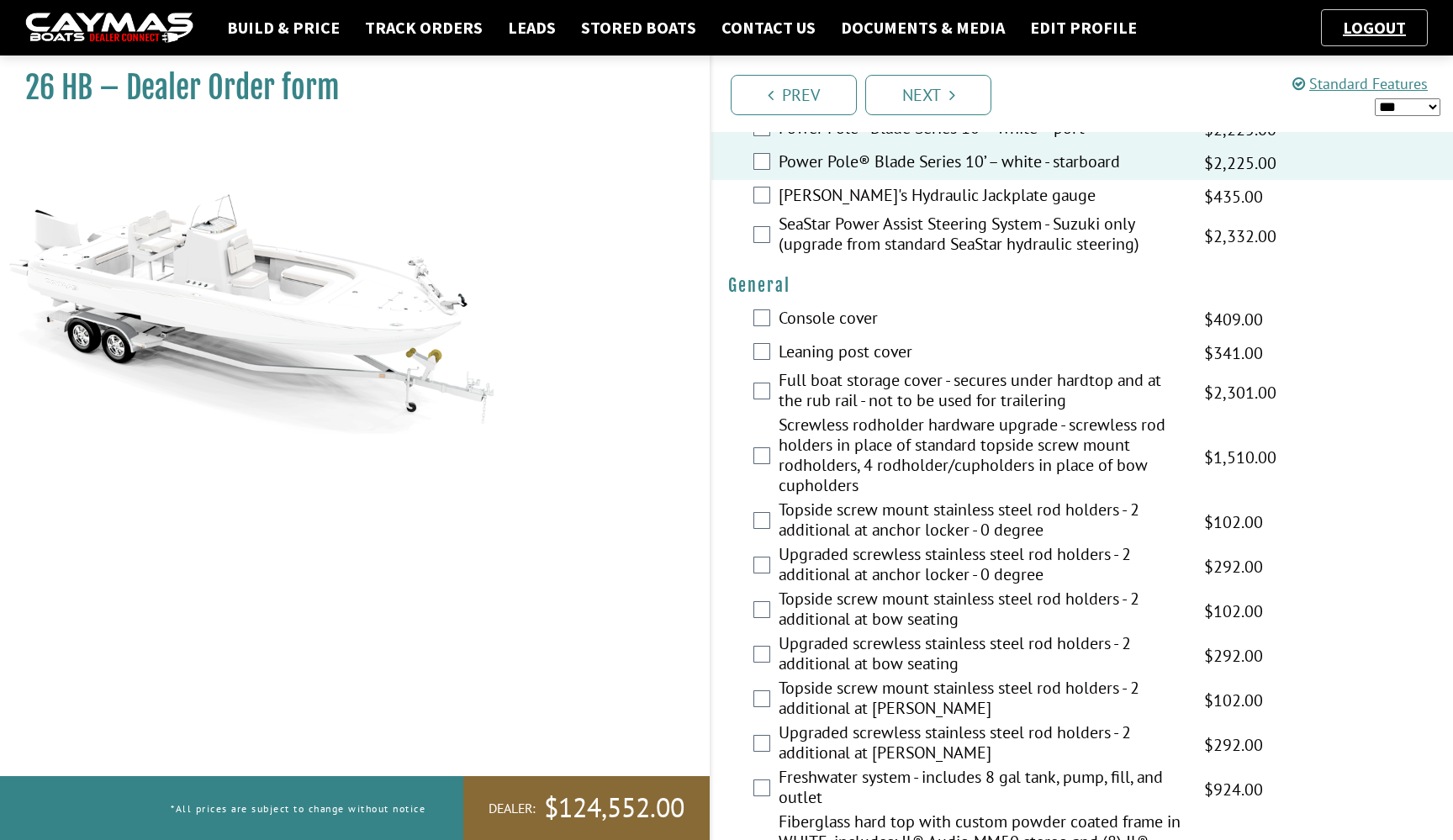
click at [981, 615] on label "Topside screw mount stainless steel rod holders - 2 additional at bow seating" at bounding box center [981, 610] width 404 height 45
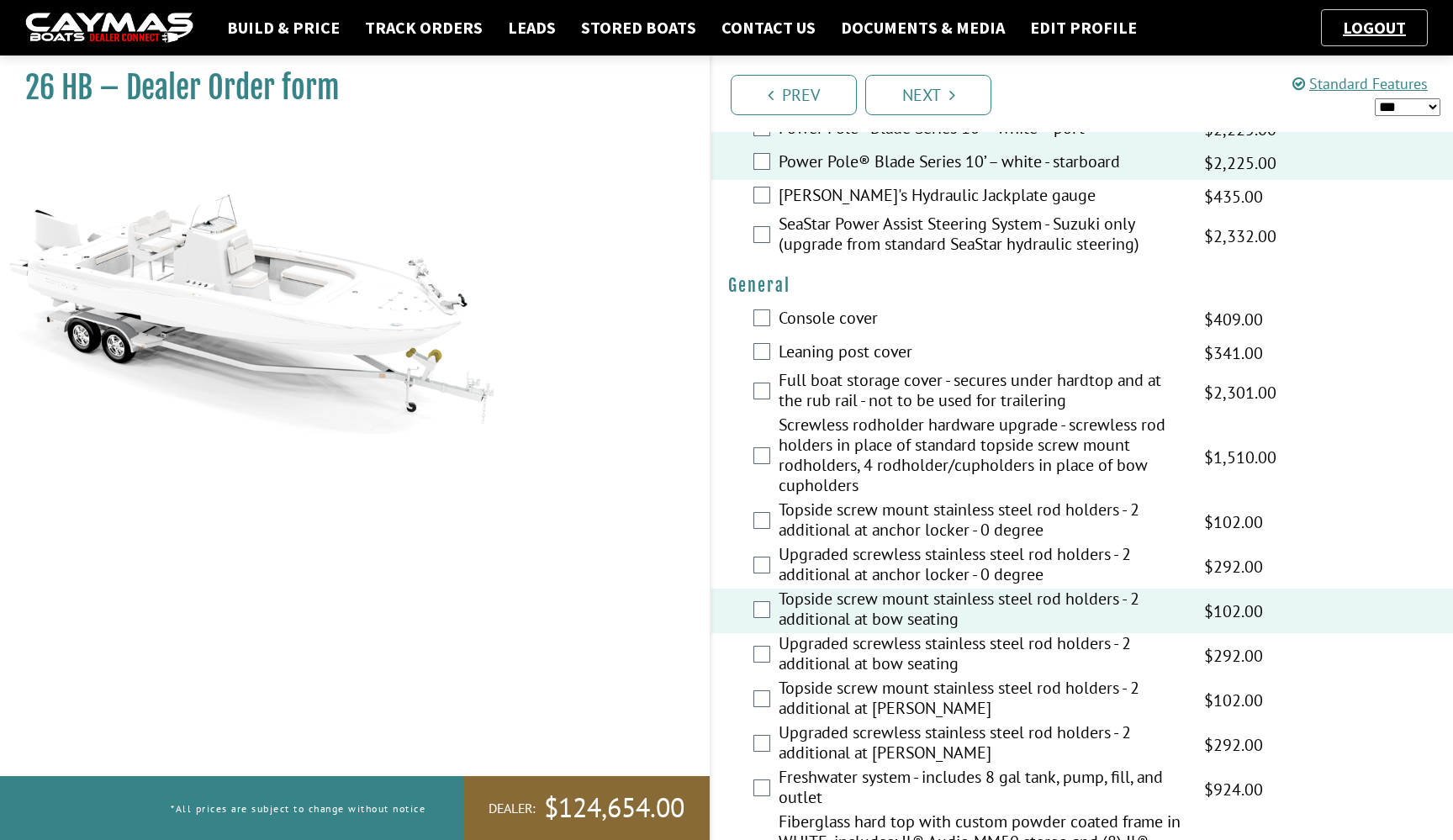
click at [965, 707] on label "Topside screw mount stainless steel rod holders - 2 additional at [PERSON_NAME]" at bounding box center [981, 700] width 404 height 45
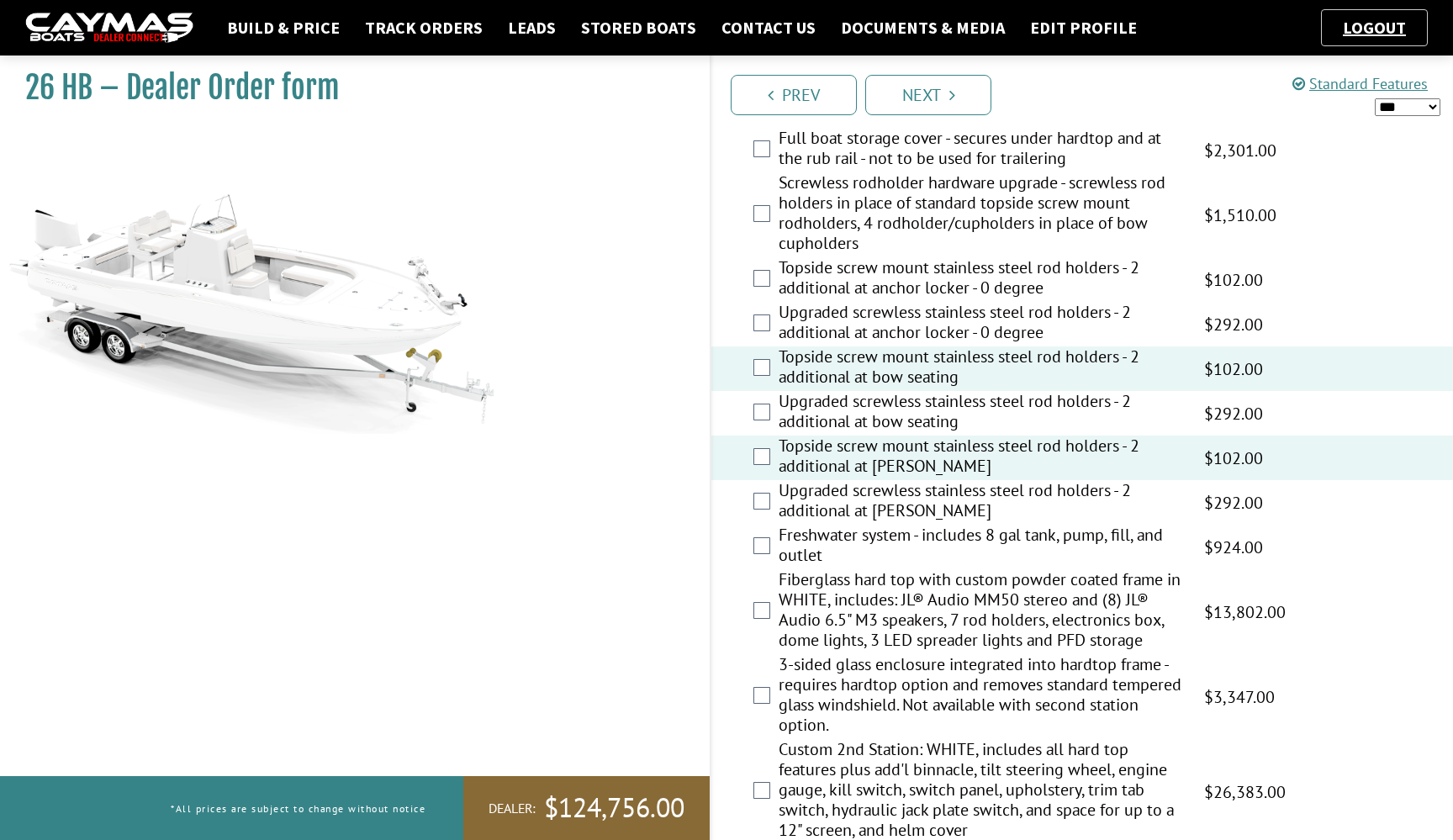
scroll to position [1208, 0]
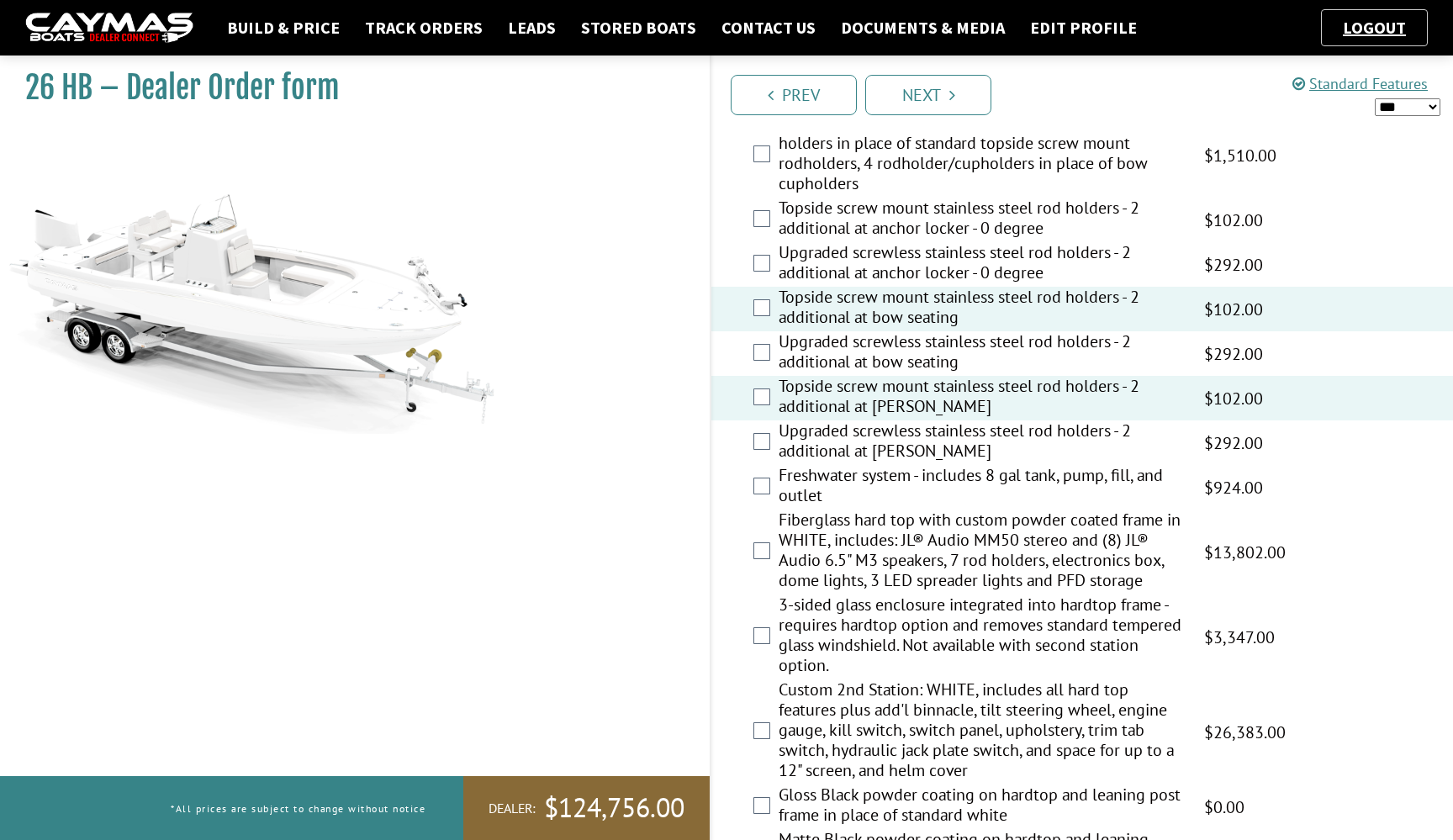
click at [931, 485] on label "Freshwater system - includes 8 gal tank, pump, fill, and outlet" at bounding box center [981, 487] width 404 height 45
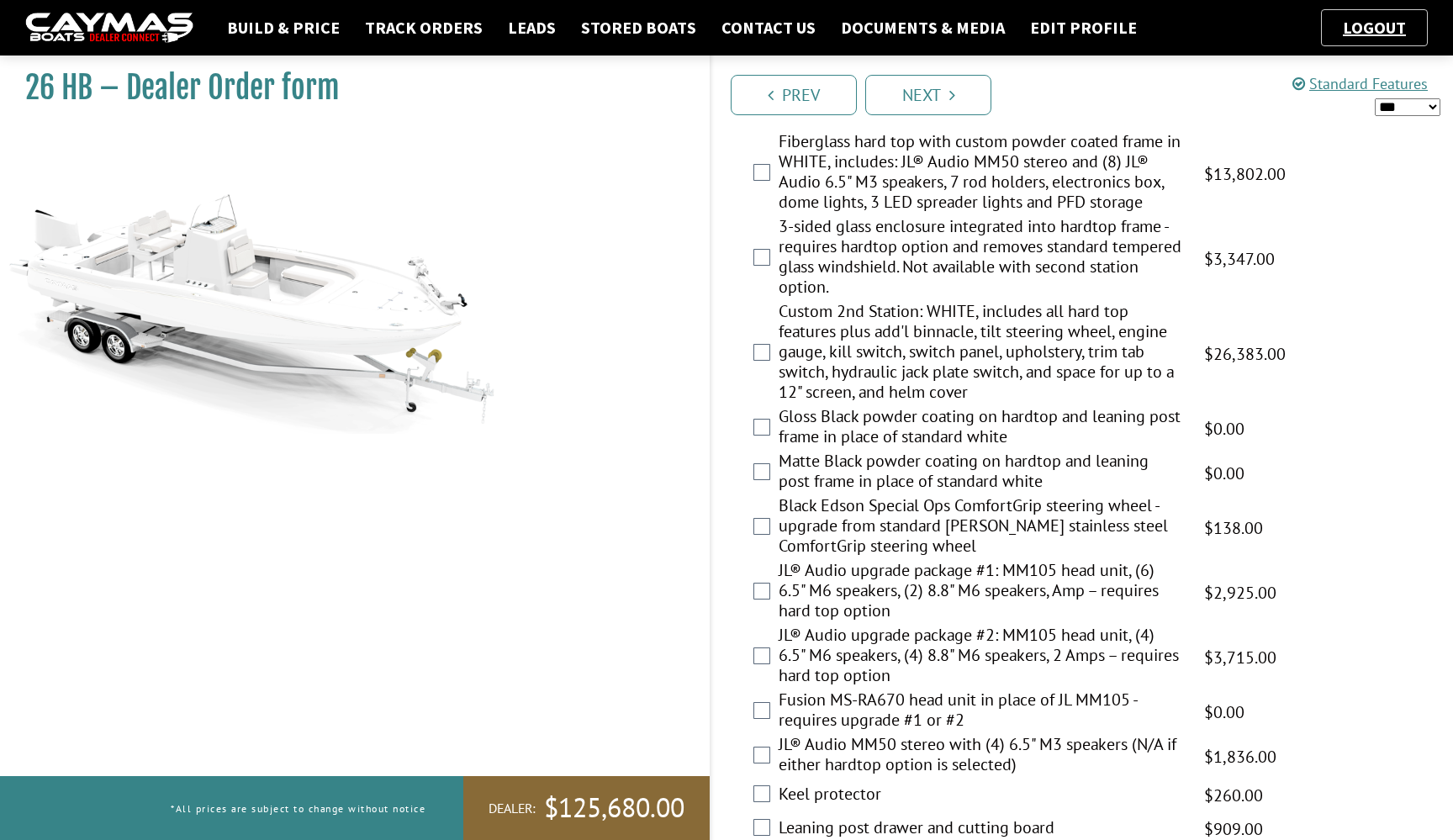
scroll to position [1588, 0]
click at [860, 650] on label "JL® Audio upgrade package #2: MM105 head unit, (4) 6.5" M6 speakers, (4) 8.8" M…" at bounding box center [981, 655] width 404 height 65
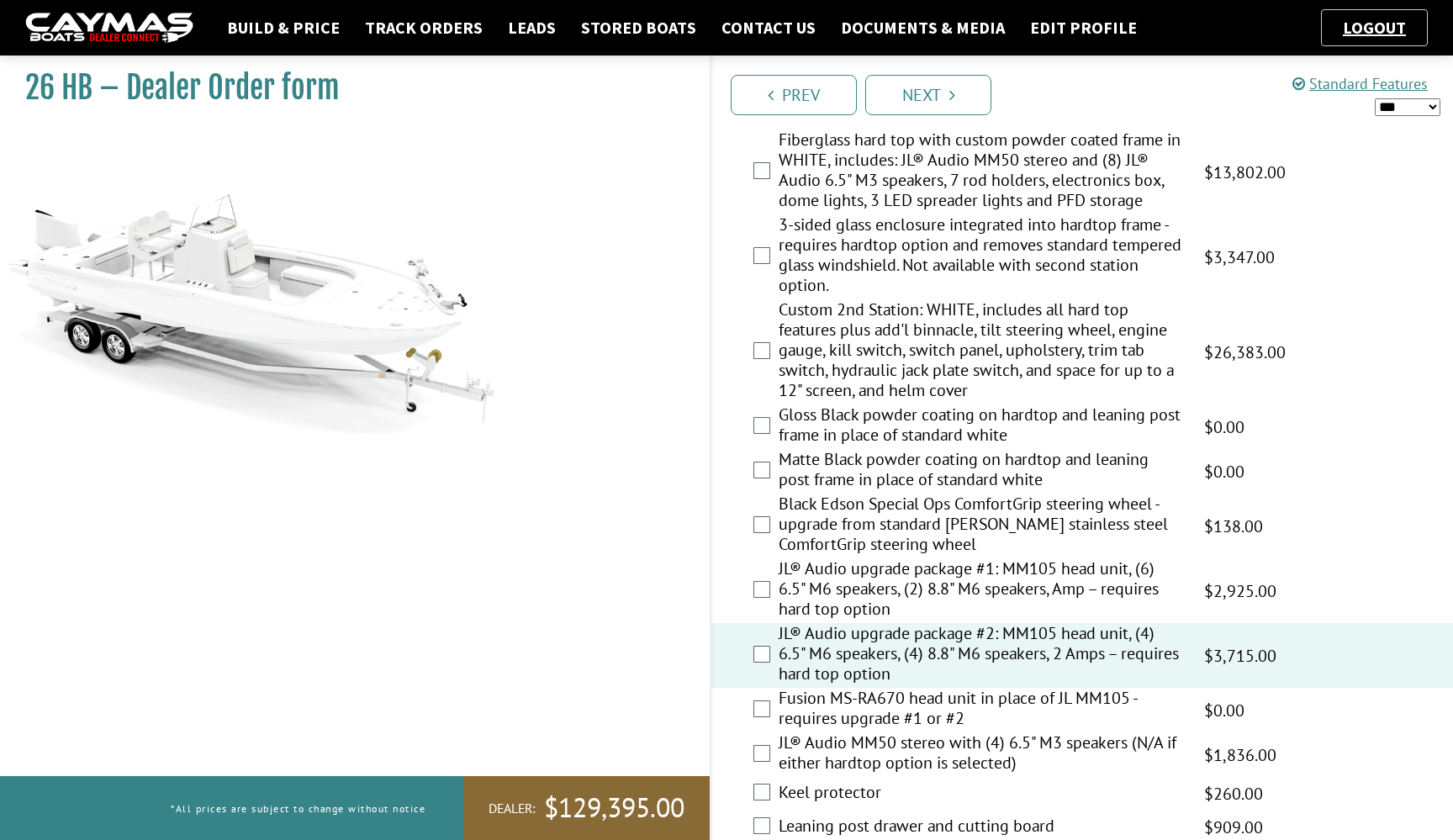
click at [858, 700] on label "Fusion MS-RA670 head unit in place of JL MM105 - requires upgrade #1 or #2" at bounding box center [981, 710] width 404 height 45
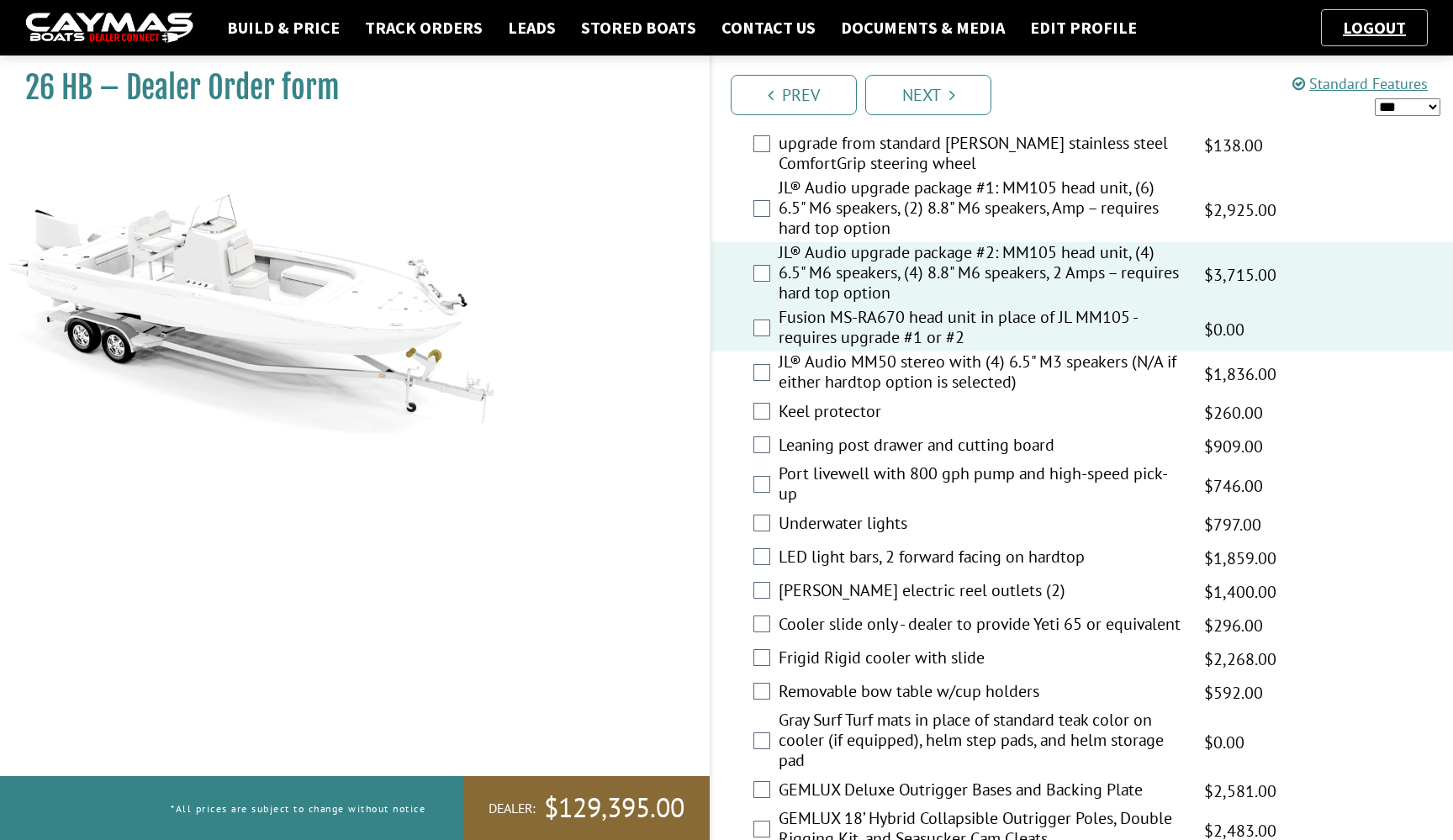
scroll to position [1972, 0]
click at [865, 616] on label "Cooler slide only - dealer to provide Yeti 65 or equivalent" at bounding box center [981, 623] width 404 height 25
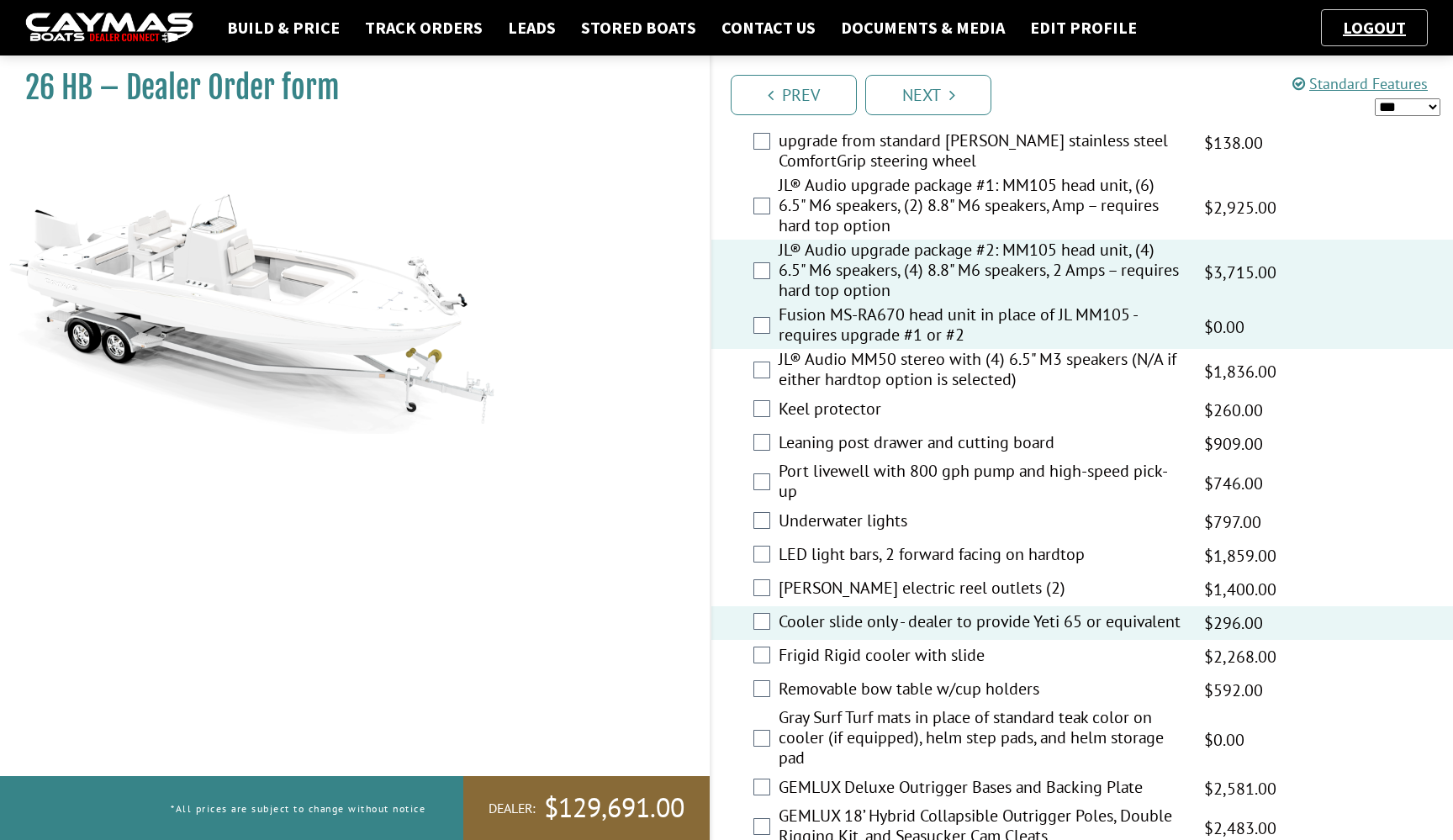
click at [862, 514] on label "Underwater lights" at bounding box center [981, 522] width 404 height 25
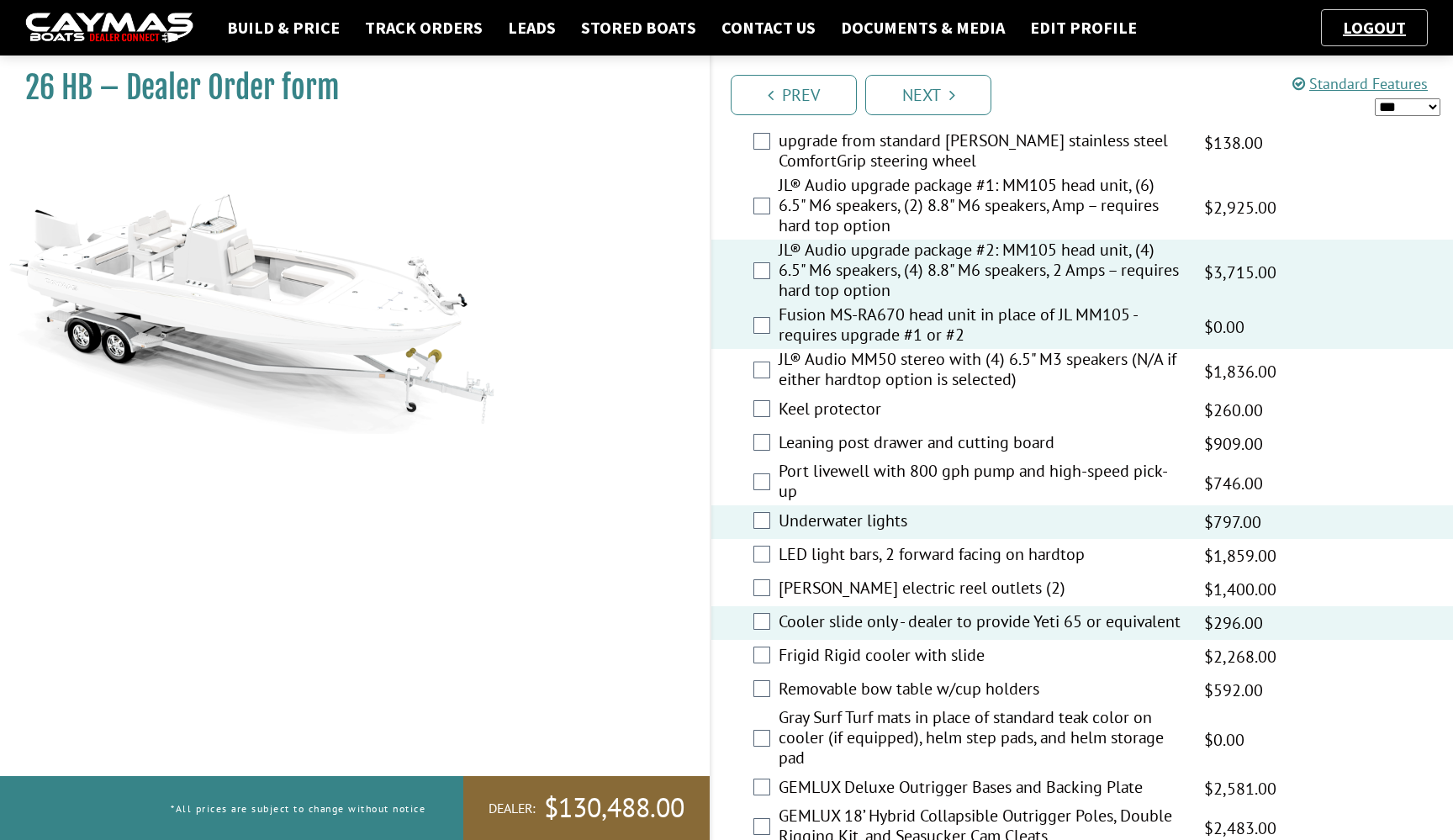
click at [876, 445] on label "Leaning post drawer and cutting board" at bounding box center [981, 444] width 404 height 25
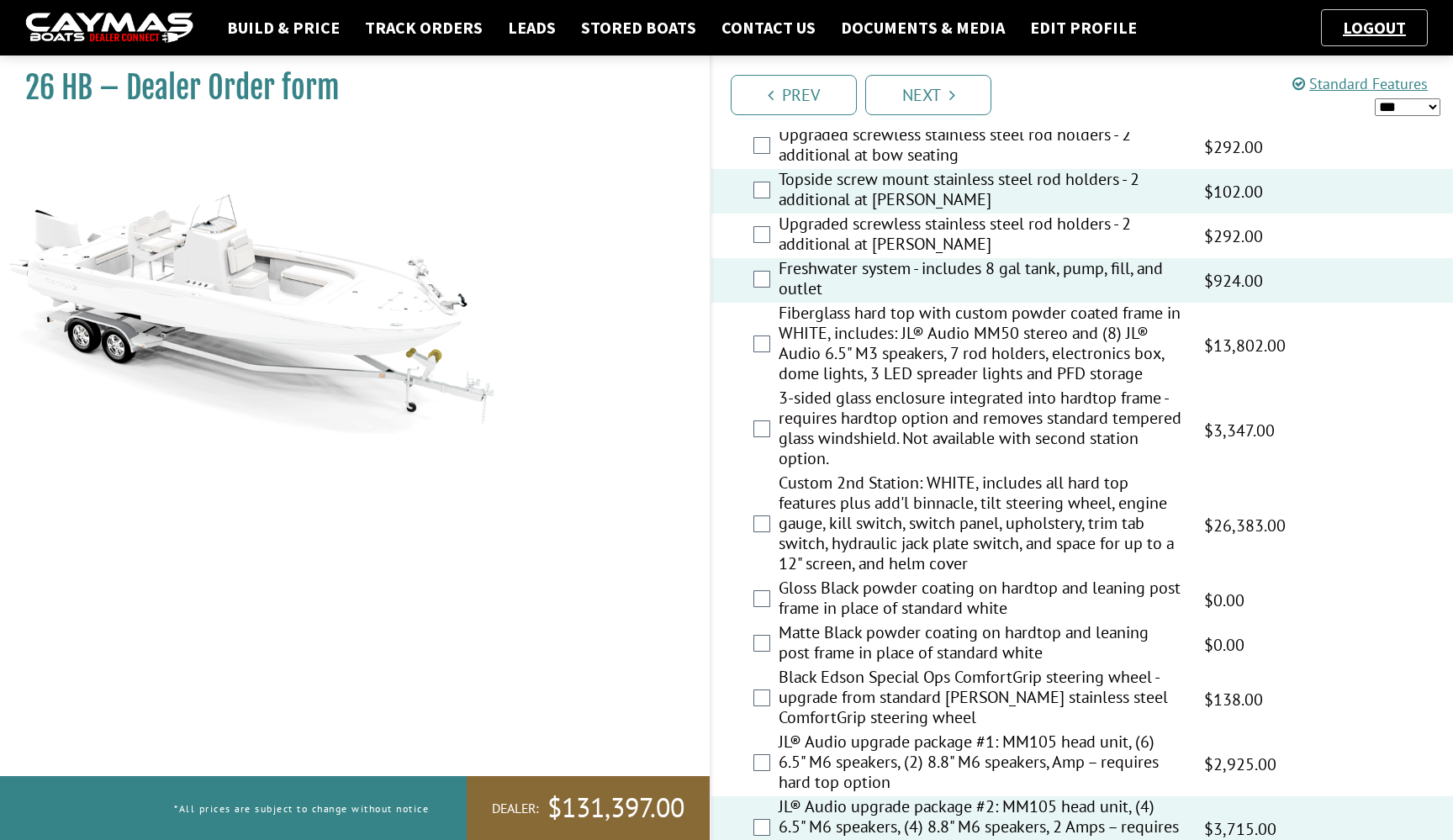
scroll to position [1415, 0]
click at [899, 340] on label "Fiberglass hard top with custom powder coated frame in WHITE, includes: JL® Aud…" at bounding box center [981, 346] width 404 height 85
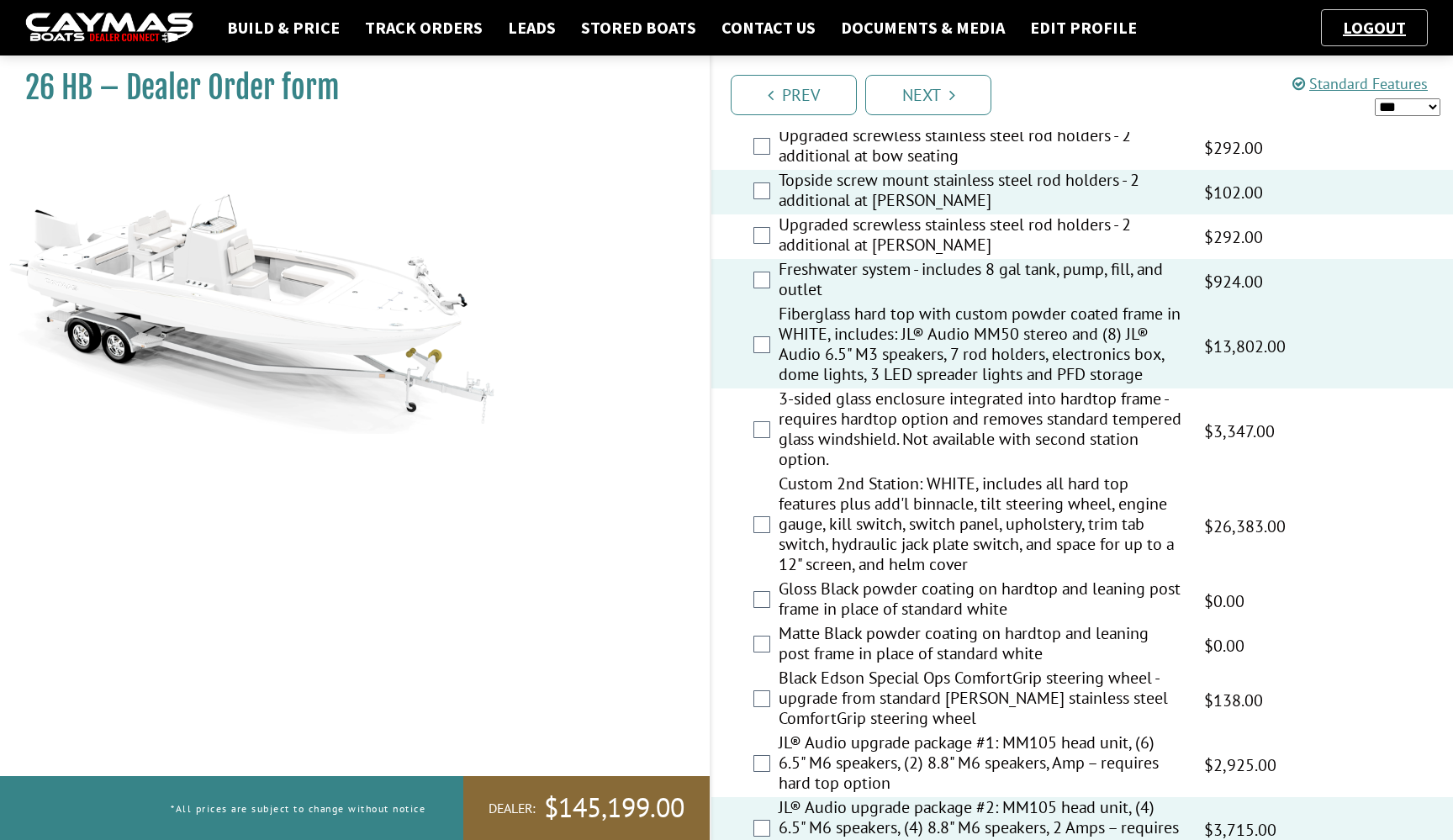
click at [892, 412] on label "3-sided glass enclosure integrated into hardtop frame - requires hardtop option…" at bounding box center [981, 431] width 404 height 85
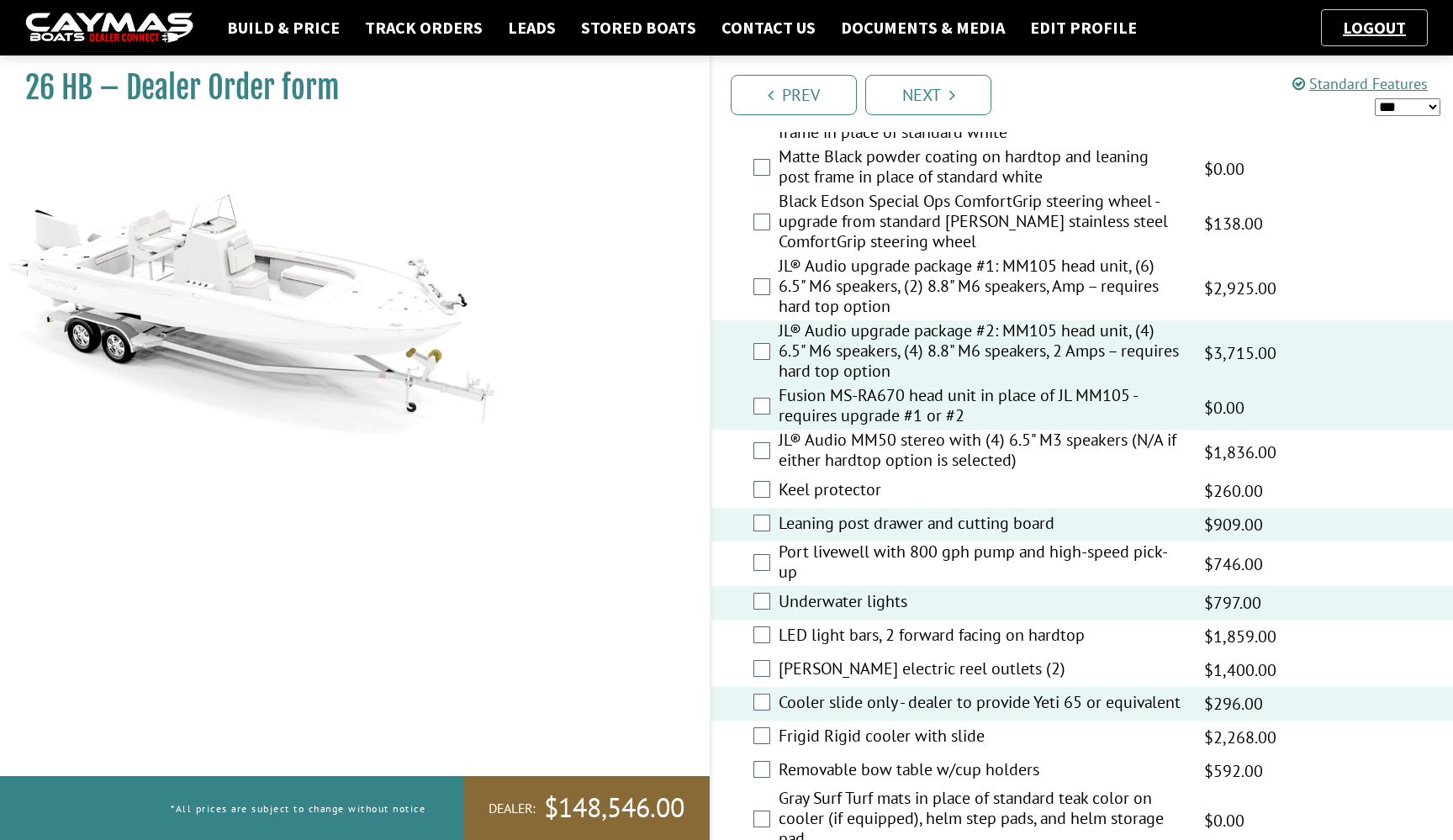
scroll to position [1902, 0]
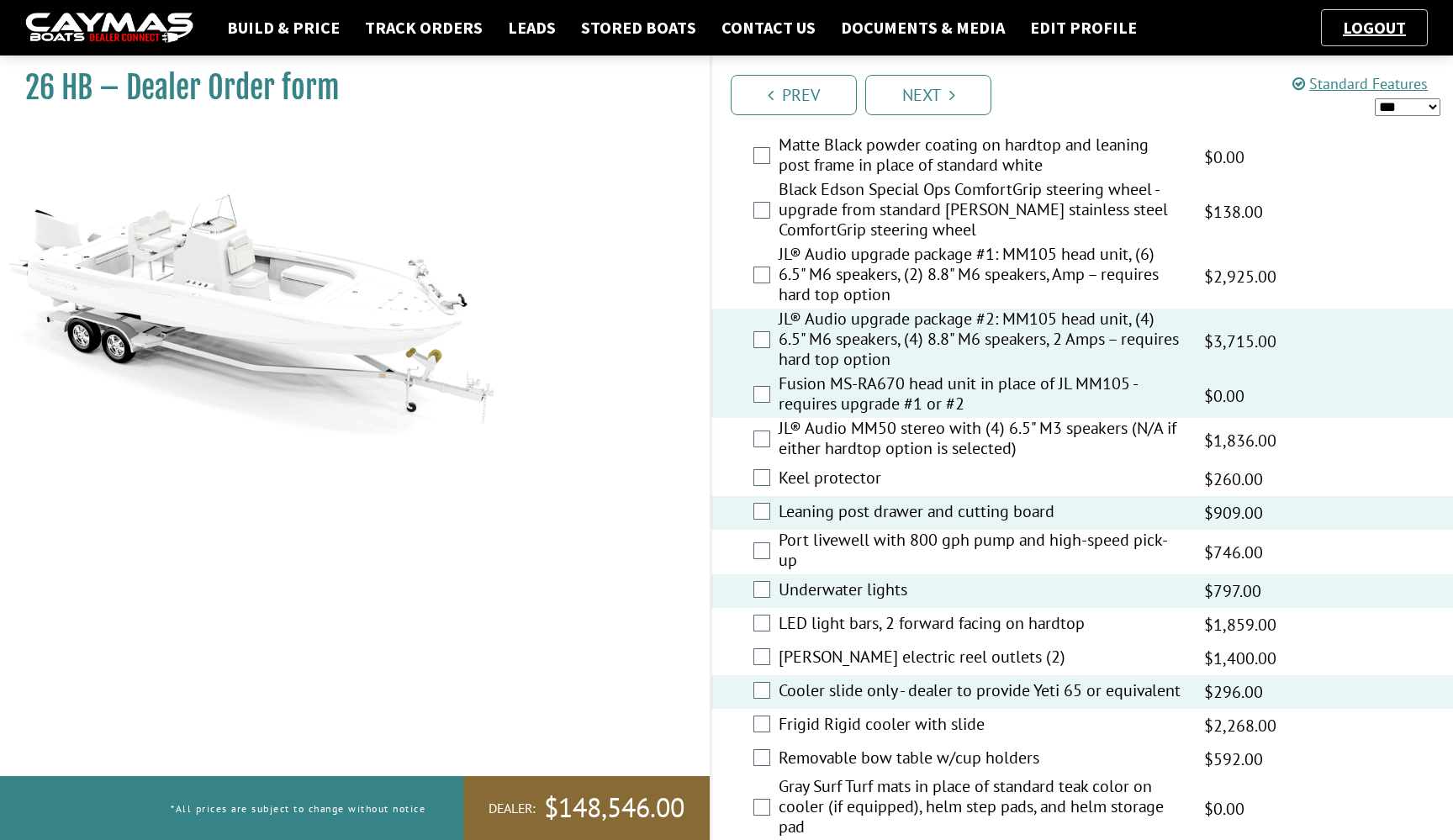
click at [854, 553] on label "Port livewell with 800 gph pump and high-speed pick-up" at bounding box center [981, 552] width 404 height 45
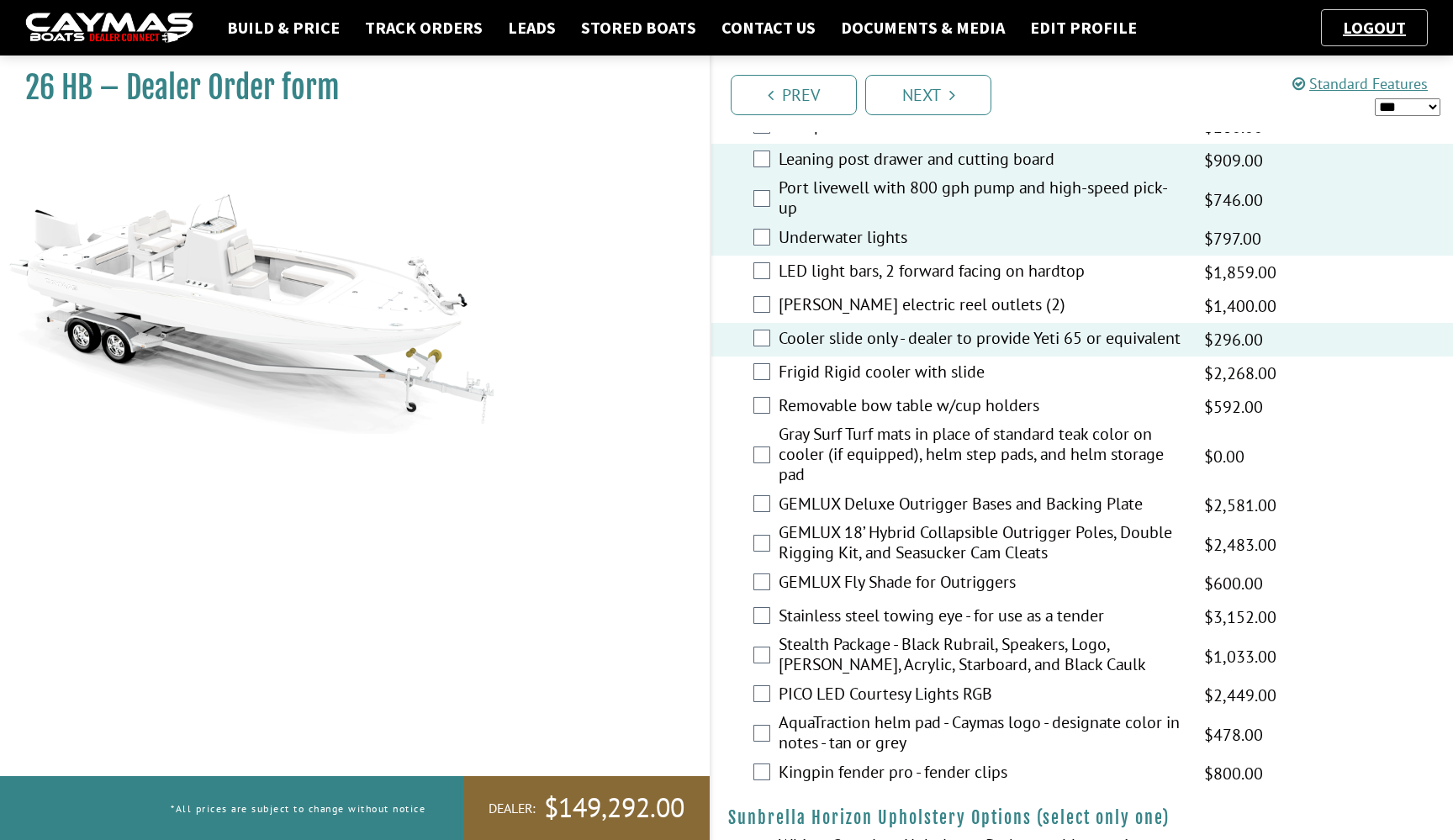
scroll to position [2264, 0]
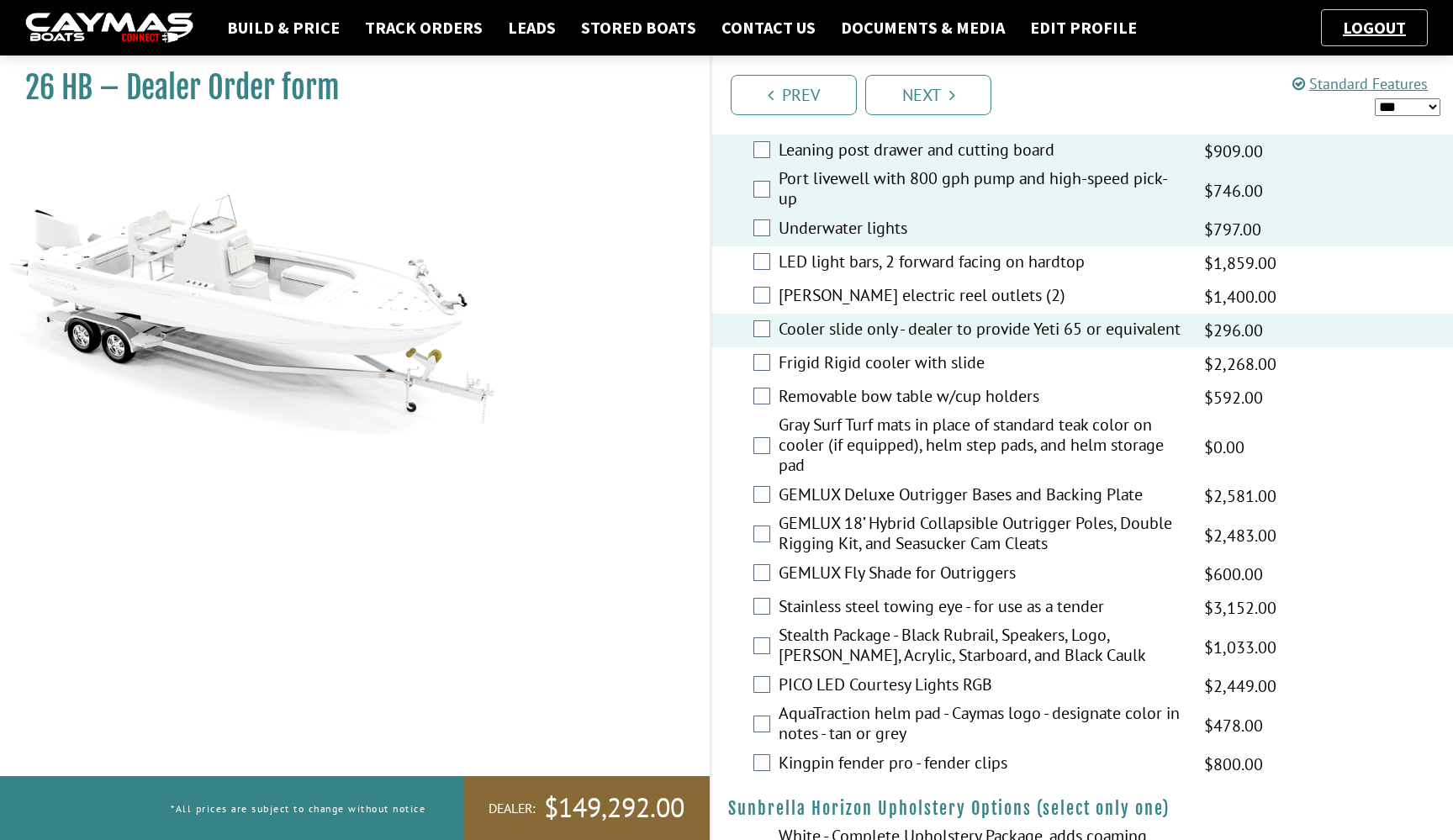
click at [823, 723] on label "AquaTraction helm pad - Caymas logo - designate color in notes - tan or grey" at bounding box center [981, 725] width 404 height 45
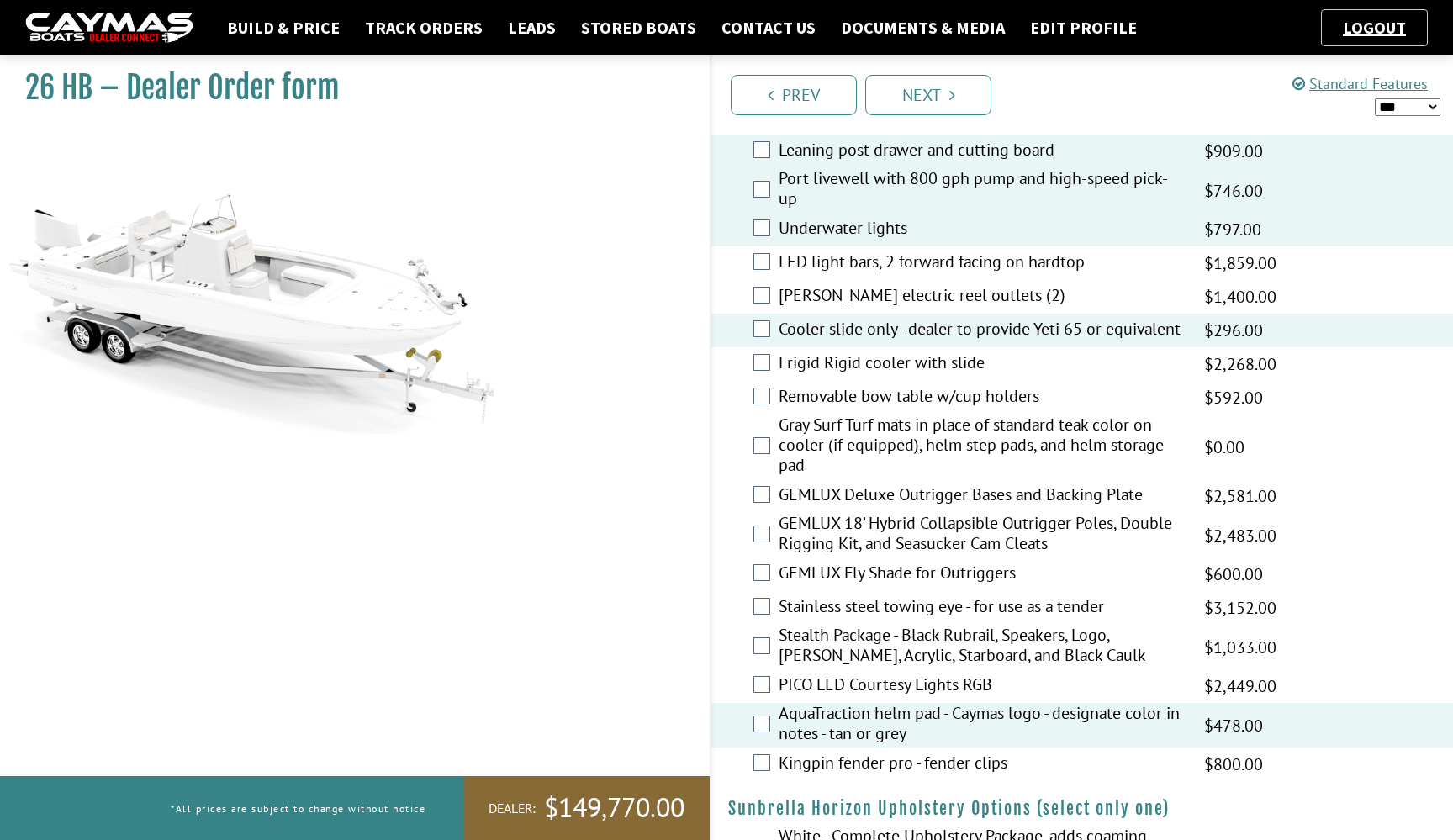
click at [867, 449] on label "Gray Surf Turf mats in place of standard teak color on cooler (if equipped), he…" at bounding box center [981, 447] width 404 height 65
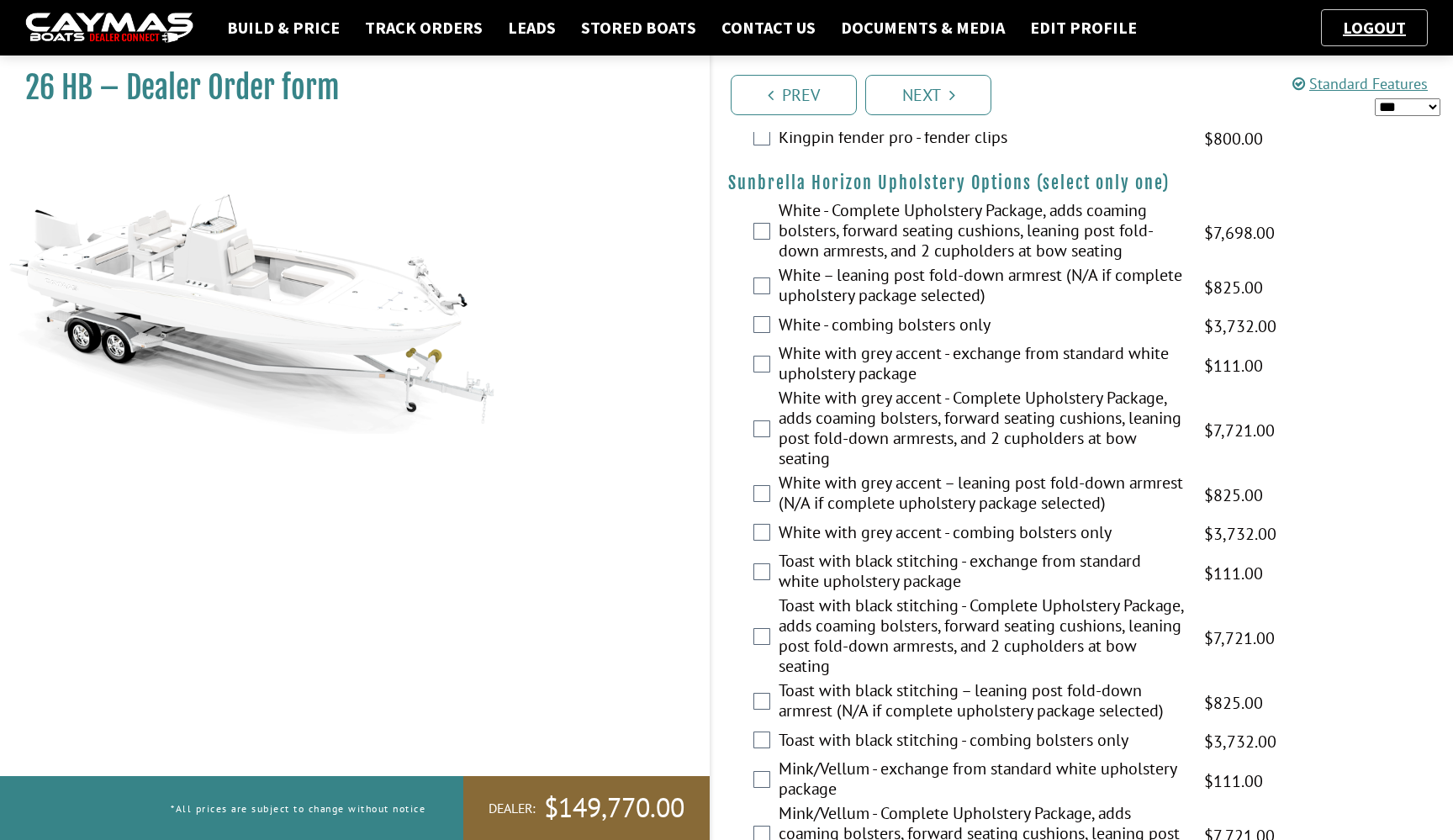
scroll to position [2890, 0]
click at [895, 428] on label "White with grey accent - Complete Upholstery Package, adds coaming bolsters, fo…" at bounding box center [981, 430] width 404 height 85
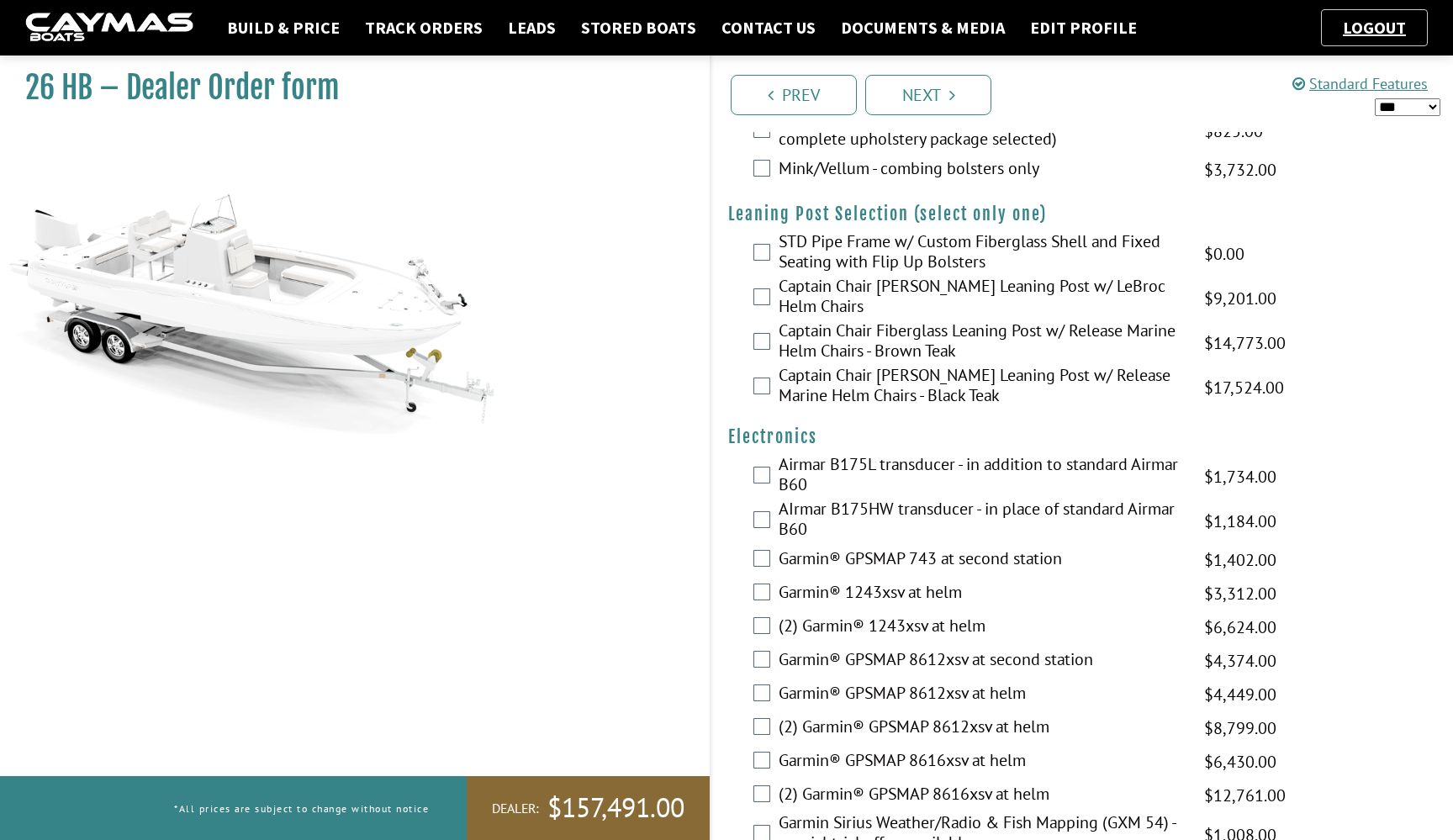
scroll to position [3663, 0]
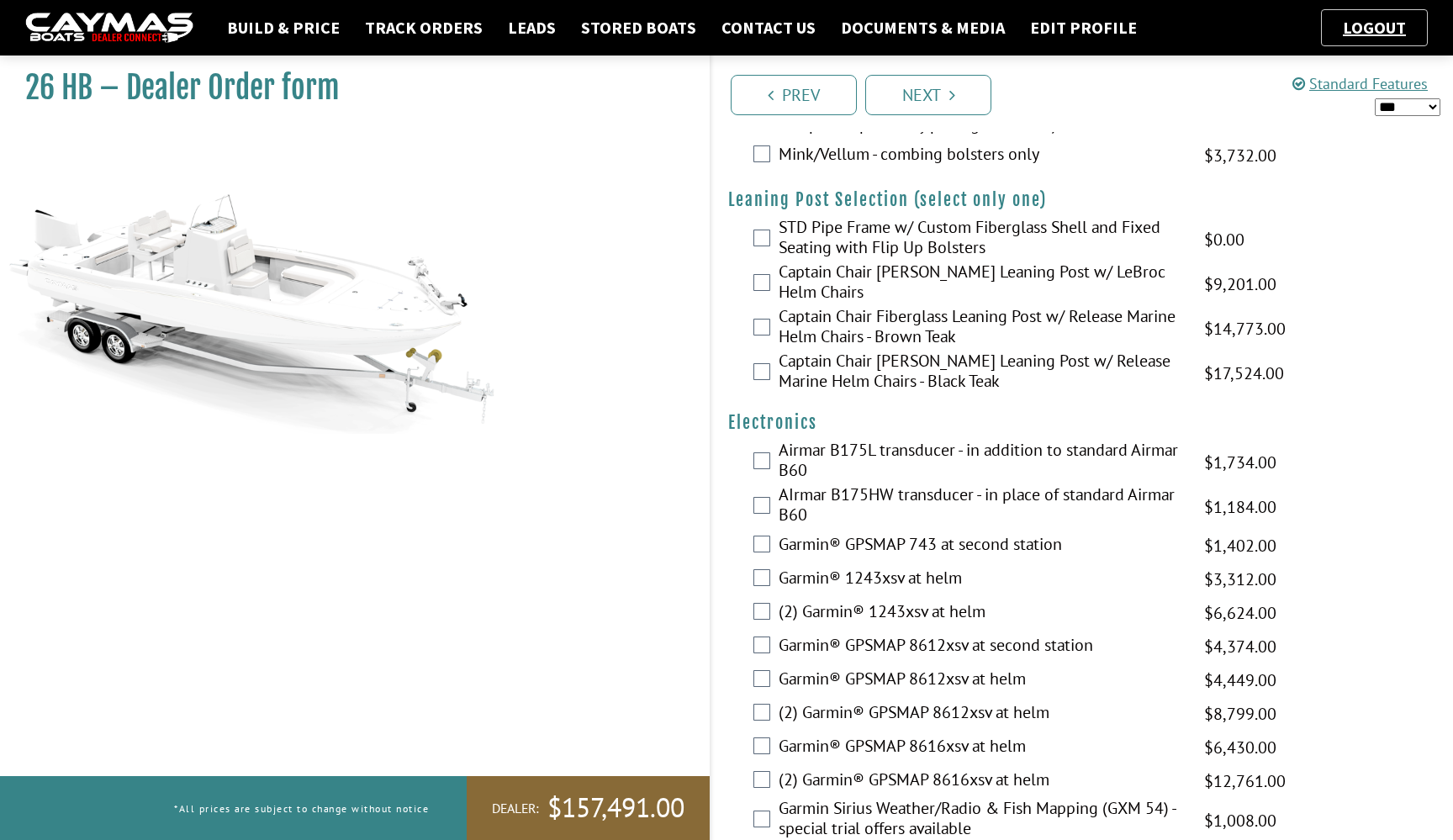
click at [863, 262] on label "STD Pipe Frame w/ Custom Fiberglass Shell and Fixed Seating with Flip Up Bolste…" at bounding box center [981, 239] width 404 height 45
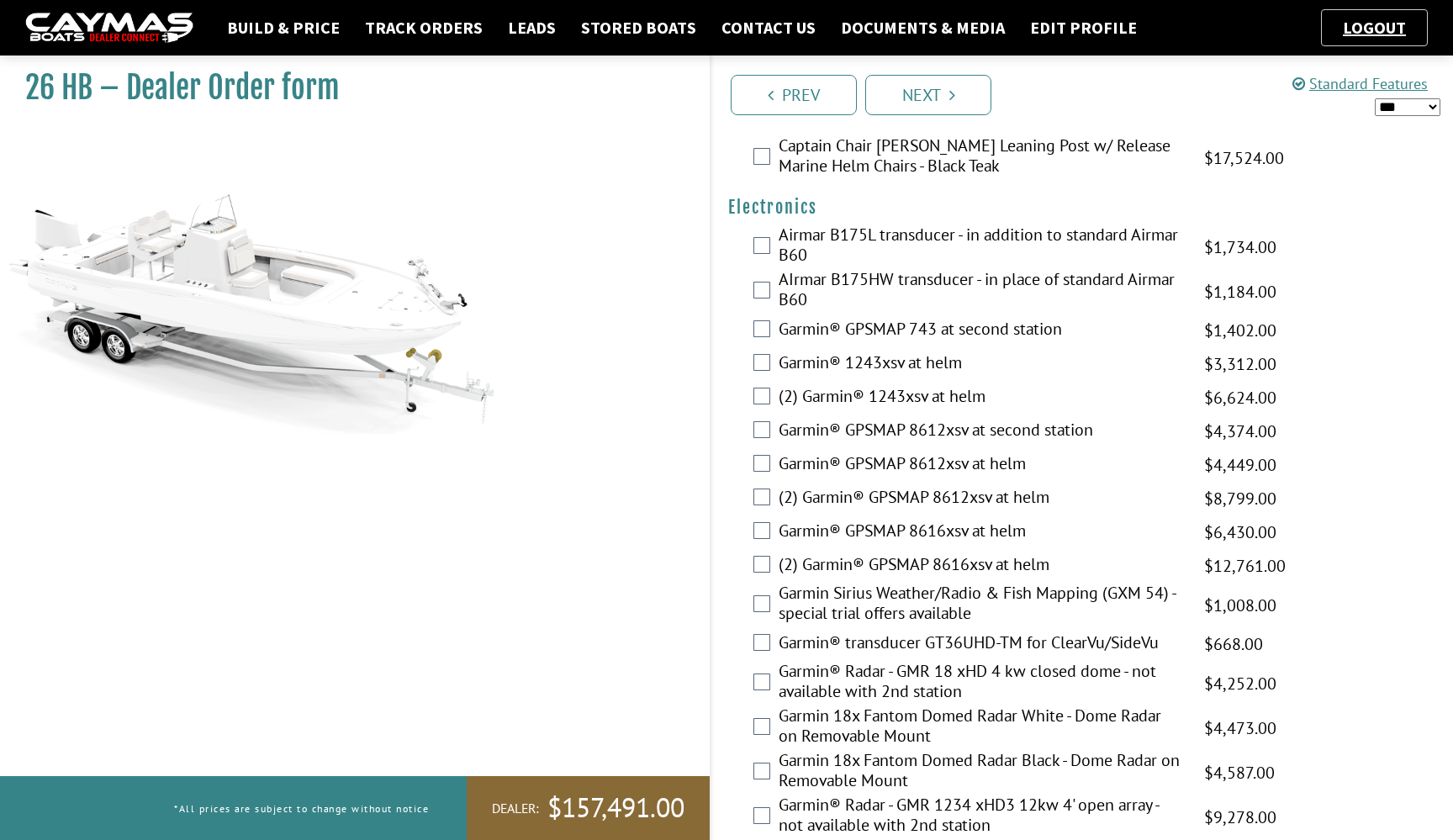
scroll to position [3903, 0]
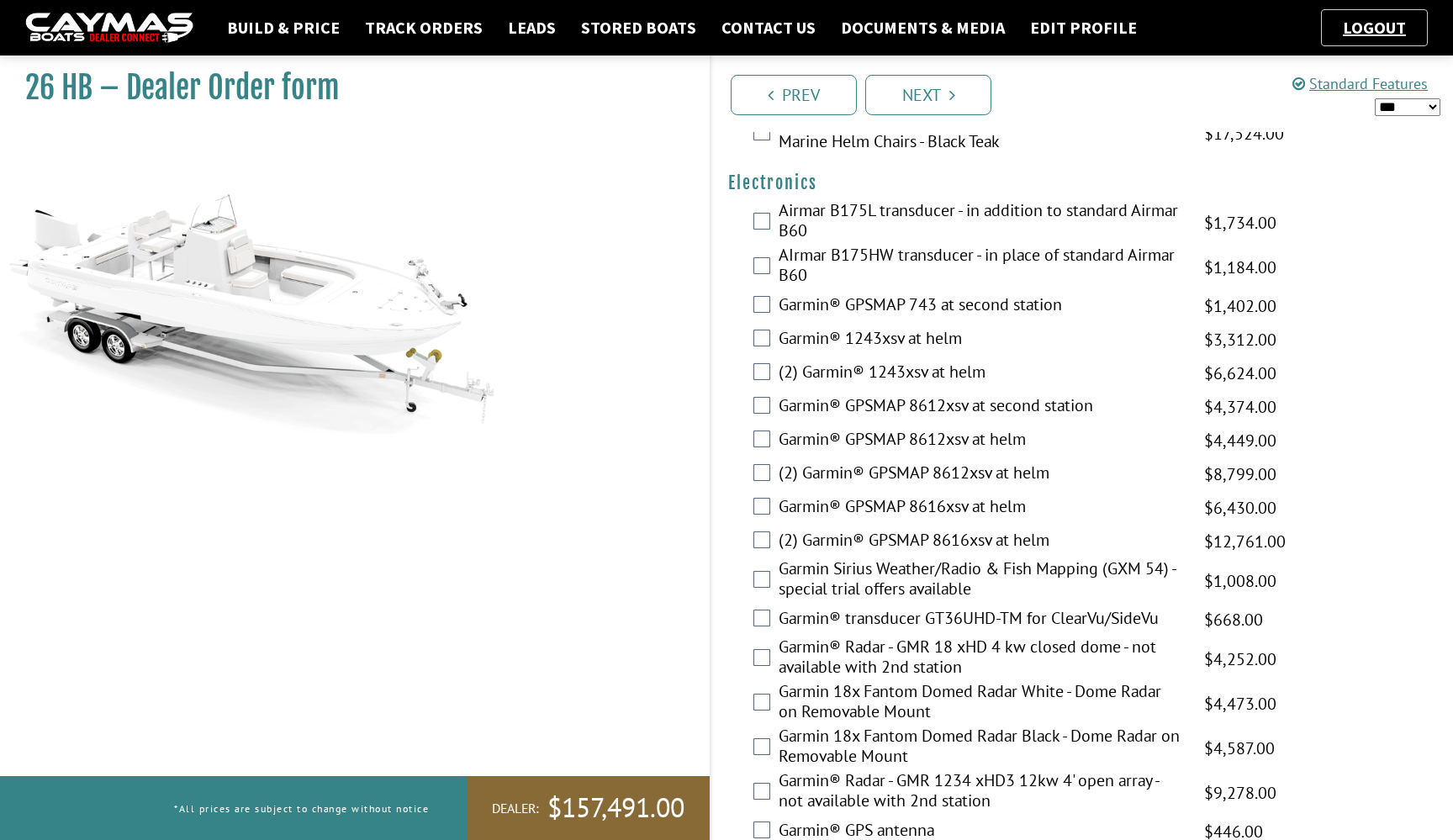
click at [847, 487] on label "(2) Garmin® GPSMAP 8612xsv at helm" at bounding box center [981, 474] width 404 height 25
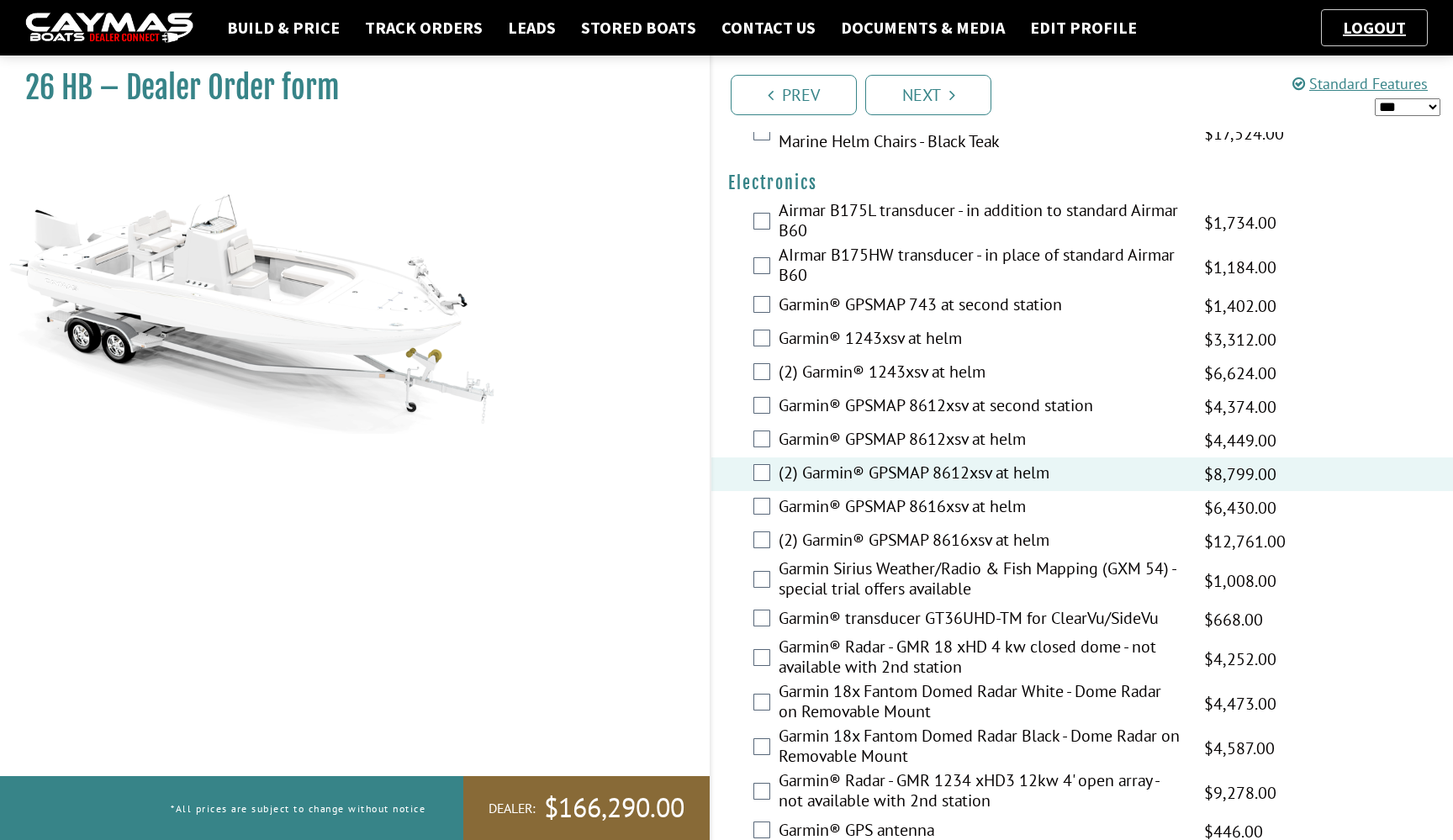
click at [847, 487] on label "(2) Garmin® GPSMAP 8612xsv at helm" at bounding box center [981, 474] width 404 height 25
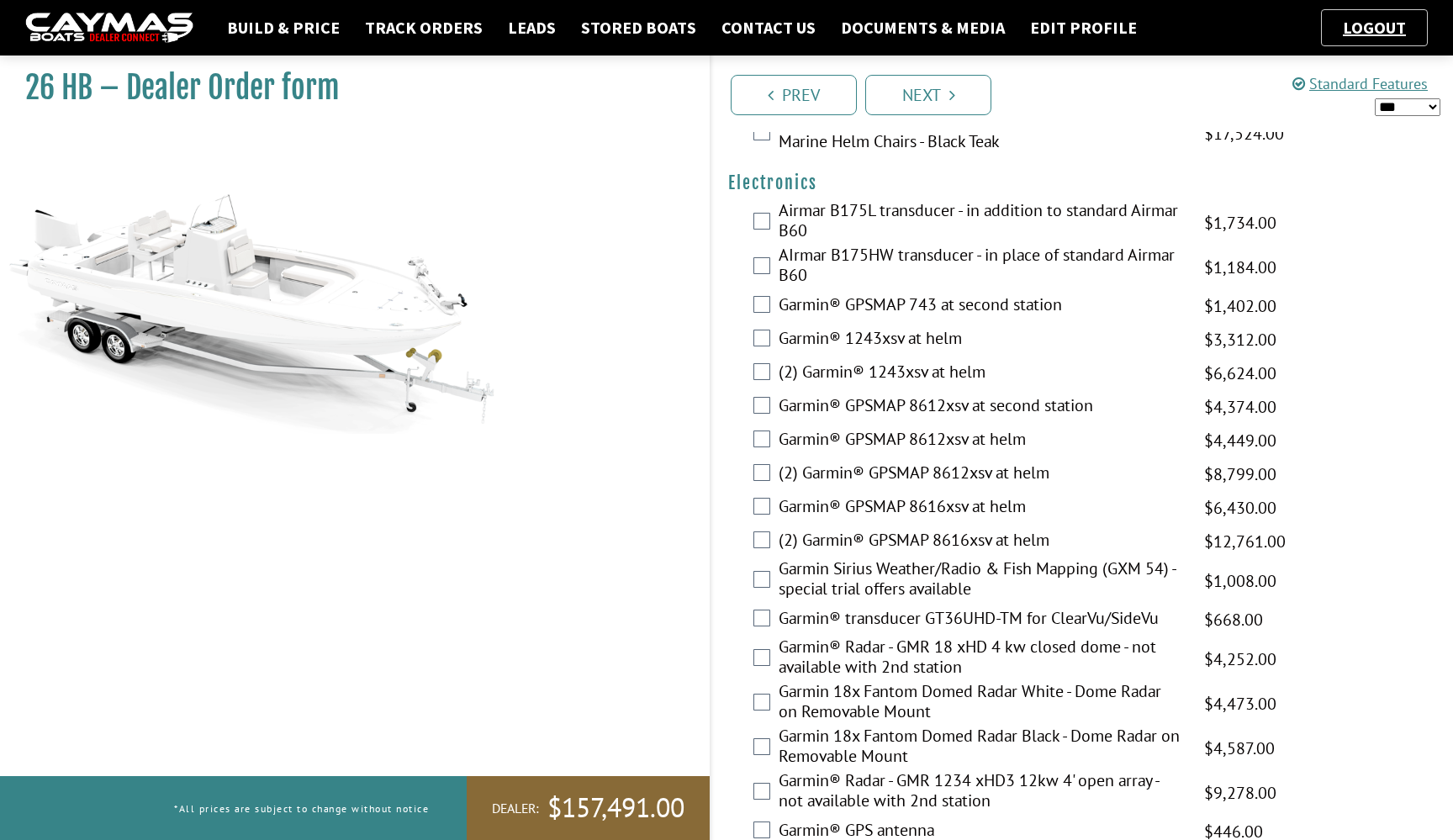
click at [846, 555] on label "(2) Garmin® GPSMAP 8616xsv at helm" at bounding box center [981, 542] width 404 height 25
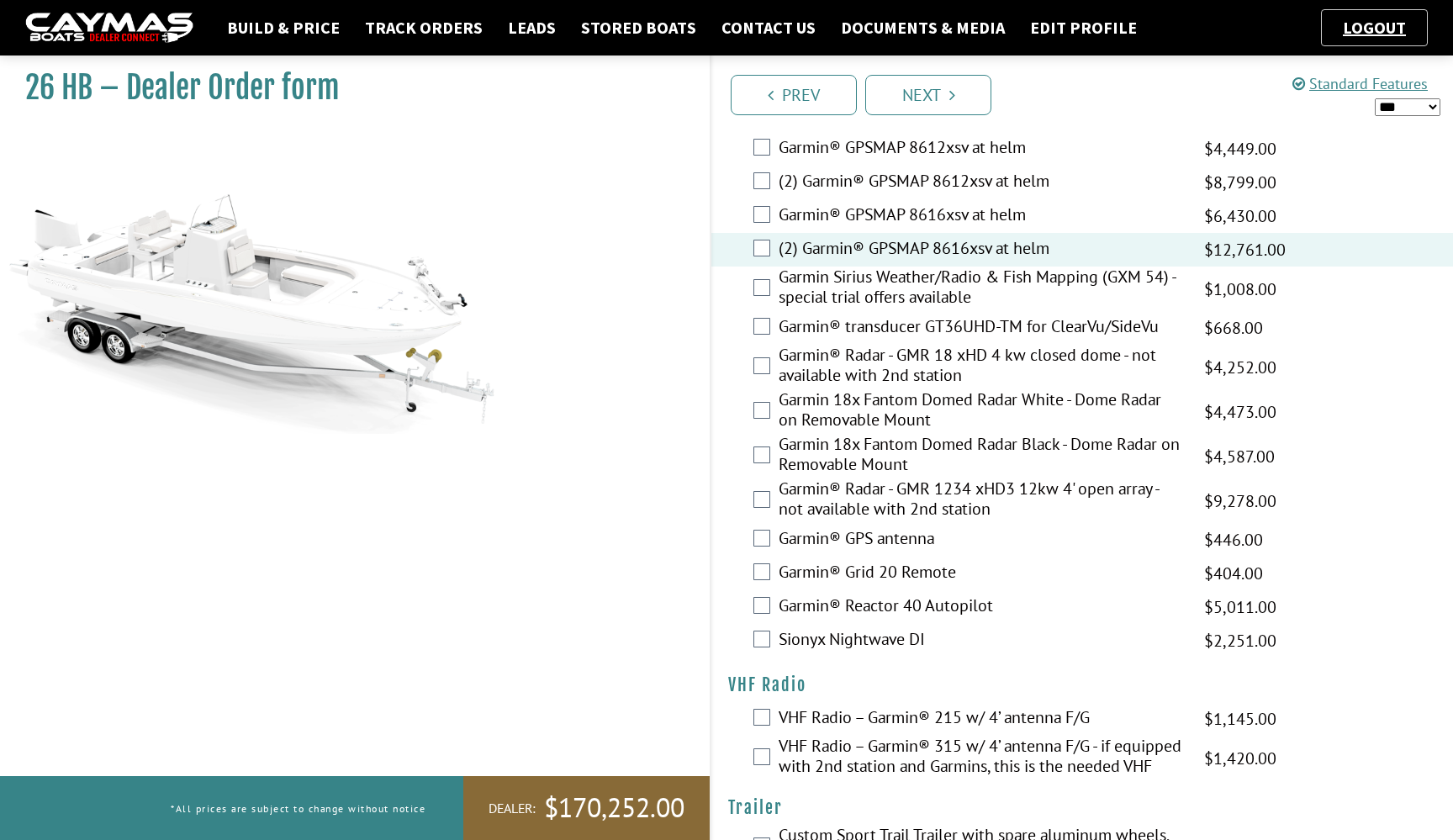
scroll to position [4195, 0]
click at [955, 339] on label "Garmin® transducer GT36UHD-TM for ClearVu/SideVu" at bounding box center [981, 328] width 404 height 25
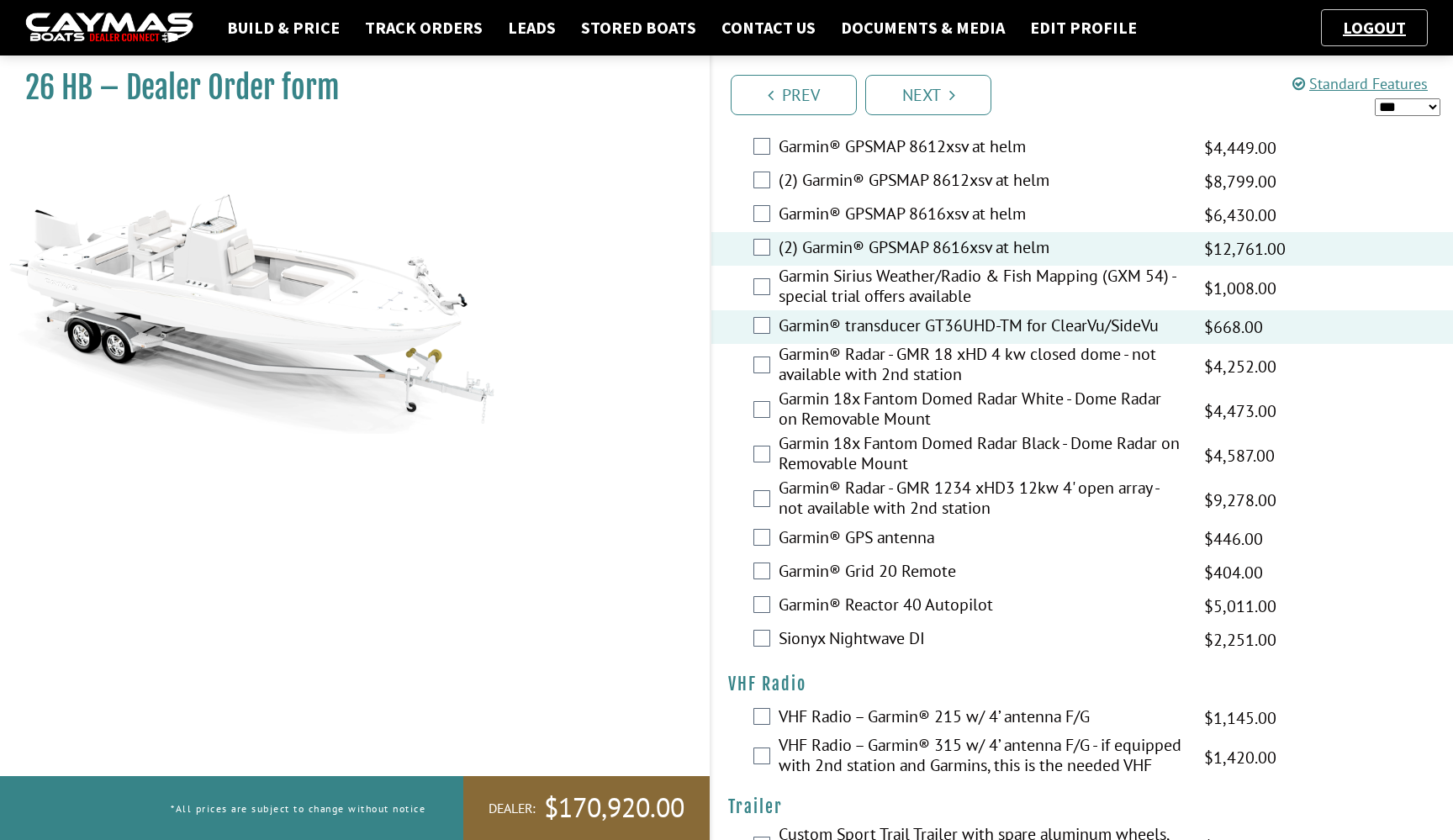
scroll to position [4223, 0]
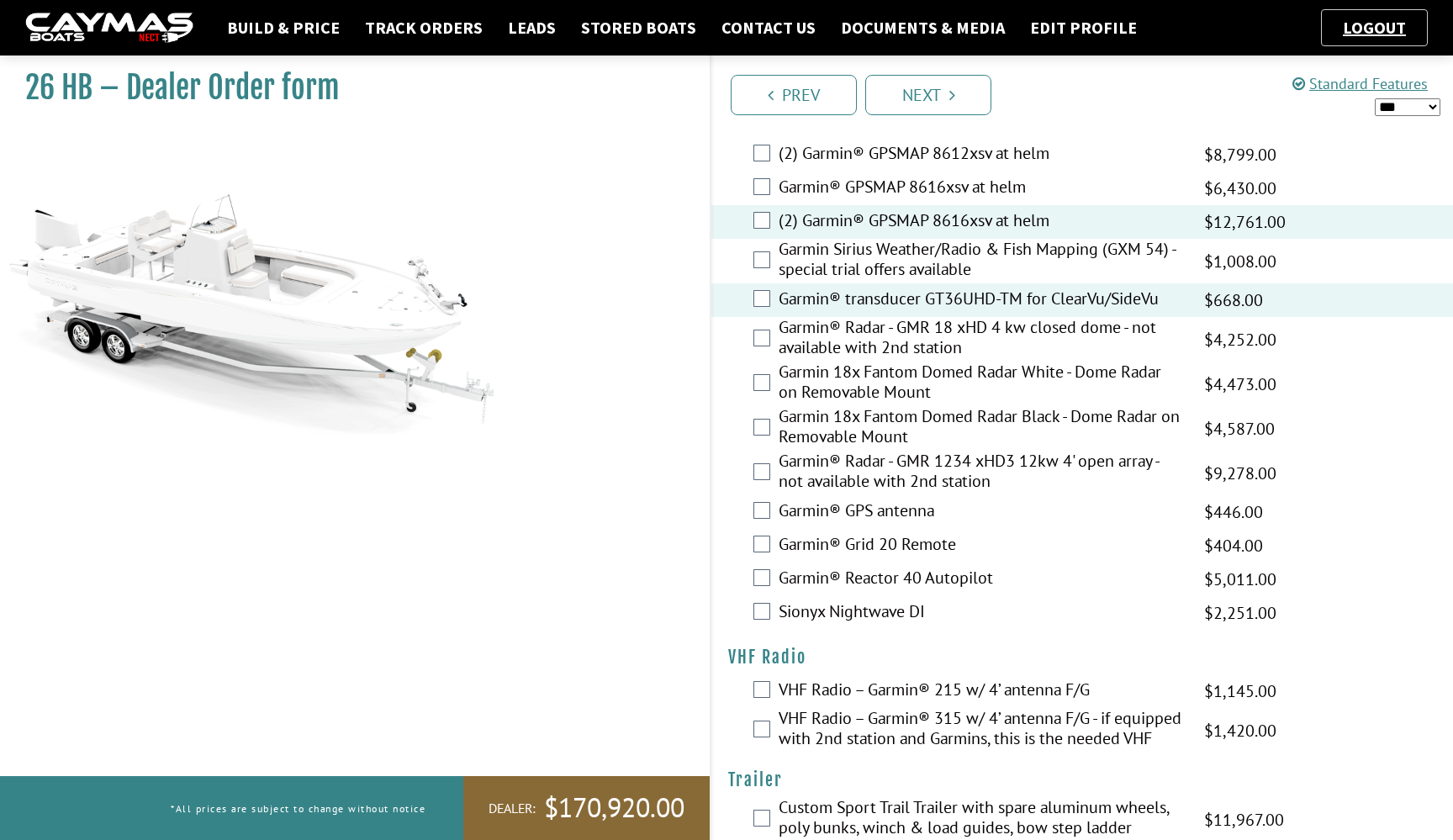
click at [970, 284] on label "Garmin Sirius Weather/Radio & Fish Mapping (GXM 54) - special trial offers avai…" at bounding box center [981, 261] width 404 height 45
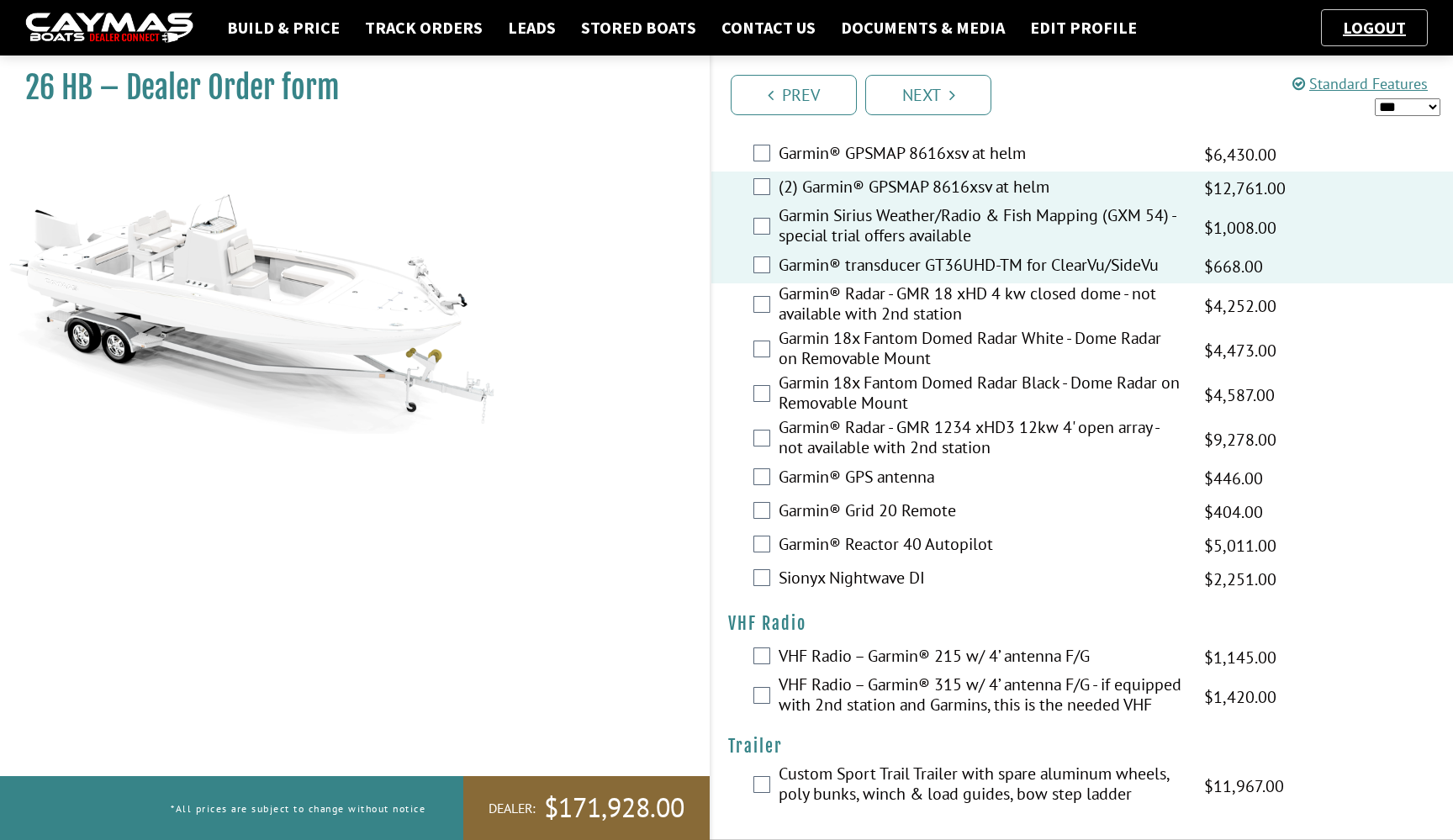
scroll to position [4307, 0]
click at [888, 693] on label "VHF Radio – Garmin® 315 w/ 4’ antenna F/G - if equipped with 2nd station and Ga…" at bounding box center [981, 696] width 404 height 45
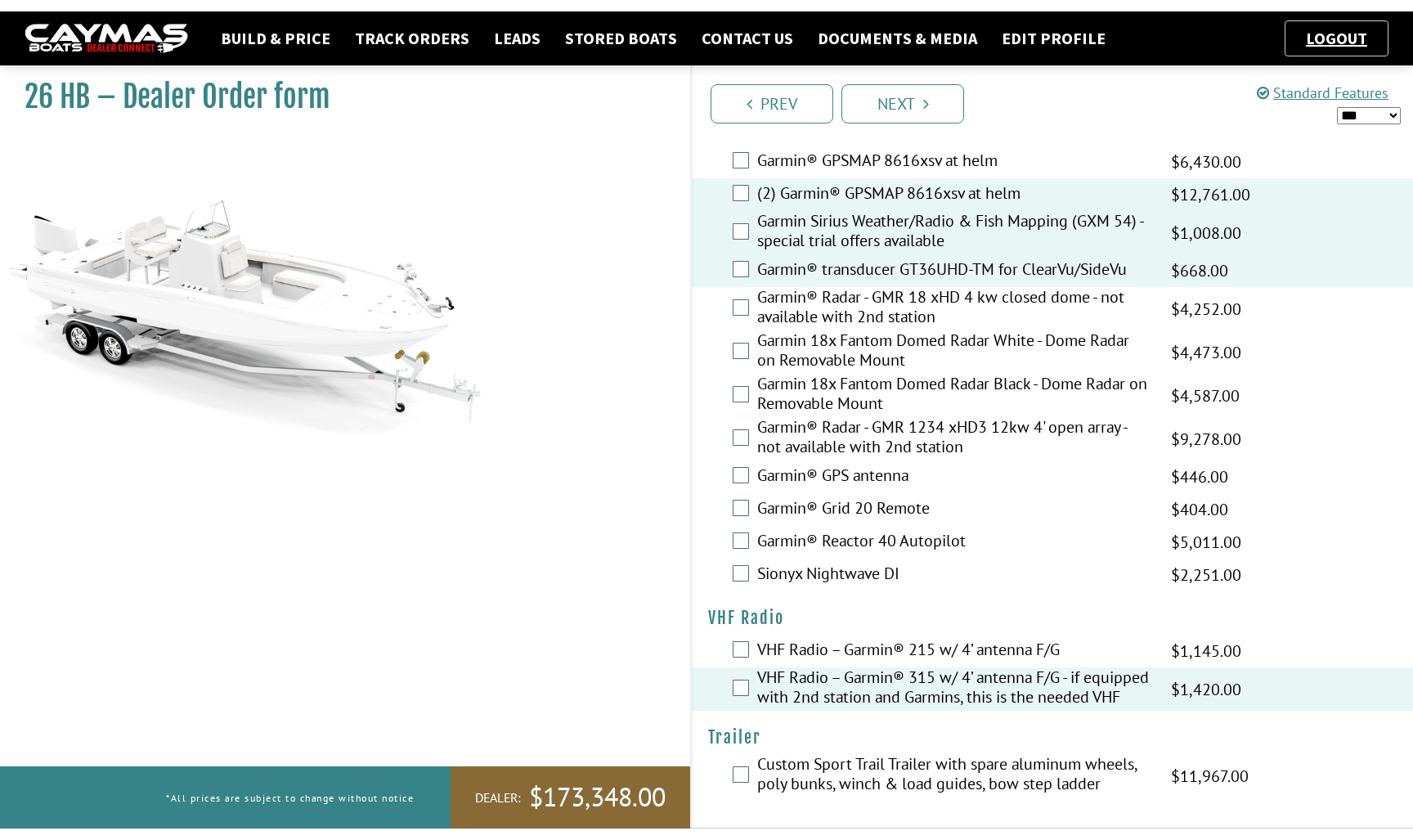
scroll to position [4166, 0]
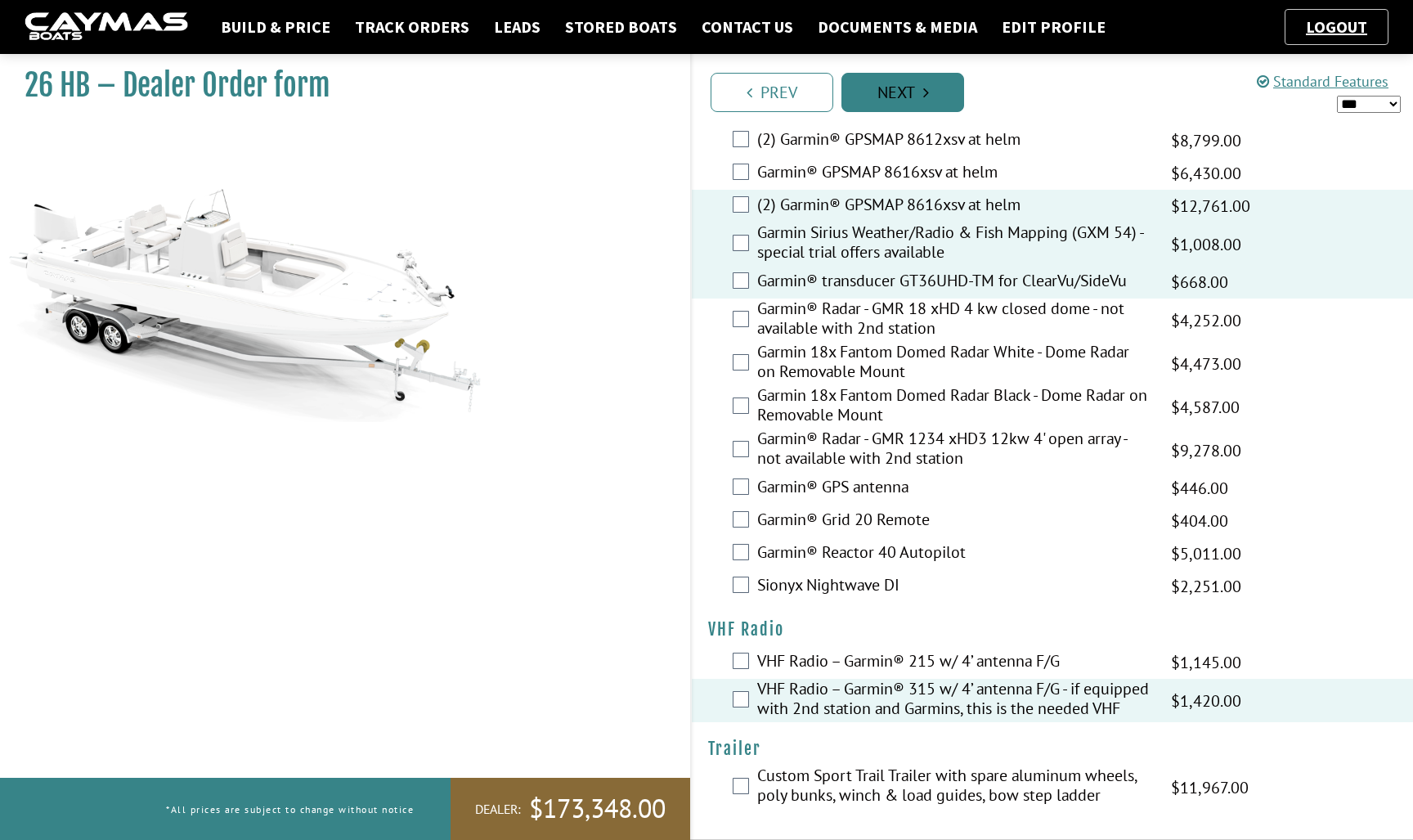
click at [925, 95] on icon "Pagination" at bounding box center [925, 93] width 5 height 16
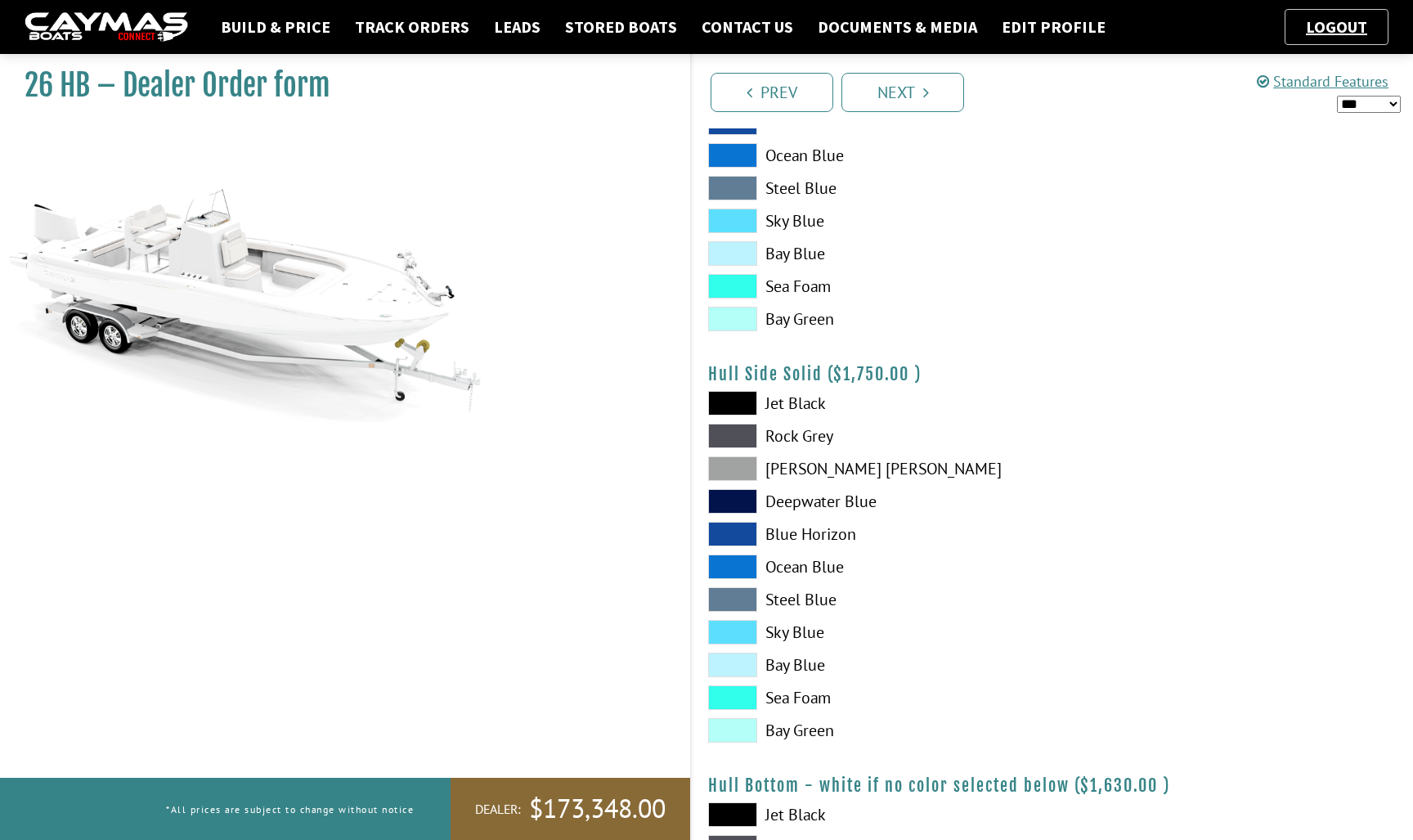
scroll to position [476, 0]
click at [735, 603] on span at bounding box center [732, 599] width 49 height 25
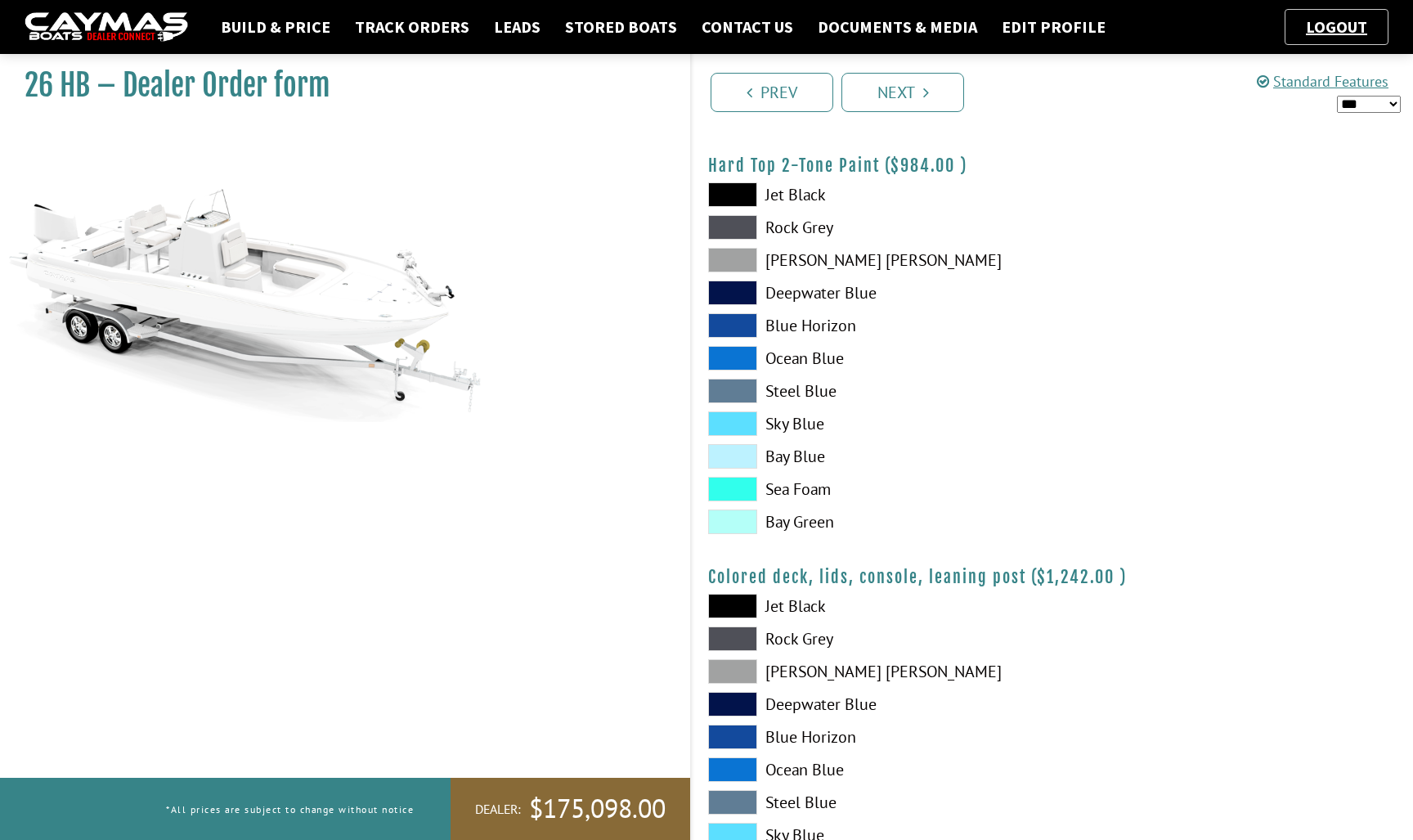
scroll to position [1506, 0]
click at [736, 387] on span at bounding box center [732, 392] width 49 height 25
click at [926, 93] on icon "Pagination" at bounding box center [925, 93] width 5 height 16
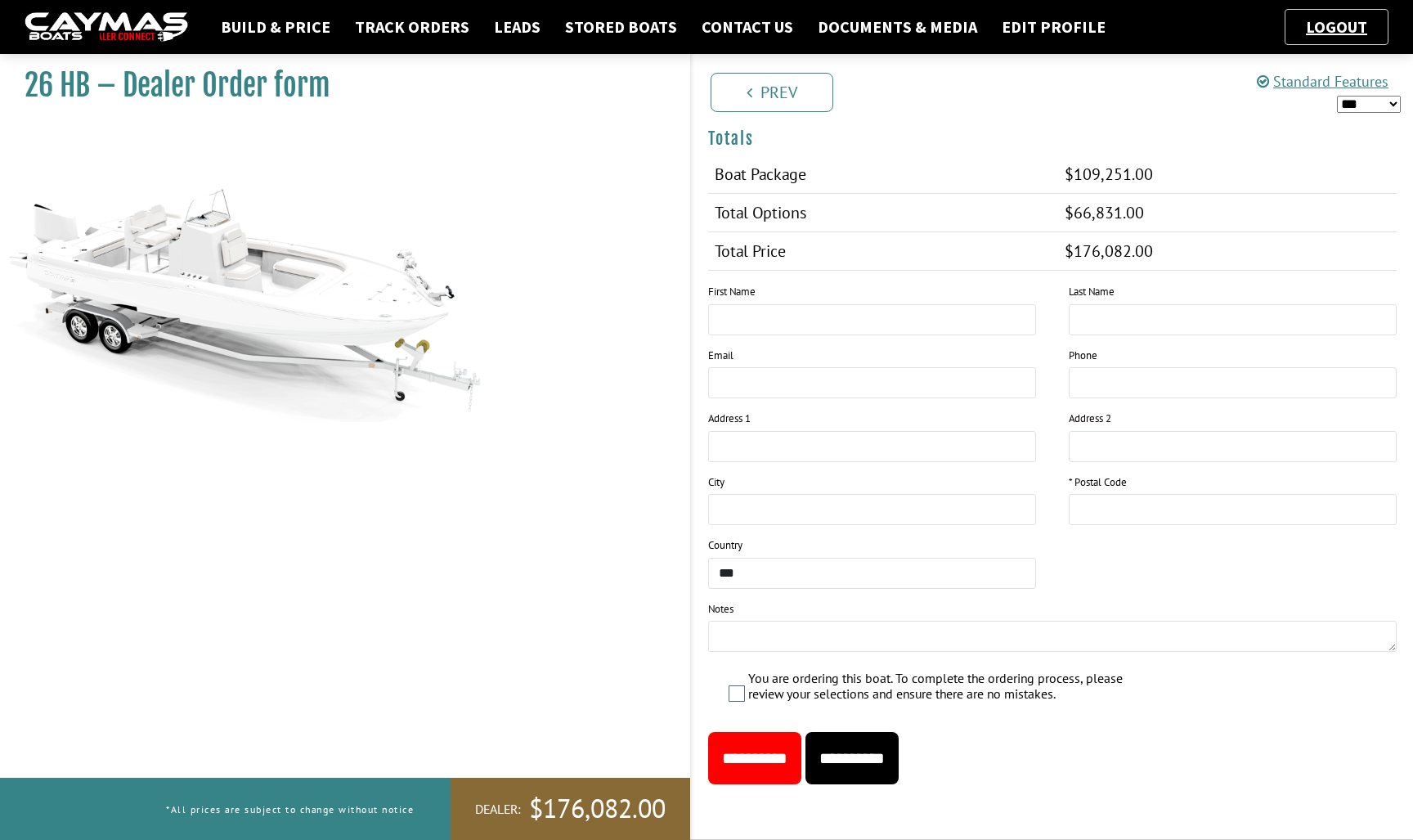
scroll to position [1767, 0]
type input "*****"
type input "*********"
type input "*****"
click at [885, 758] on input "**********" at bounding box center [852, 757] width 93 height 52
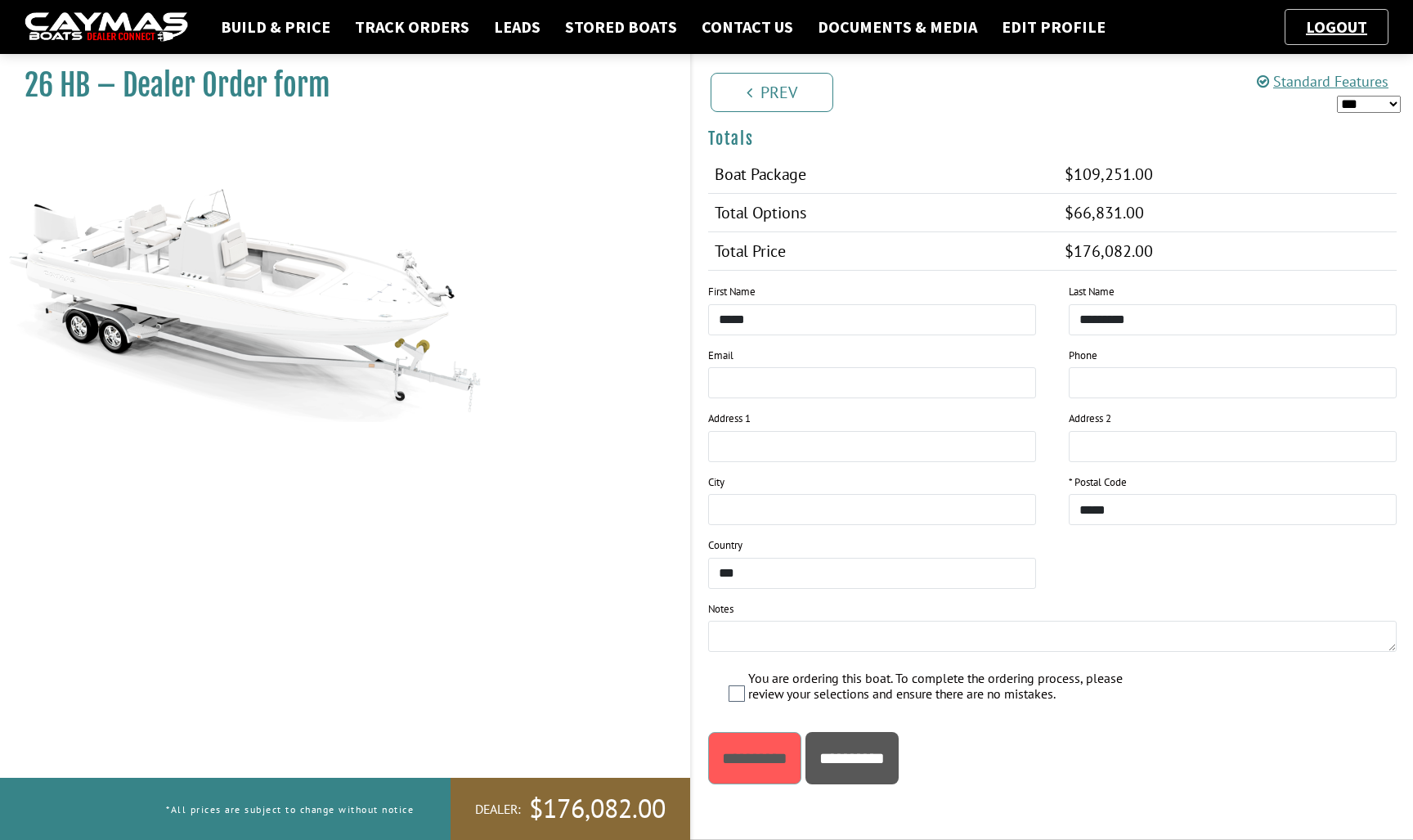
scroll to position [0, 0]
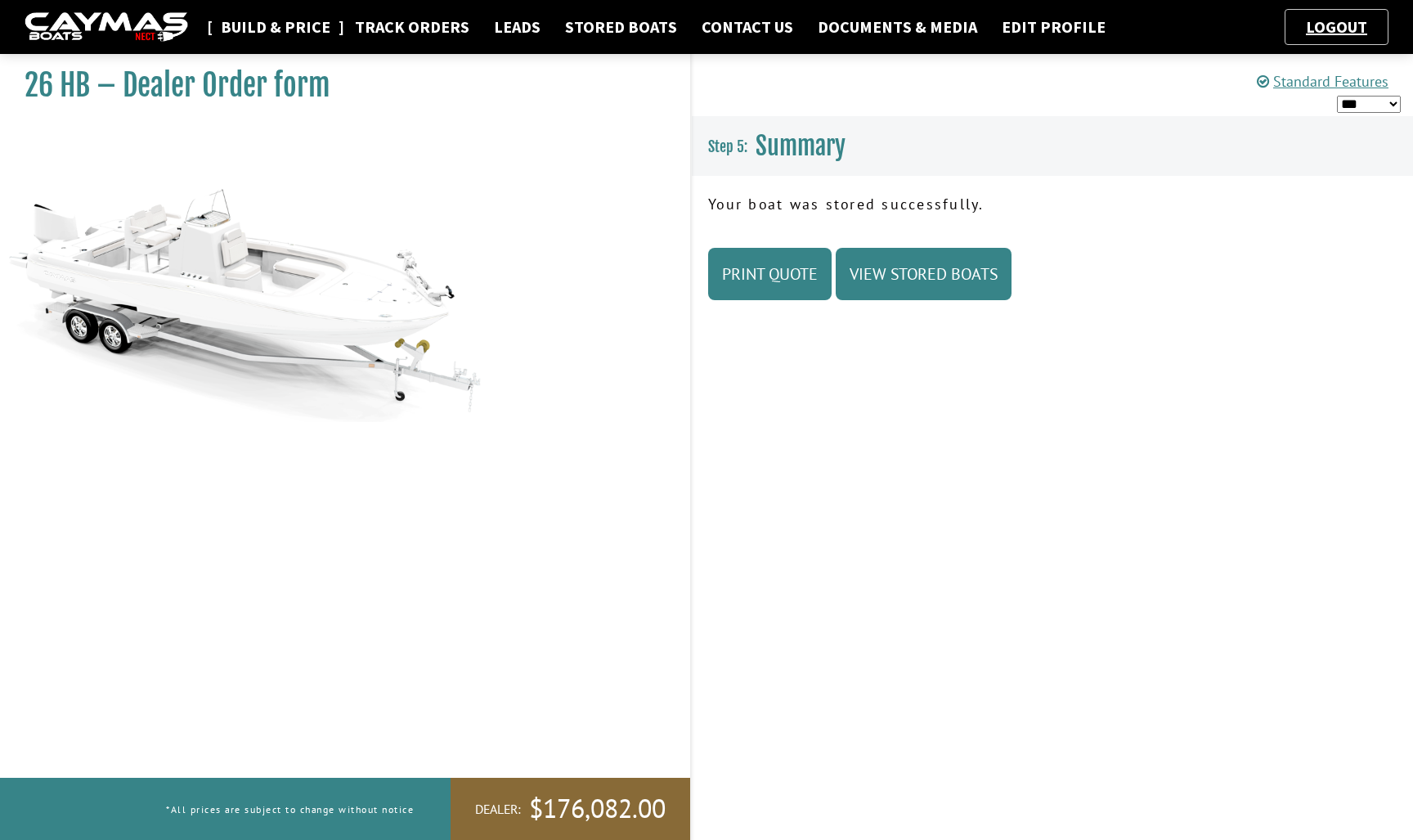
click at [281, 23] on link "Build & Price" at bounding box center [276, 27] width 126 height 21
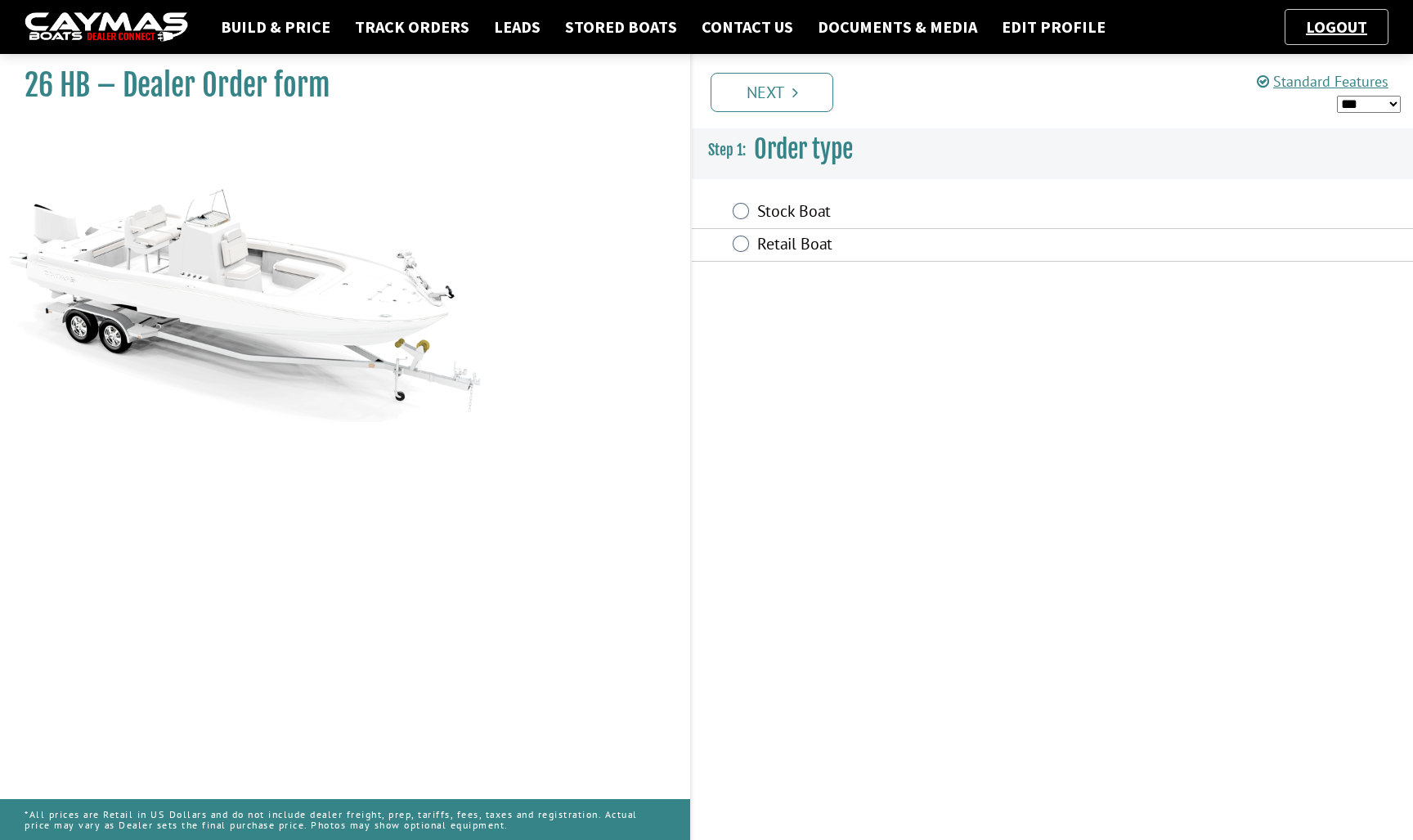
click at [767, 201] on label "Stock Boat" at bounding box center [954, 213] width 393 height 24
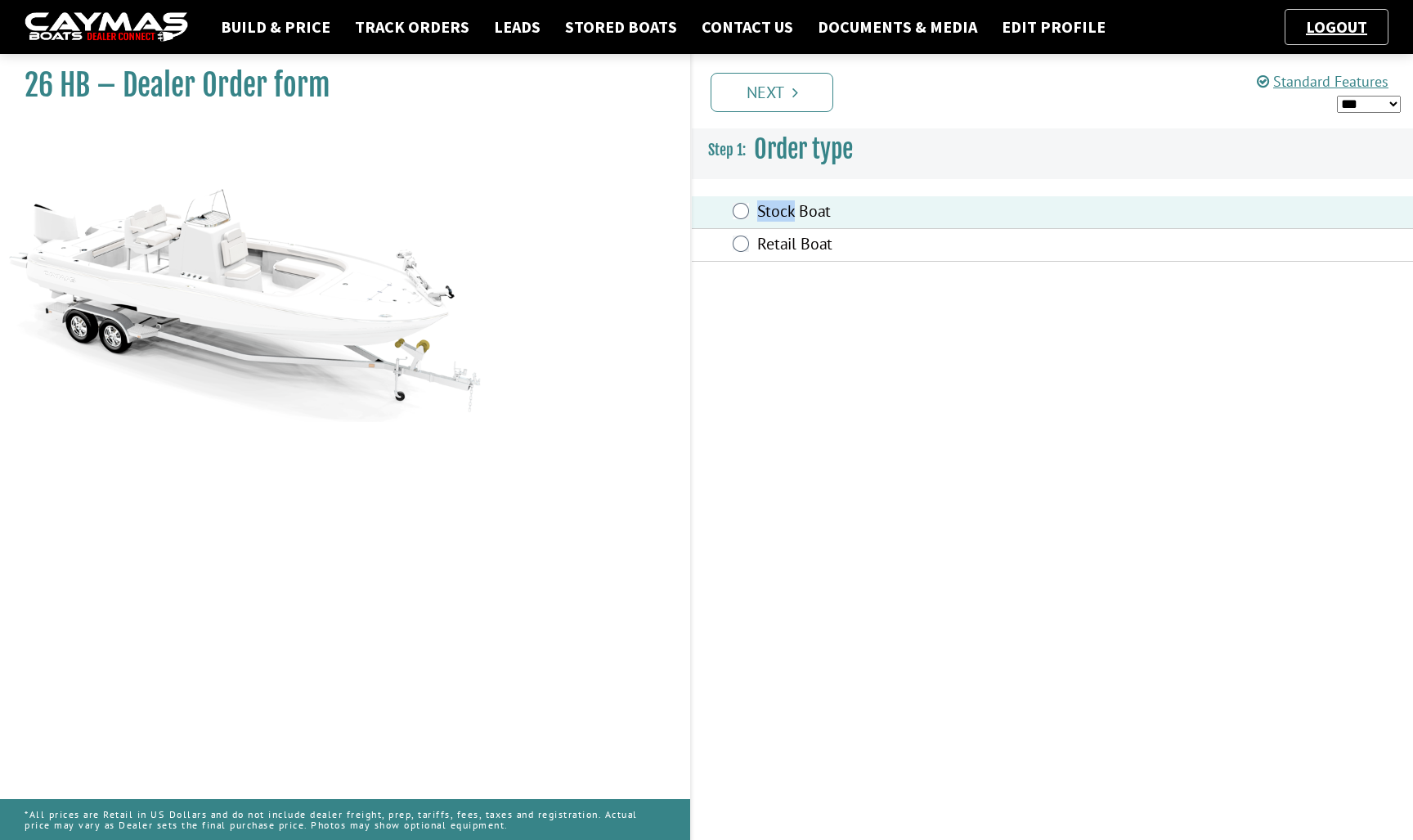
drag, startPoint x: 767, startPoint y: 200, endPoint x: 767, endPoint y: 177, distance: 23.0
click at [767, 188] on fieldset "Order type is required. Stock Boat Retail Boat" at bounding box center [1052, 229] width 721 height 98
click at [808, 82] on link "Next" at bounding box center [771, 93] width 123 height 39
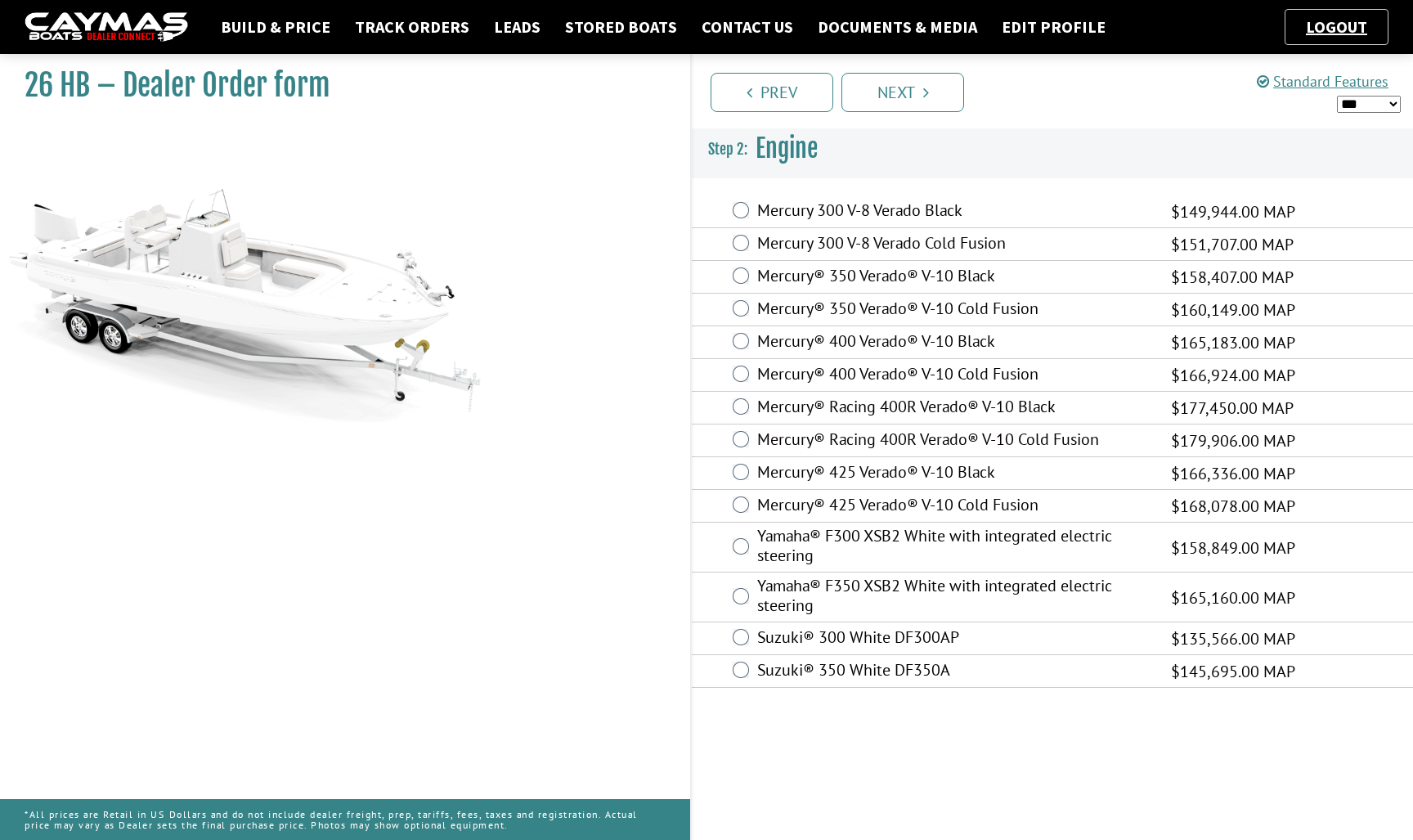
click at [854, 202] on label "Mercury 300 V-8 Verado Black" at bounding box center [954, 212] width 393 height 24
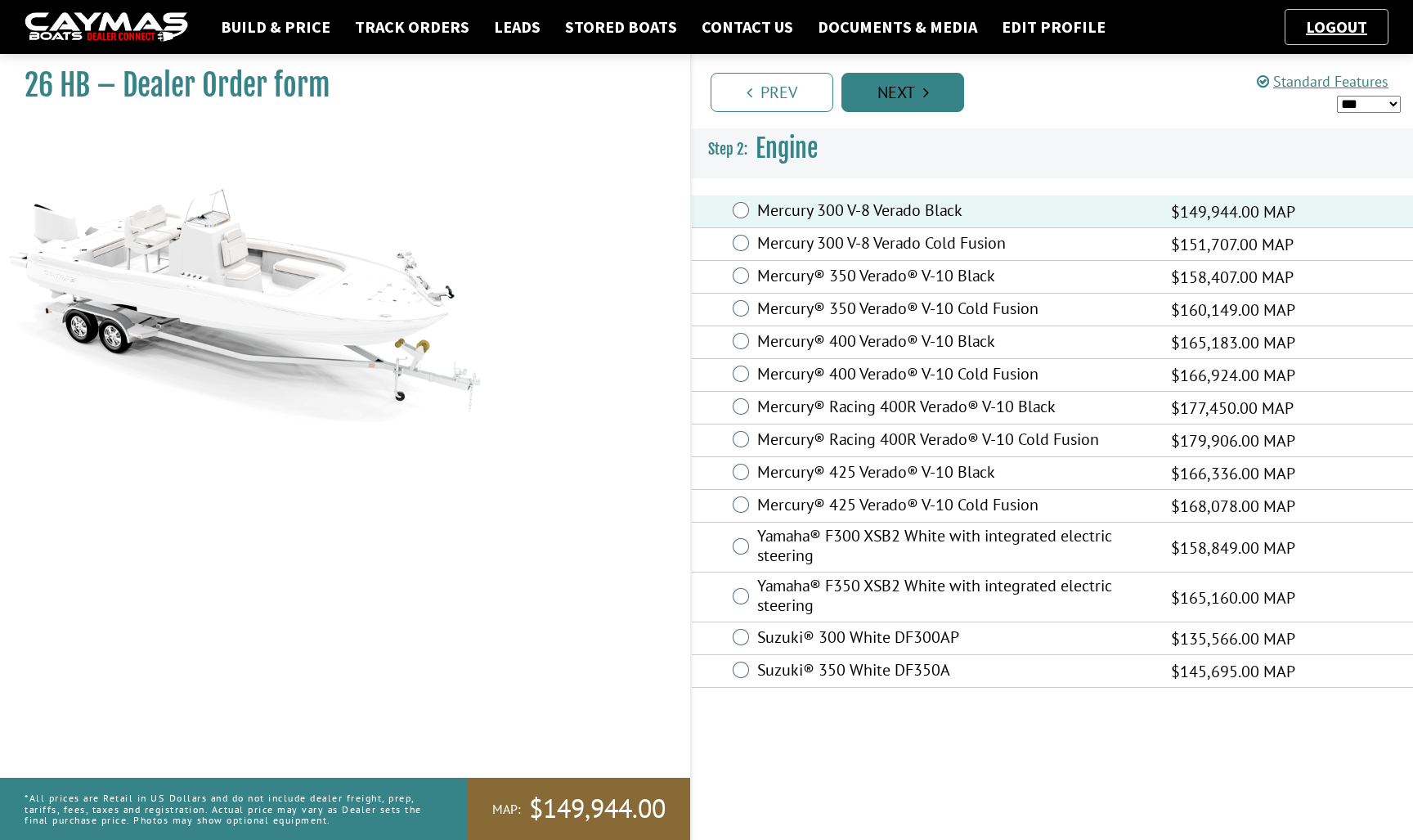
click at [928, 84] on link "Next" at bounding box center [903, 93] width 123 height 39
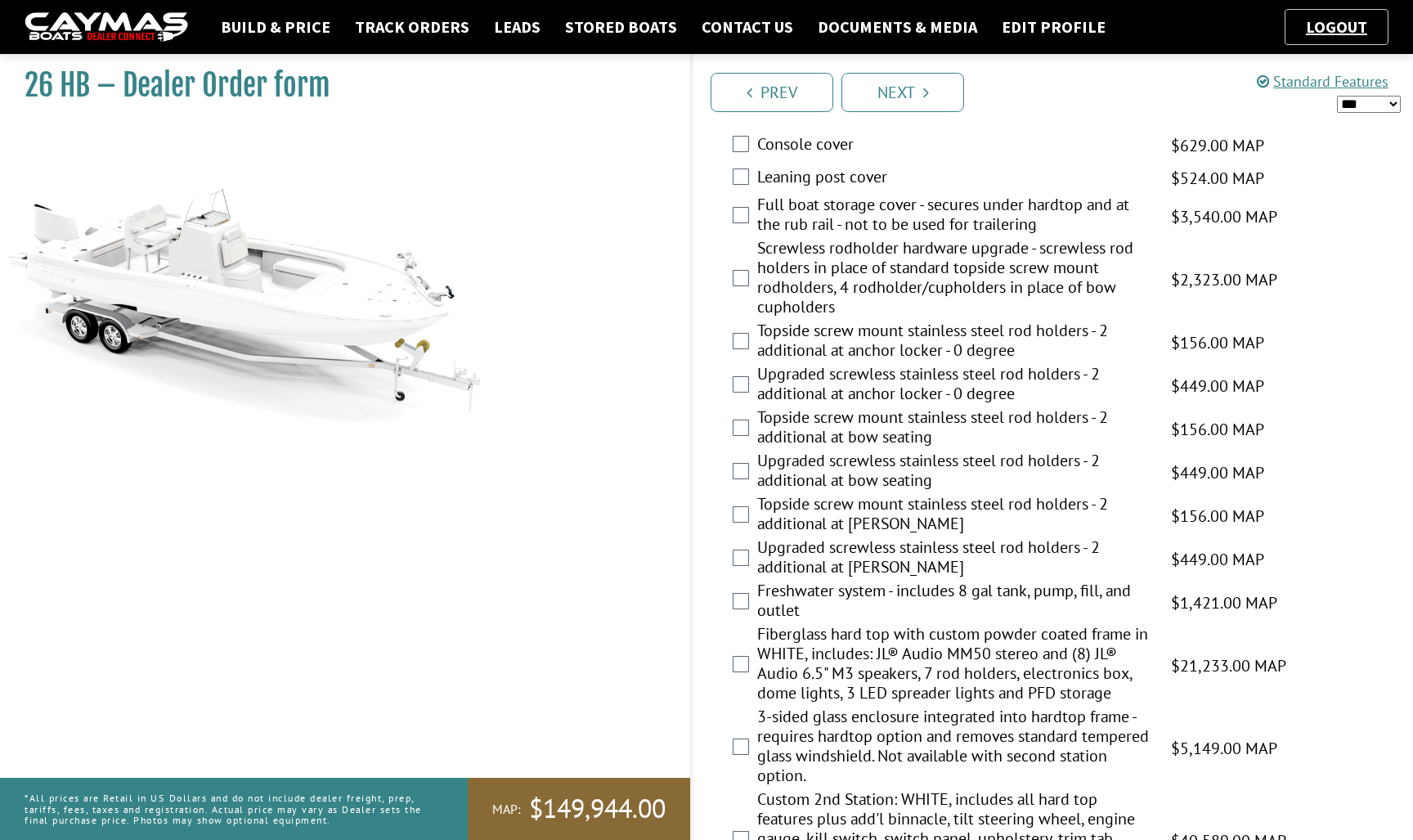
scroll to position [1049, 0]
select select "*"
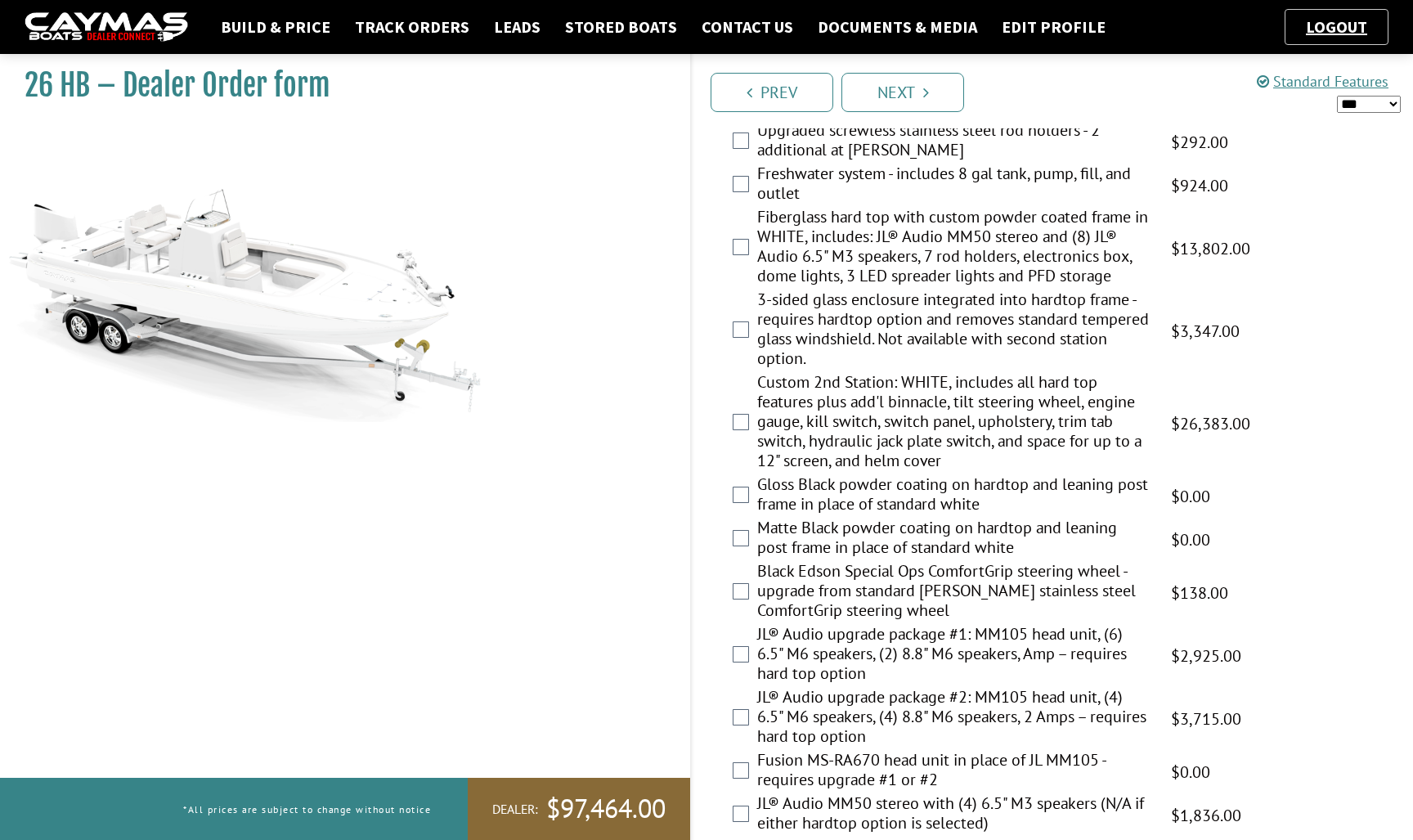
scroll to position [1465, 0]
click at [752, 100] on link "Prev" at bounding box center [771, 93] width 123 height 39
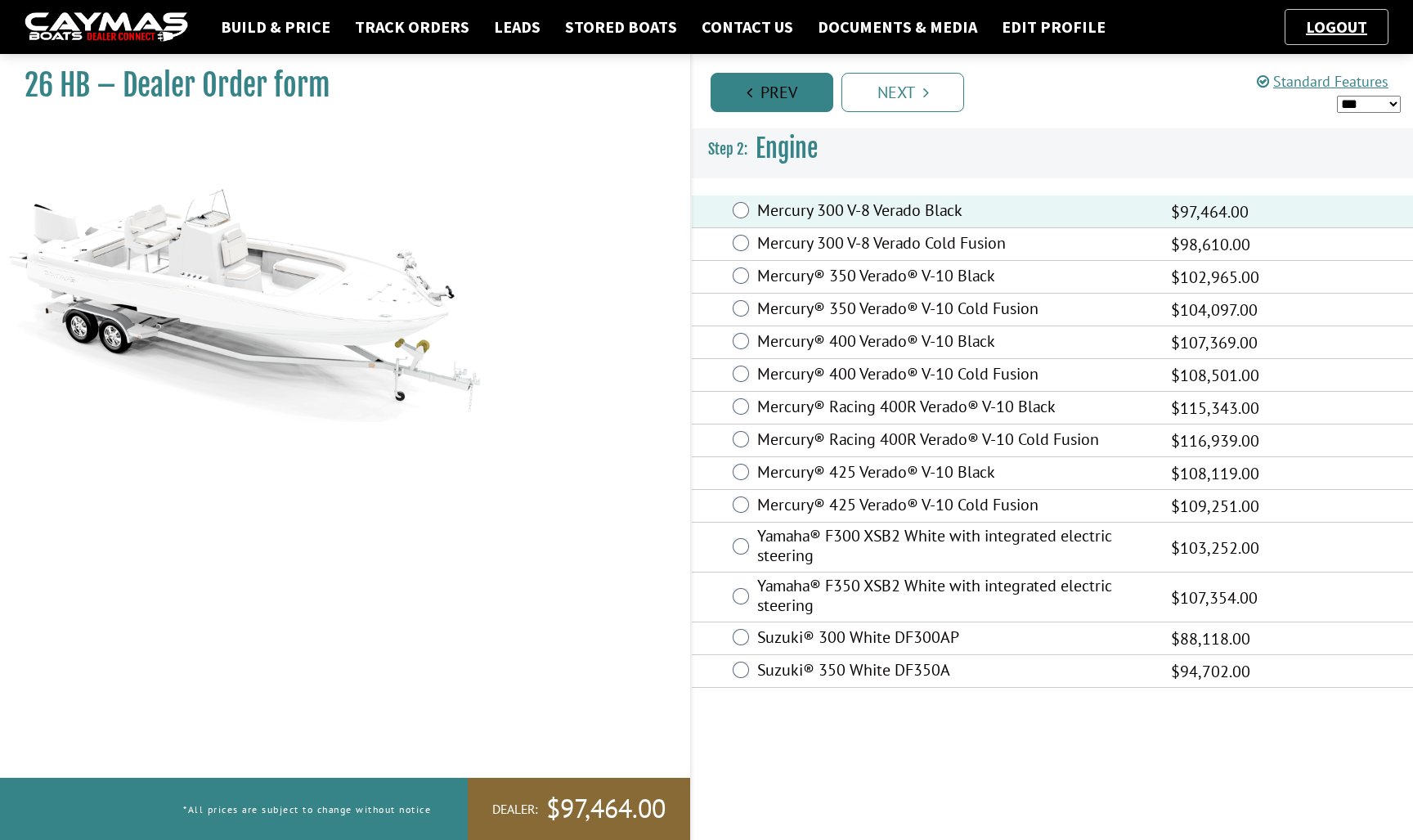
scroll to position [0, 0]
click at [914, 28] on link "Documents & Media" at bounding box center [898, 27] width 176 height 21
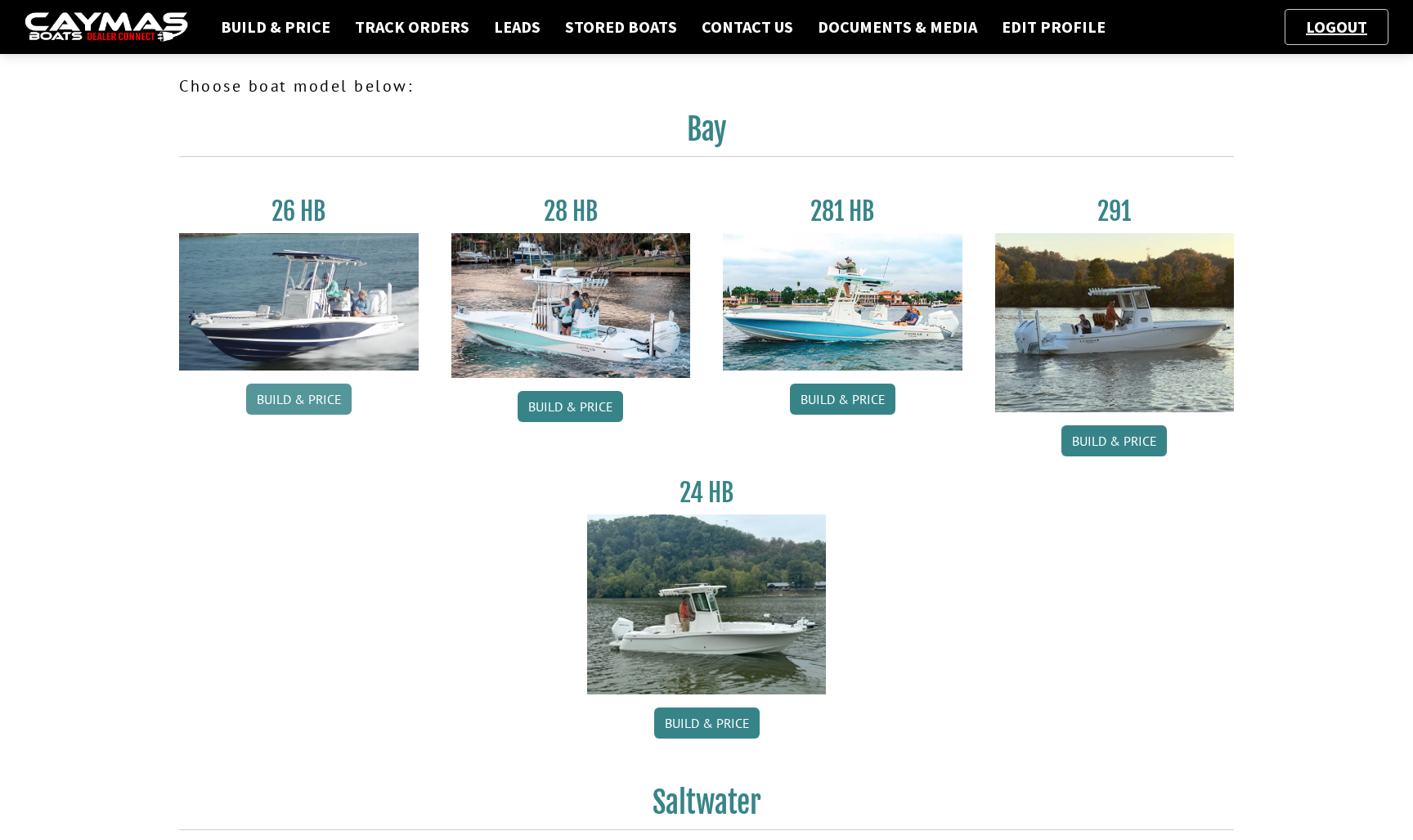
click at [307, 408] on link "Build & Price" at bounding box center [299, 399] width 106 height 31
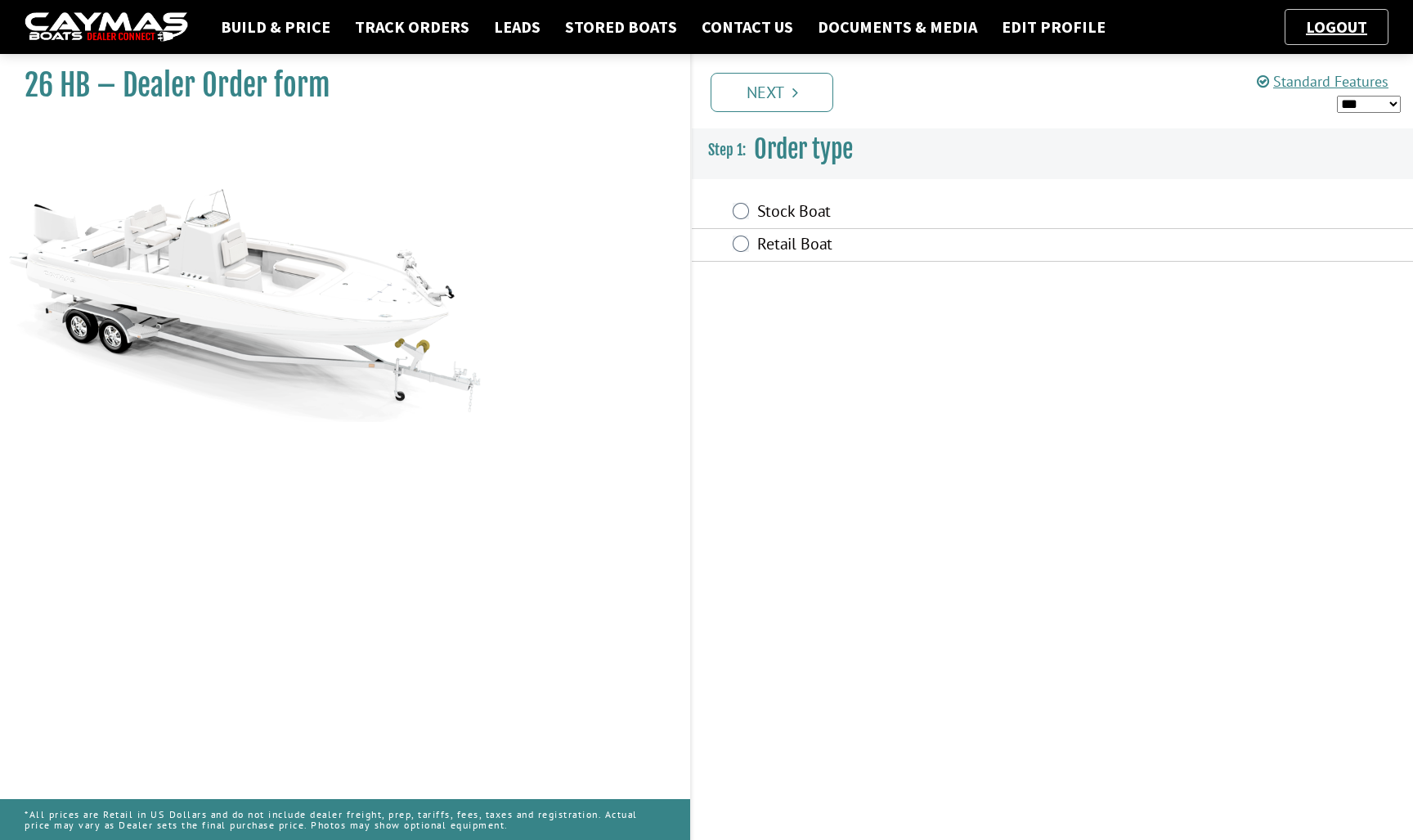
click at [791, 214] on label "Stock Boat" at bounding box center [954, 213] width 393 height 24
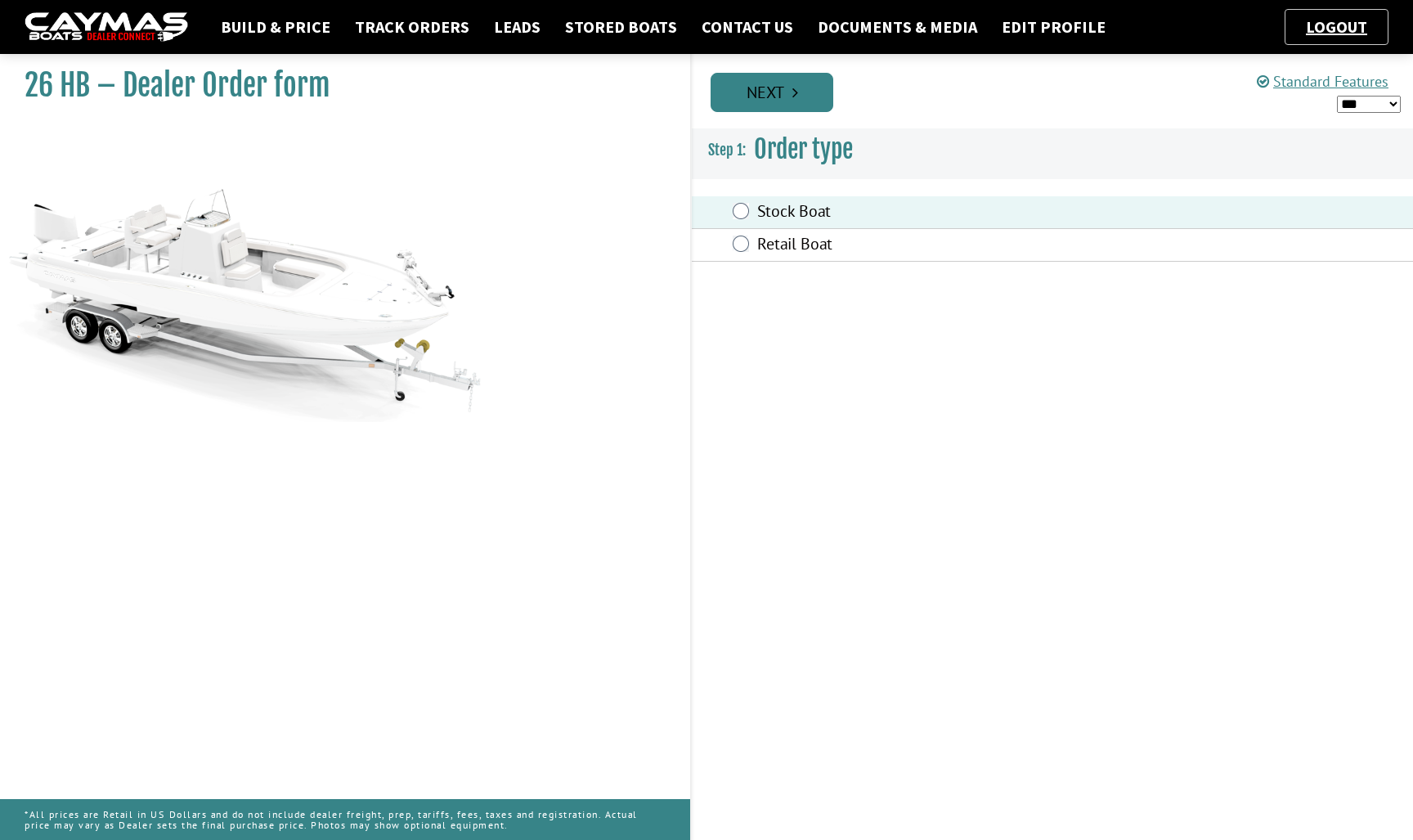
click at [787, 83] on link "Next" at bounding box center [771, 93] width 123 height 39
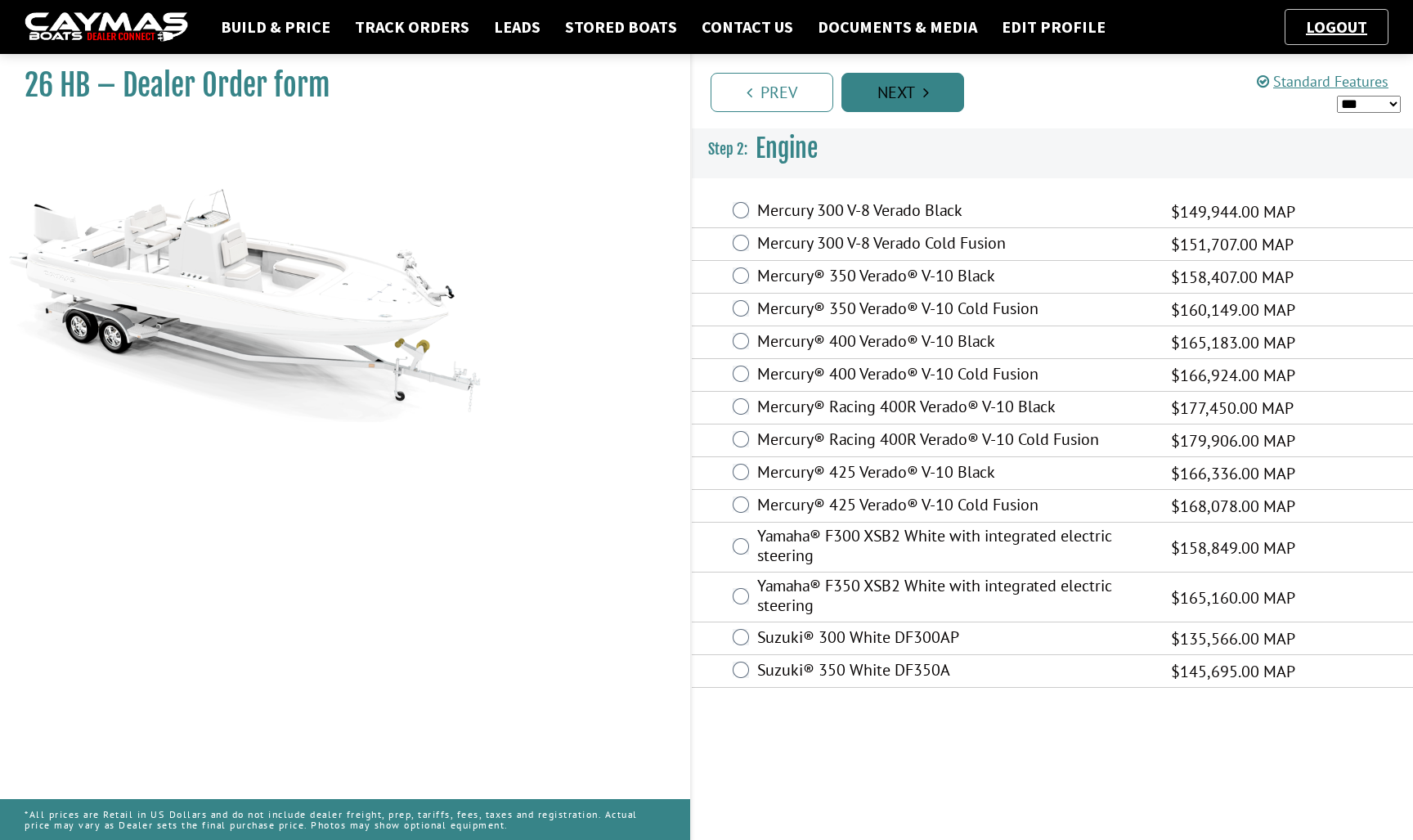
click at [903, 103] on link "Next" at bounding box center [903, 93] width 123 height 39
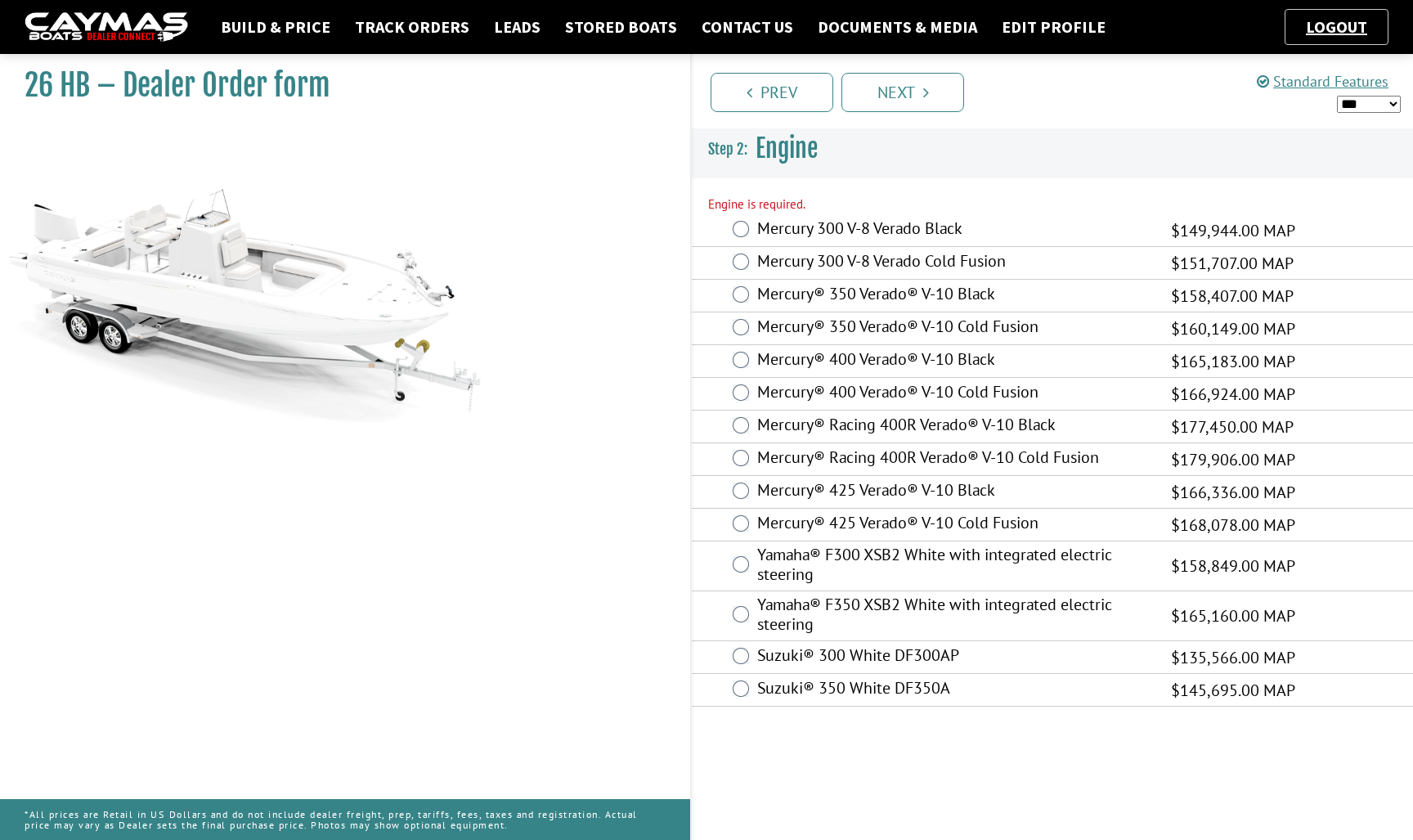
click at [867, 271] on label "Mercury 300 V-8 Verado Cold Fusion" at bounding box center [954, 262] width 393 height 24
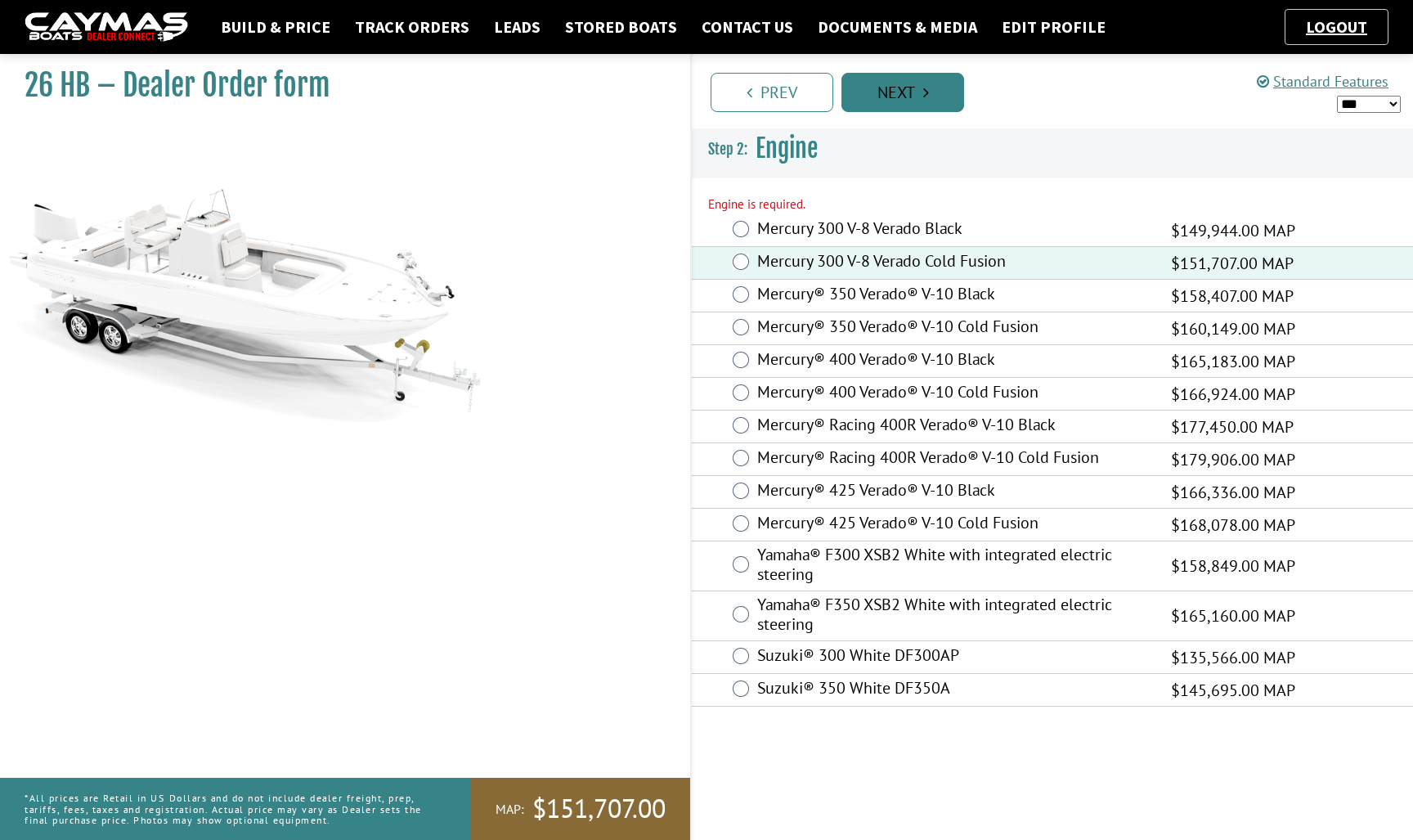
click at [923, 93] on icon "Pagination" at bounding box center [925, 93] width 5 height 16
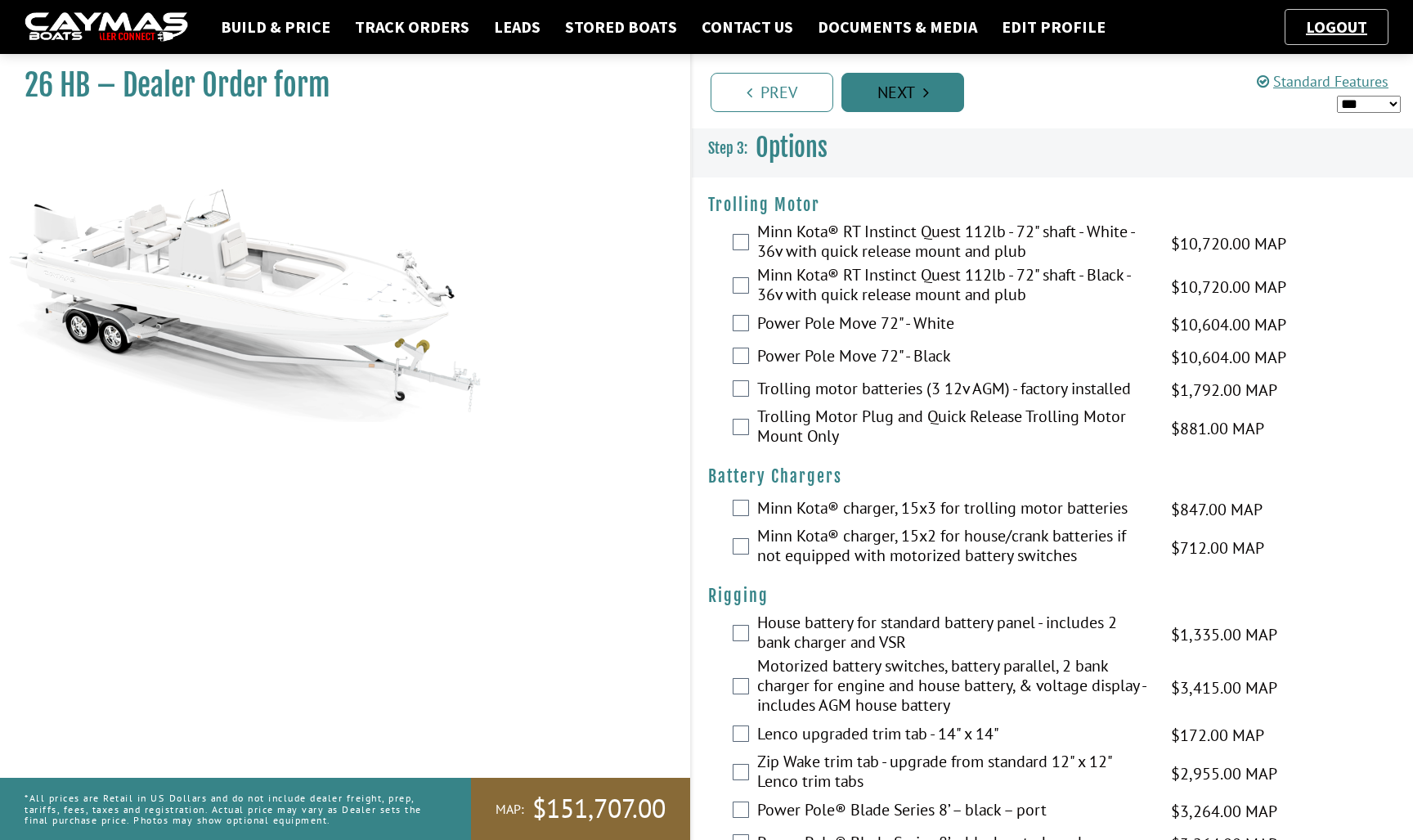
click at [932, 82] on link "Next" at bounding box center [903, 93] width 123 height 39
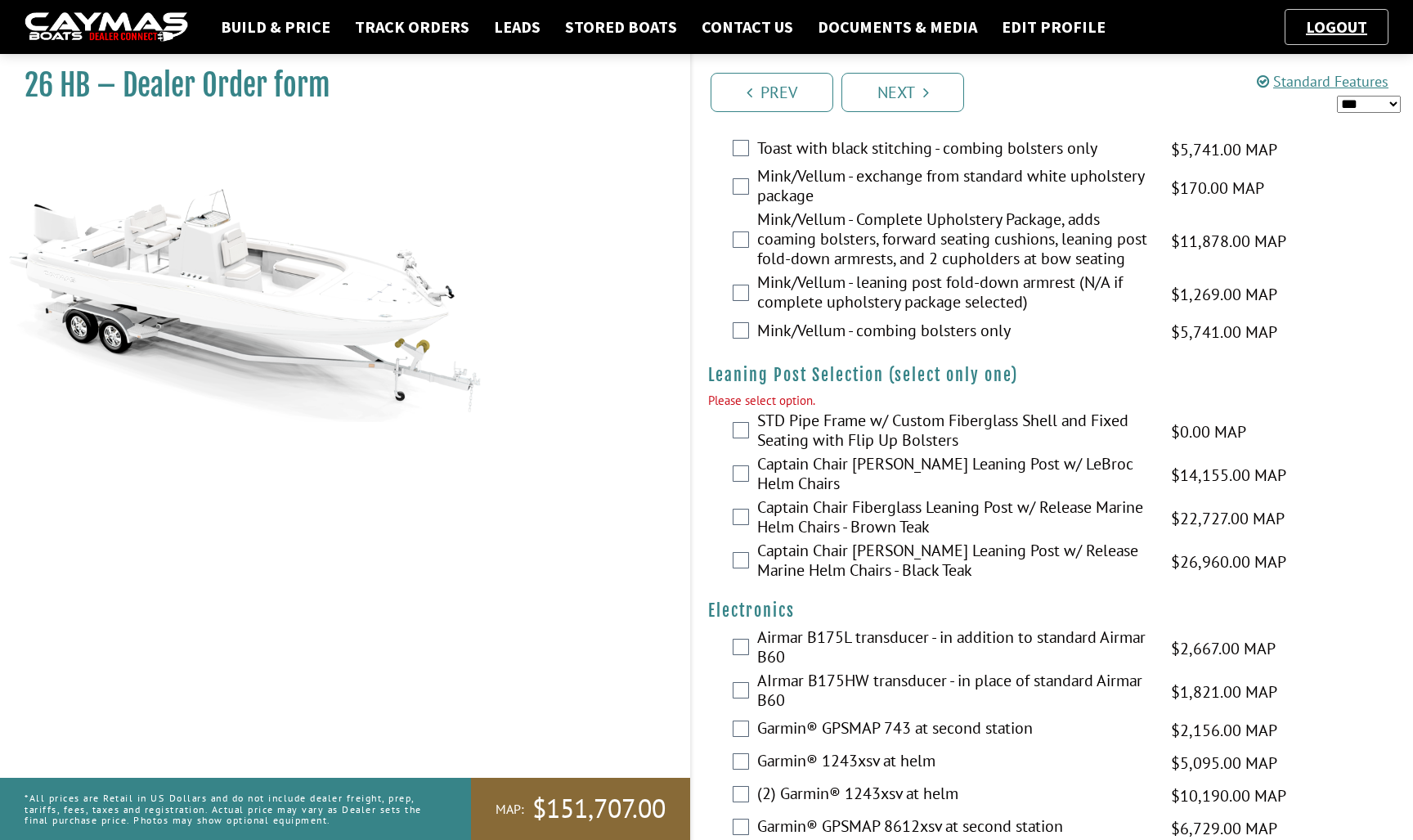
scroll to position [3640, 0]
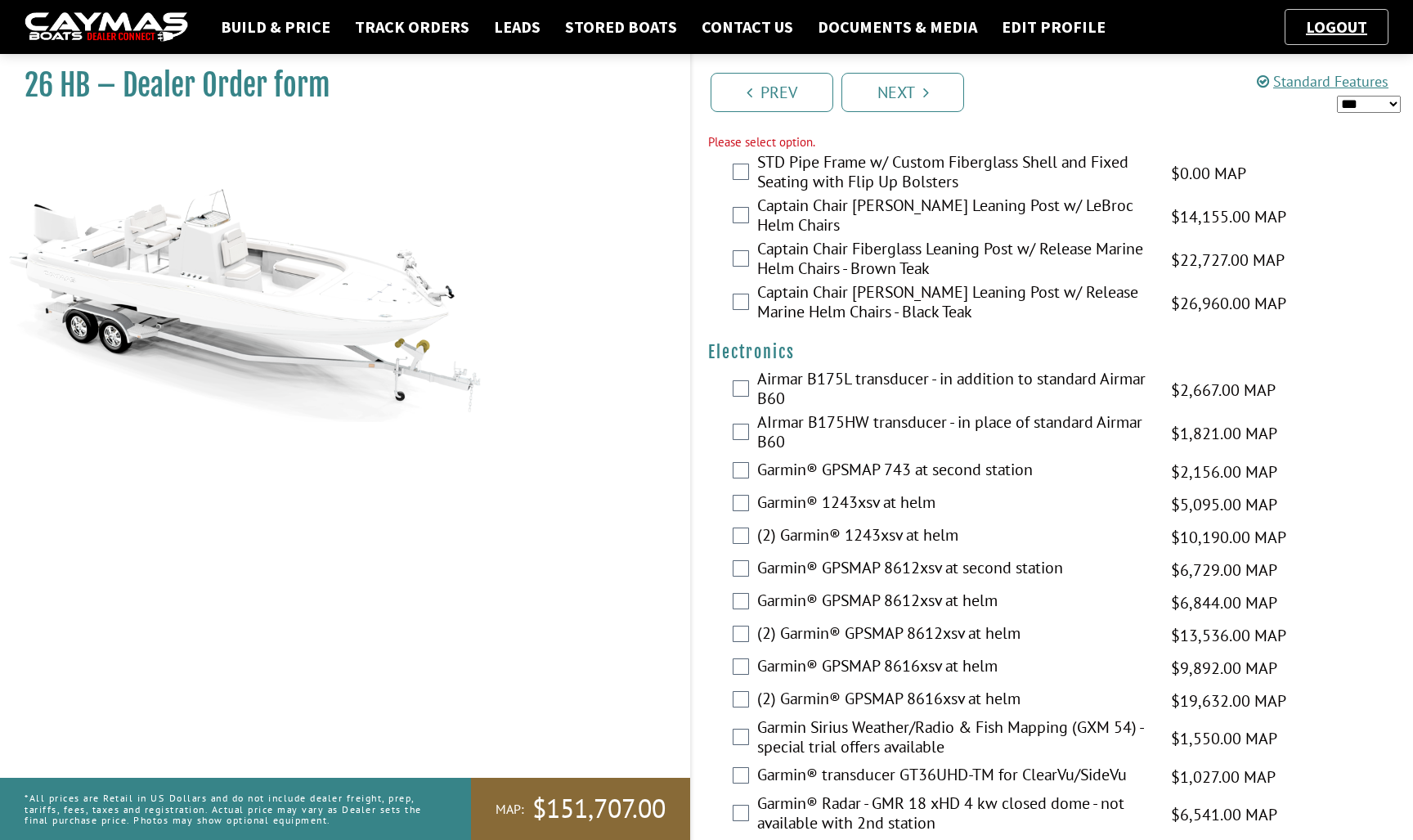
click at [882, 196] on label "STD Pipe Frame w/ Custom Fiberglass Shell and Fixed Seating with Flip Up Bolste…" at bounding box center [954, 174] width 393 height 44
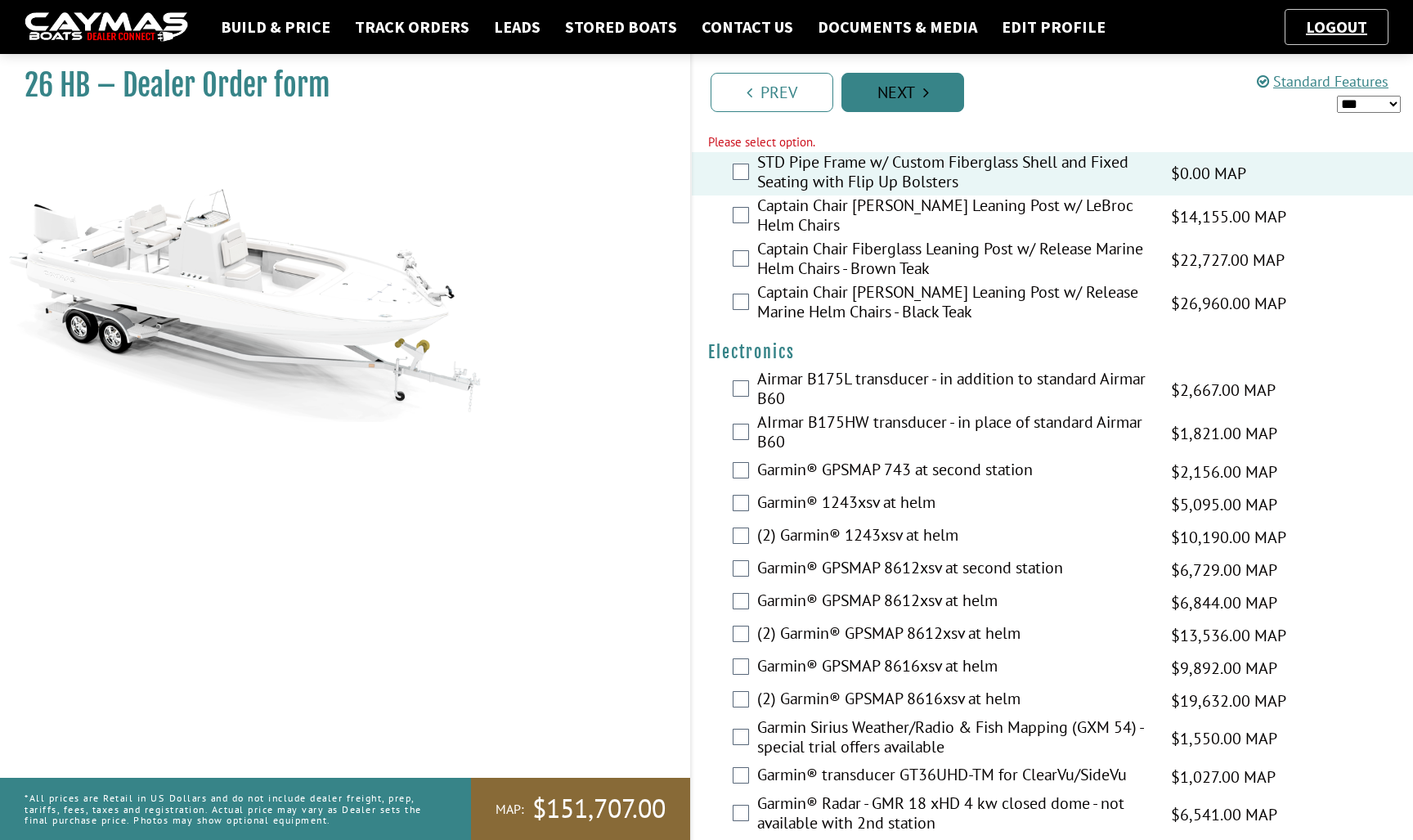
click at [905, 89] on link "Next" at bounding box center [903, 93] width 123 height 39
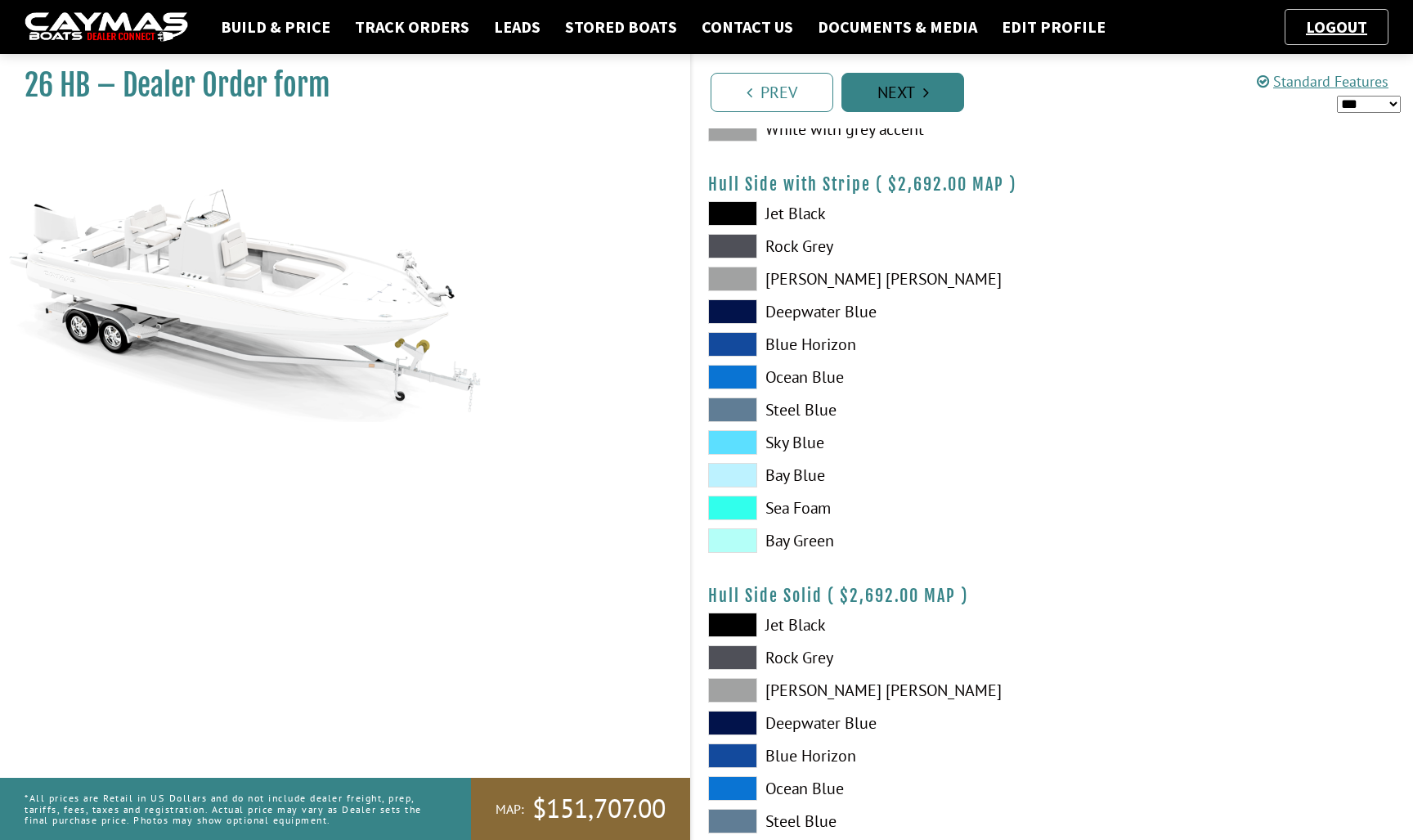
scroll to position [0, 0]
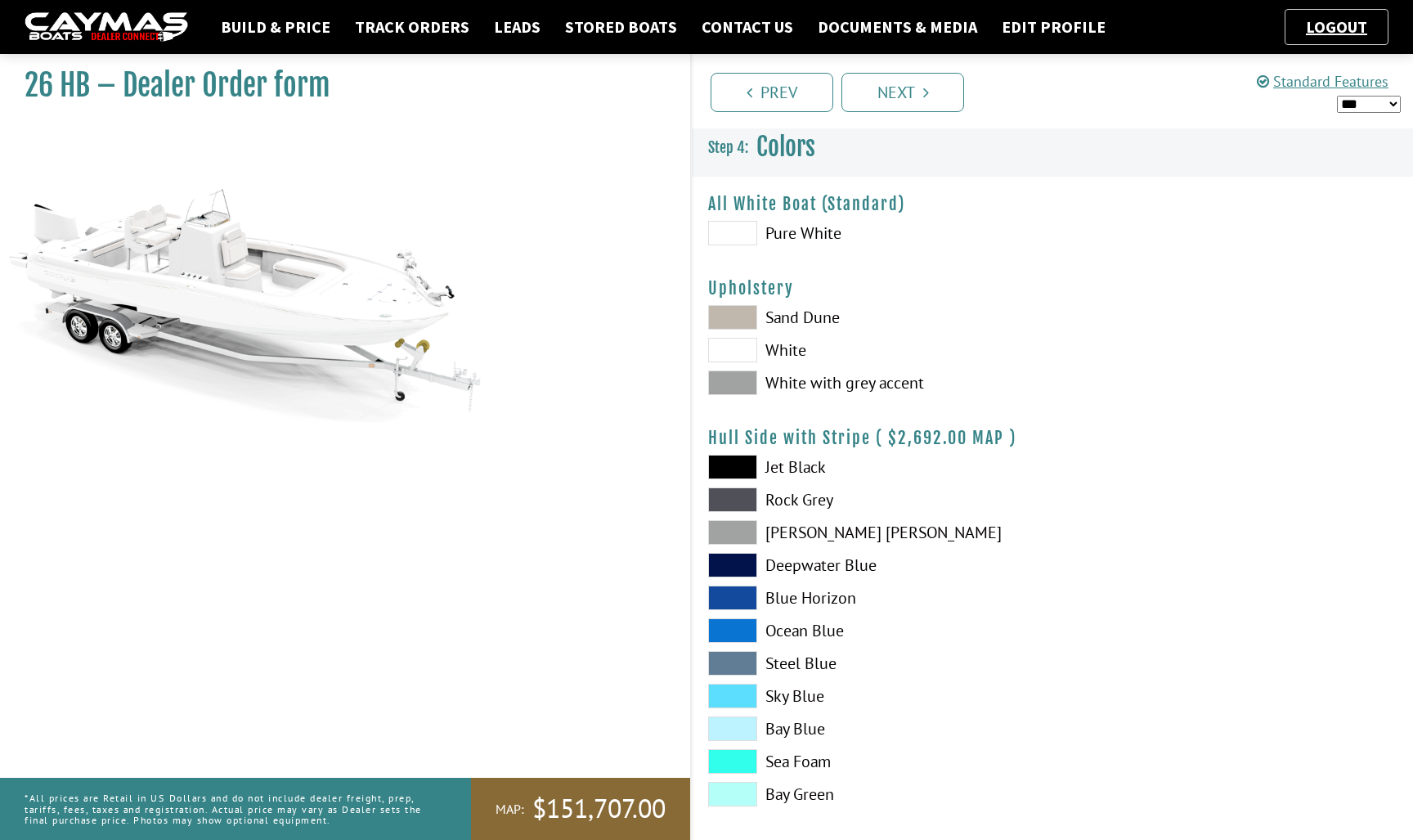
select select "*"
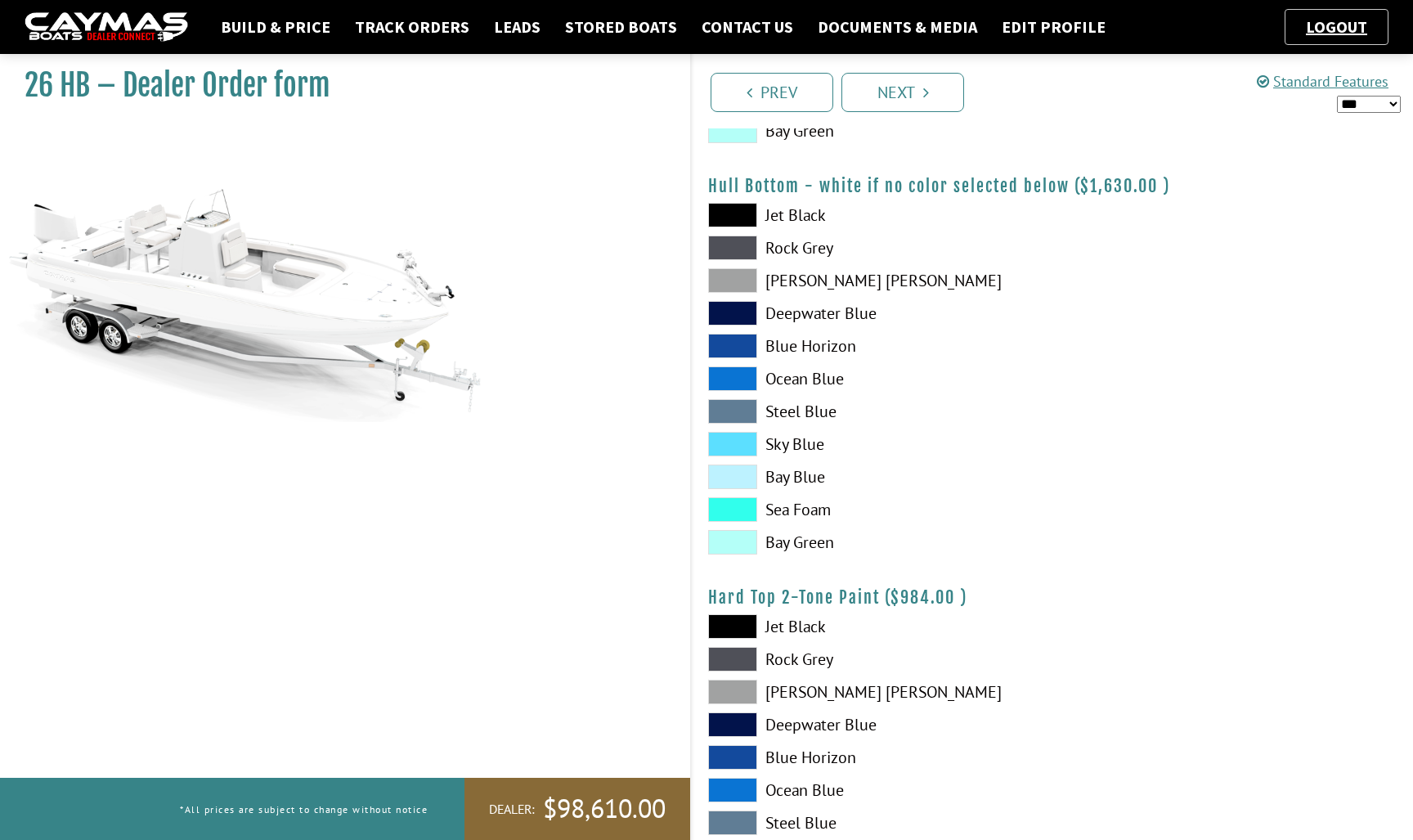
scroll to position [1073, 0]
click at [262, 31] on link "Build & Price" at bounding box center [276, 27] width 126 height 21
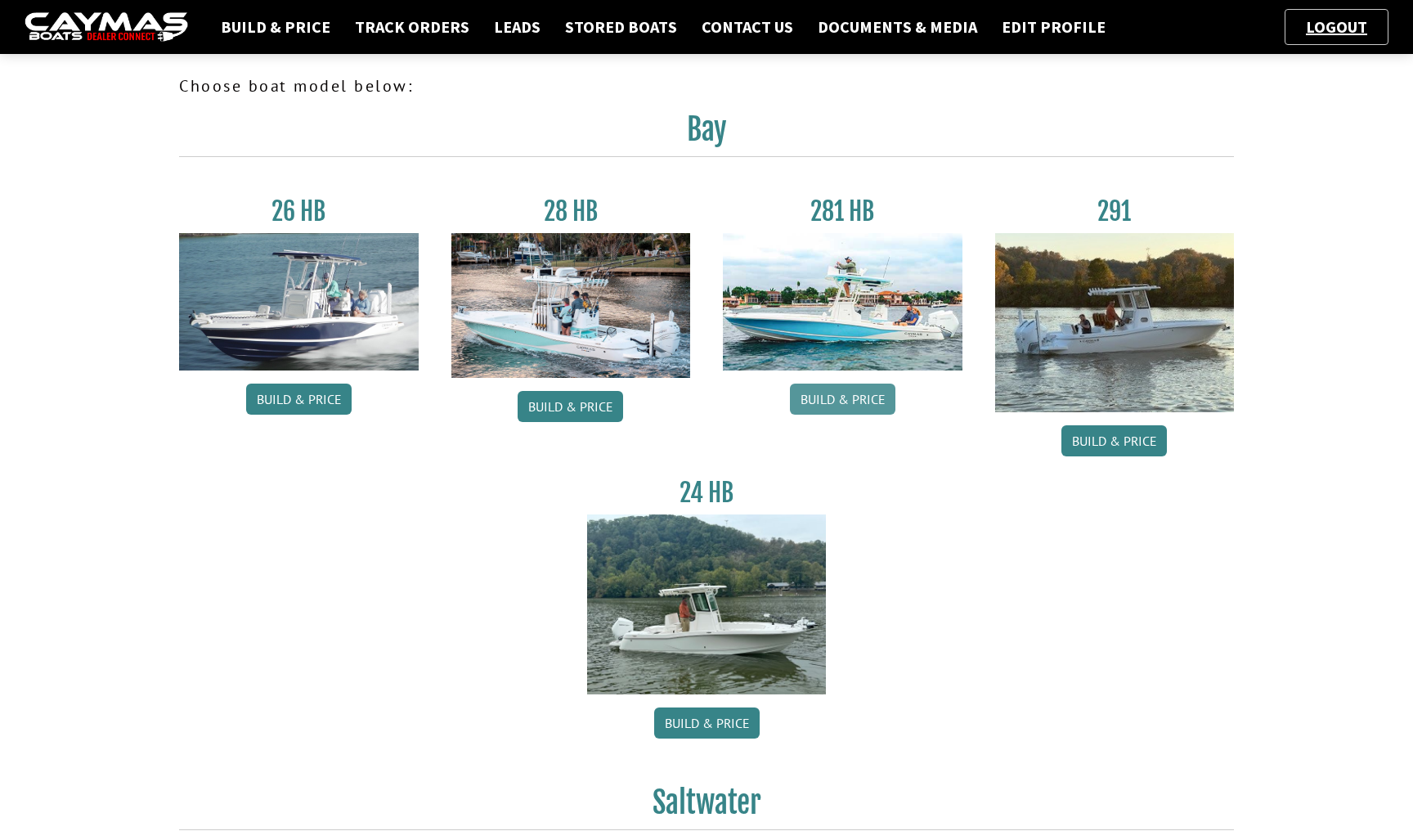
click at [832, 404] on link "Build & Price" at bounding box center [843, 399] width 106 height 31
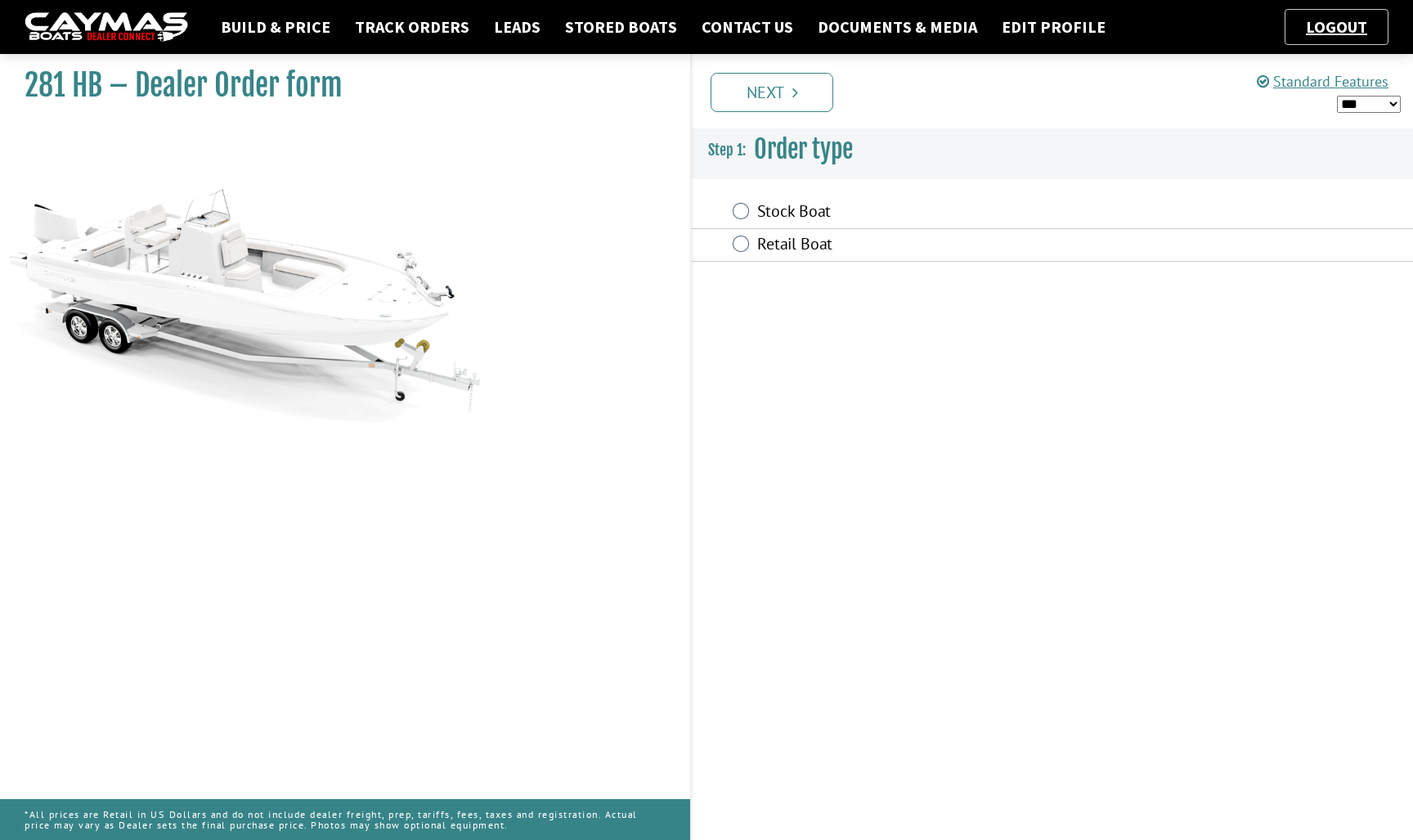
click at [814, 221] on label "Stock Boat" at bounding box center [954, 213] width 393 height 24
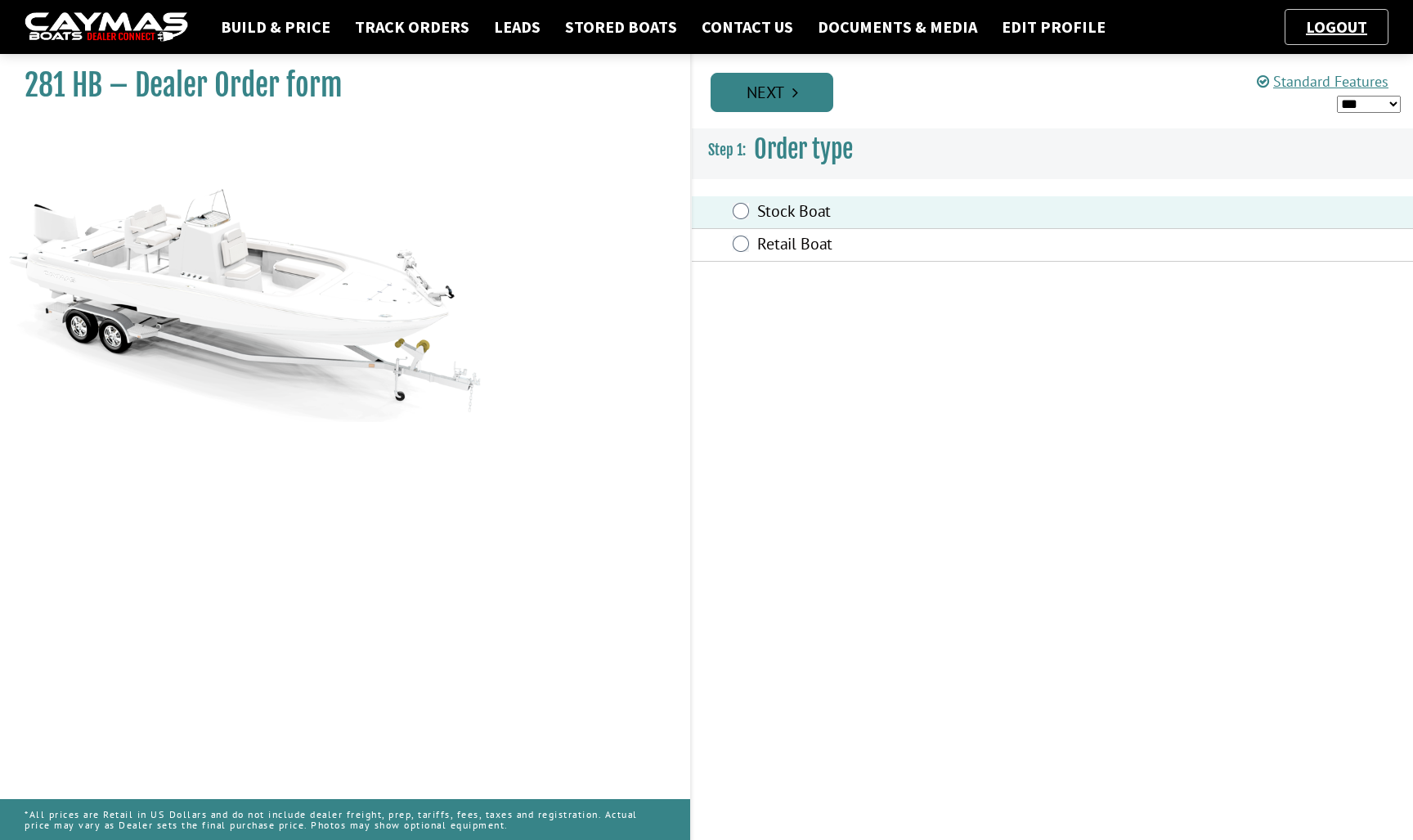
click at [802, 81] on link "Next" at bounding box center [771, 93] width 123 height 39
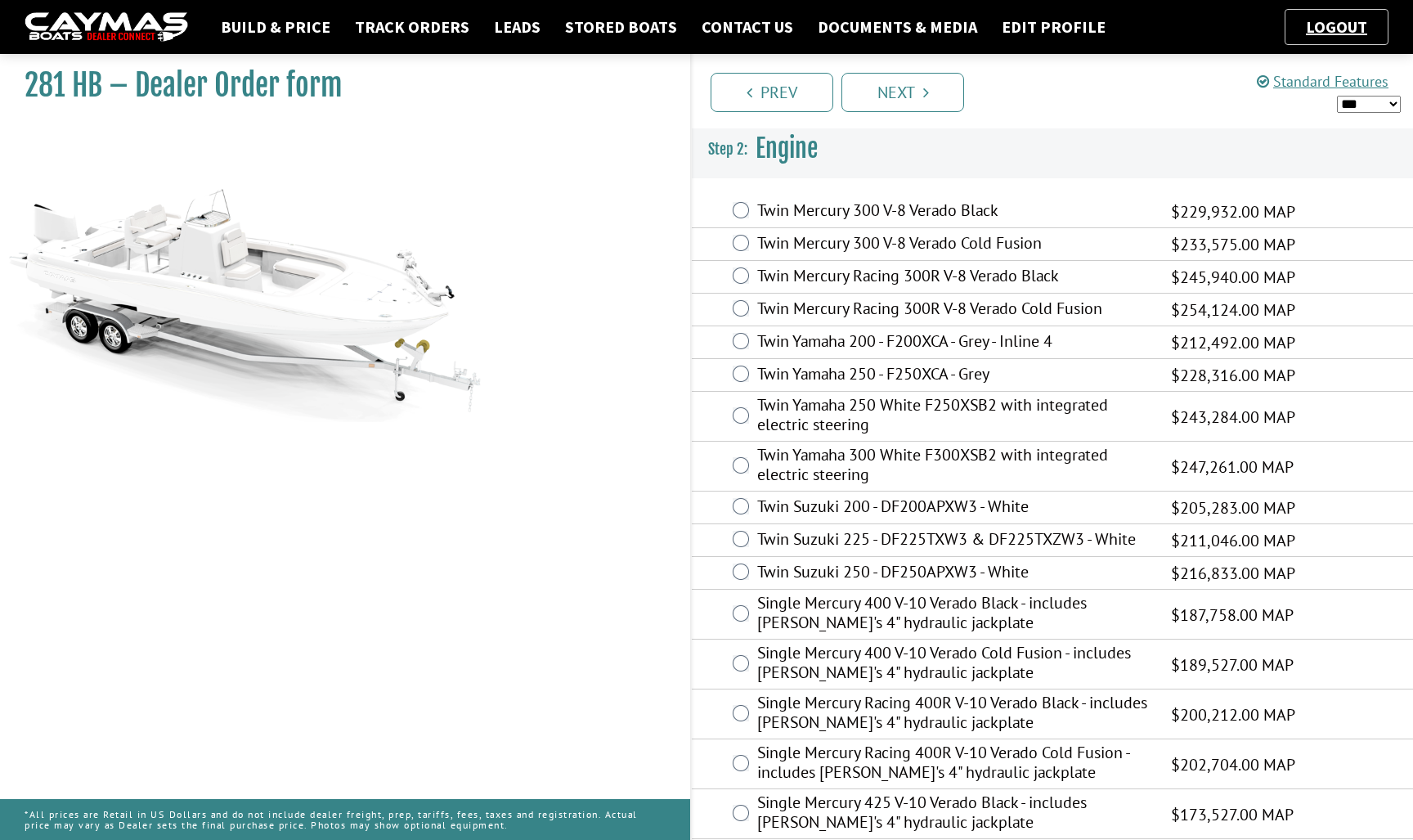
click at [910, 332] on label "Twin Yamaha 200 - F200XCA - Grey - Inline 4" at bounding box center [954, 343] width 393 height 24
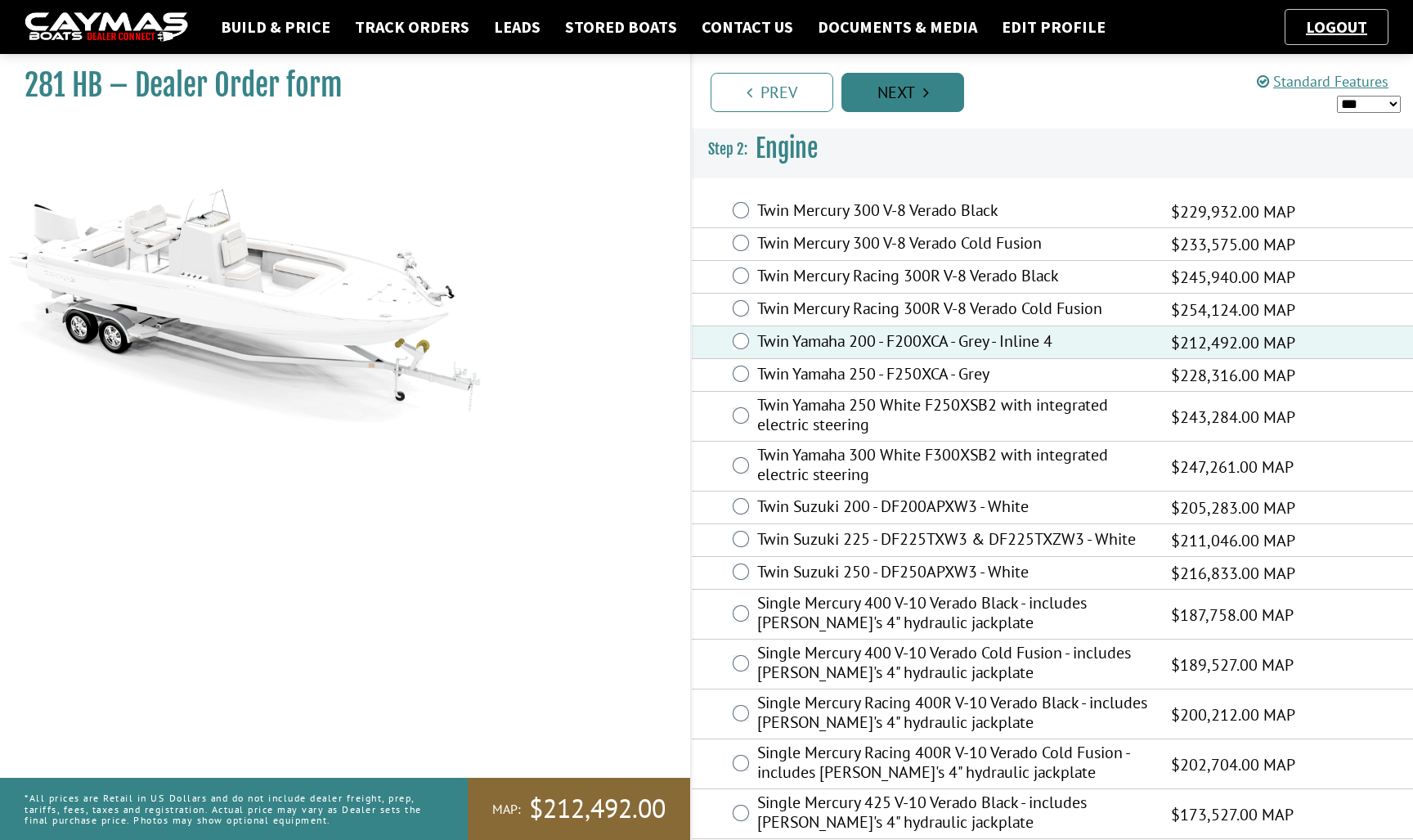
click at [918, 74] on link "Next" at bounding box center [903, 93] width 123 height 39
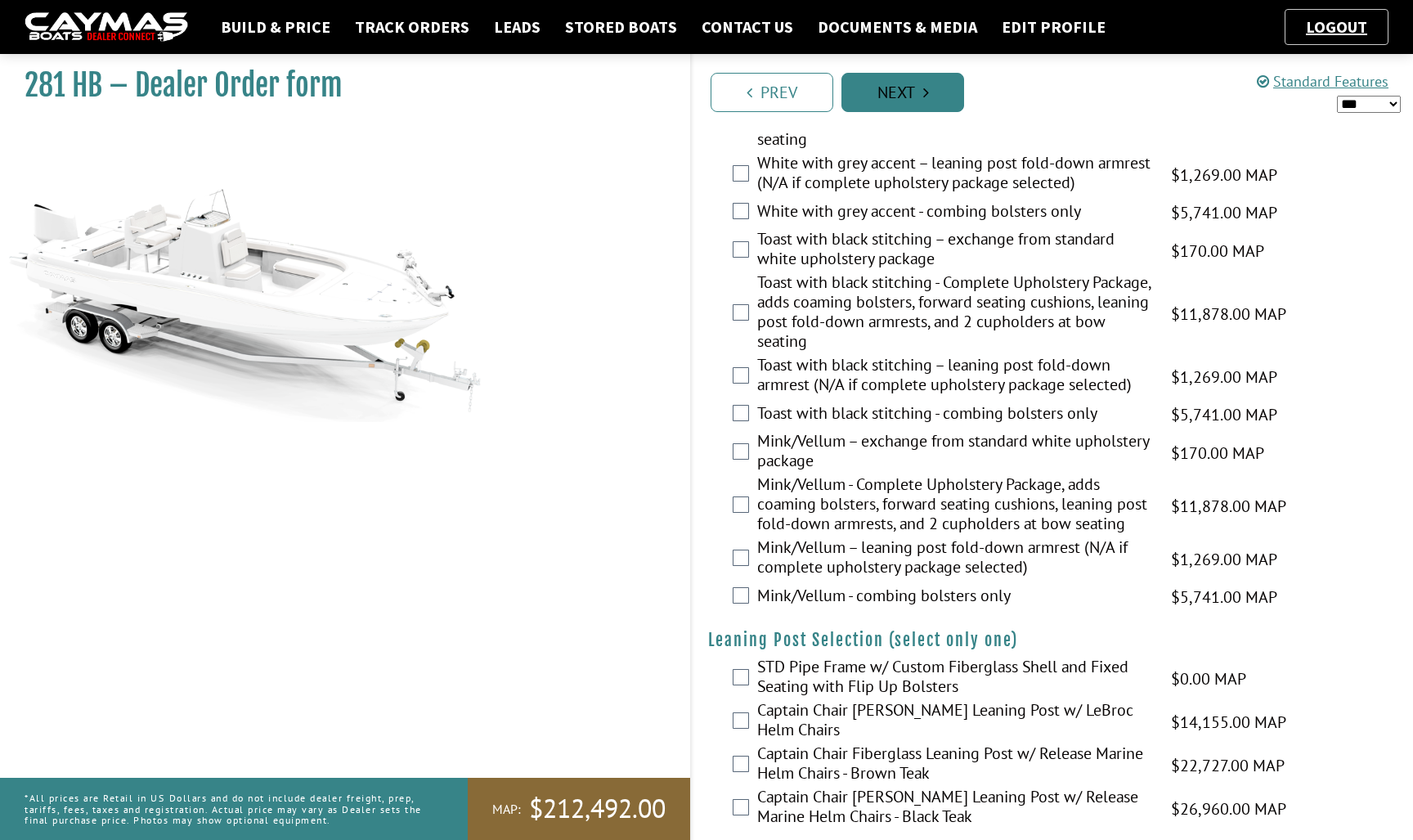
click at [892, 86] on link "Next" at bounding box center [903, 93] width 123 height 39
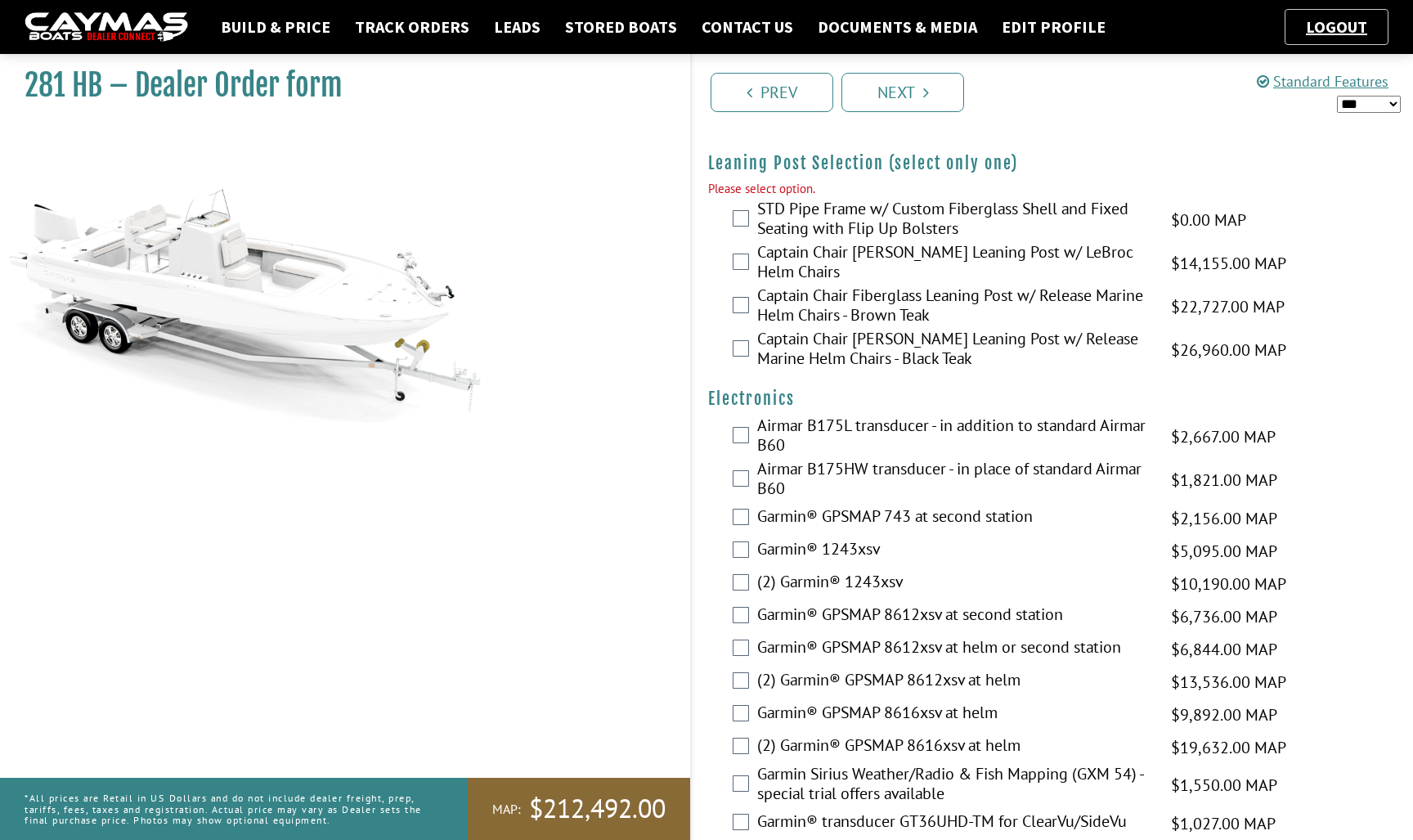
scroll to position [4095, 0]
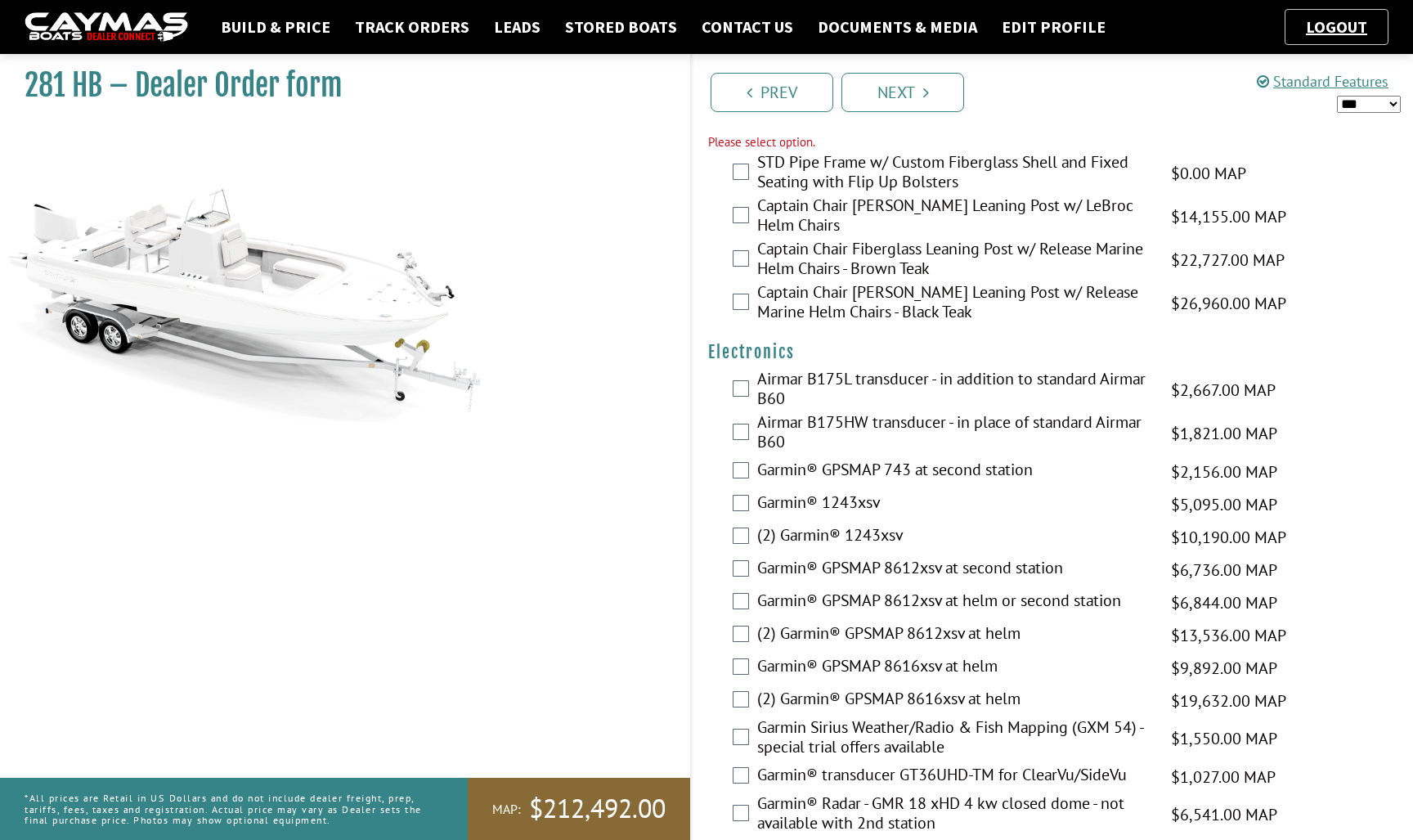
click at [892, 196] on label "STD Pipe Frame w/ Custom Fiberglass Shell and Fixed Seating with Flip Up Bolste…" at bounding box center [954, 174] width 393 height 44
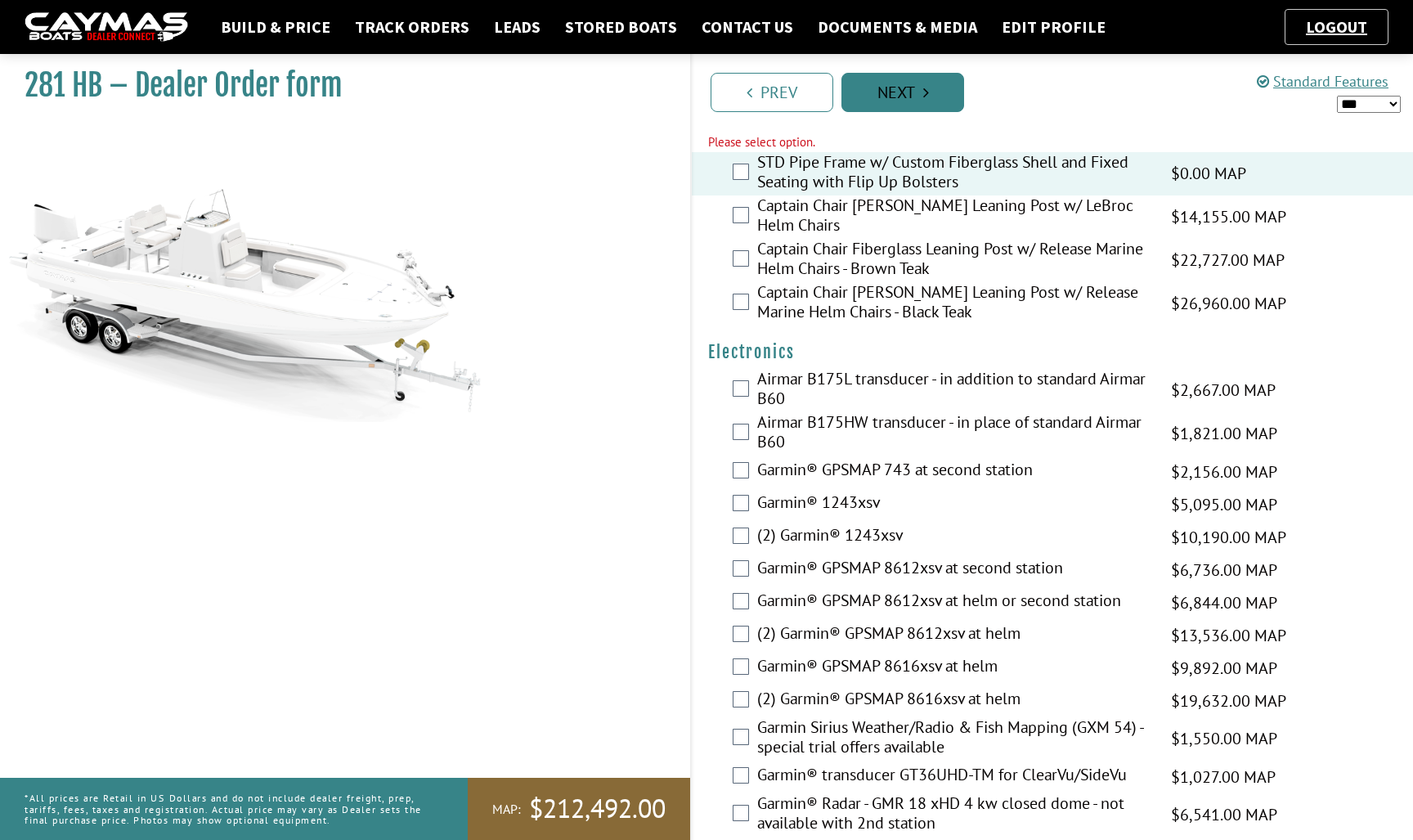
click at [918, 93] on link "Next" at bounding box center [903, 93] width 123 height 39
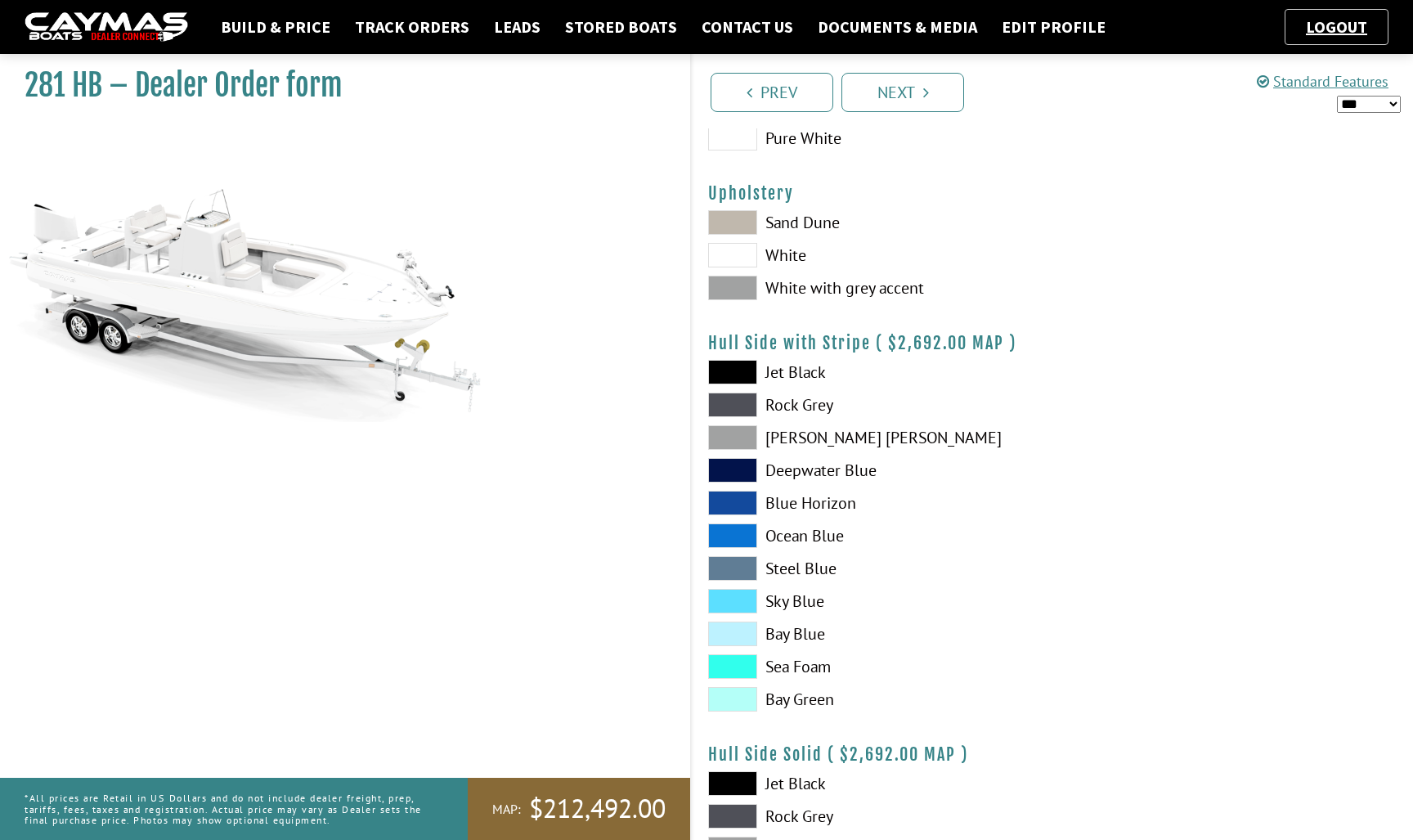
scroll to position [96, 0]
select select "*"
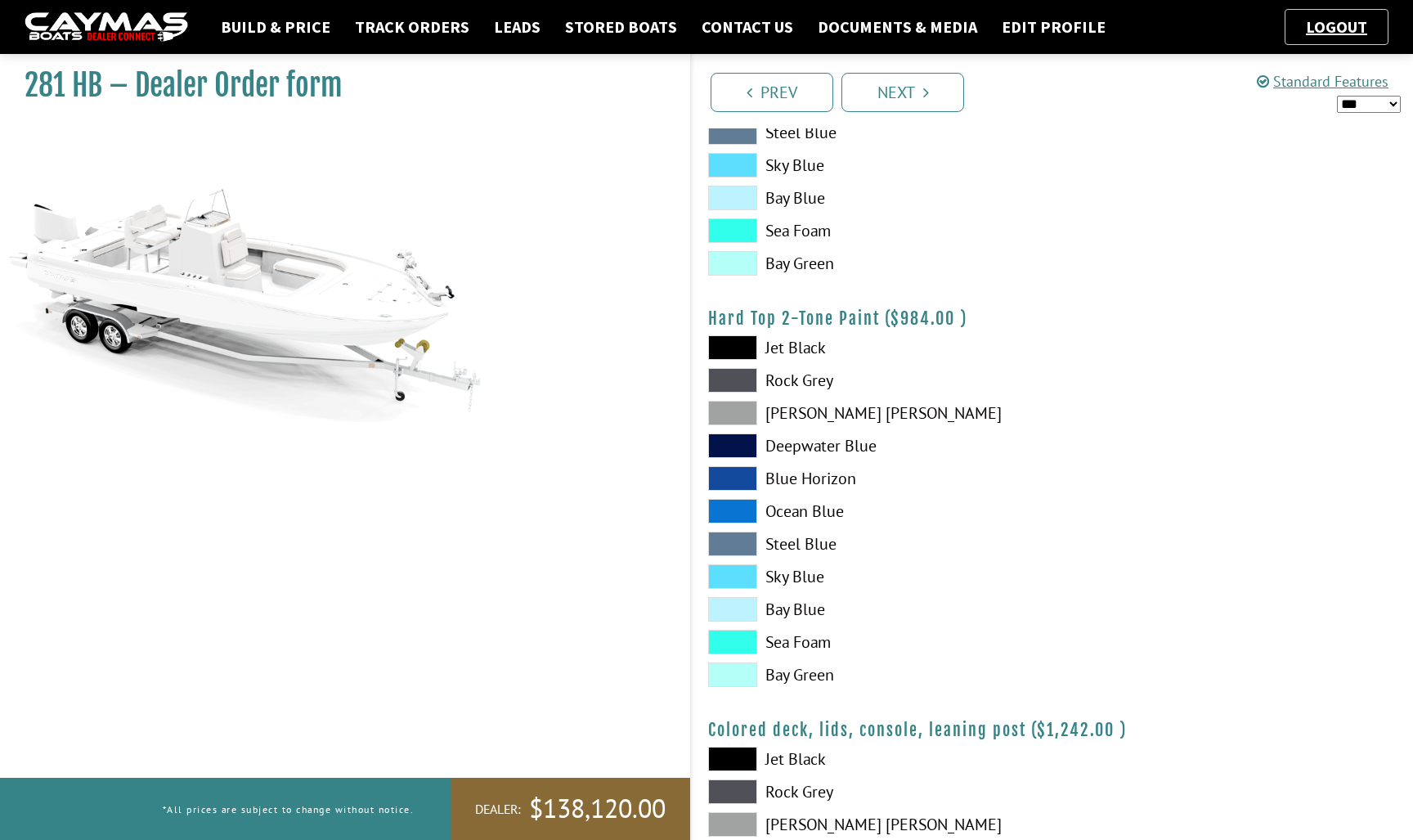
scroll to position [1353, 0]
click at [288, 25] on link "Build & Price" at bounding box center [276, 27] width 126 height 21
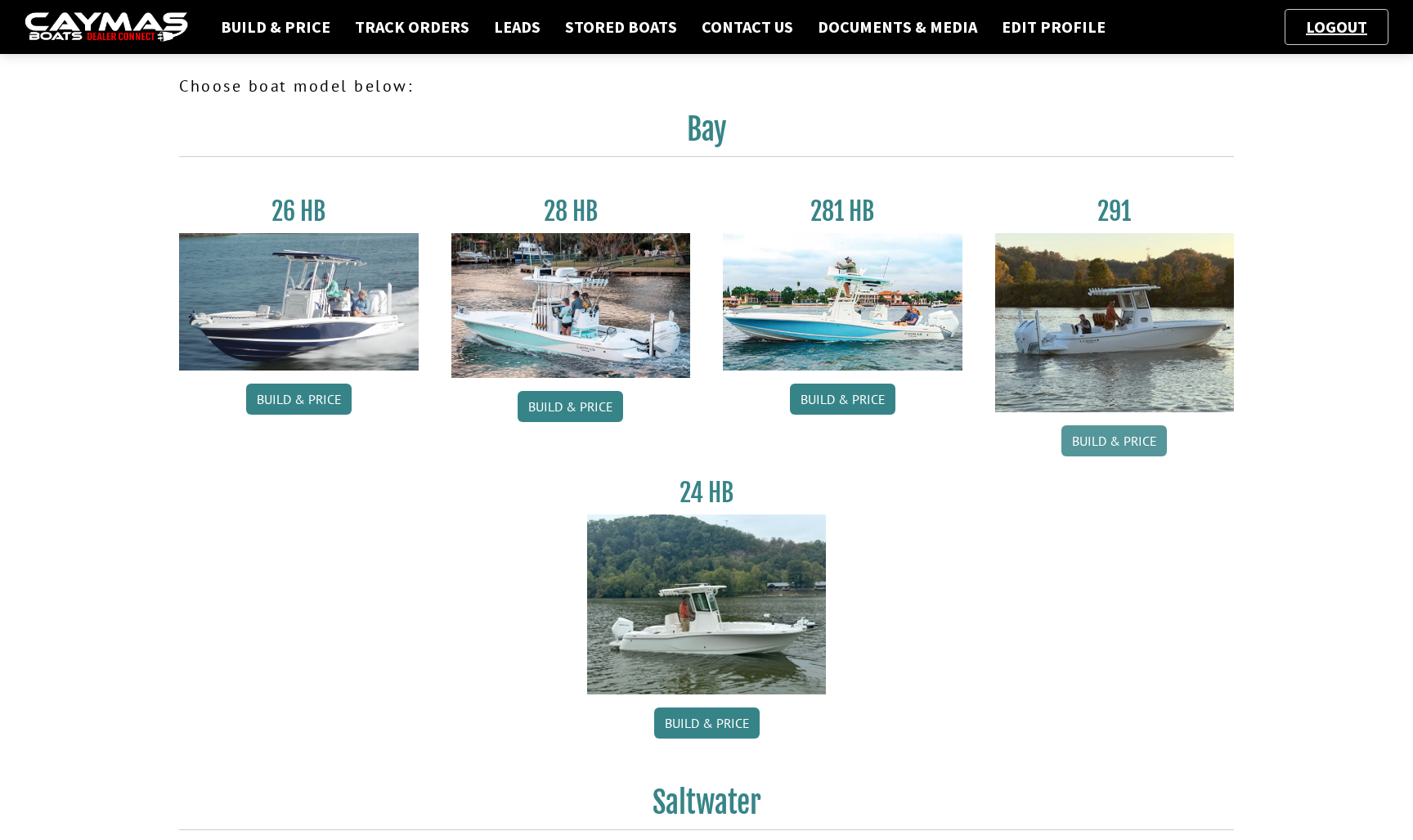
click at [1125, 451] on link "Build & Price" at bounding box center [1114, 440] width 106 height 31
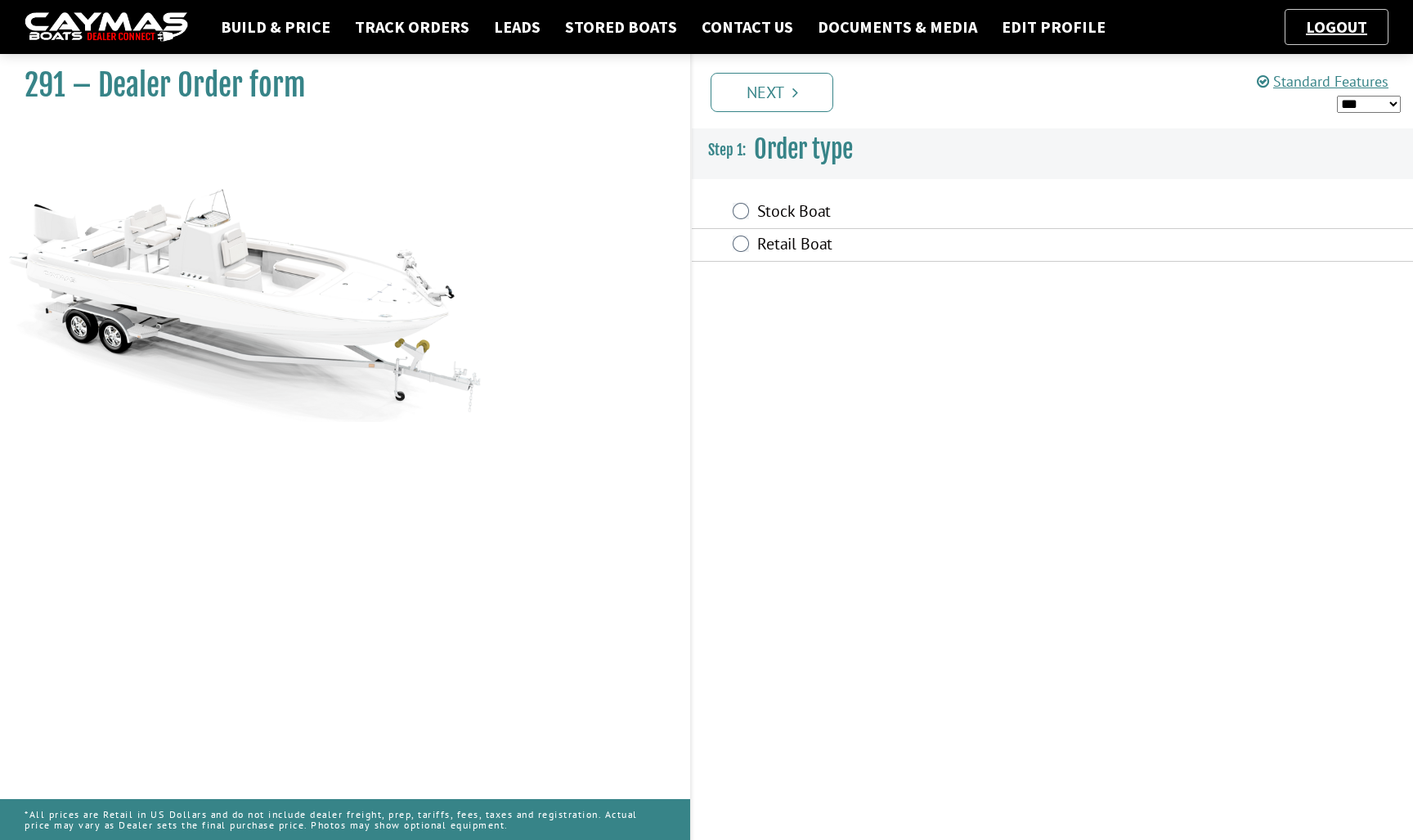
click at [817, 214] on label "Stock Boat" at bounding box center [954, 213] width 393 height 24
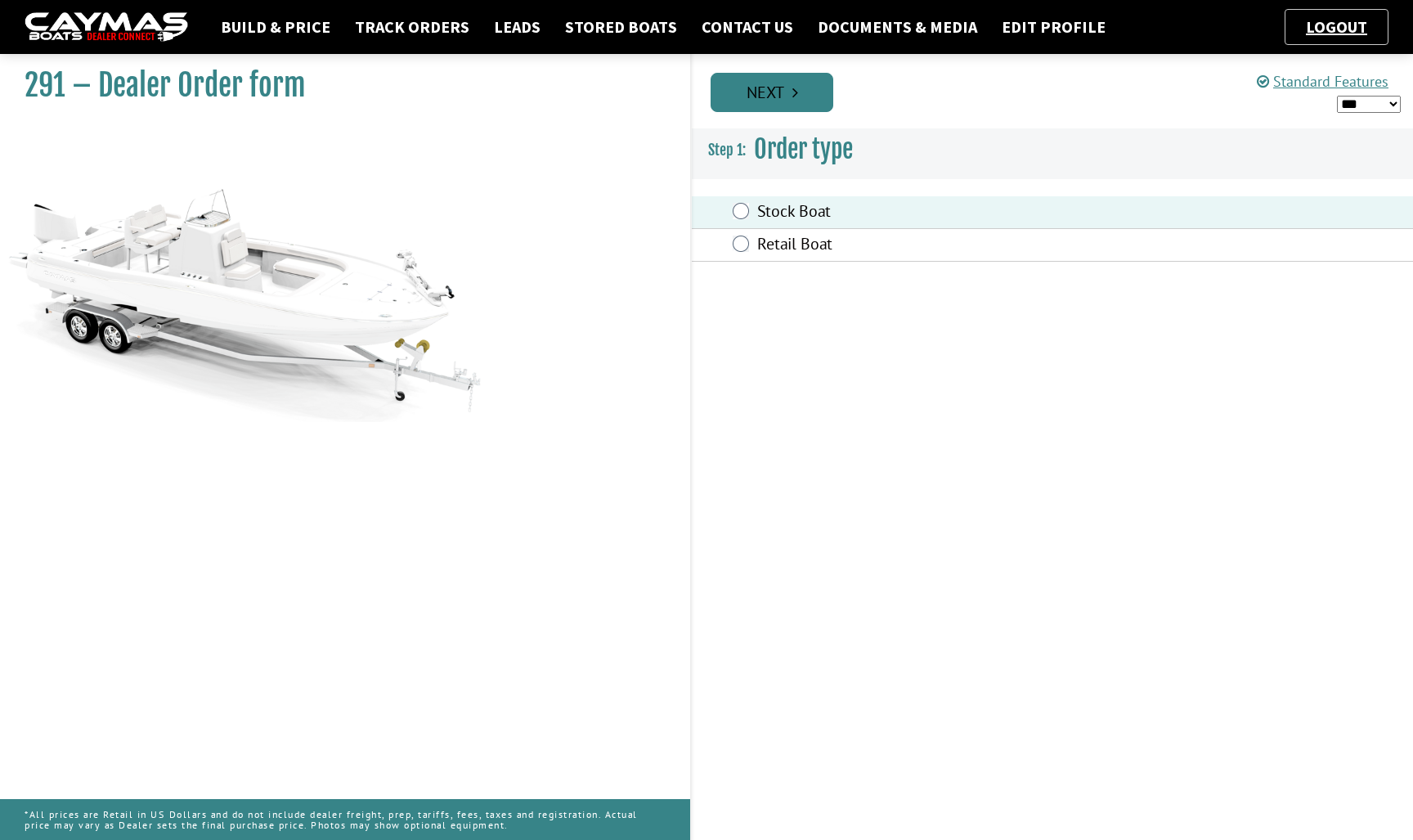
click at [807, 110] on link "Next" at bounding box center [771, 93] width 123 height 39
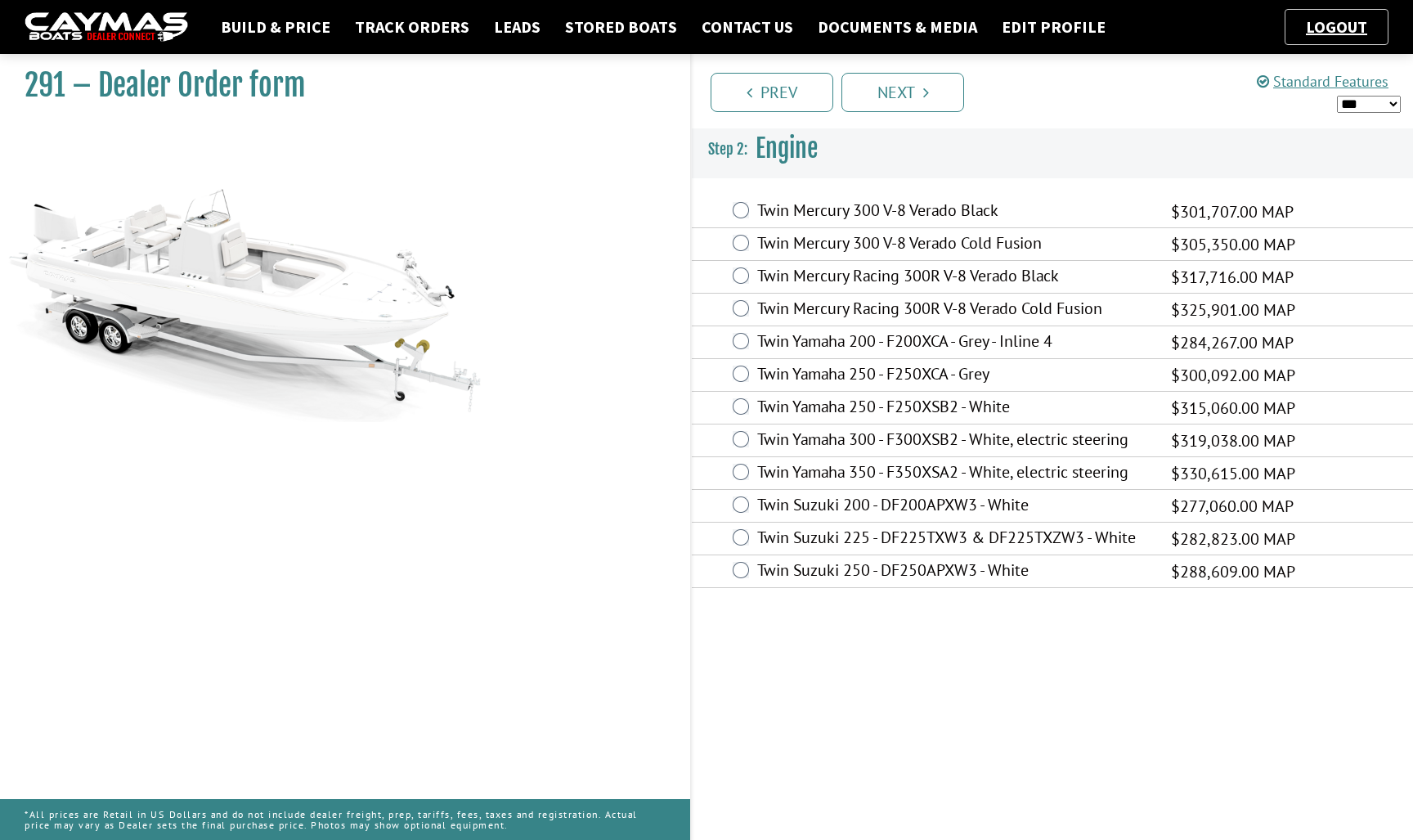
click at [872, 250] on label "Twin Mercury 300 V-8 Verado Cold Fusion" at bounding box center [954, 245] width 393 height 24
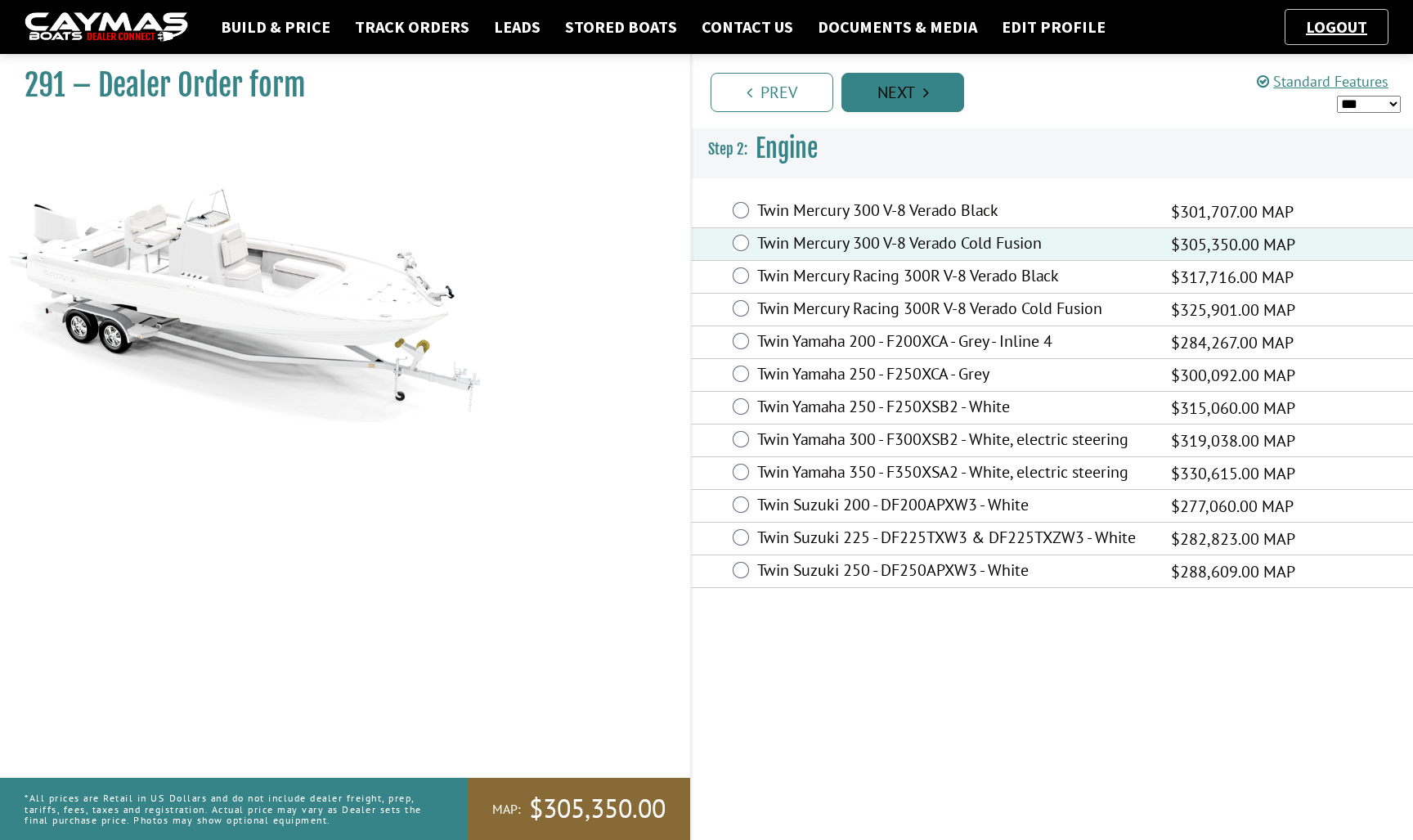
click at [940, 94] on link "Next" at bounding box center [903, 93] width 123 height 39
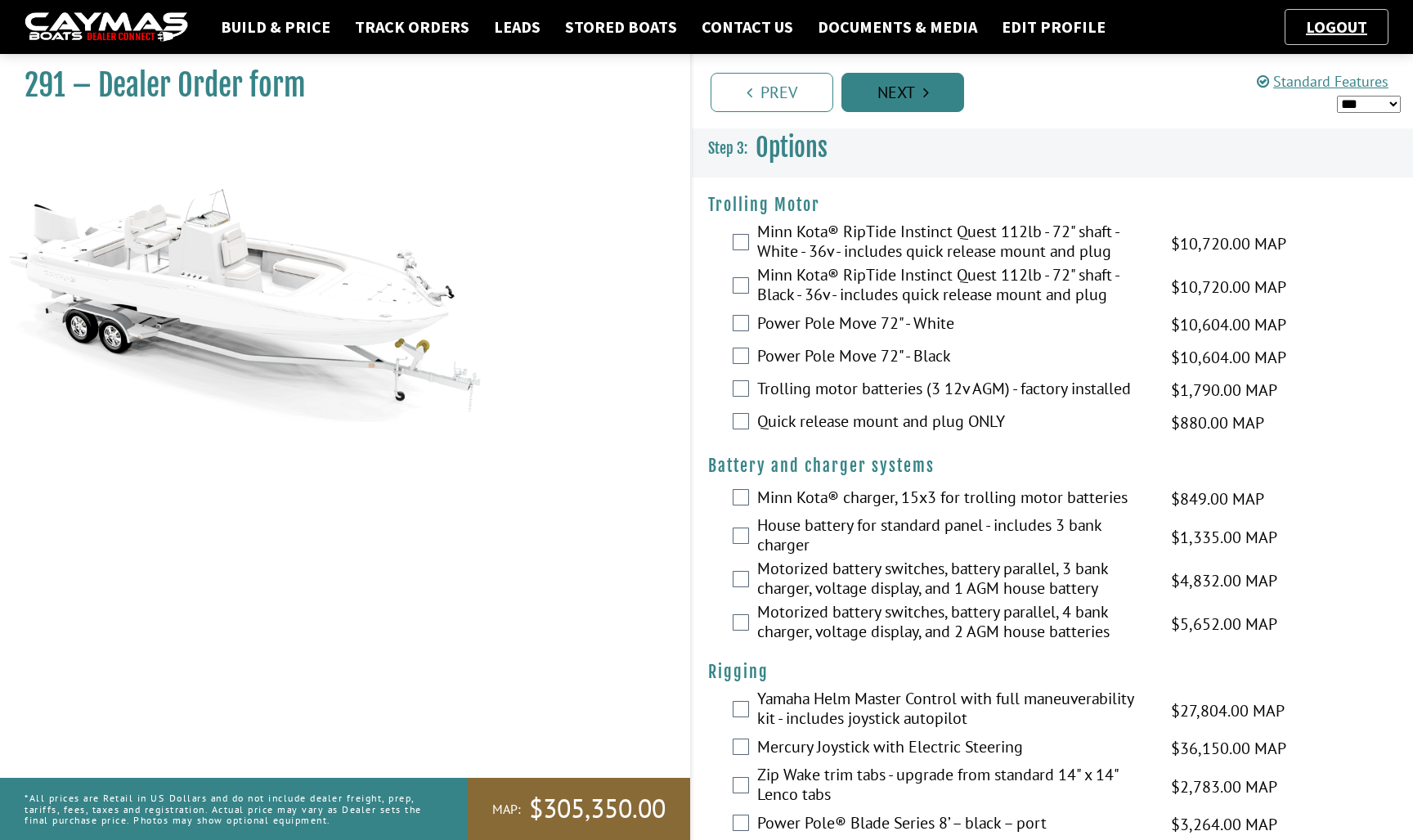
click at [932, 92] on link "Next" at bounding box center [903, 93] width 123 height 39
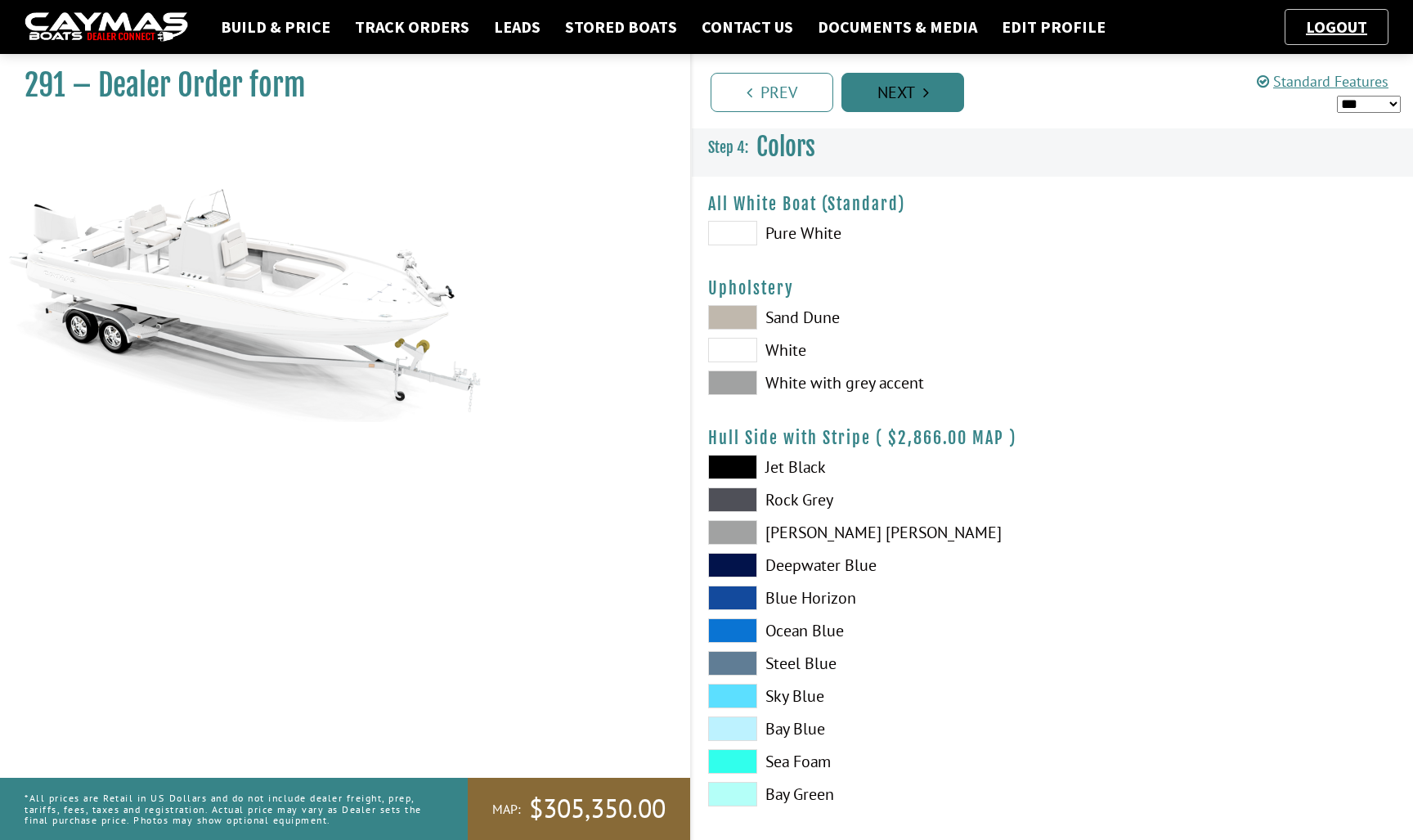
click at [930, 96] on link "Next" at bounding box center [903, 93] width 123 height 39
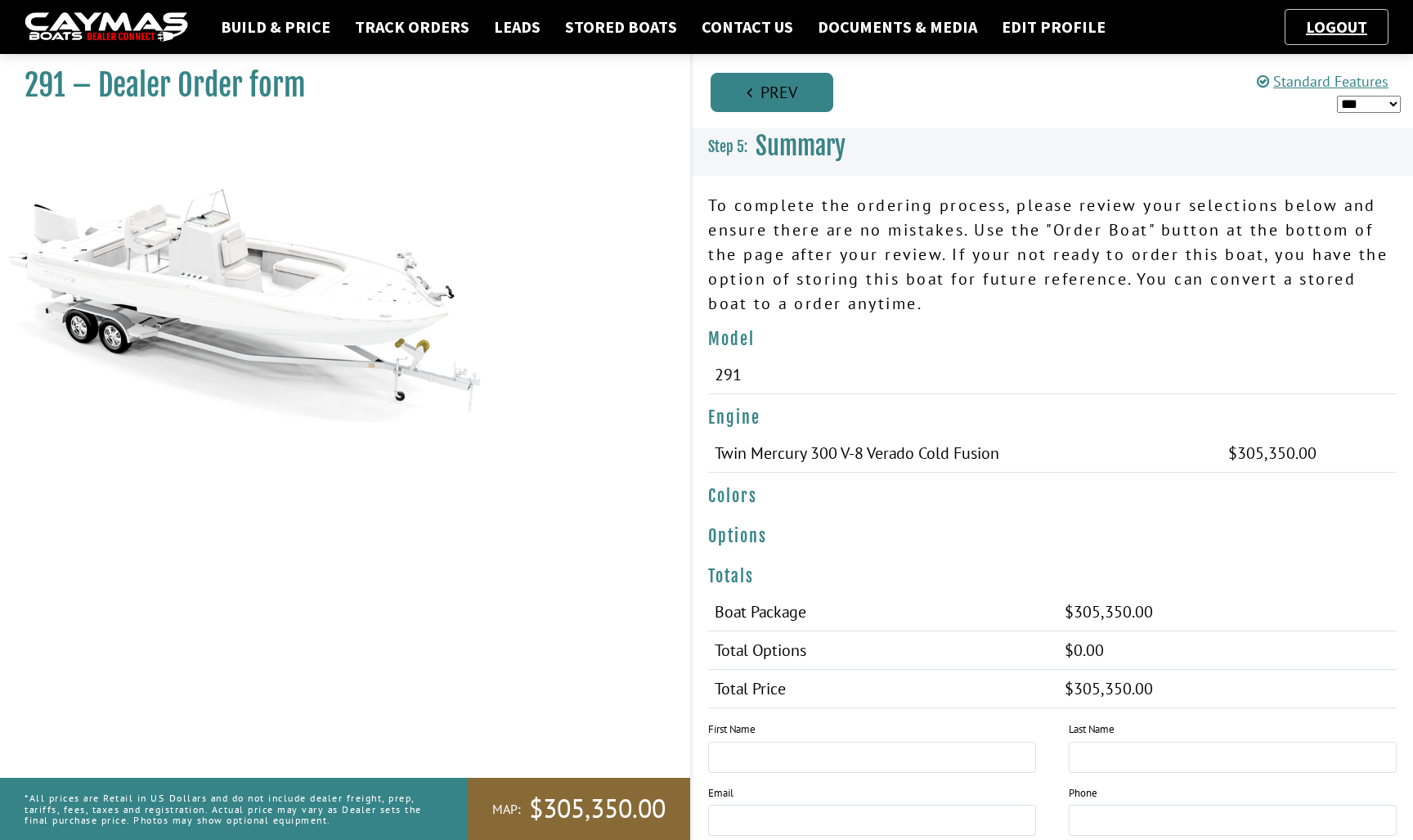
click at [784, 92] on link "Prev" at bounding box center [771, 93] width 123 height 39
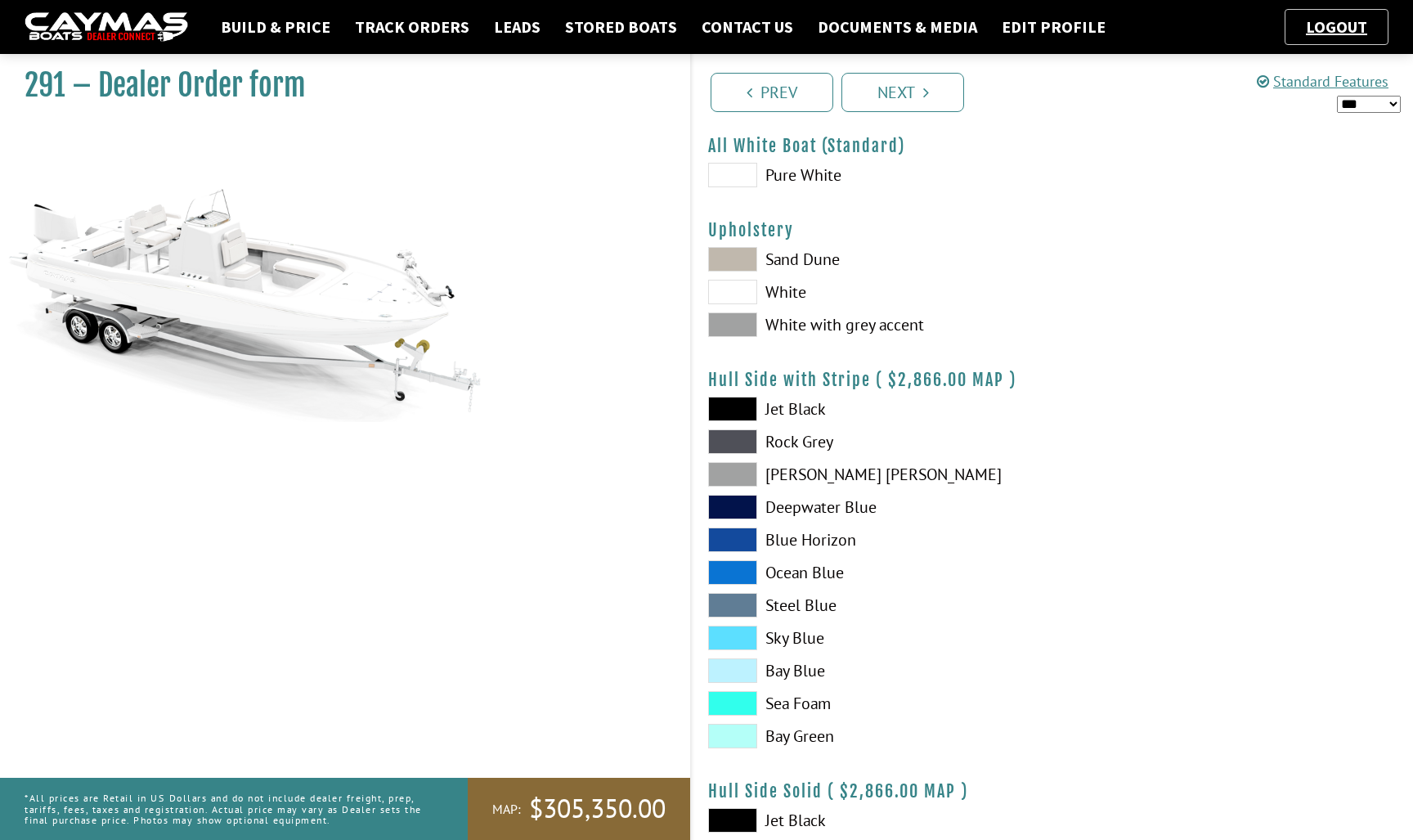
scroll to position [76, 0]
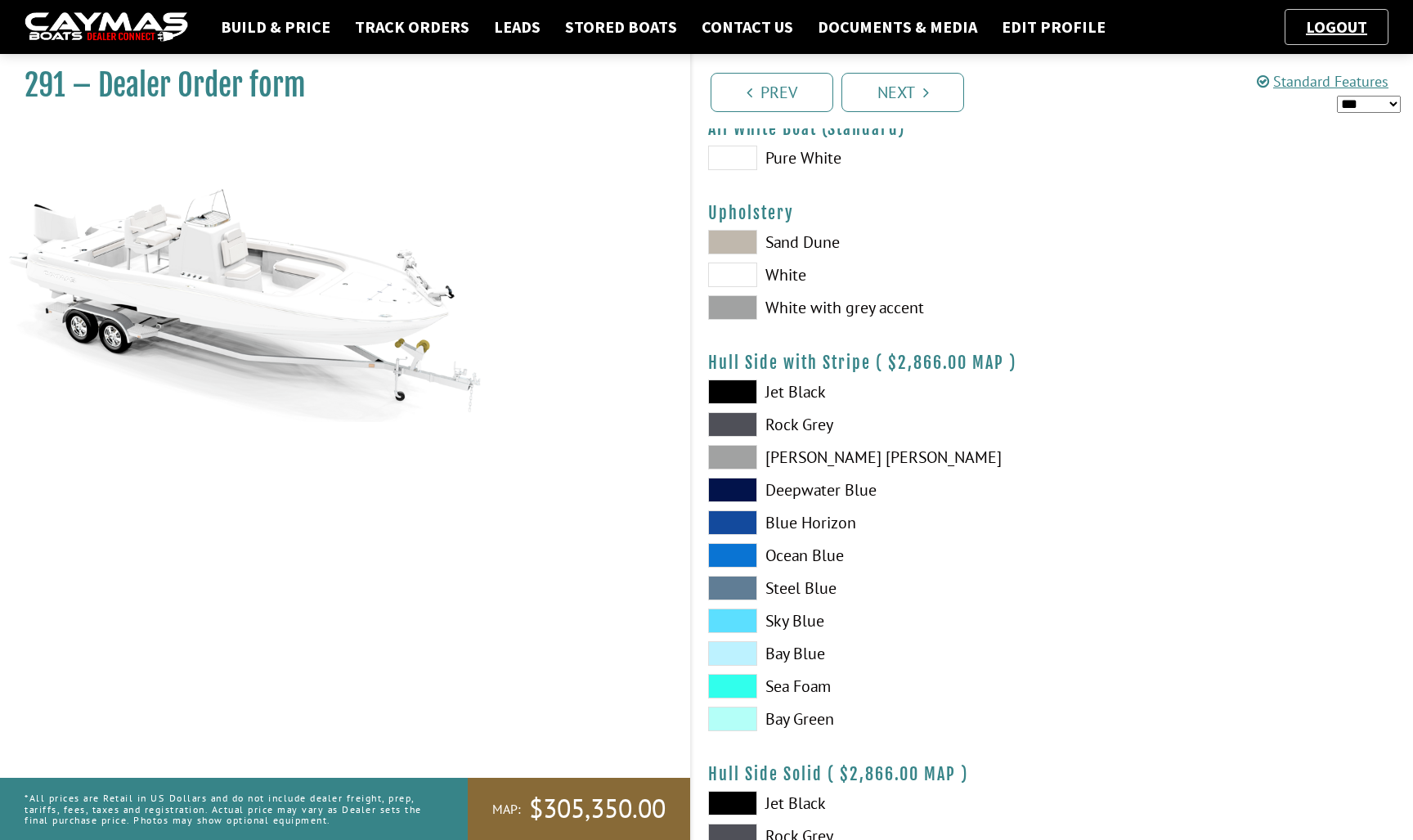
select select "*"
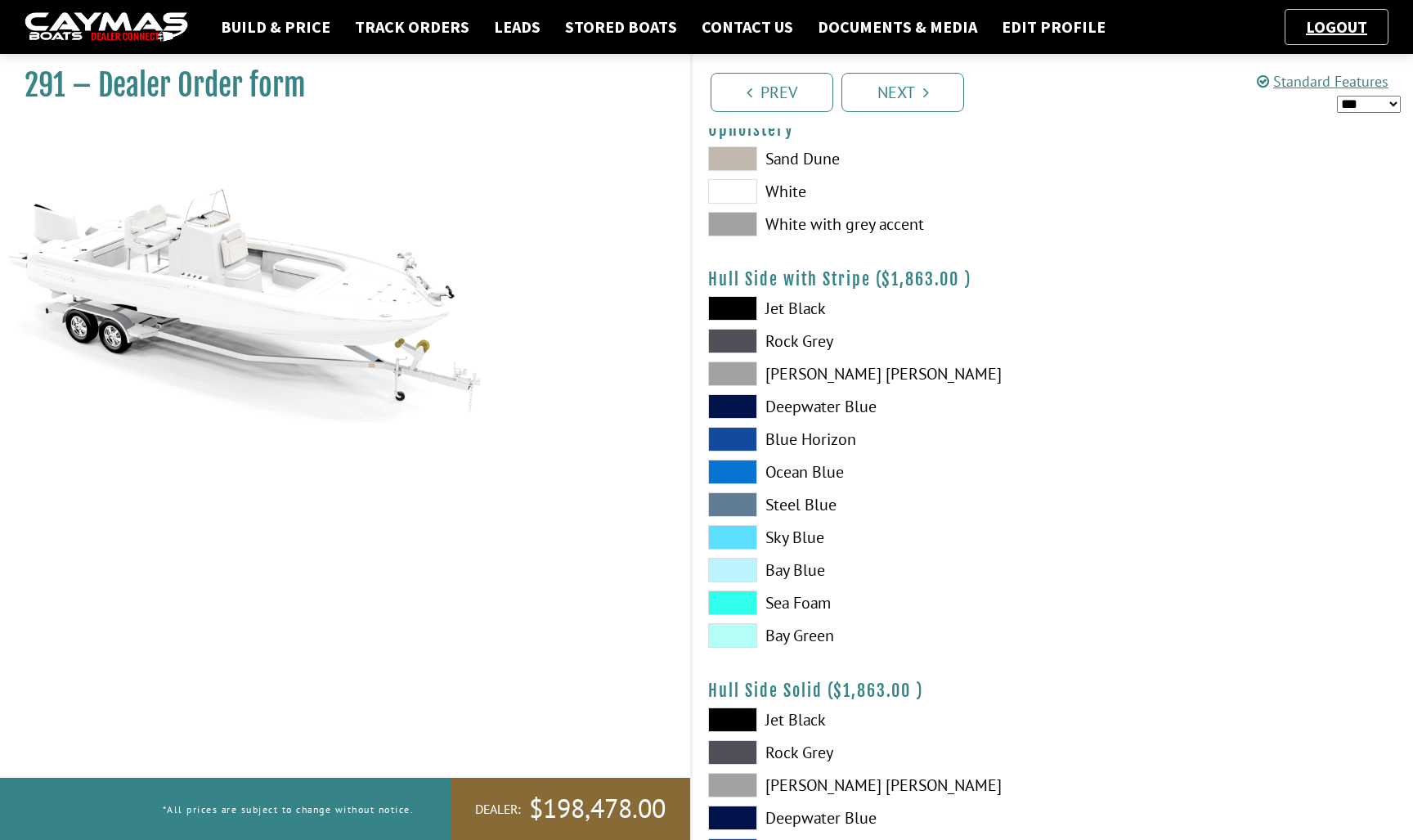
scroll to position [159, 0]
